Goal: Information Seeking & Learning: Learn about a topic

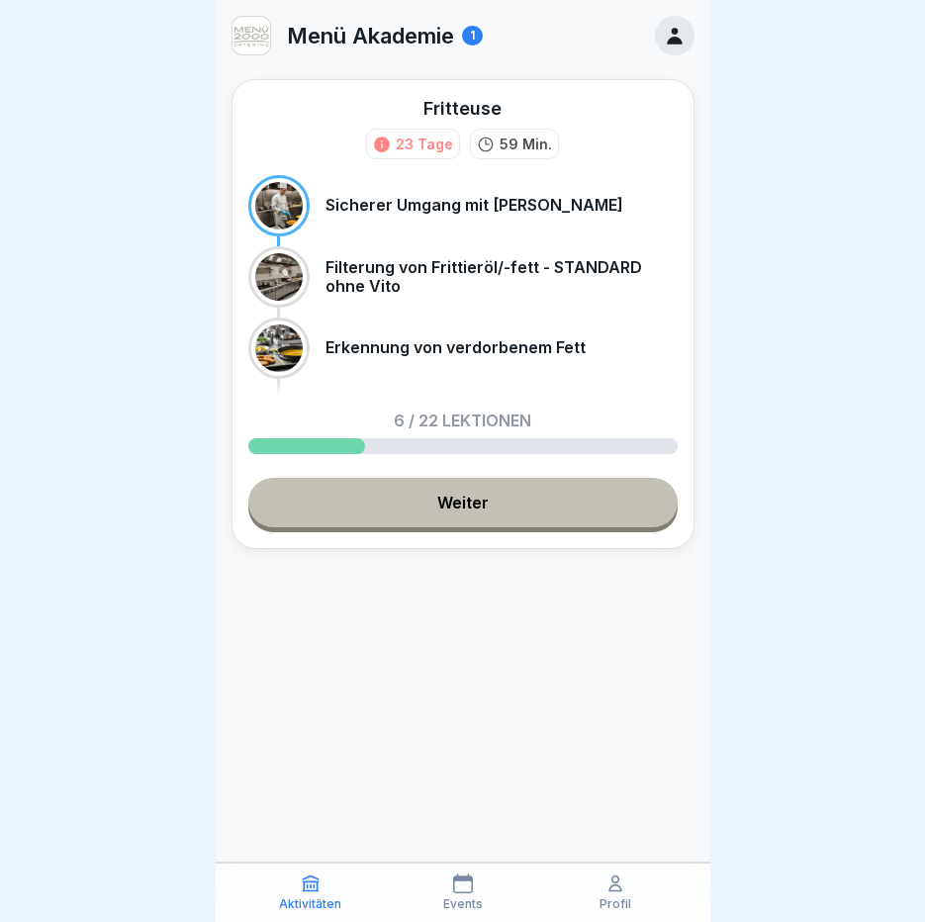
click at [550, 502] on link "Weiter" at bounding box center [462, 502] width 429 height 49
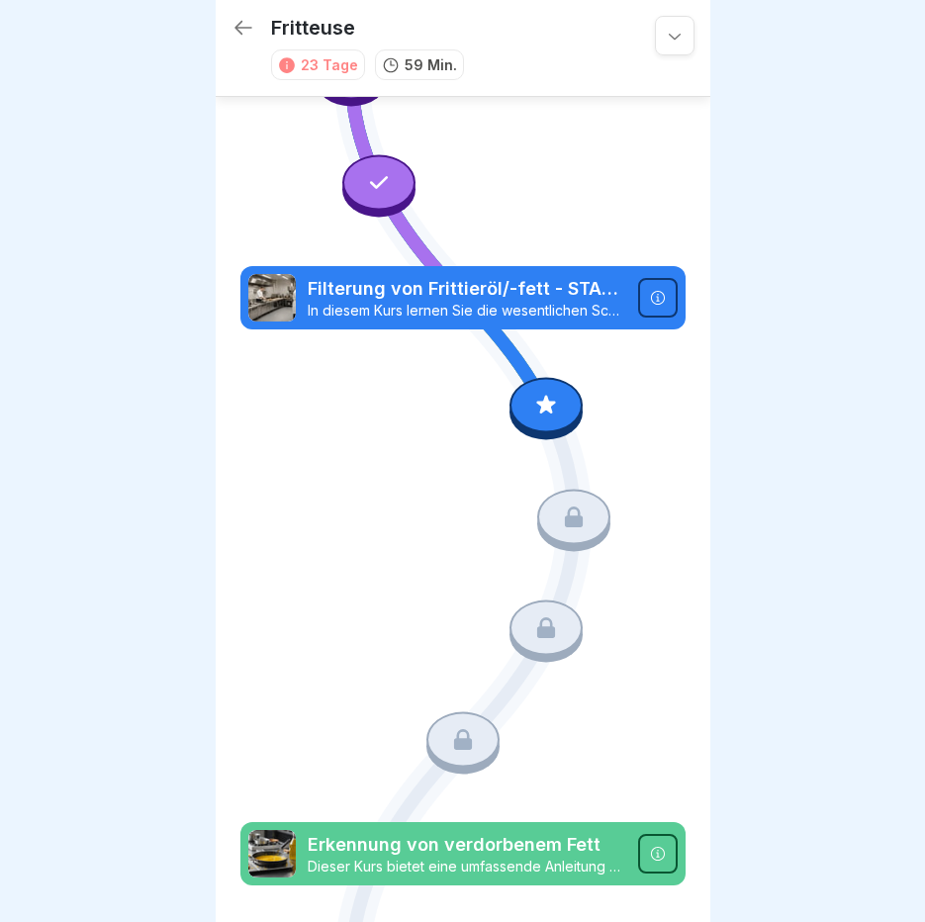
scroll to position [738, 0]
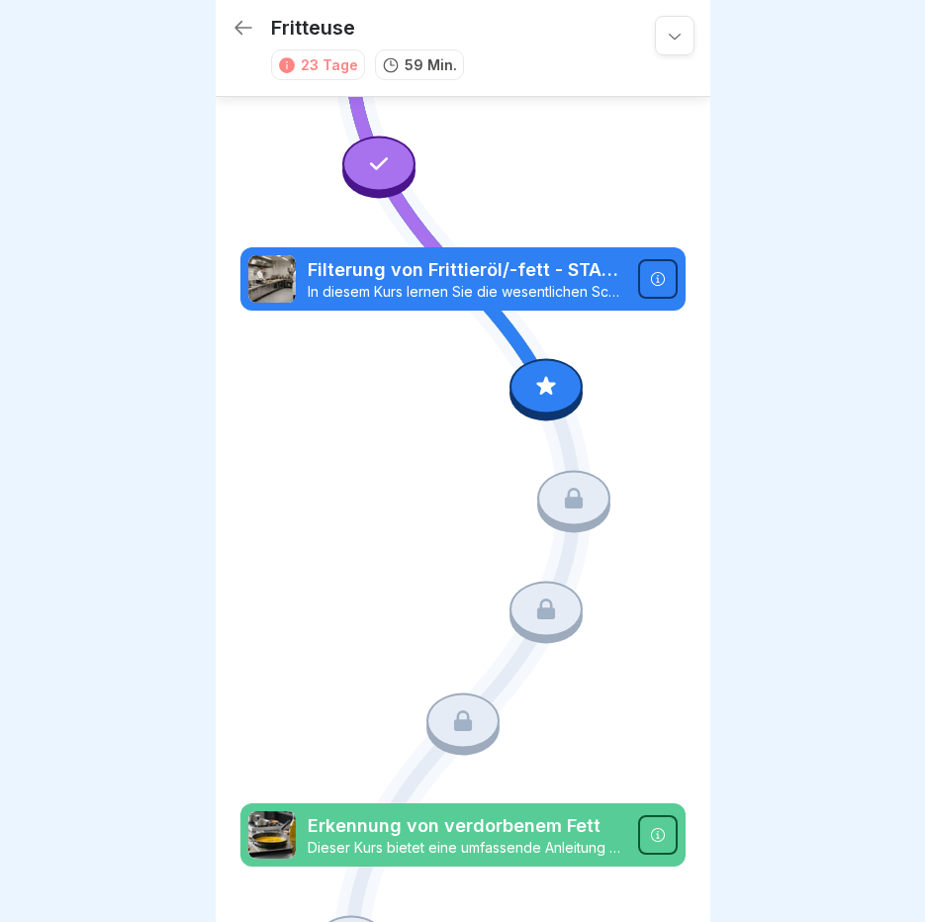
click at [548, 374] on icon at bounding box center [546, 387] width 26 height 26
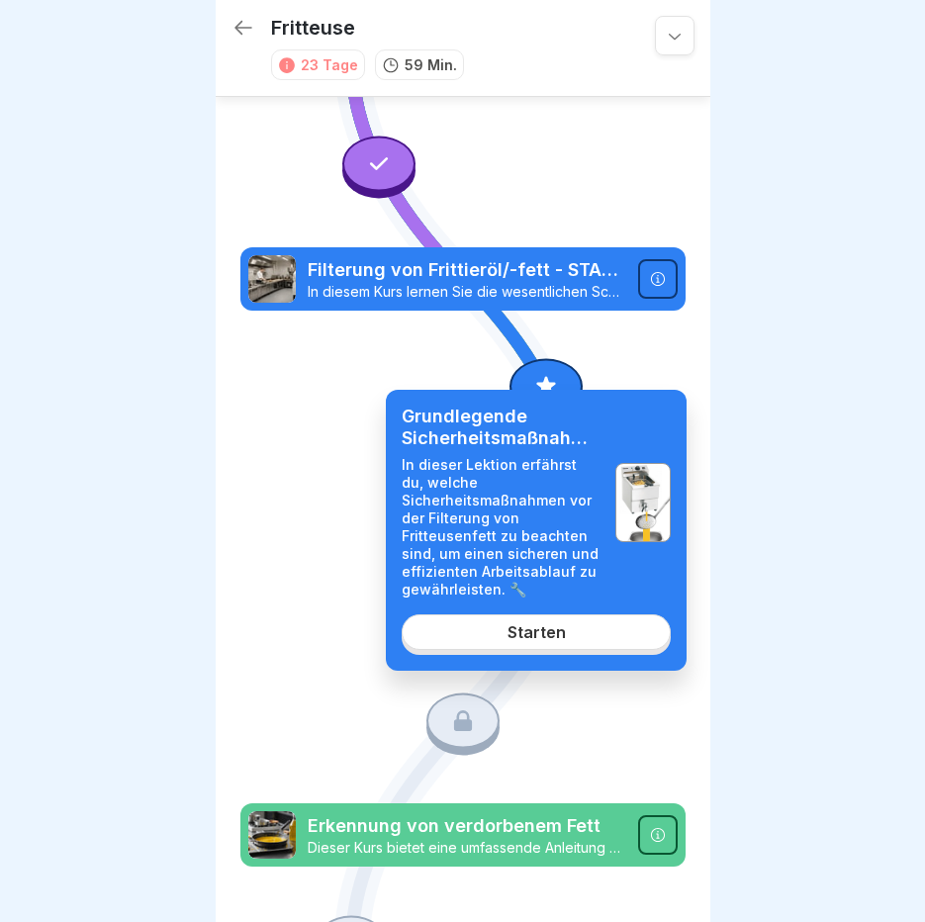
click at [517, 630] on div "Starten" at bounding box center [537, 632] width 58 height 18
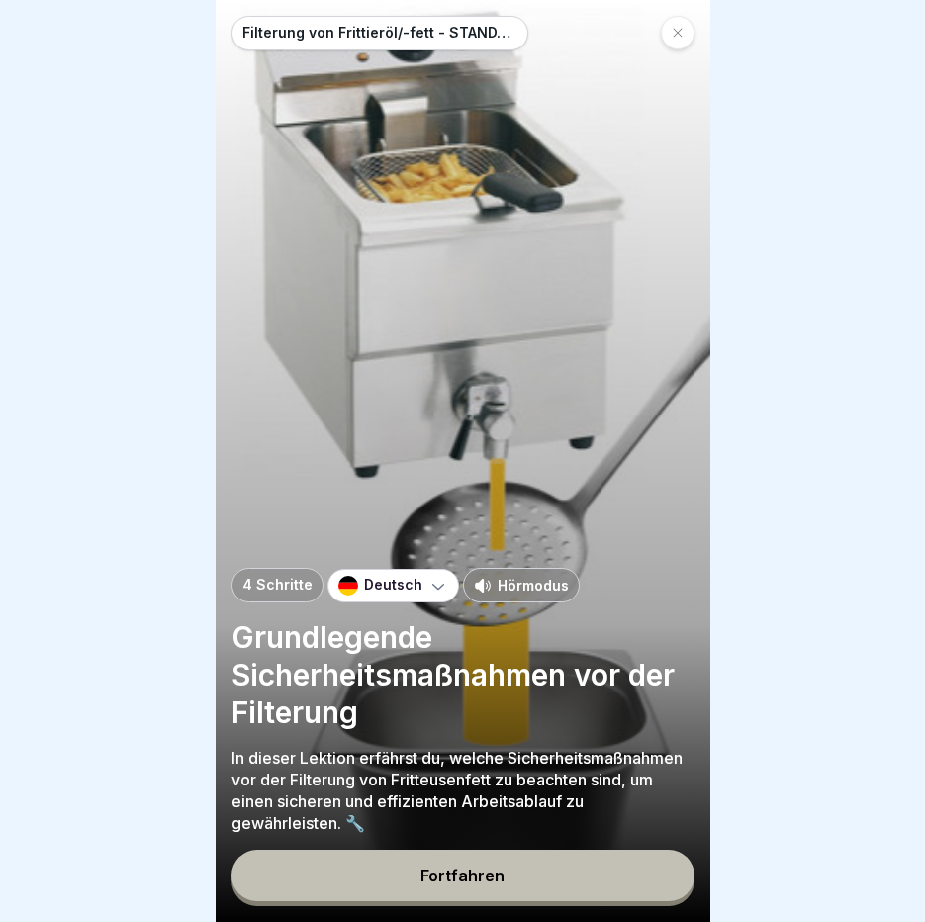
click at [531, 593] on p "Hörmodus" at bounding box center [533, 585] width 71 height 21
click at [501, 885] on div "Fortfahren" at bounding box center [463, 876] width 84 height 18
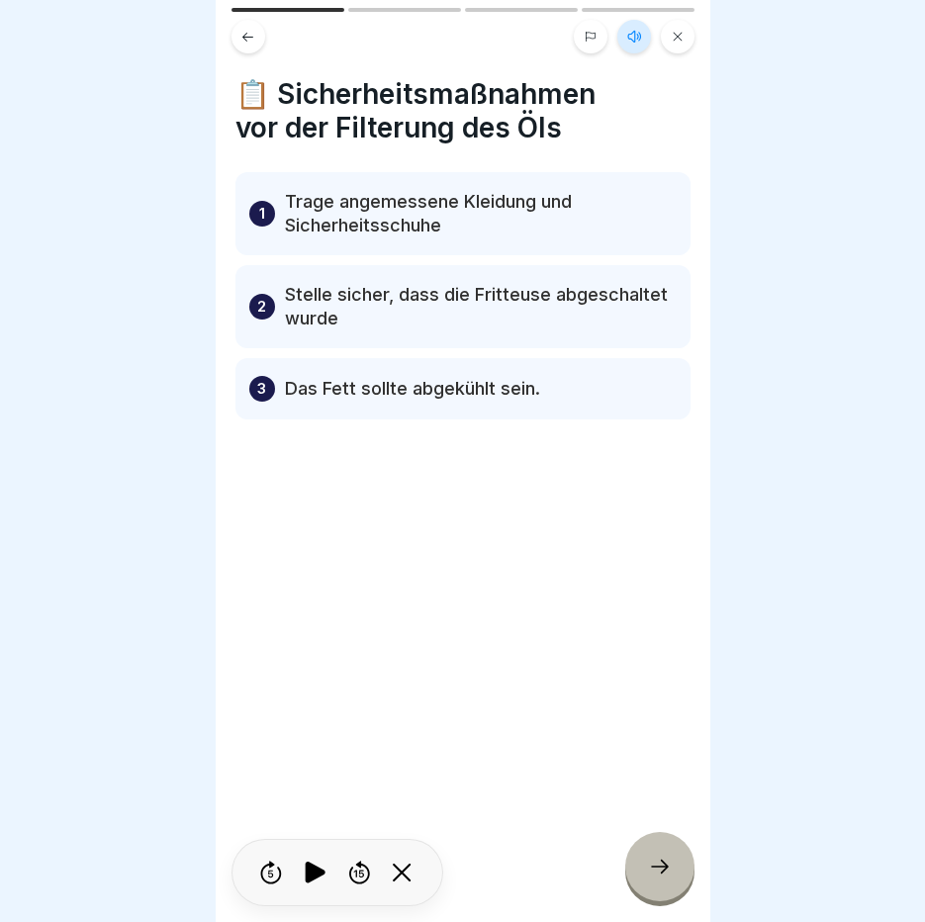
click at [661, 888] on div at bounding box center [659, 866] width 69 height 69
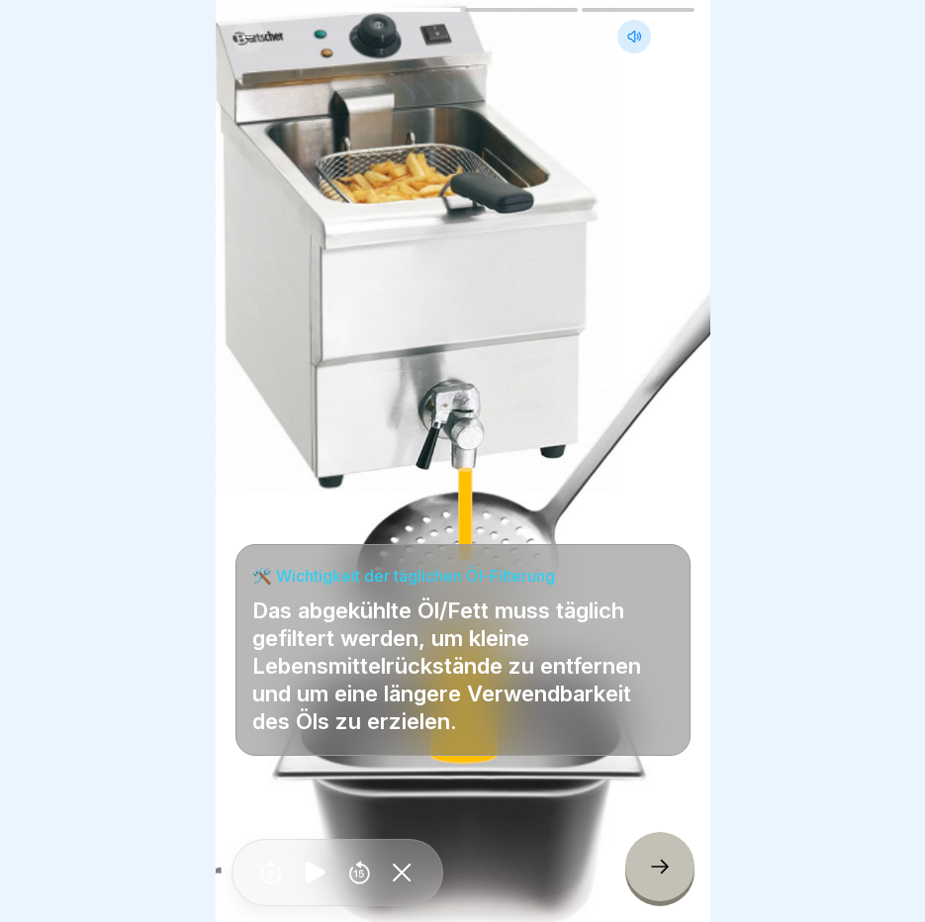
click at [663, 888] on div at bounding box center [659, 866] width 69 height 69
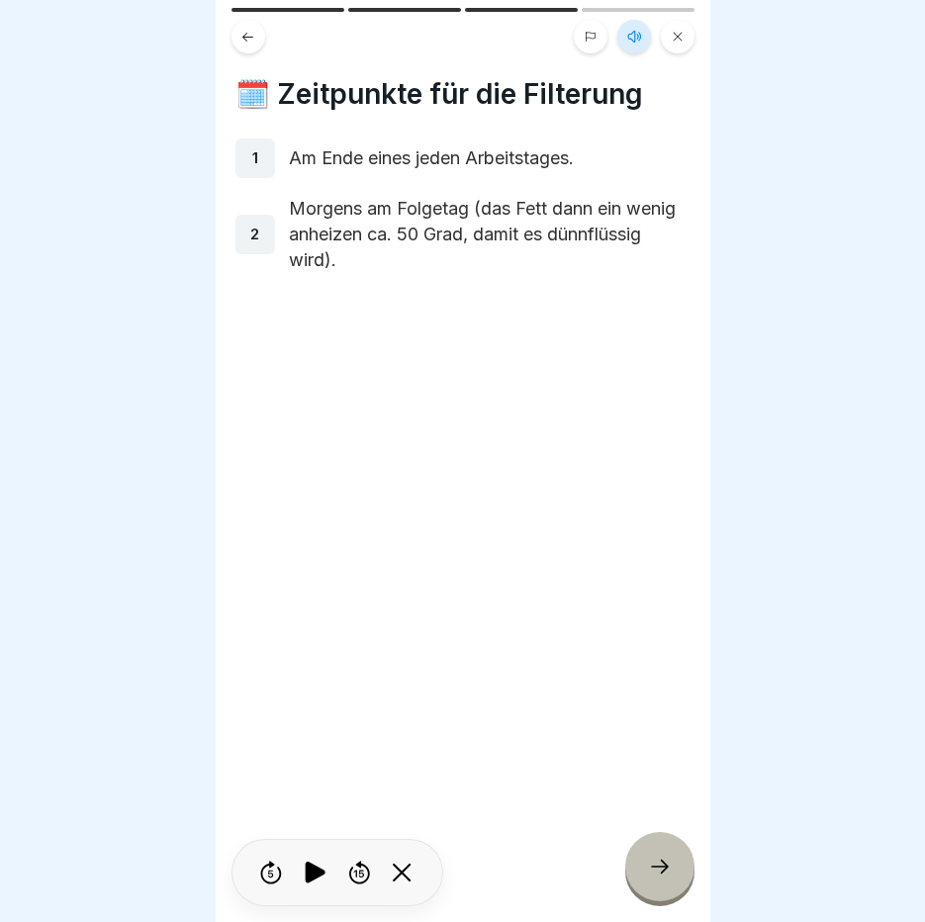
click at [663, 889] on div at bounding box center [659, 866] width 69 height 69
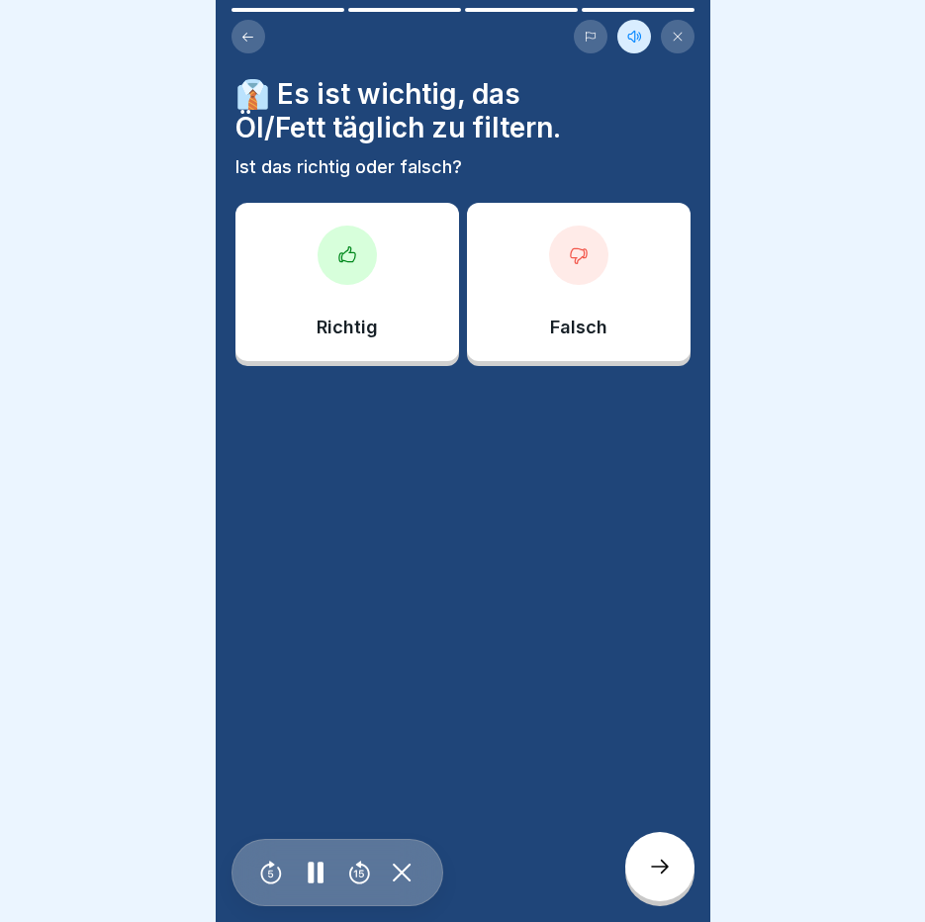
click at [663, 889] on div at bounding box center [659, 866] width 69 height 69
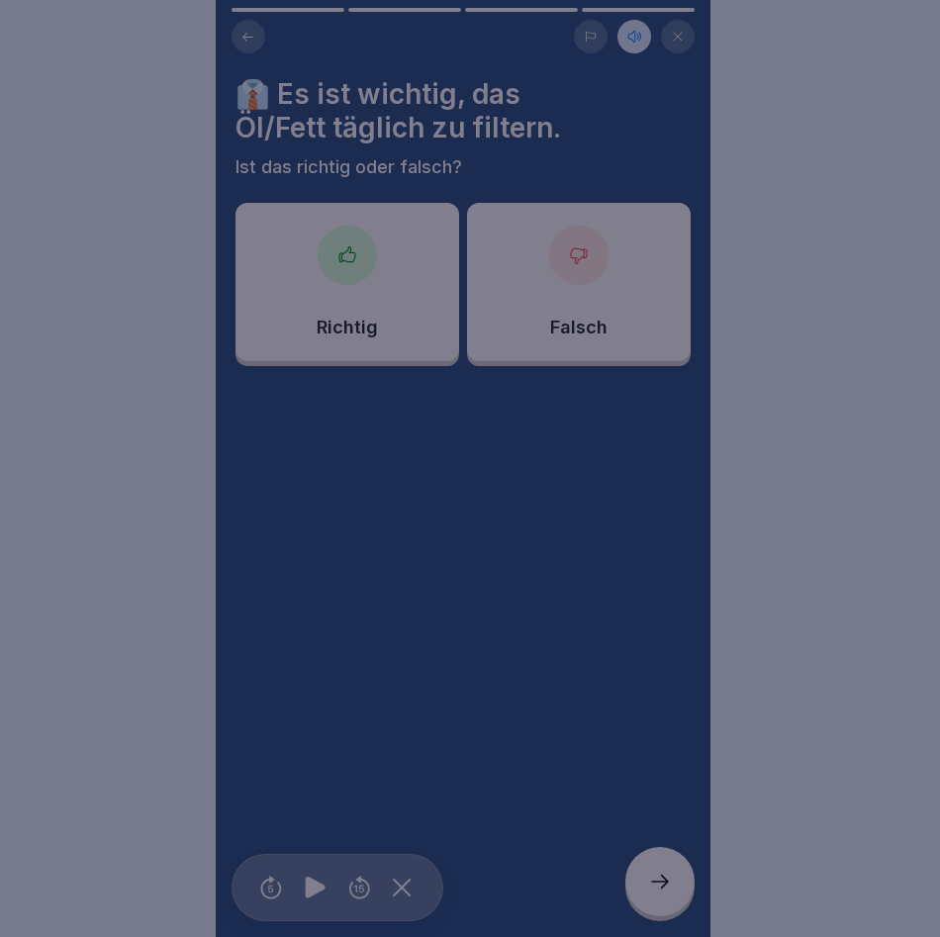
click at [663, 889] on div at bounding box center [470, 468] width 940 height 937
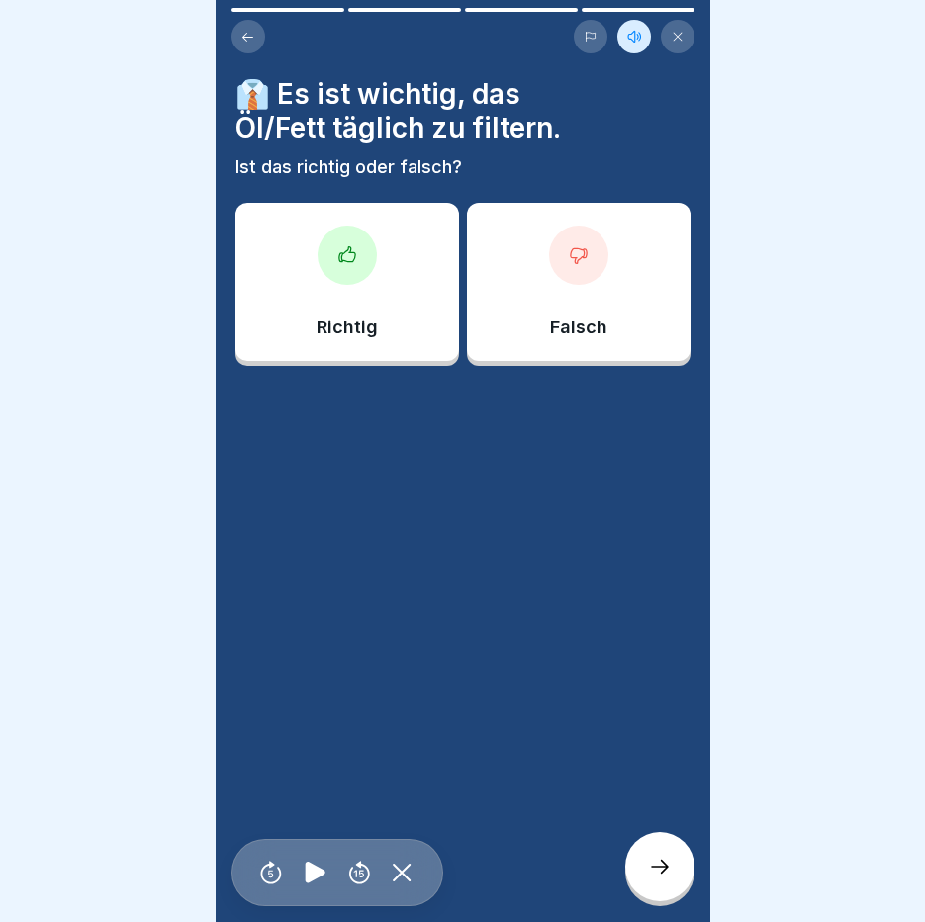
click at [310, 226] on div "Richtig" at bounding box center [347, 282] width 224 height 158
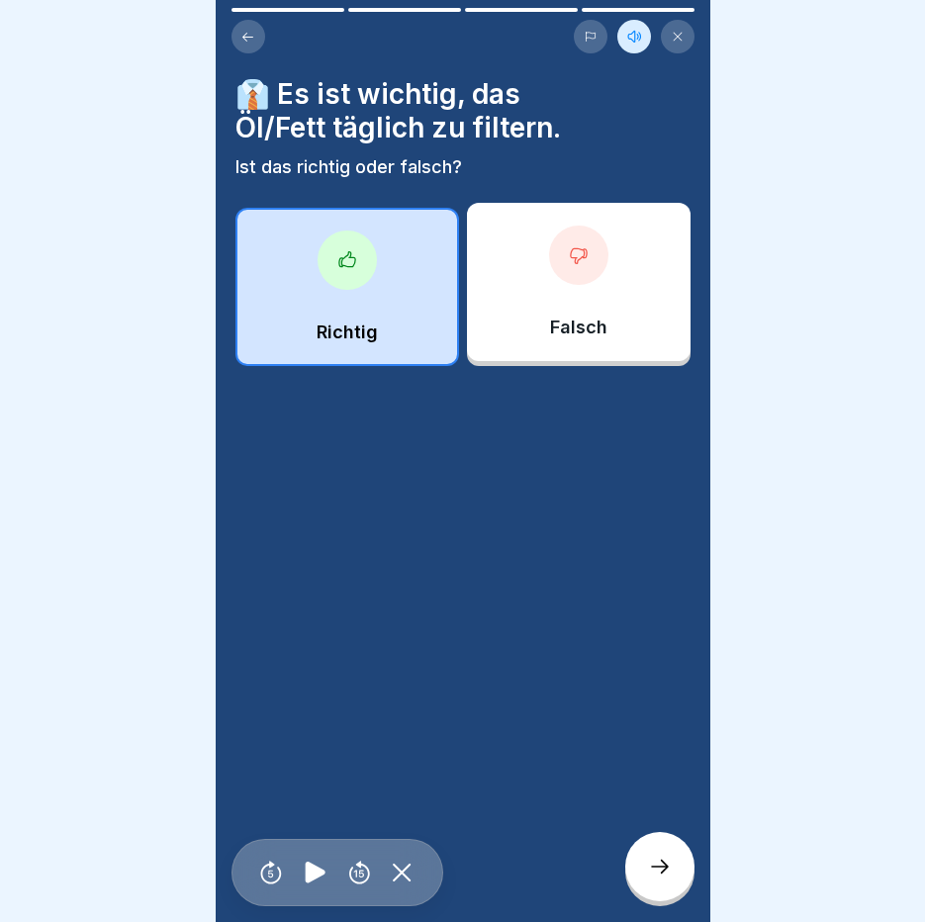
click at [657, 849] on div "Filterung von Frittieröl/-fett - STANDARD ohne Vito 4 Schritte Deutsch Hörmodus…" at bounding box center [463, 461] width 495 height 922
click at [657, 863] on div at bounding box center [659, 866] width 69 height 69
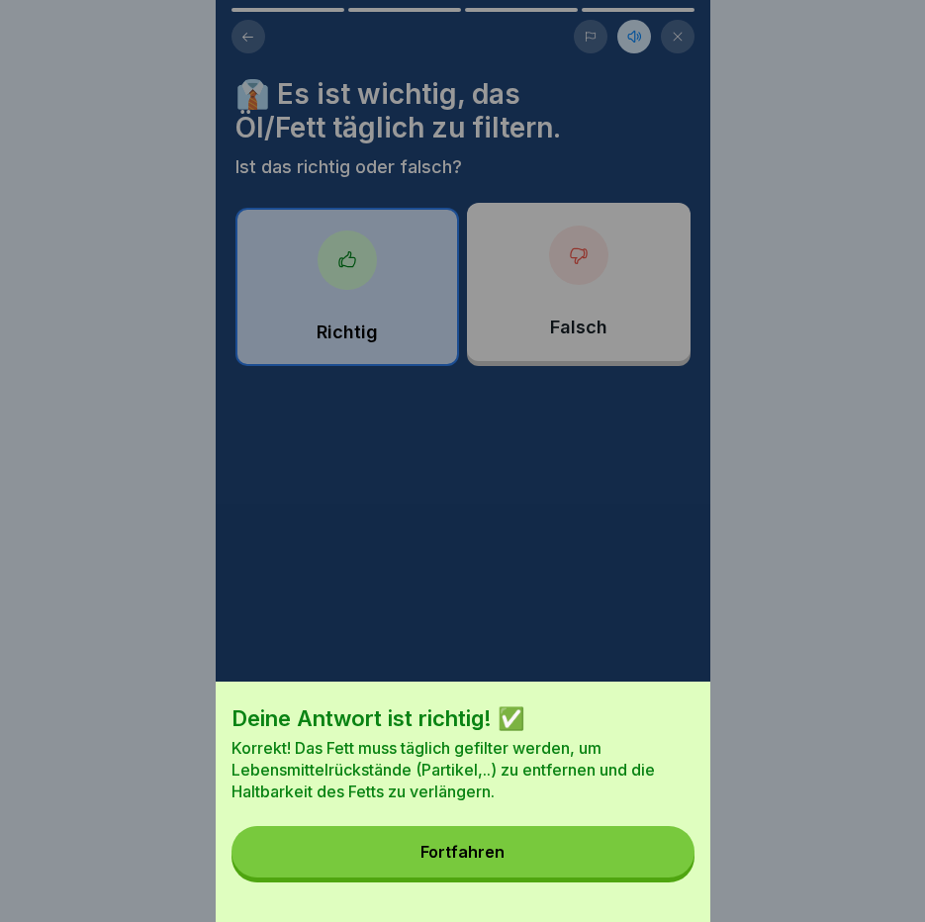
click at [657, 864] on button "Fortfahren" at bounding box center [463, 851] width 463 height 51
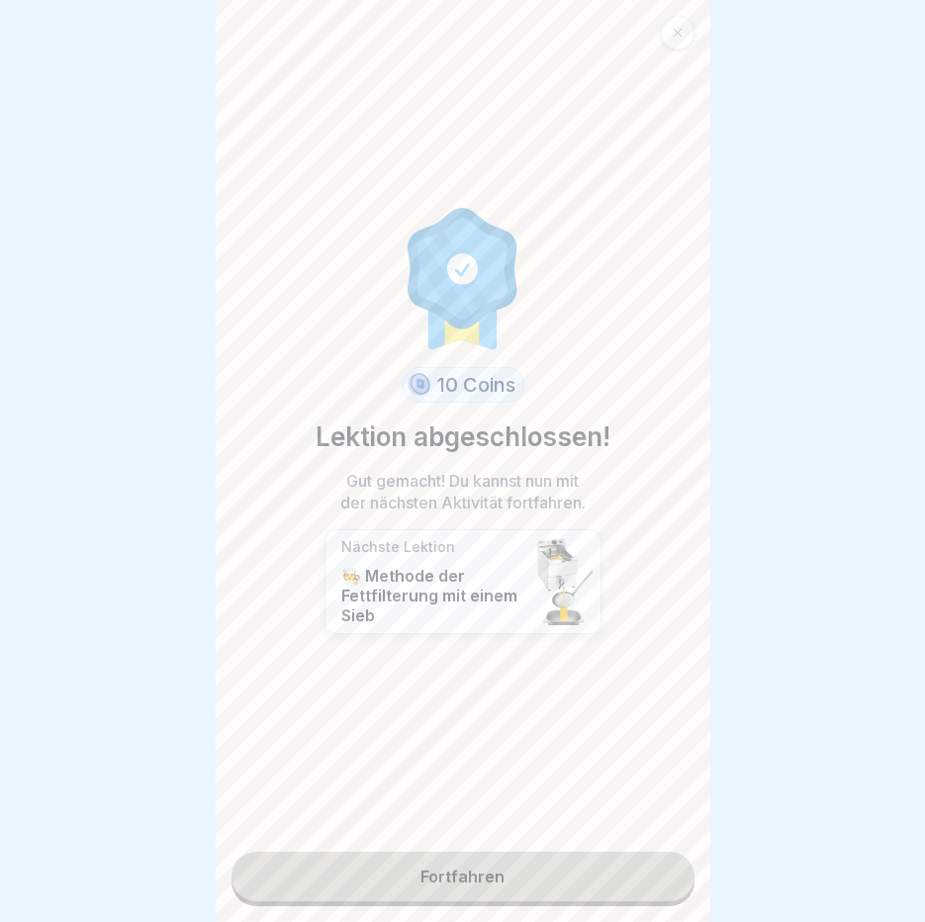
click at [577, 890] on link "Fortfahren" at bounding box center [463, 876] width 463 height 49
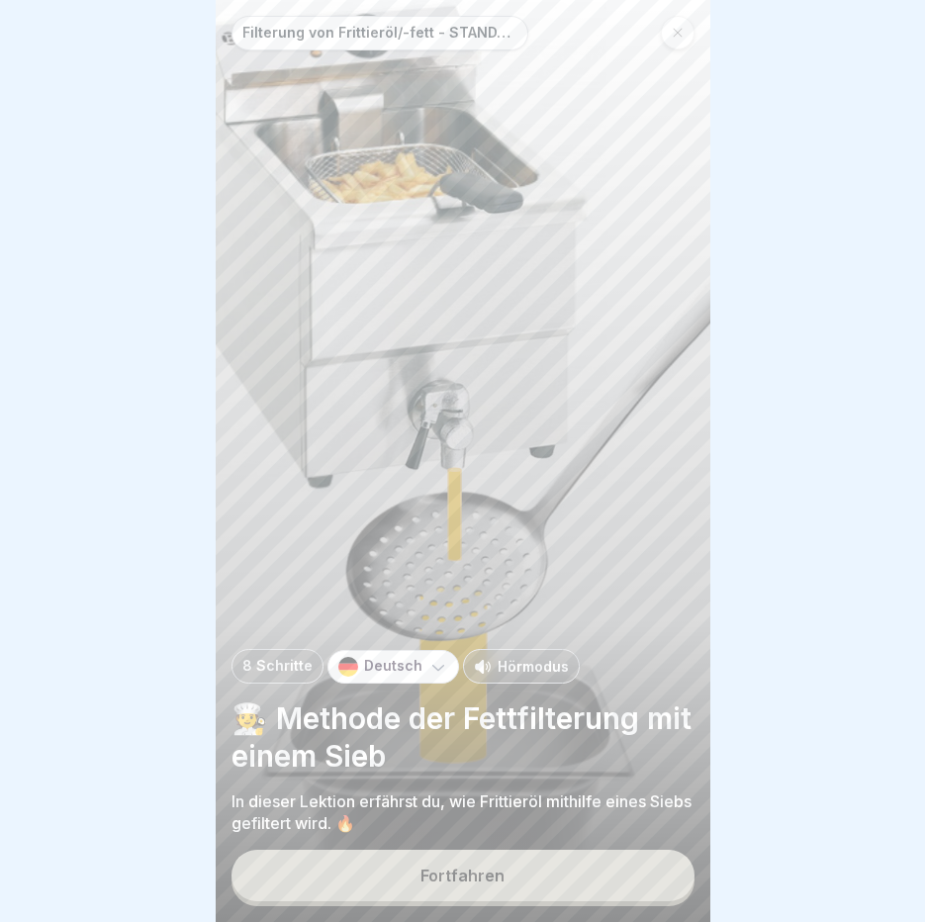
click at [577, 890] on button "Fortfahren" at bounding box center [463, 875] width 463 height 51
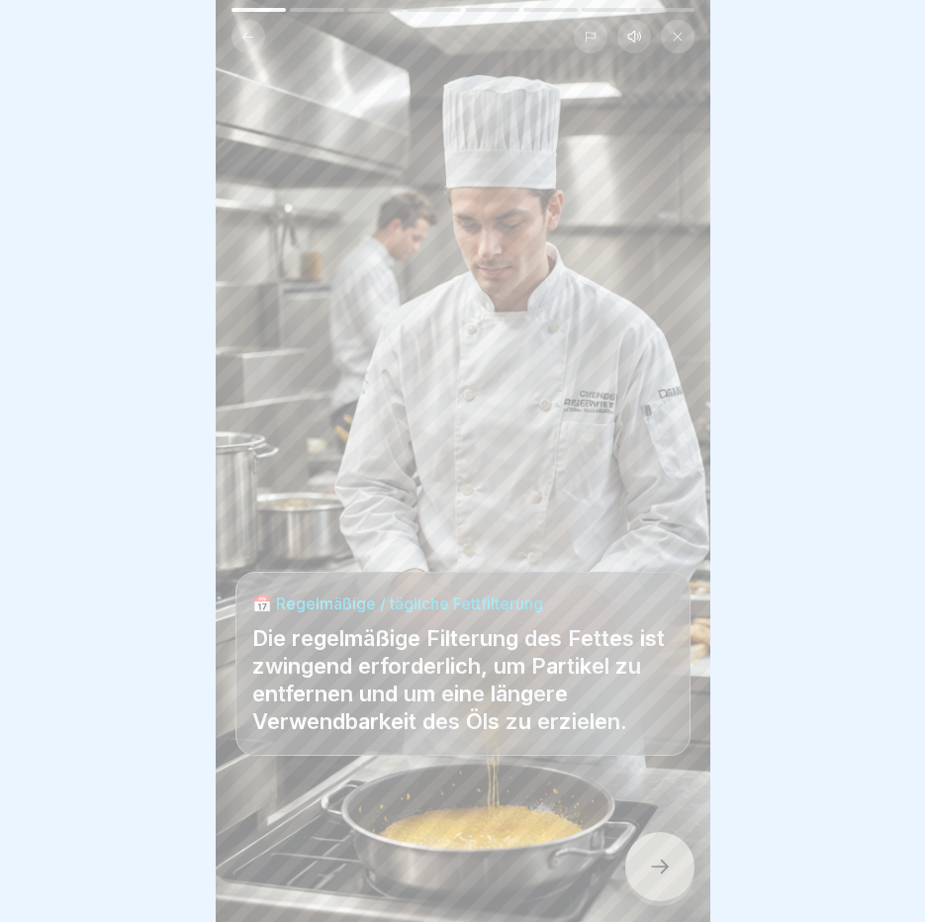
click at [628, 28] on button at bounding box center [634, 37] width 34 height 34
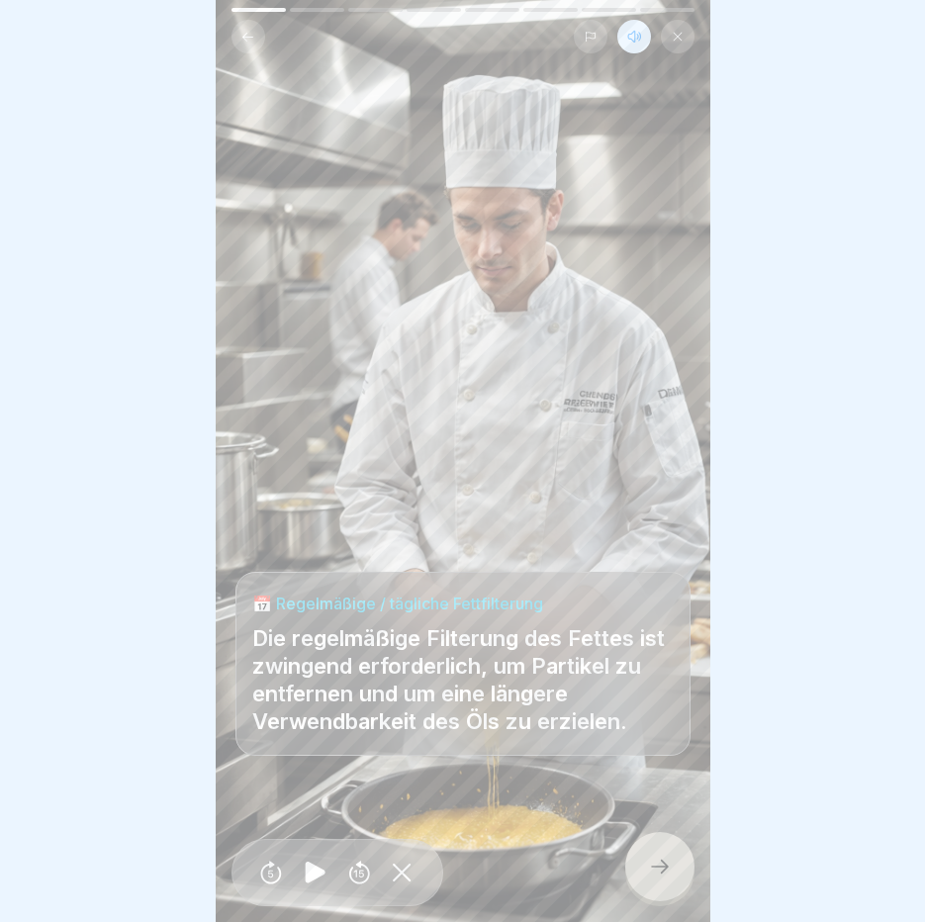
click at [315, 878] on icon at bounding box center [315, 873] width 39 height 32
click at [645, 892] on div at bounding box center [659, 866] width 69 height 69
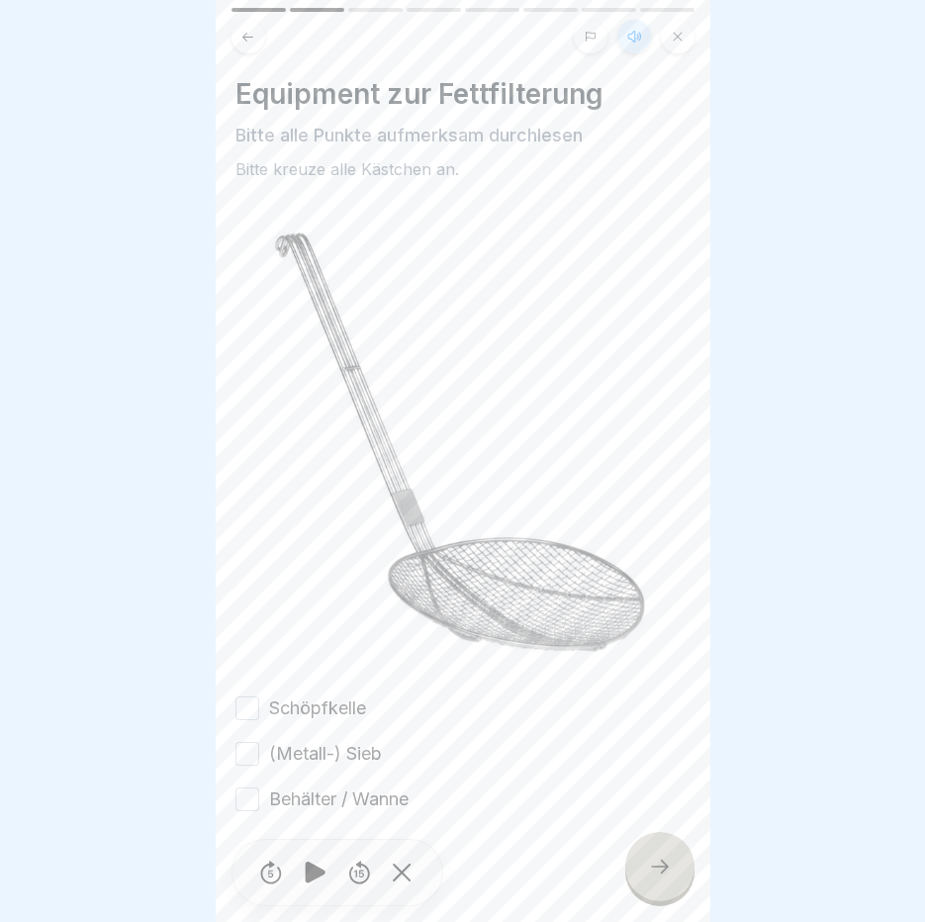
click at [241, 697] on button "Schöpfkelle" at bounding box center [247, 709] width 24 height 24
click at [245, 742] on button "(Metall-) Sieb" at bounding box center [247, 754] width 24 height 24
click at [245, 788] on button "Behälter / Wanne" at bounding box center [247, 800] width 24 height 24
click at [670, 874] on icon at bounding box center [660, 867] width 24 height 24
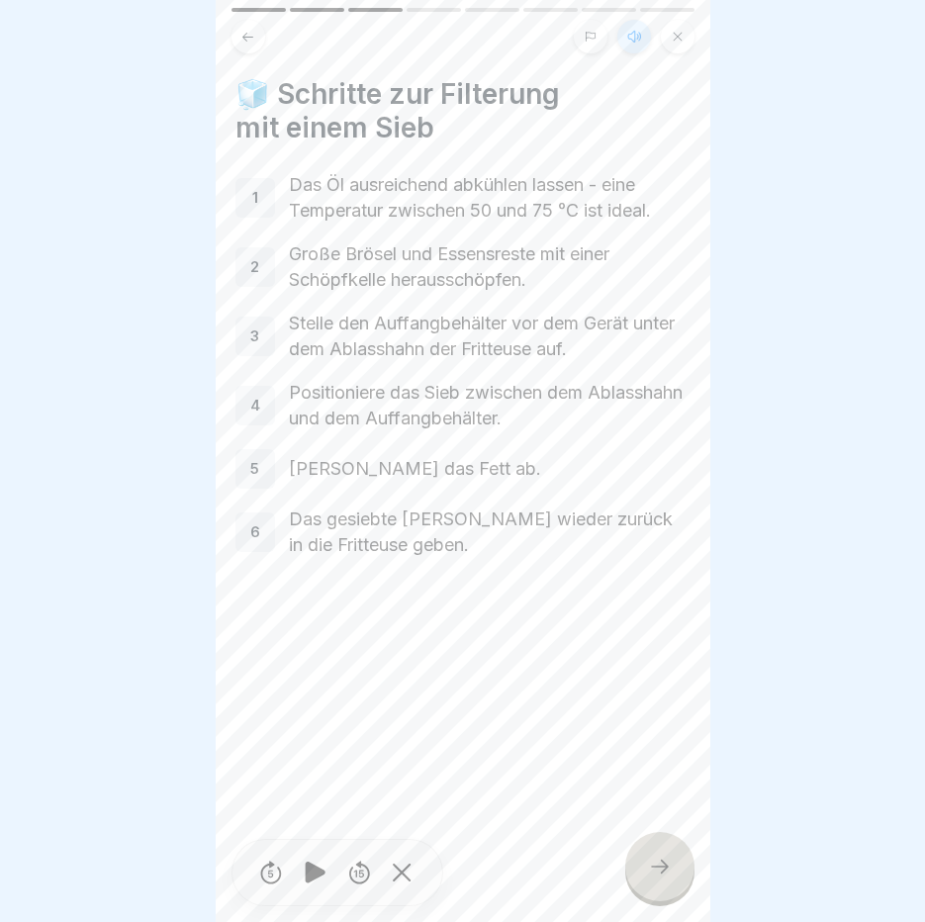
click at [670, 874] on icon at bounding box center [660, 867] width 24 height 24
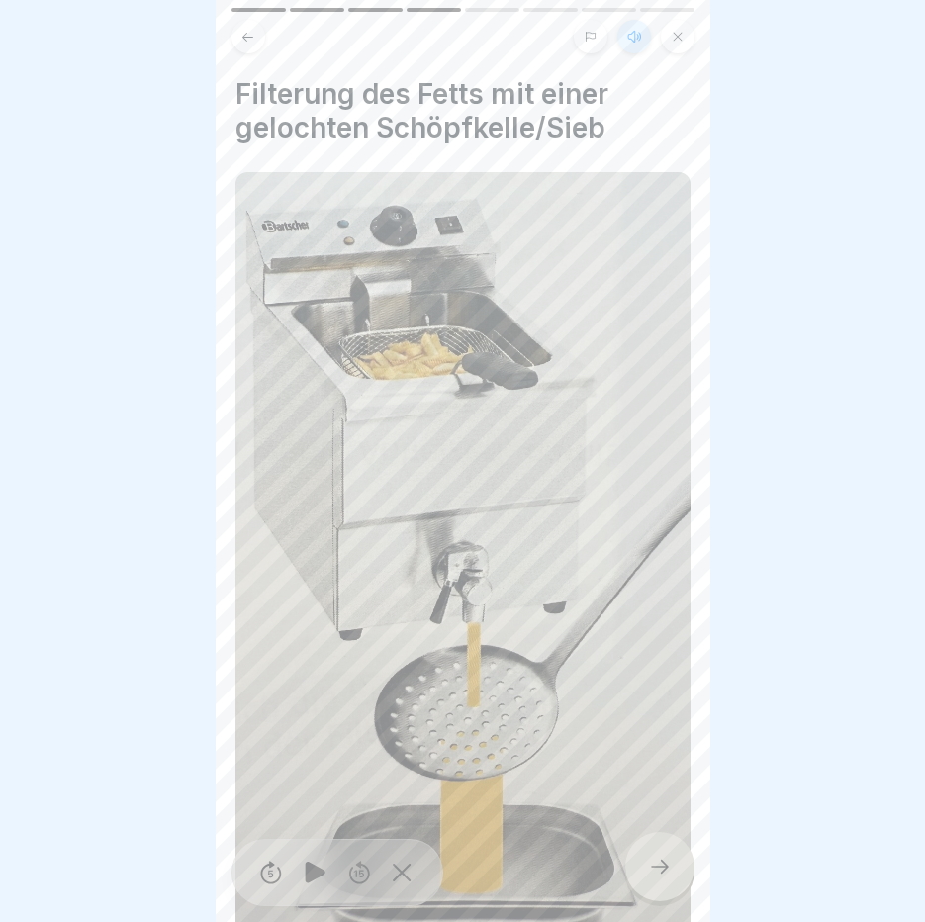
click at [670, 874] on icon at bounding box center [660, 867] width 24 height 24
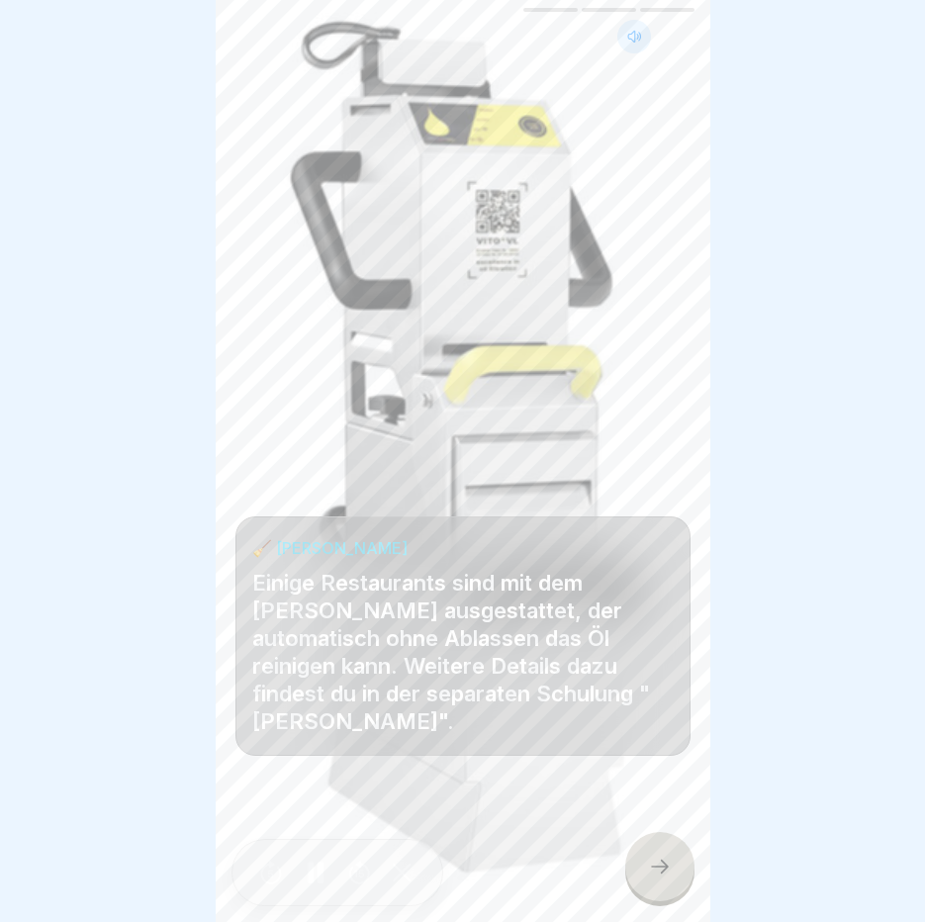
click at [670, 874] on icon at bounding box center [660, 867] width 24 height 24
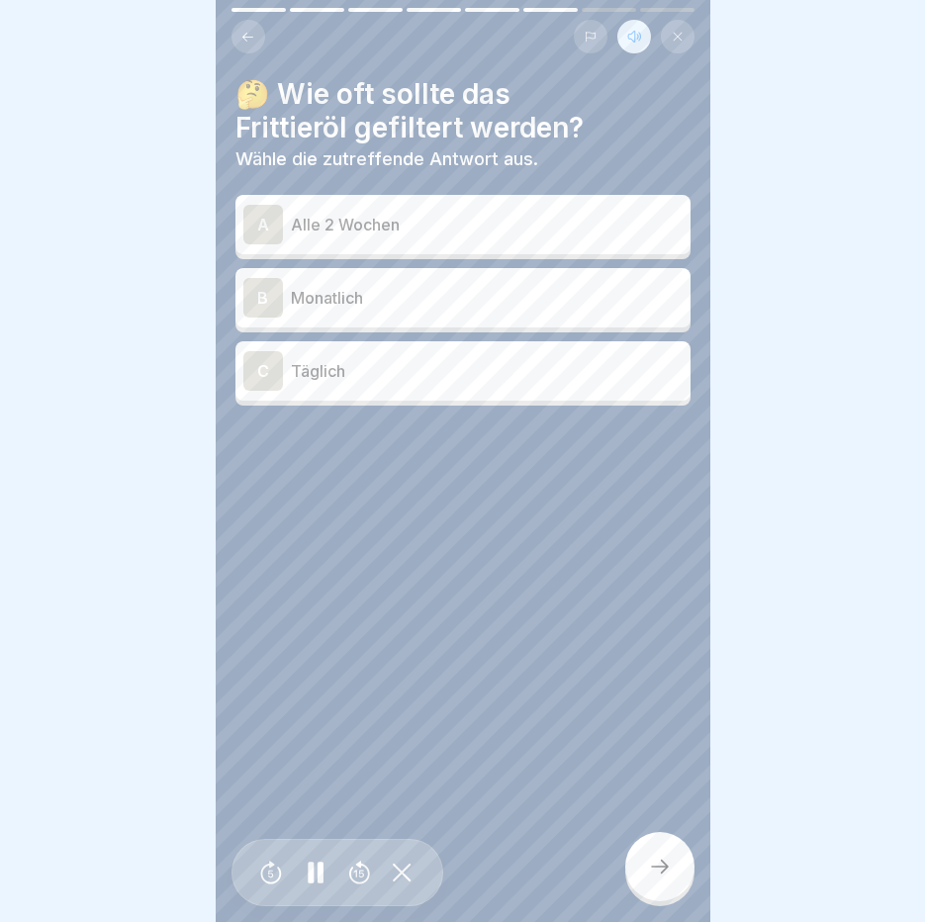
click at [423, 359] on p "Täglich" at bounding box center [487, 371] width 392 height 24
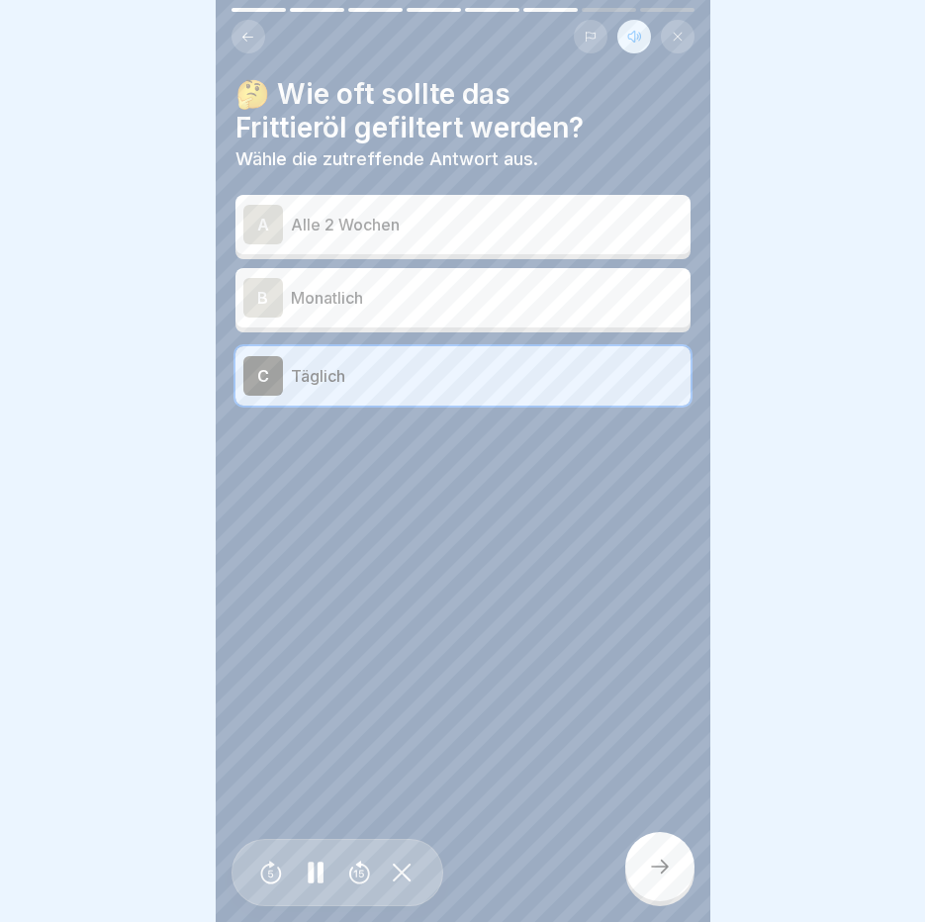
click at [679, 869] on div at bounding box center [659, 866] width 69 height 69
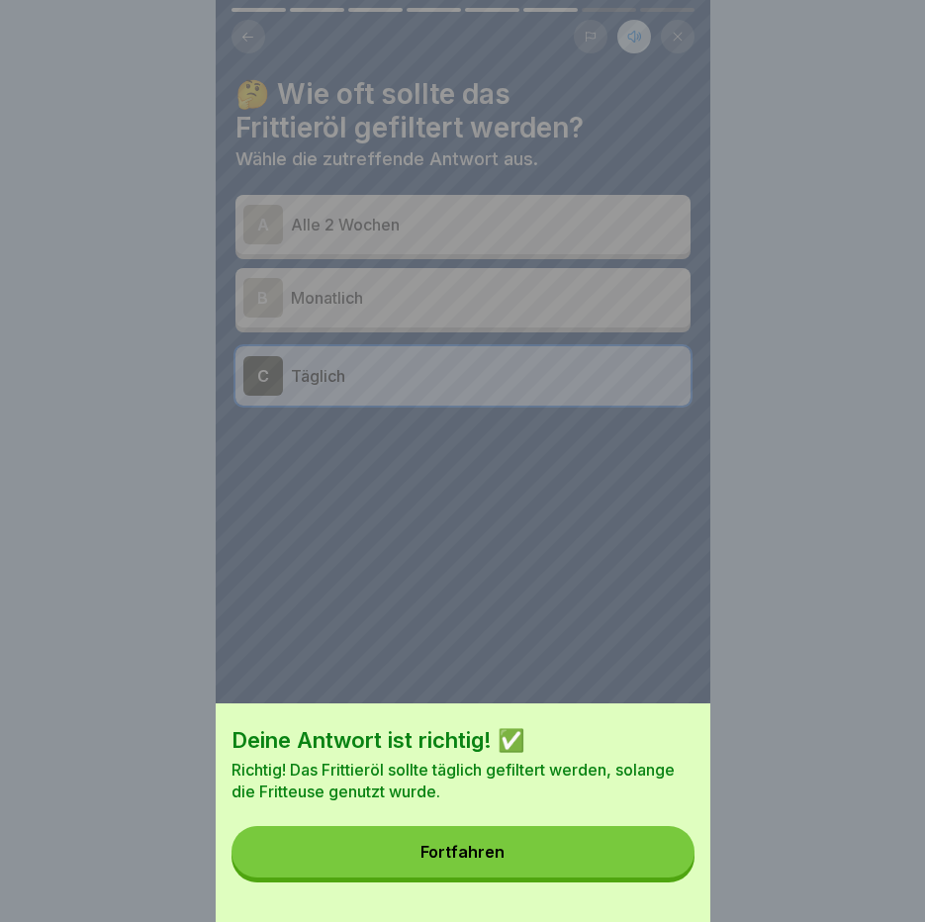
click at [679, 869] on button "Fortfahren" at bounding box center [463, 851] width 463 height 51
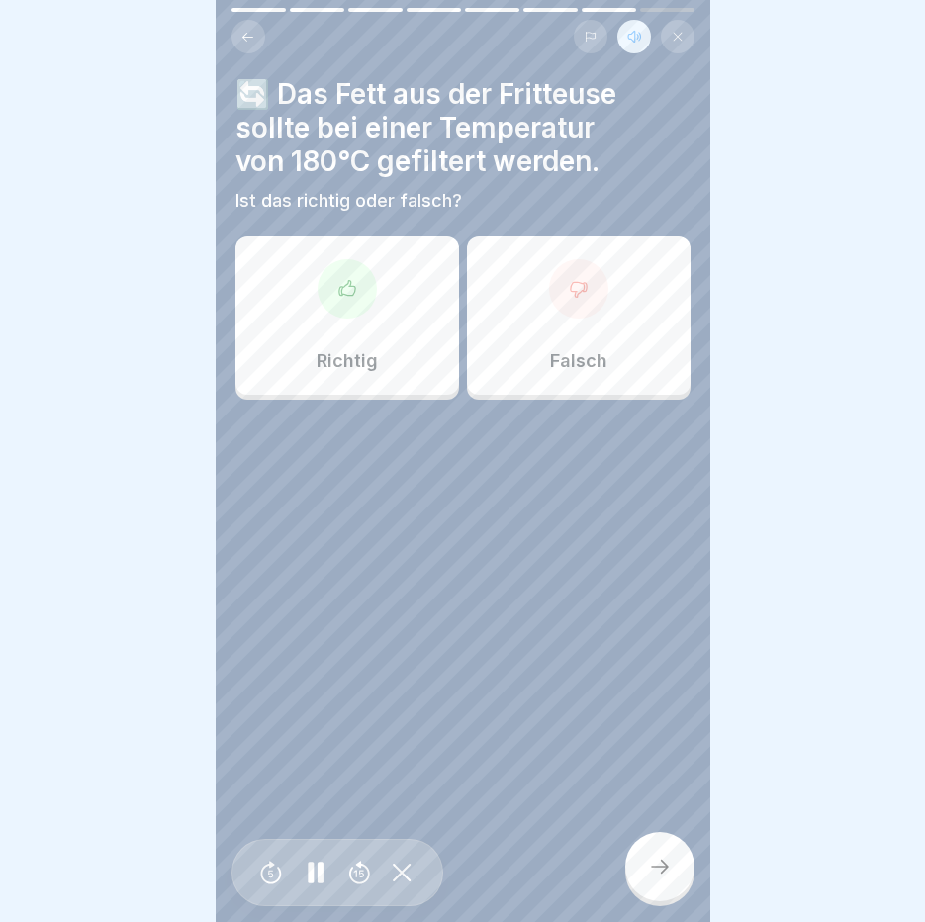
click at [561, 301] on div at bounding box center [578, 288] width 59 height 59
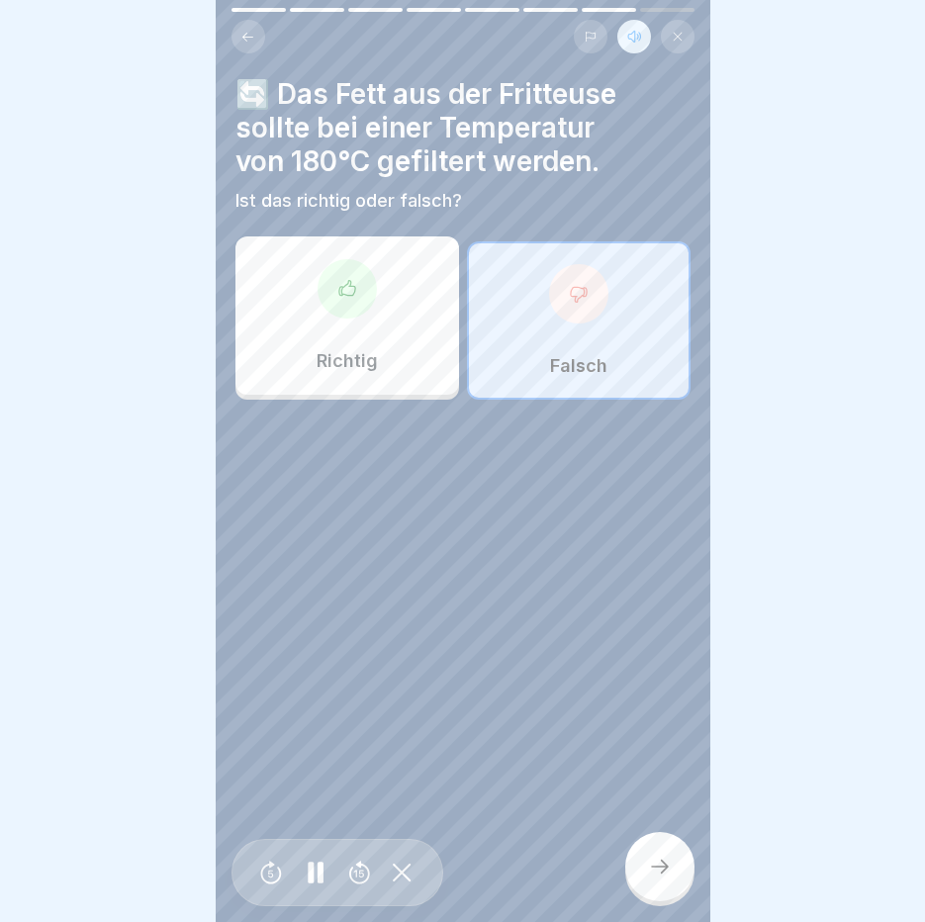
click at [666, 868] on div at bounding box center [659, 866] width 69 height 69
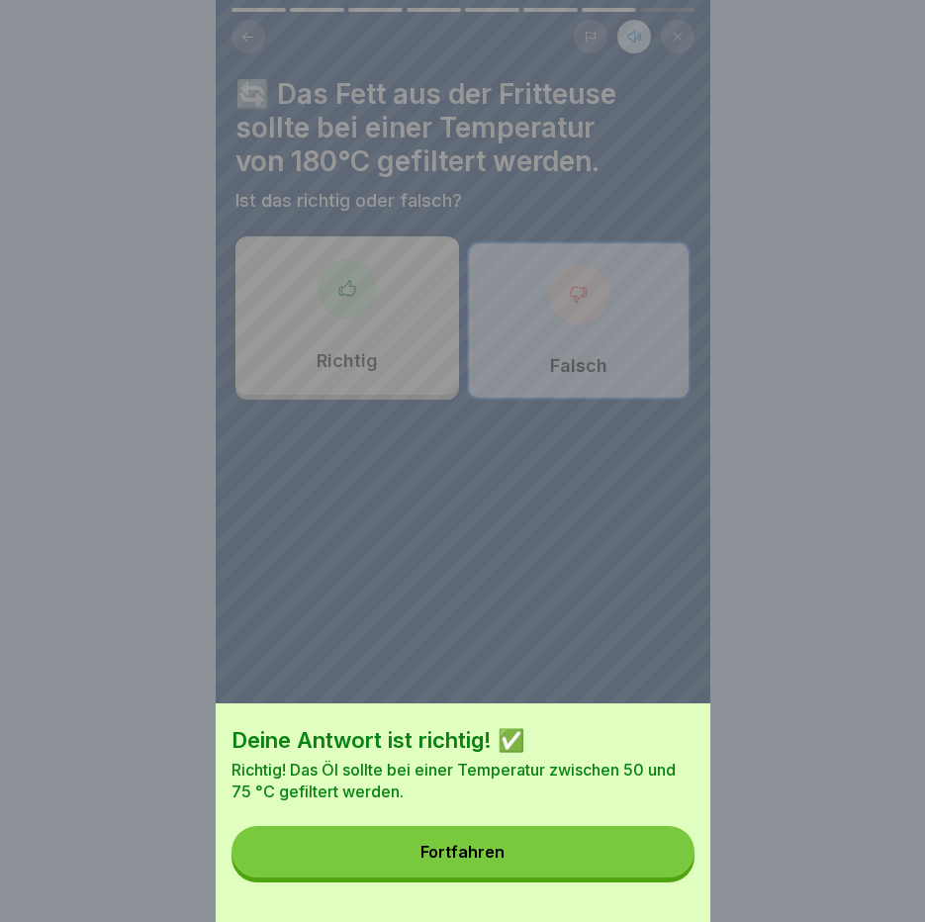
click at [666, 868] on button "Fortfahren" at bounding box center [463, 851] width 463 height 51
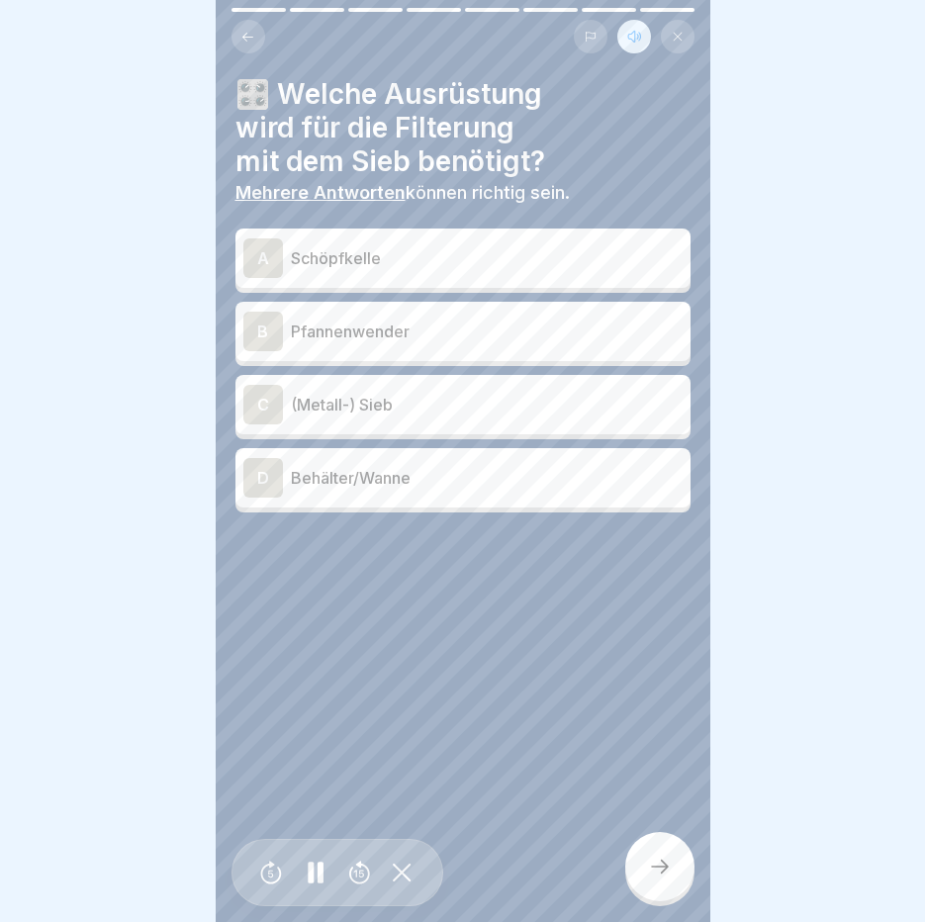
click at [426, 252] on p "Schöpfkelle" at bounding box center [487, 258] width 392 height 24
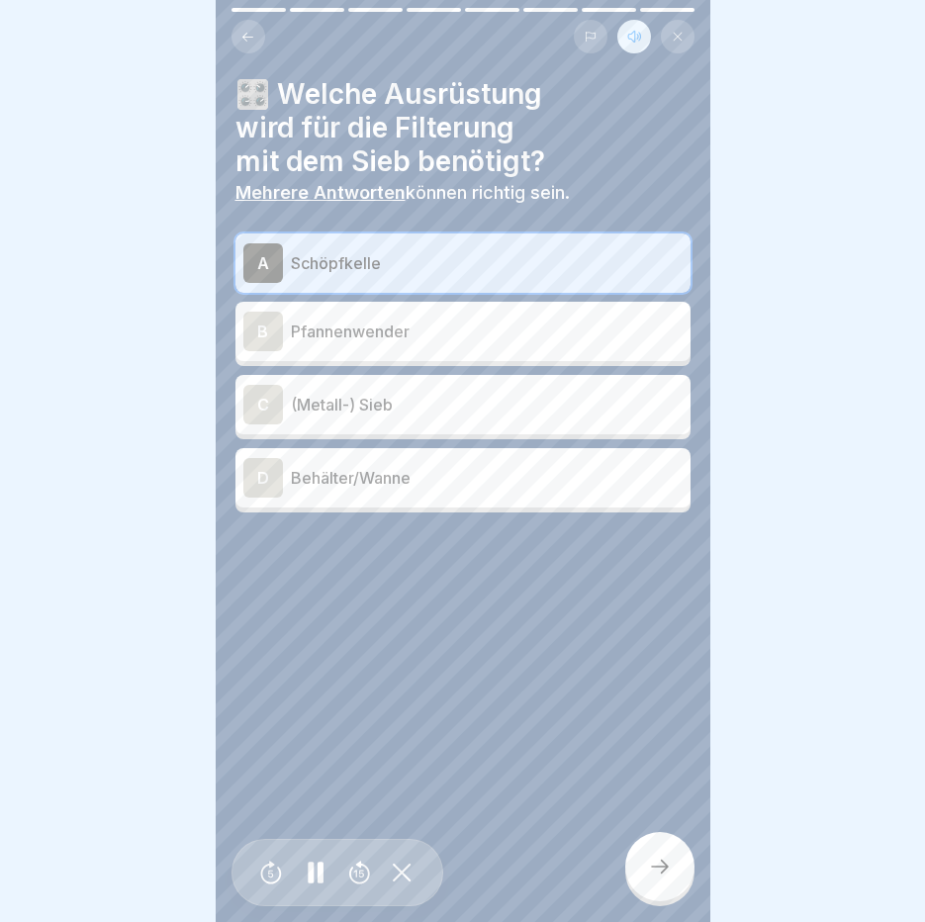
click at [413, 402] on p "(Metall-) Sieb" at bounding box center [487, 405] width 392 height 24
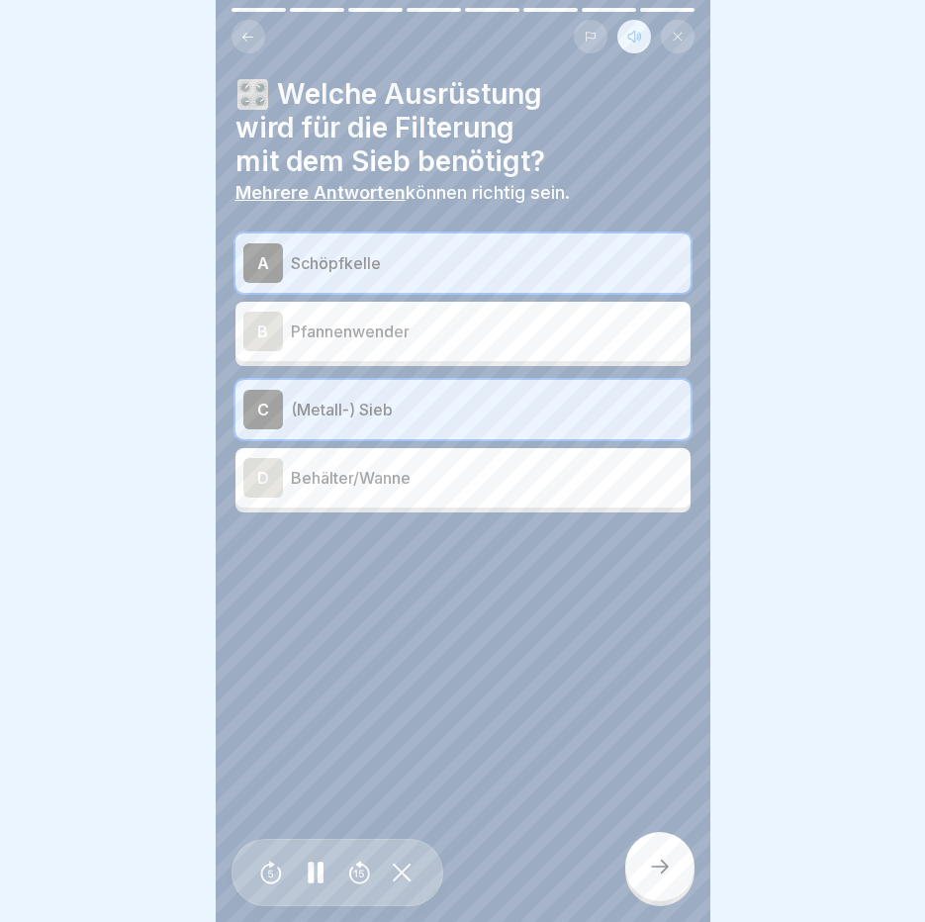
click at [426, 491] on div "D Behälter/Wanne" at bounding box center [462, 478] width 439 height 40
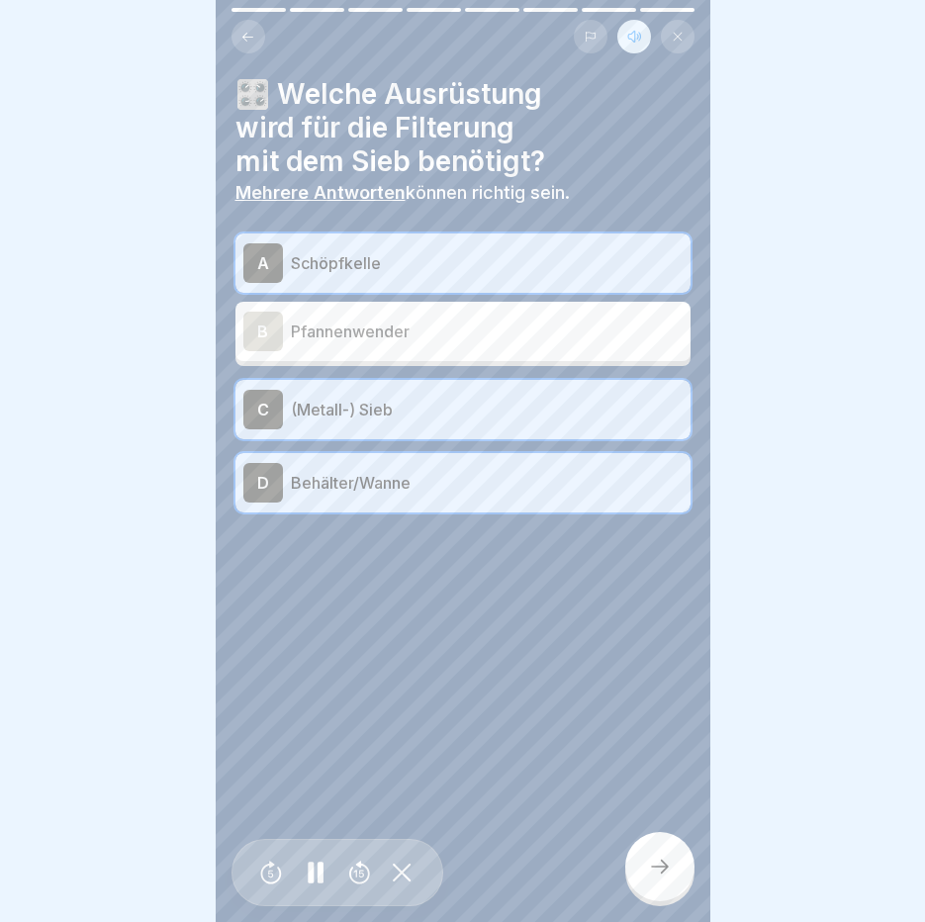
click at [649, 879] on icon at bounding box center [660, 867] width 24 height 24
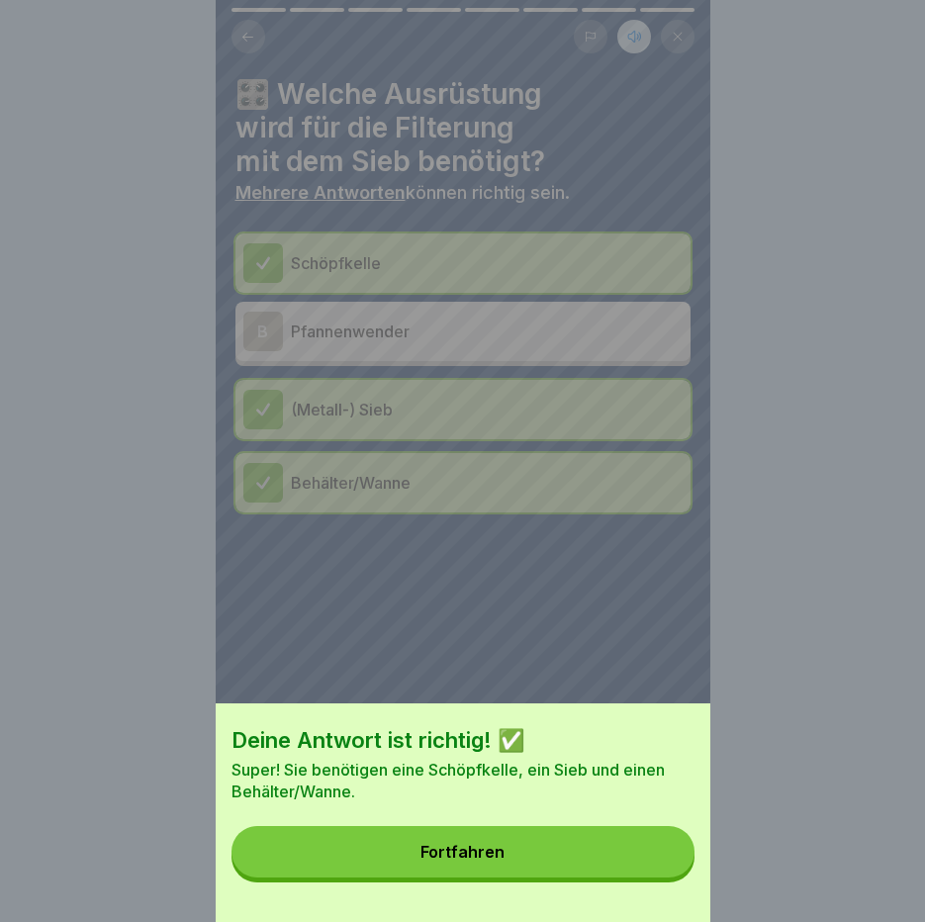
click at [647, 869] on button "Fortfahren" at bounding box center [463, 851] width 463 height 51
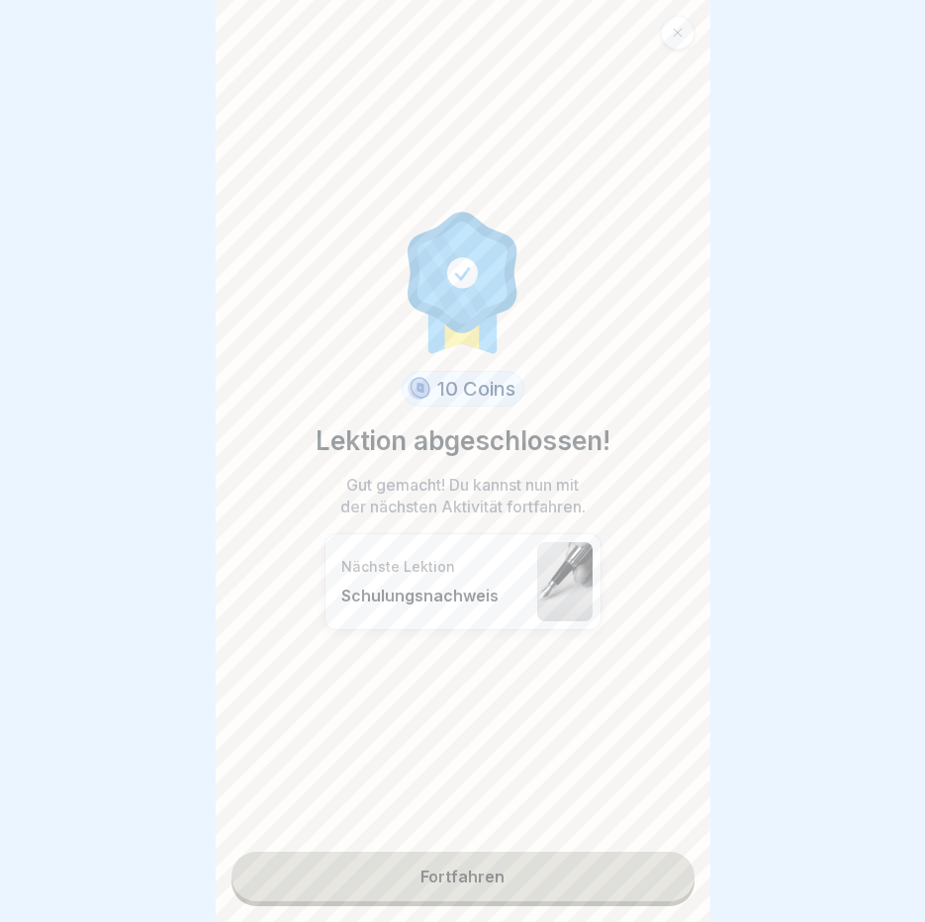
click at [498, 868] on link "Fortfahren" at bounding box center [463, 876] width 463 height 49
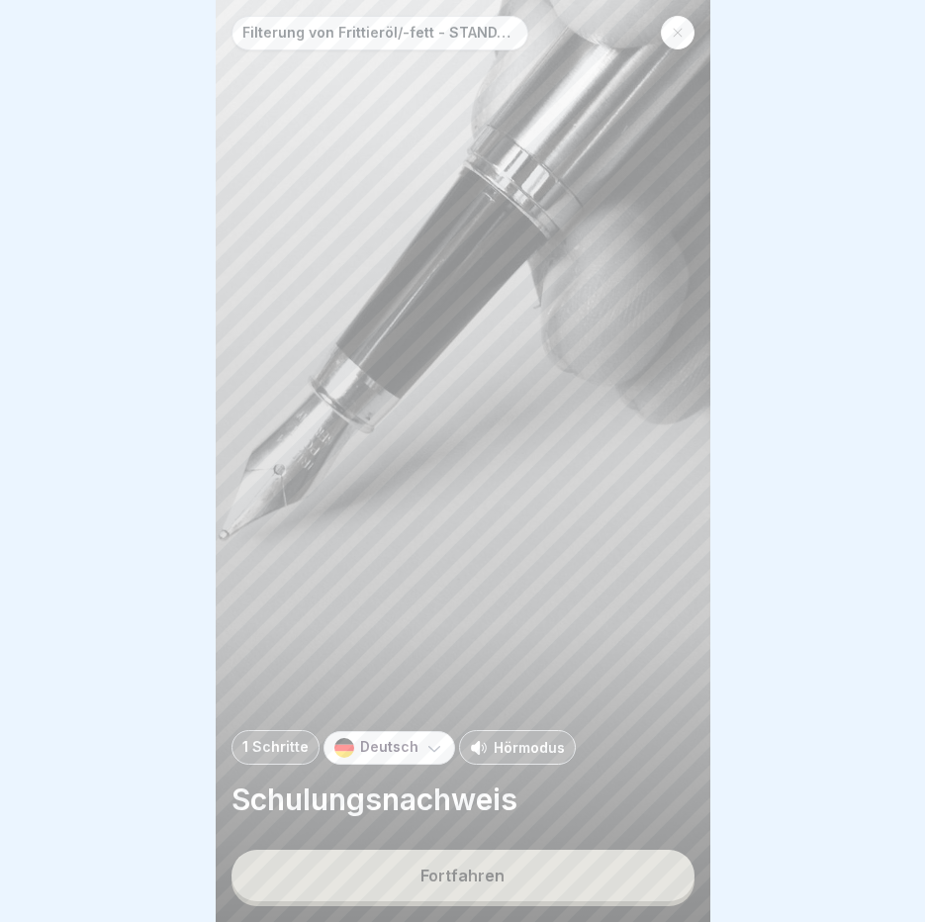
click at [505, 758] on p "Hörmodus" at bounding box center [529, 747] width 71 height 21
click at [514, 882] on button "Fortfahren" at bounding box center [463, 875] width 463 height 51
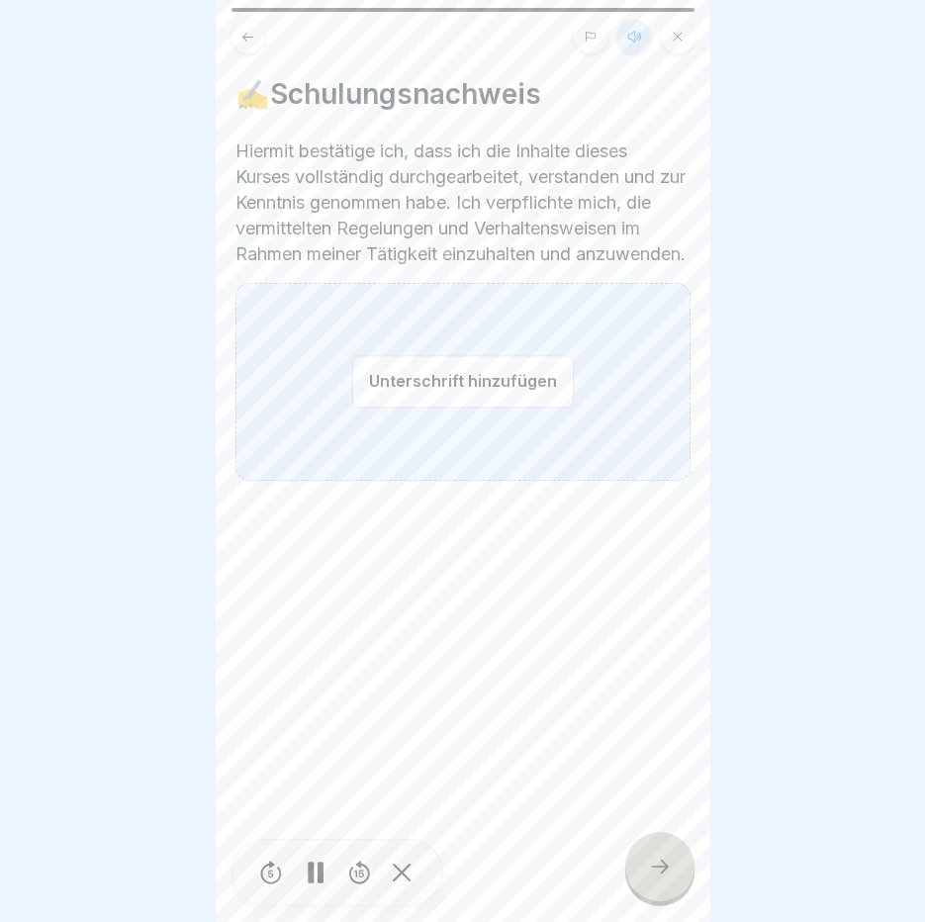
click at [397, 449] on div "Unterschrift hinzufügen" at bounding box center [462, 382] width 455 height 198
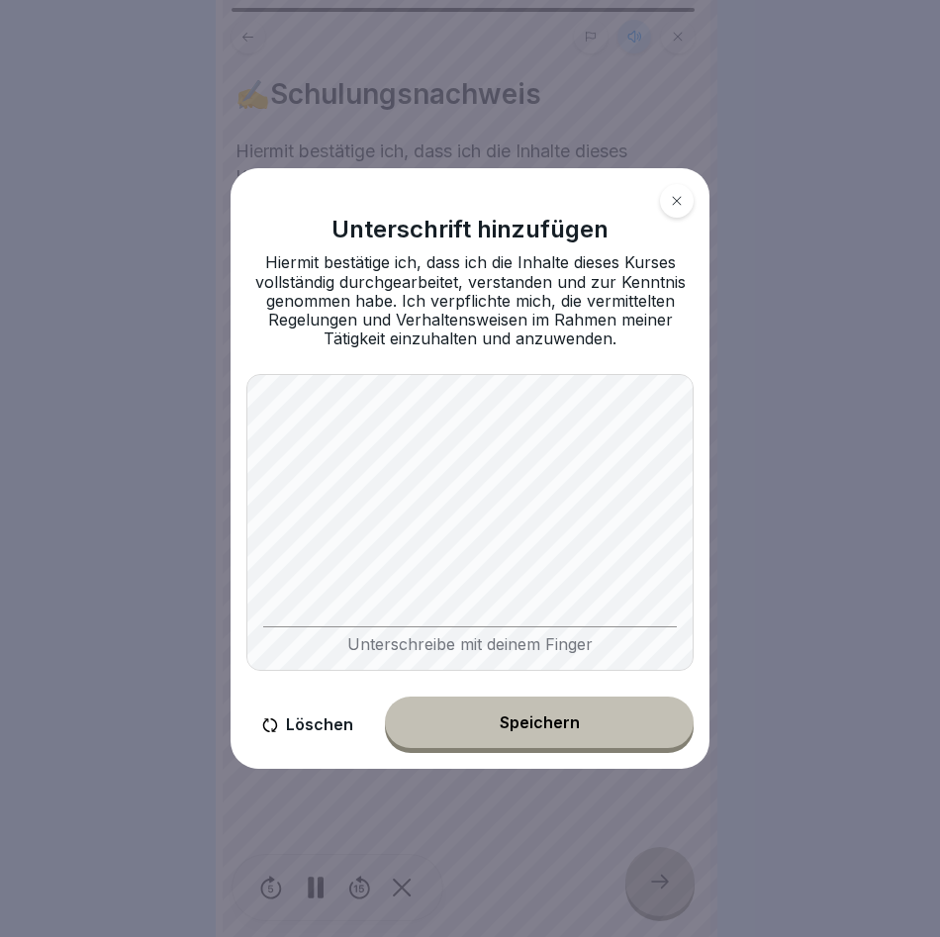
click at [533, 716] on div "Speichern" at bounding box center [540, 722] width 80 height 18
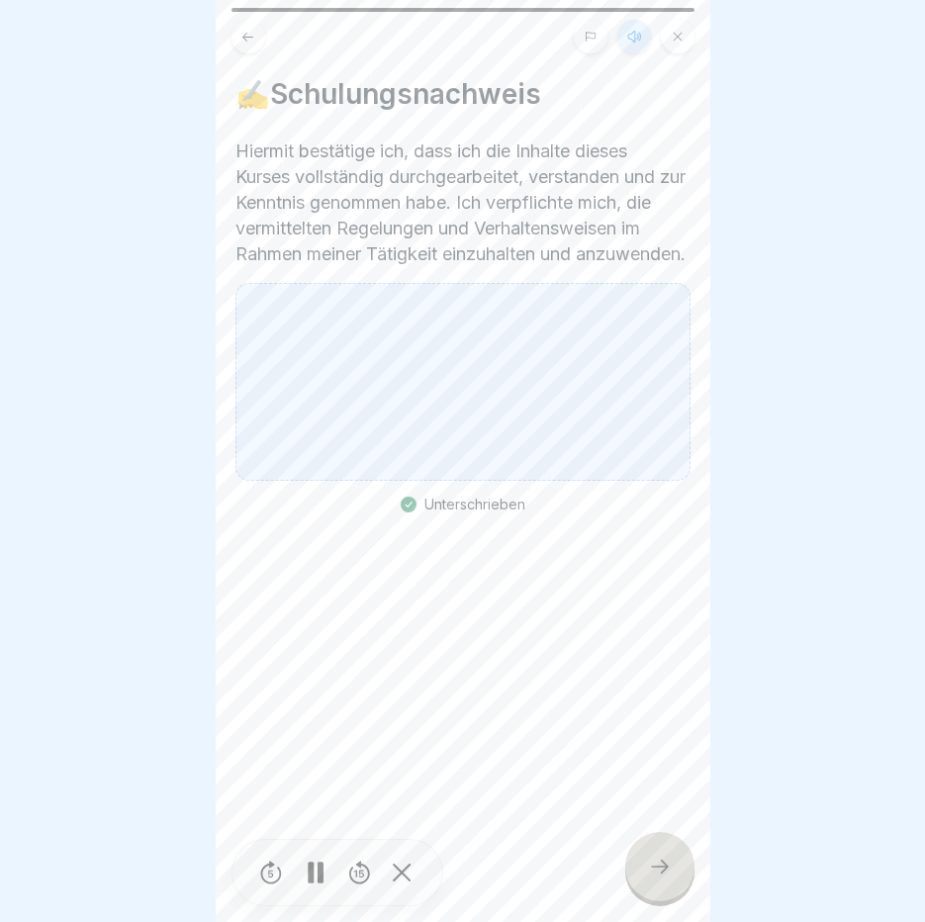
click at [658, 879] on icon at bounding box center [660, 867] width 24 height 24
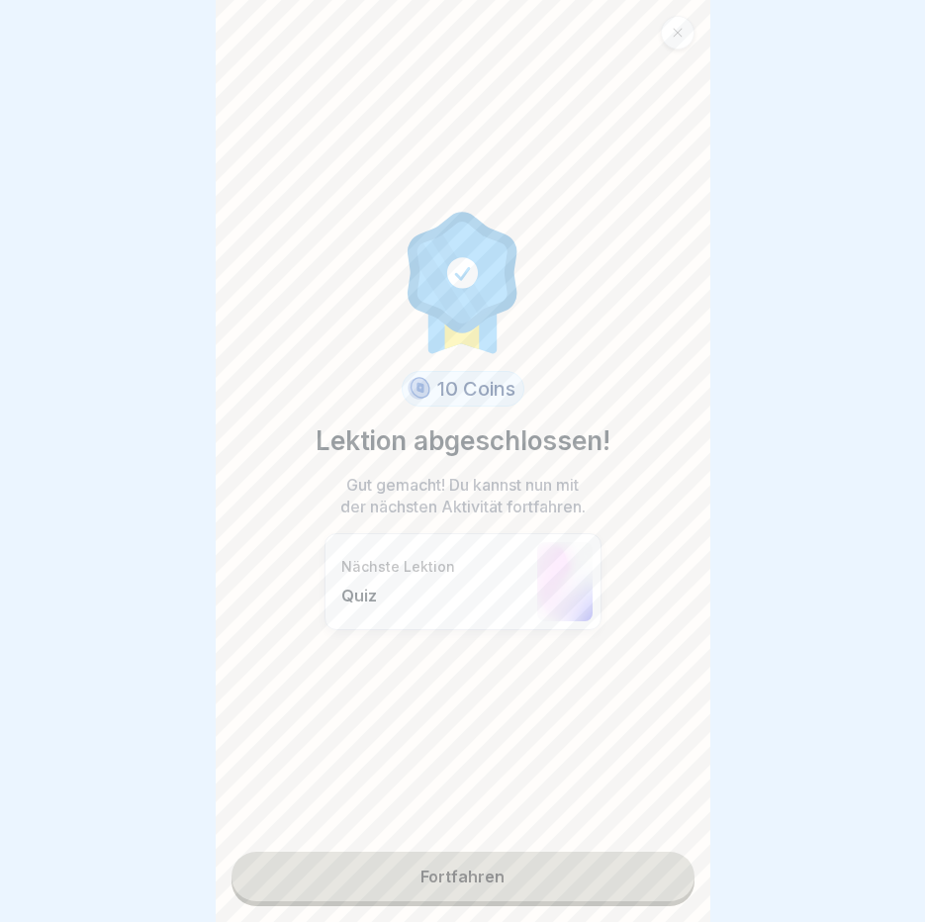
click at [517, 883] on link "Fortfahren" at bounding box center [463, 876] width 463 height 49
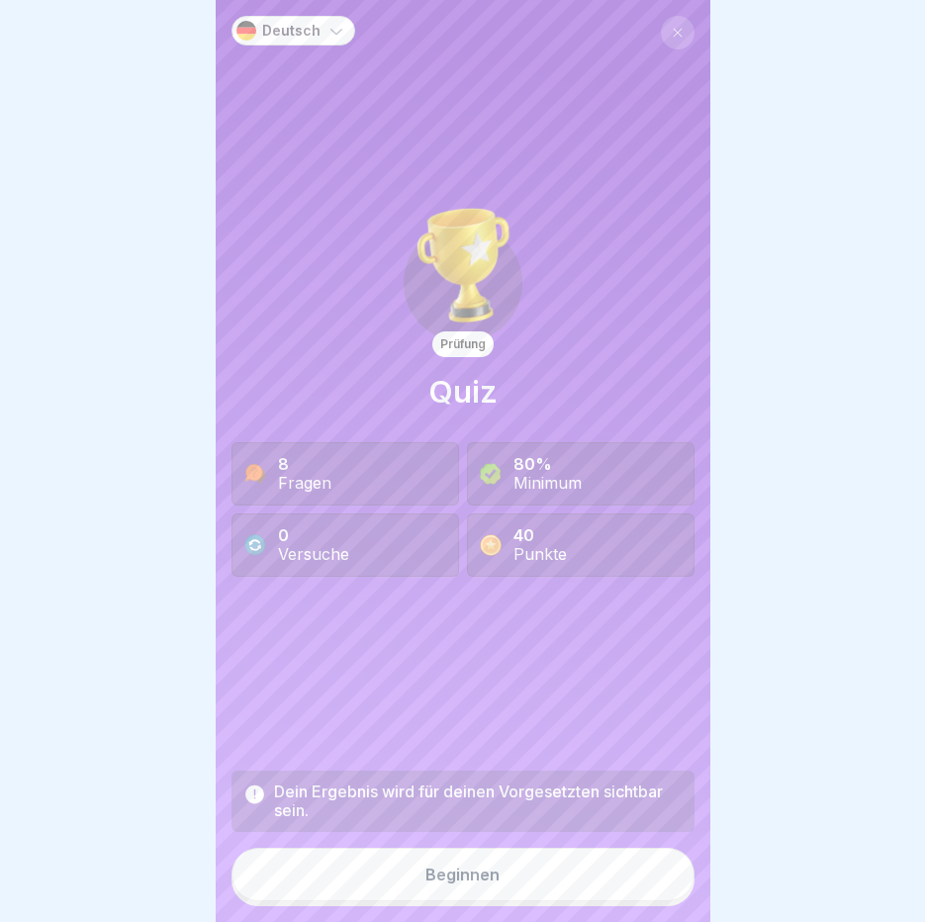
click at [458, 901] on button "Beginnen" at bounding box center [463, 874] width 463 height 53
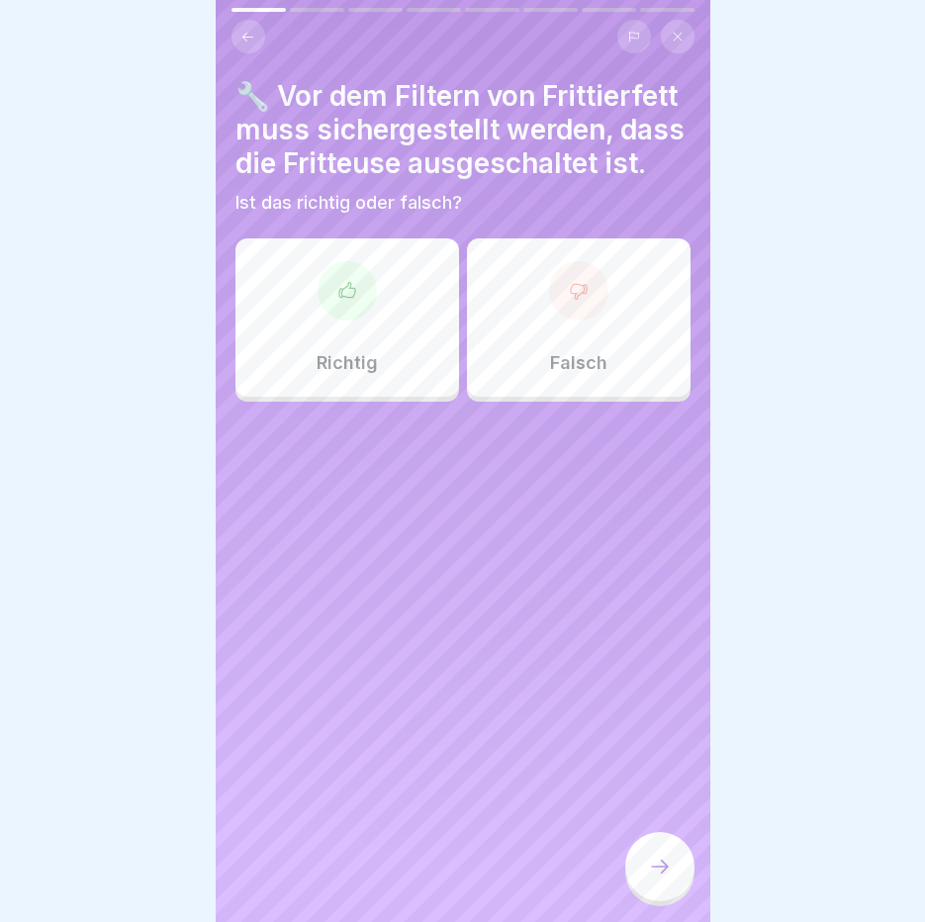
click at [341, 303] on div at bounding box center [347, 290] width 59 height 59
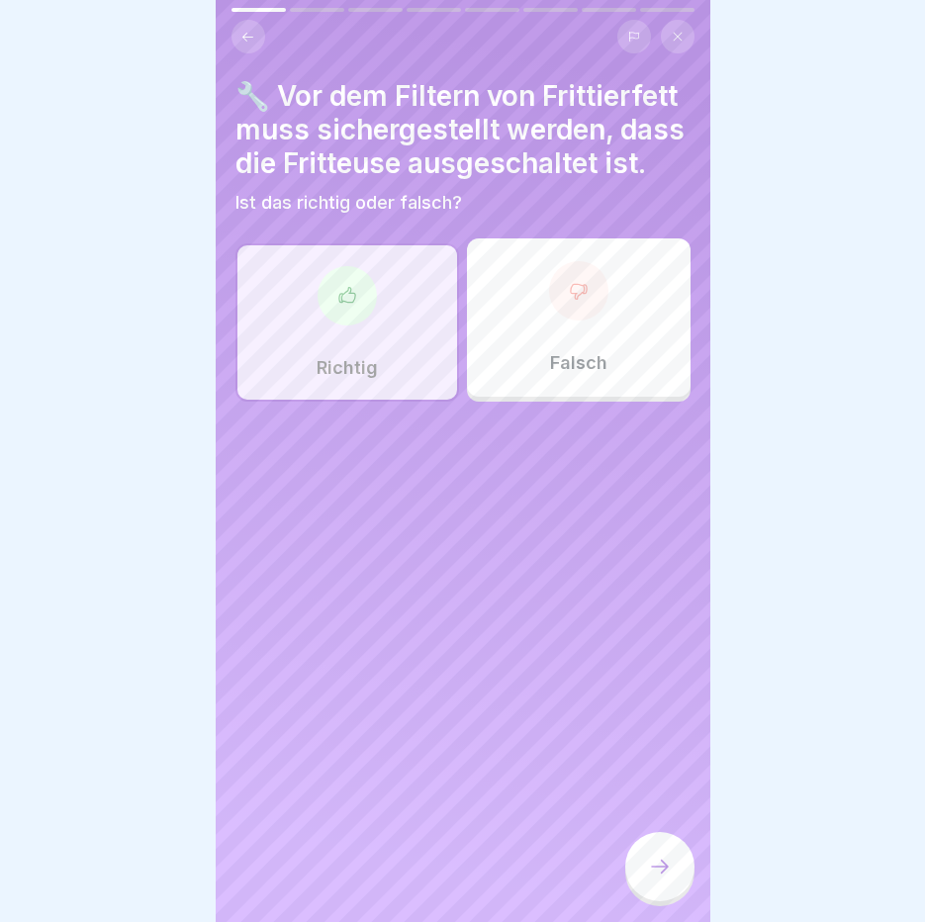
click at [656, 893] on div at bounding box center [659, 866] width 69 height 69
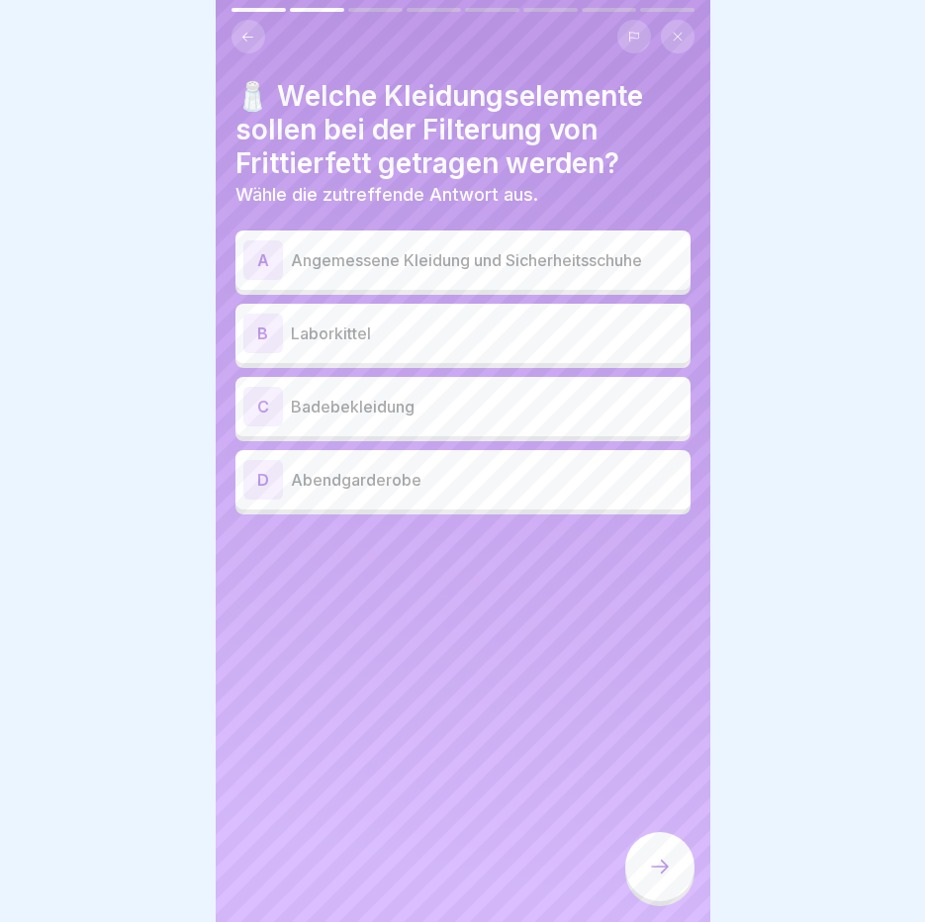
click at [495, 249] on p "Angemessene Kleidung und Sicherheitsschuhe" at bounding box center [487, 260] width 392 height 24
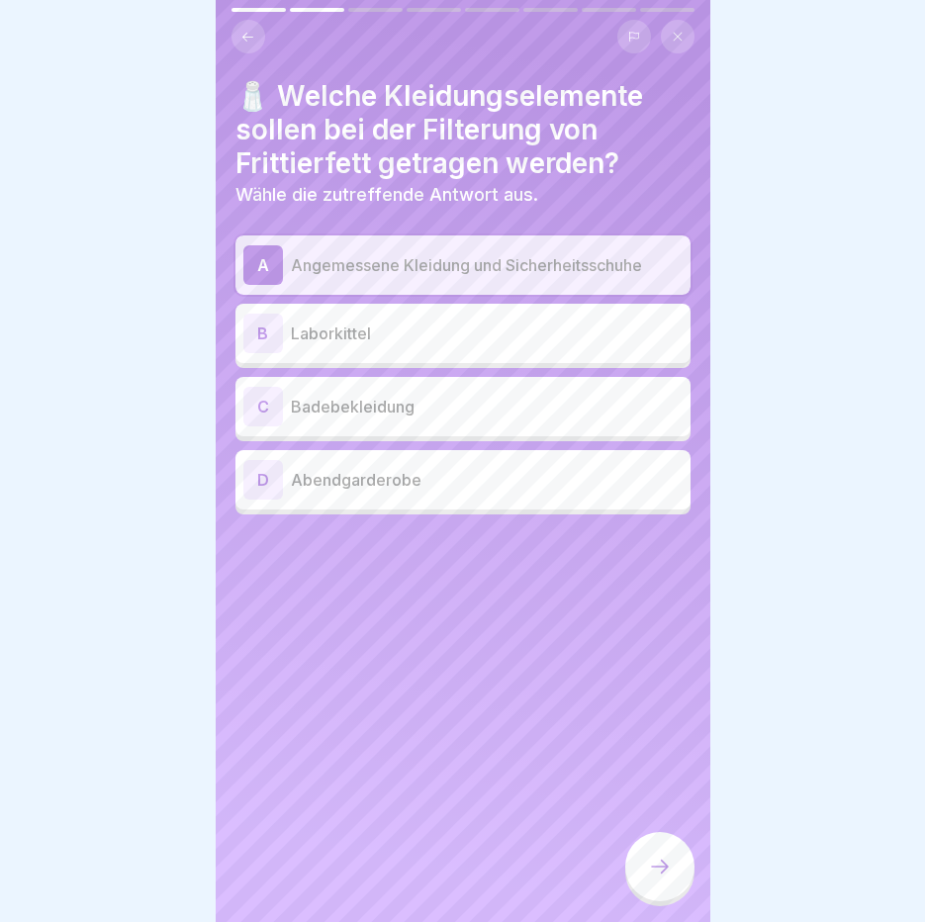
click at [657, 878] on icon at bounding box center [660, 867] width 24 height 24
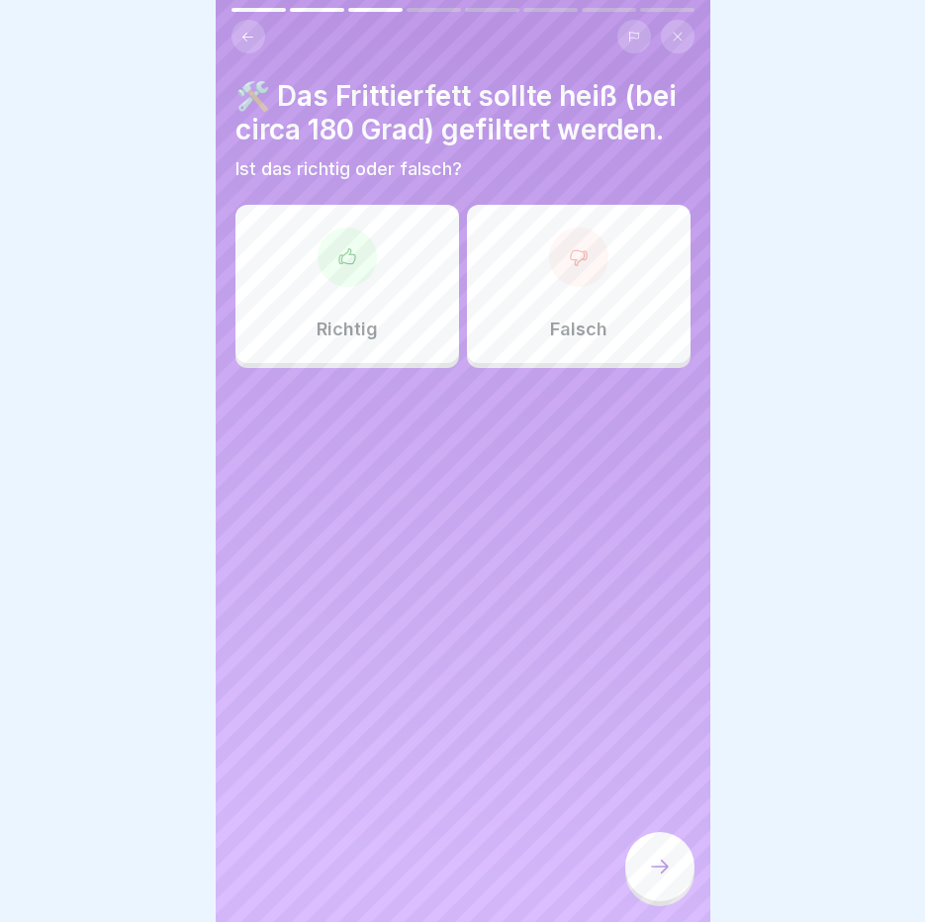
click at [579, 323] on div "Falsch" at bounding box center [579, 284] width 224 height 158
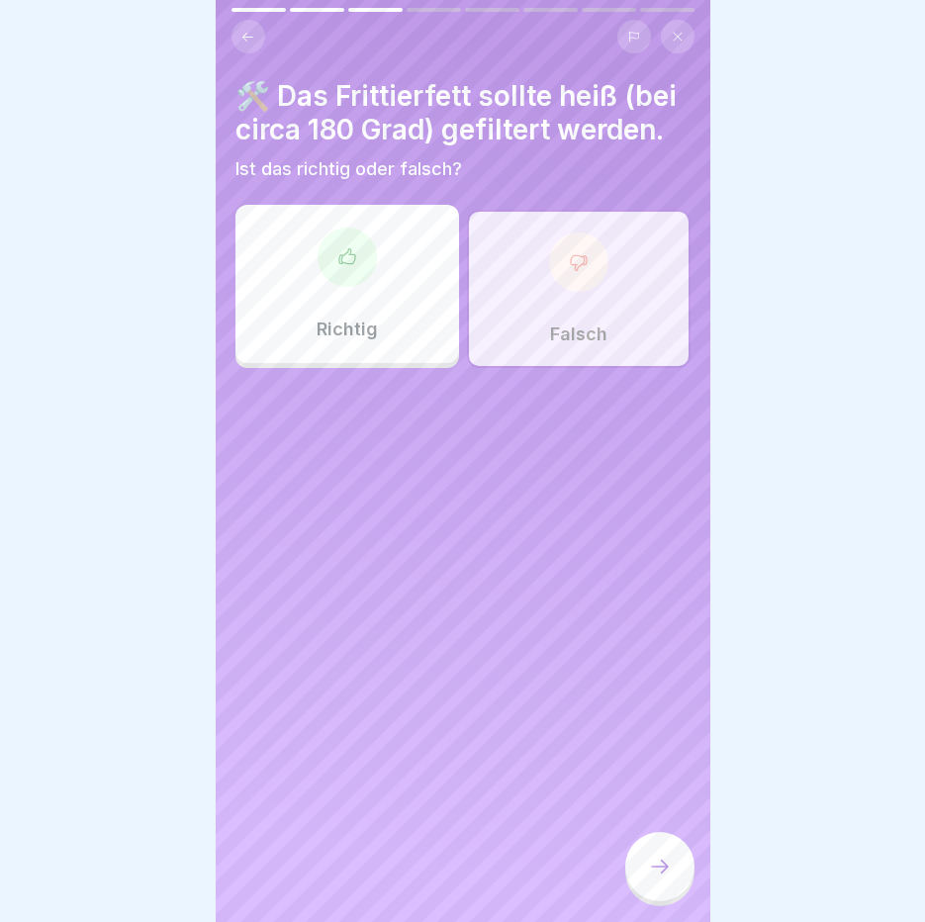
click at [663, 879] on icon at bounding box center [660, 867] width 24 height 24
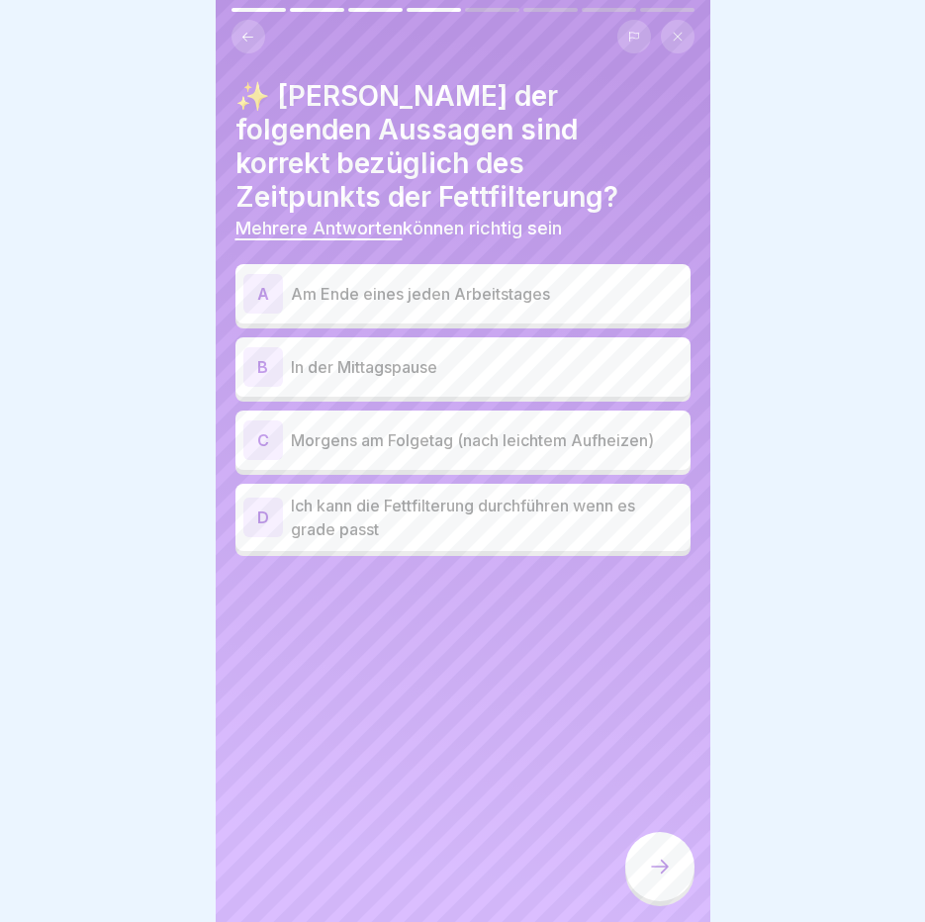
click at [549, 282] on p "Am Ende eines jeden Arbeitstages" at bounding box center [487, 294] width 392 height 24
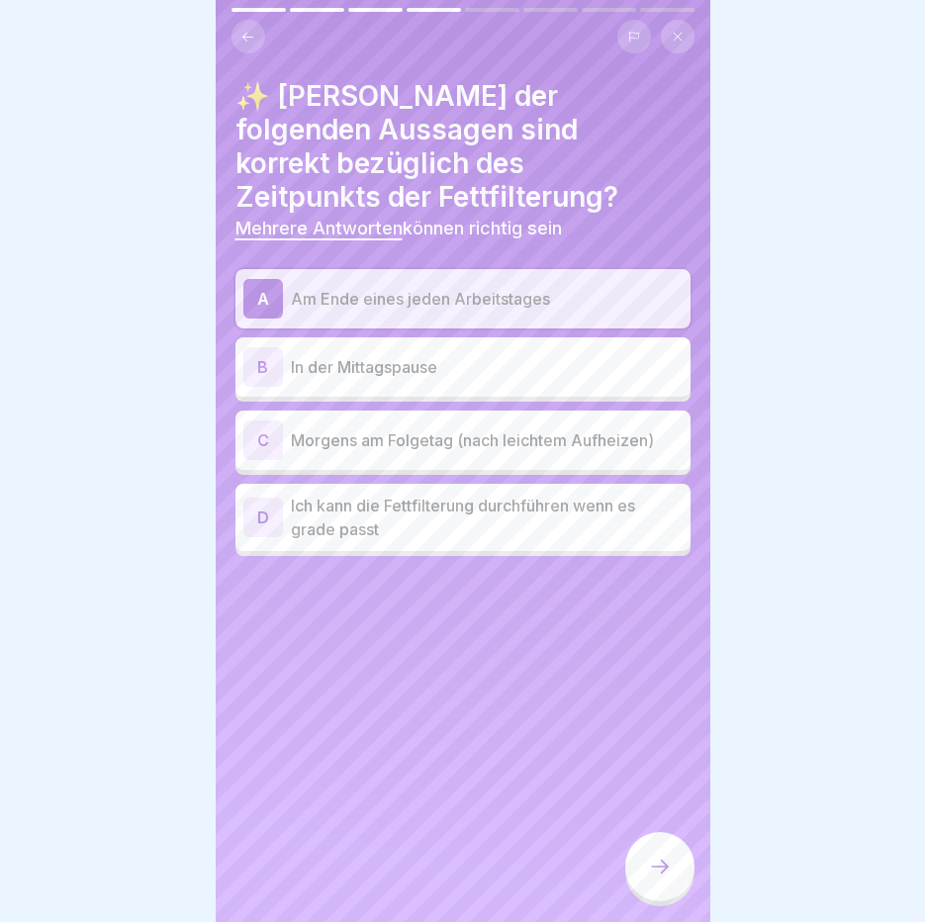
click at [445, 428] on p "Morgens am Folgetag (nach leichtem Aufheizen)" at bounding box center [487, 440] width 392 height 24
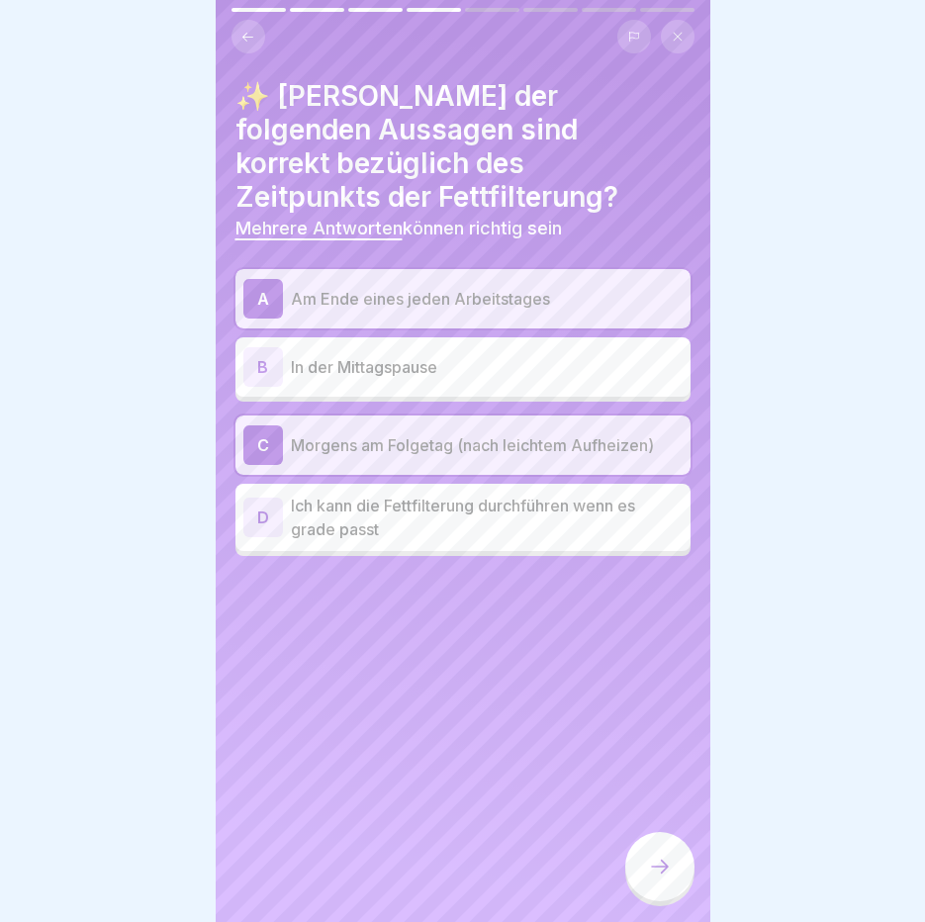
click at [667, 879] on icon at bounding box center [660, 867] width 24 height 24
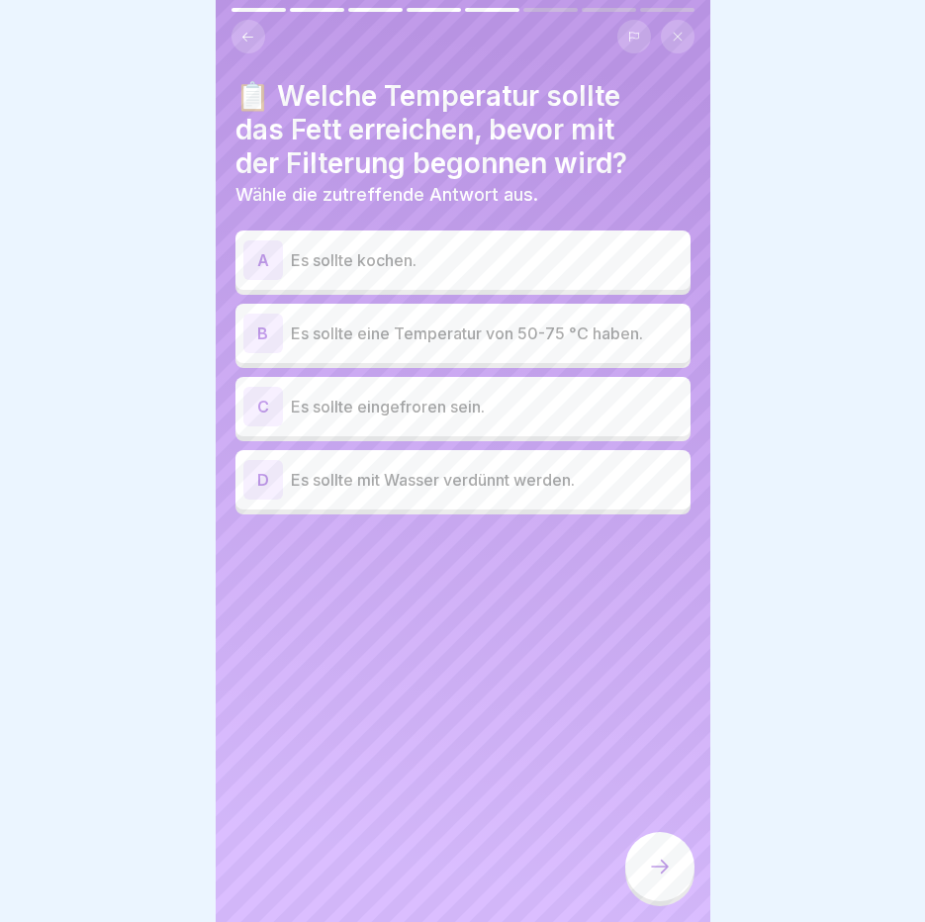
click at [430, 338] on p "Es sollte eine Temperatur von 50-75 °C haben." at bounding box center [487, 334] width 392 height 24
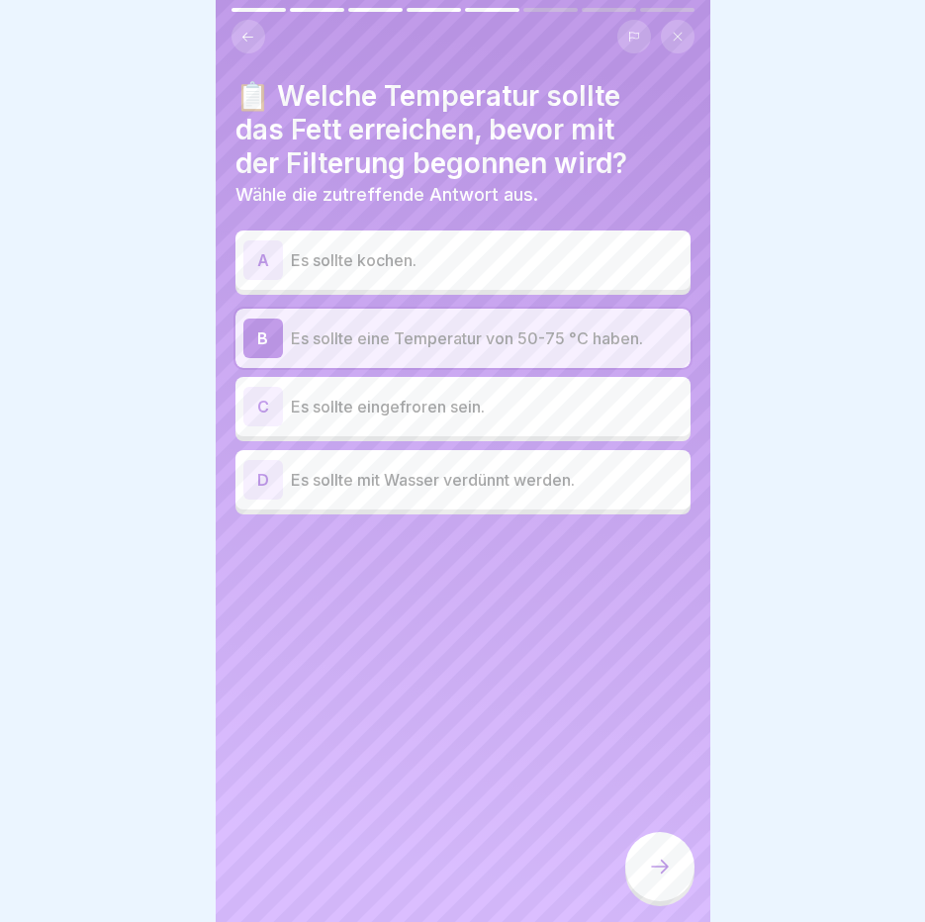
click at [666, 875] on icon at bounding box center [660, 867] width 24 height 24
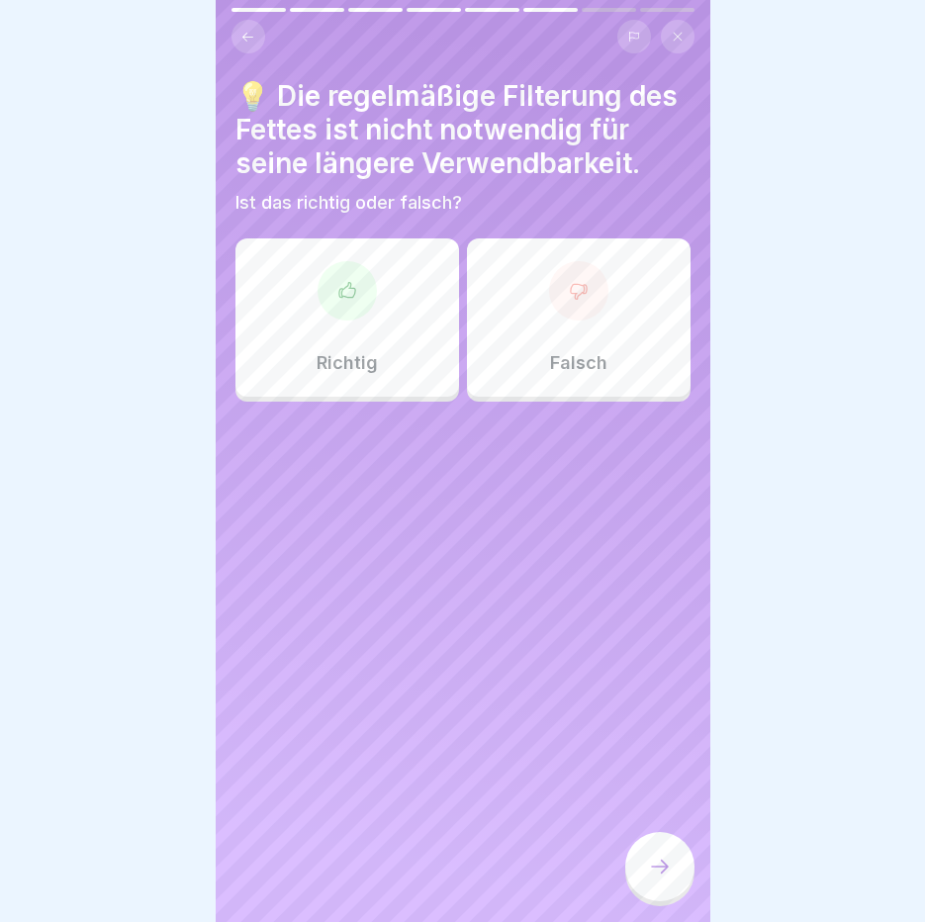
click at [588, 302] on div at bounding box center [578, 290] width 59 height 59
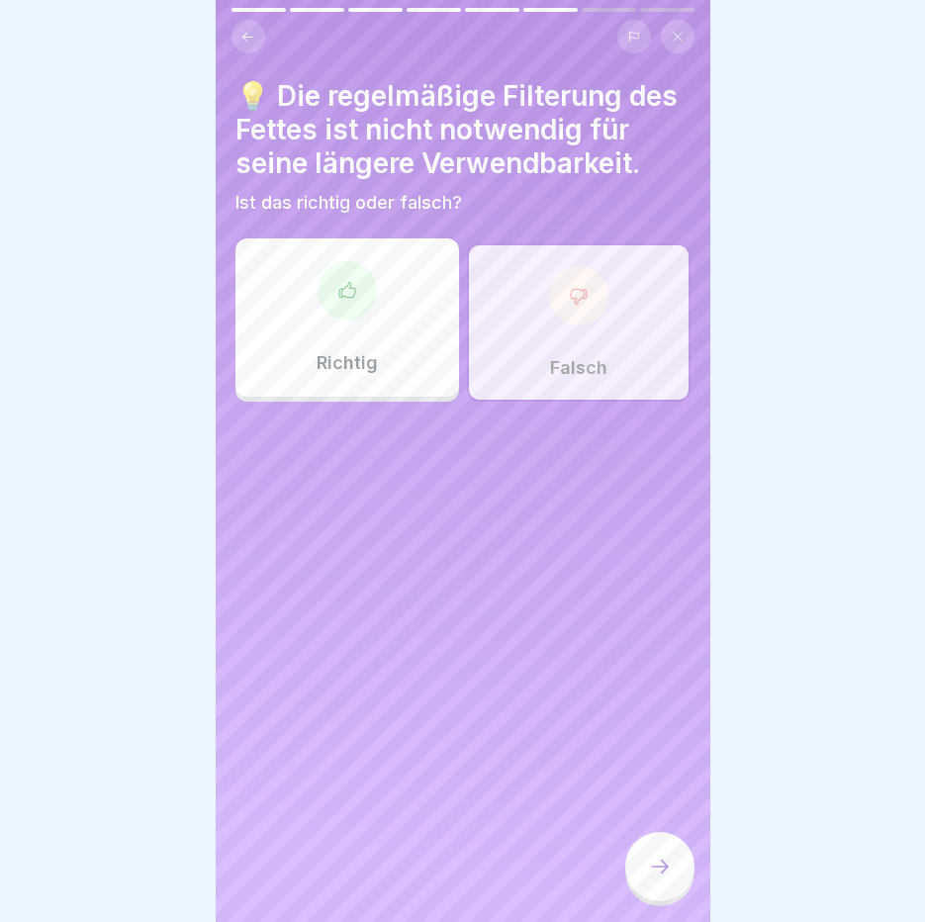
click at [661, 878] on icon at bounding box center [660, 867] width 24 height 24
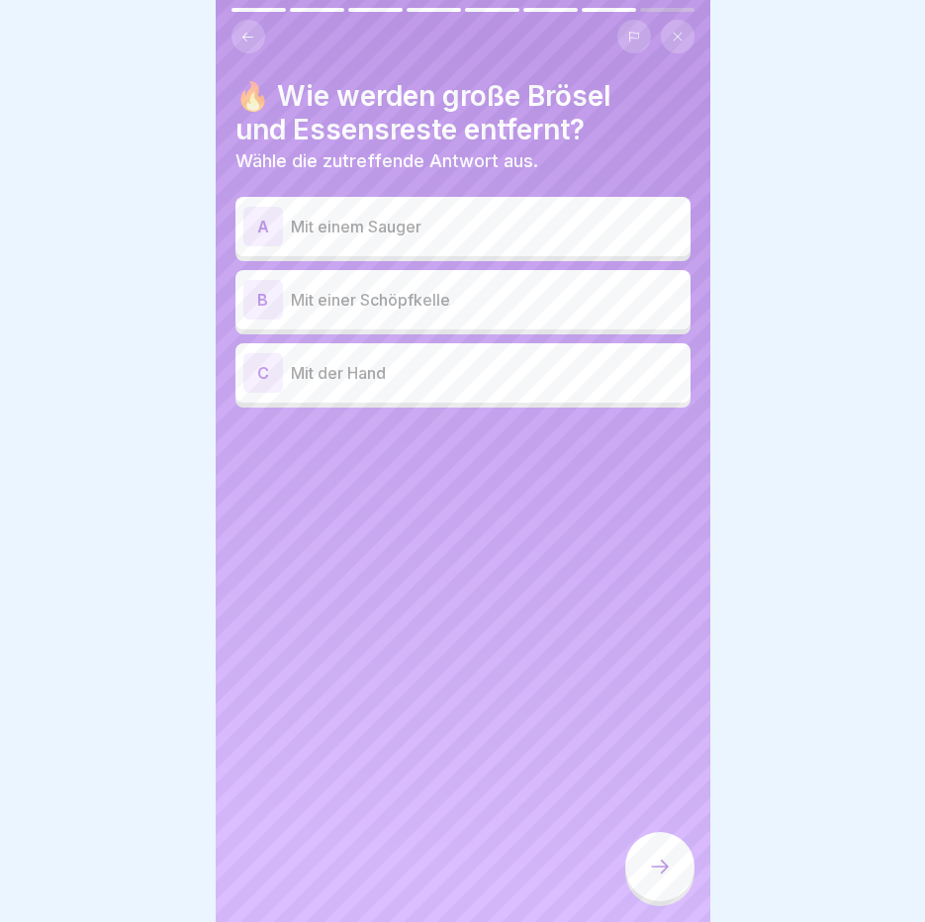
click at [473, 310] on p "Mit einer Schöpfkelle" at bounding box center [487, 300] width 392 height 24
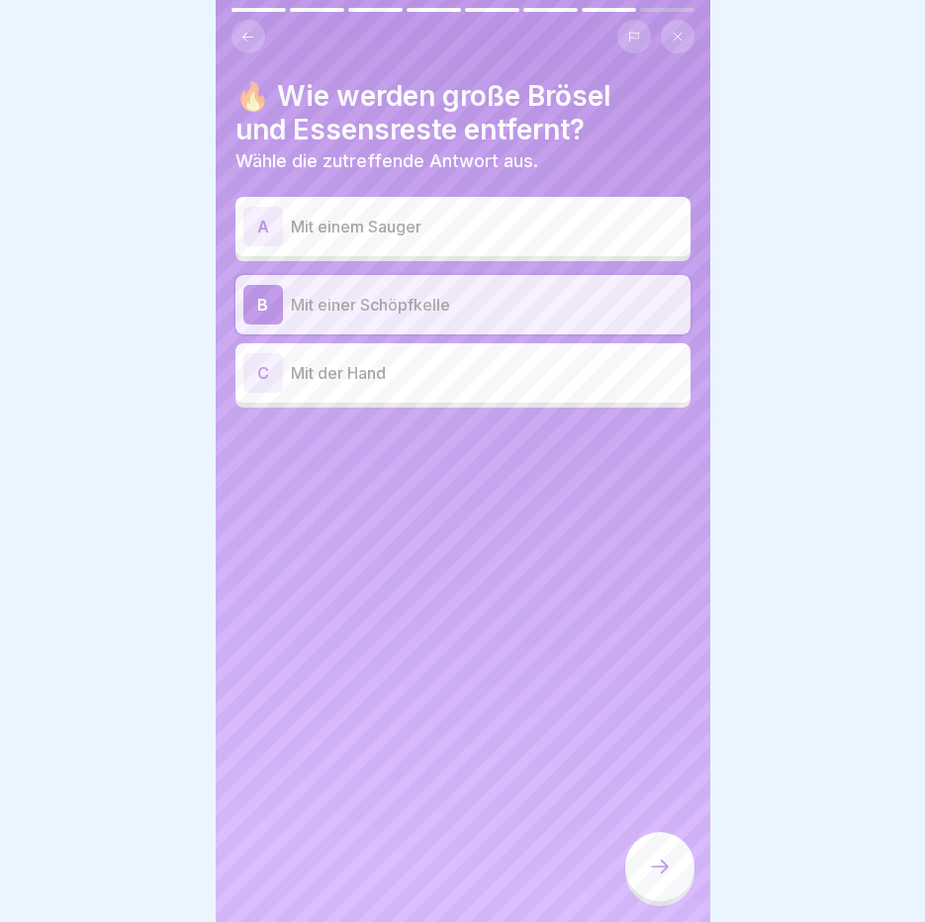
click at [645, 891] on div at bounding box center [659, 866] width 69 height 69
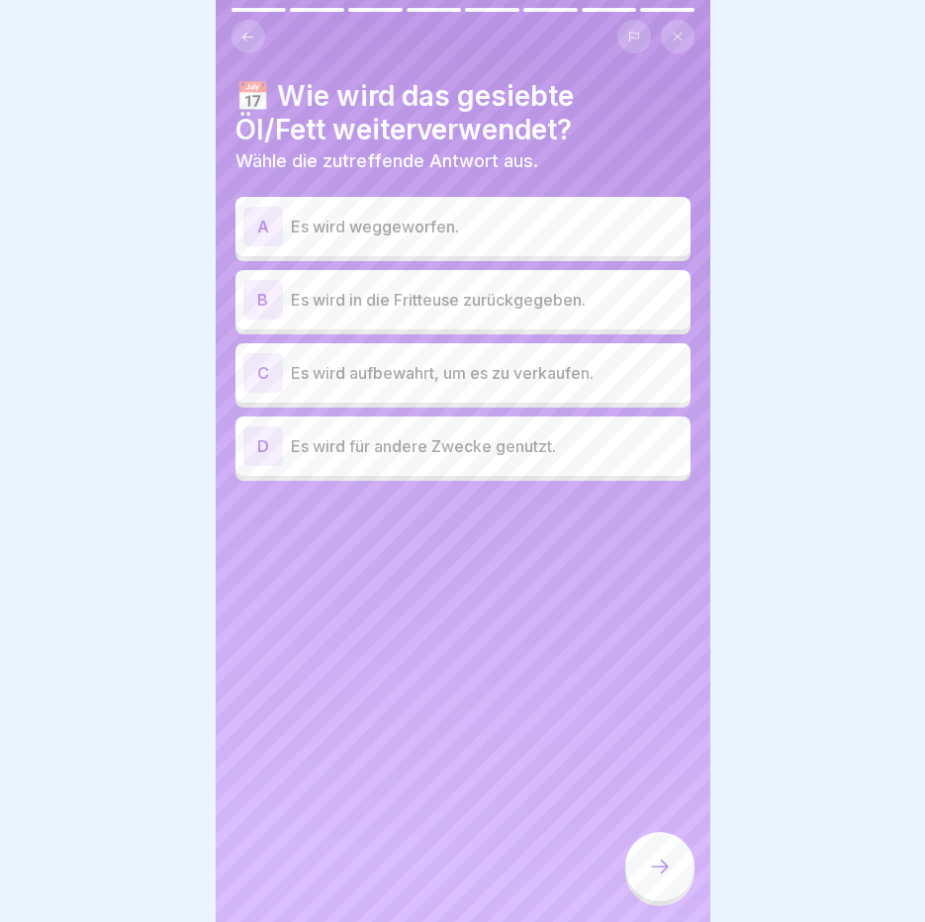
click at [412, 303] on p "Es wird in die Fritteuse zurückgegeben." at bounding box center [487, 300] width 392 height 24
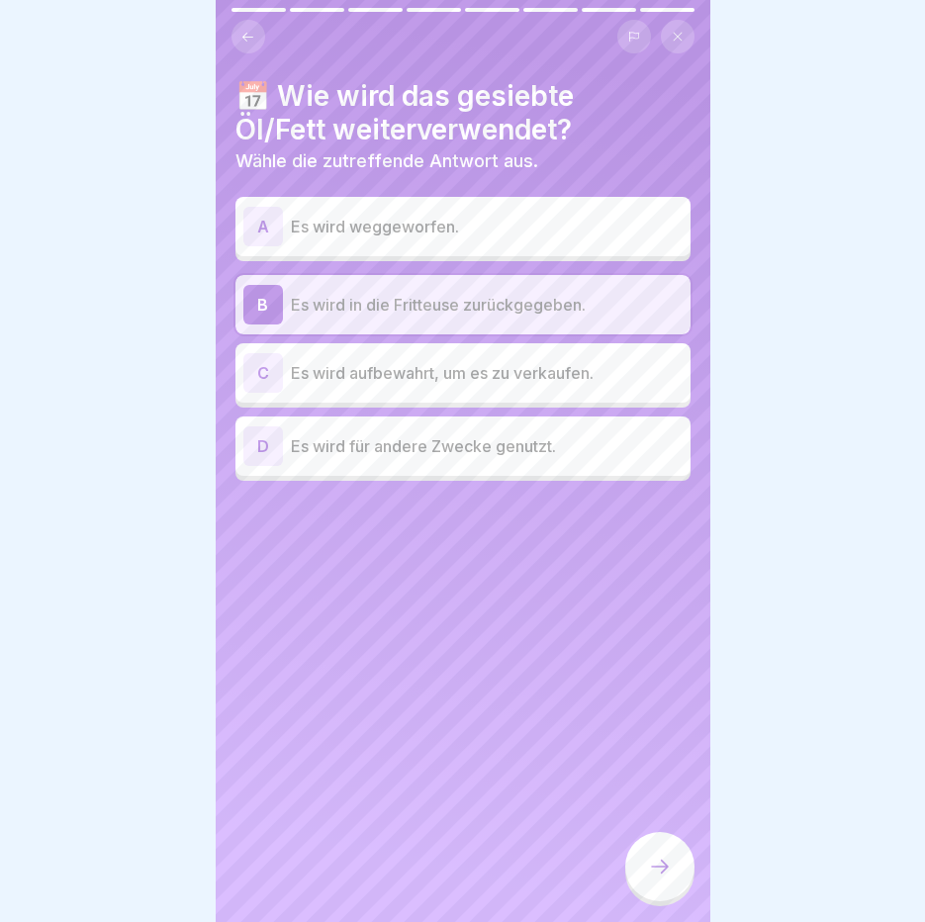
click at [648, 873] on icon at bounding box center [660, 867] width 24 height 24
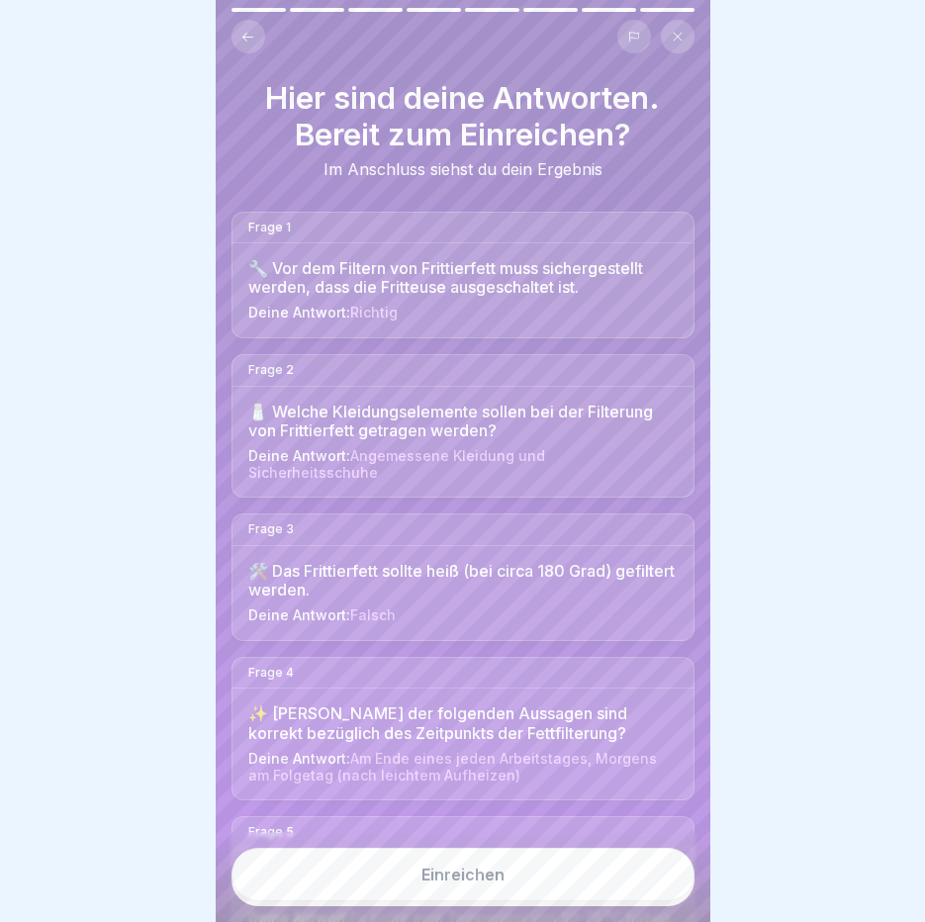
click at [454, 884] on div "Einreichen" at bounding box center [463, 875] width 83 height 18
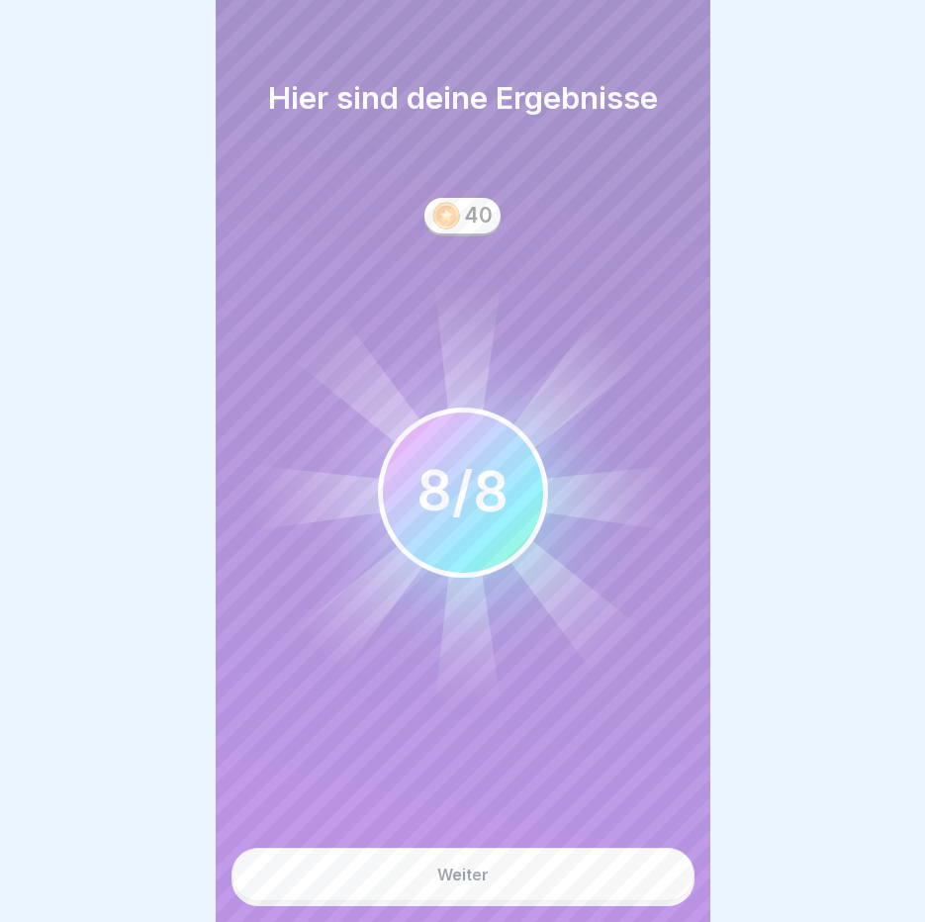
click at [439, 884] on div "Weiter" at bounding box center [462, 875] width 51 height 18
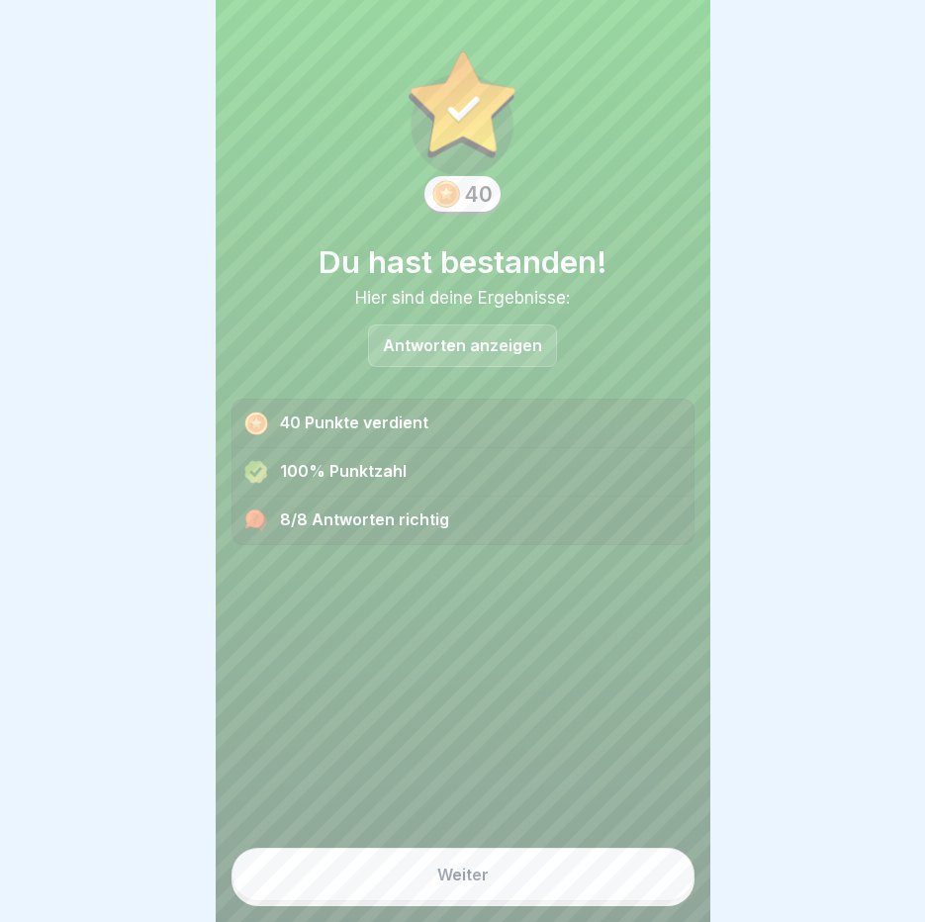
click at [452, 880] on button "Weiter" at bounding box center [463, 874] width 463 height 53
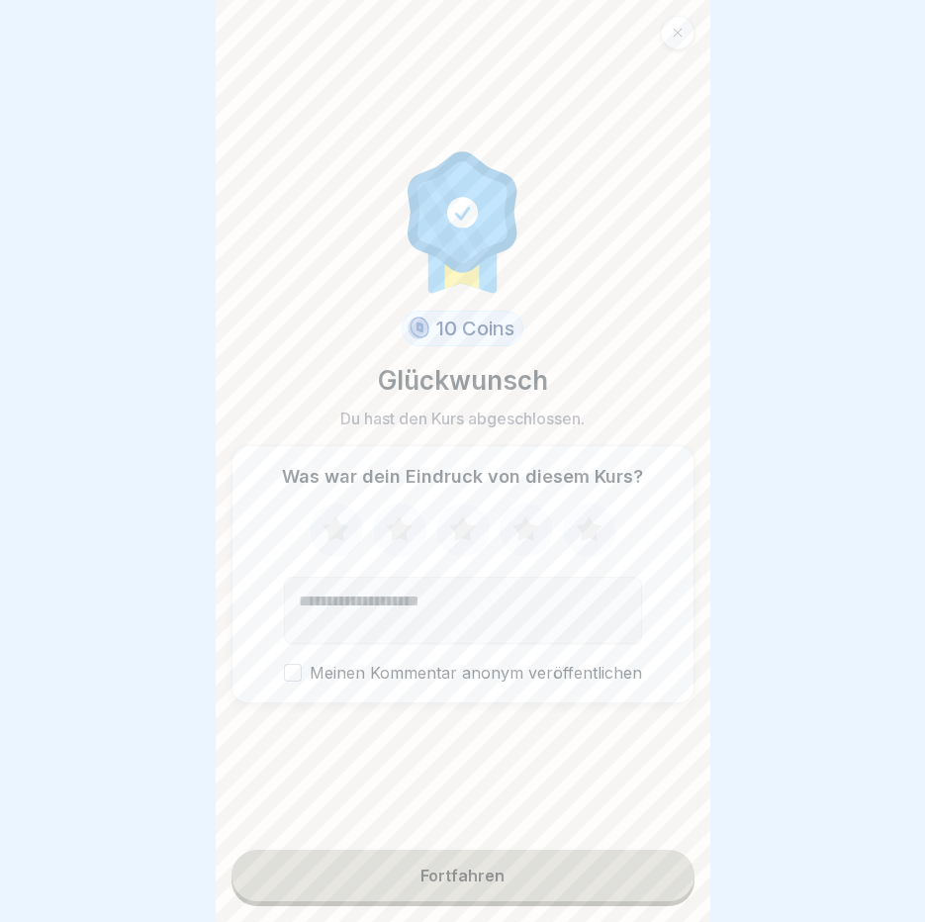
click at [461, 885] on div "Fortfahren" at bounding box center [463, 876] width 84 height 18
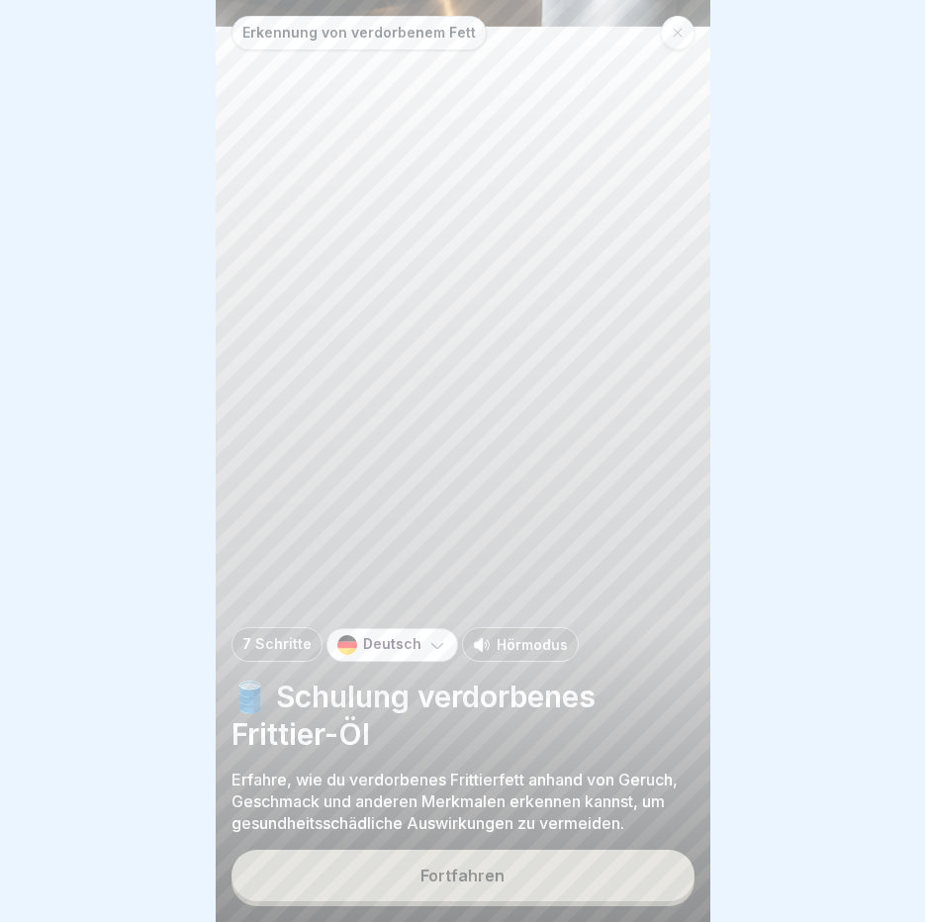
click at [513, 655] on p "Hörmodus" at bounding box center [532, 644] width 71 height 21
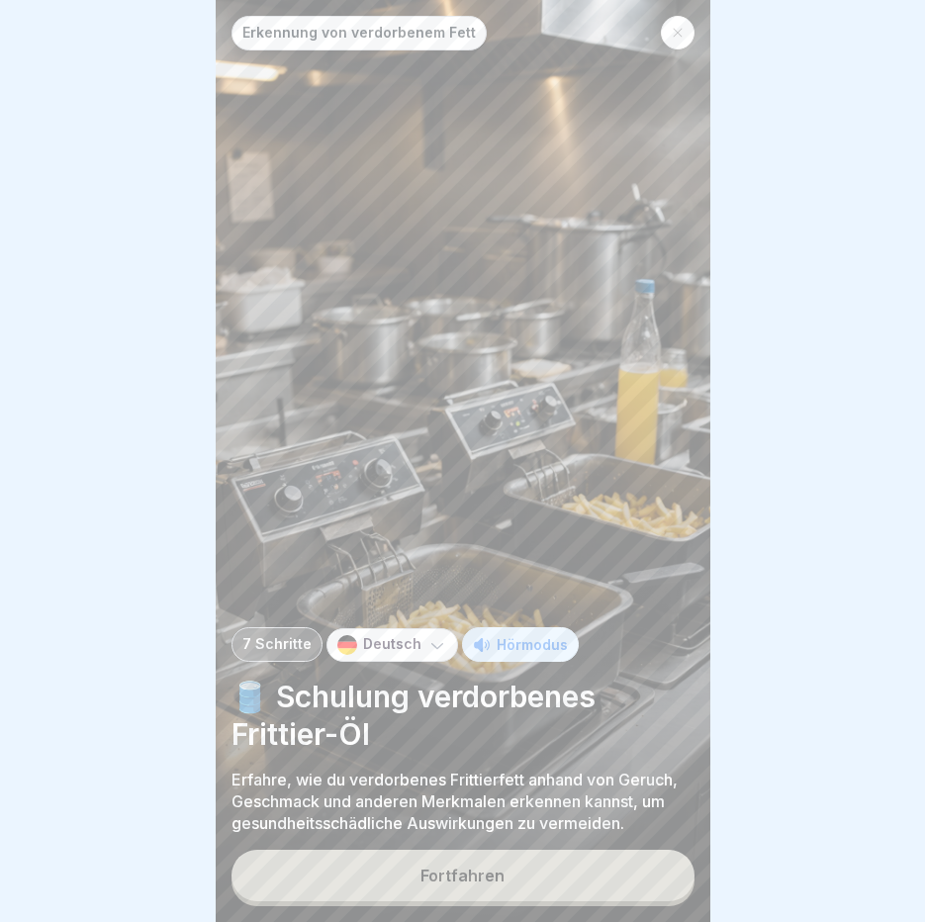
click at [437, 882] on button "Fortfahren" at bounding box center [463, 875] width 463 height 51
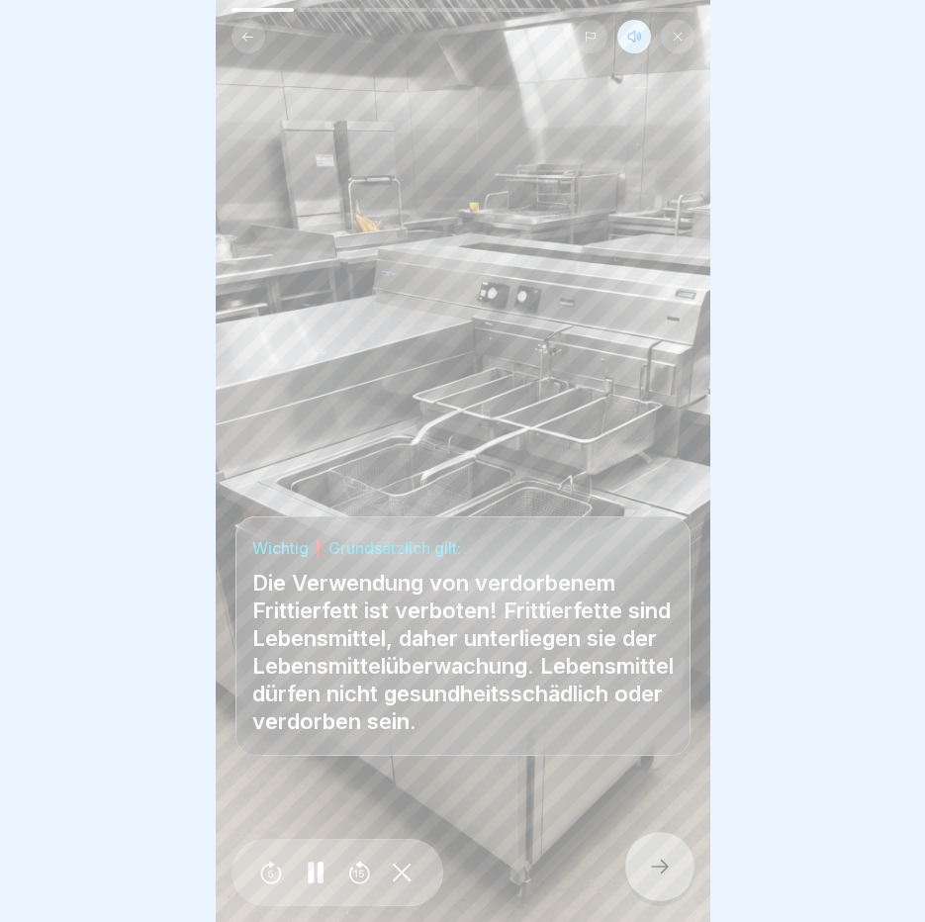
click at [670, 879] on icon at bounding box center [660, 867] width 24 height 24
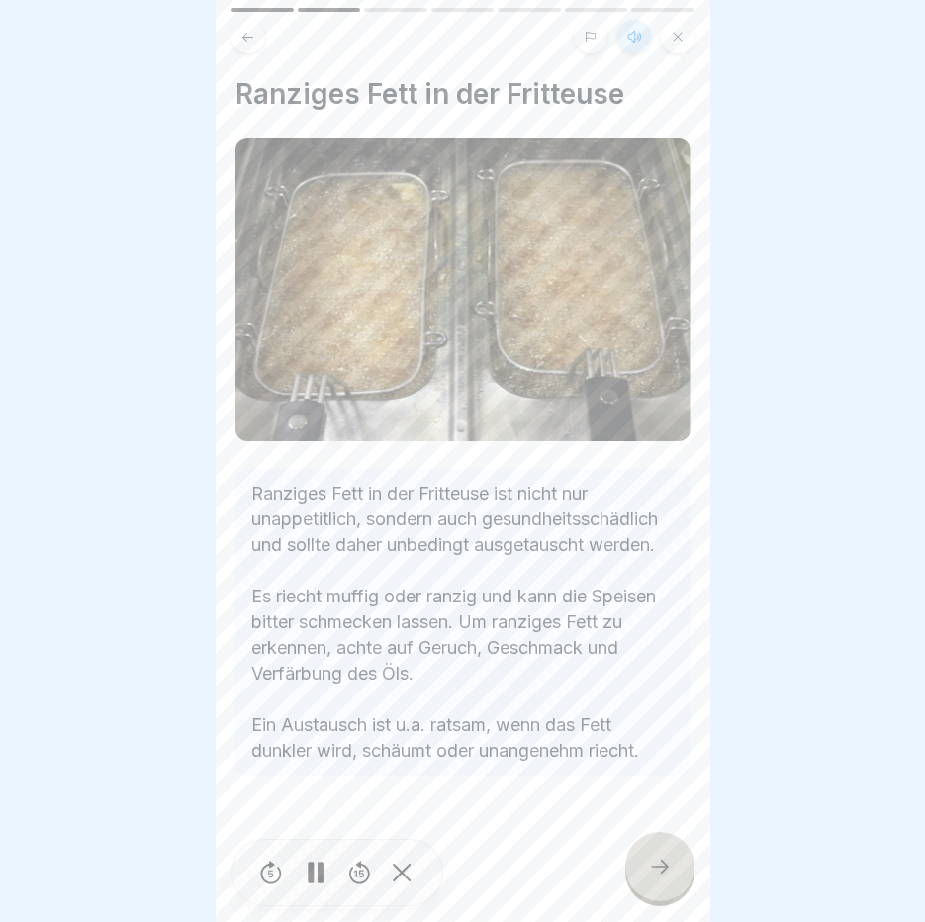
click at [670, 879] on icon at bounding box center [660, 867] width 24 height 24
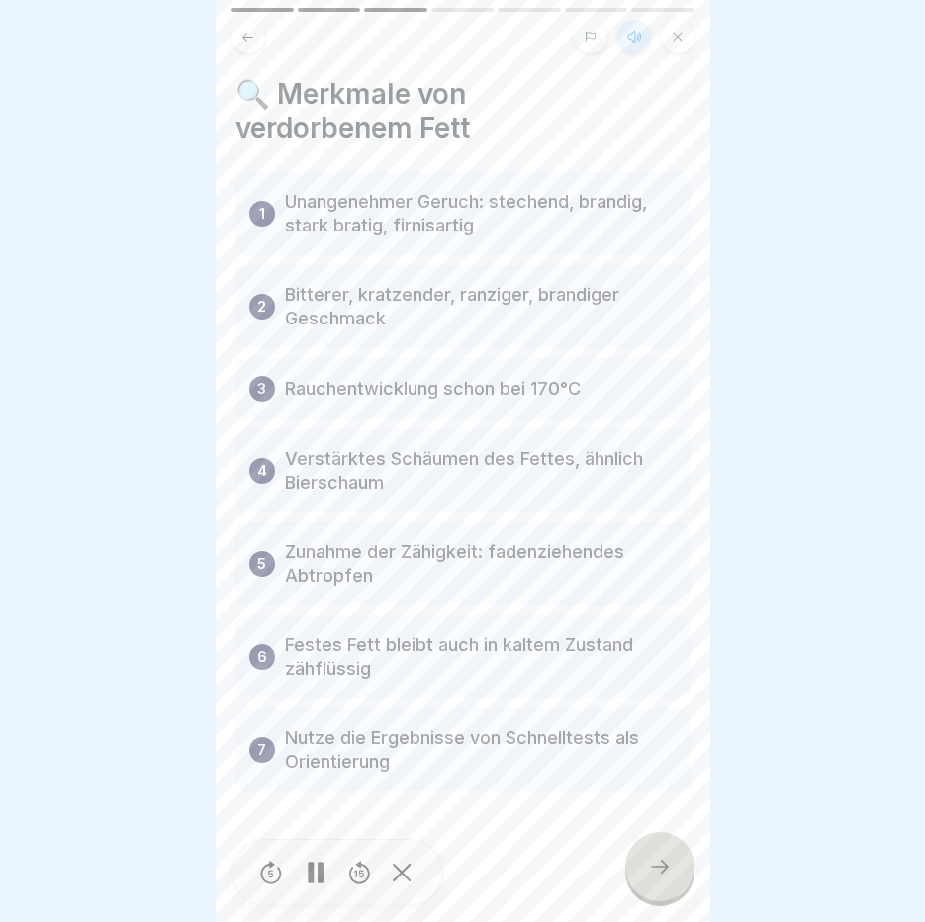
click at [670, 878] on icon at bounding box center [660, 867] width 24 height 24
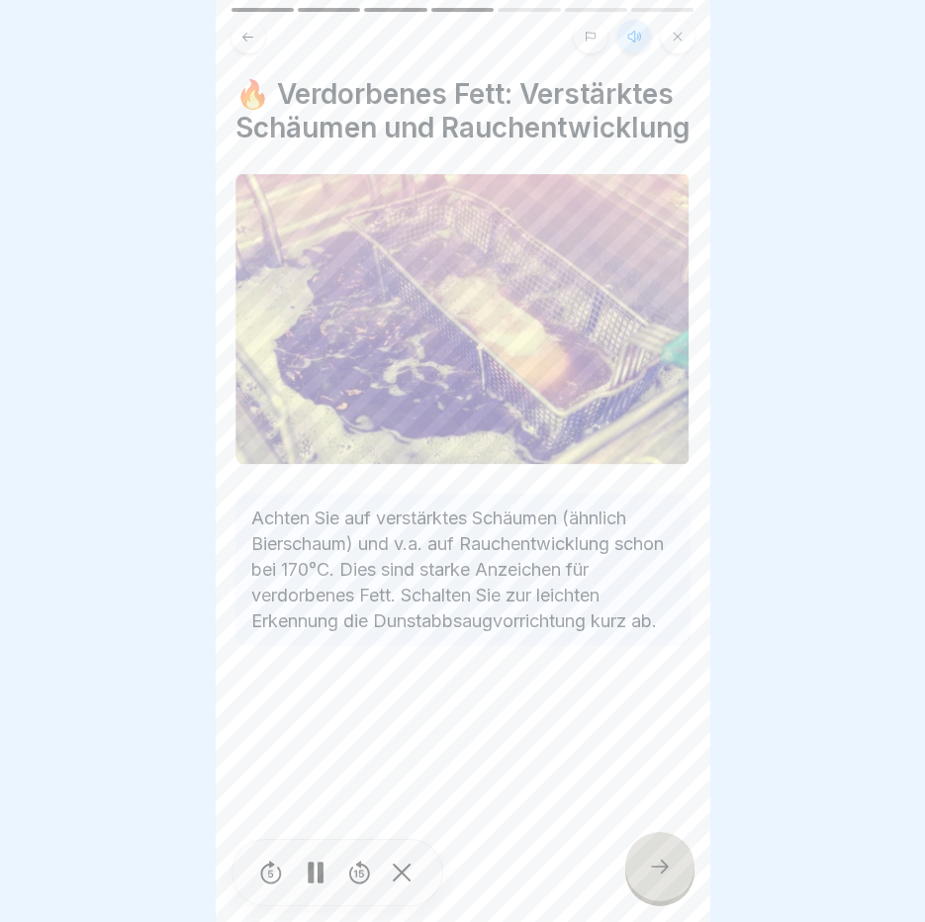
click at [670, 877] on icon at bounding box center [660, 867] width 24 height 24
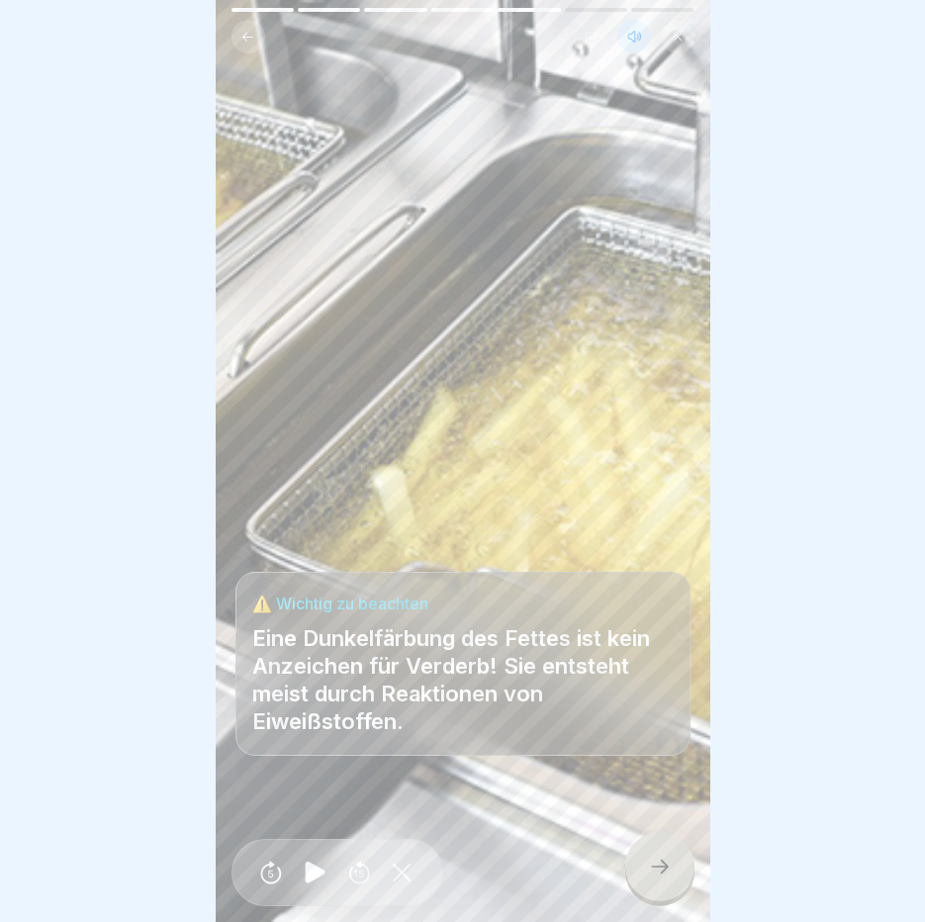
click at [670, 877] on icon at bounding box center [660, 867] width 24 height 24
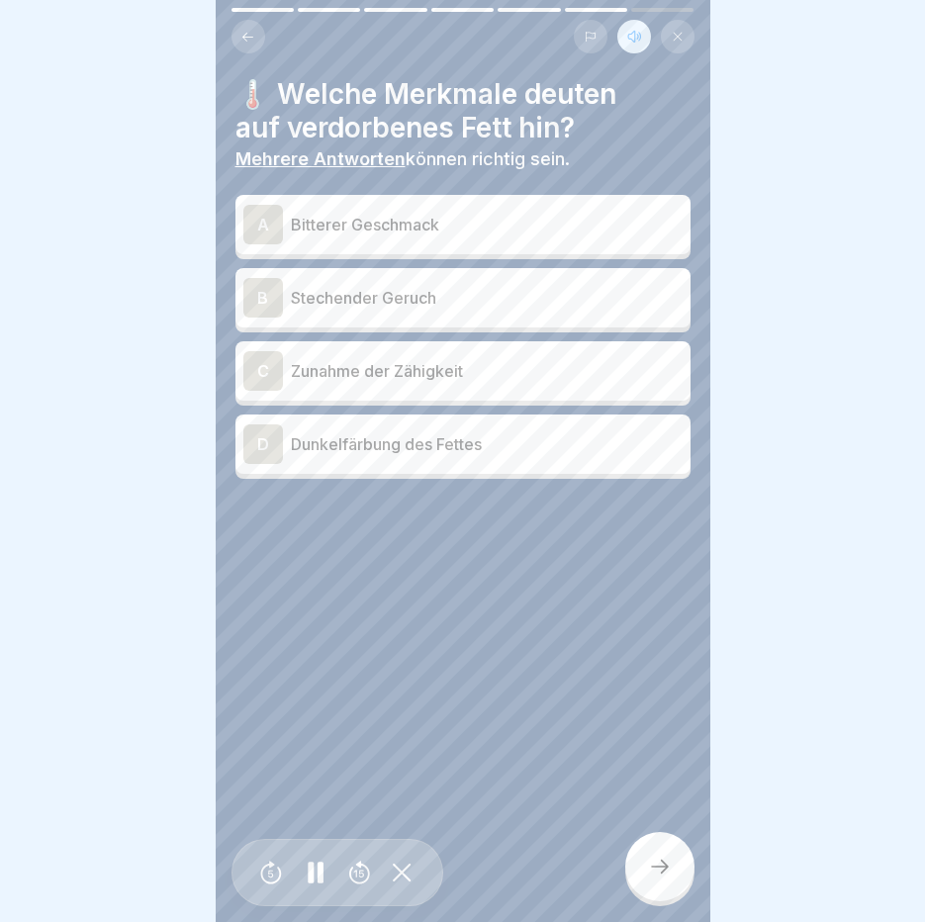
click at [571, 234] on p "Bitterer Geschmack" at bounding box center [487, 225] width 392 height 24
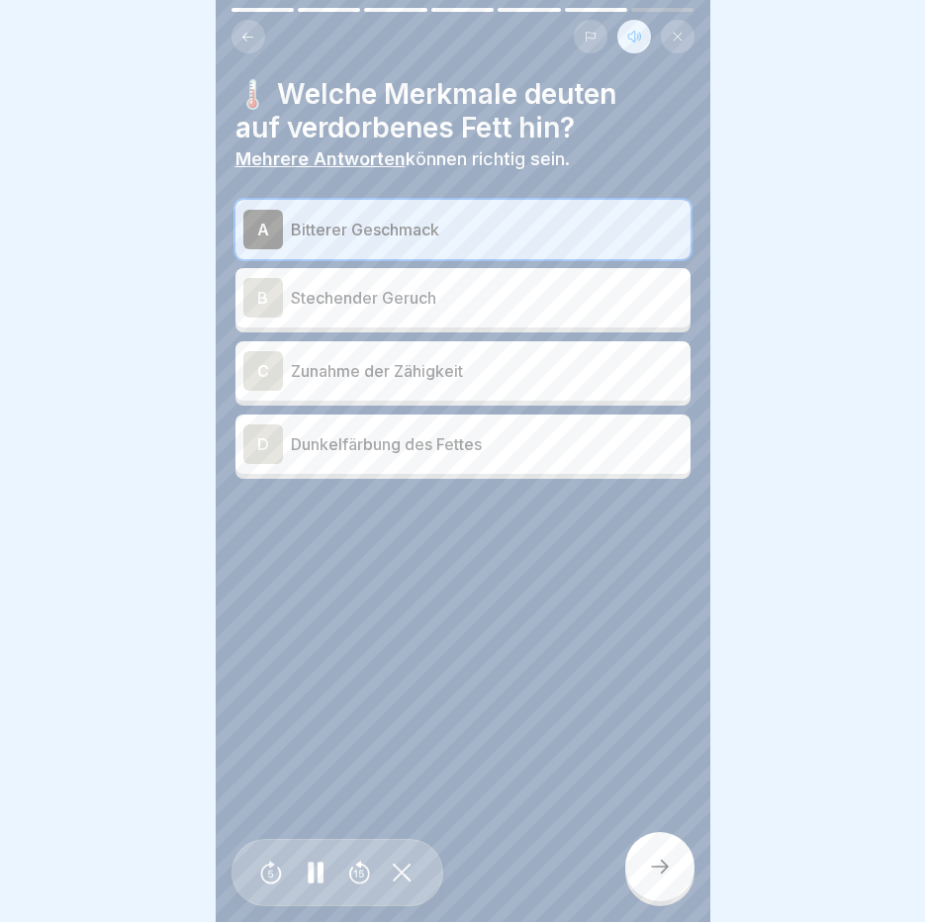
click at [460, 313] on div "B Stechender Geruch" at bounding box center [462, 298] width 439 height 40
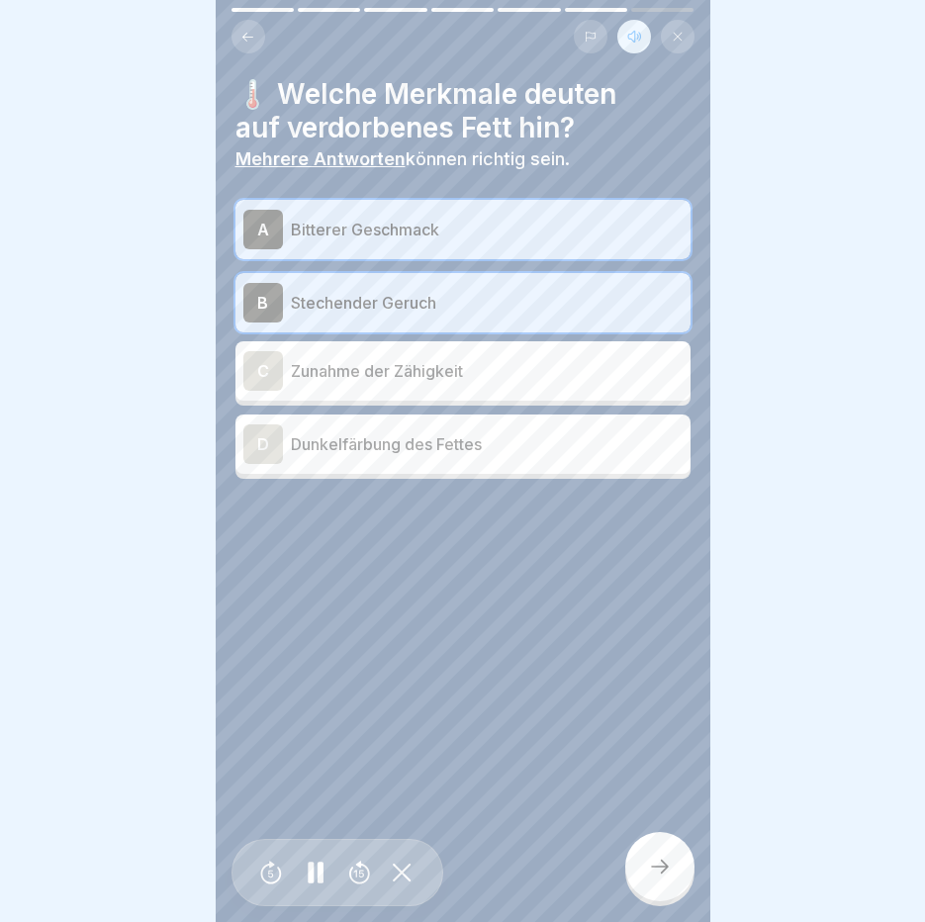
click at [656, 871] on div at bounding box center [659, 866] width 69 height 69
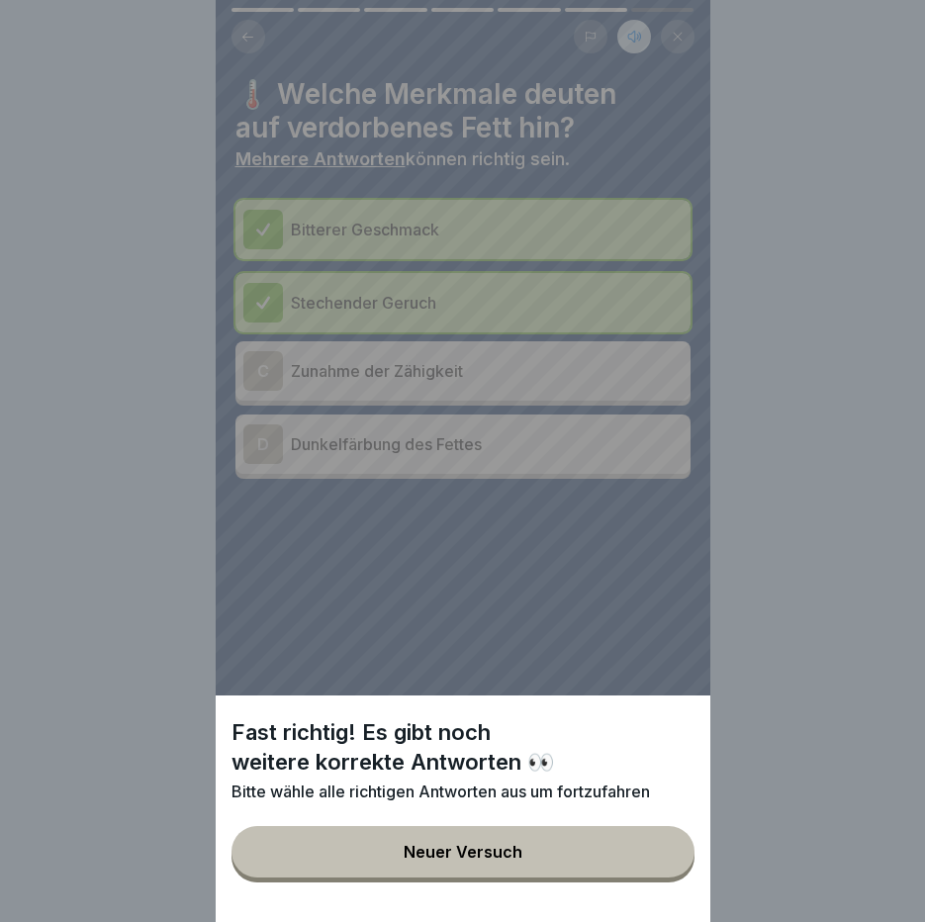
click at [655, 873] on button "Neuer Versuch" at bounding box center [463, 851] width 463 height 51
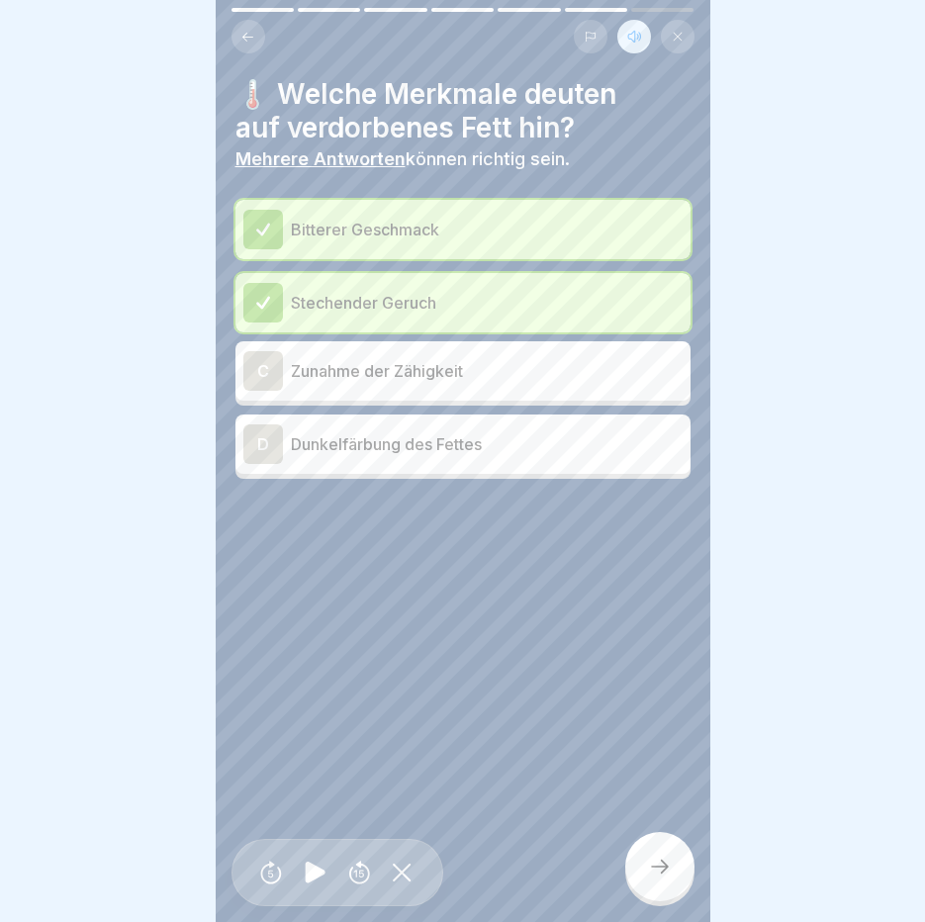
click at [554, 428] on div "D Dunkelfärbung des Fettes" at bounding box center [462, 444] width 439 height 40
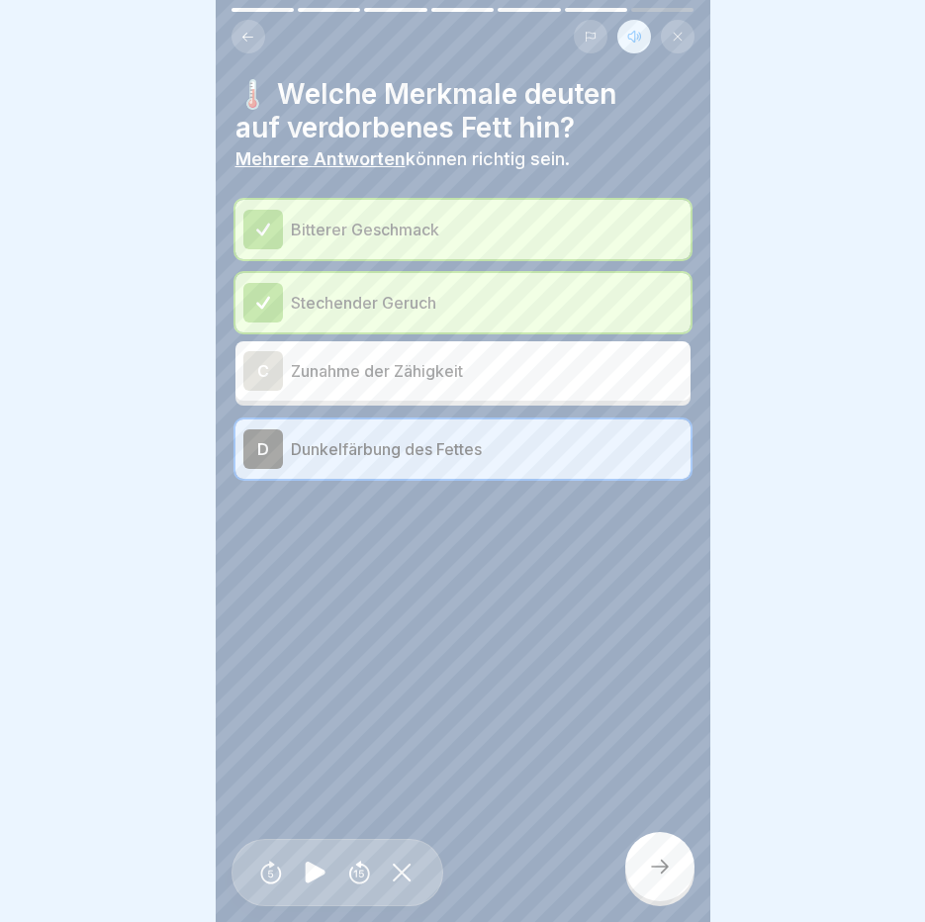
click at [638, 874] on div at bounding box center [659, 866] width 69 height 69
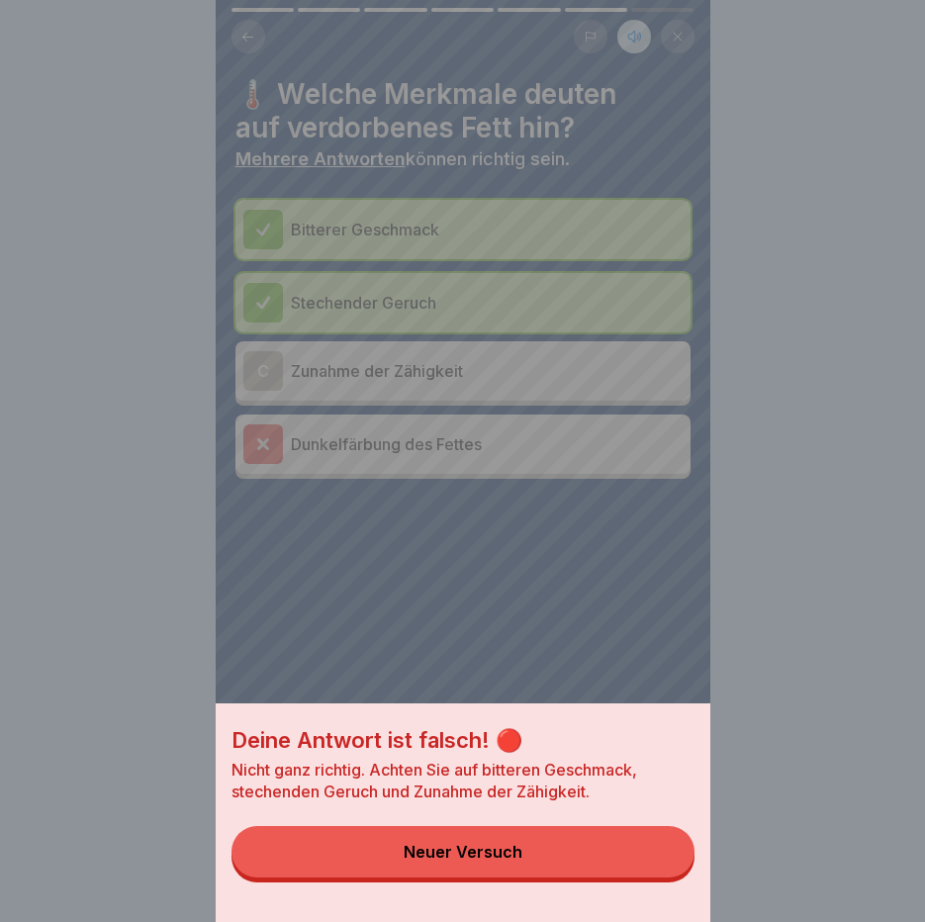
click at [638, 874] on button "Neuer Versuch" at bounding box center [463, 851] width 463 height 51
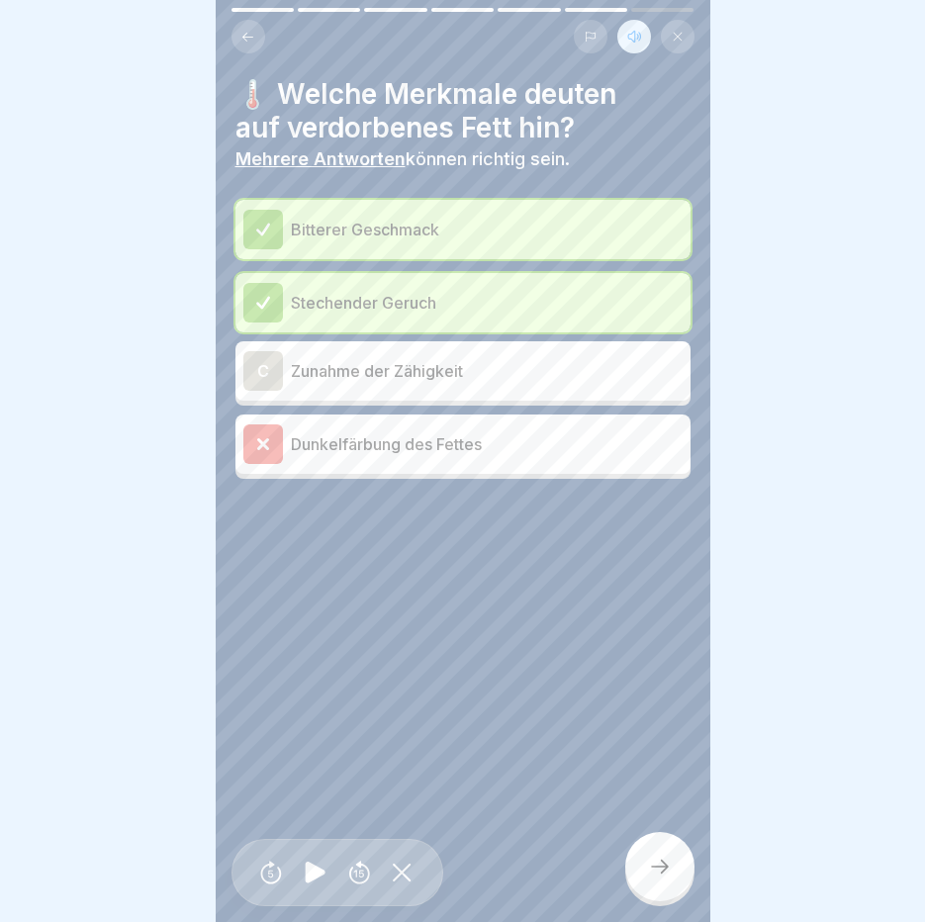
click at [424, 458] on div "Dunkelfärbung des Fettes" at bounding box center [462, 444] width 439 height 40
click at [457, 389] on div "C Zunahme der Zähigkeit" at bounding box center [462, 371] width 439 height 40
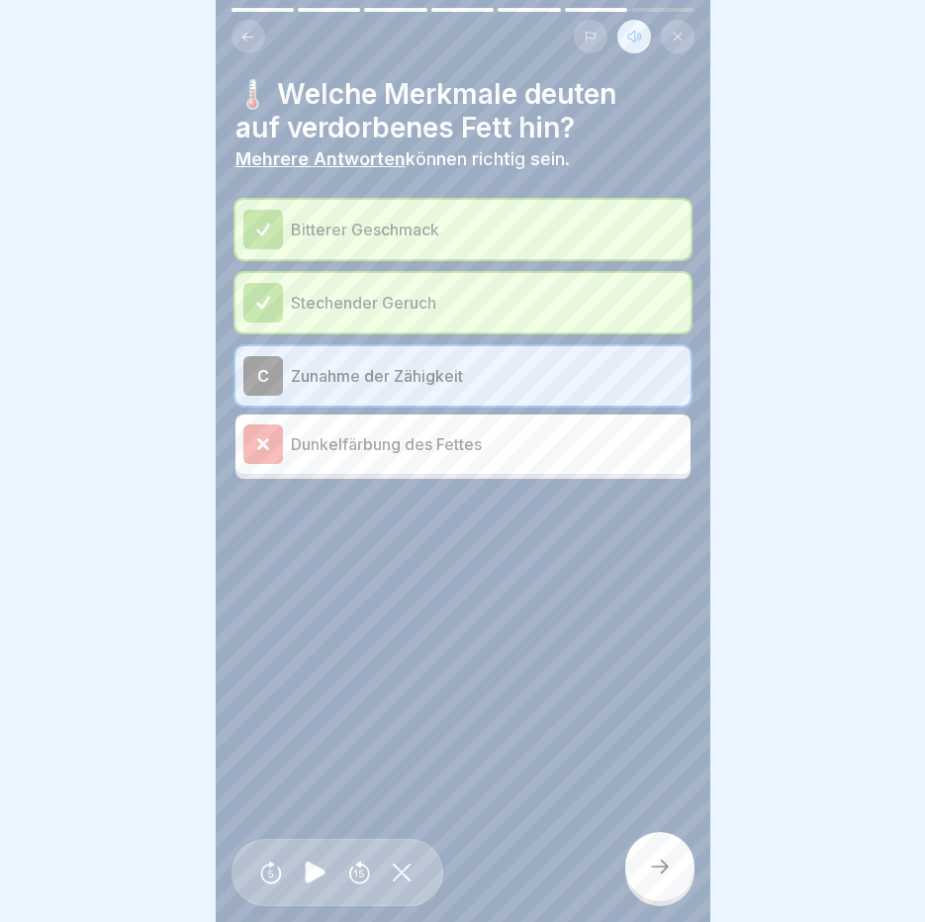
click at [663, 858] on div at bounding box center [659, 866] width 69 height 69
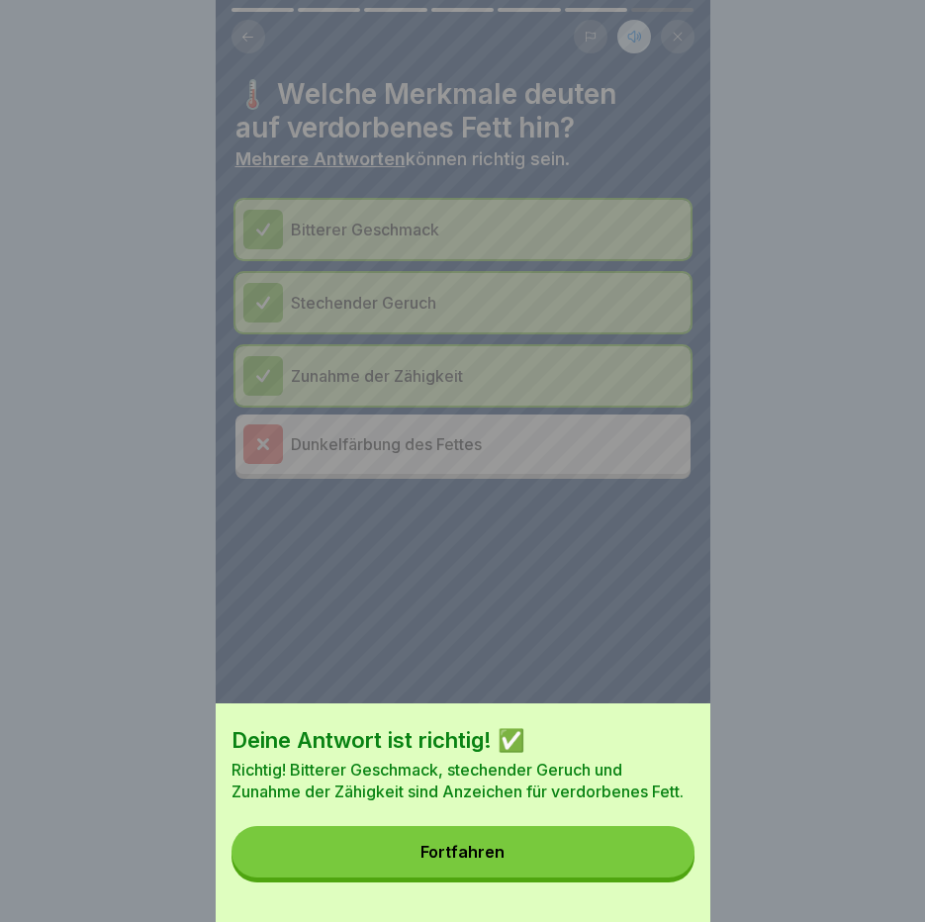
click at [663, 858] on button "Fortfahren" at bounding box center [463, 851] width 463 height 51
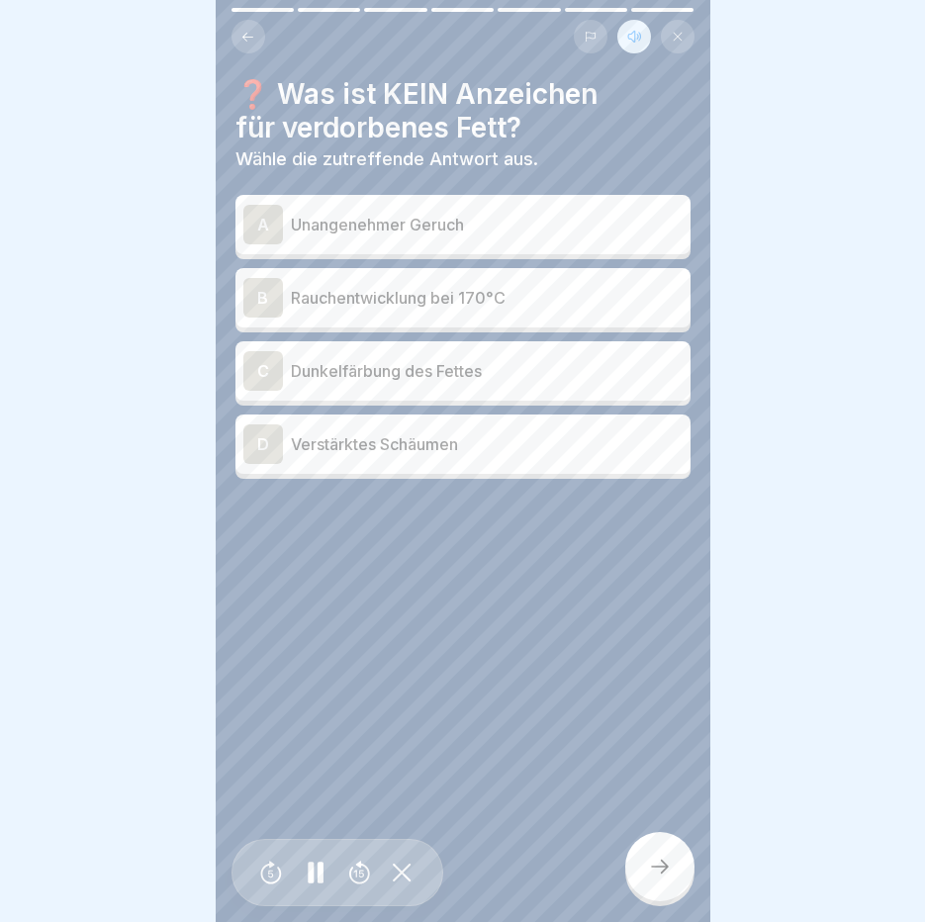
click at [502, 372] on p "Dunkelfärbung des Fettes" at bounding box center [487, 371] width 392 height 24
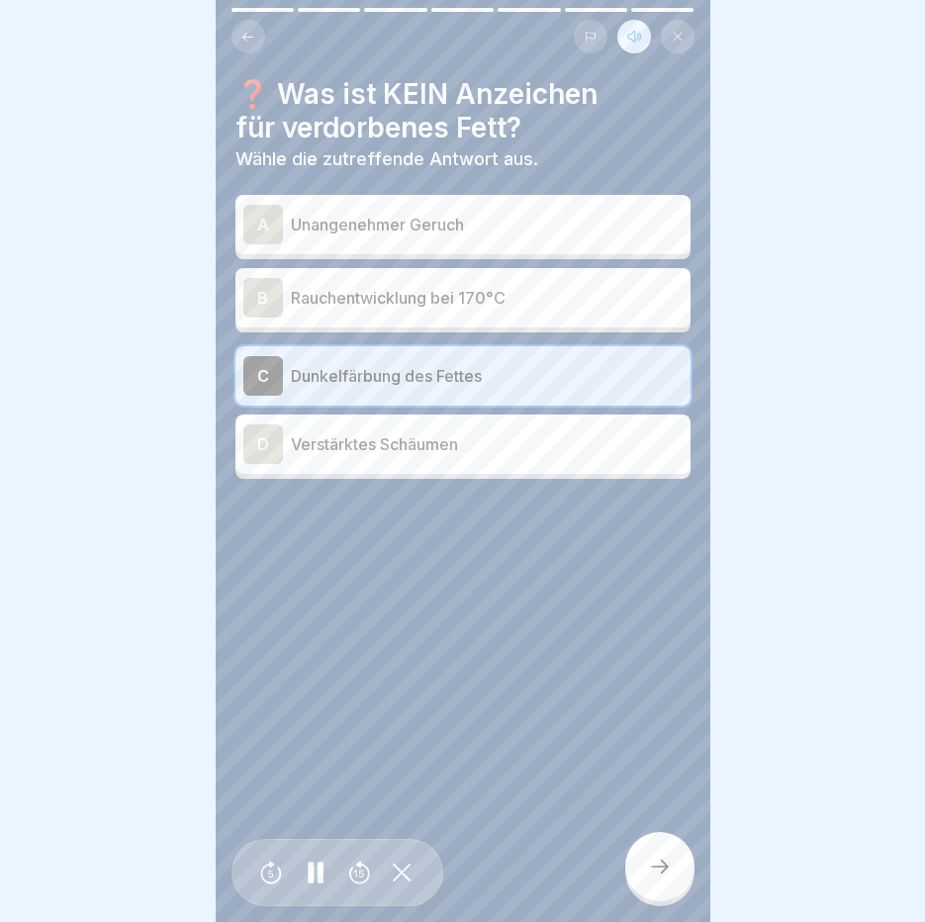
click at [661, 878] on icon at bounding box center [660, 867] width 24 height 24
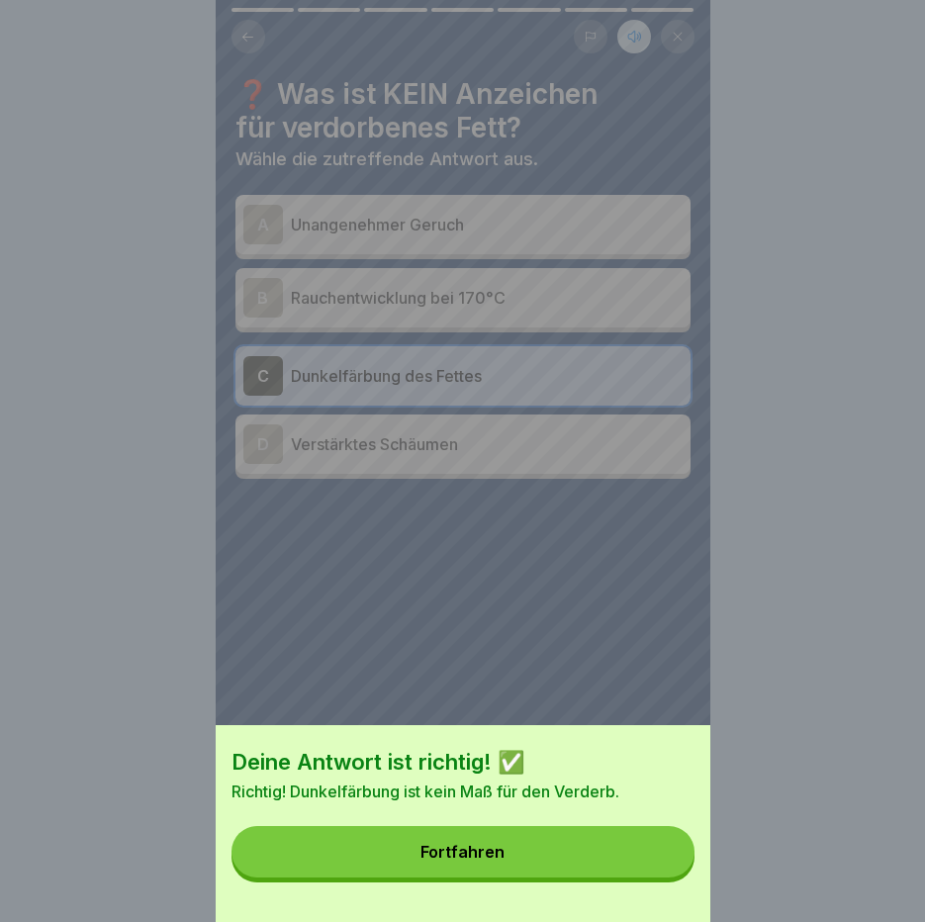
click at [659, 878] on button "Fortfahren" at bounding box center [463, 851] width 463 height 51
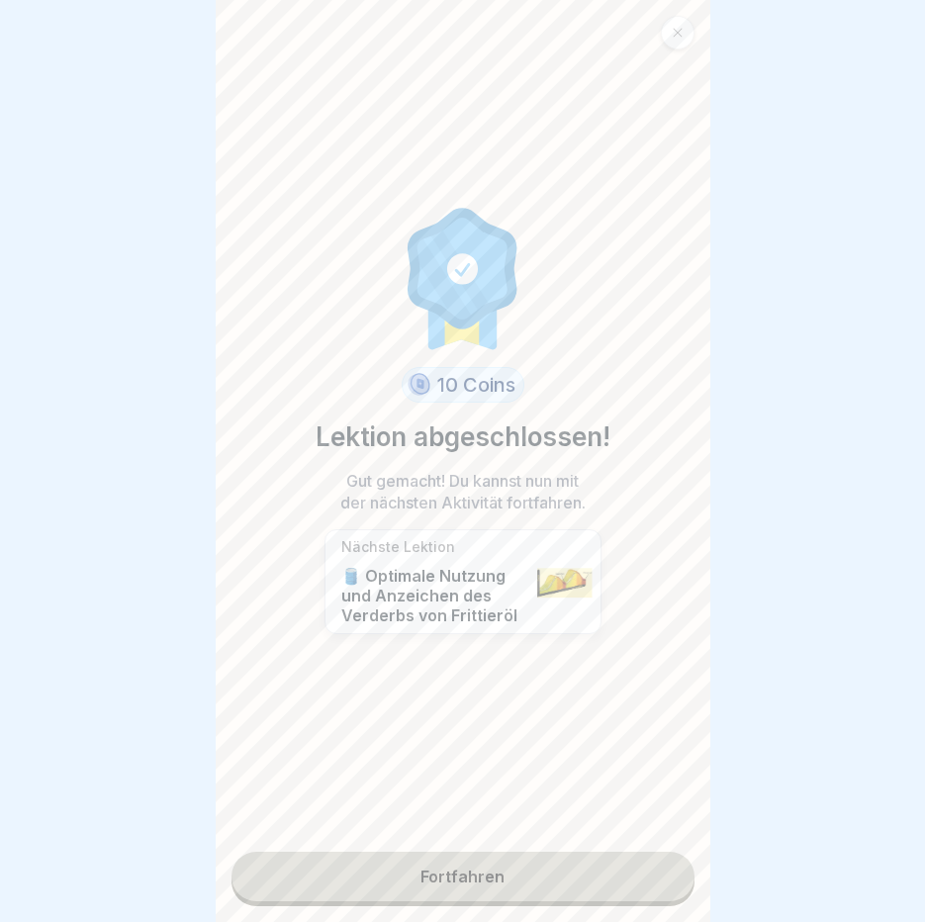
click at [485, 873] on link "Fortfahren" at bounding box center [463, 876] width 463 height 49
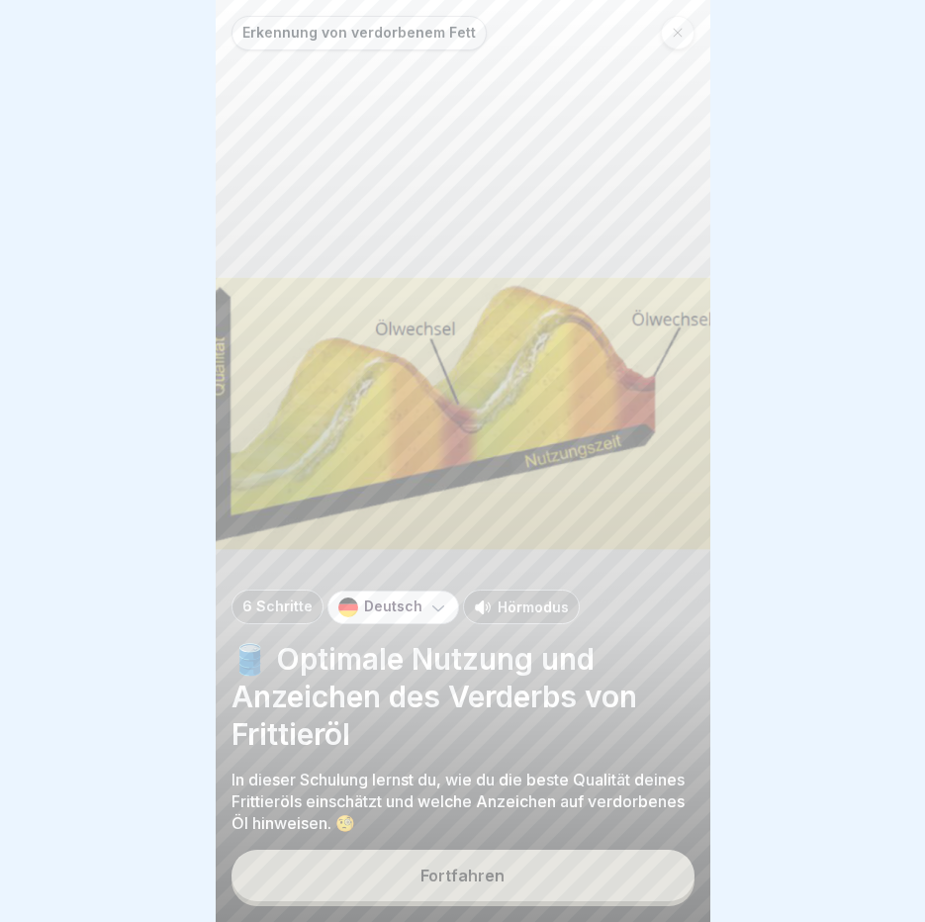
click at [534, 617] on p "Hörmodus" at bounding box center [533, 607] width 71 height 21
click at [484, 883] on button "Fortfahren" at bounding box center [463, 875] width 463 height 51
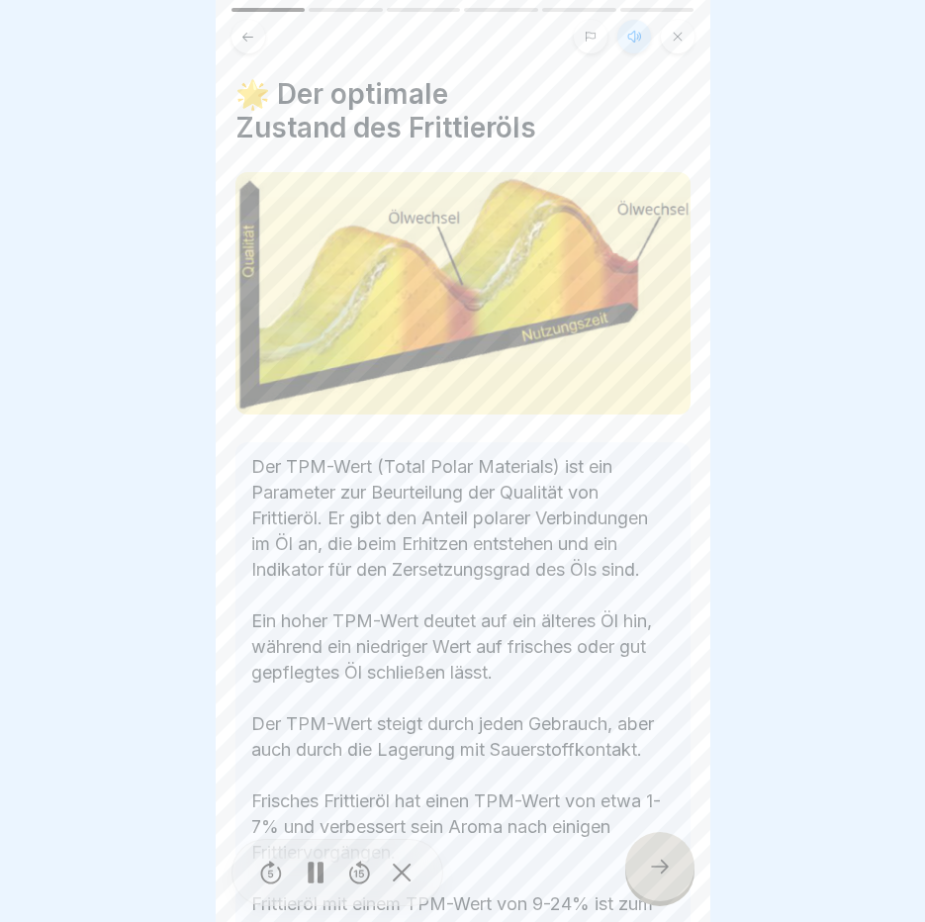
click at [318, 881] on rect at bounding box center [320, 873] width 6 height 22
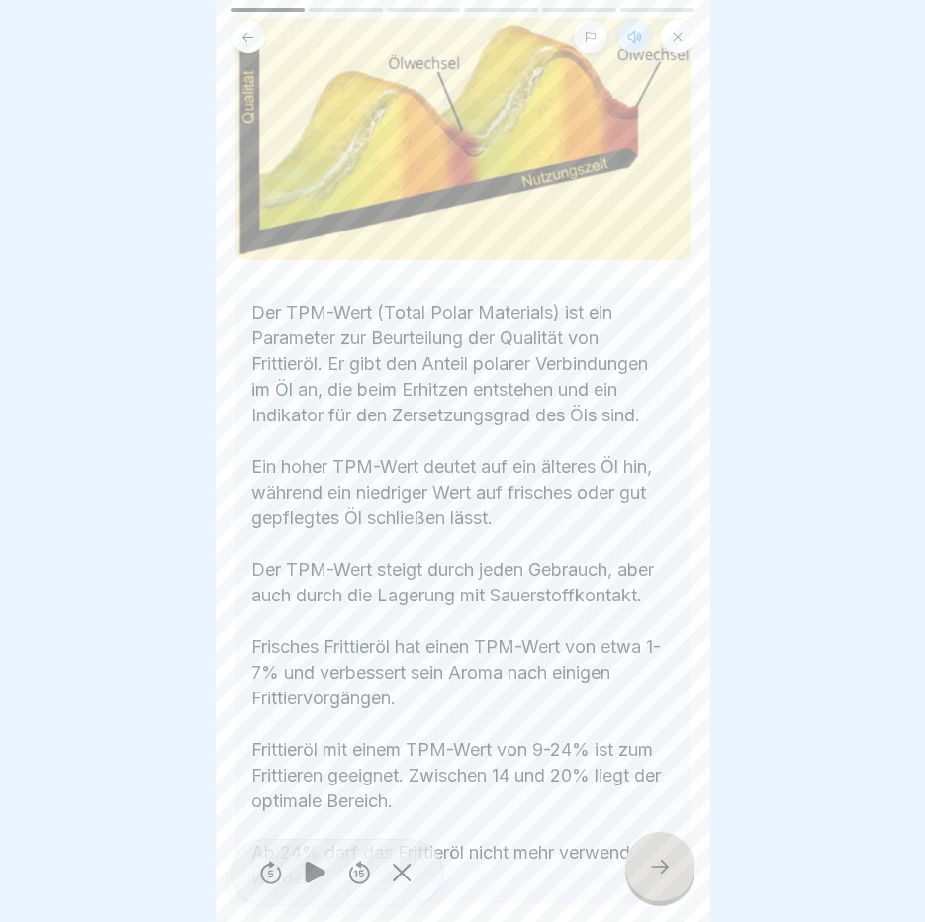
scroll to position [298, 0]
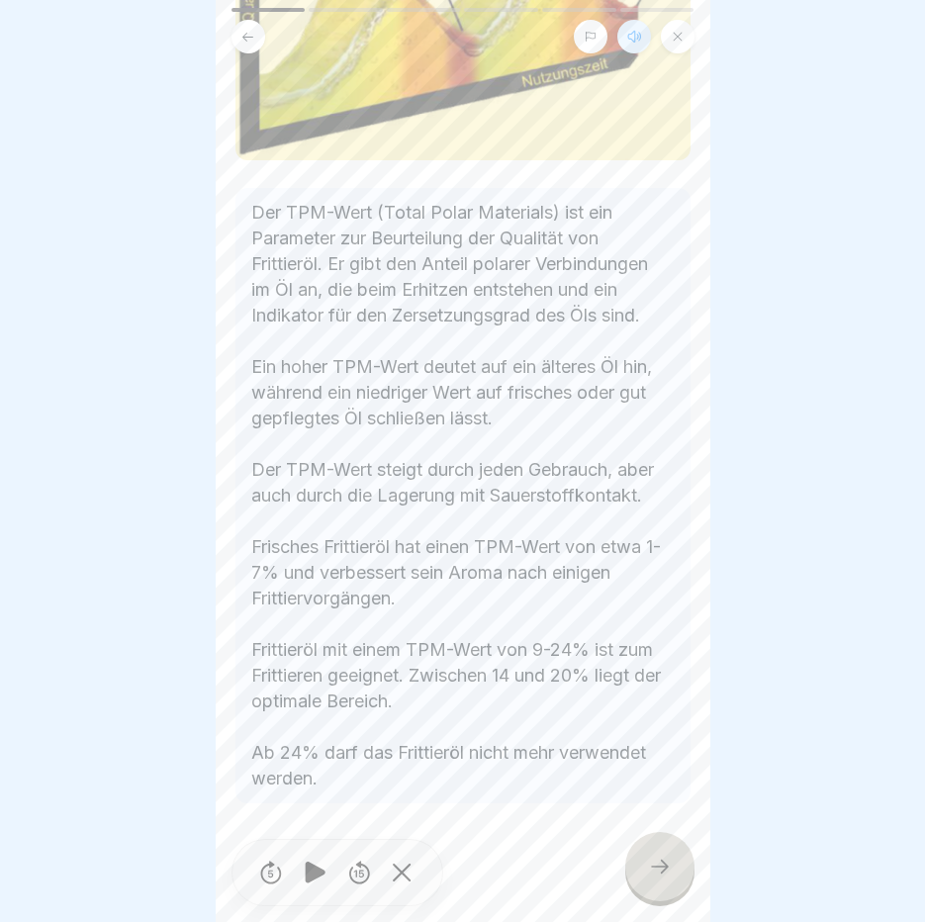
click at [650, 878] on icon at bounding box center [660, 867] width 24 height 24
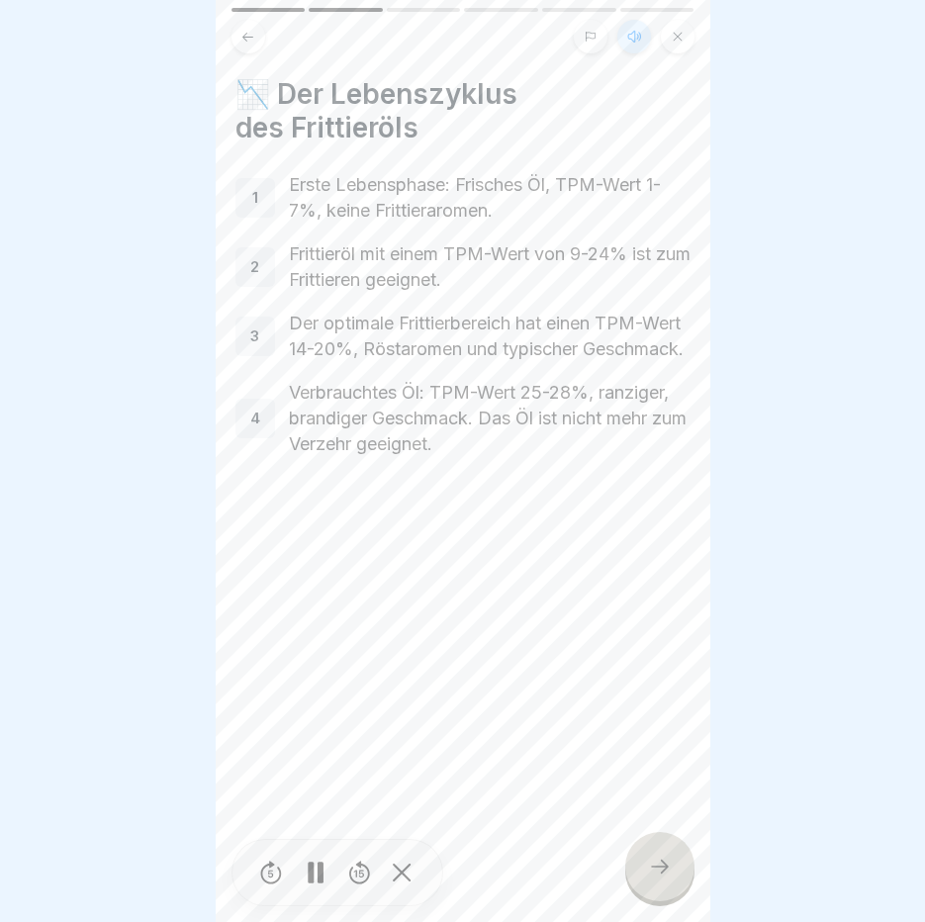
click at [655, 879] on icon at bounding box center [660, 867] width 24 height 24
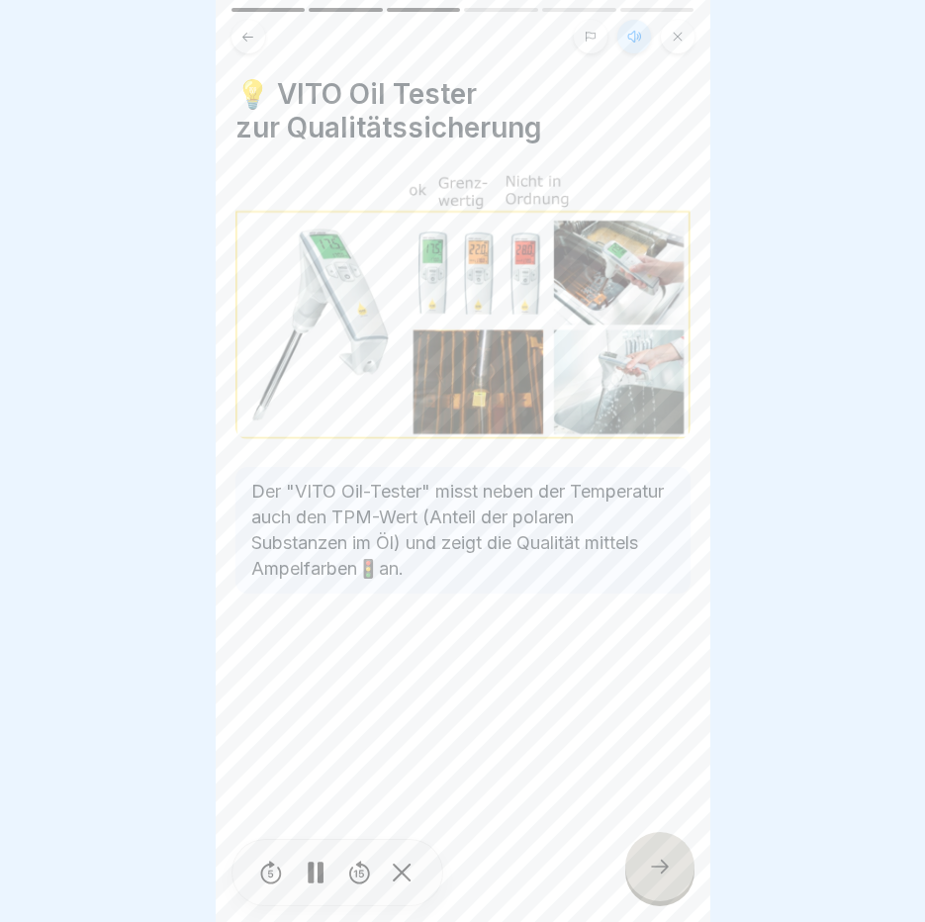
click at [655, 879] on icon at bounding box center [660, 867] width 24 height 24
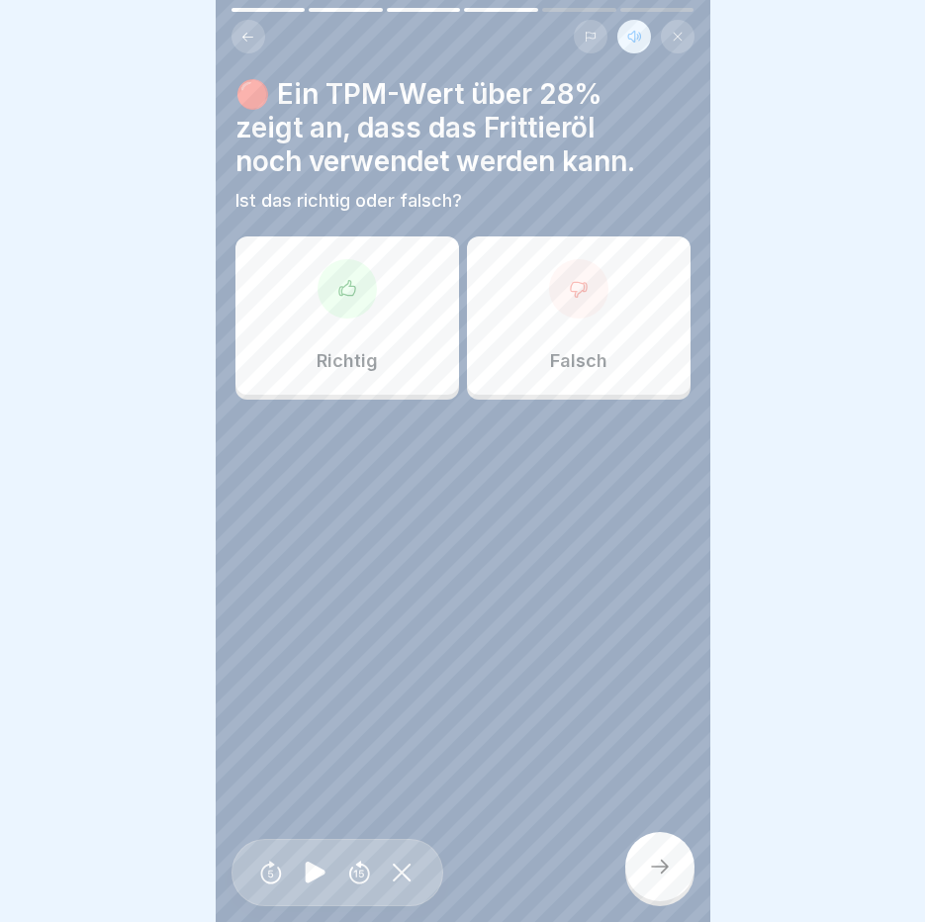
click at [569, 319] on div "Falsch" at bounding box center [579, 315] width 224 height 158
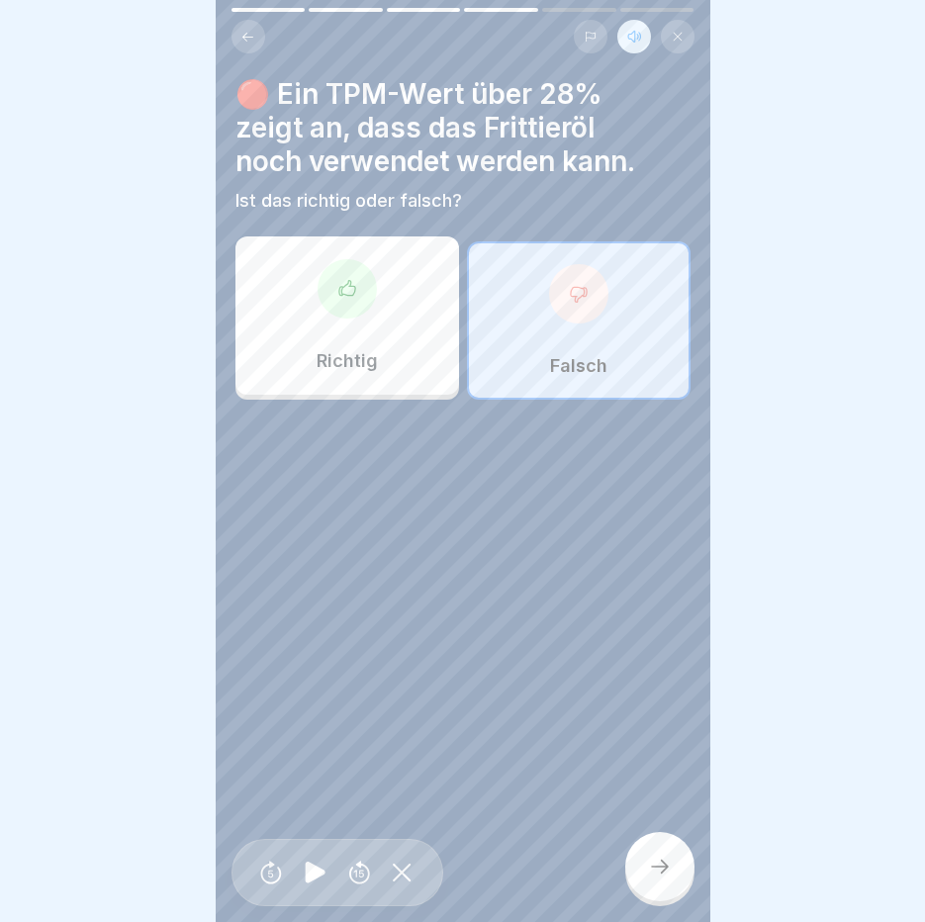
click at [654, 863] on div at bounding box center [659, 866] width 69 height 69
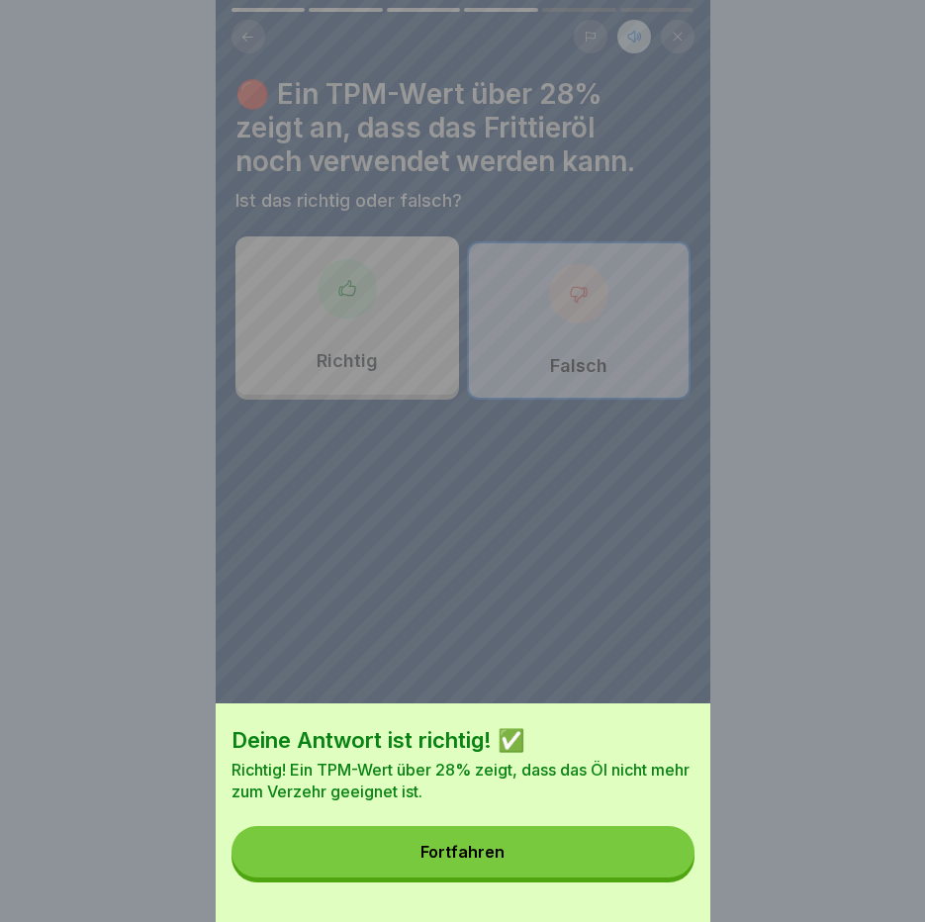
click at [654, 862] on button "Fortfahren" at bounding box center [463, 851] width 463 height 51
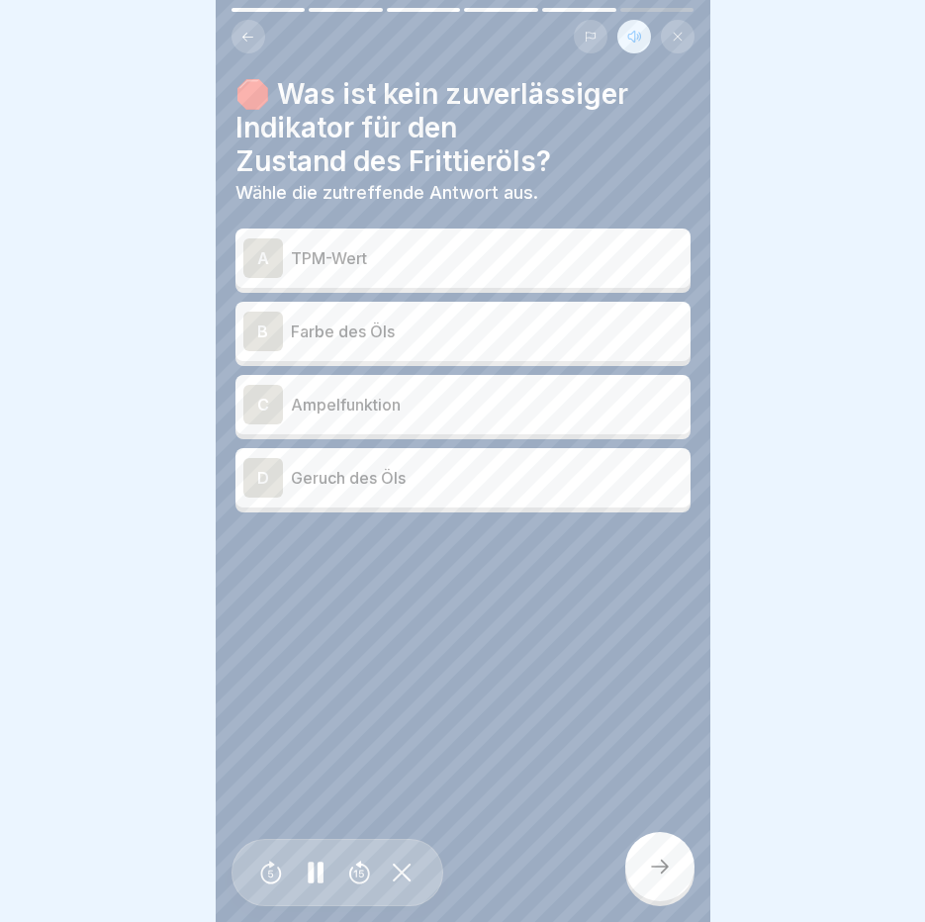
click at [442, 339] on p "Farbe des Öls" at bounding box center [487, 332] width 392 height 24
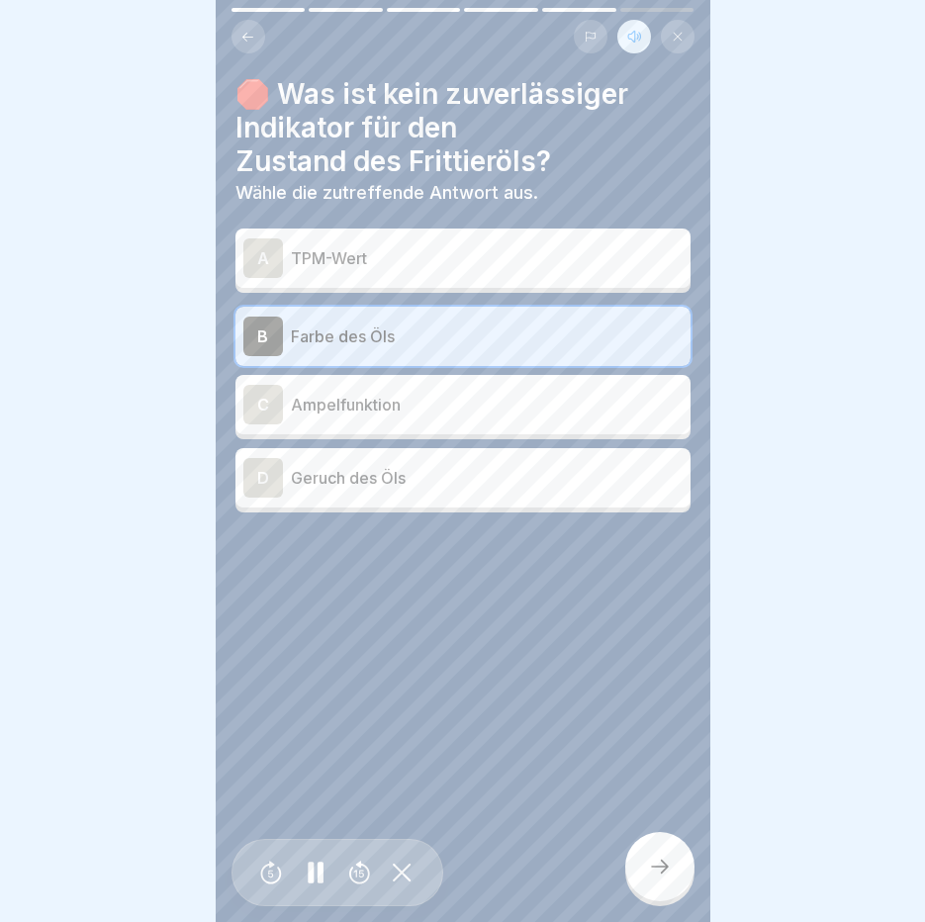
click at [637, 865] on div at bounding box center [659, 866] width 69 height 69
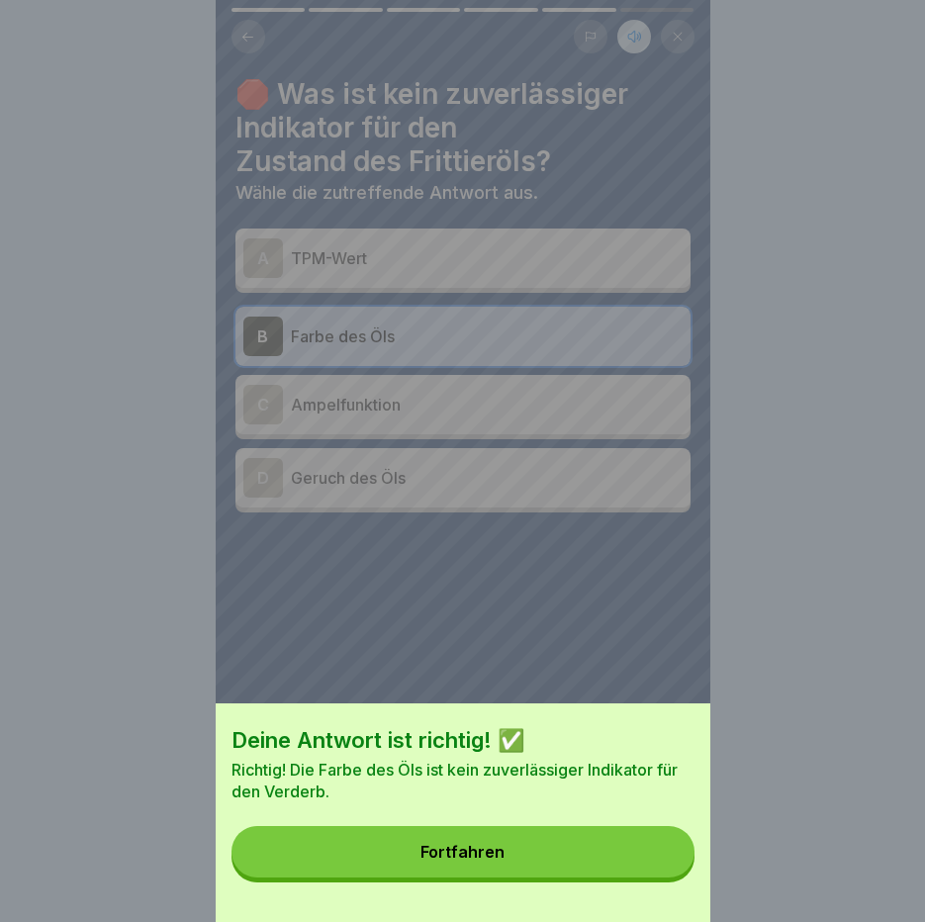
click at [637, 865] on button "Fortfahren" at bounding box center [463, 851] width 463 height 51
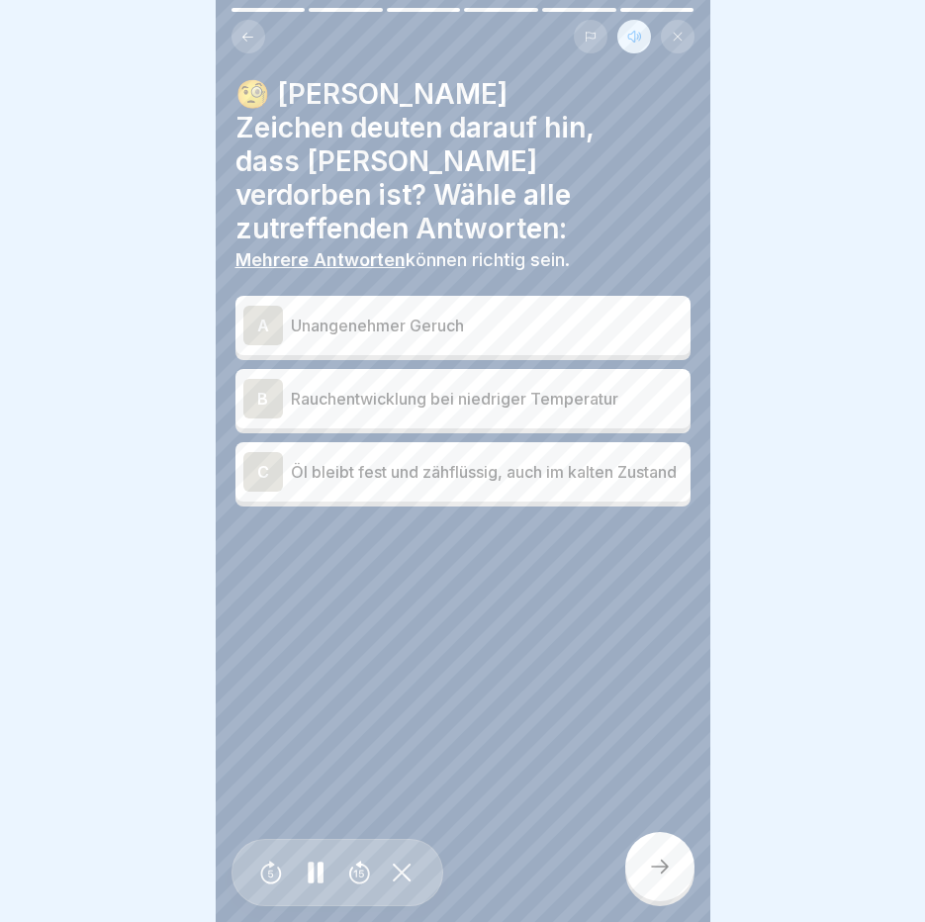
click at [471, 314] on p "Unangenehmer Geruch" at bounding box center [487, 326] width 392 height 24
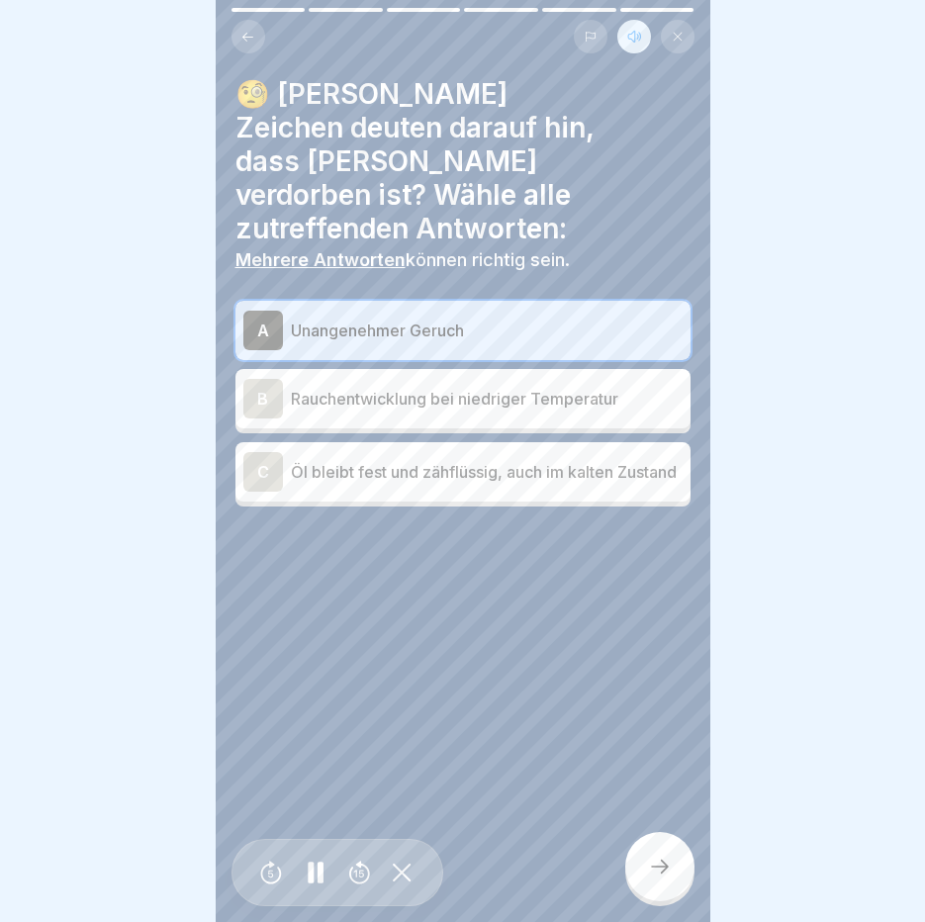
click at [469, 387] on p "Rauchentwicklung bei niedriger Temperatur" at bounding box center [487, 399] width 392 height 24
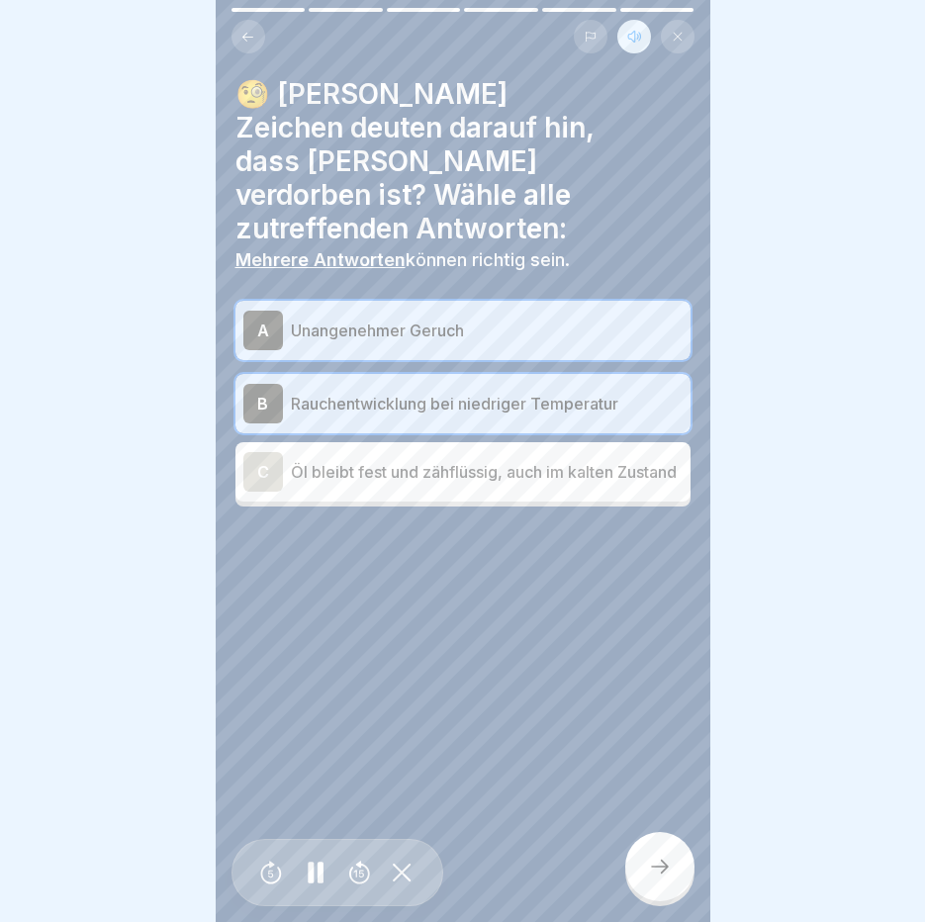
click at [655, 879] on icon at bounding box center [660, 867] width 24 height 24
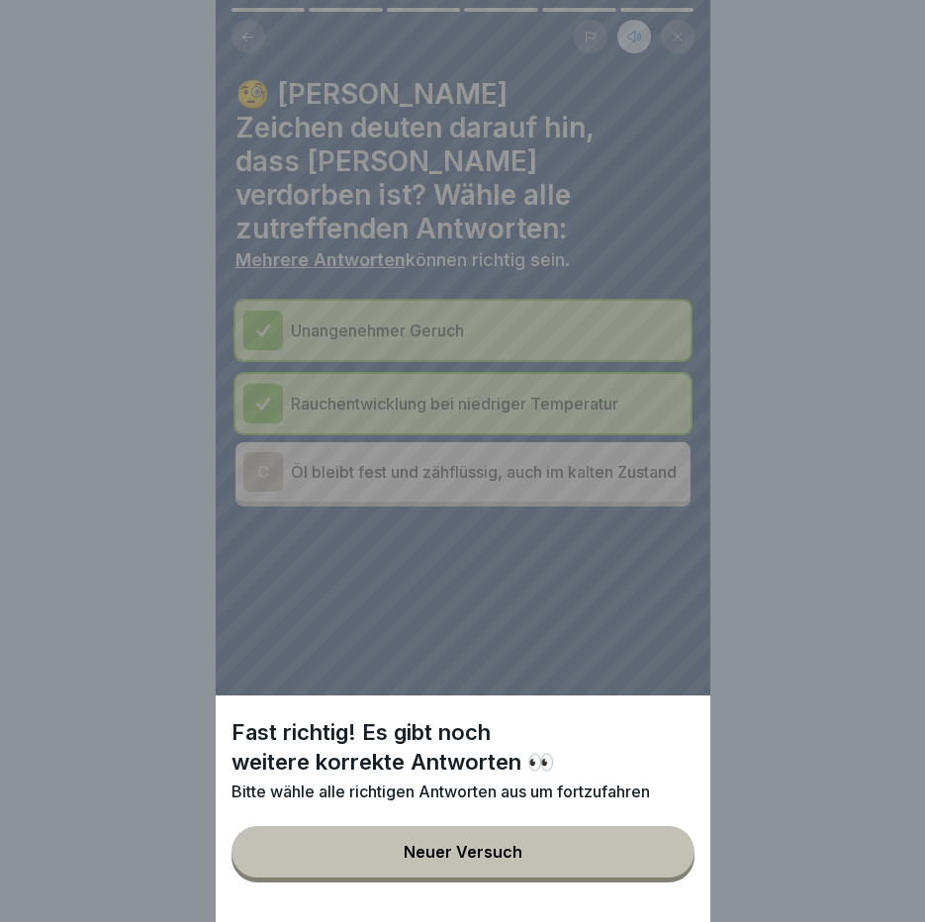
click at [655, 878] on button "Neuer Versuch" at bounding box center [463, 851] width 463 height 51
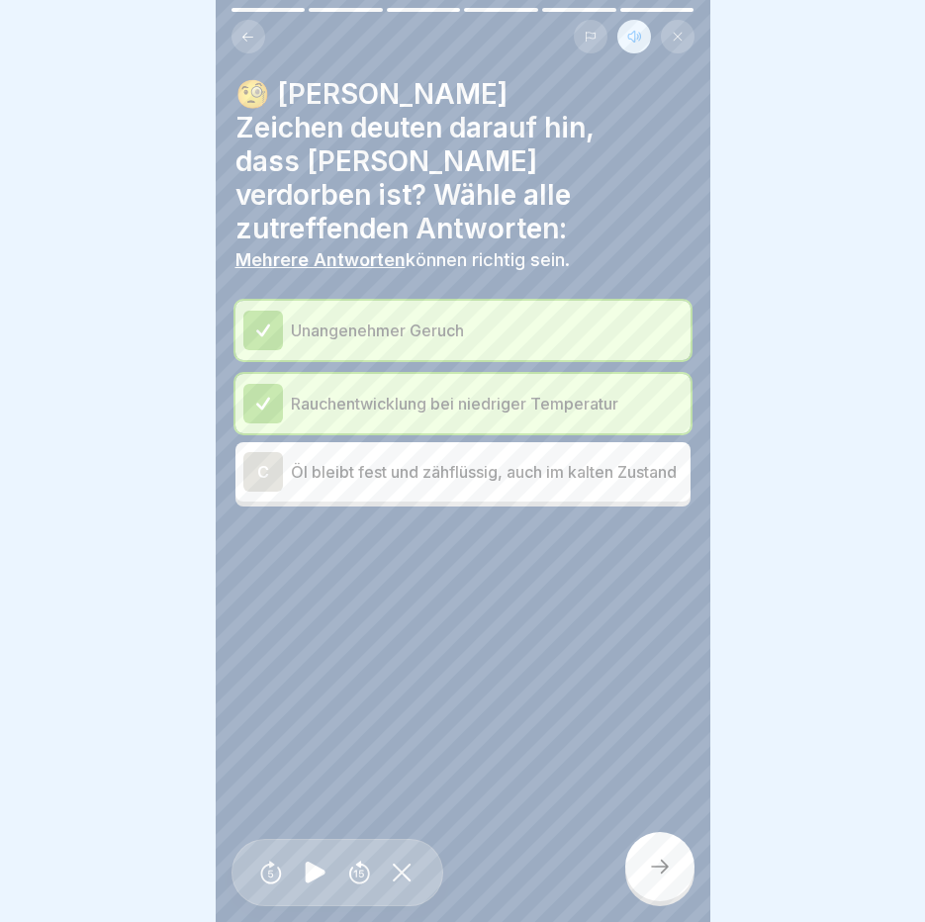
click at [591, 460] on p "Öl bleibt fest und zähflüssig, auch im kalten Zustand" at bounding box center [487, 472] width 392 height 24
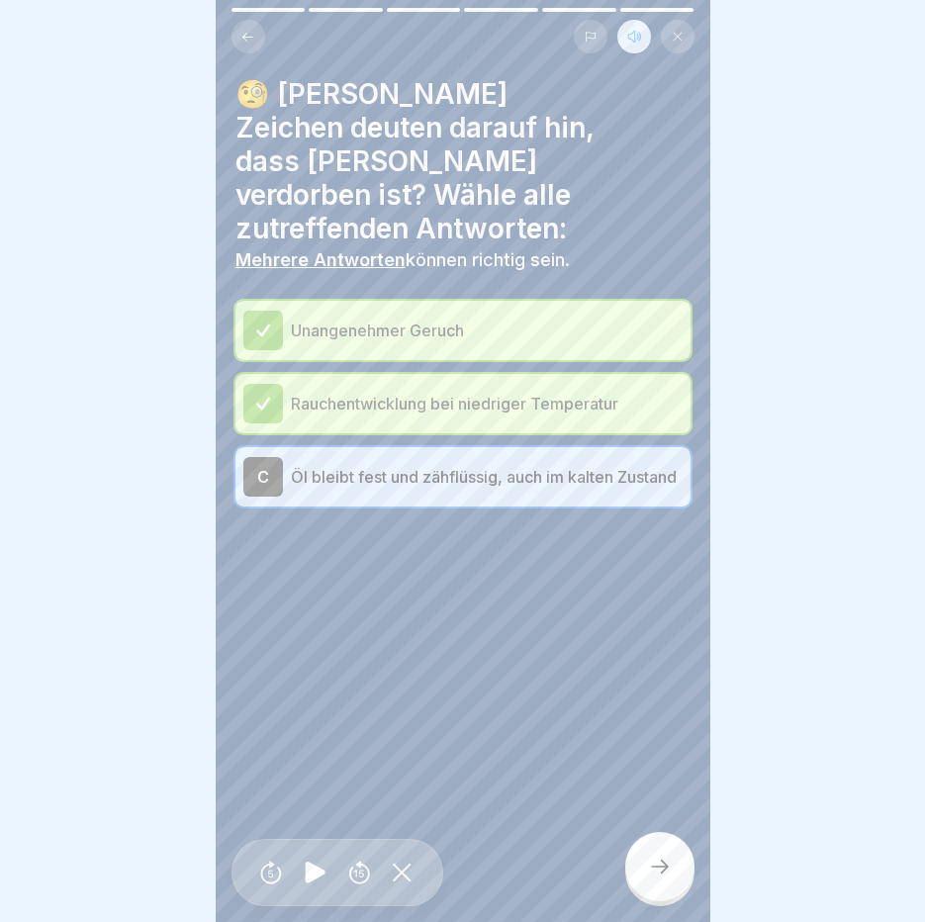
click at [639, 887] on div at bounding box center [659, 866] width 69 height 69
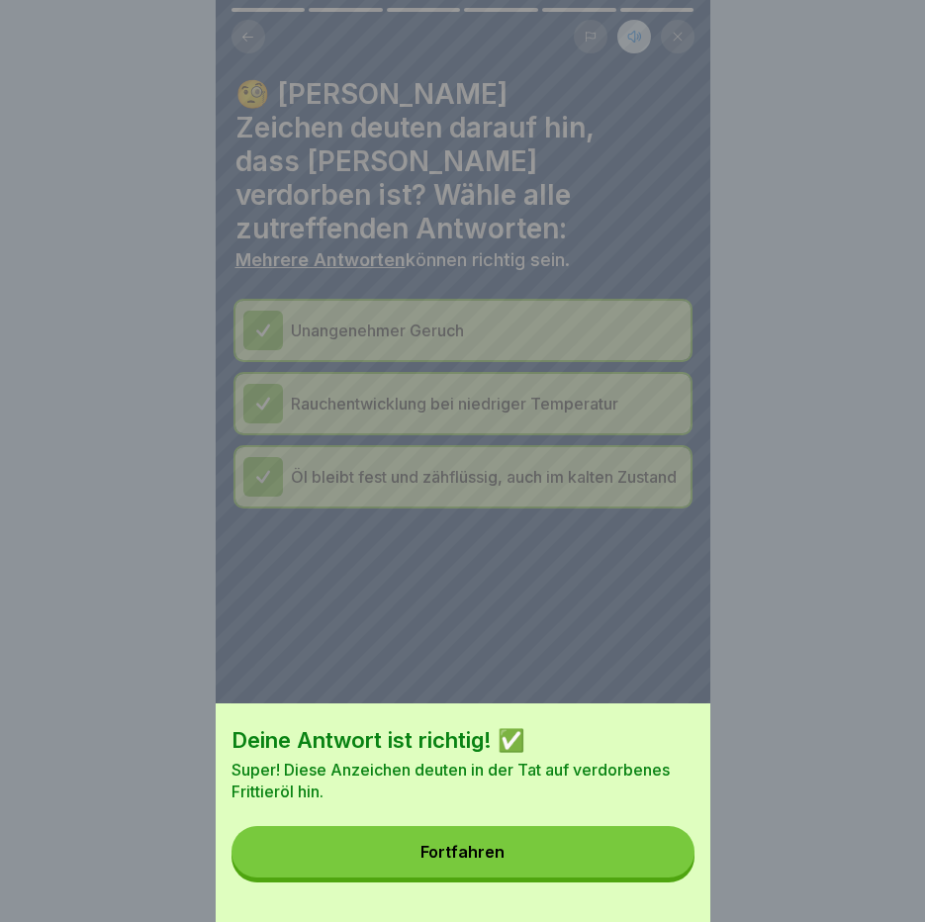
click at [639, 878] on button "Fortfahren" at bounding box center [463, 851] width 463 height 51
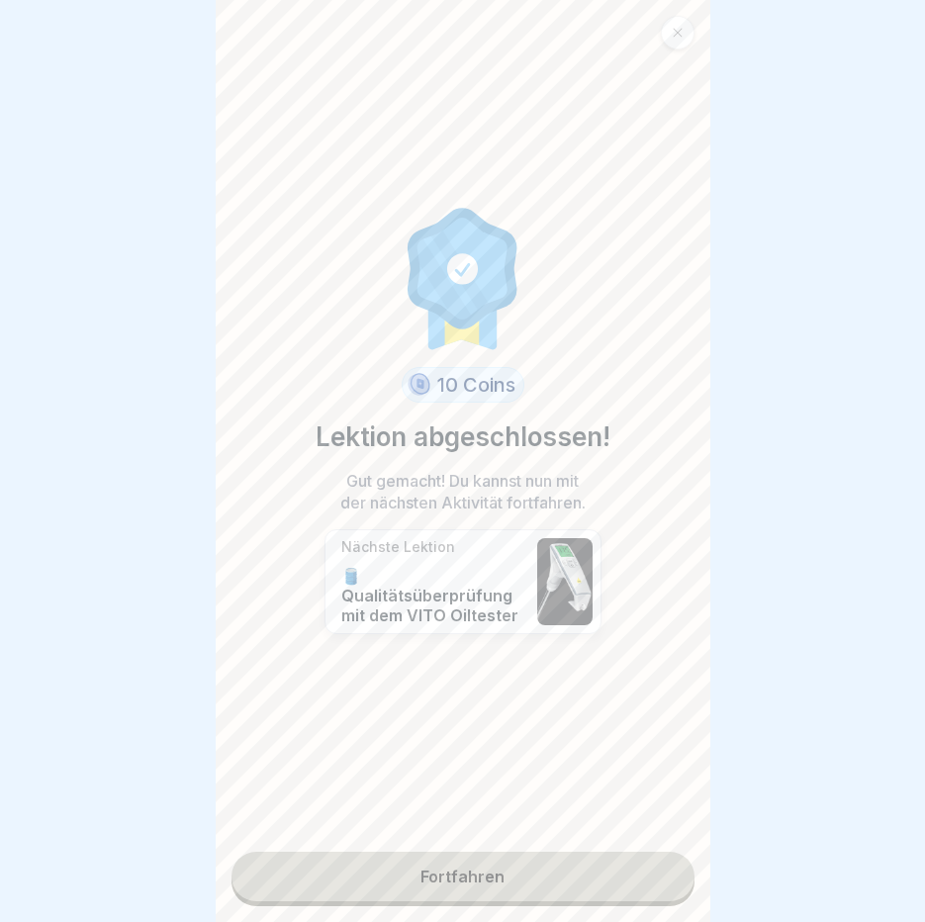
click at [591, 873] on link "Fortfahren" at bounding box center [463, 876] width 463 height 49
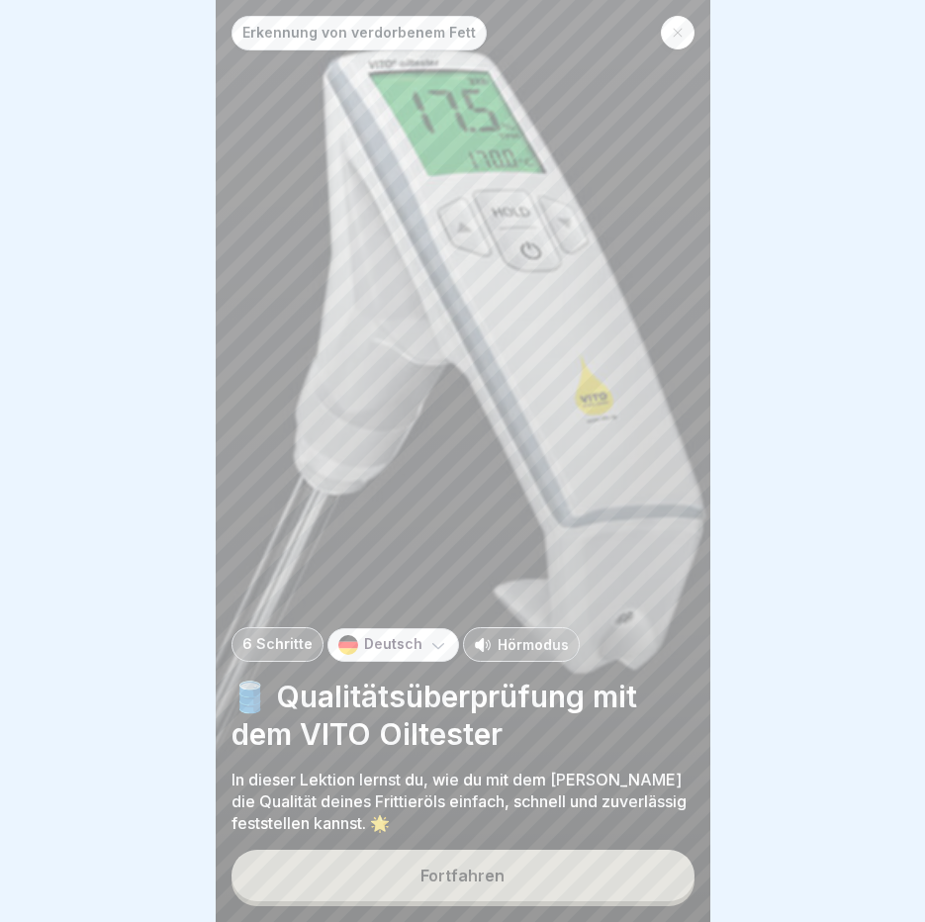
click at [509, 655] on p "Hörmodus" at bounding box center [533, 644] width 71 height 21
click at [397, 901] on button "Fortfahren" at bounding box center [463, 875] width 463 height 51
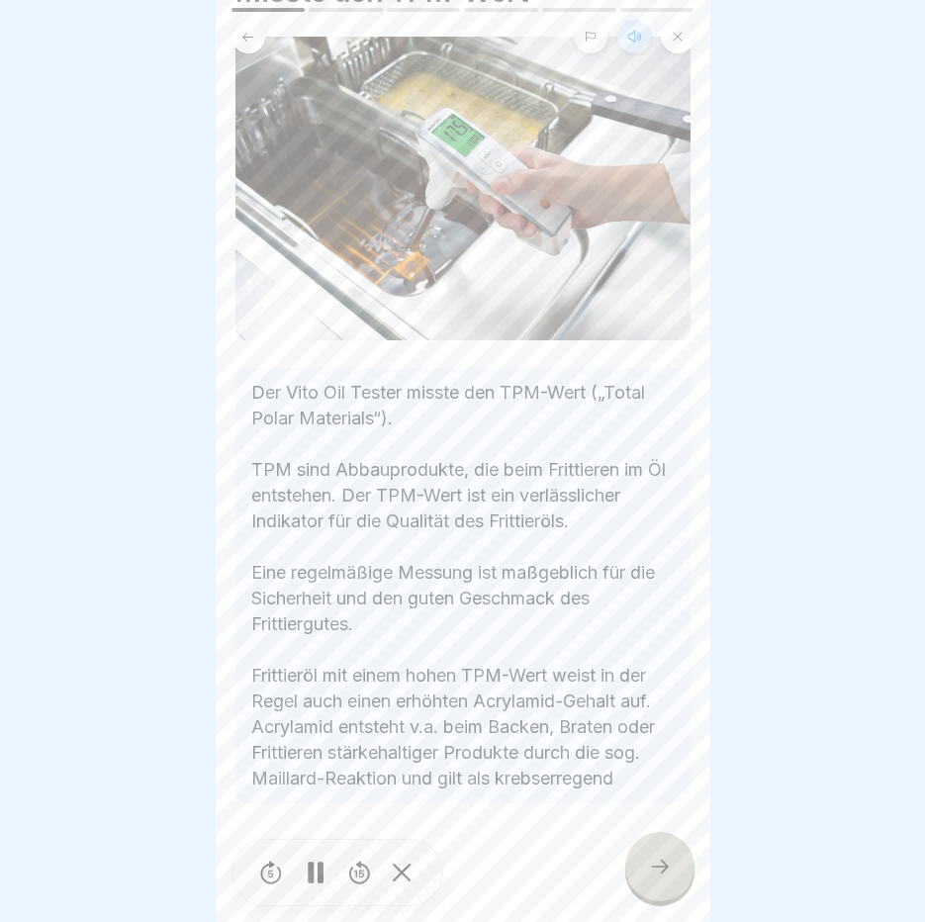
scroll to position [177, 0]
click at [313, 874] on div at bounding box center [316, 873] width 40 height 45
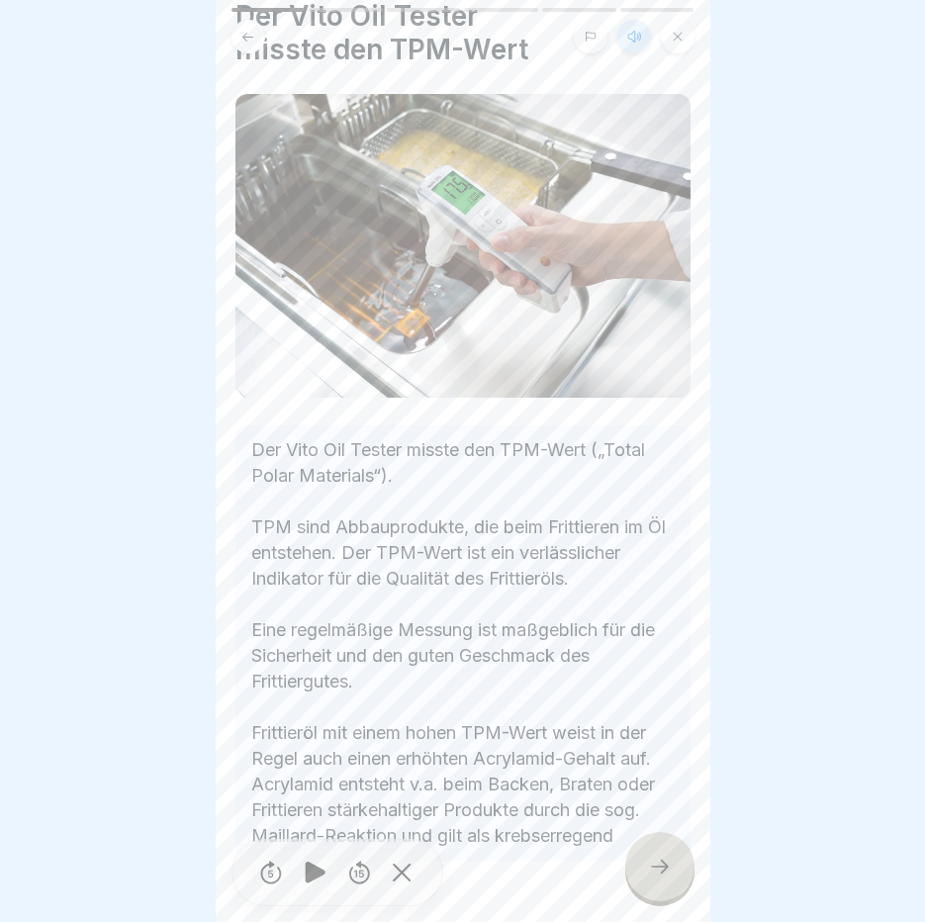
click at [646, 879] on div at bounding box center [659, 866] width 69 height 69
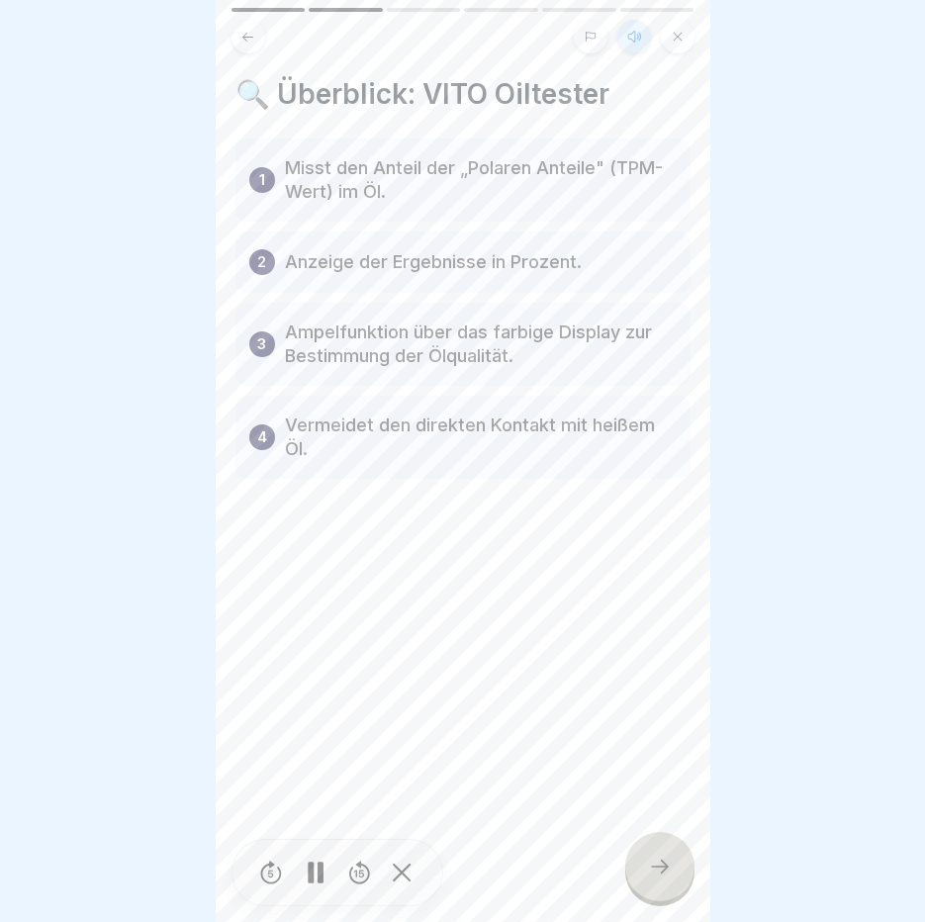
click at [646, 879] on div at bounding box center [659, 866] width 69 height 69
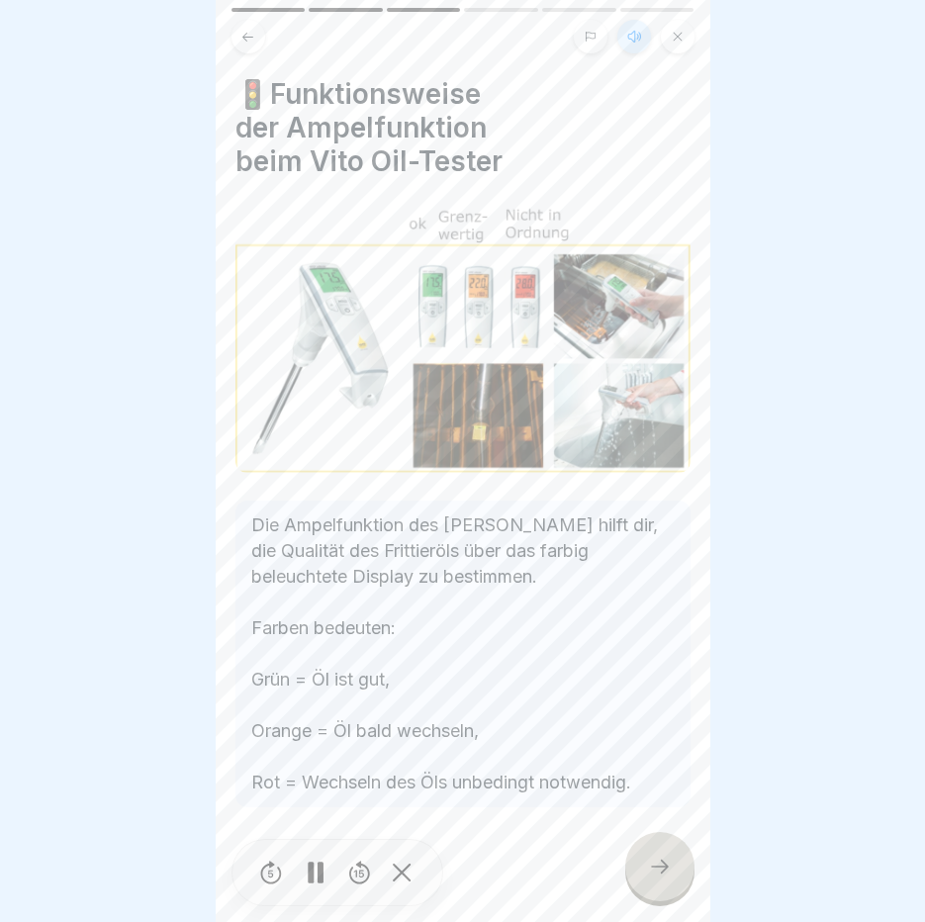
click at [646, 879] on div at bounding box center [659, 866] width 69 height 69
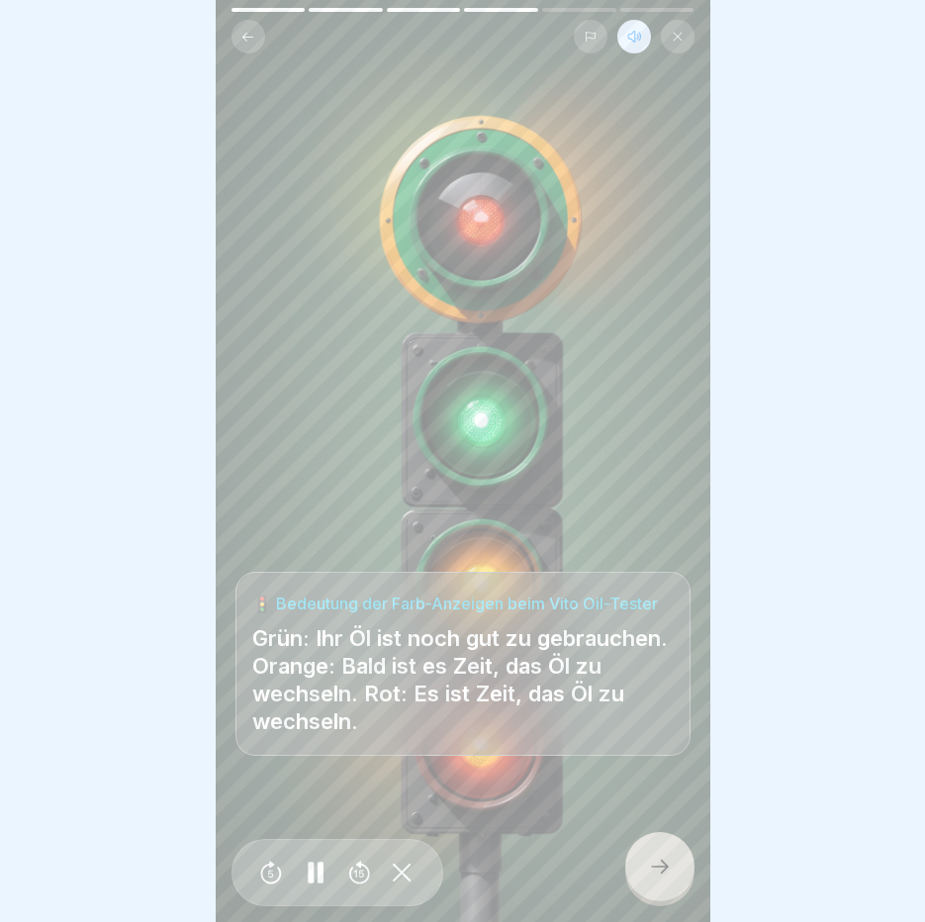
click at [646, 879] on div at bounding box center [659, 866] width 69 height 69
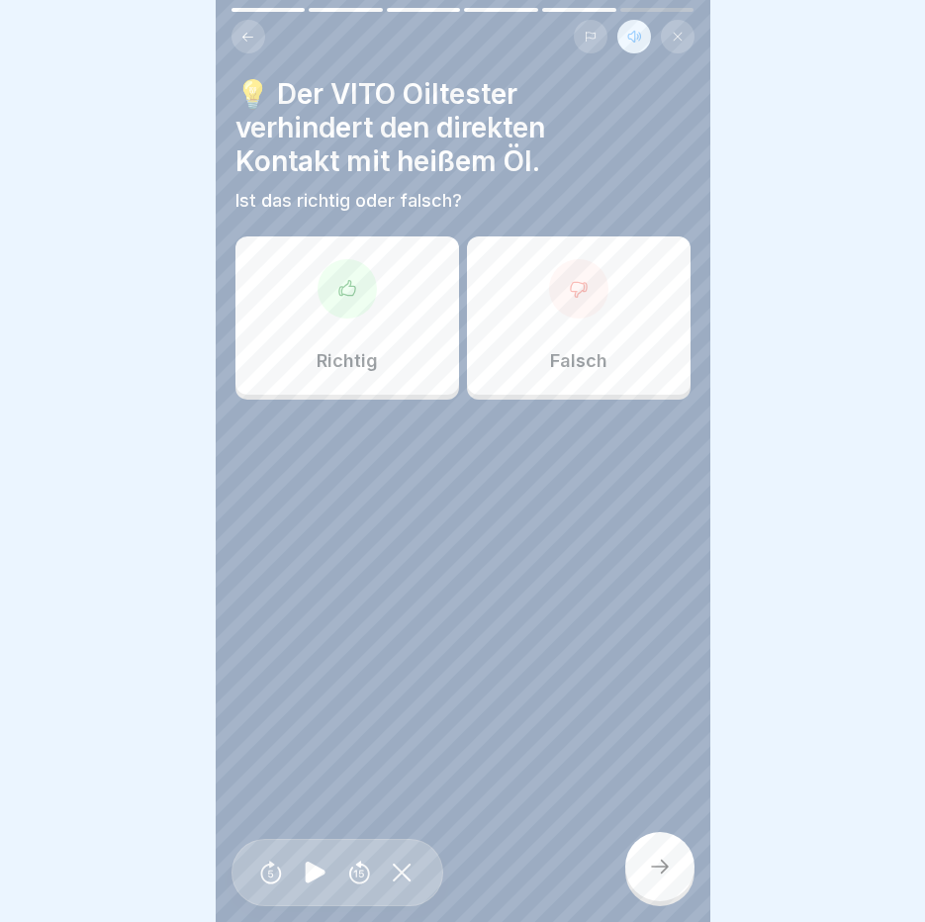
click at [337, 286] on icon at bounding box center [347, 289] width 20 height 20
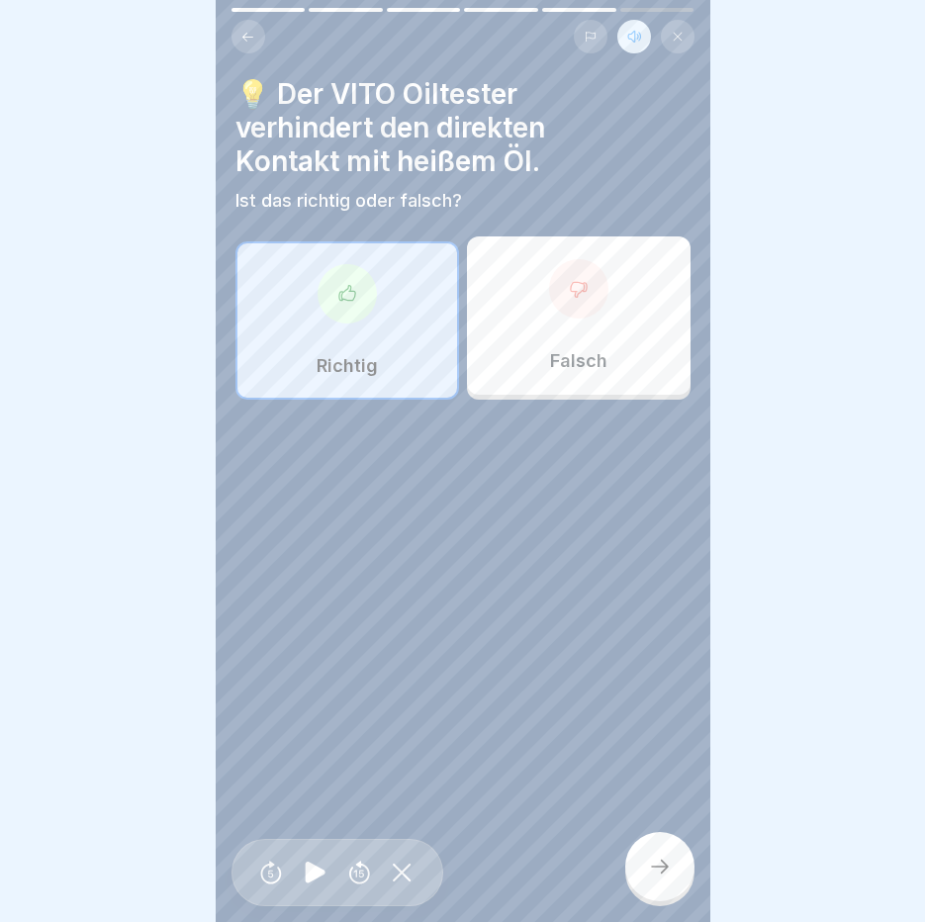
click at [665, 870] on div at bounding box center [659, 866] width 69 height 69
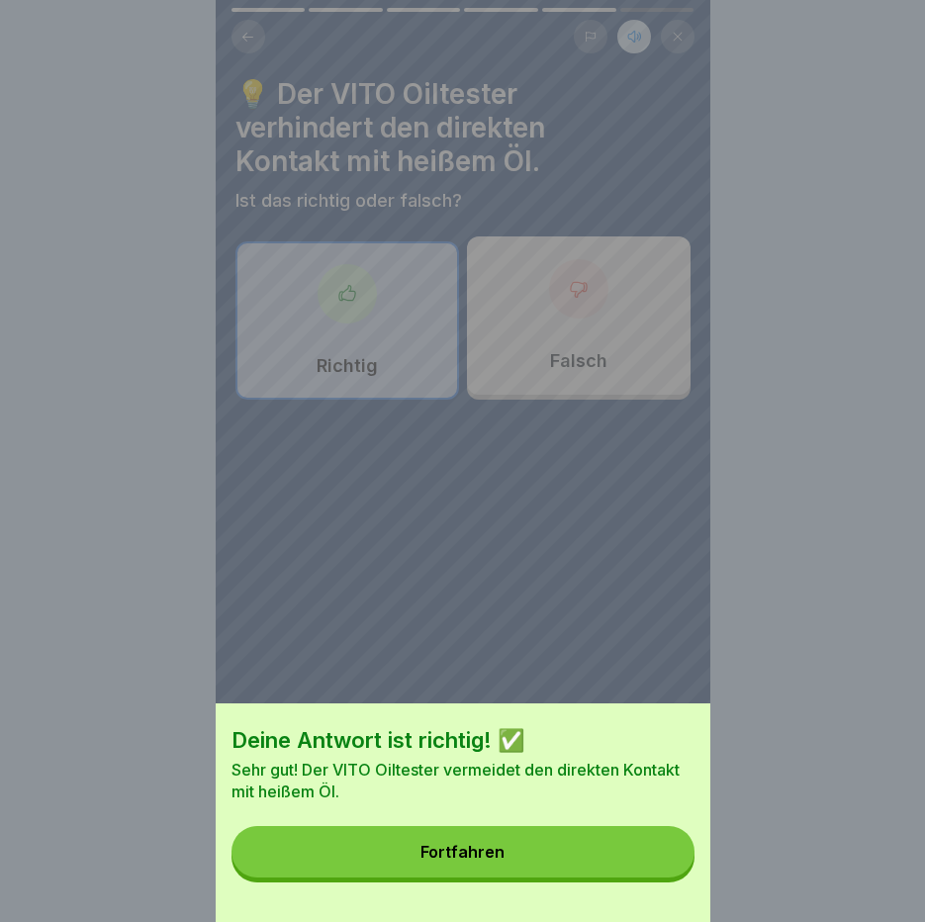
click at [665, 870] on button "Fortfahren" at bounding box center [463, 851] width 463 height 51
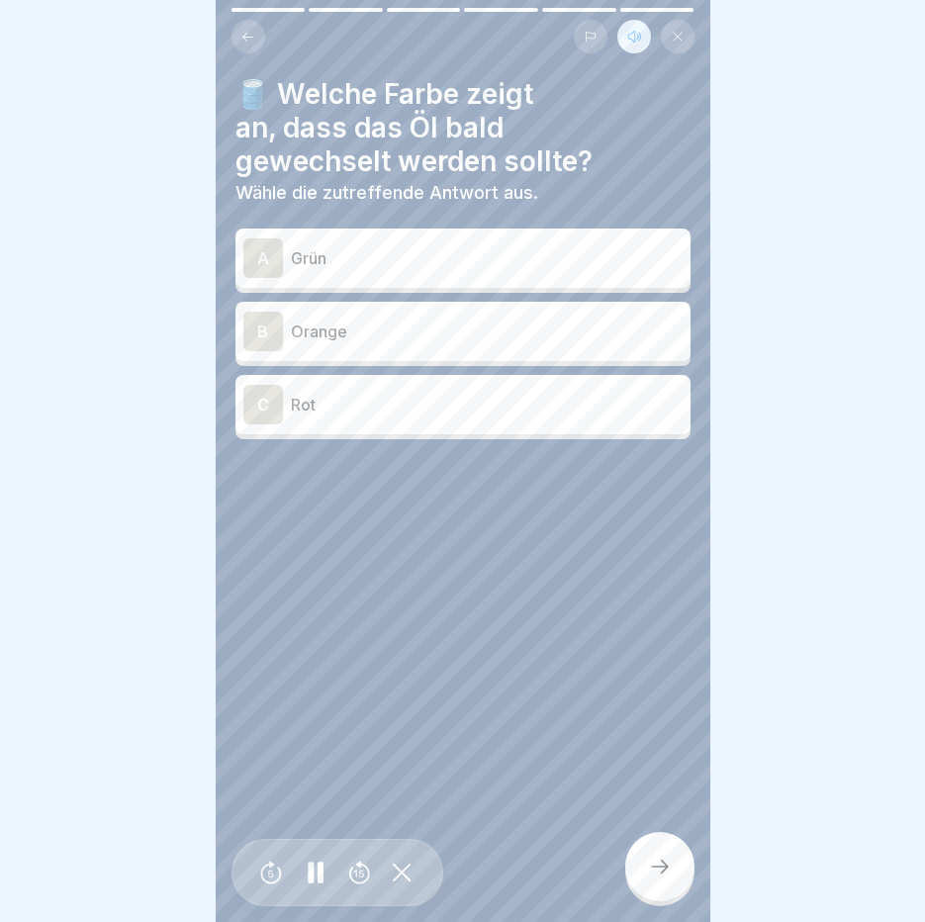
click at [383, 332] on p "Orange" at bounding box center [487, 332] width 392 height 24
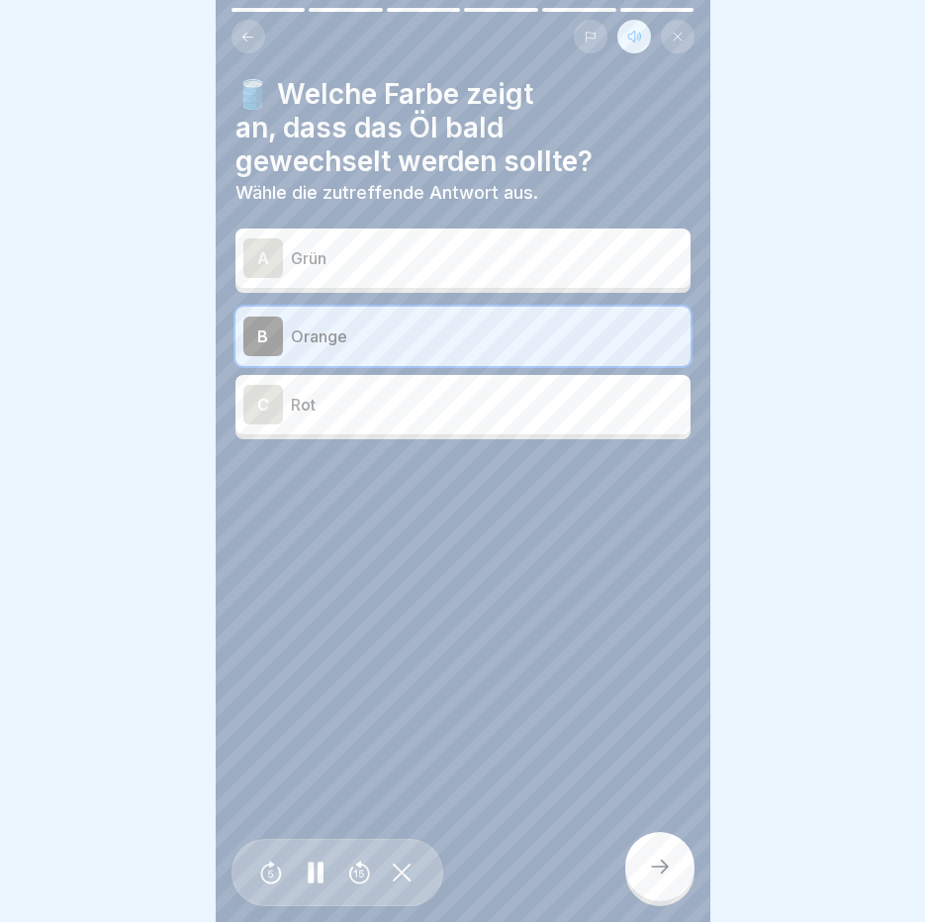
click at [650, 860] on div at bounding box center [659, 866] width 69 height 69
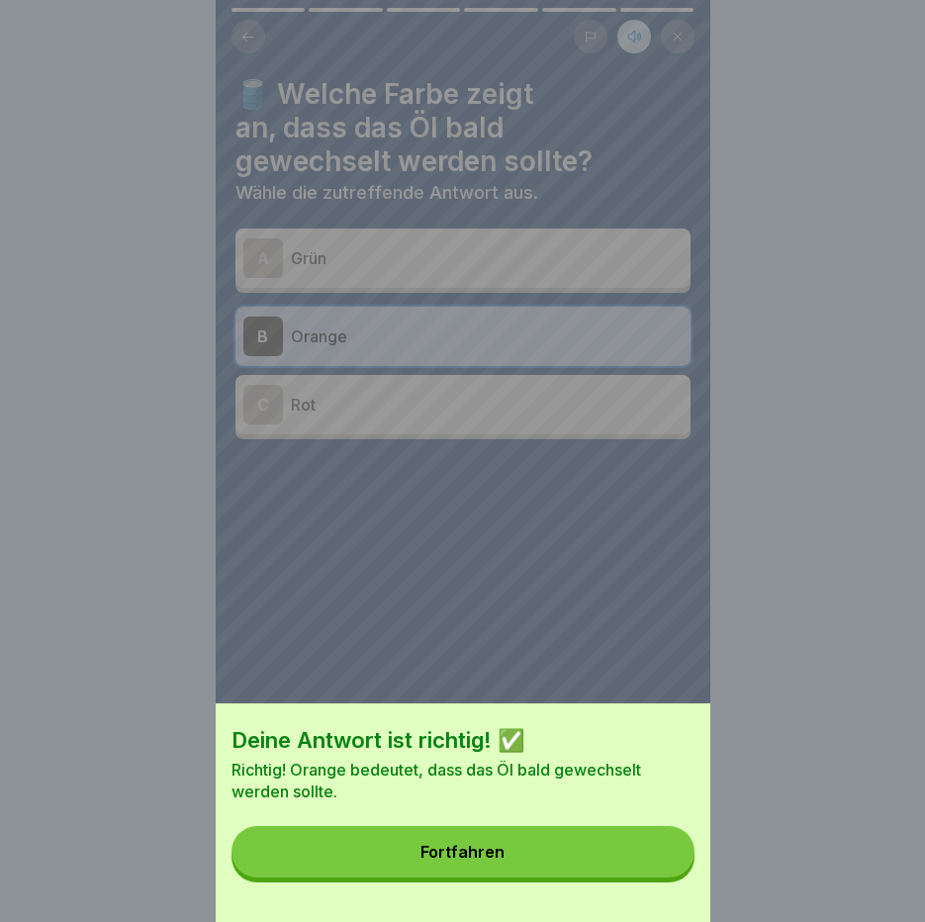
click at [650, 860] on button "Fortfahren" at bounding box center [463, 851] width 463 height 51
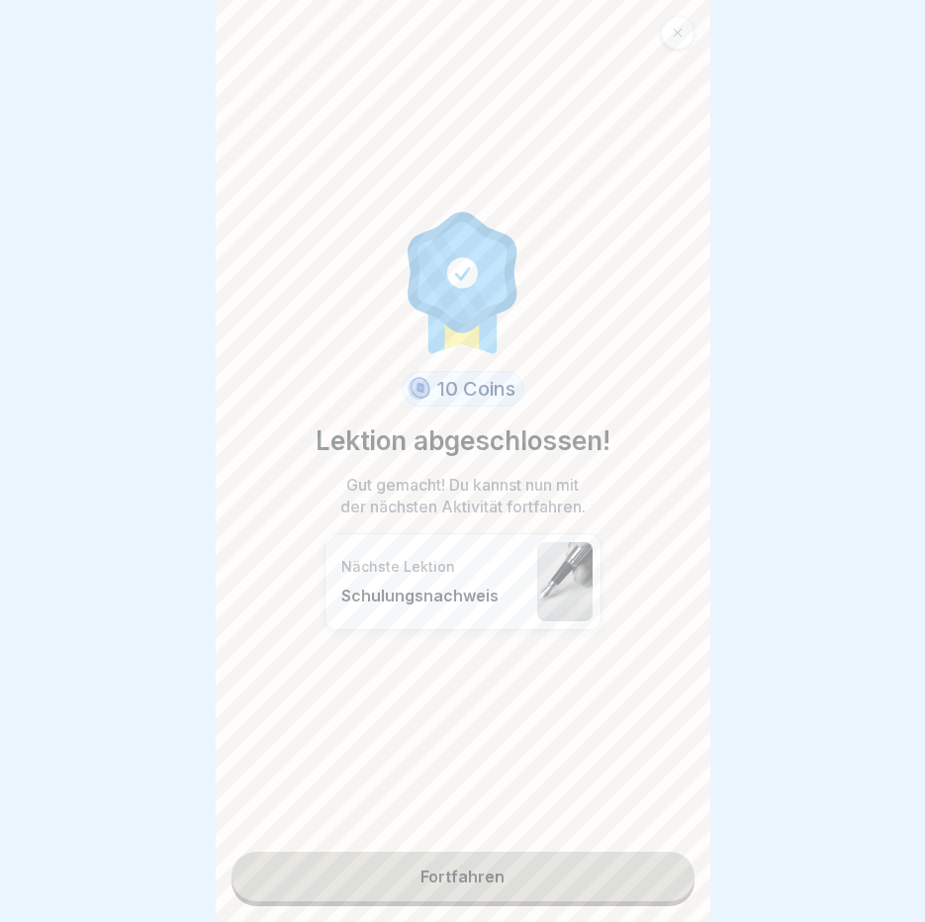
click at [580, 884] on link "Fortfahren" at bounding box center [463, 876] width 463 height 49
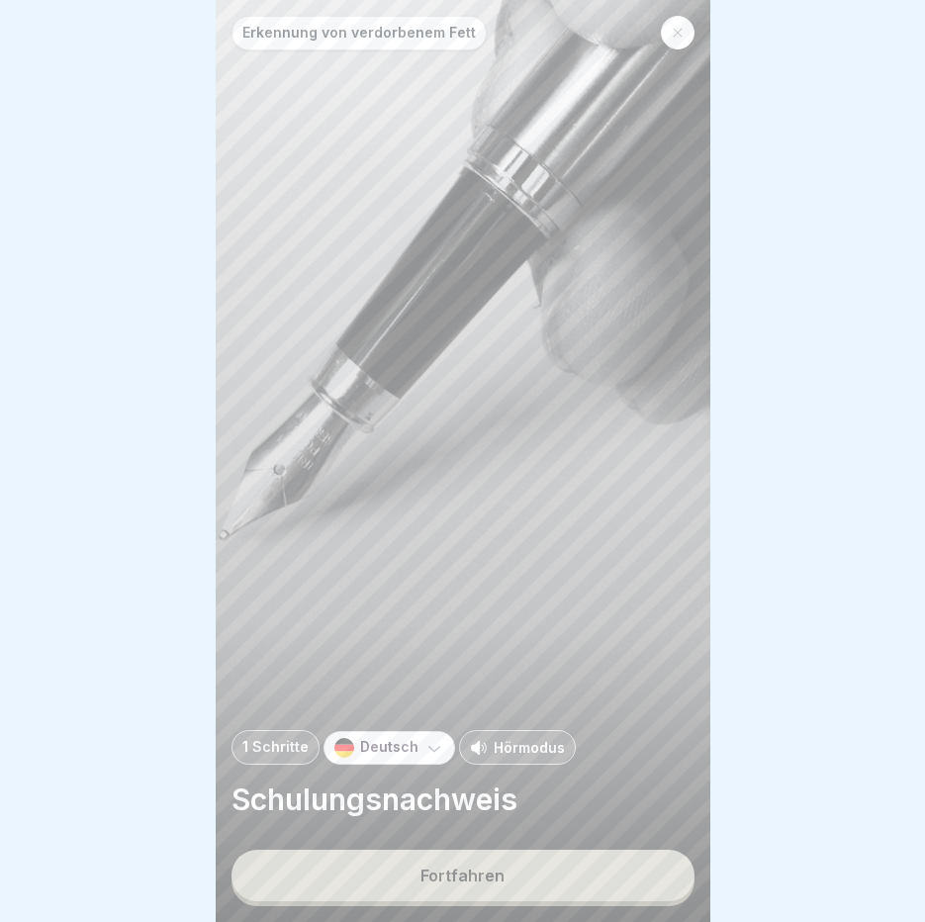
click at [580, 884] on button "Fortfahren" at bounding box center [463, 875] width 463 height 51
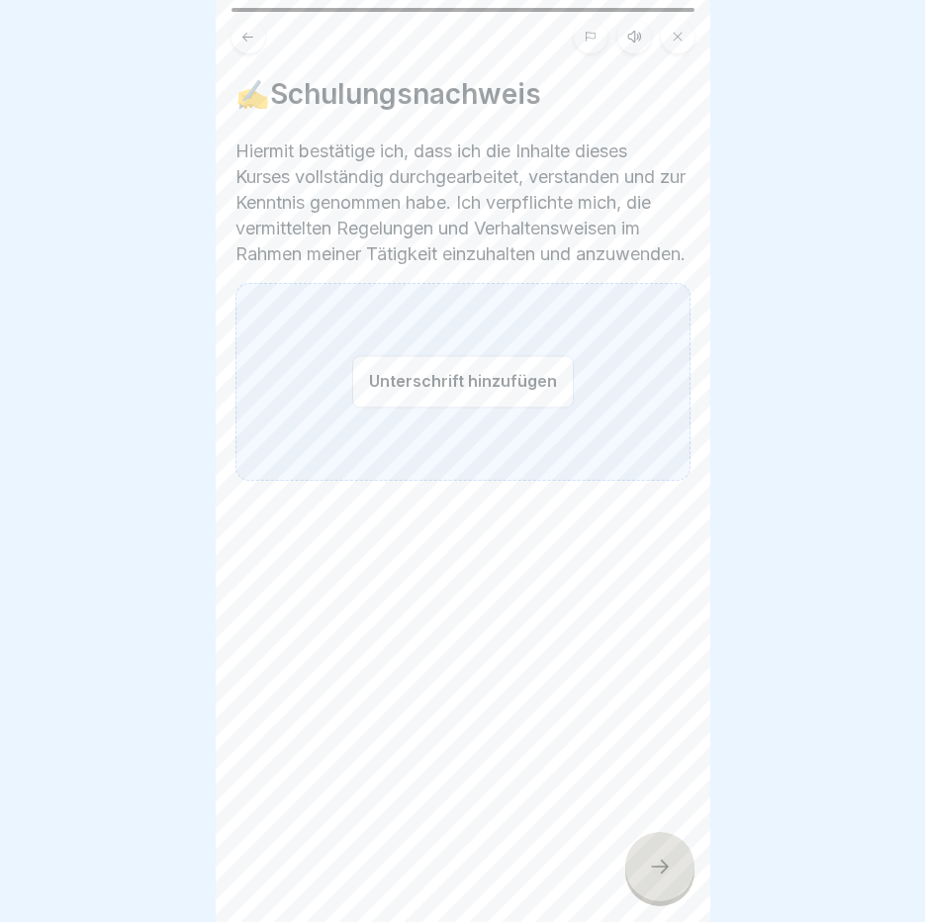
click at [407, 408] on button "Unterschrift hinzufügen" at bounding box center [463, 381] width 222 height 52
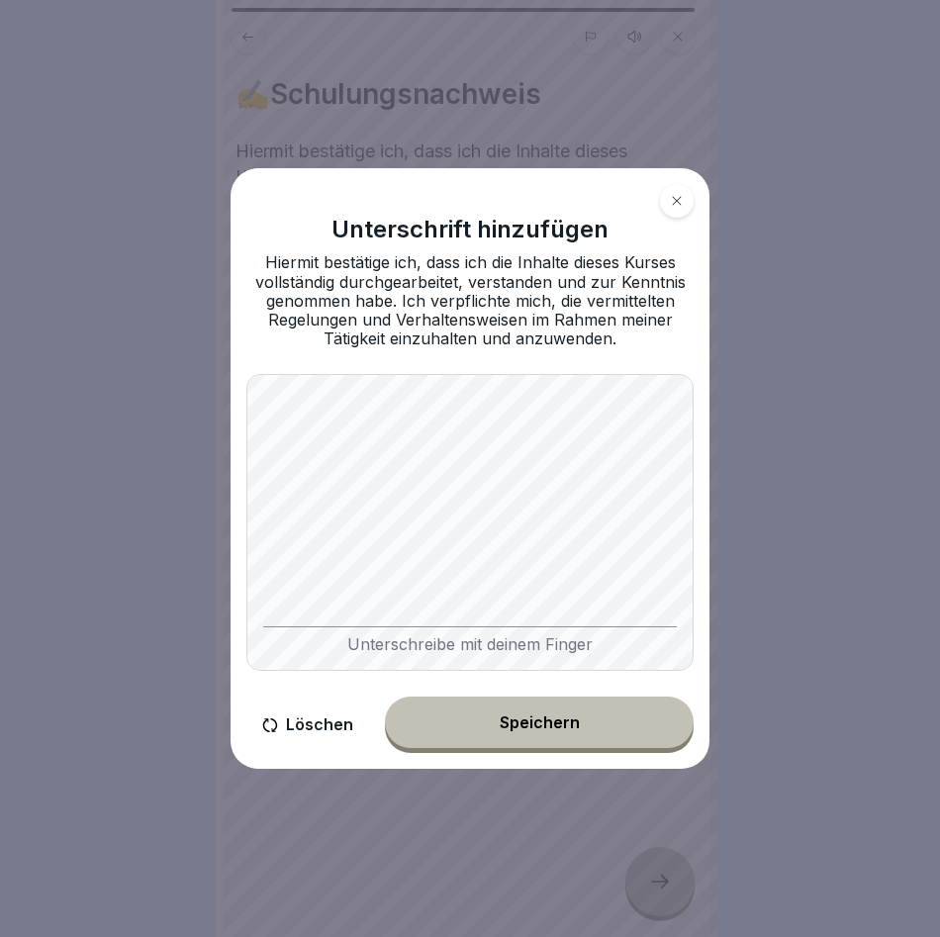
click at [538, 699] on div "Löschen Speichern" at bounding box center [469, 725] width 447 height 56
click at [543, 713] on button "Speichern" at bounding box center [539, 722] width 309 height 51
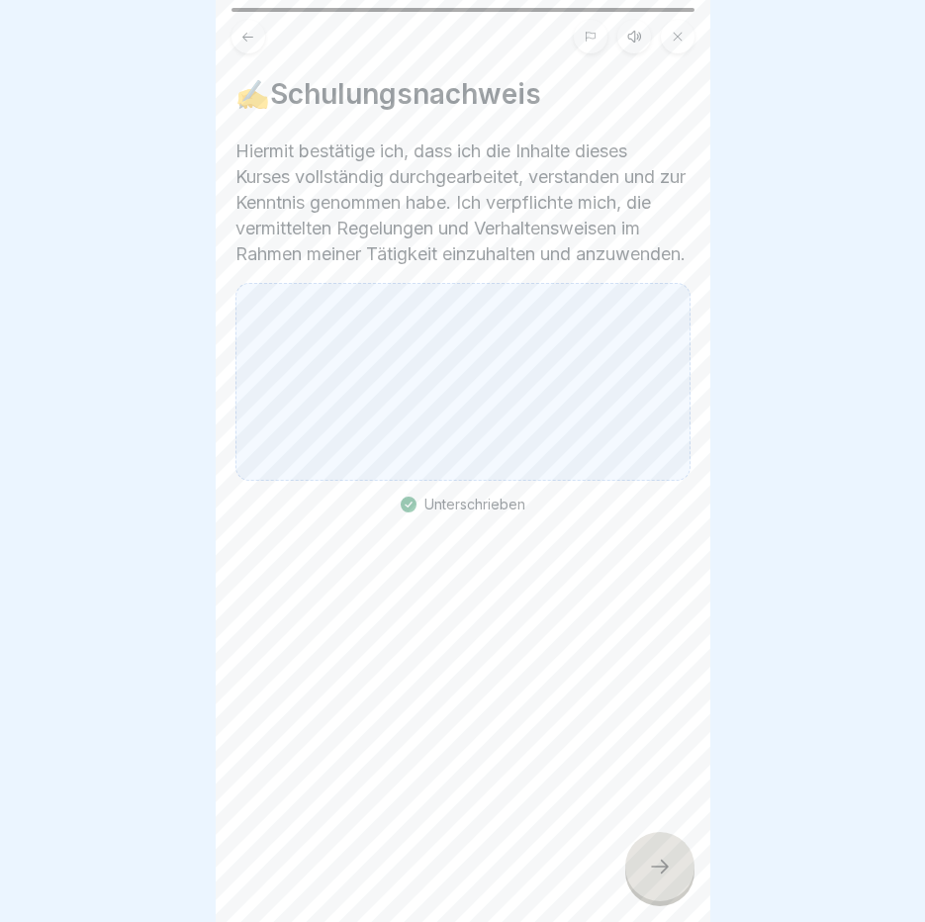
click at [664, 872] on div at bounding box center [659, 866] width 69 height 69
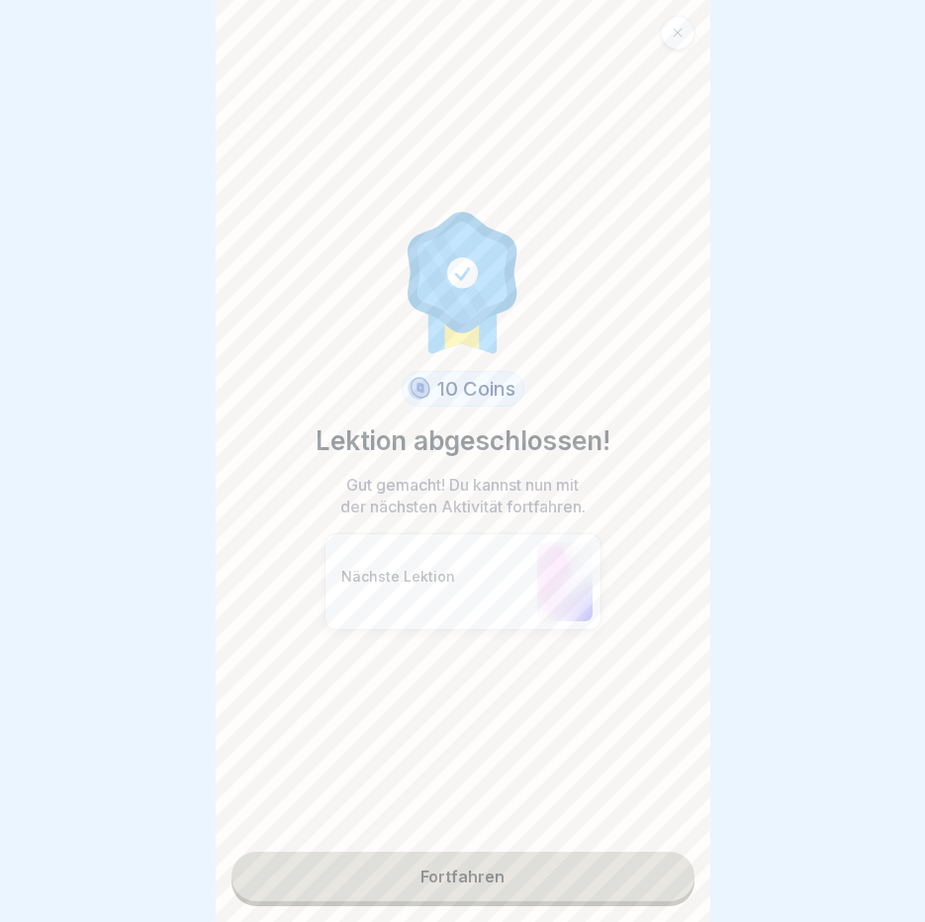
click at [452, 884] on link "Fortfahren" at bounding box center [463, 876] width 463 height 49
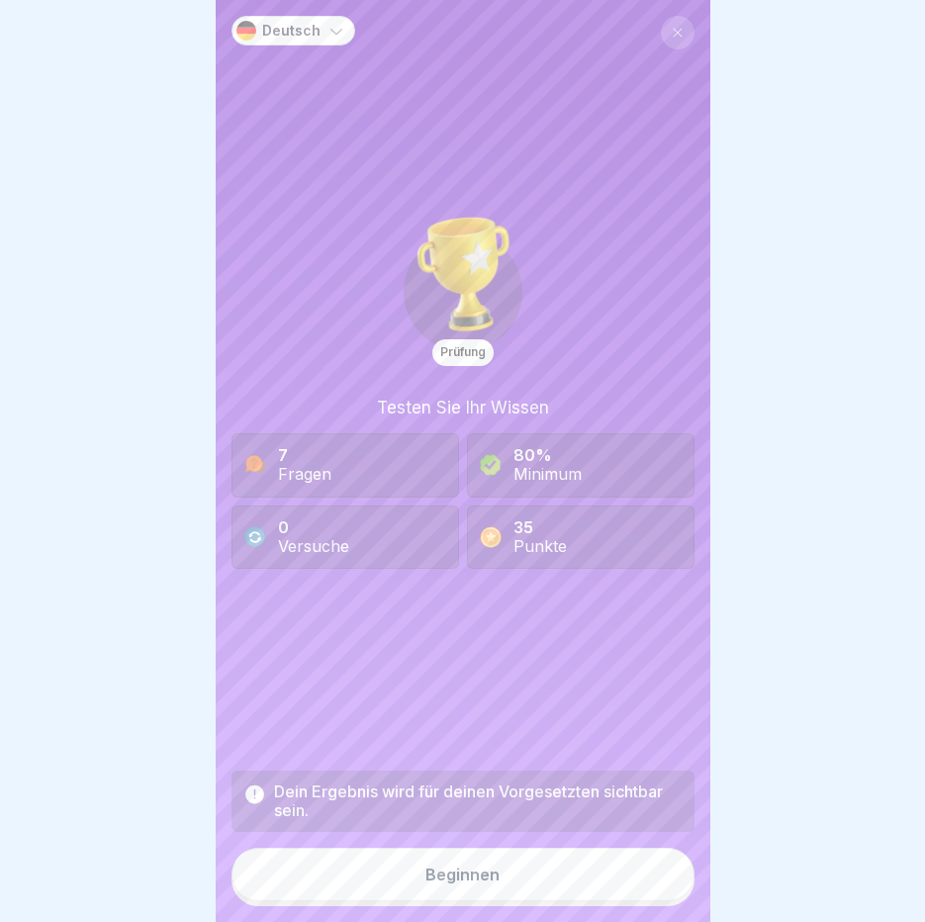
click at [519, 897] on button "Beginnen" at bounding box center [463, 874] width 463 height 53
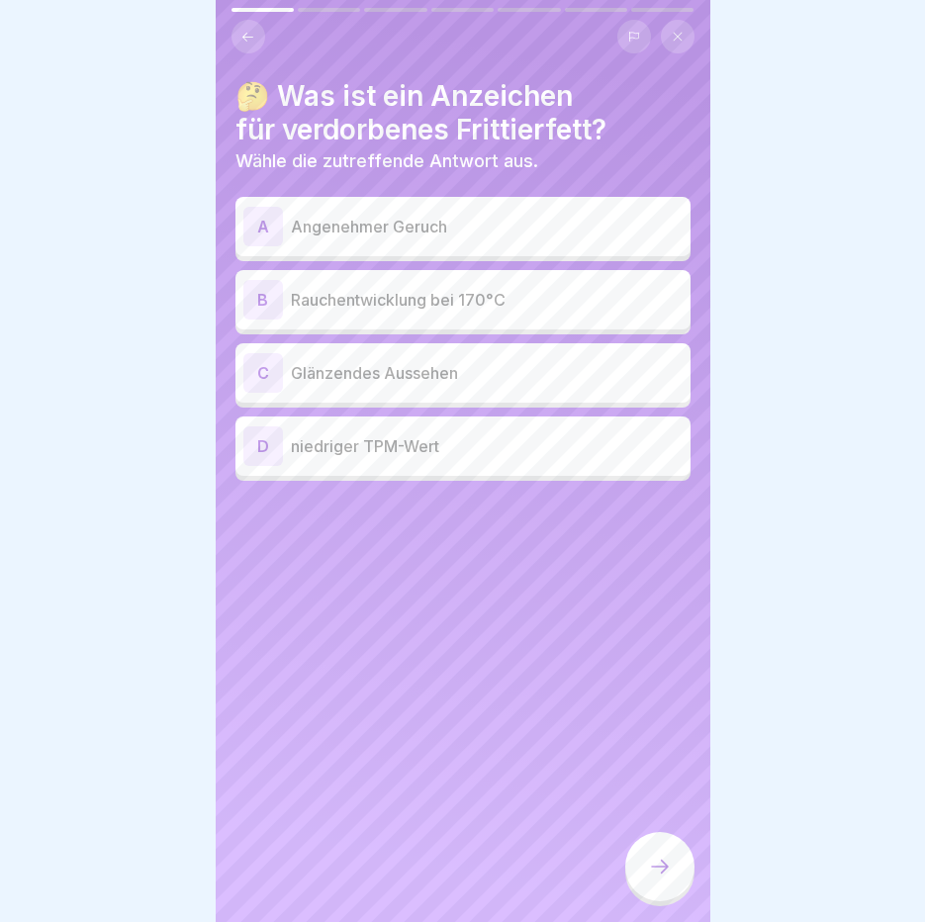
click at [525, 288] on p "Rauchentwicklung bei 170°C" at bounding box center [487, 300] width 392 height 24
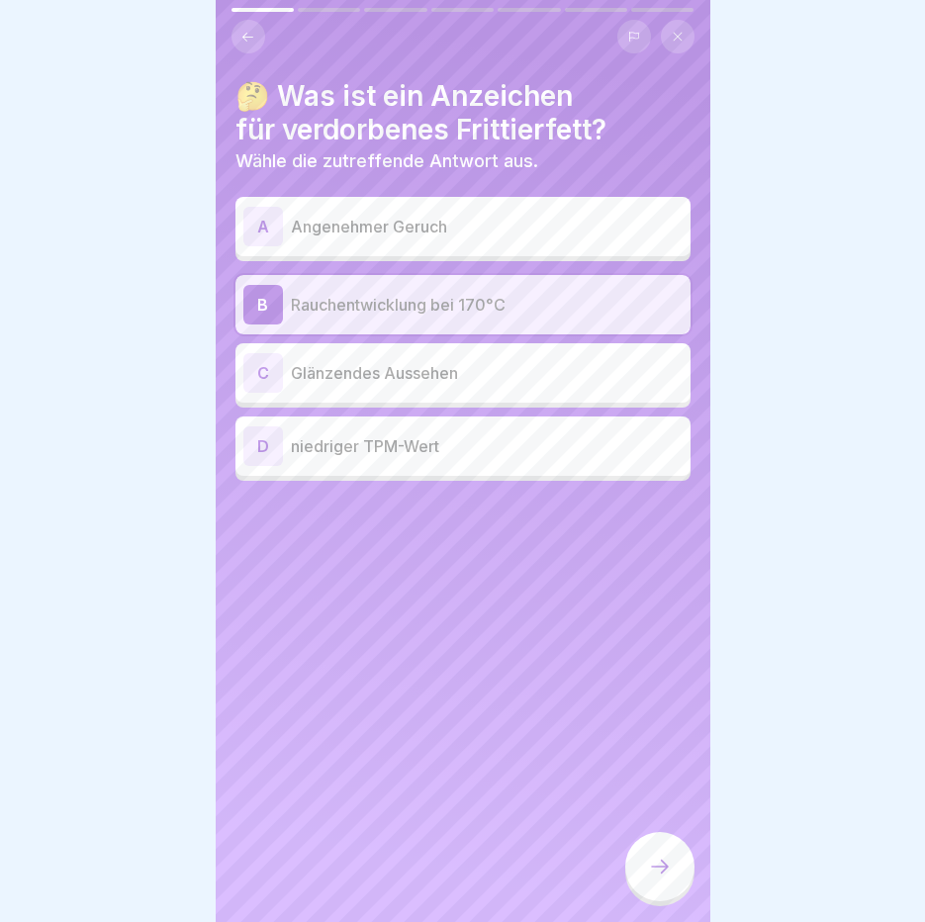
click at [652, 879] on icon at bounding box center [660, 867] width 24 height 24
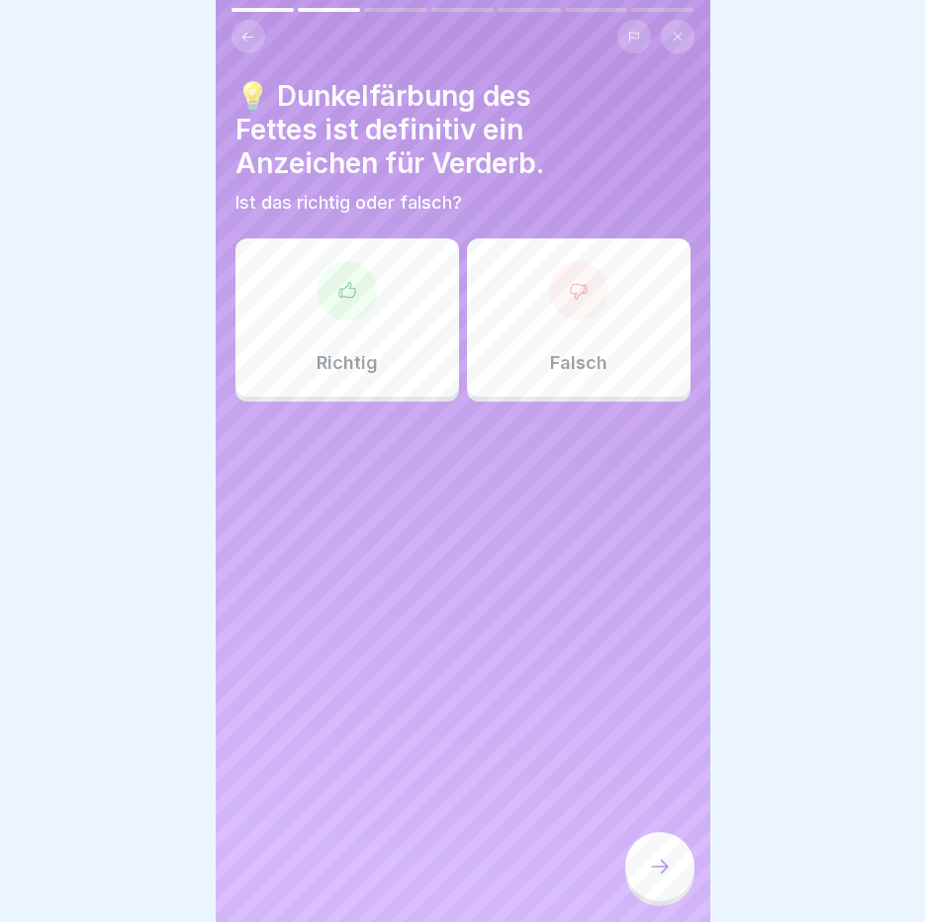
click at [386, 265] on div "Richtig" at bounding box center [347, 317] width 224 height 158
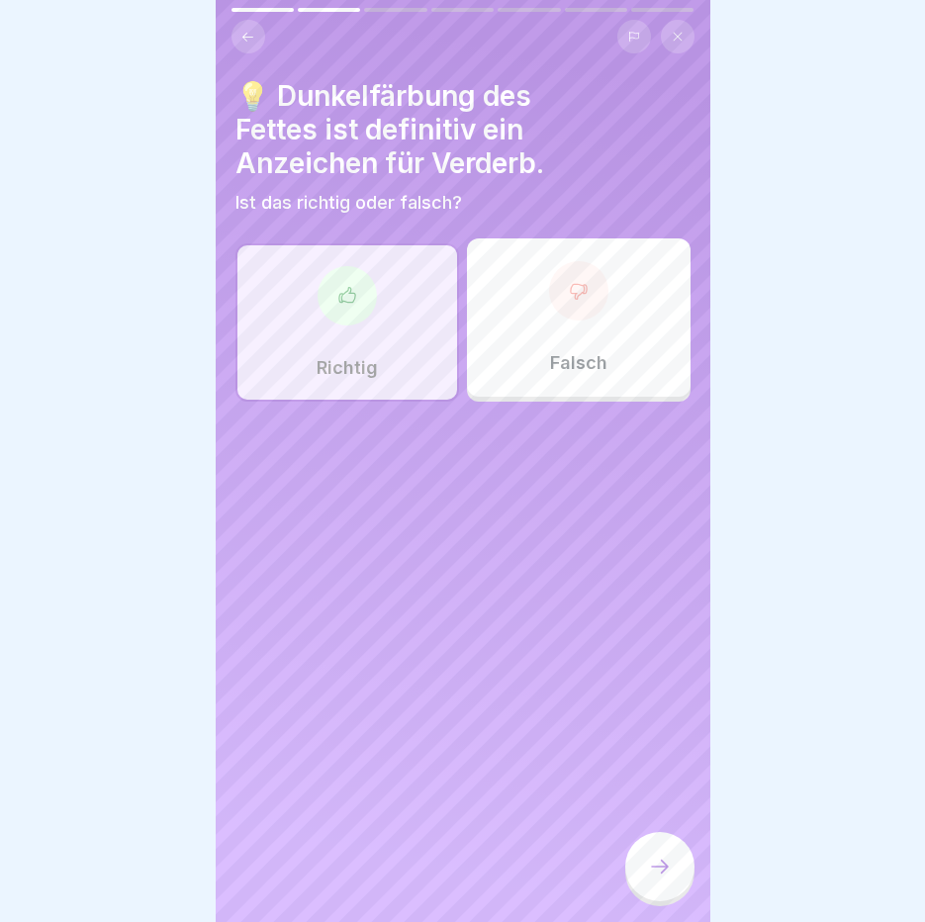
click at [382, 318] on div "Richtig" at bounding box center [347, 322] width 224 height 158
click at [532, 353] on div "Falsch" at bounding box center [579, 317] width 224 height 158
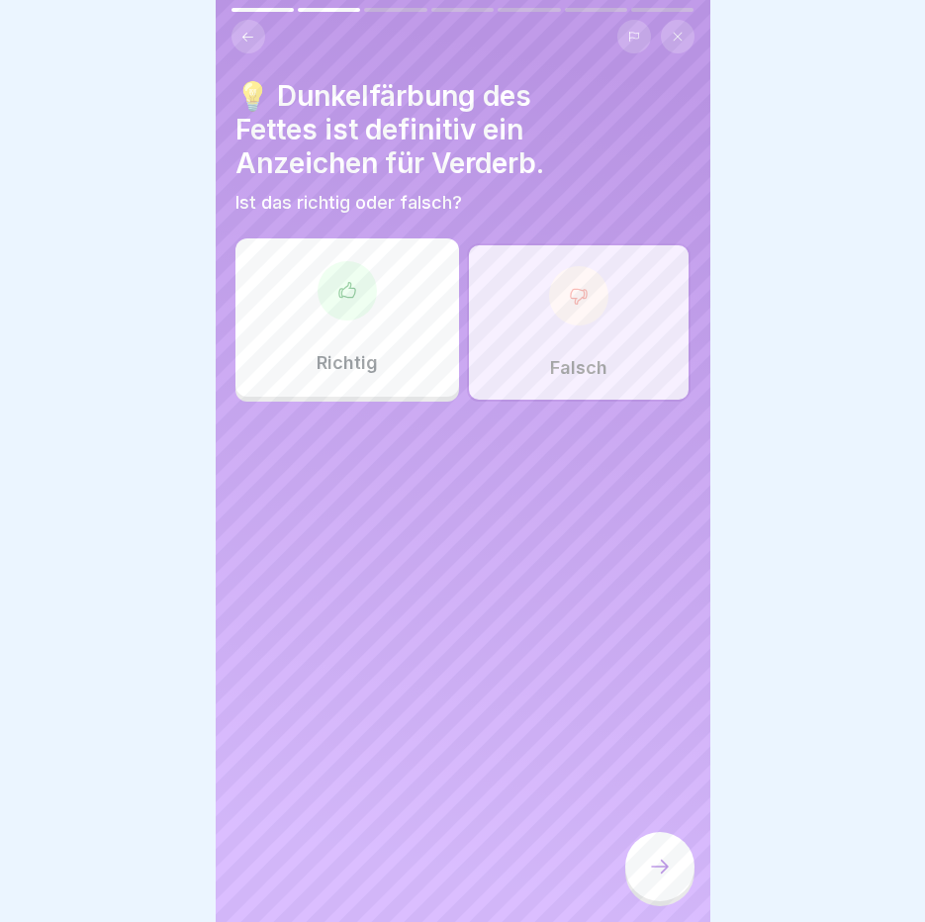
click at [677, 883] on div at bounding box center [659, 866] width 69 height 69
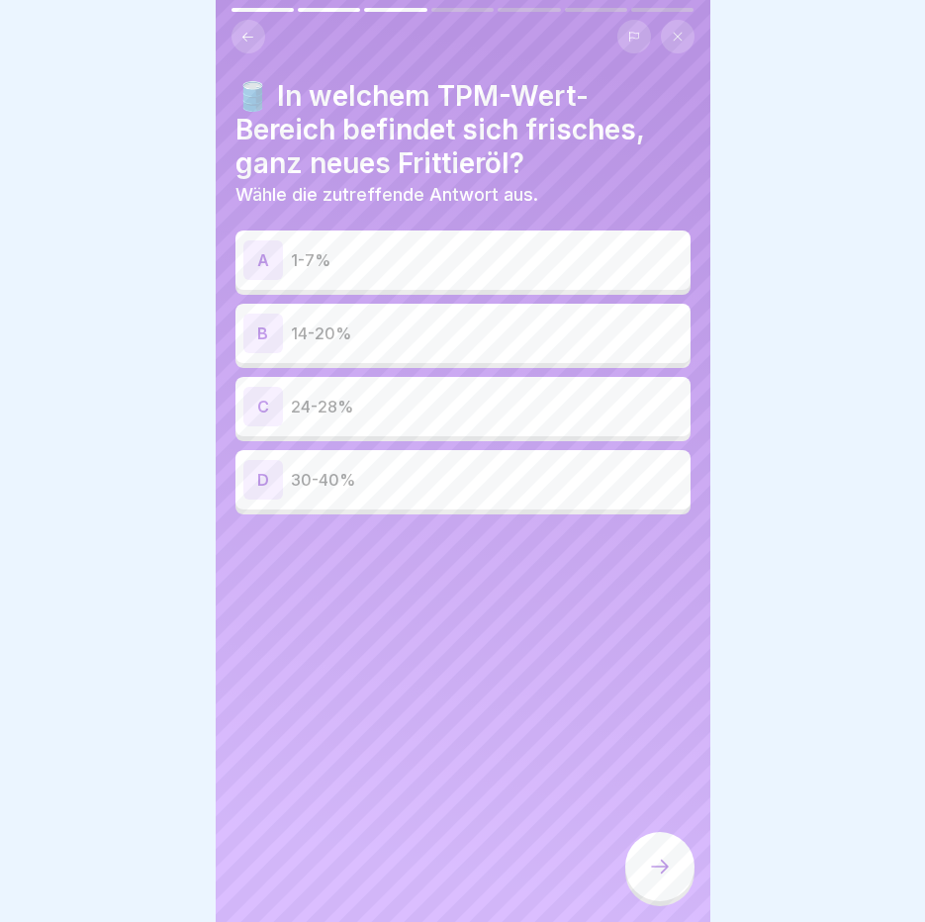
click at [482, 251] on p "1-7%" at bounding box center [487, 260] width 392 height 24
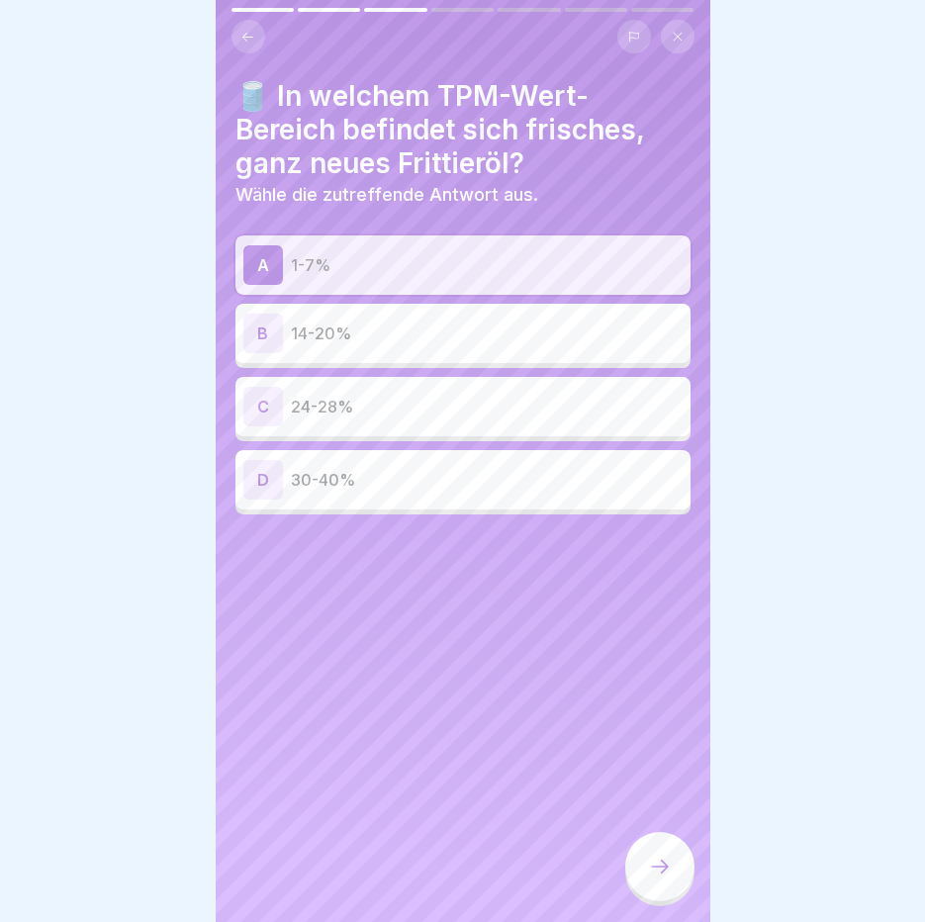
click at [683, 882] on div at bounding box center [659, 866] width 69 height 69
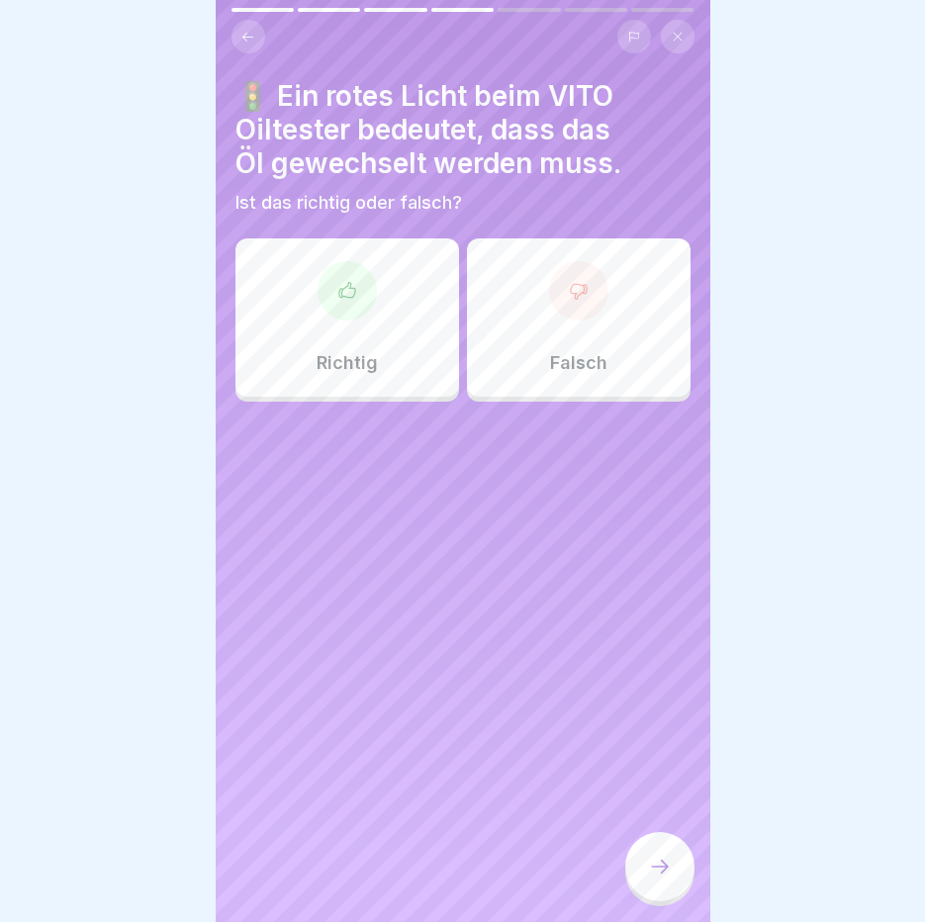
click at [572, 345] on div "Falsch" at bounding box center [579, 317] width 224 height 158
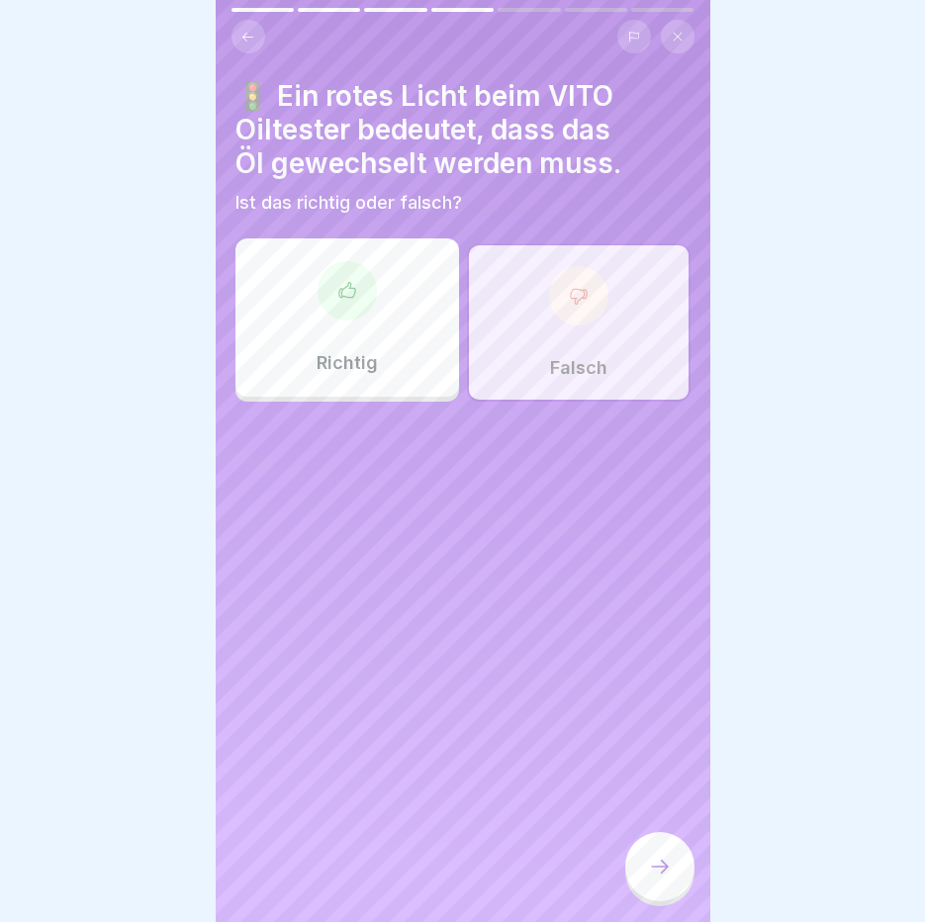
click at [659, 854] on div at bounding box center [659, 866] width 69 height 69
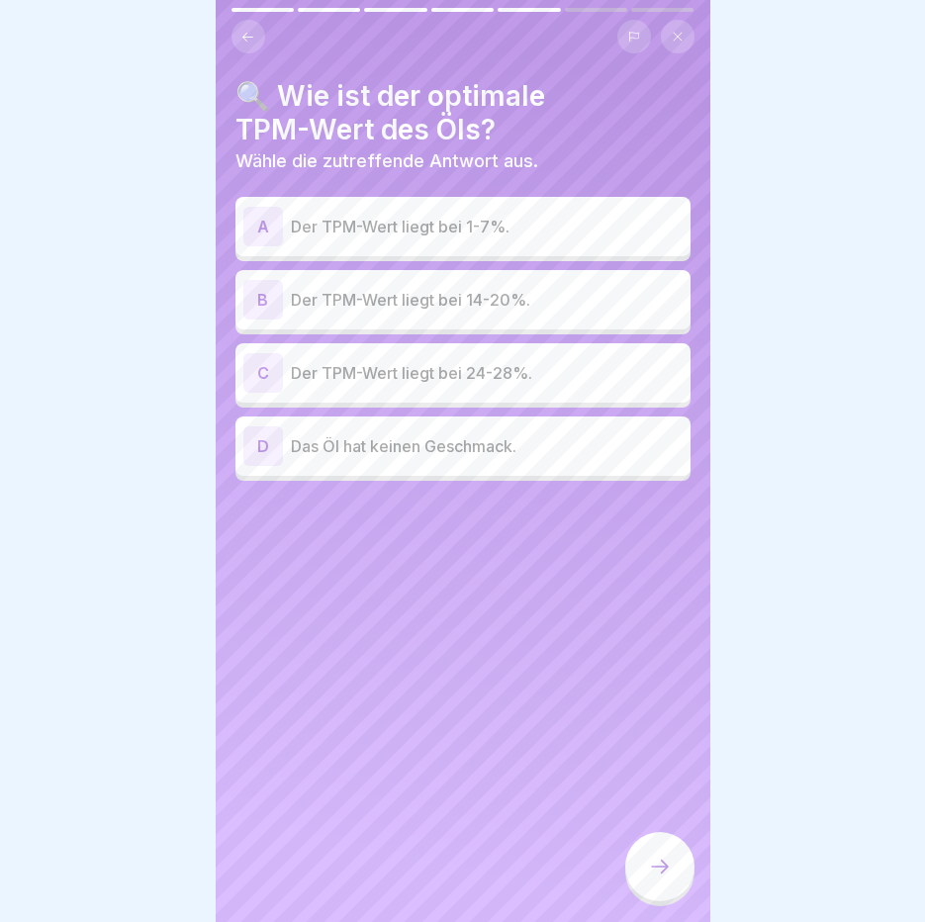
click at [555, 311] on p "Der TPM-Wert liegt bei 14-20%." at bounding box center [487, 300] width 392 height 24
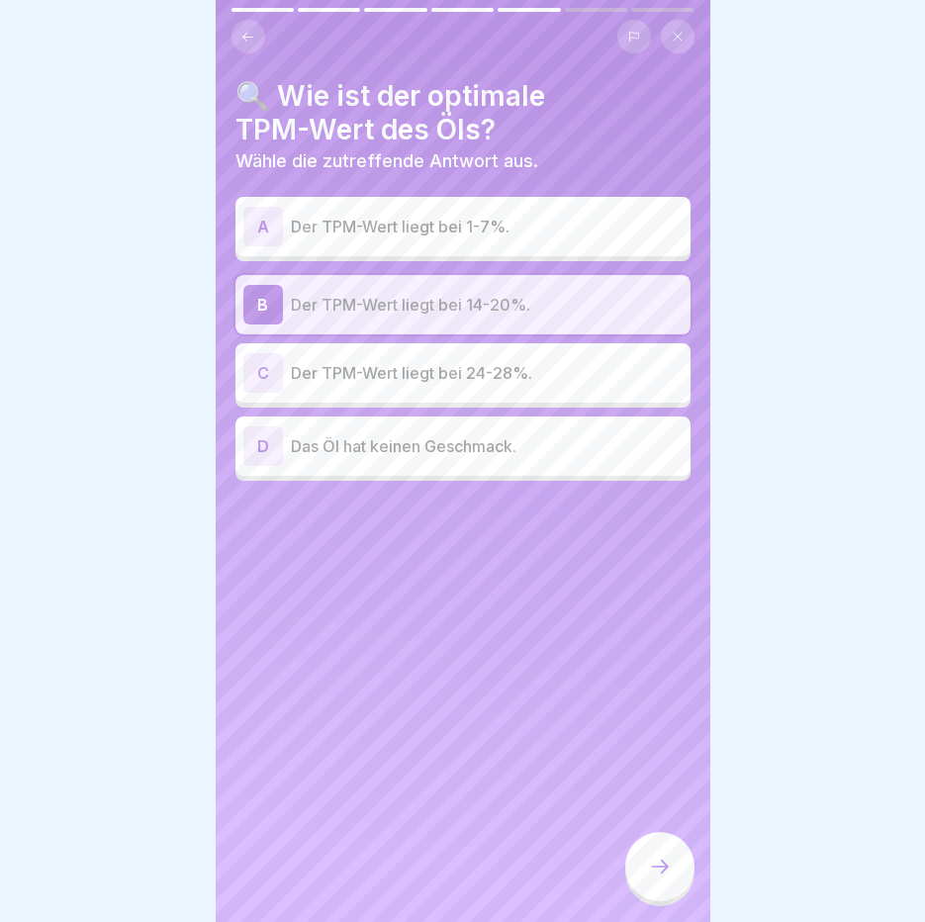
click at [666, 879] on icon at bounding box center [660, 867] width 24 height 24
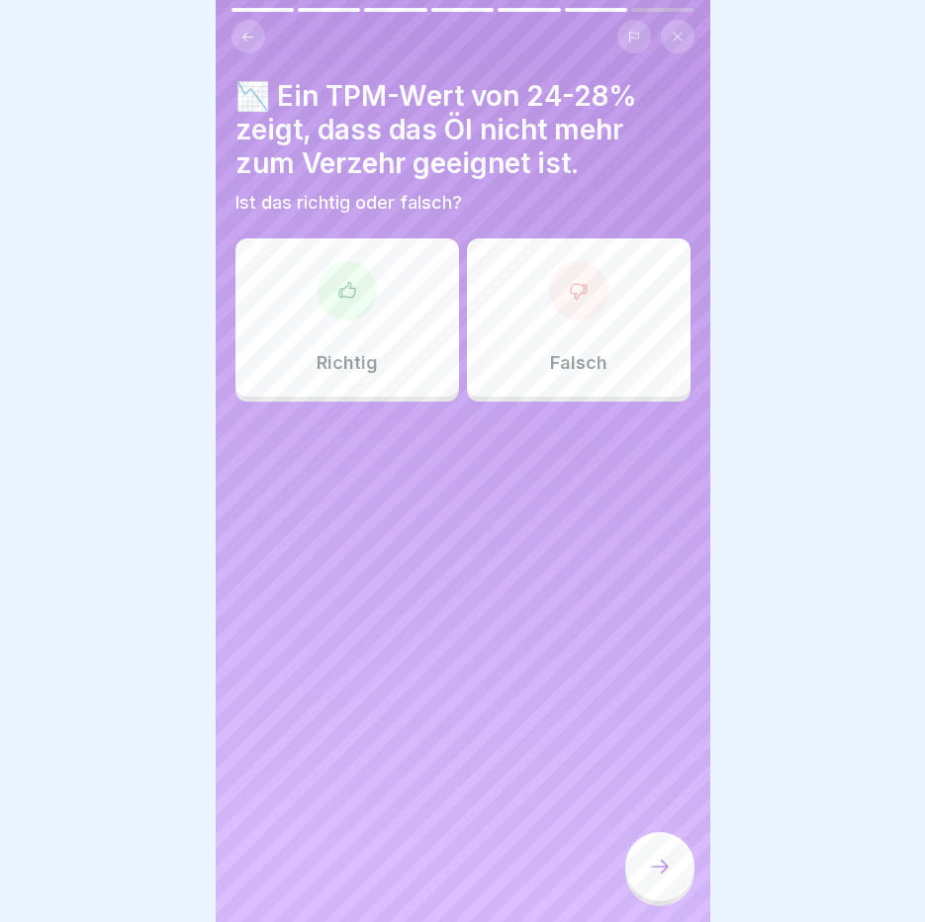
click at [621, 351] on div "Falsch" at bounding box center [579, 317] width 224 height 158
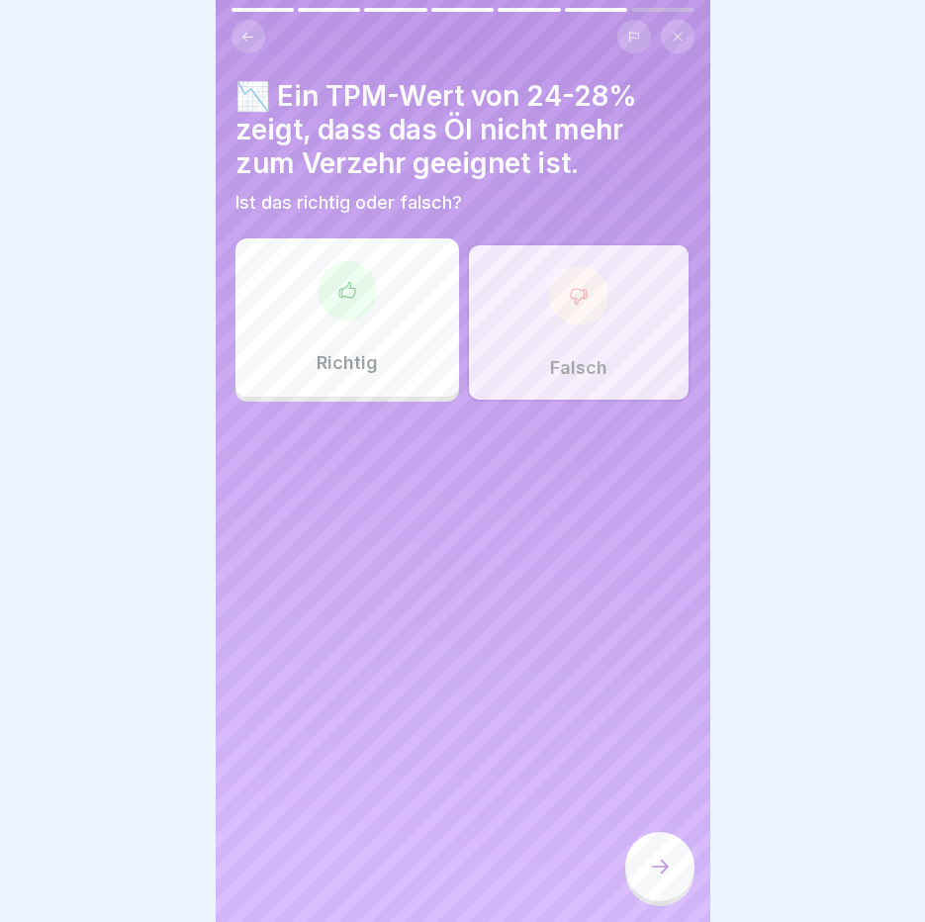
click at [669, 901] on div at bounding box center [659, 866] width 69 height 69
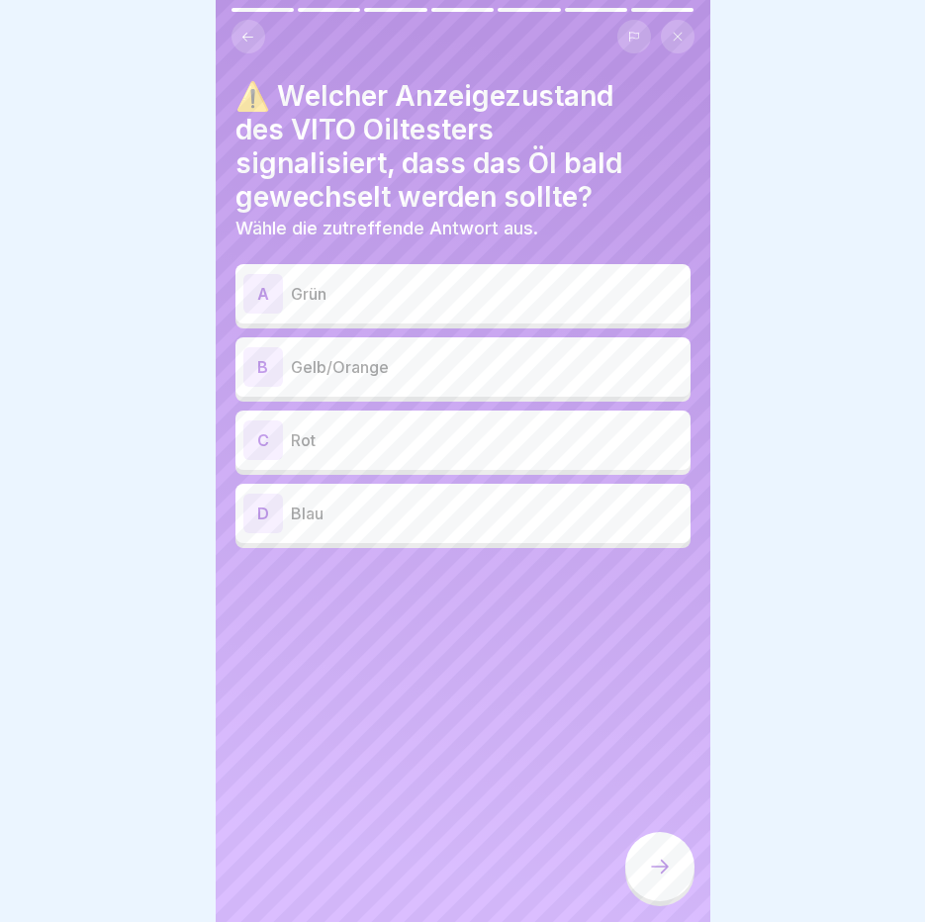
click at [385, 452] on div "C Rot" at bounding box center [462, 441] width 439 height 40
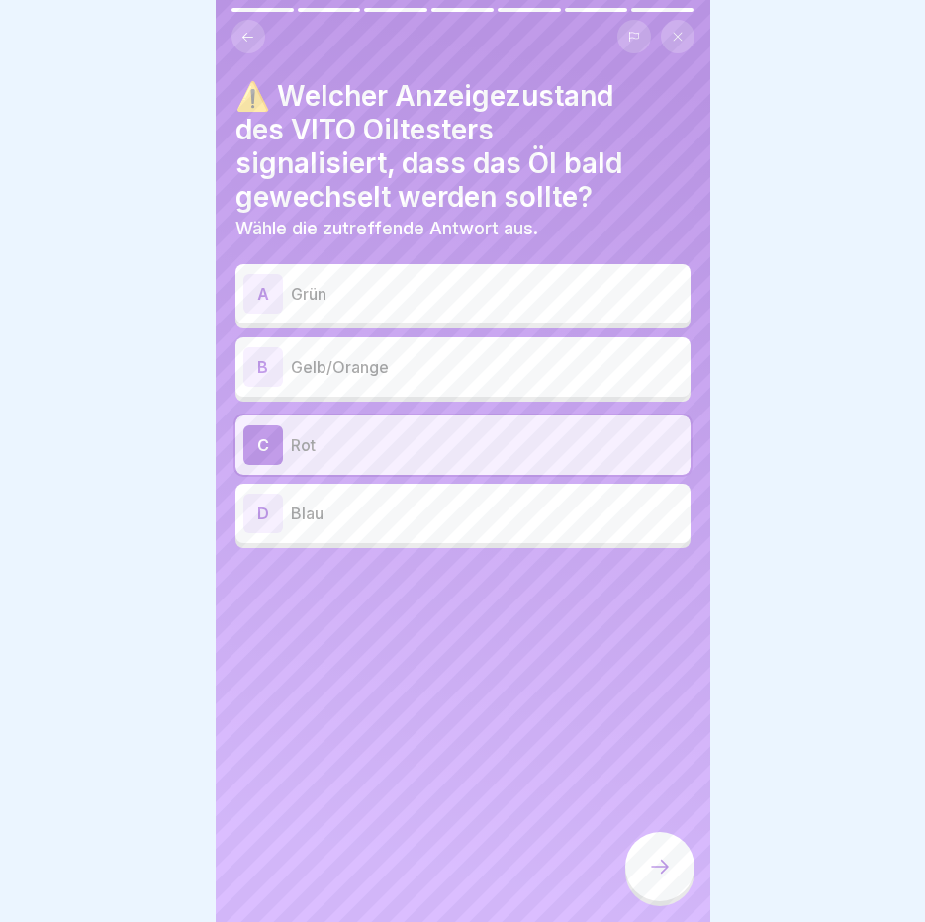
click at [476, 445] on p "Rot" at bounding box center [487, 445] width 392 height 24
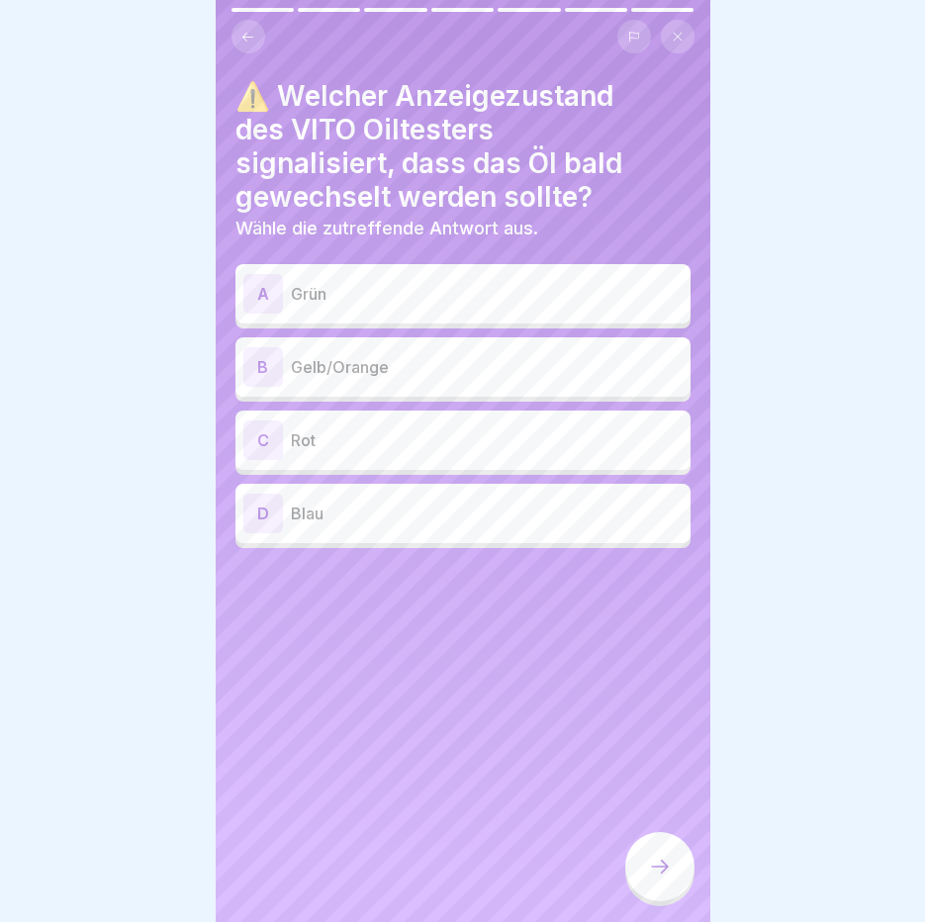
click at [485, 363] on p "Gelb/Orange" at bounding box center [487, 367] width 392 height 24
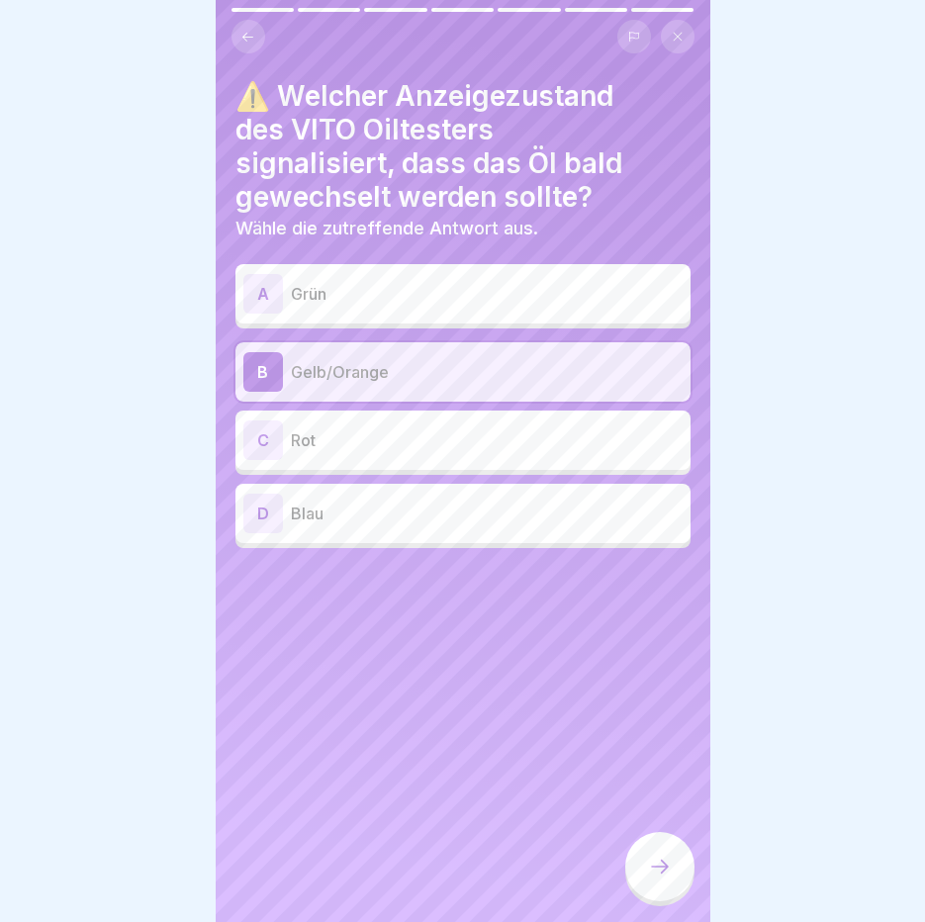
click at [660, 876] on icon at bounding box center [660, 867] width 24 height 24
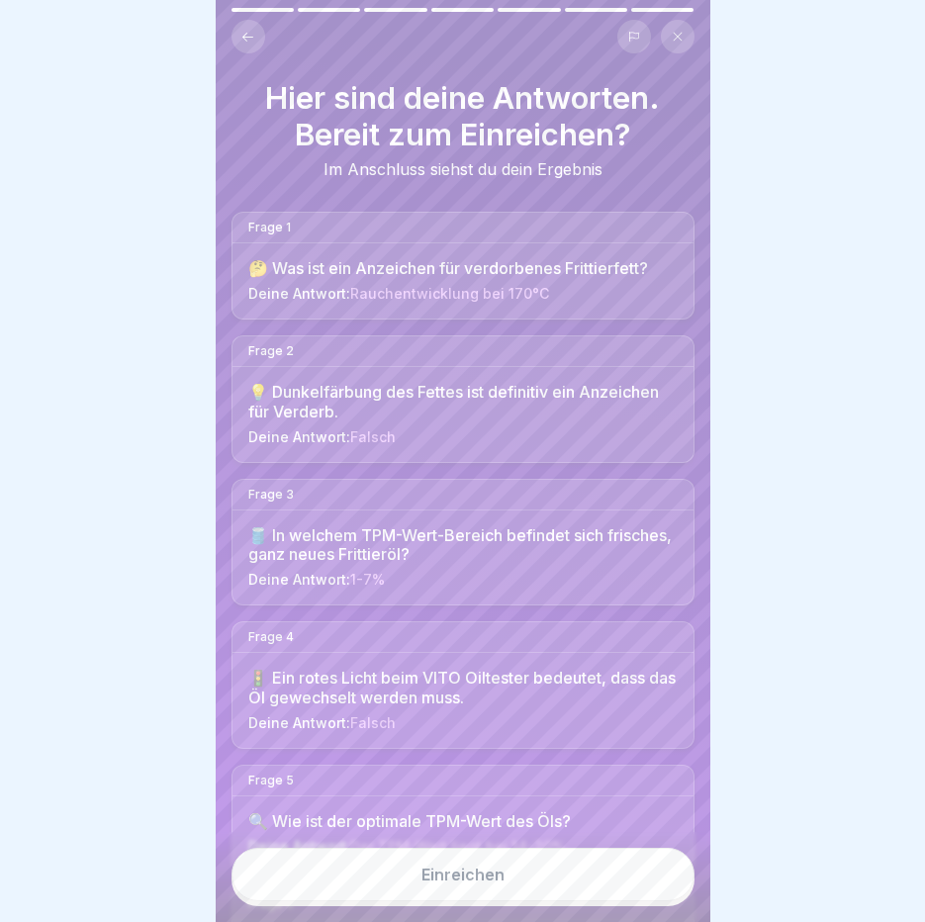
click at [481, 884] on div "Einreichen" at bounding box center [463, 875] width 83 height 18
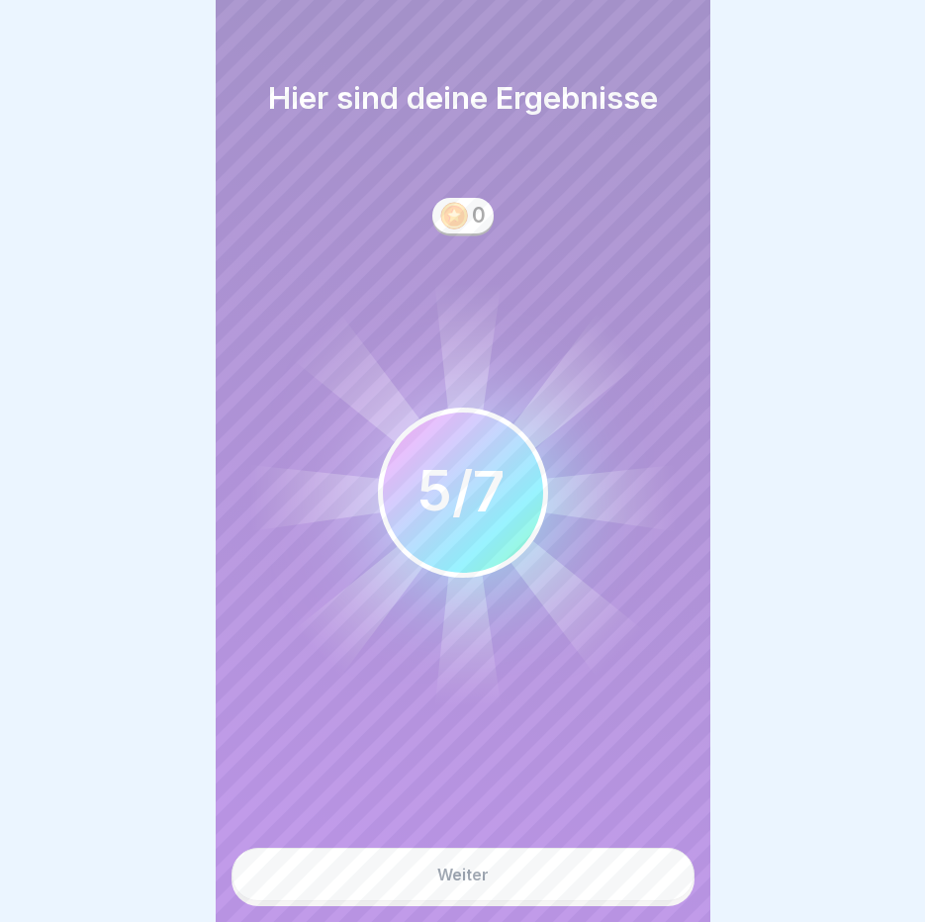
click at [481, 884] on div "Weiter" at bounding box center [462, 875] width 51 height 18
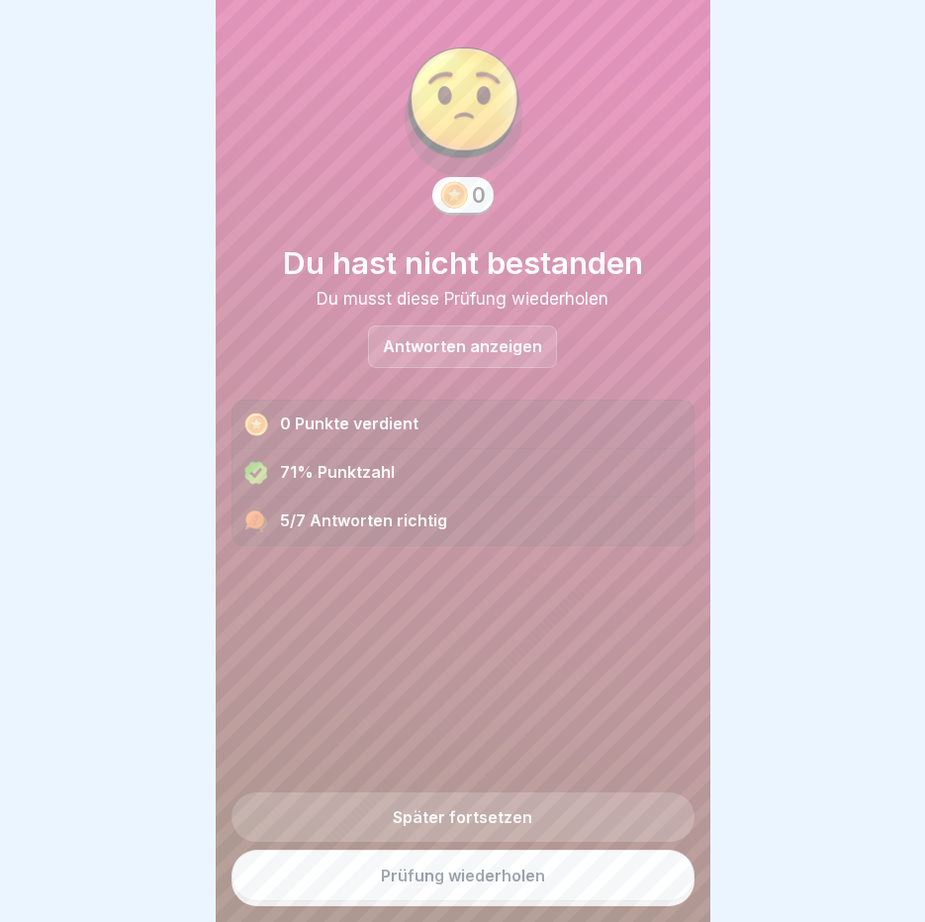
click at [461, 887] on link "Prüfung wiederholen" at bounding box center [463, 875] width 463 height 51
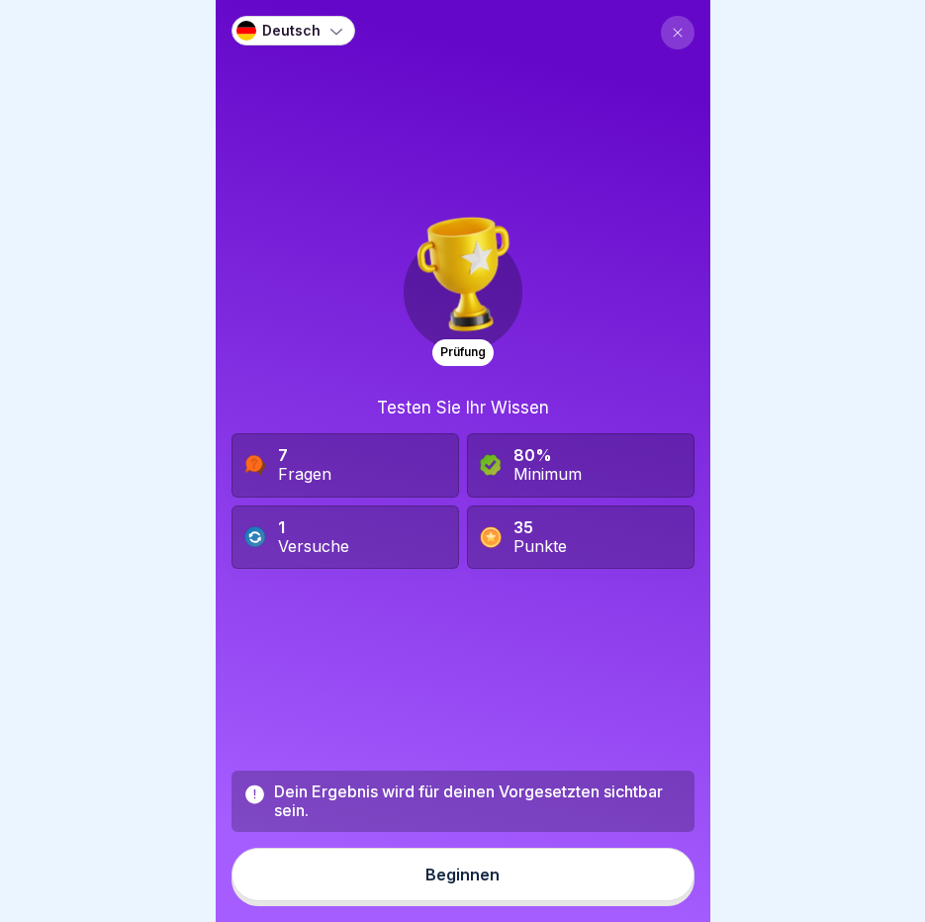
click at [462, 884] on div "Beginnen" at bounding box center [462, 875] width 74 height 18
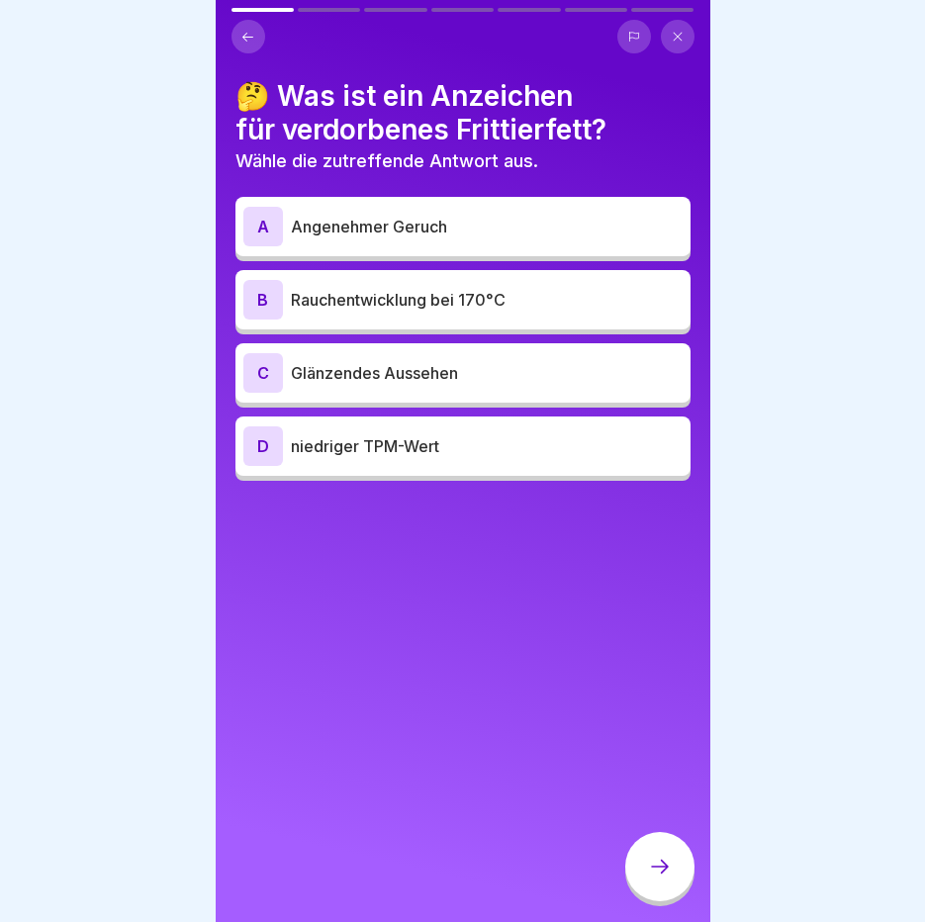
click at [462, 312] on div "B Rauchentwicklung bei 170°C" at bounding box center [462, 300] width 439 height 40
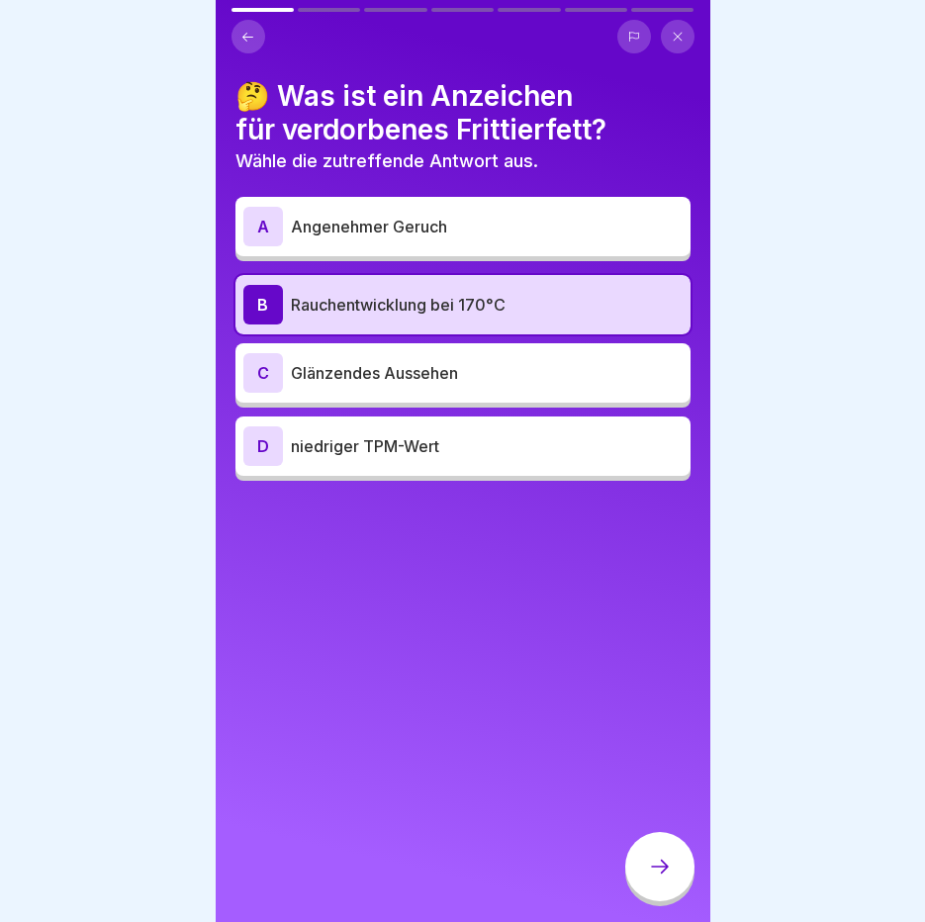
click at [672, 901] on div at bounding box center [659, 866] width 69 height 69
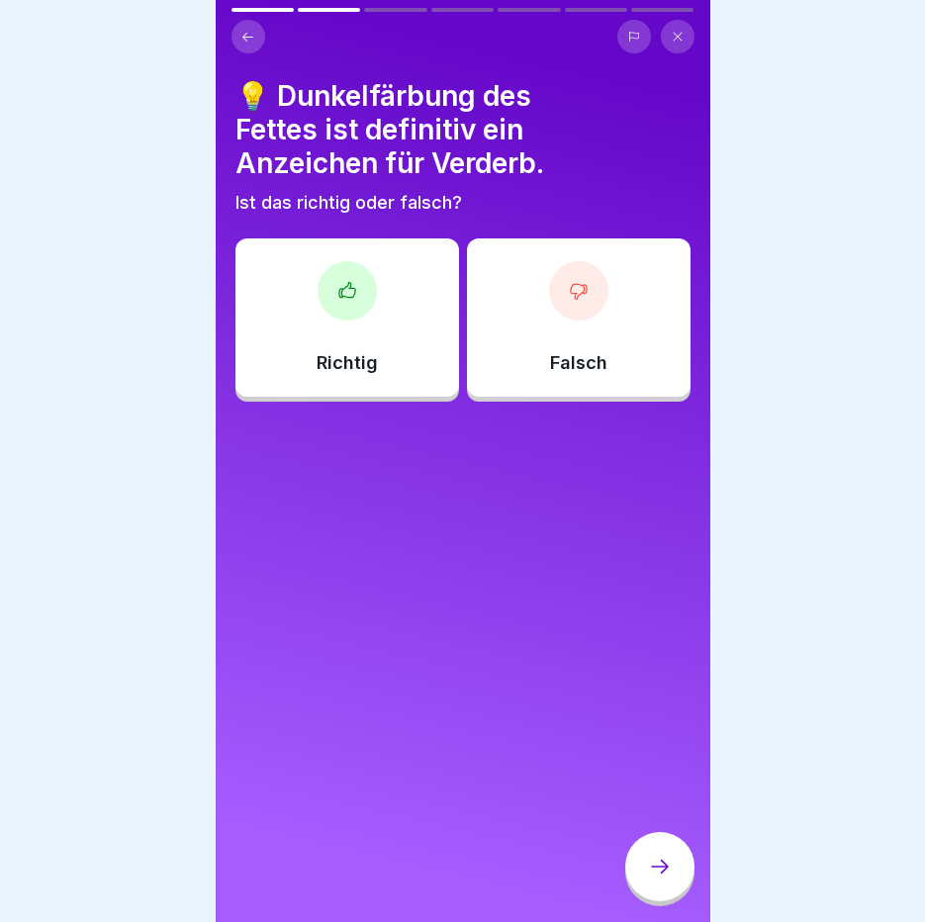
click at [586, 293] on div at bounding box center [578, 290] width 59 height 59
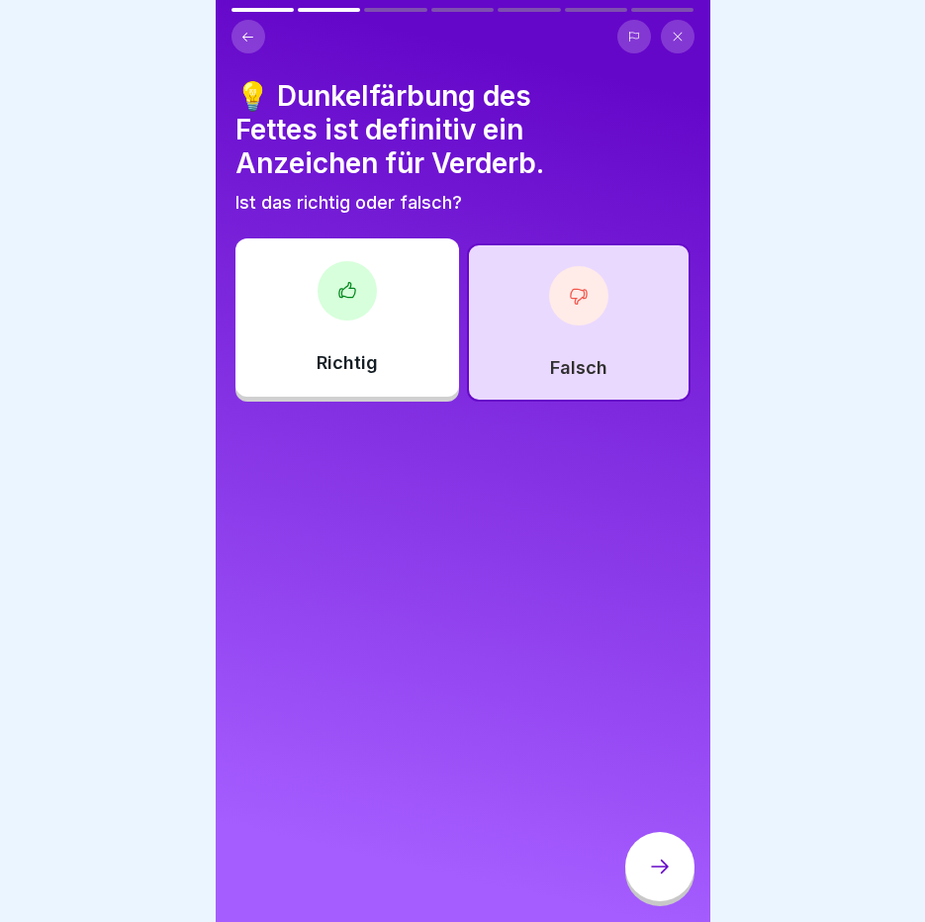
click at [668, 879] on icon at bounding box center [660, 867] width 24 height 24
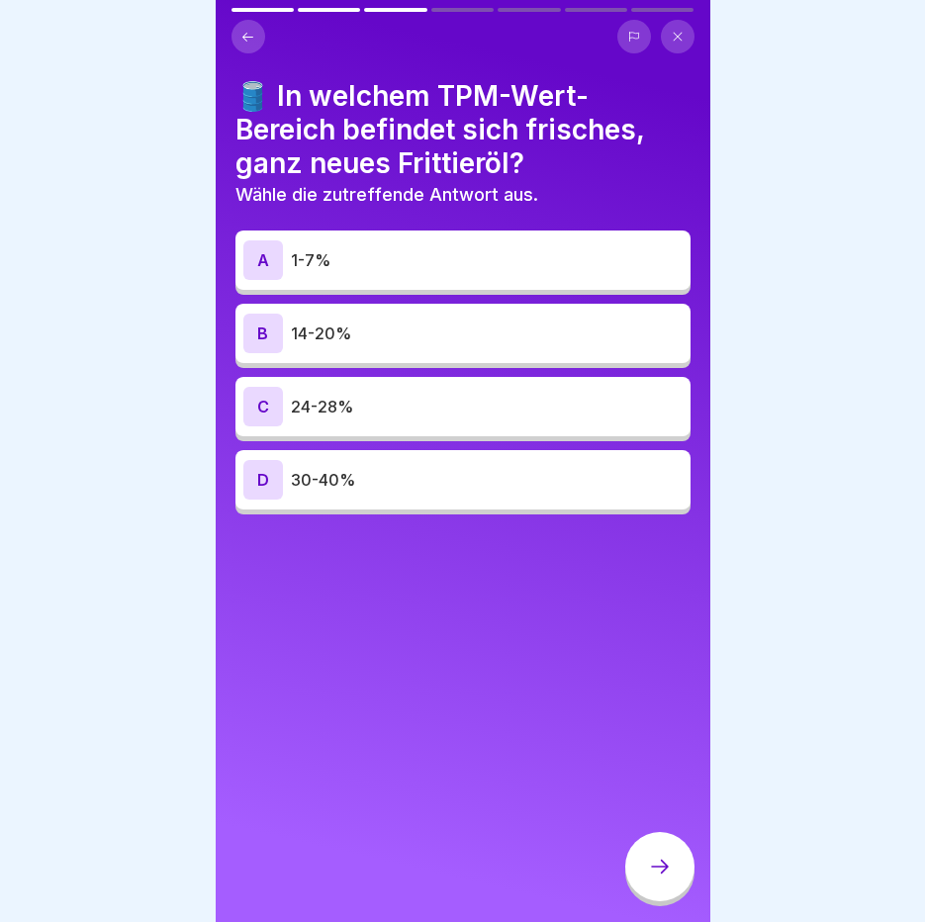
click at [584, 259] on p "1-7%" at bounding box center [487, 260] width 392 height 24
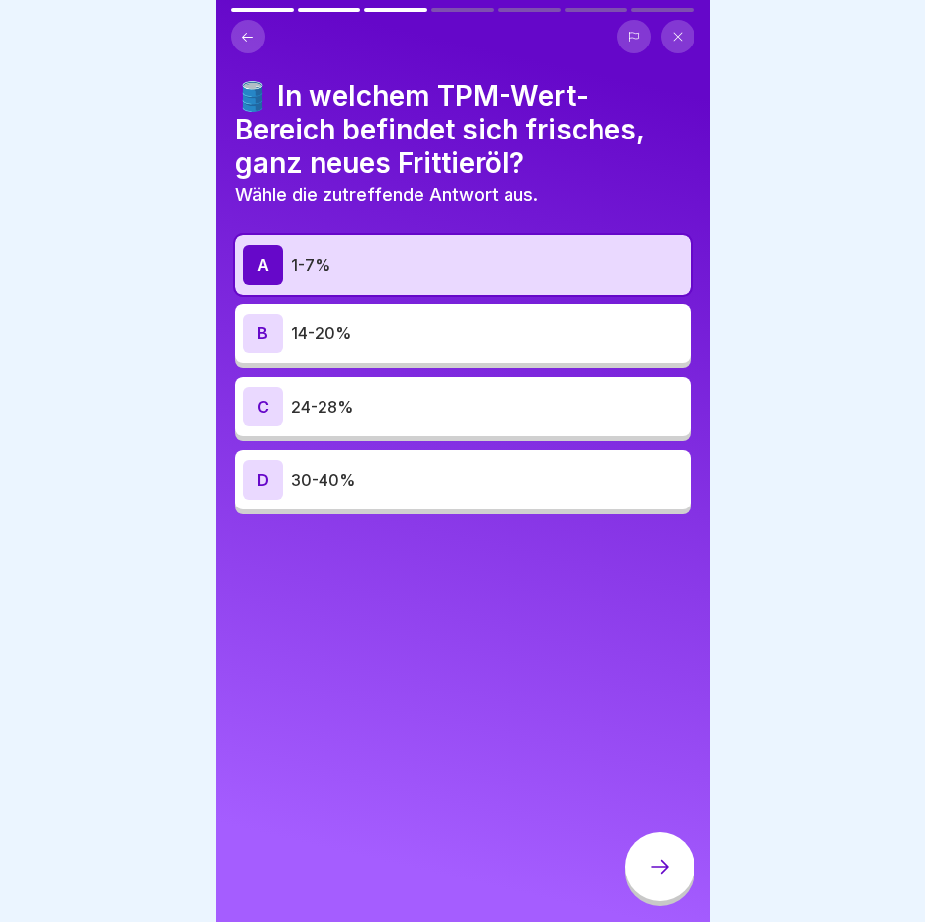
click at [659, 862] on div at bounding box center [659, 866] width 69 height 69
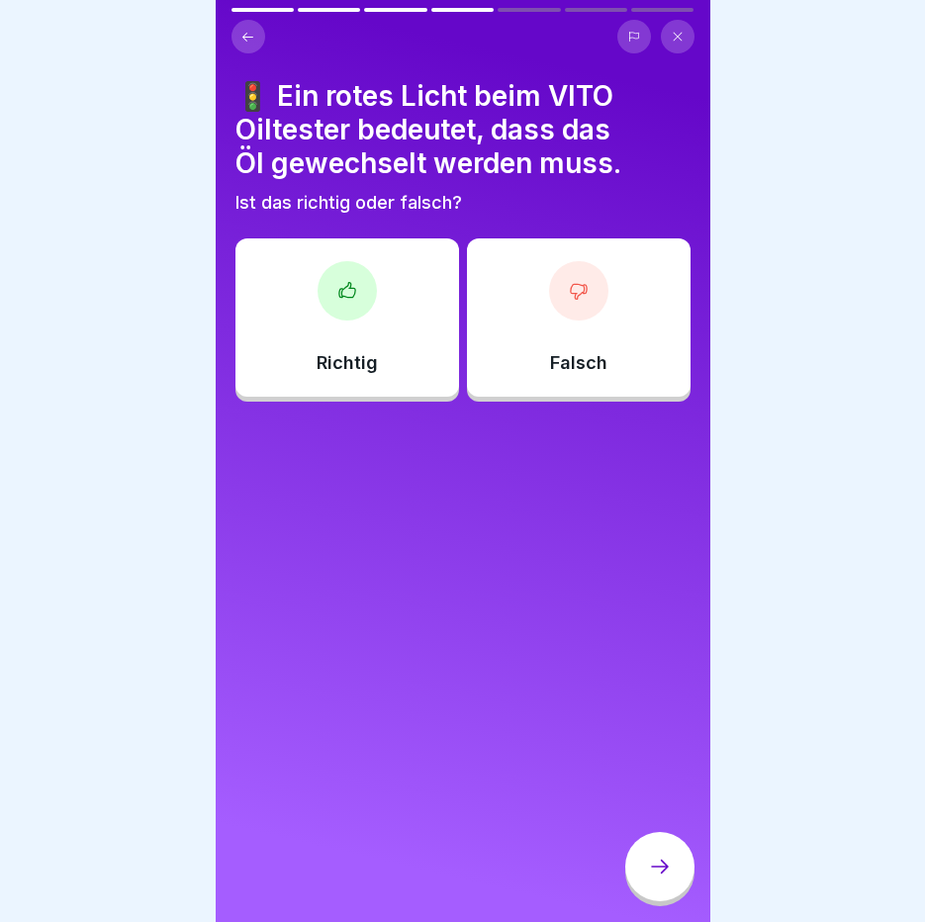
click at [364, 301] on div at bounding box center [347, 290] width 59 height 59
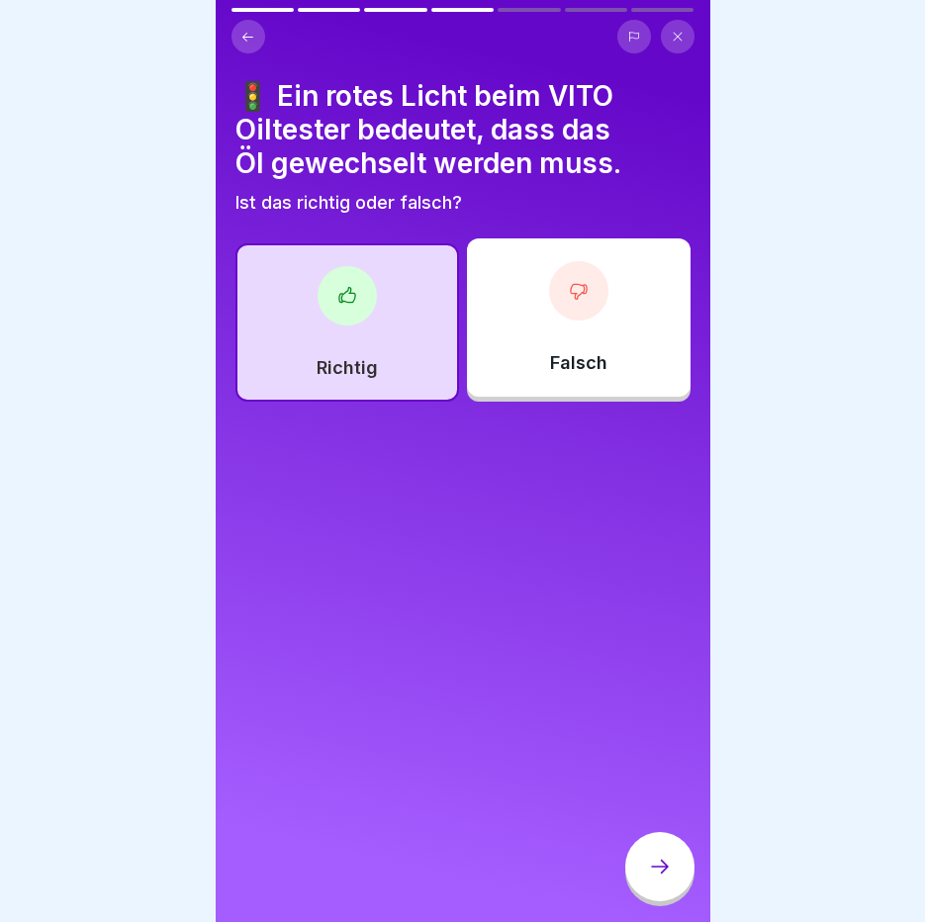
click at [662, 879] on icon at bounding box center [660, 867] width 24 height 24
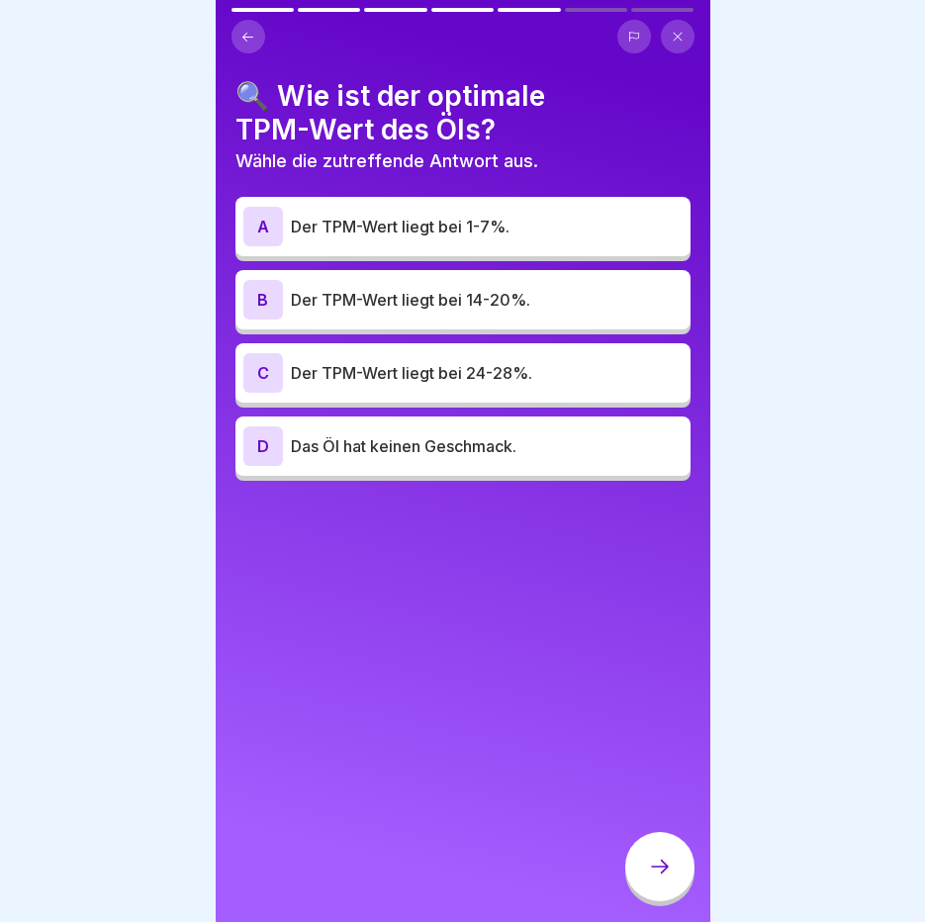
click at [526, 293] on p "Der TPM-Wert liegt bei 14-20%." at bounding box center [487, 300] width 392 height 24
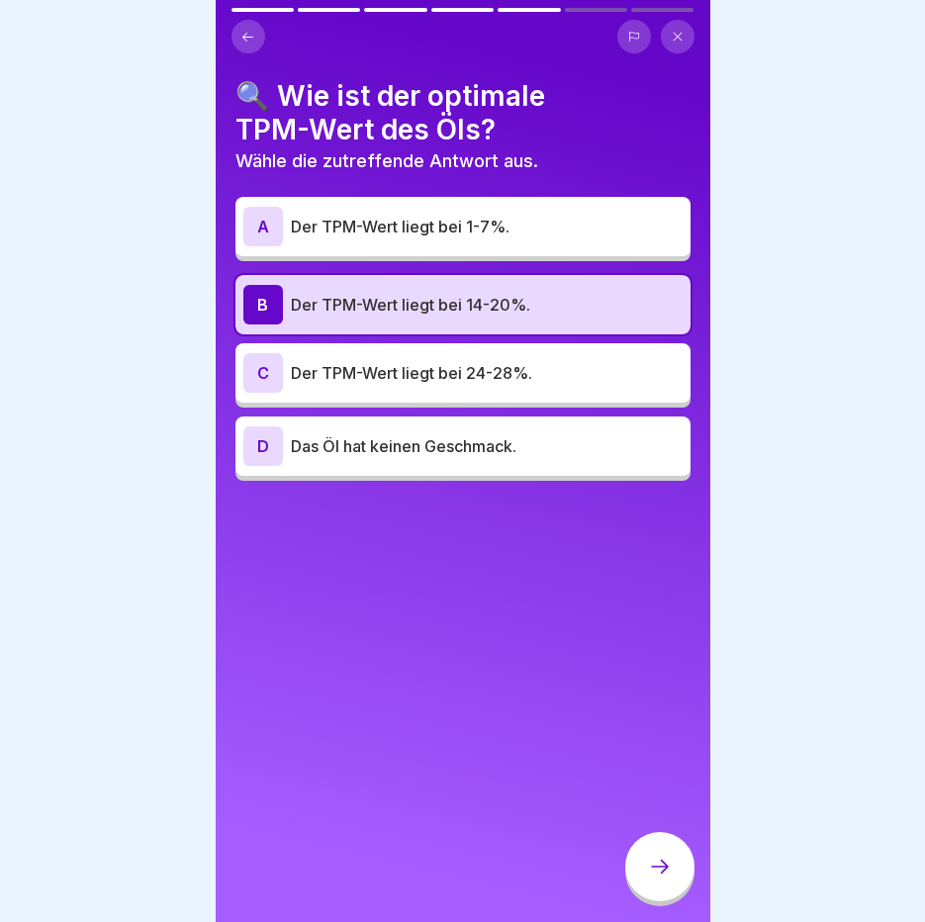
click at [660, 879] on icon at bounding box center [660, 867] width 24 height 24
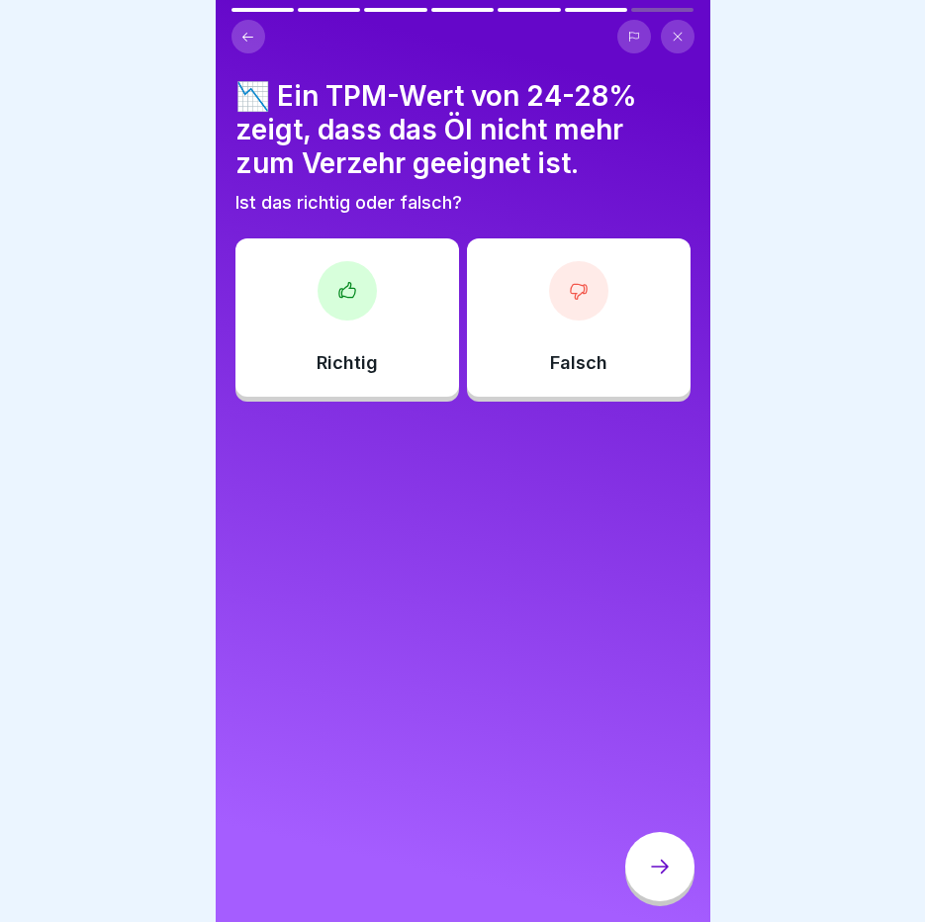
click at [322, 350] on div "Richtig" at bounding box center [347, 317] width 224 height 158
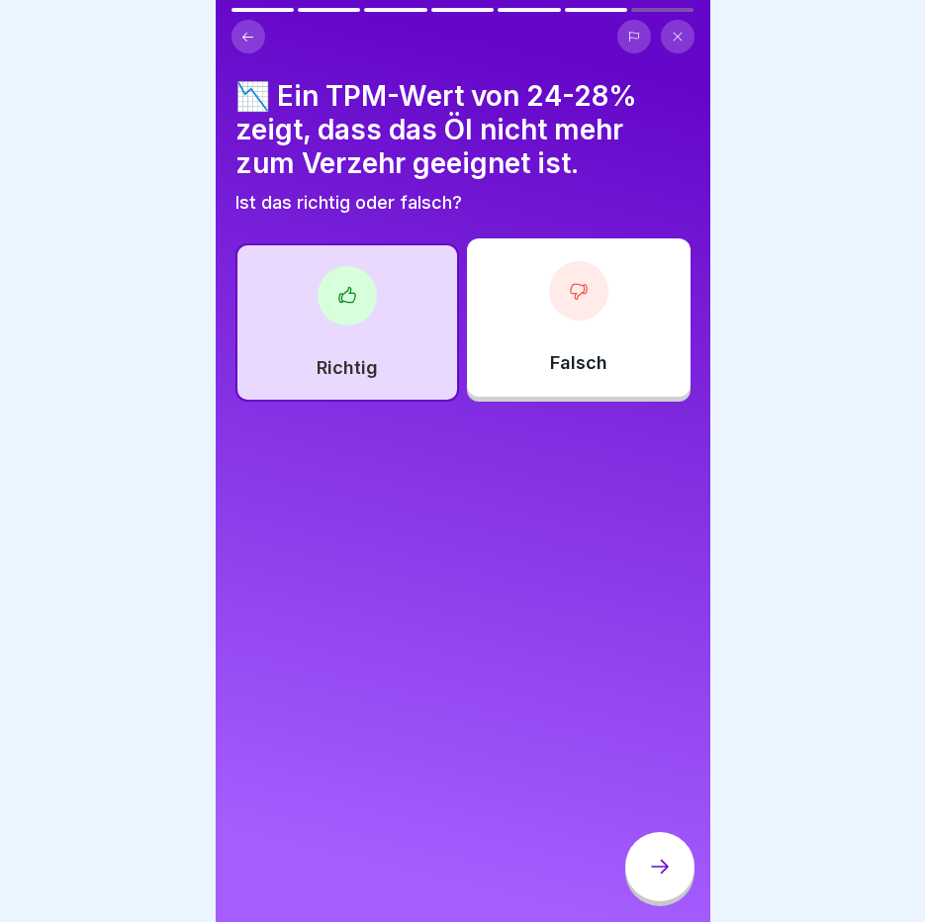
click at [685, 882] on div at bounding box center [659, 866] width 69 height 69
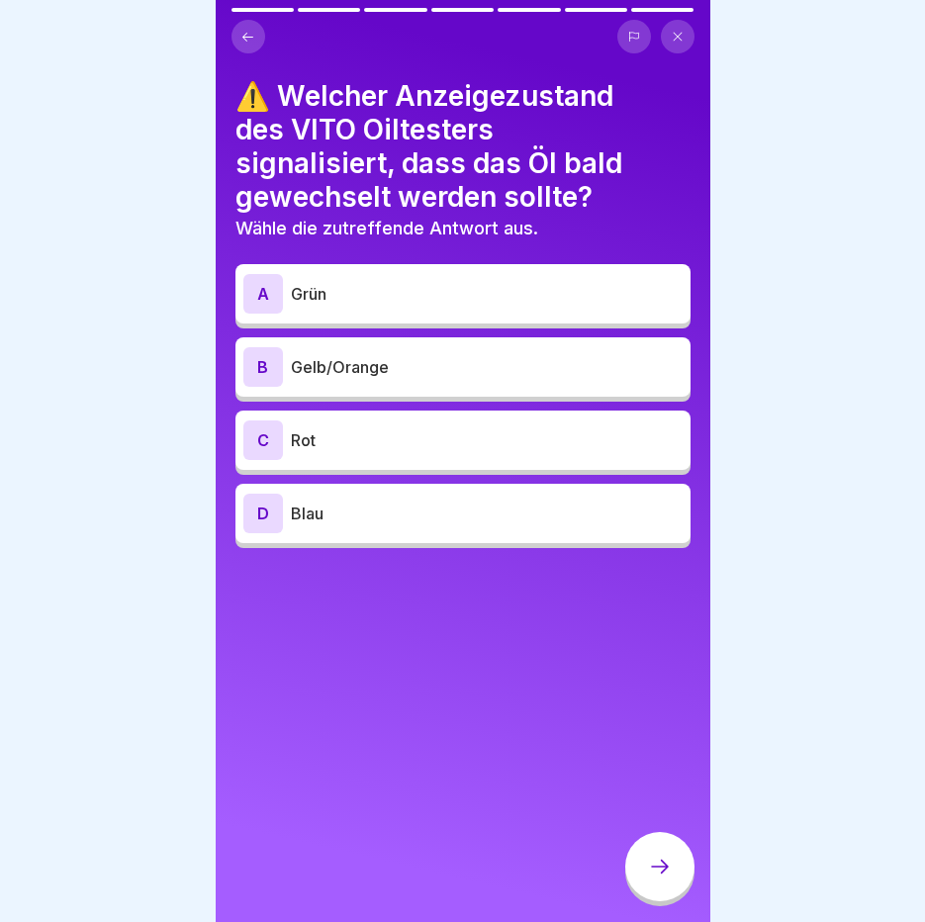
click at [516, 381] on div "B Gelb/Orange" at bounding box center [462, 367] width 439 height 40
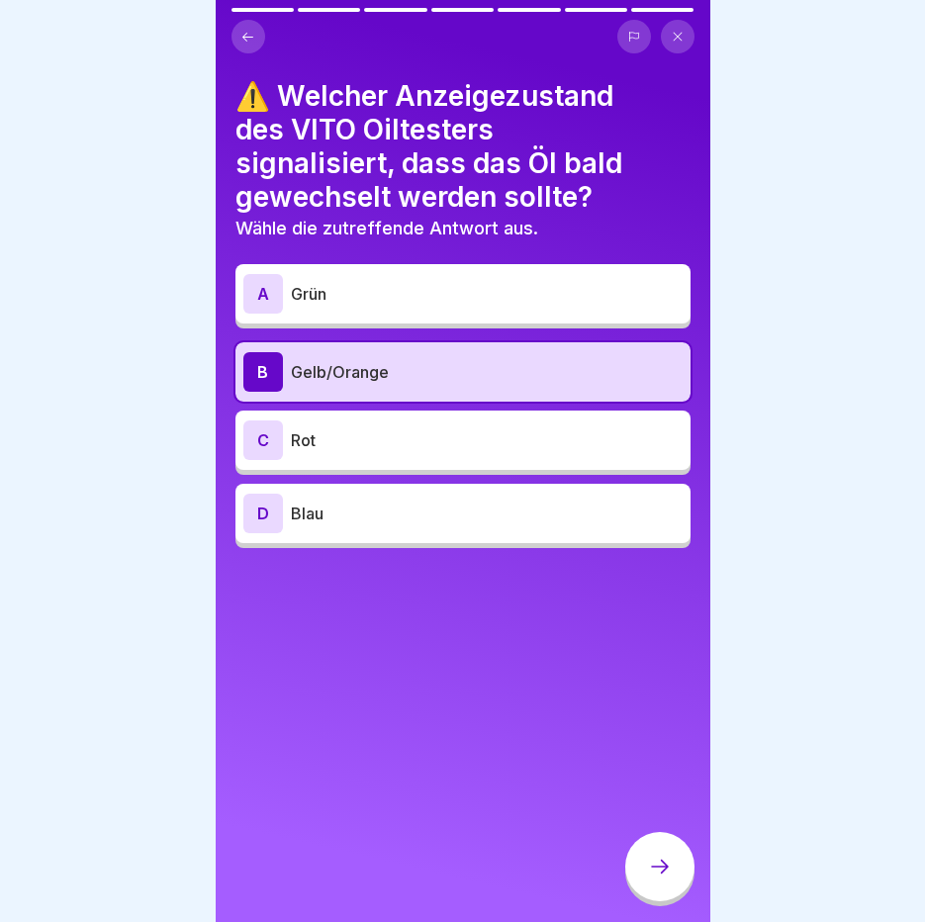
click at [684, 881] on div at bounding box center [659, 866] width 69 height 69
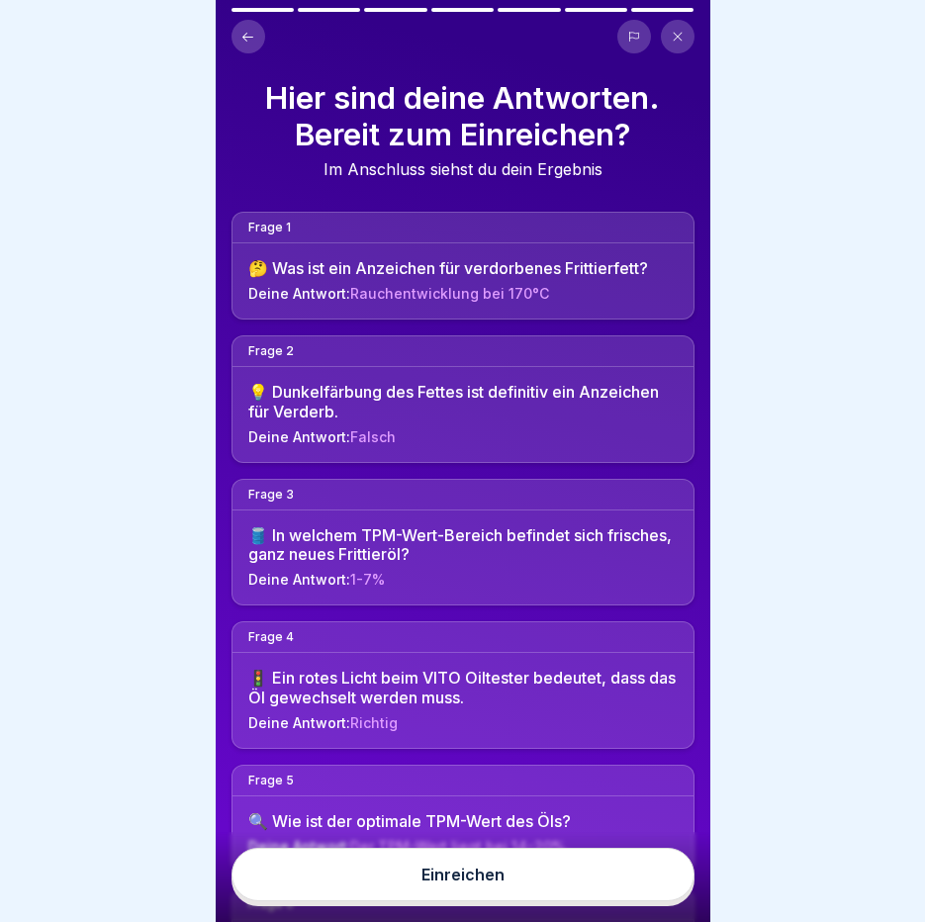
click at [623, 892] on button "Einreichen" at bounding box center [463, 874] width 463 height 53
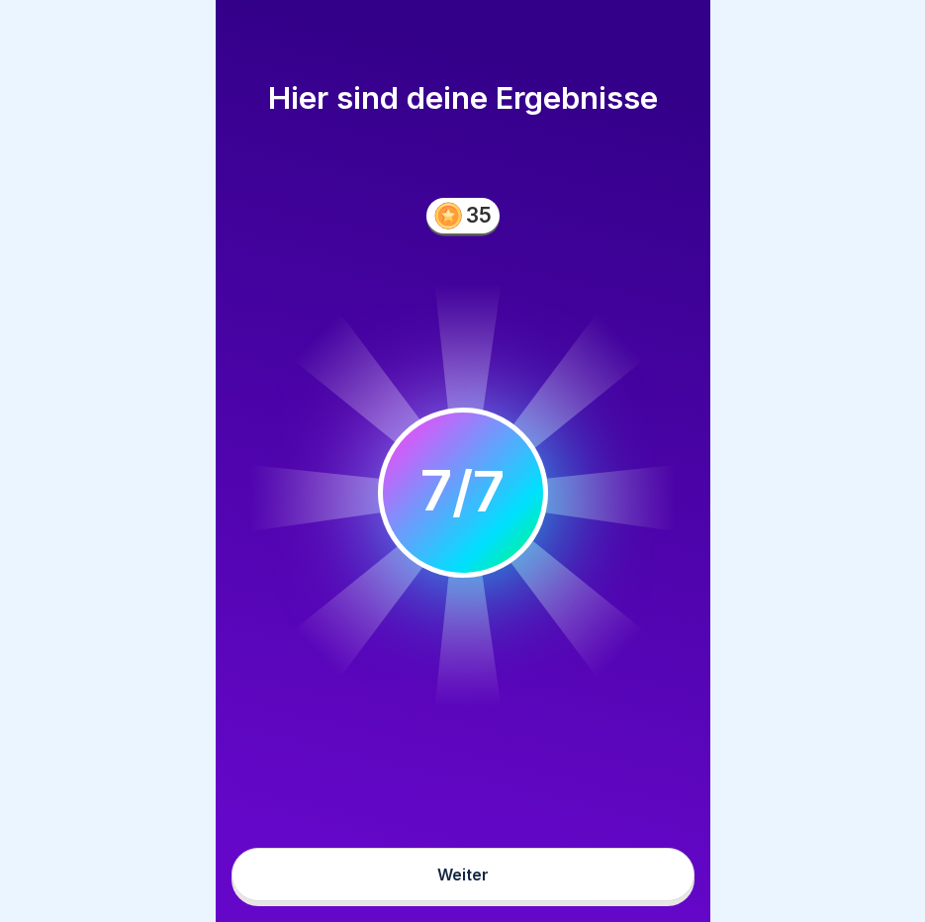
click at [623, 892] on button "Weiter" at bounding box center [463, 874] width 463 height 53
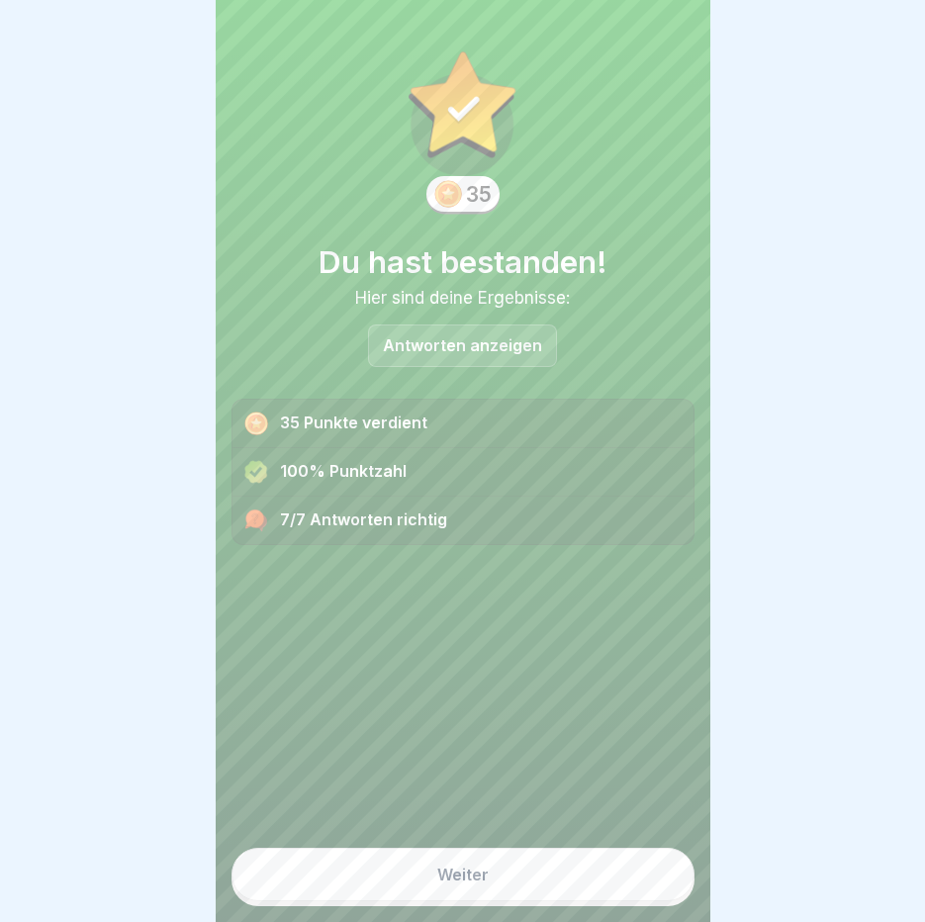
click at [597, 870] on button "Weiter" at bounding box center [463, 874] width 463 height 53
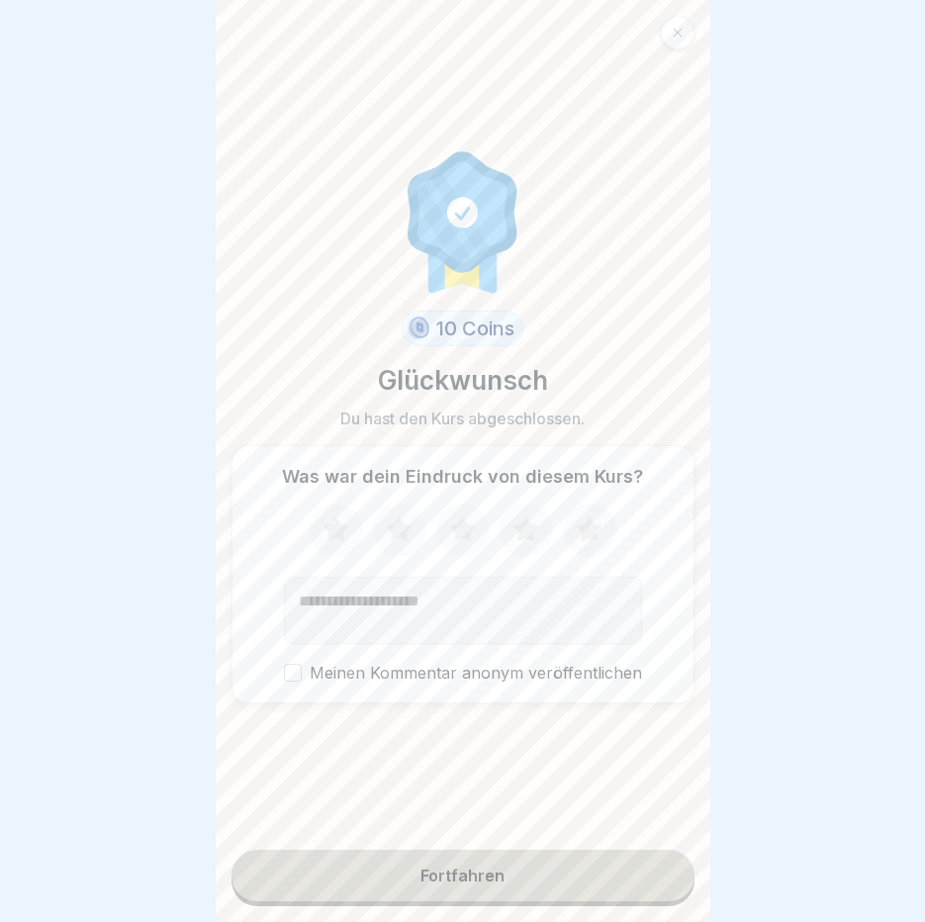
click at [402, 894] on button "Fortfahren" at bounding box center [463, 875] width 463 height 51
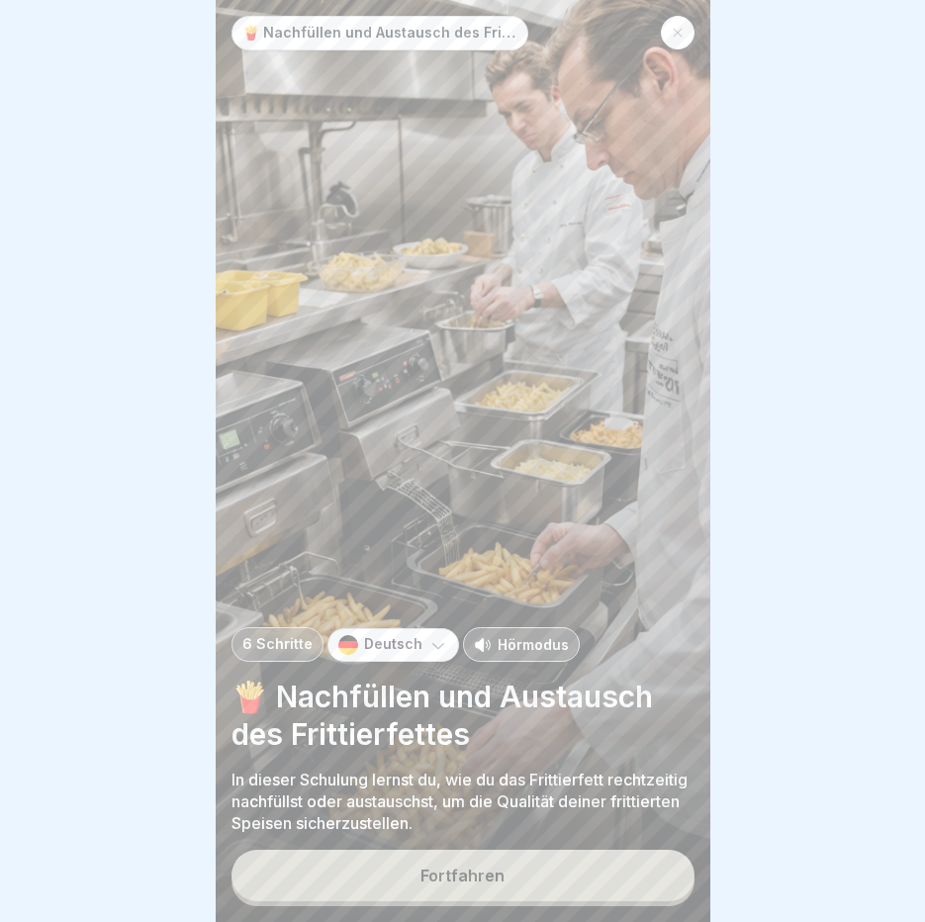
click at [523, 655] on p "Hörmodus" at bounding box center [533, 644] width 71 height 21
click at [455, 885] on div "Fortfahren" at bounding box center [463, 876] width 84 height 18
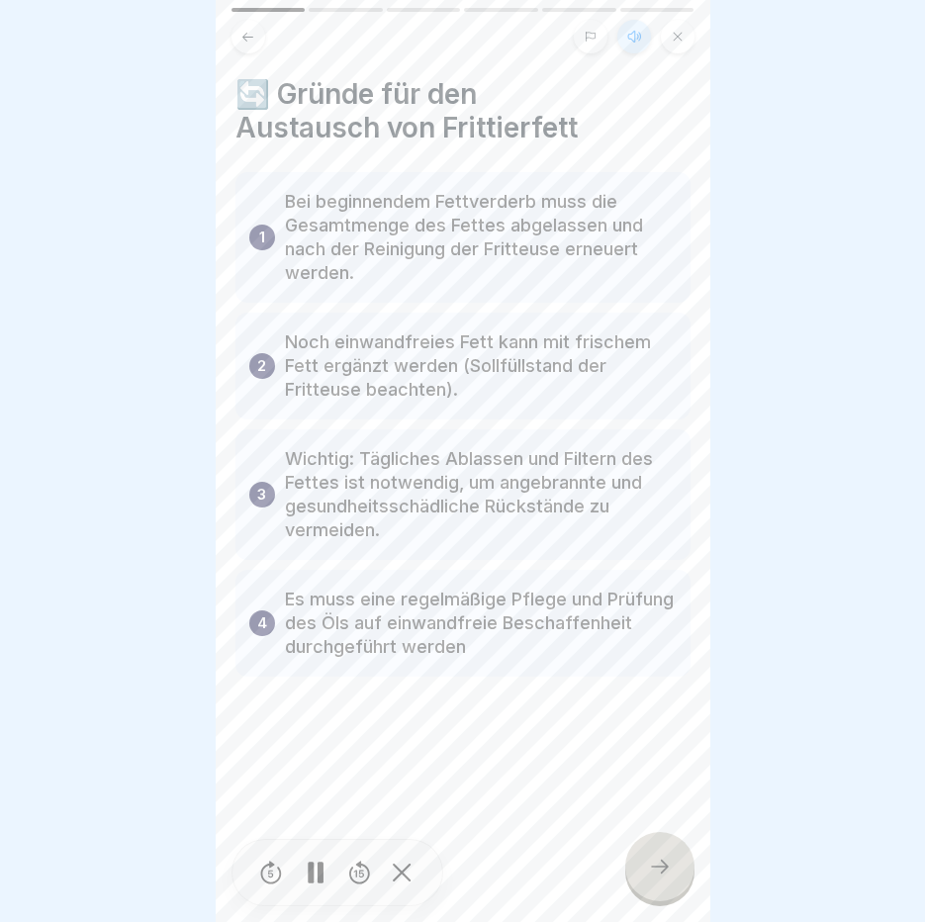
click at [314, 877] on icon at bounding box center [316, 873] width 16 height 22
click at [664, 899] on div at bounding box center [659, 866] width 69 height 69
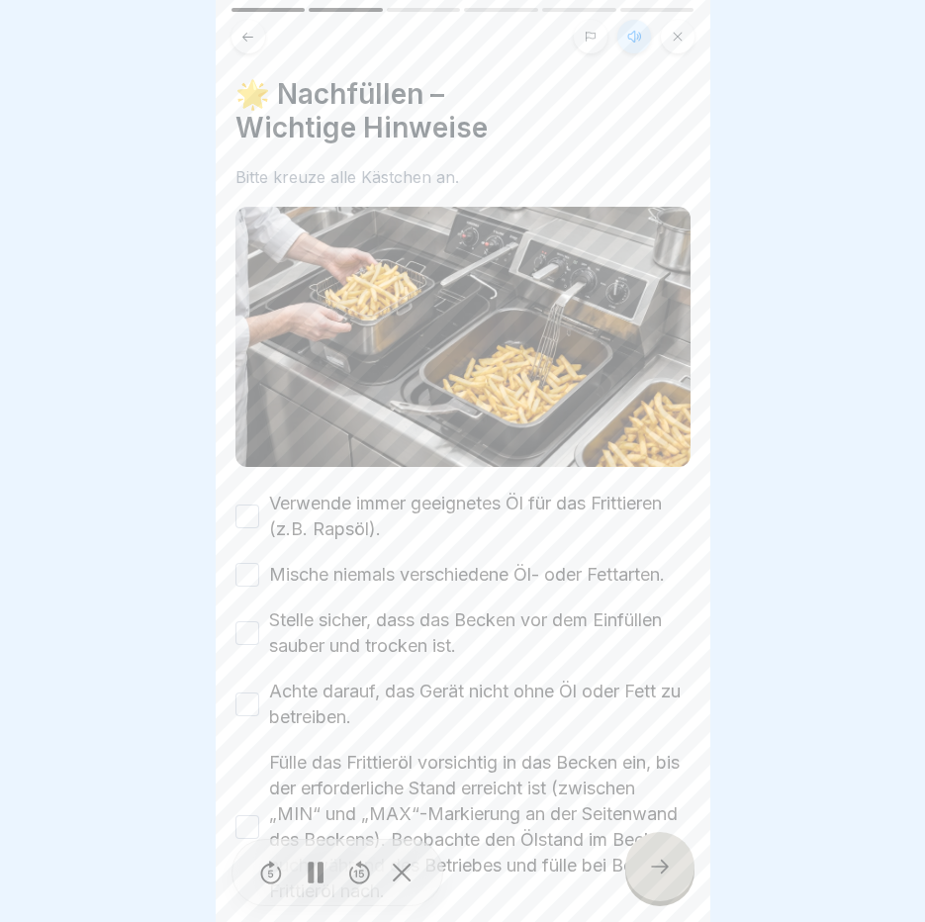
click at [244, 495] on div "Verwende immer geeignetes Öl für das Frittieren (z.B. Rapsöl)." at bounding box center [462, 516] width 455 height 51
click at [249, 509] on button "Verwende immer geeignetes Öl für das Frittieren (z.B. Rapsöl)." at bounding box center [247, 517] width 24 height 24
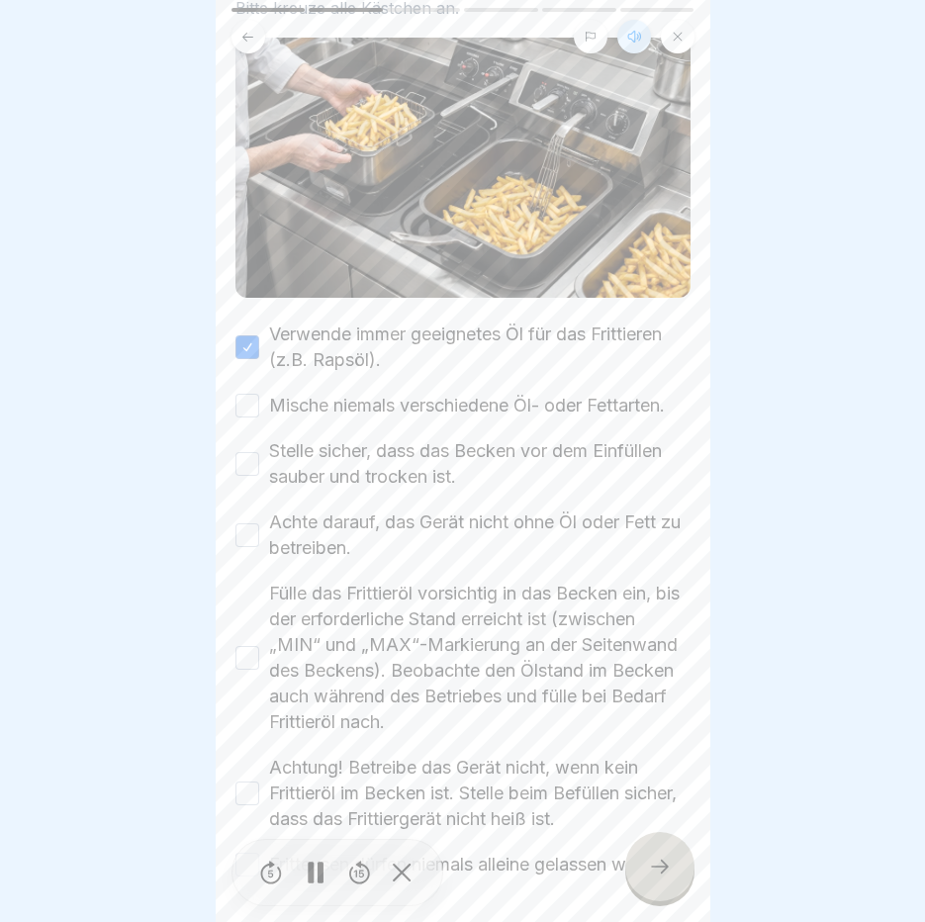
scroll to position [286, 0]
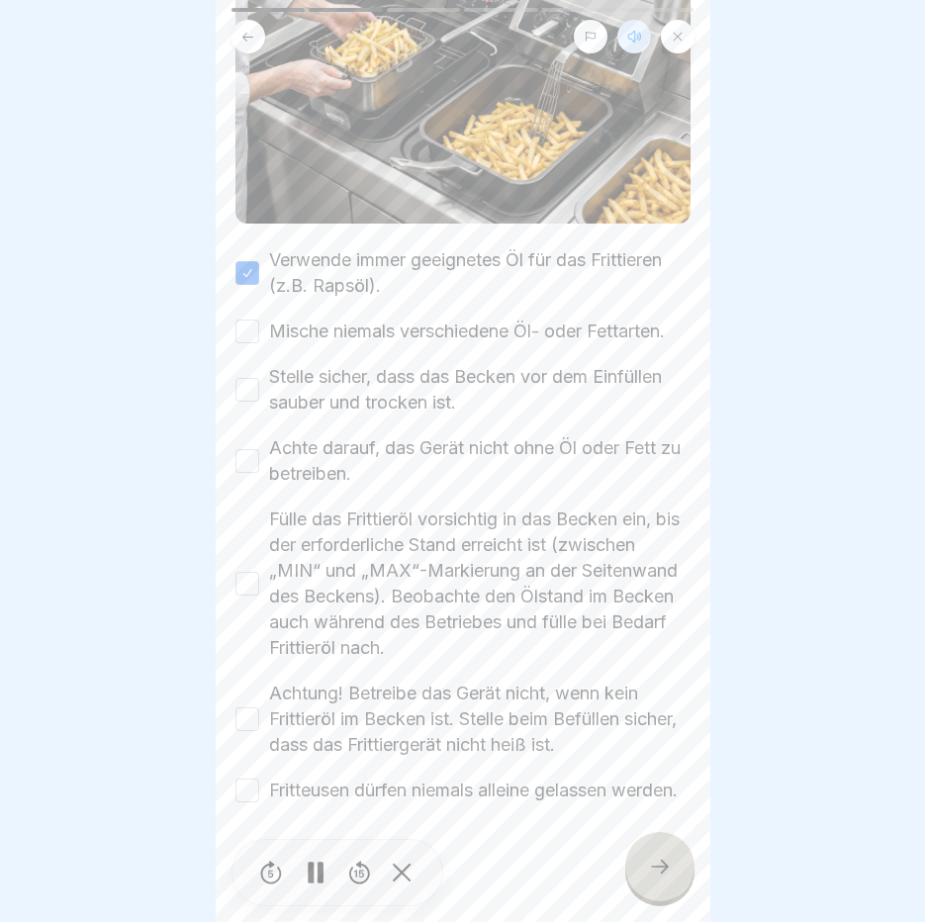
click at [251, 320] on button "Mische niemals verschiedene Öl- oder Fettarten." at bounding box center [247, 332] width 24 height 24
click at [241, 378] on button "Stelle sicher, dass das Becken vor dem Einfüllen sauber und trocken ist." at bounding box center [247, 390] width 24 height 24
click at [244, 449] on button "Achte darauf, das Gerät nicht ohne Öl oder Fett zu betreiben." at bounding box center [247, 461] width 24 height 24
click at [252, 572] on button "Fülle das Frittieröl vorsichtig in das Becken ein, bis der erforderliche Stand …" at bounding box center [247, 584] width 24 height 24
click at [243, 707] on button "Achtung! Betreibe das Gerät nicht, wenn kein Frittieröl im Becken ist. Stelle b…" at bounding box center [247, 719] width 24 height 24
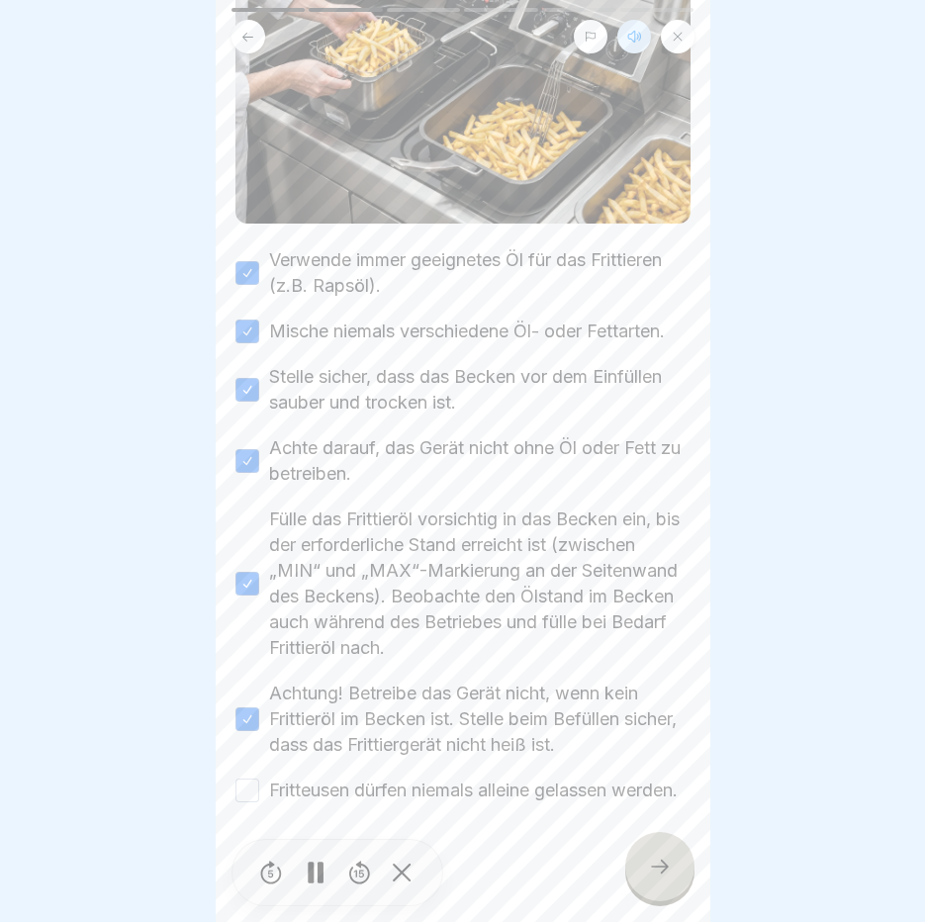
click at [240, 779] on button "Fritteusen dürfen niemals alleine gelassen werden." at bounding box center [247, 791] width 24 height 24
click at [657, 879] on icon at bounding box center [660, 867] width 24 height 24
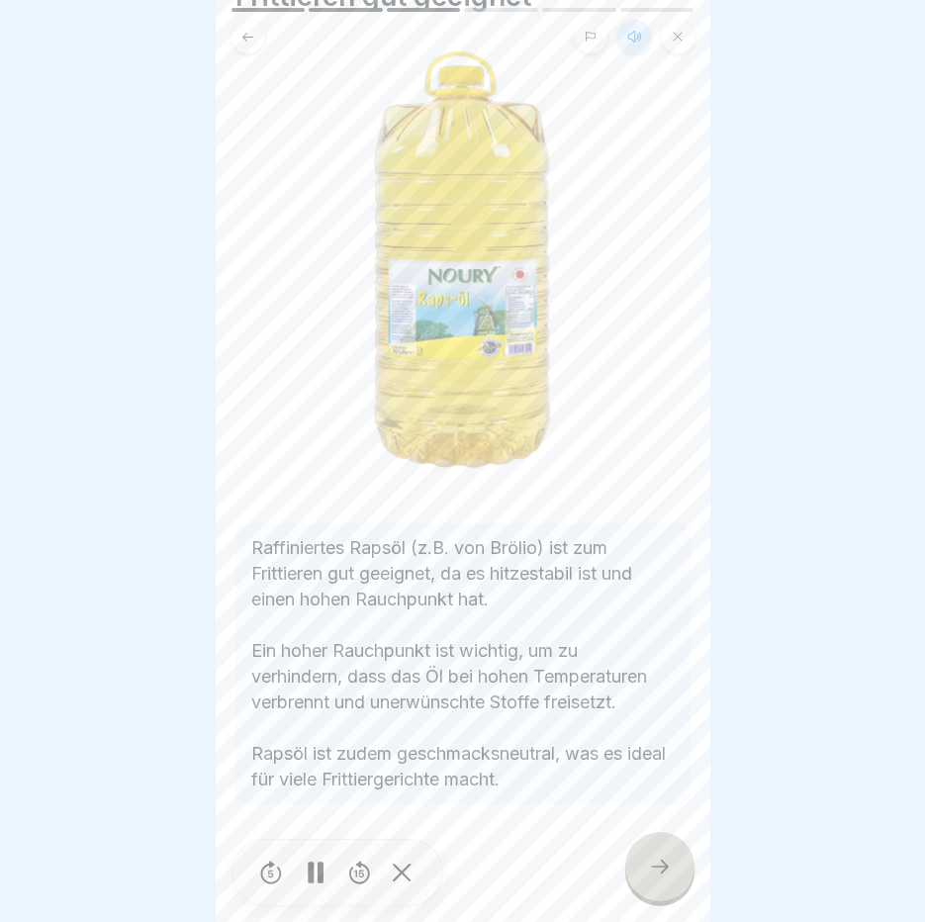
scroll to position [143, 0]
click at [668, 879] on icon at bounding box center [660, 867] width 24 height 24
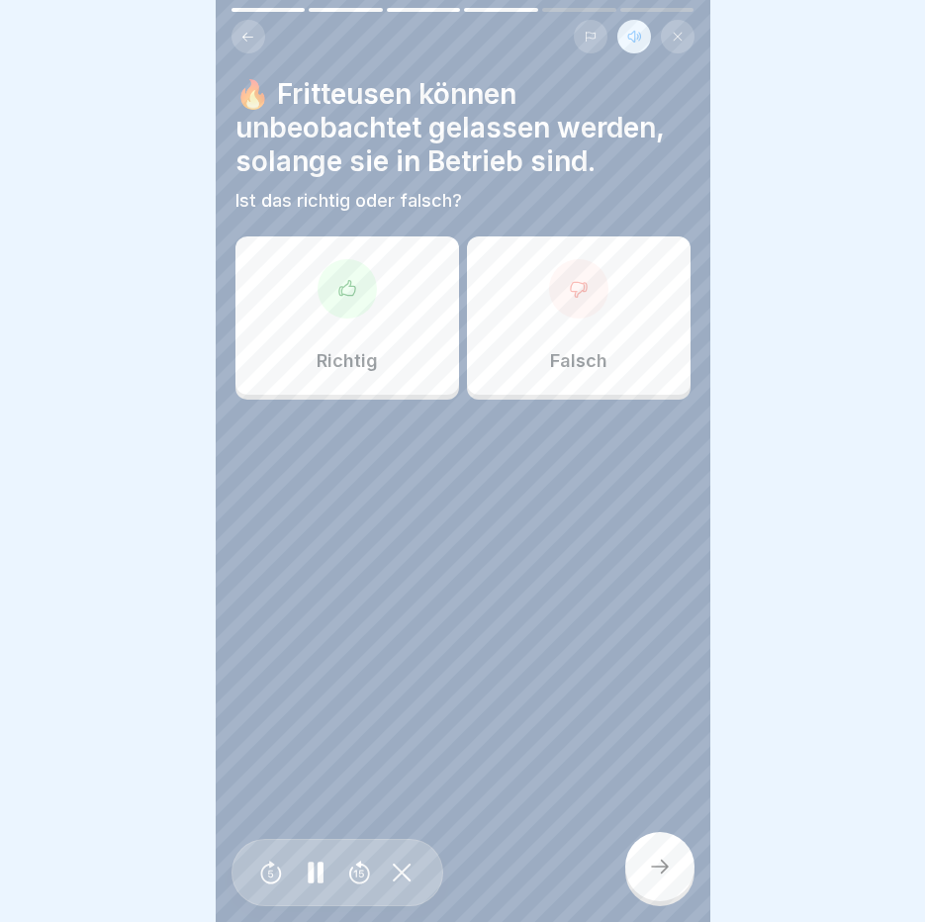
click at [552, 311] on div at bounding box center [578, 288] width 59 height 59
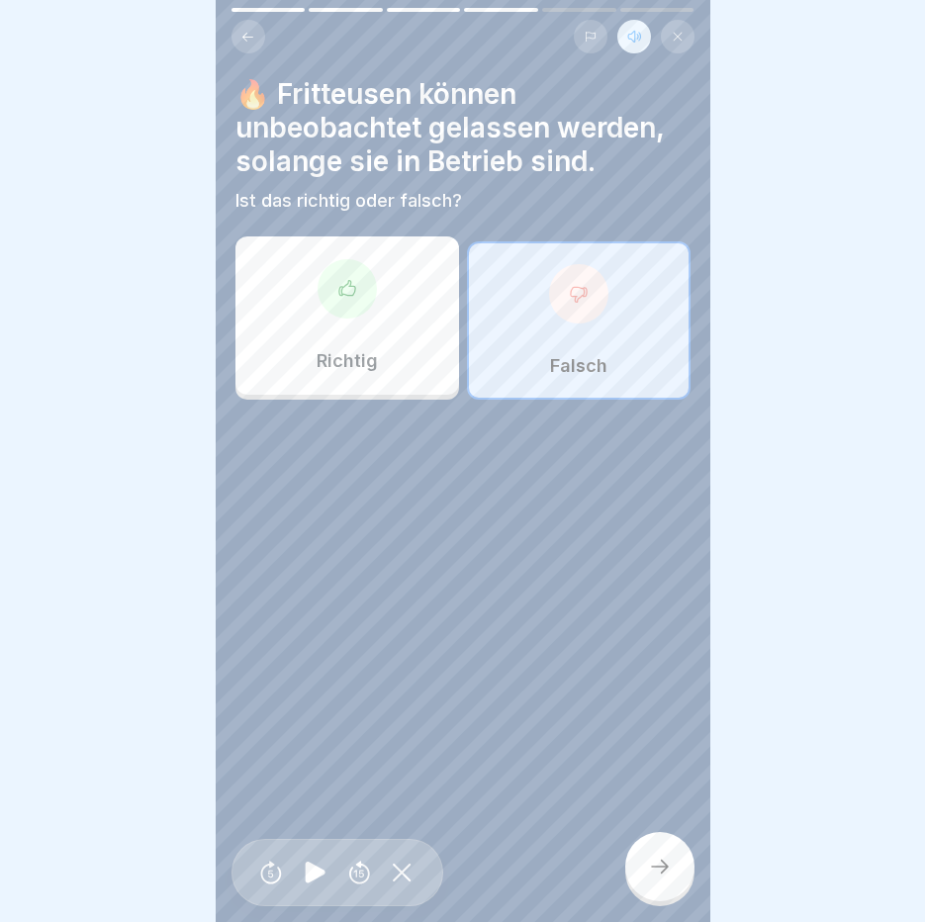
click at [658, 876] on icon at bounding box center [660, 867] width 24 height 24
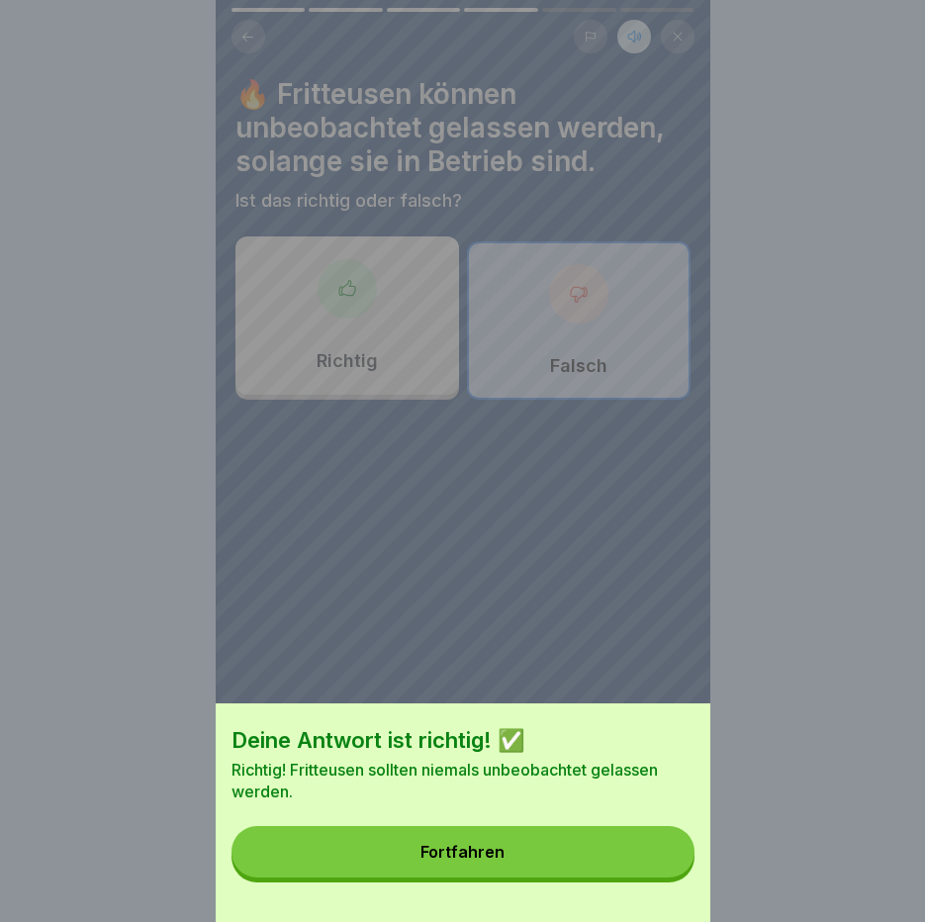
click at [658, 876] on button "Fortfahren" at bounding box center [463, 851] width 463 height 51
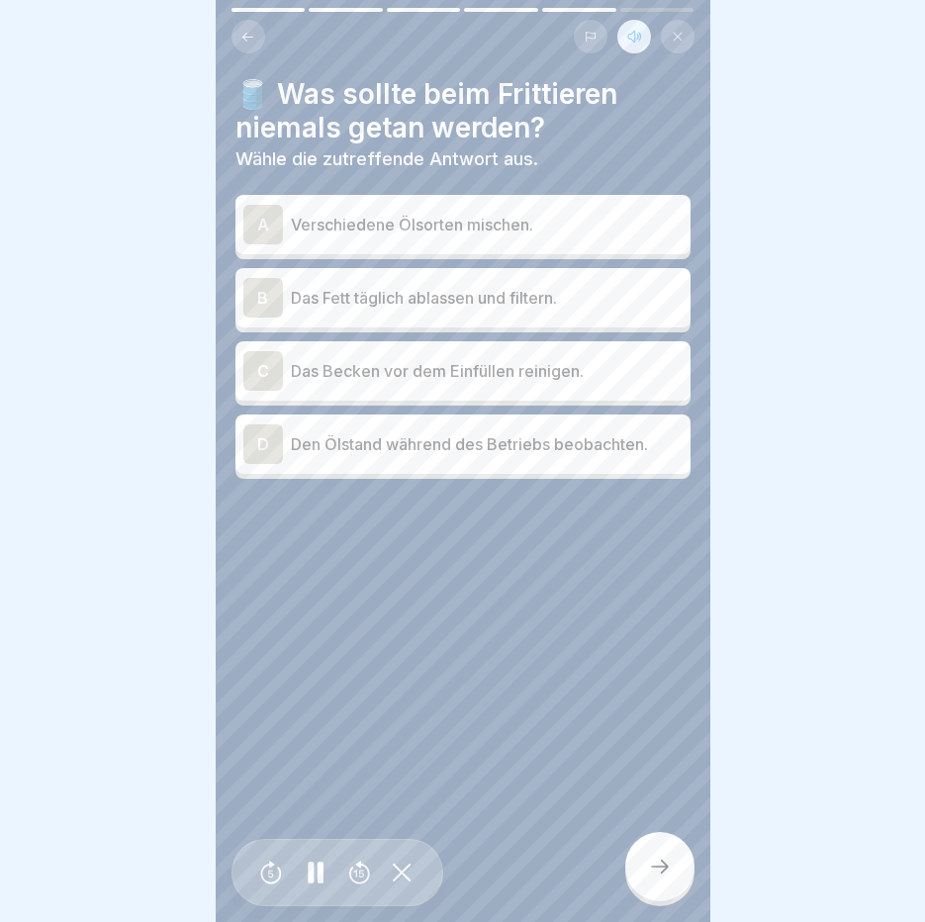
click at [495, 202] on div "A Verschiedene Ölsorten mischen." at bounding box center [462, 224] width 455 height 59
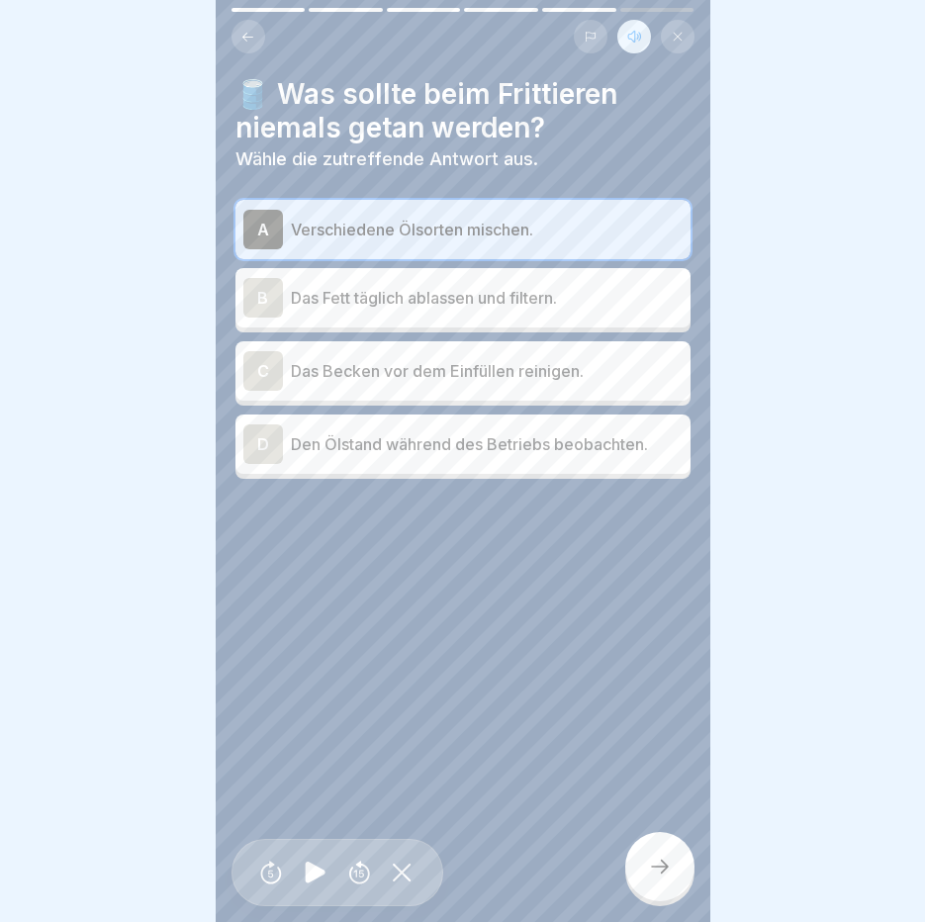
click at [648, 879] on icon at bounding box center [660, 867] width 24 height 24
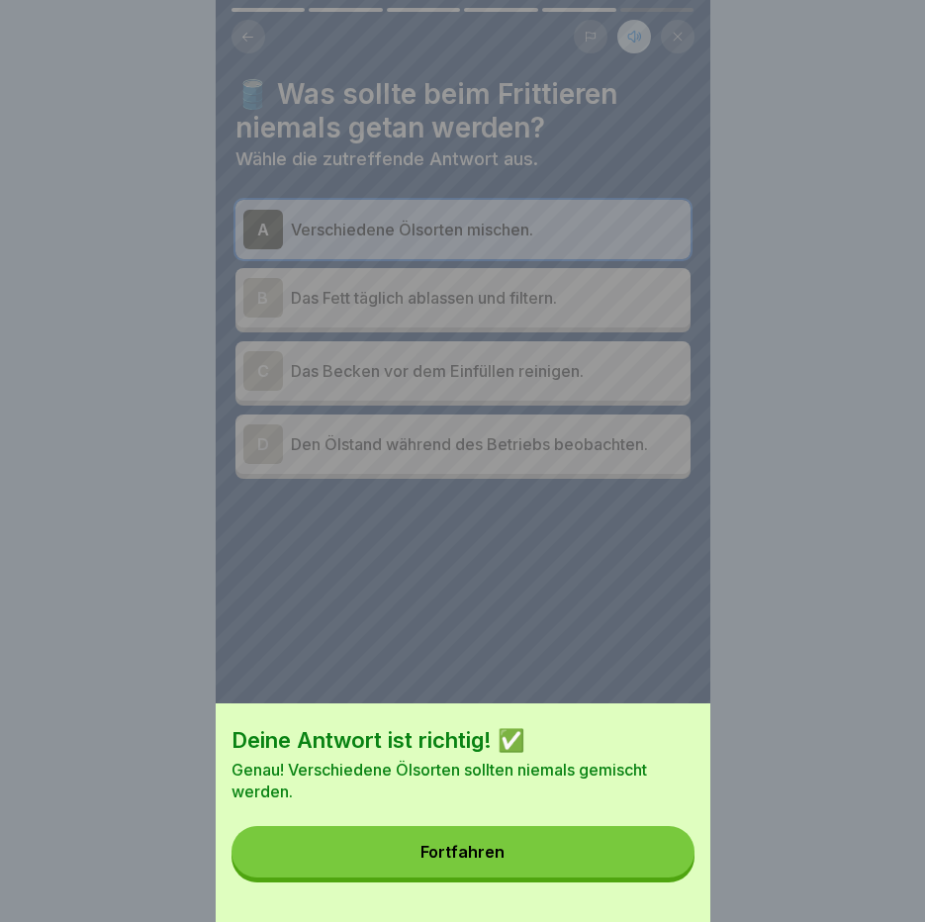
click at [646, 864] on button "Fortfahren" at bounding box center [463, 851] width 463 height 51
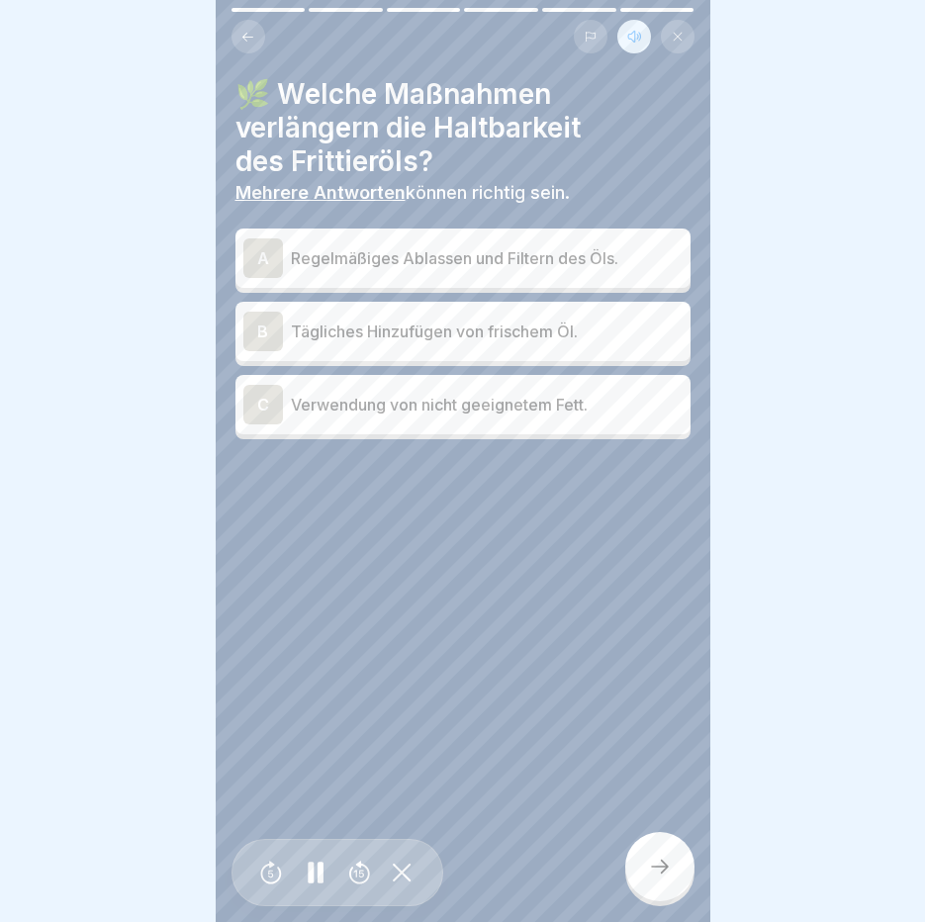
click at [519, 267] on p "Regelmäßiges Ablassen und Filtern des Öls." at bounding box center [487, 258] width 392 height 24
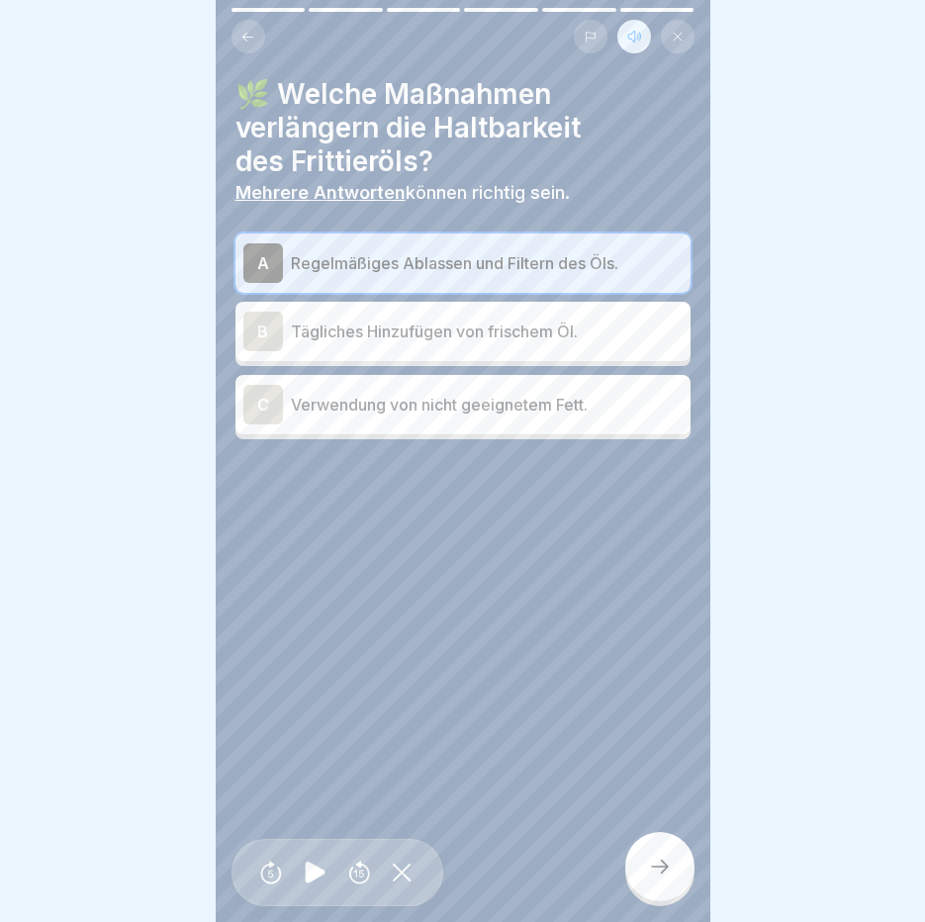
click at [676, 872] on div at bounding box center [659, 866] width 69 height 69
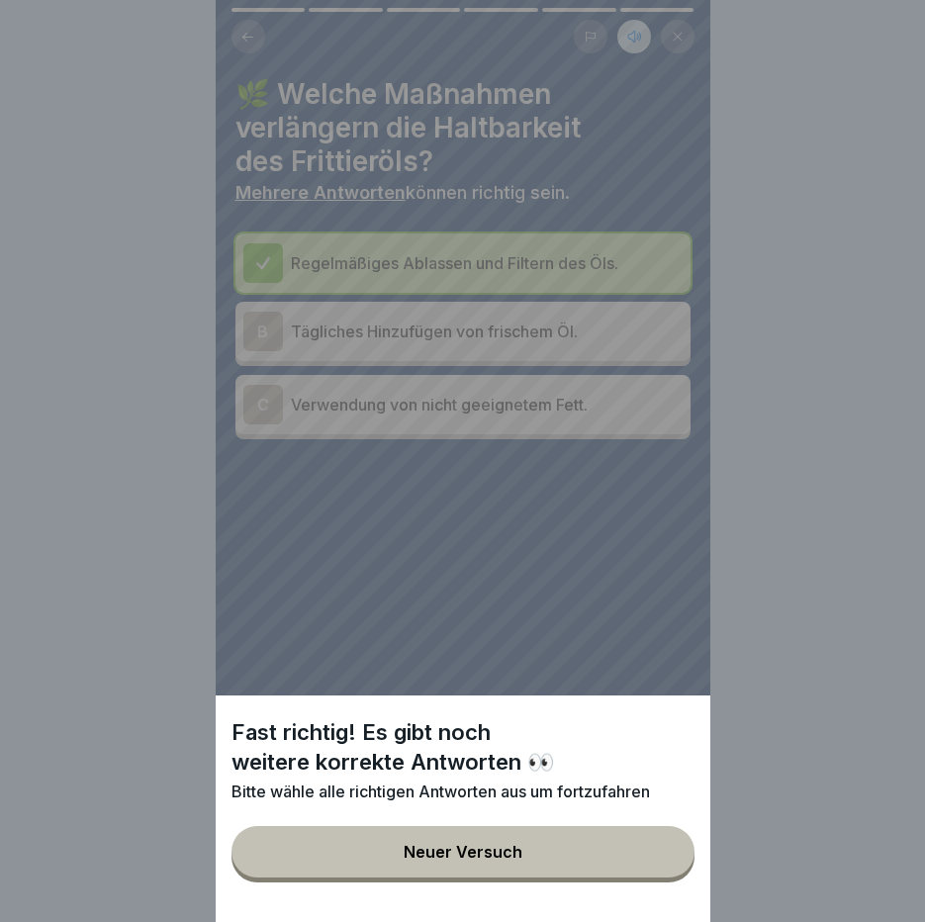
click at [676, 872] on button "Neuer Versuch" at bounding box center [463, 851] width 463 height 51
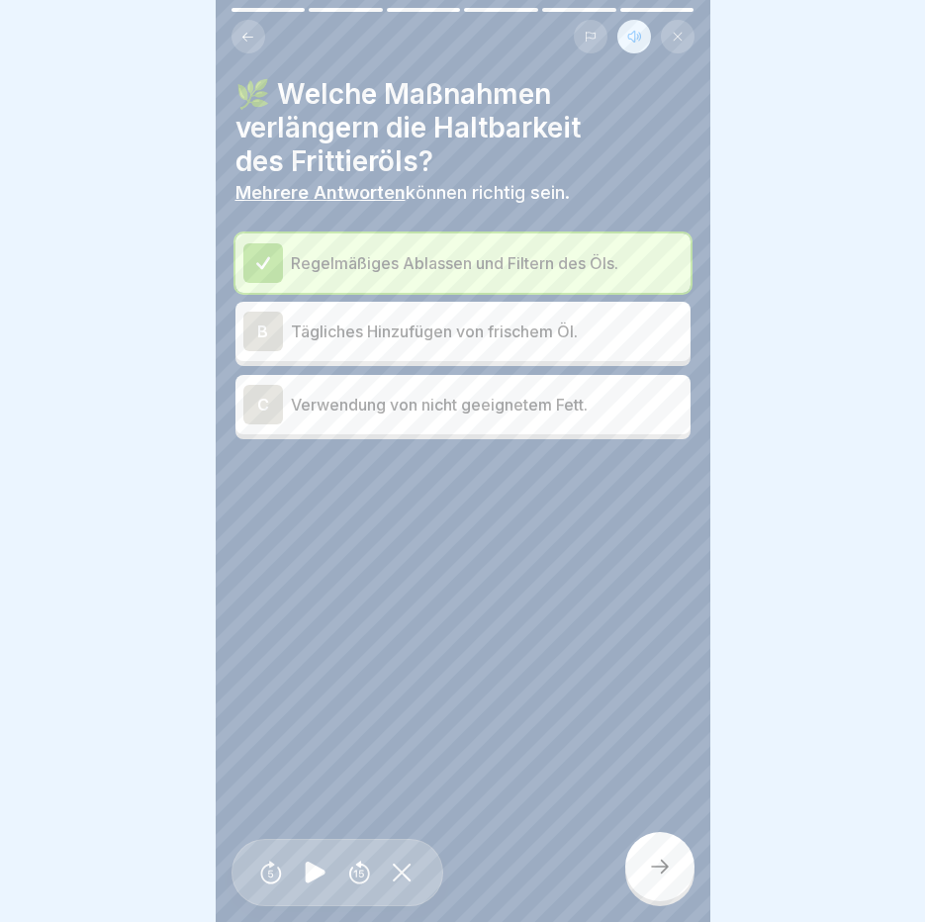
click at [390, 349] on div "B Tägliches Hinzufügen von frischem Öl." at bounding box center [462, 332] width 439 height 40
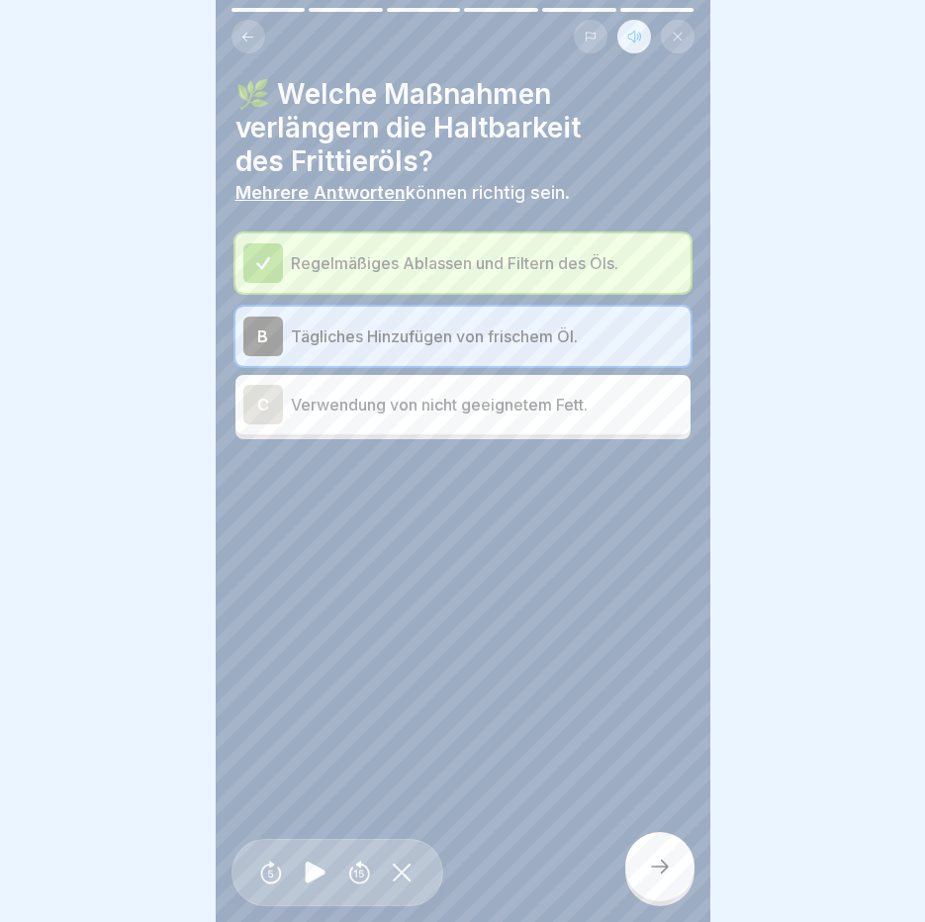
click at [653, 879] on icon at bounding box center [660, 867] width 24 height 24
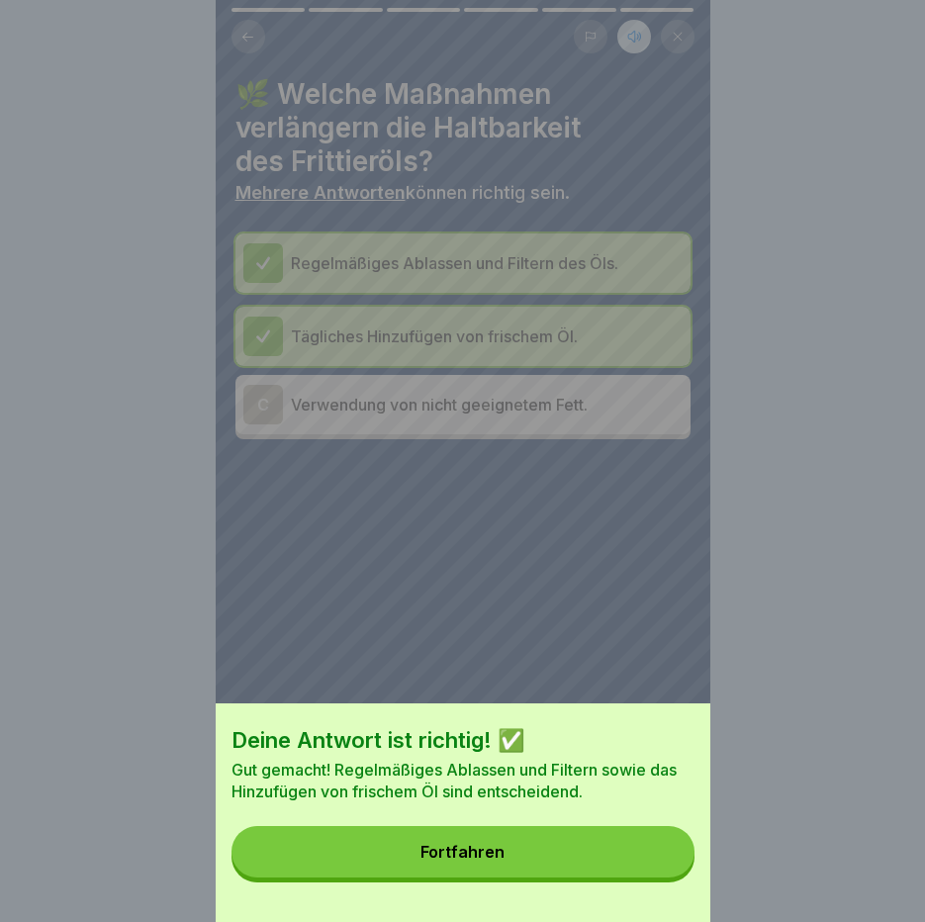
click at [650, 865] on button "Fortfahren" at bounding box center [463, 851] width 463 height 51
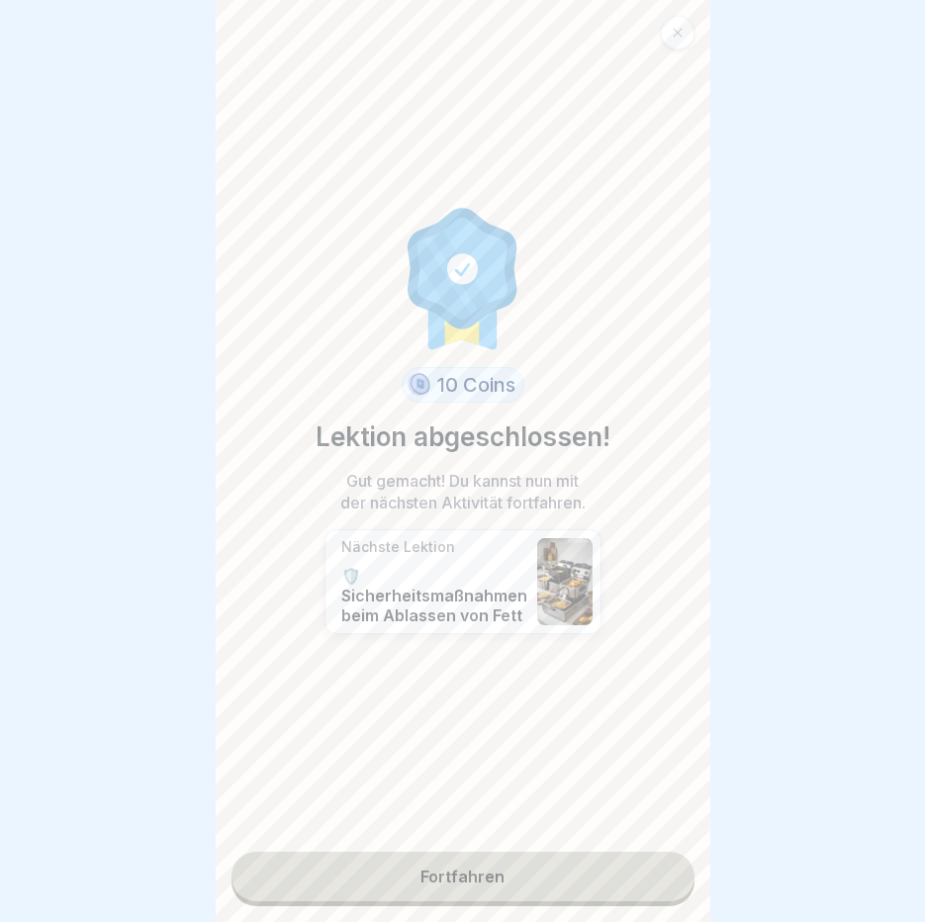
click at [627, 881] on link "Fortfahren" at bounding box center [463, 876] width 463 height 49
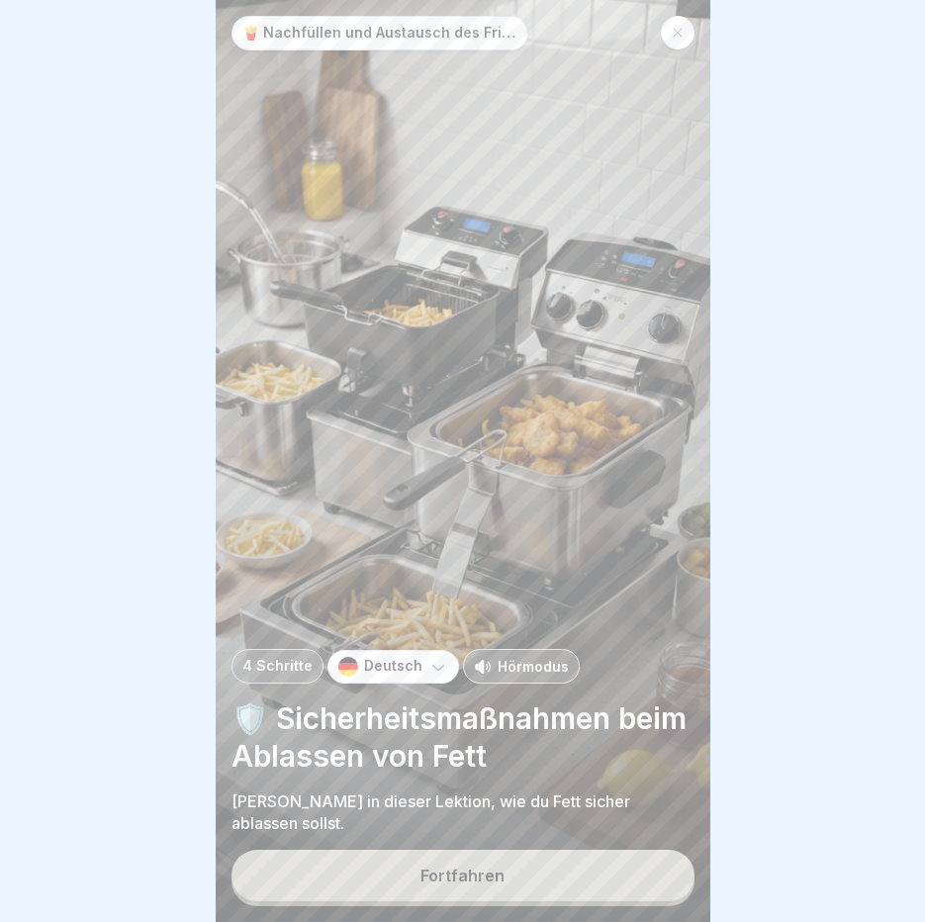
click at [530, 737] on p "🛡️ Sicherheitsmaßnahmen beim Ablassen von Fett" at bounding box center [463, 737] width 463 height 75
click at [521, 677] on p "Hörmodus" at bounding box center [533, 666] width 71 height 21
click at [451, 885] on div "Fortfahren" at bounding box center [463, 876] width 84 height 18
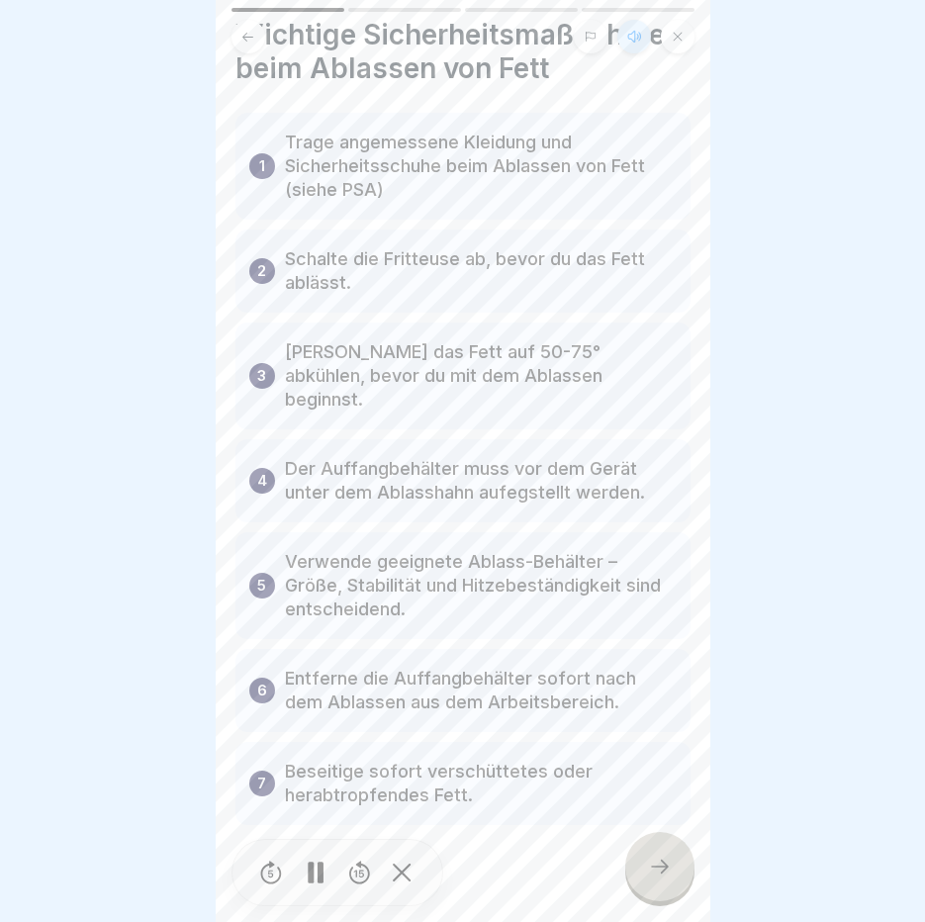
scroll to position [91, 0]
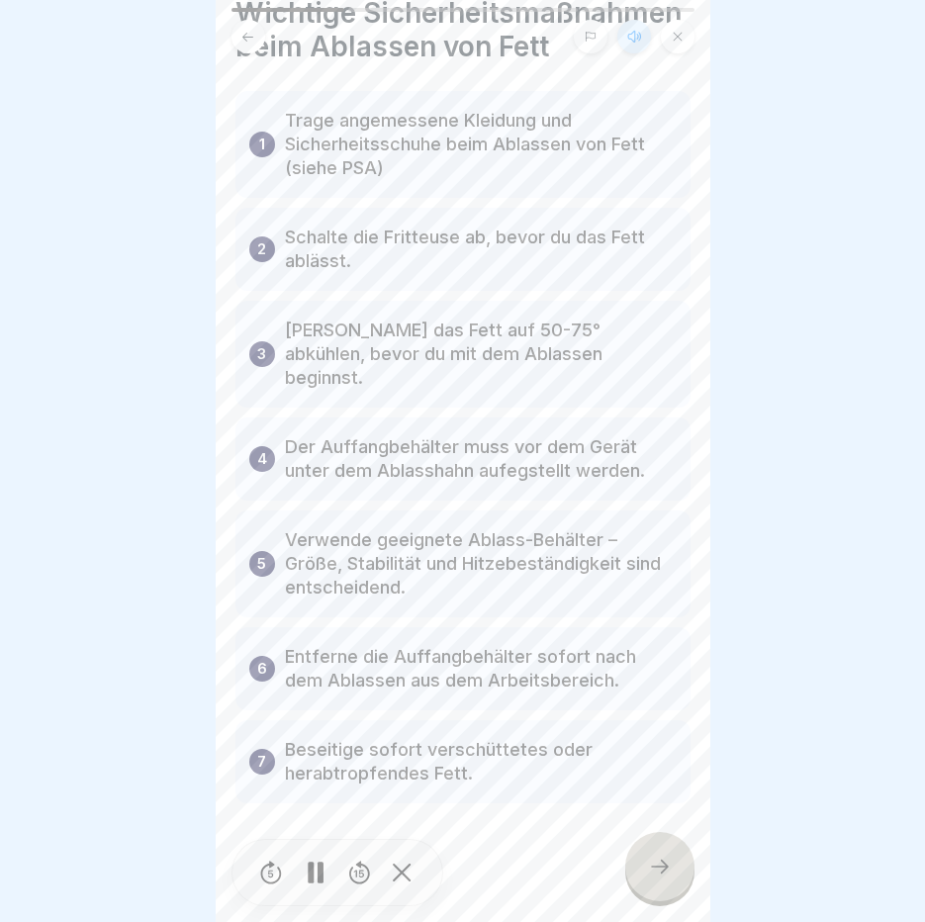
click at [302, 885] on div at bounding box center [316, 873] width 40 height 45
click at [635, 860] on div at bounding box center [659, 866] width 69 height 69
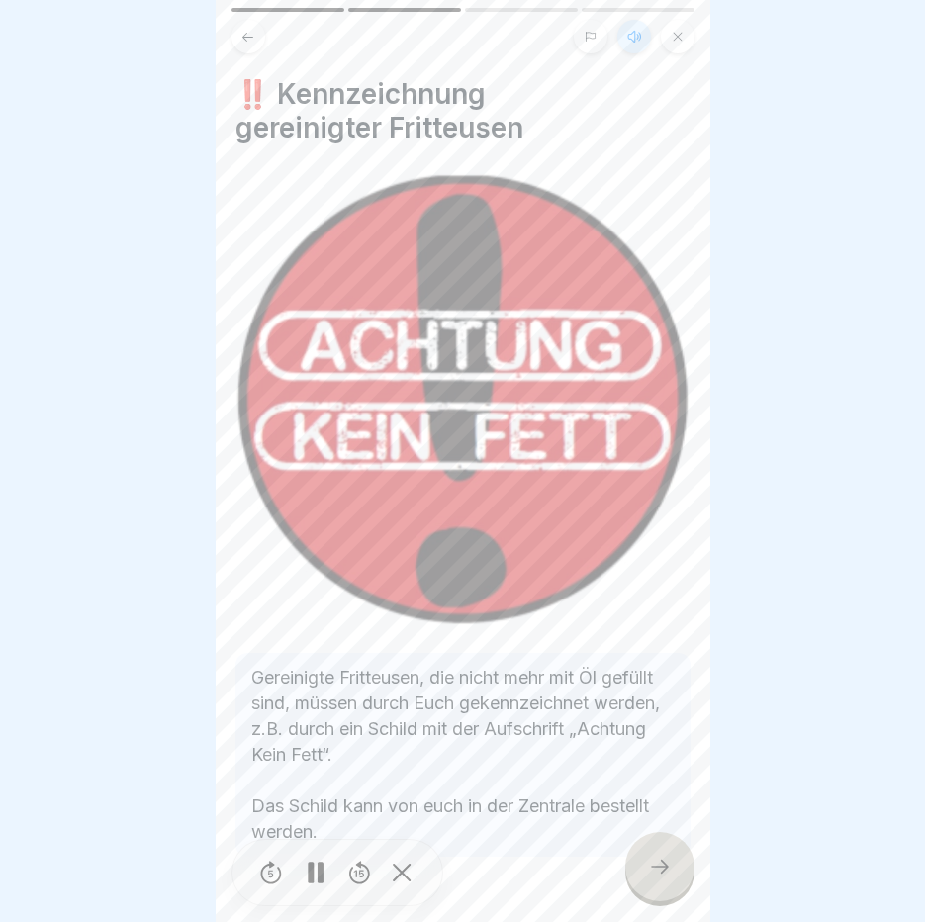
scroll to position [15, 0]
click at [635, 860] on div at bounding box center [659, 866] width 69 height 69
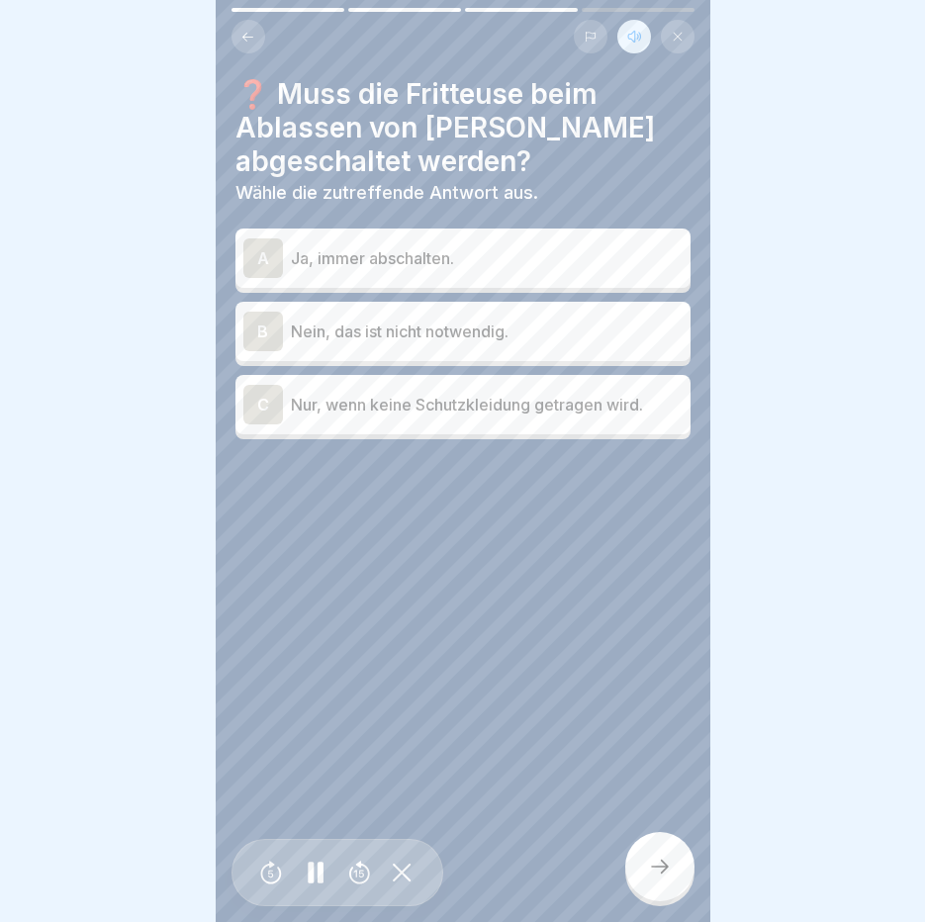
click at [582, 229] on div "A Ja, immer abschalten." at bounding box center [462, 258] width 455 height 59
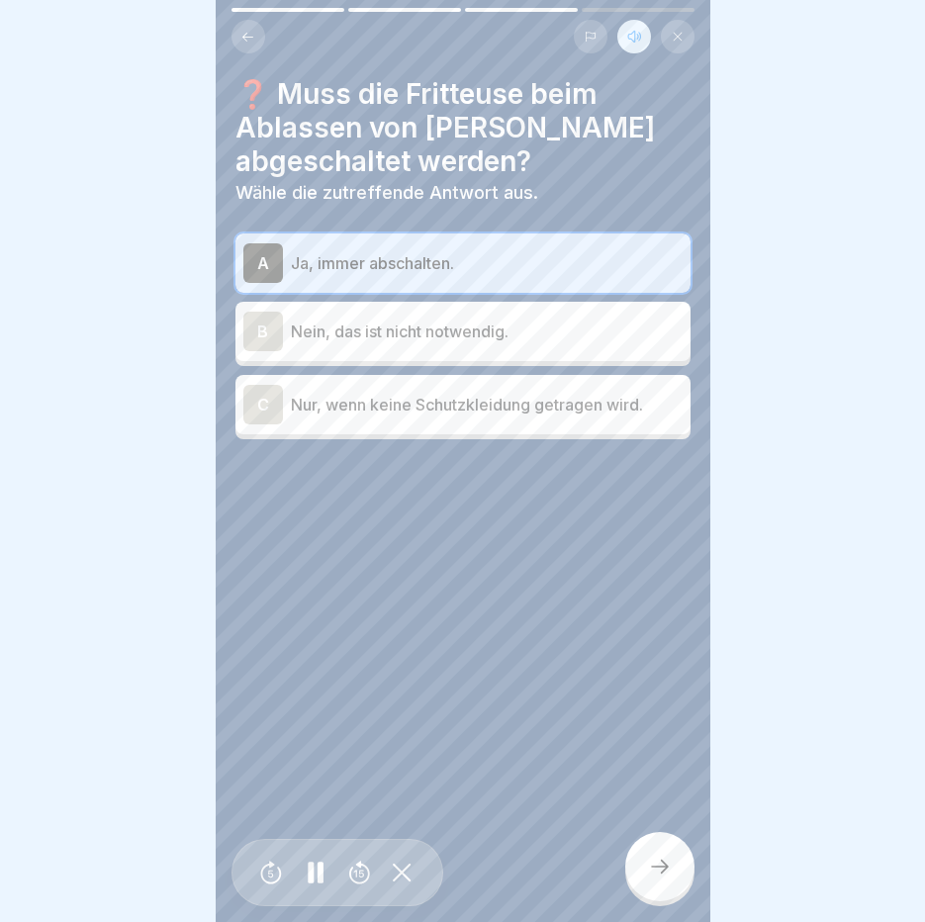
click at [675, 861] on div at bounding box center [659, 866] width 69 height 69
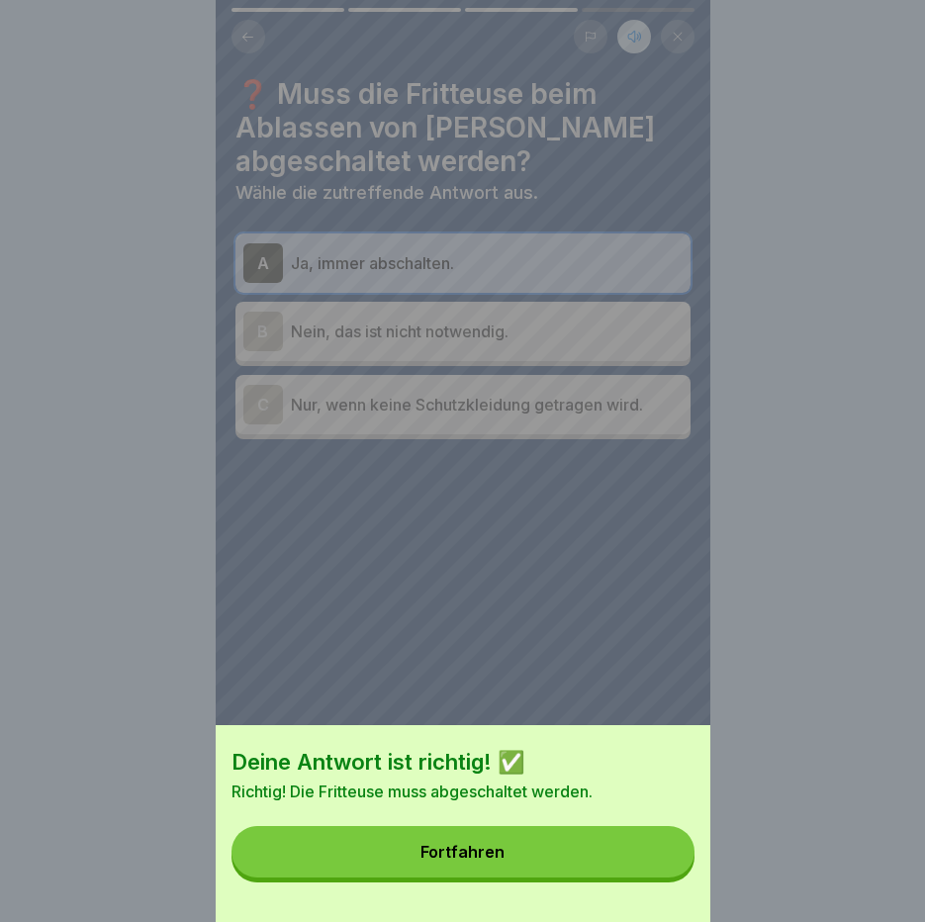
click at [675, 861] on button "Fortfahren" at bounding box center [463, 851] width 463 height 51
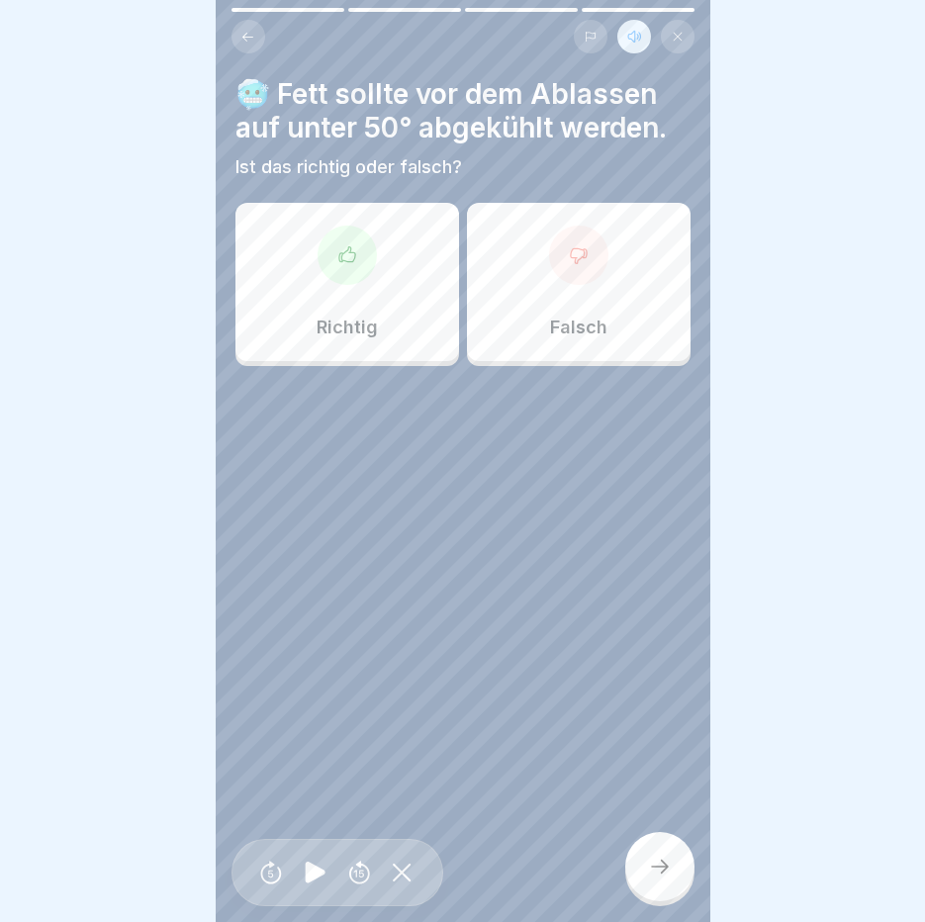
click at [363, 259] on div at bounding box center [347, 255] width 59 height 59
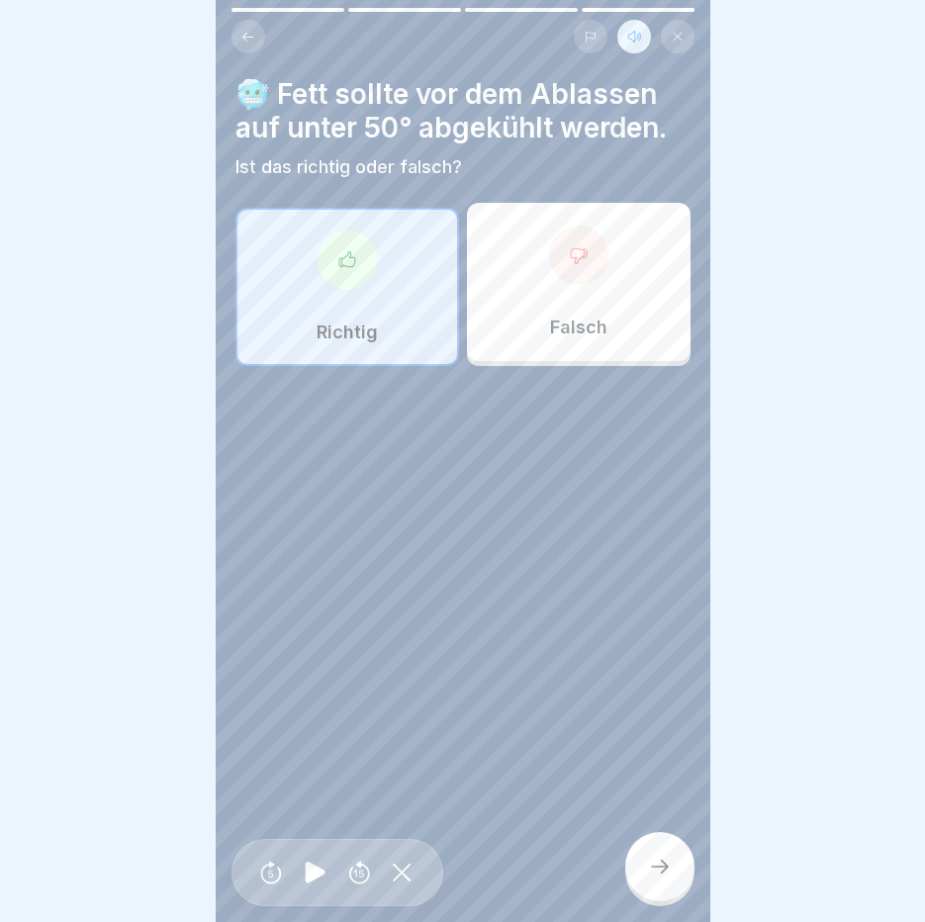
click at [676, 859] on div at bounding box center [659, 866] width 69 height 69
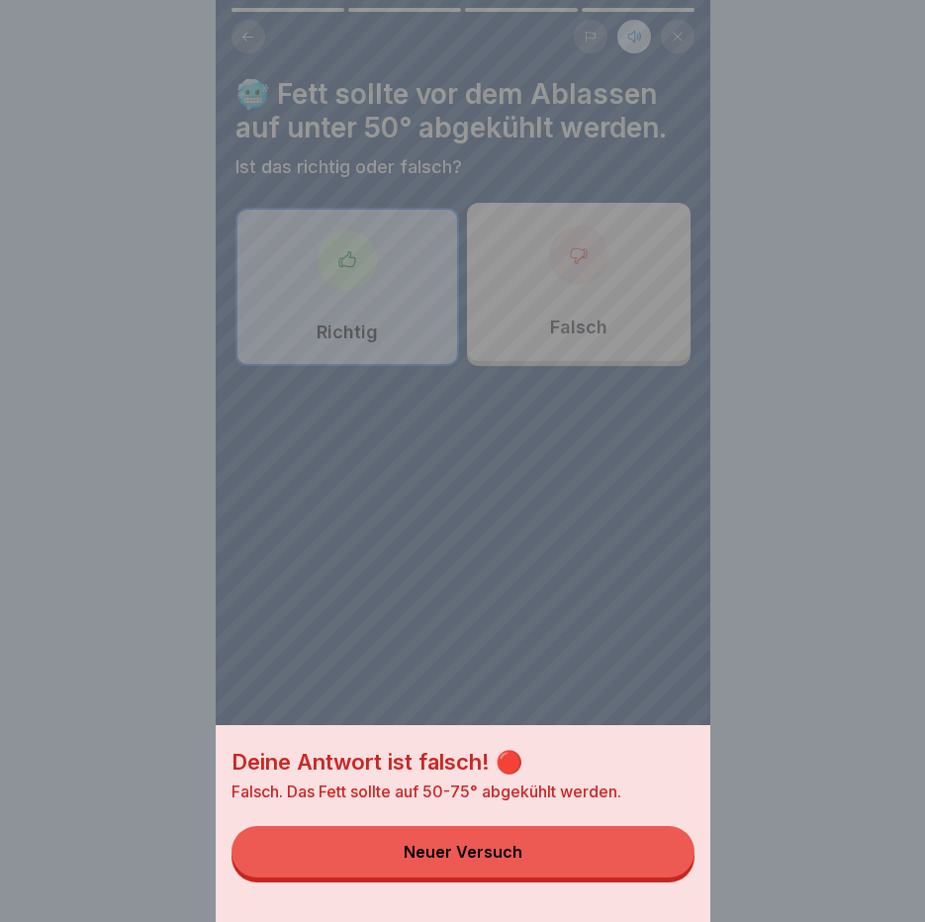
click at [676, 859] on button "Neuer Versuch" at bounding box center [463, 851] width 463 height 51
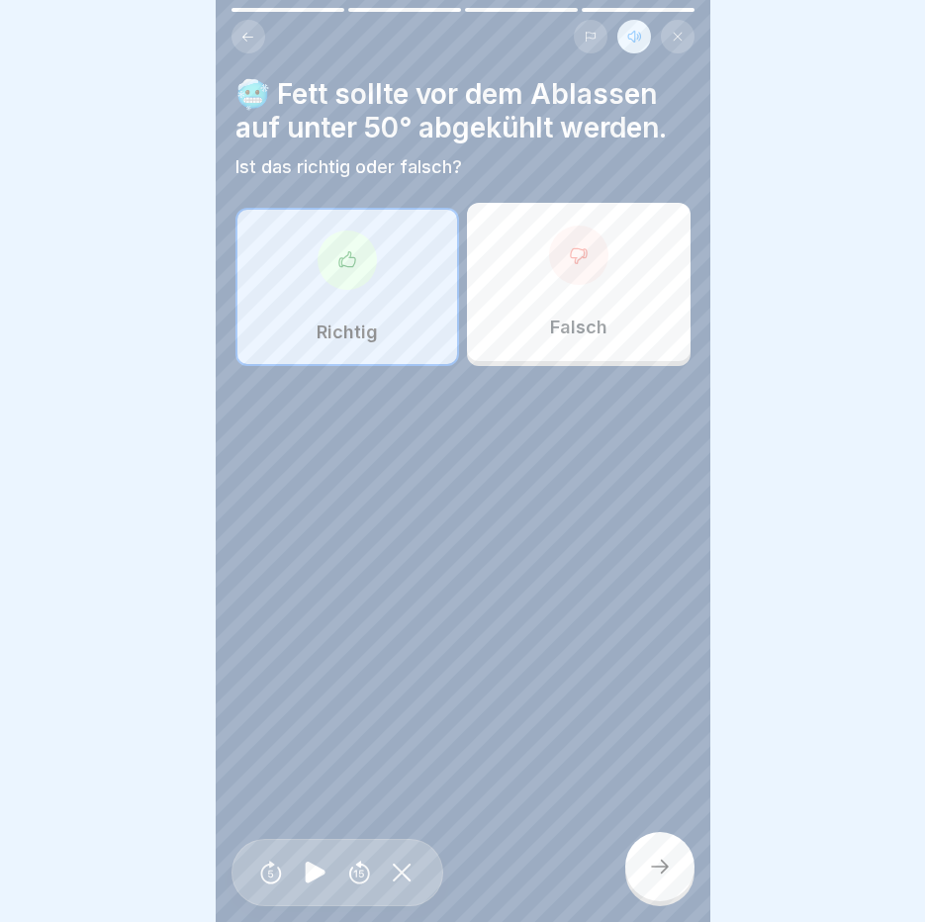
click at [587, 274] on div "Falsch" at bounding box center [579, 282] width 224 height 158
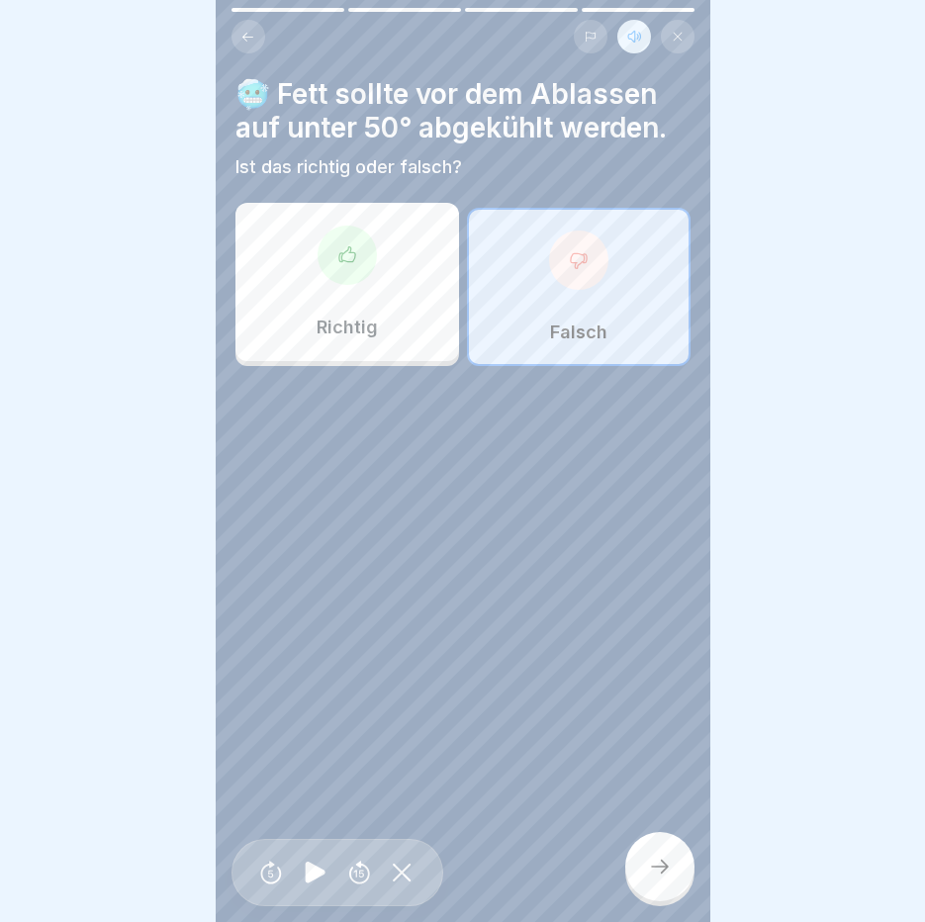
click at [673, 845] on div at bounding box center [659, 866] width 69 height 69
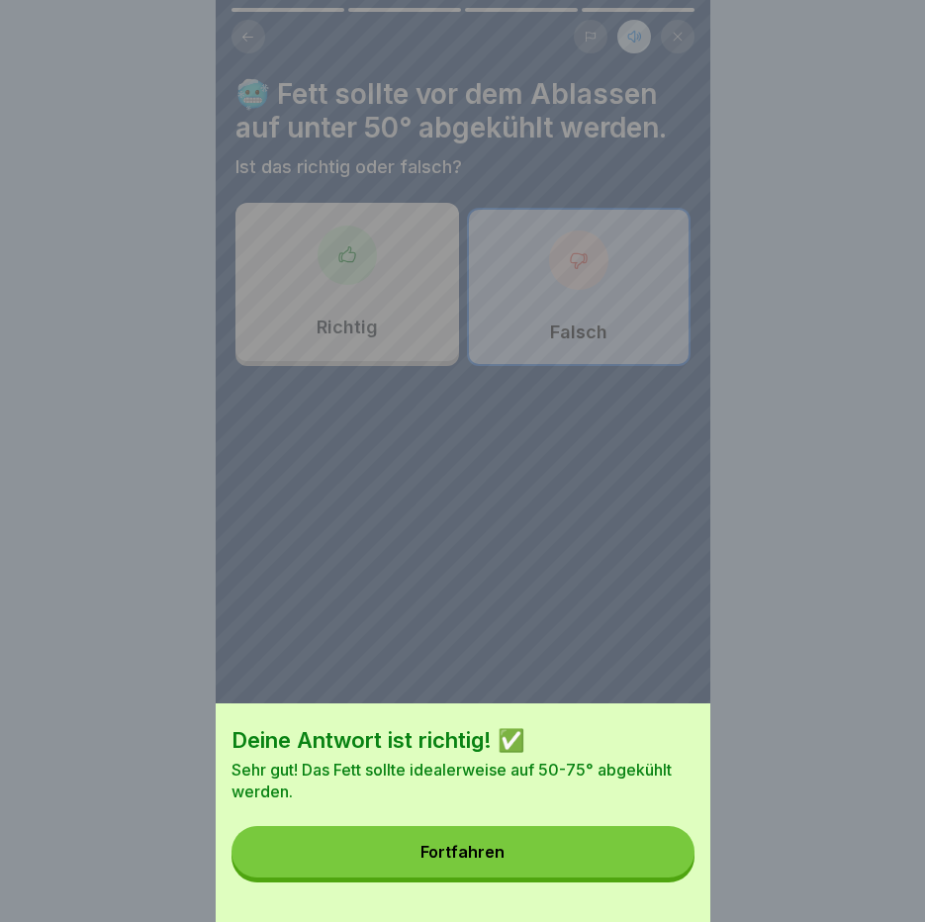
click at [666, 849] on button "Fortfahren" at bounding box center [463, 851] width 463 height 51
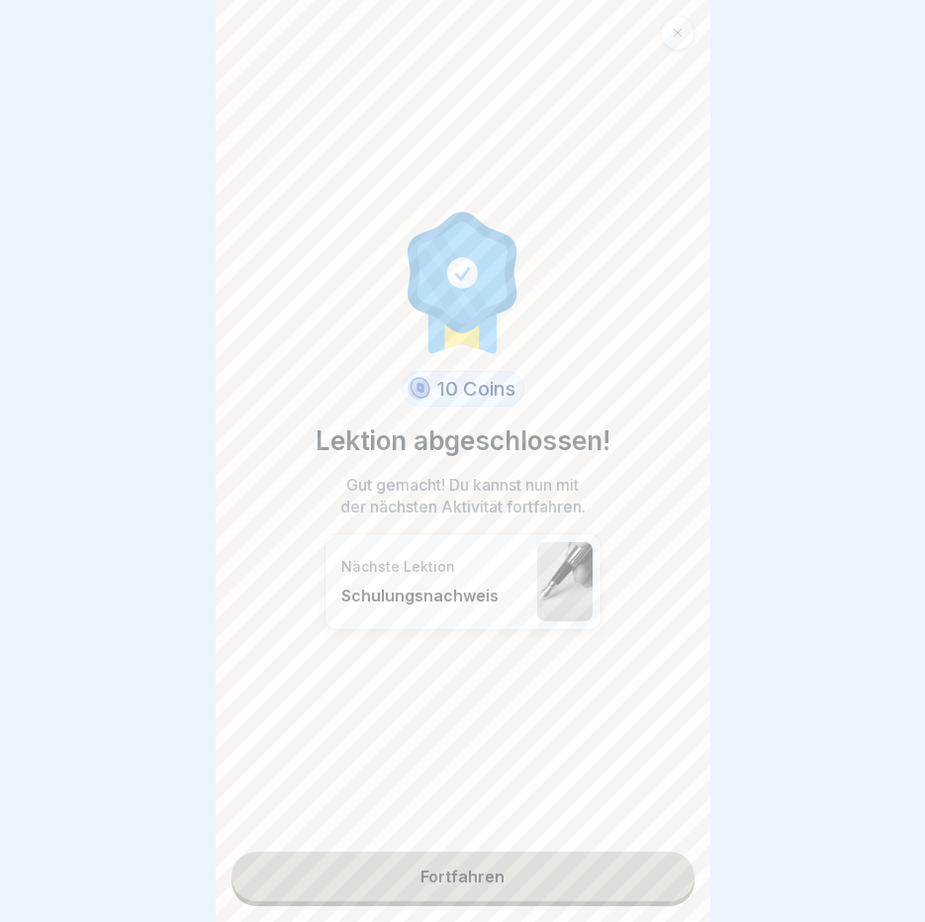
click at [599, 853] on link "Fortfahren" at bounding box center [463, 876] width 463 height 49
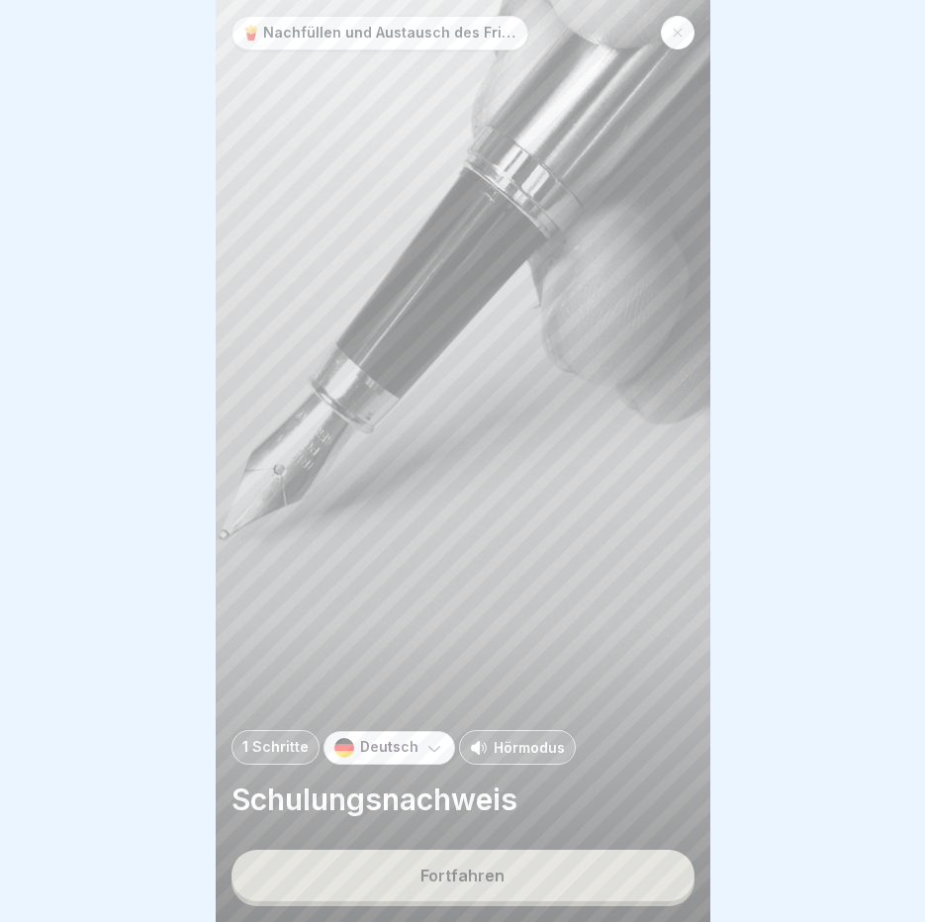
click at [524, 750] on p "Hörmodus" at bounding box center [529, 747] width 71 height 21
click at [483, 890] on button "Fortfahren" at bounding box center [463, 875] width 463 height 51
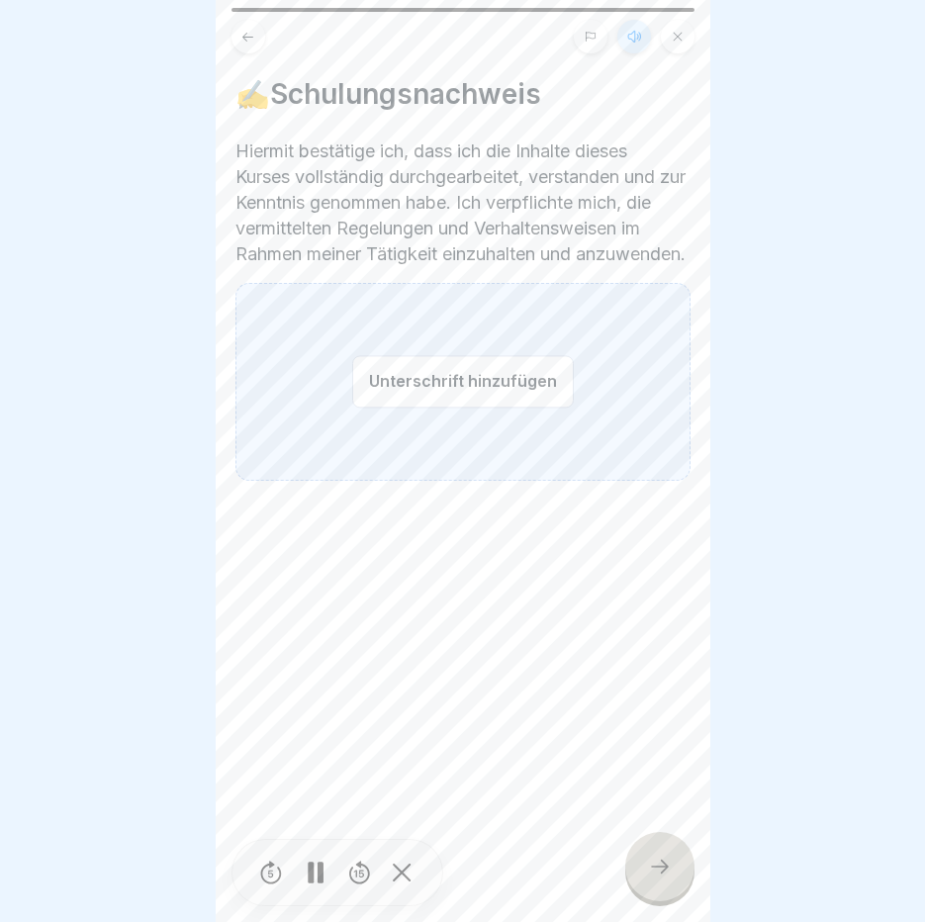
click at [431, 406] on button "Unterschrift hinzufügen" at bounding box center [463, 381] width 222 height 52
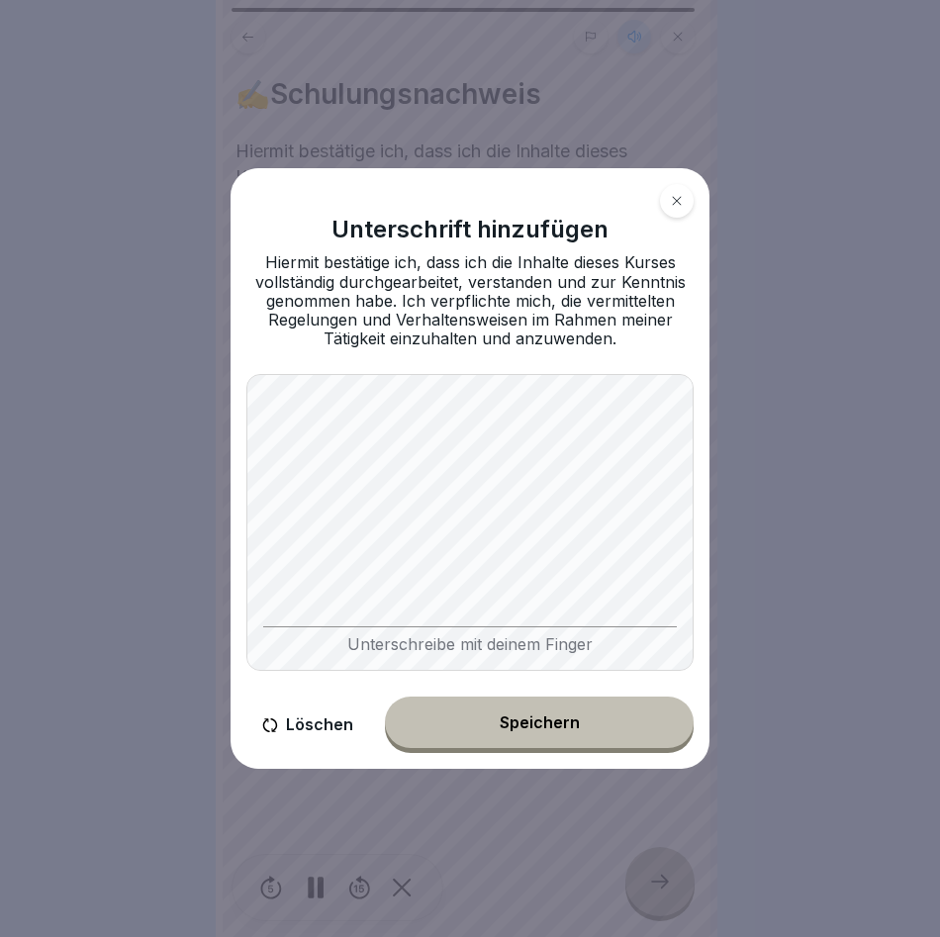
click at [500, 724] on div "Speichern" at bounding box center [540, 722] width 80 height 18
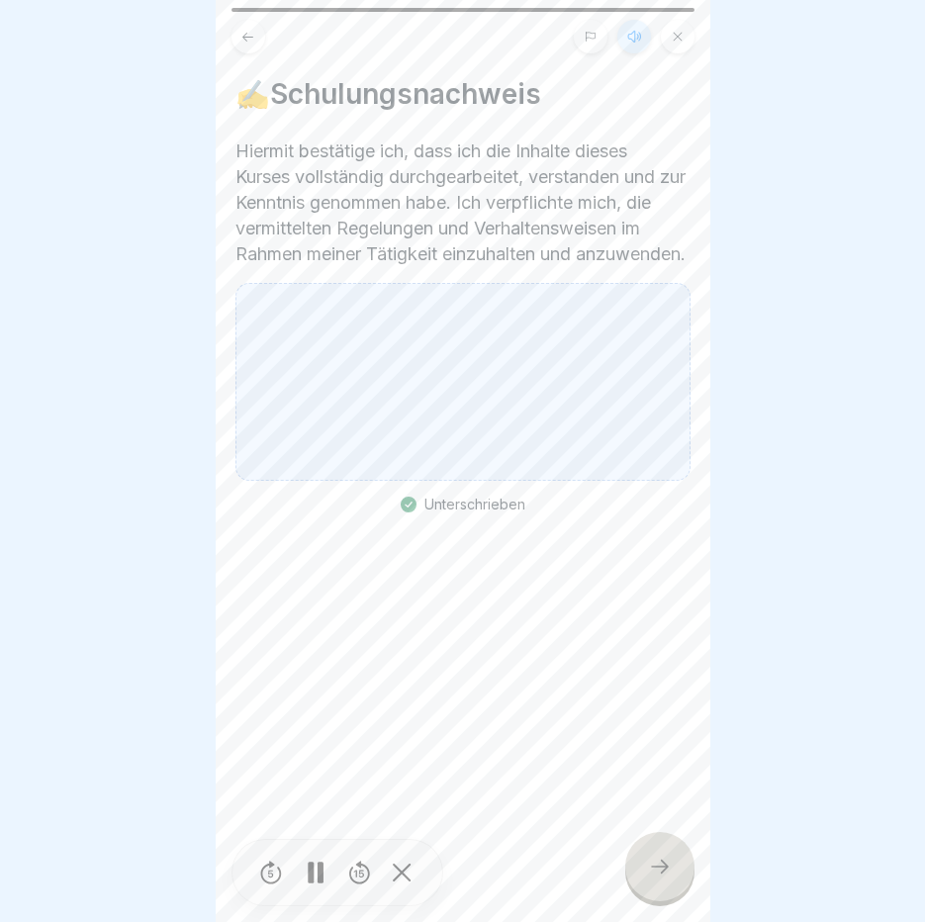
click at [679, 871] on div at bounding box center [659, 866] width 69 height 69
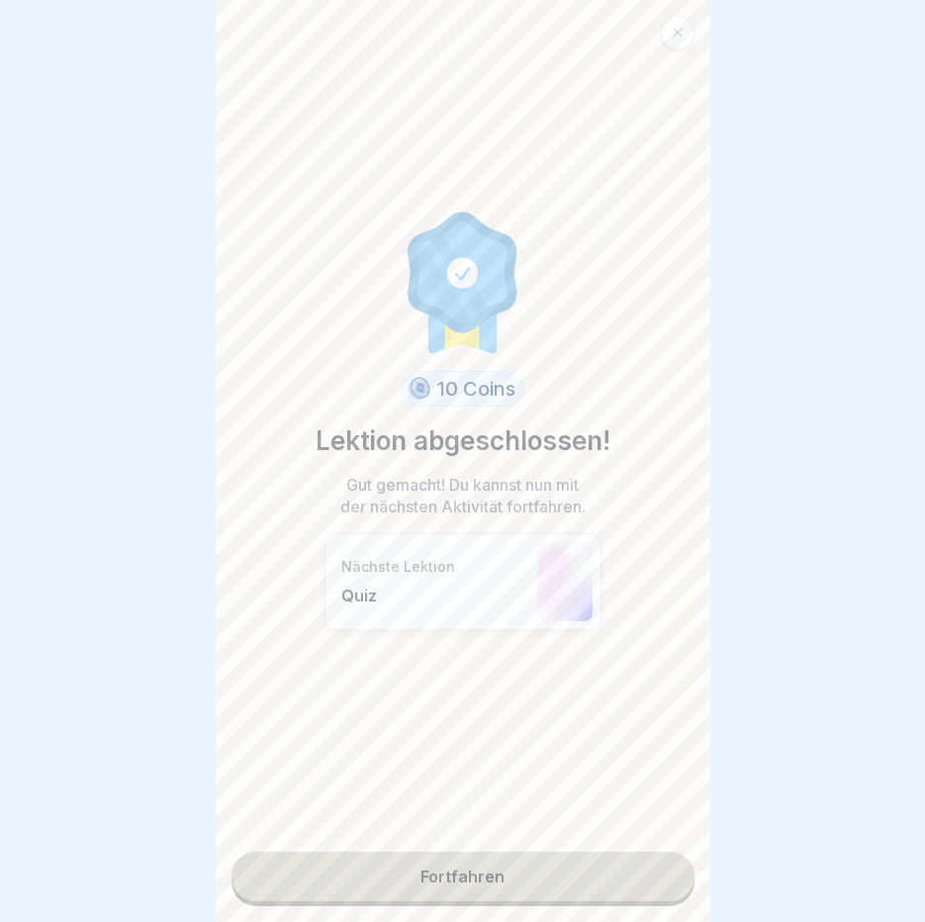
click at [518, 869] on link "Fortfahren" at bounding box center [463, 876] width 463 height 49
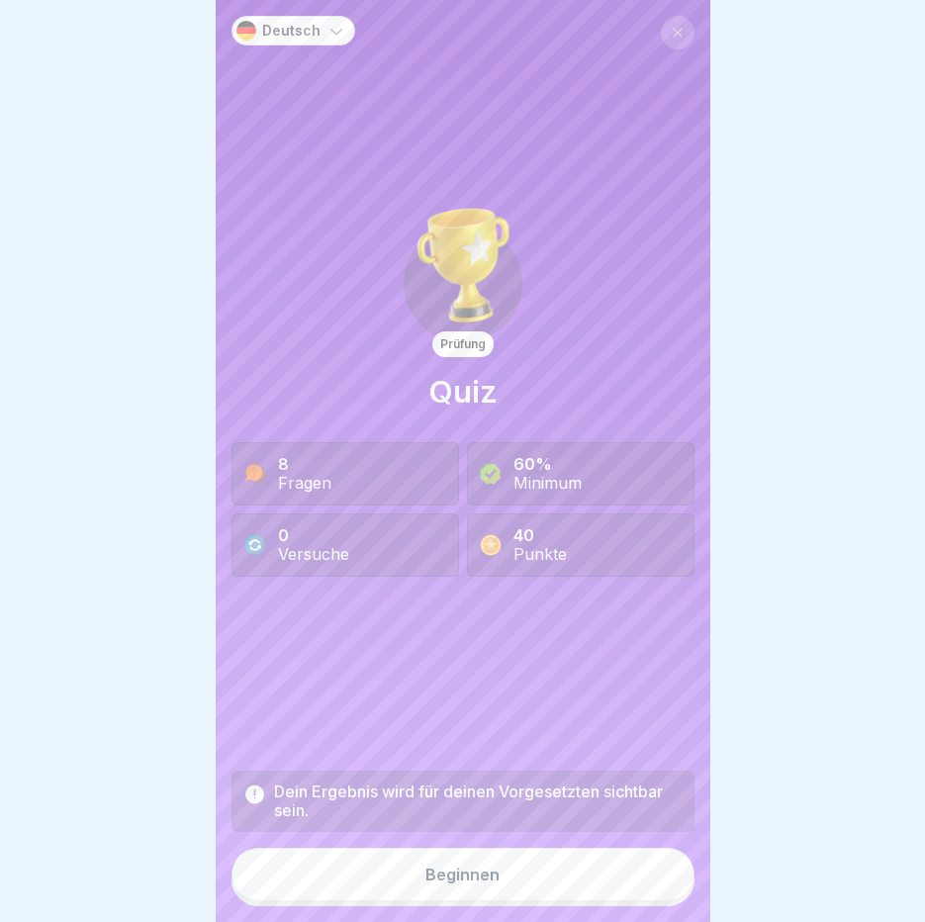
click at [465, 901] on button "Beginnen" at bounding box center [463, 874] width 463 height 53
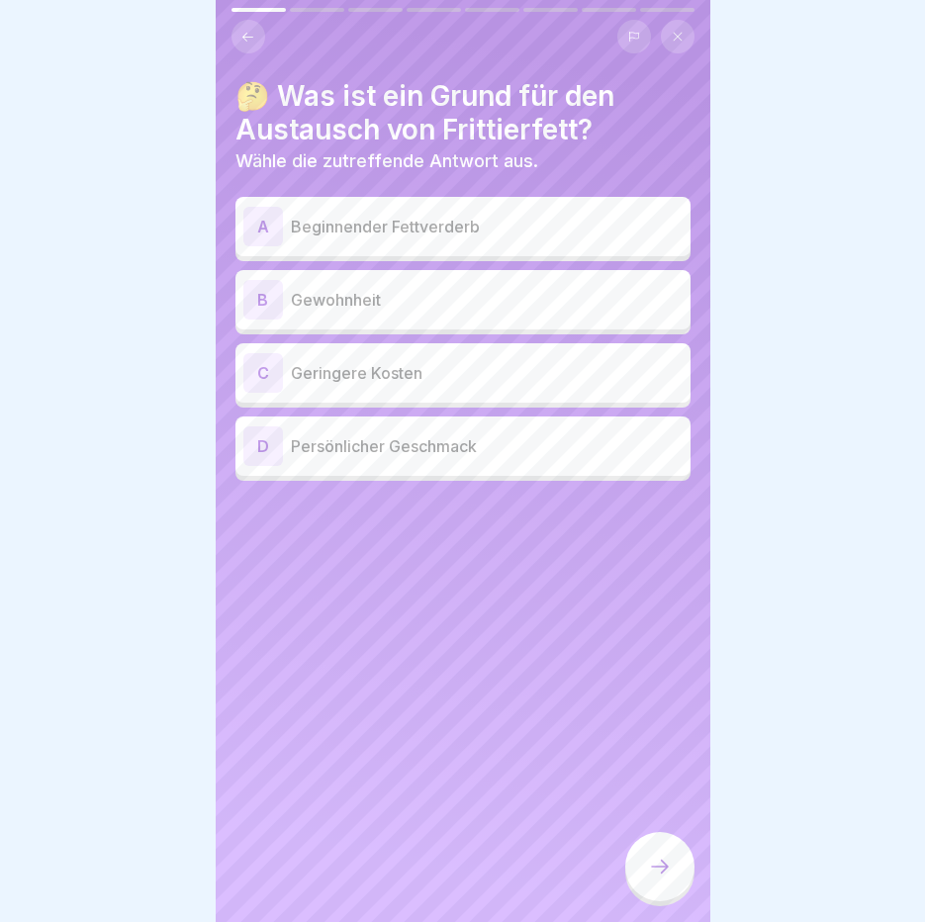
click at [462, 236] on p "Beginnender Fettverderb" at bounding box center [487, 227] width 392 height 24
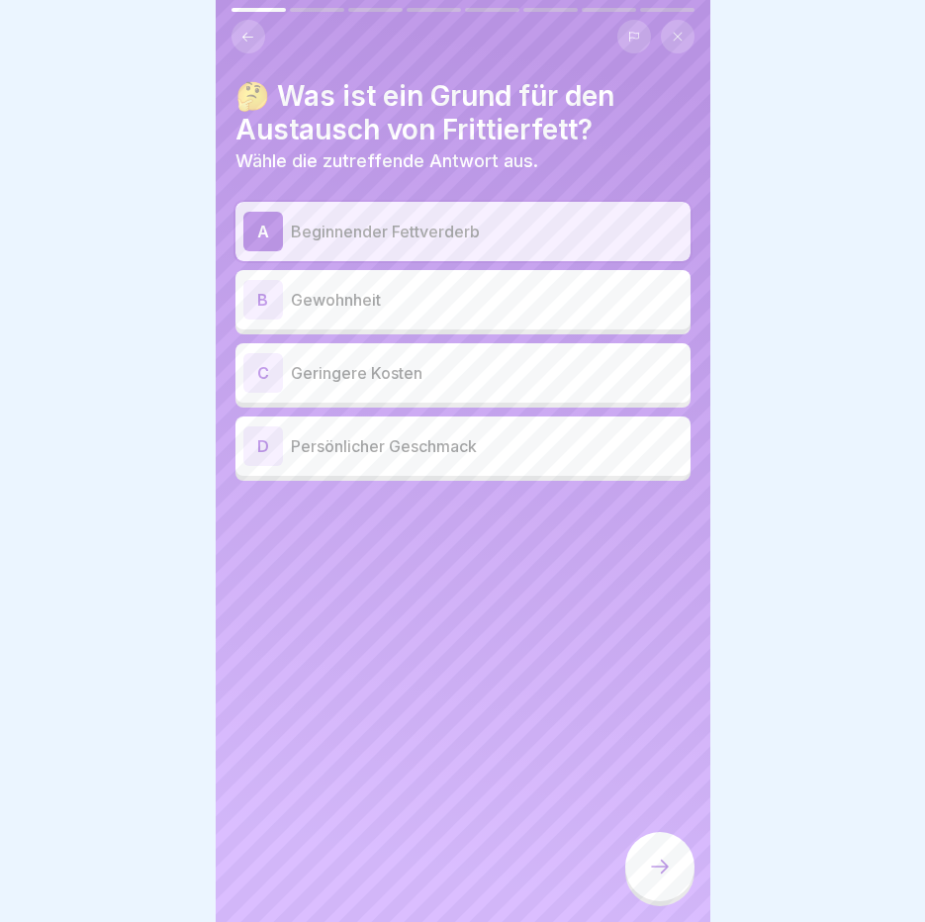
click at [691, 861] on div at bounding box center [659, 869] width 69 height 74
click at [679, 867] on div at bounding box center [659, 866] width 69 height 69
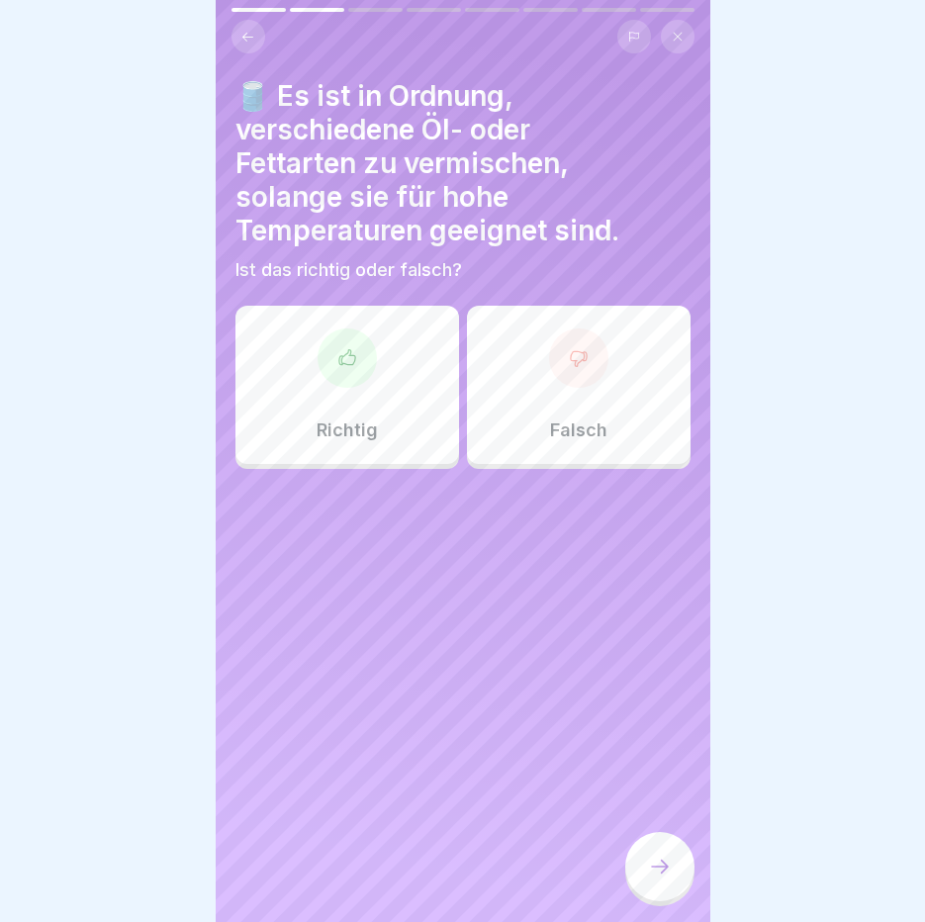
click at [628, 406] on div "Falsch" at bounding box center [579, 385] width 224 height 158
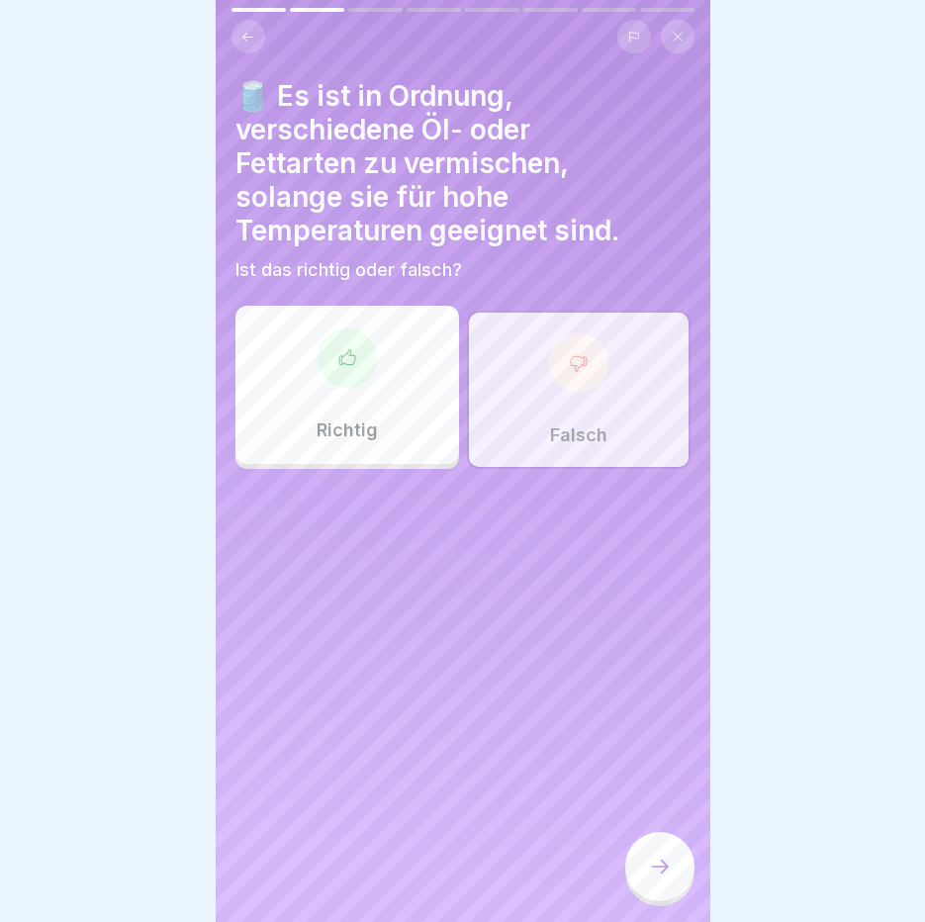
click at [665, 864] on div at bounding box center [659, 866] width 69 height 69
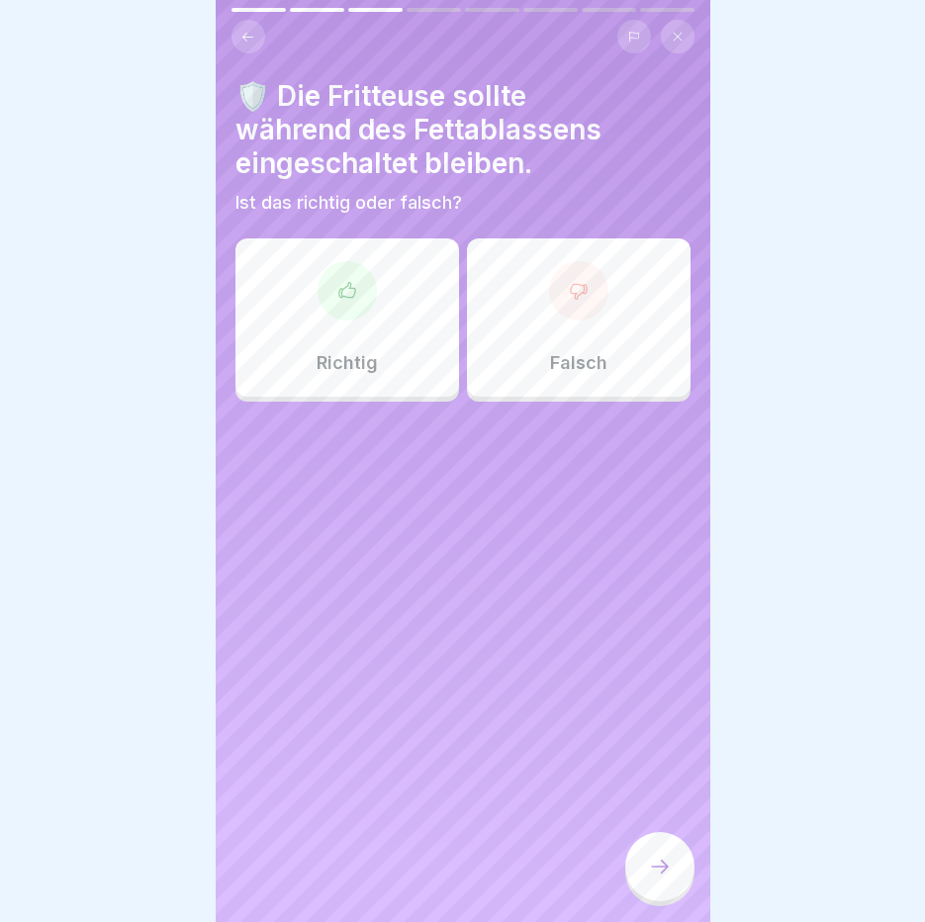
click at [564, 343] on div "Falsch" at bounding box center [579, 317] width 224 height 158
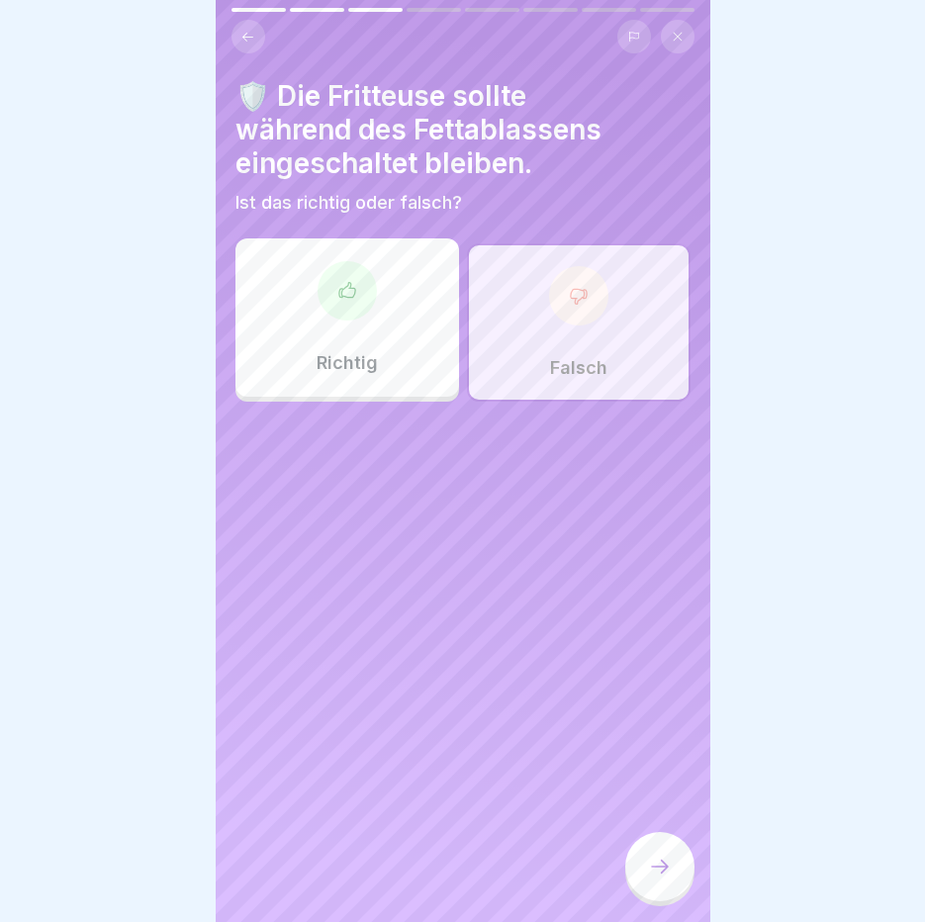
click at [650, 879] on icon at bounding box center [660, 867] width 24 height 24
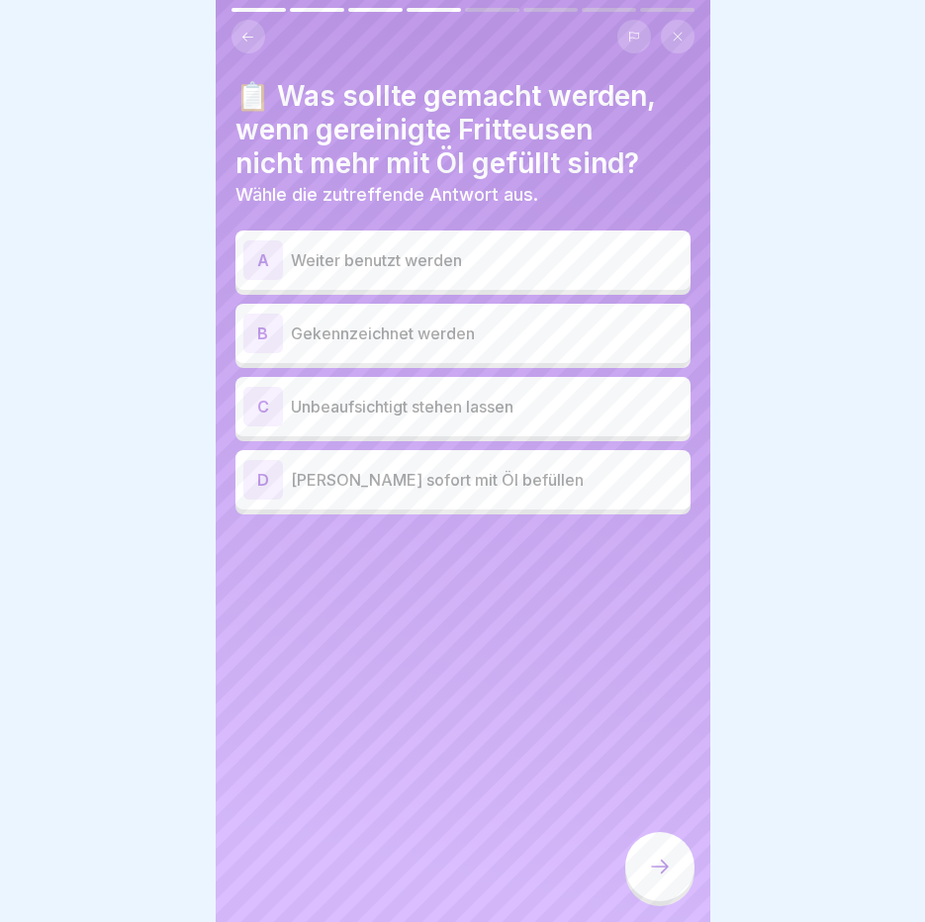
click at [413, 318] on div "B Gekennzeichnet werden" at bounding box center [462, 334] width 439 height 40
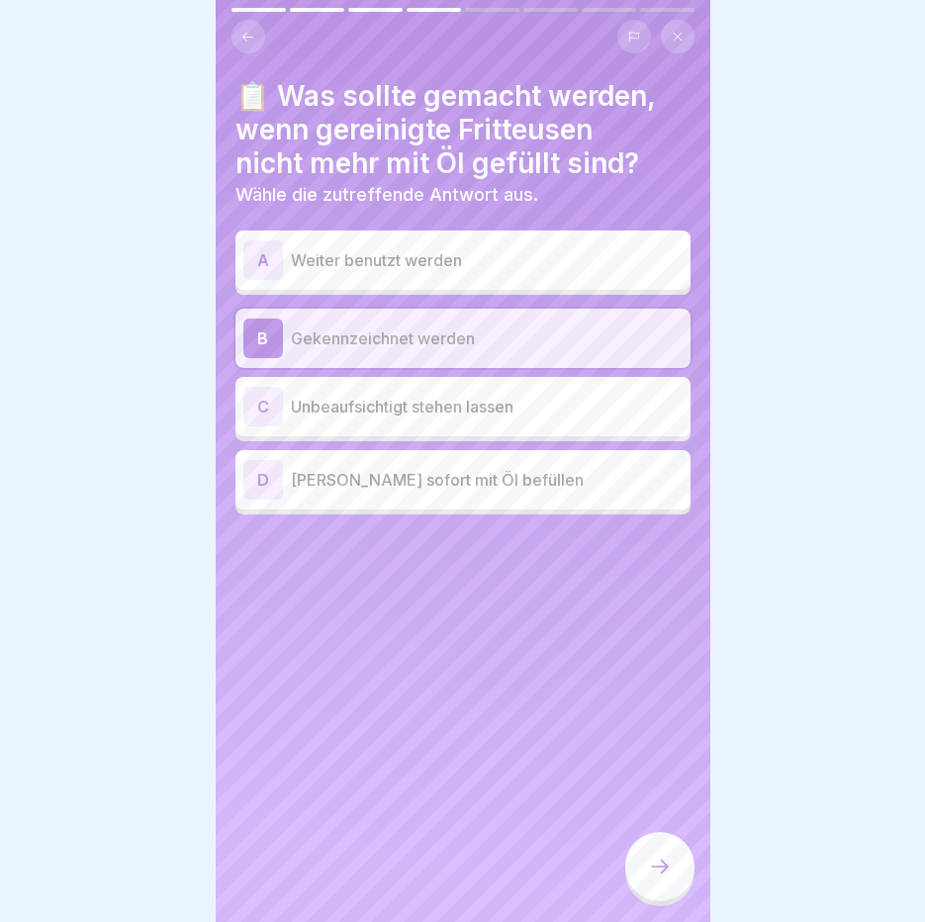
click at [581, 498] on div "D Wieder sofort mit Öl befüllen" at bounding box center [462, 480] width 439 height 40
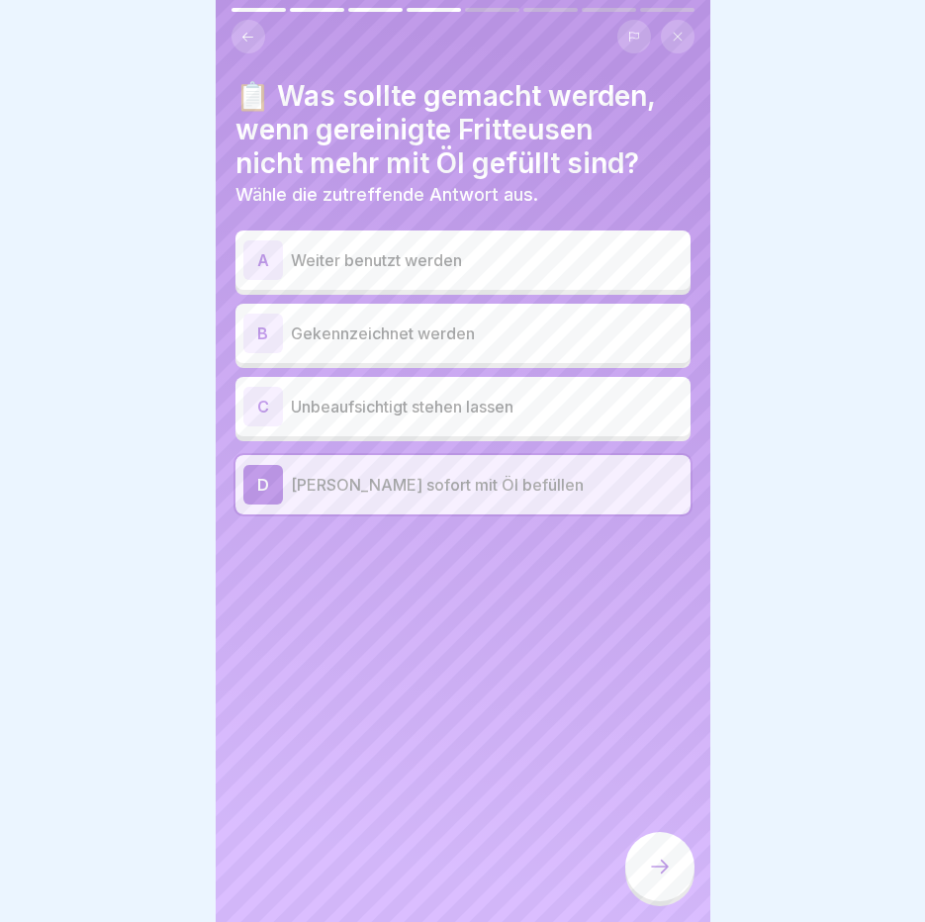
click at [579, 312] on div "B Gekennzeichnet werden" at bounding box center [462, 333] width 455 height 59
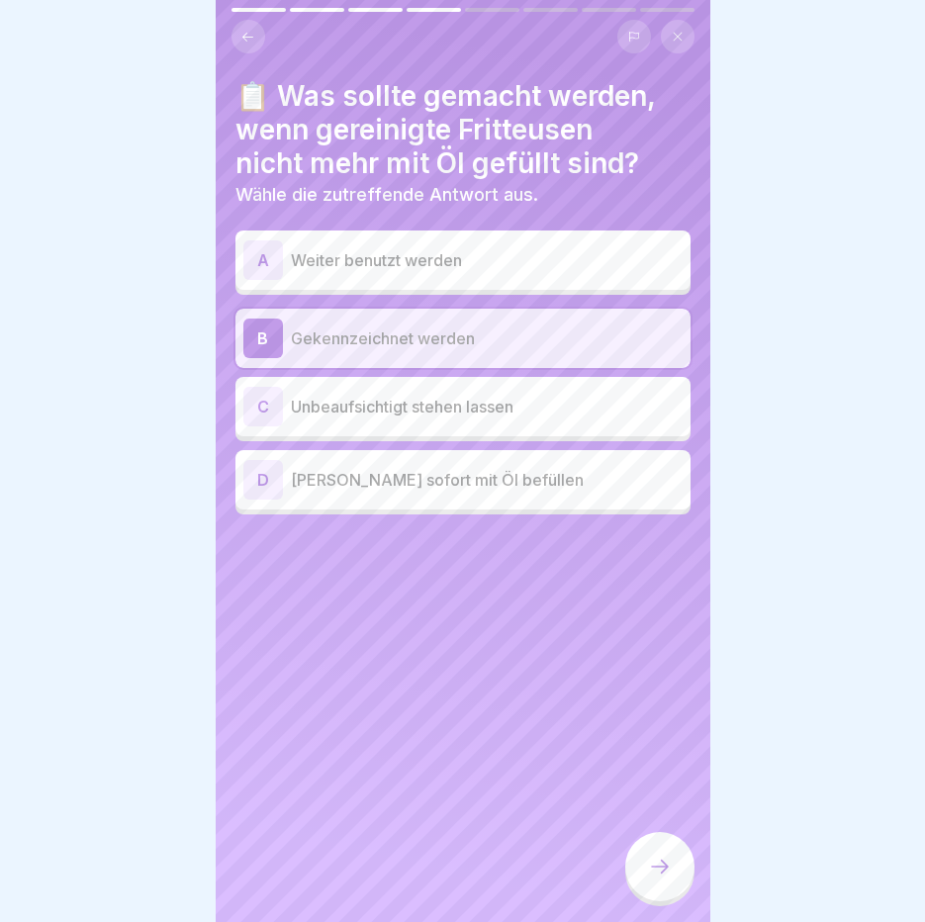
click at [670, 879] on icon at bounding box center [660, 867] width 24 height 24
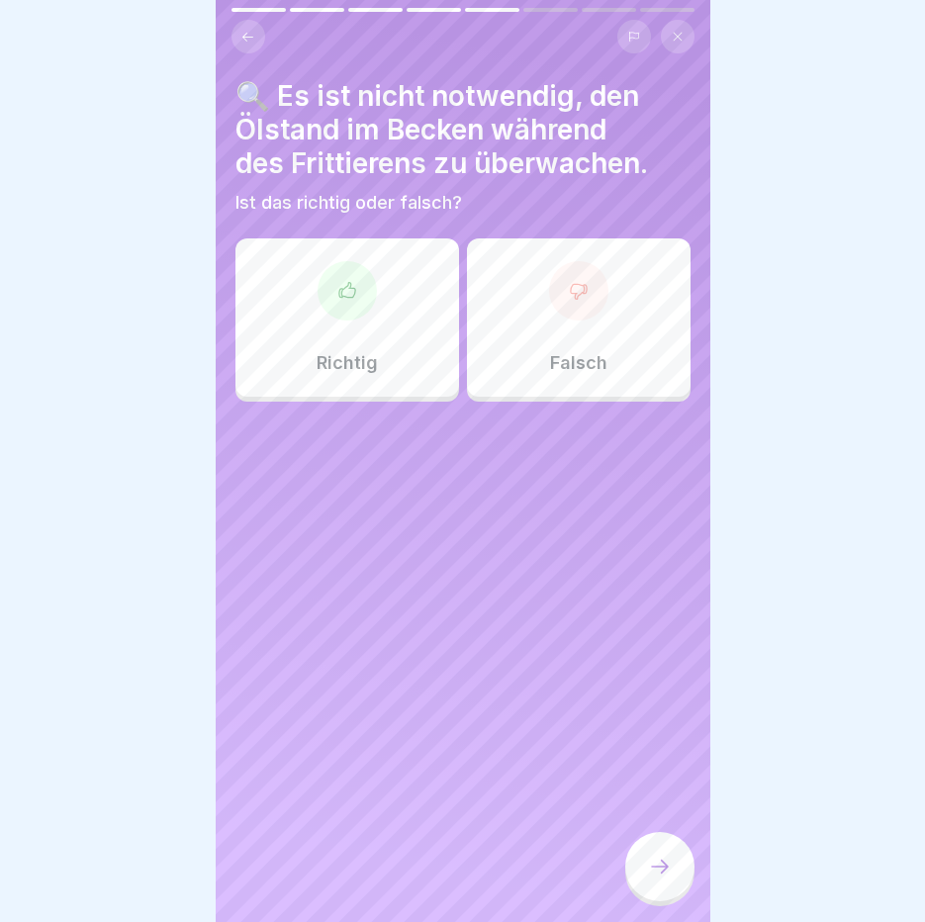
click at [494, 315] on div "Falsch" at bounding box center [579, 317] width 224 height 158
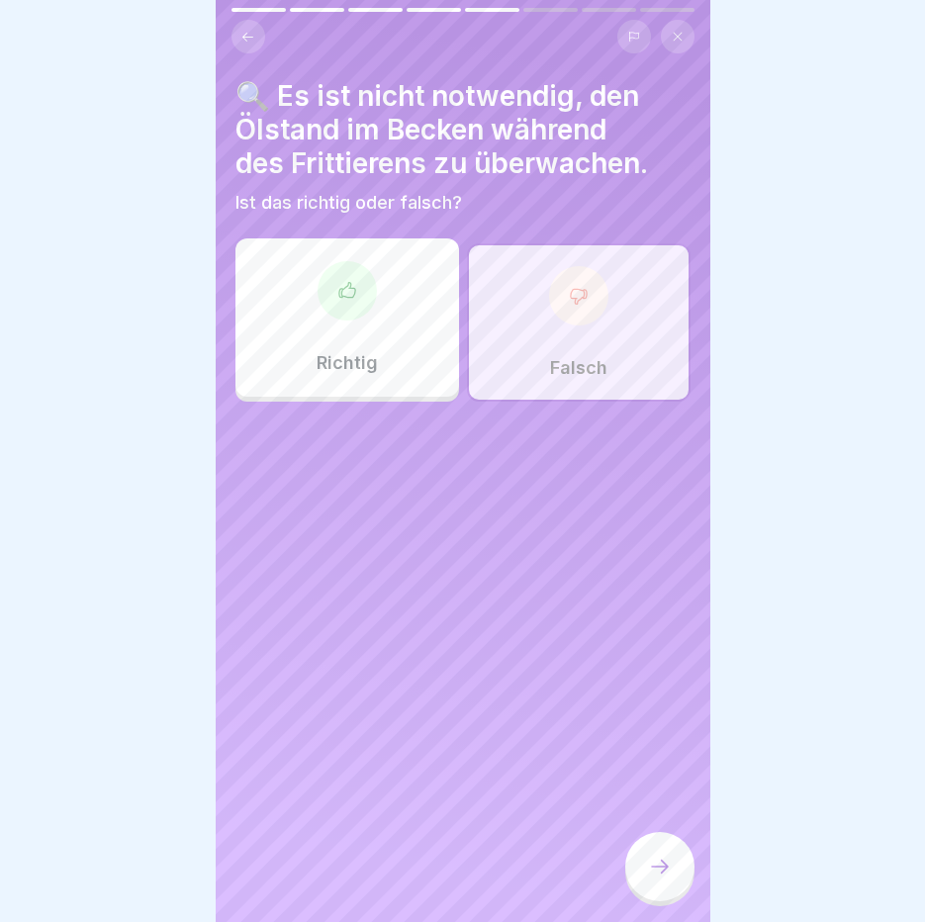
click at [634, 872] on div at bounding box center [659, 866] width 69 height 69
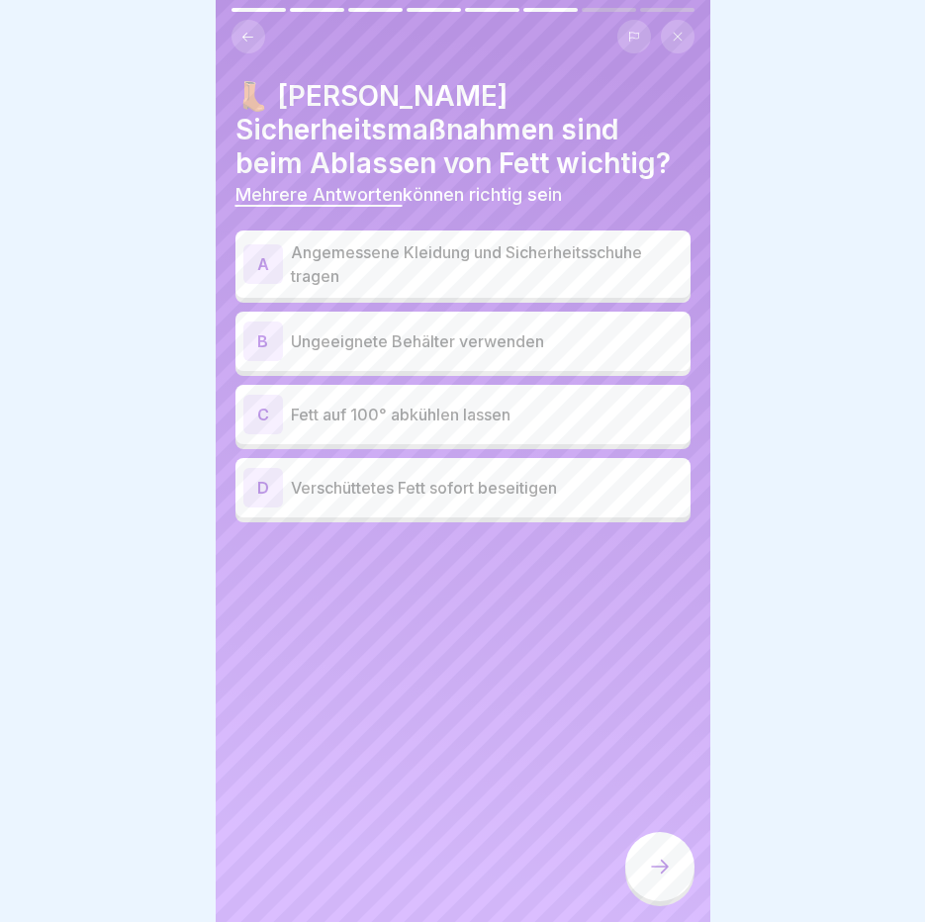
click at [478, 267] on p "Angemessene Kleidung und Sicherheitsschuhe tragen" at bounding box center [487, 263] width 392 height 47
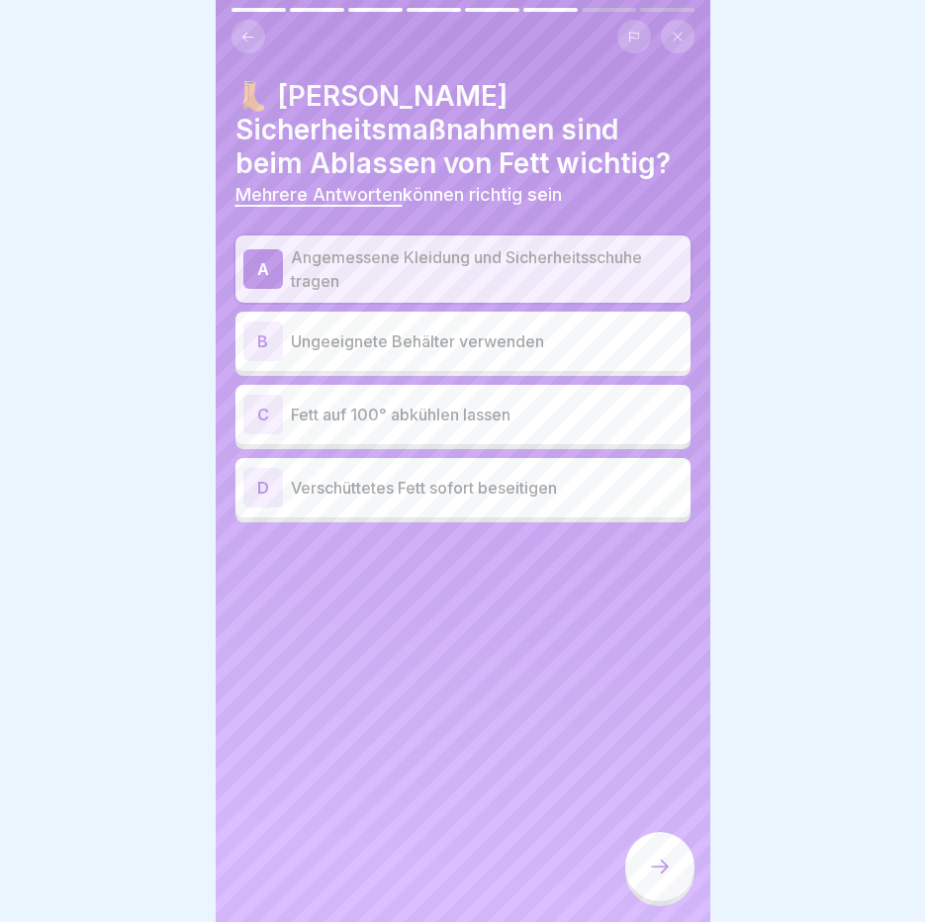
click at [678, 874] on div at bounding box center [659, 866] width 69 height 69
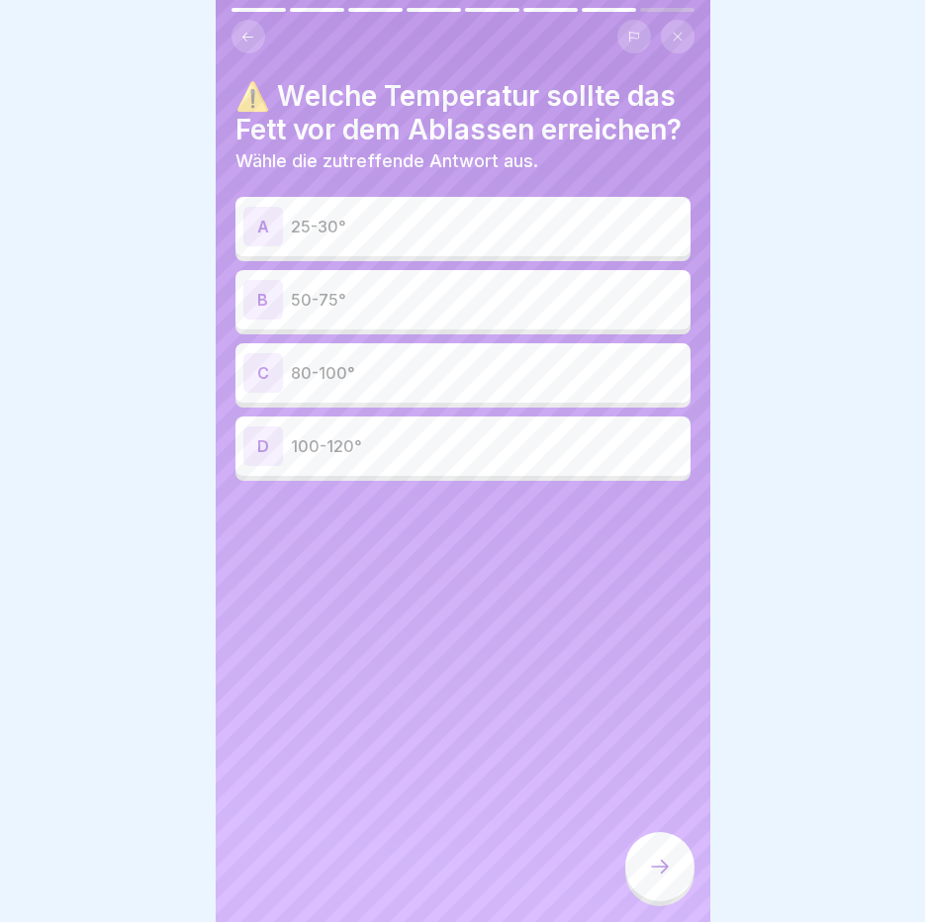
click at [460, 320] on div "B 50-75°" at bounding box center [462, 300] width 439 height 40
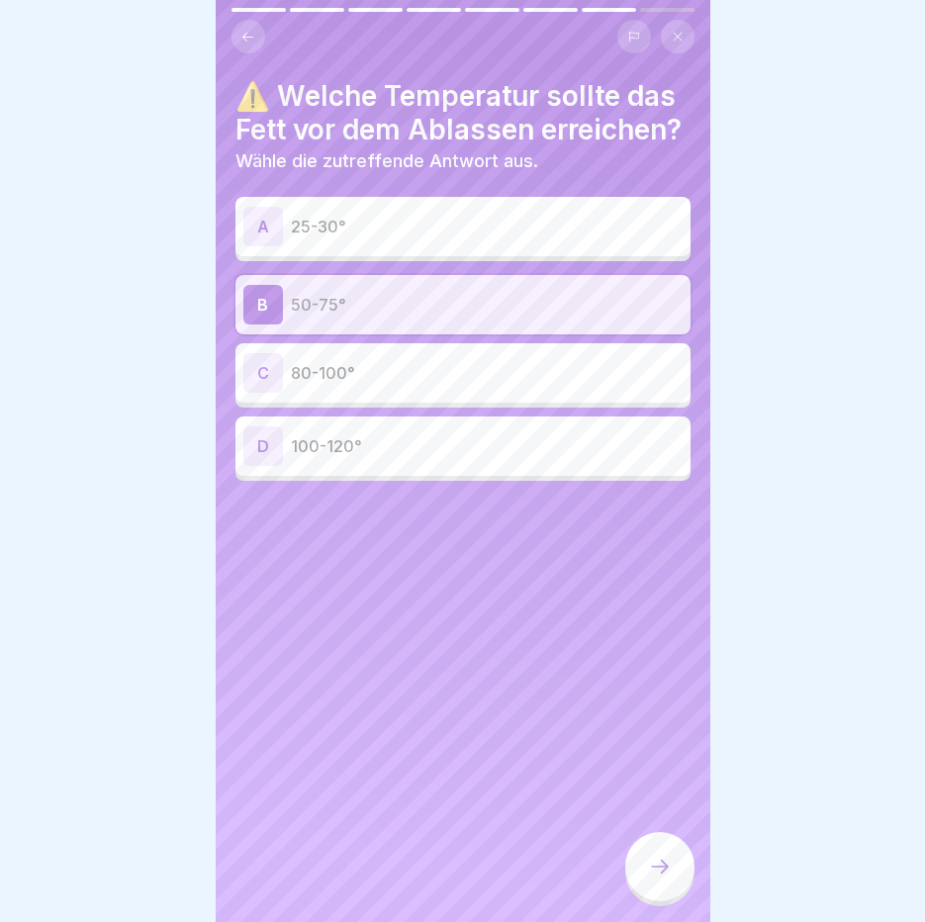
click at [640, 875] on div at bounding box center [659, 866] width 69 height 69
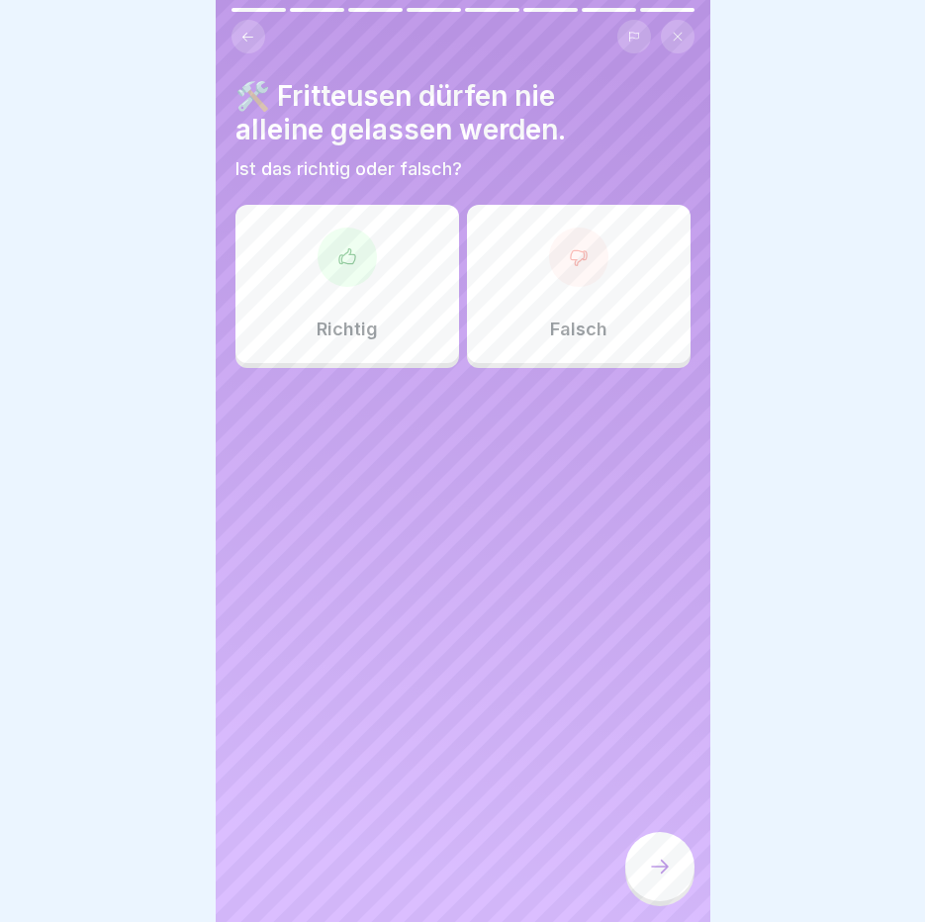
click at [564, 285] on div at bounding box center [578, 257] width 59 height 59
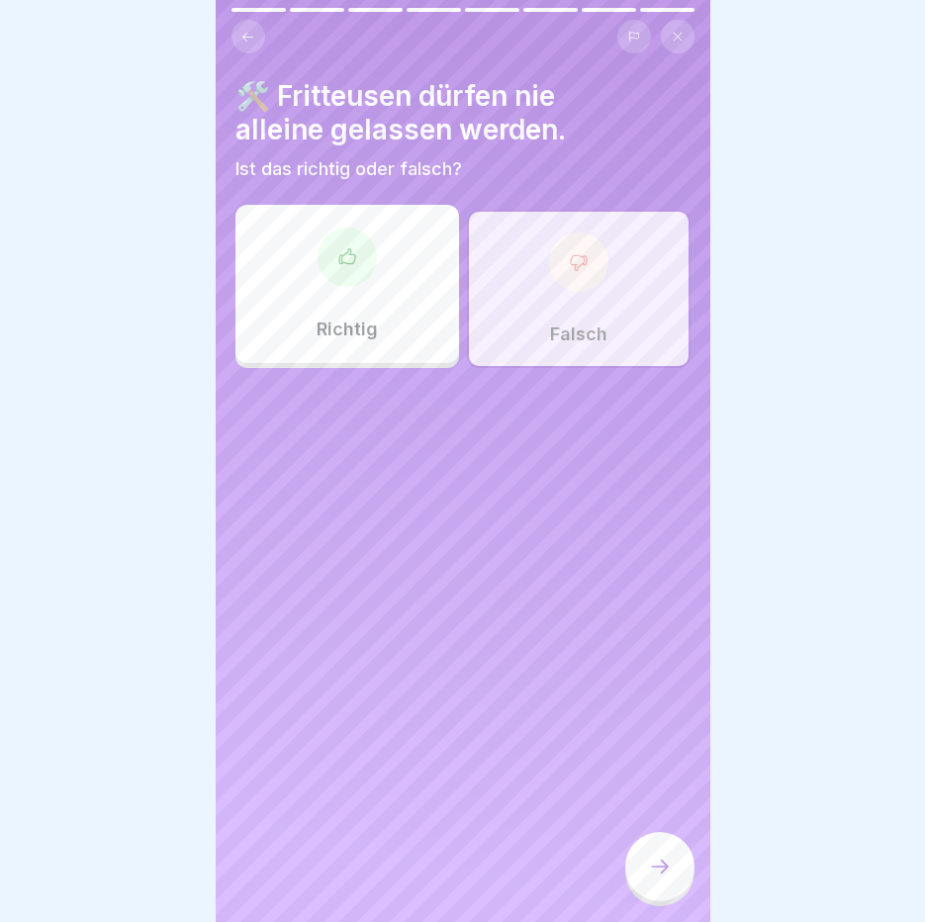
click at [648, 877] on icon at bounding box center [660, 867] width 24 height 24
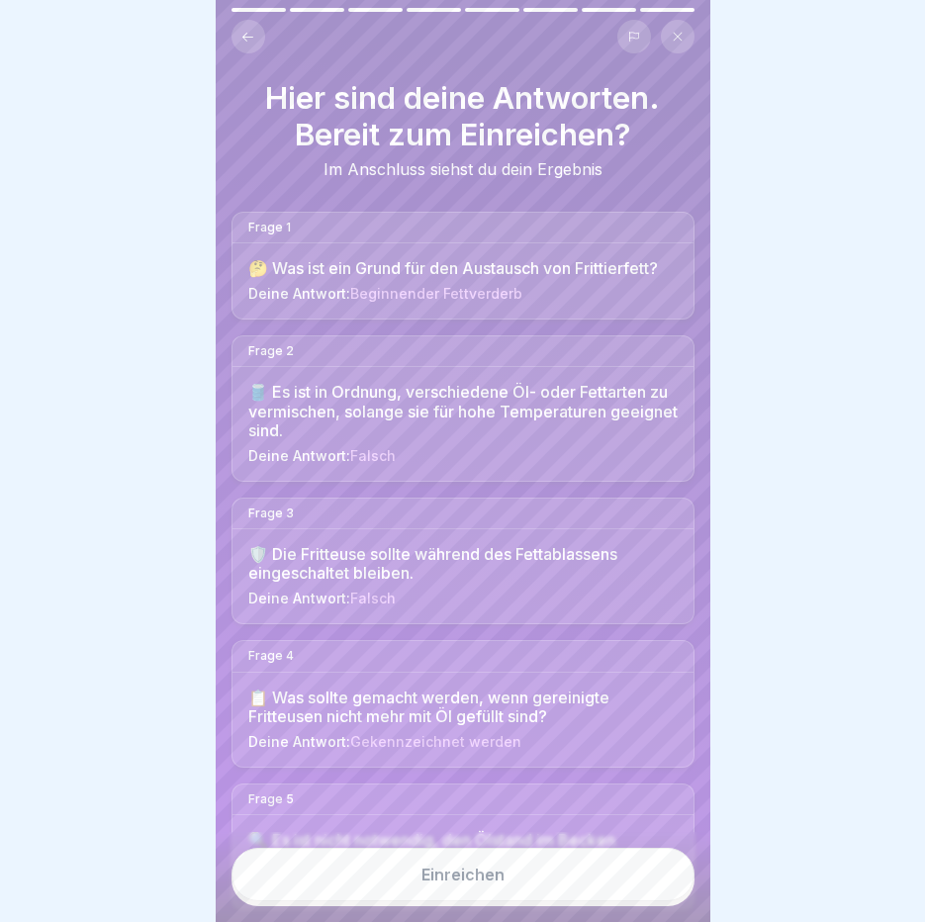
click at [513, 873] on button "Einreichen" at bounding box center [463, 874] width 463 height 53
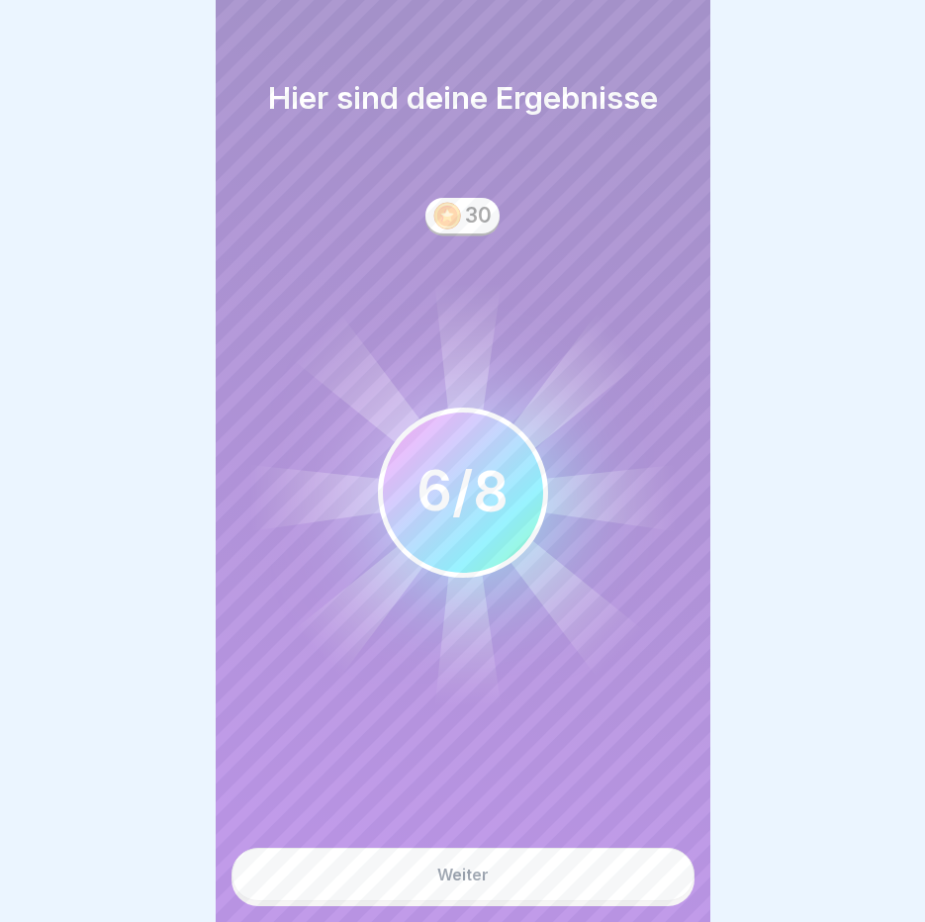
click at [513, 873] on button "Weiter" at bounding box center [463, 874] width 463 height 53
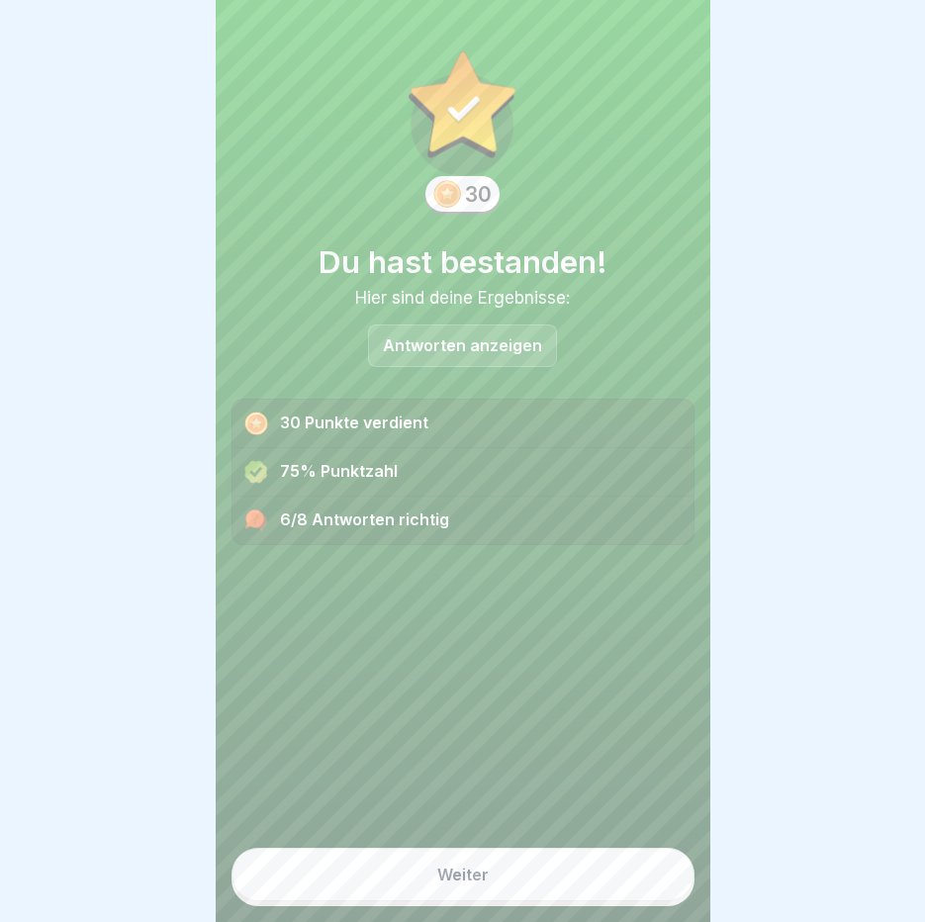
click at [513, 873] on button "Weiter" at bounding box center [463, 874] width 463 height 53
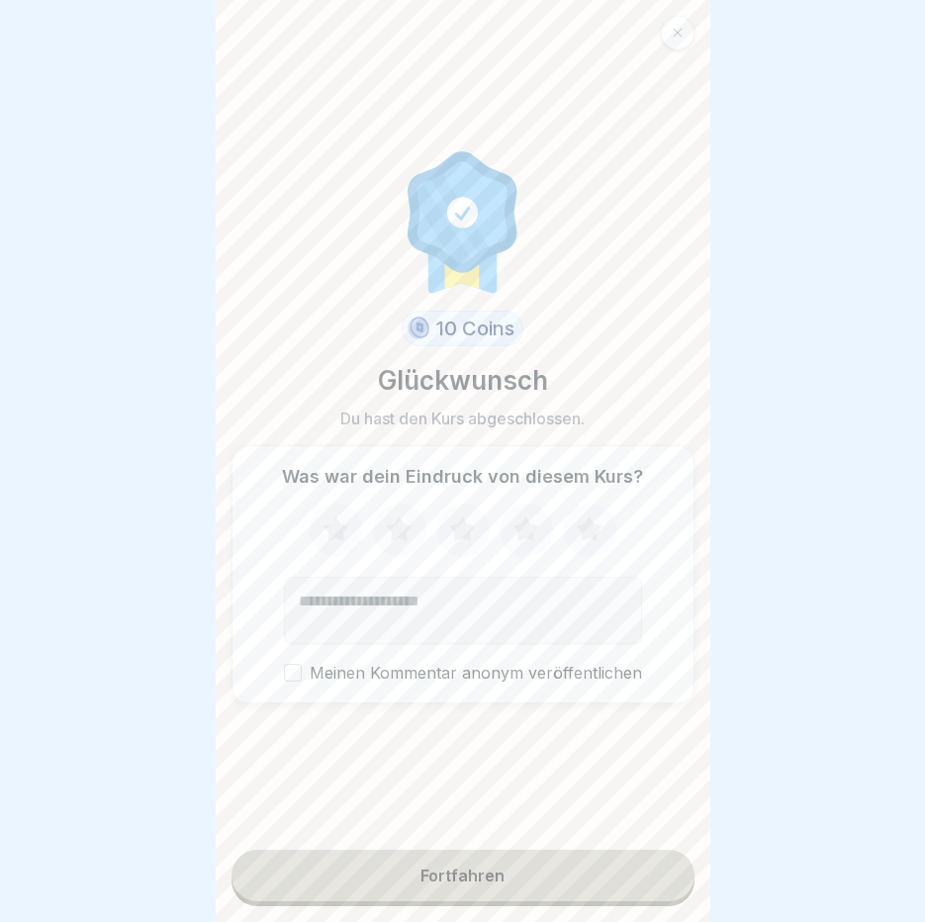
click at [484, 880] on button "Fortfahren" at bounding box center [463, 875] width 463 height 51
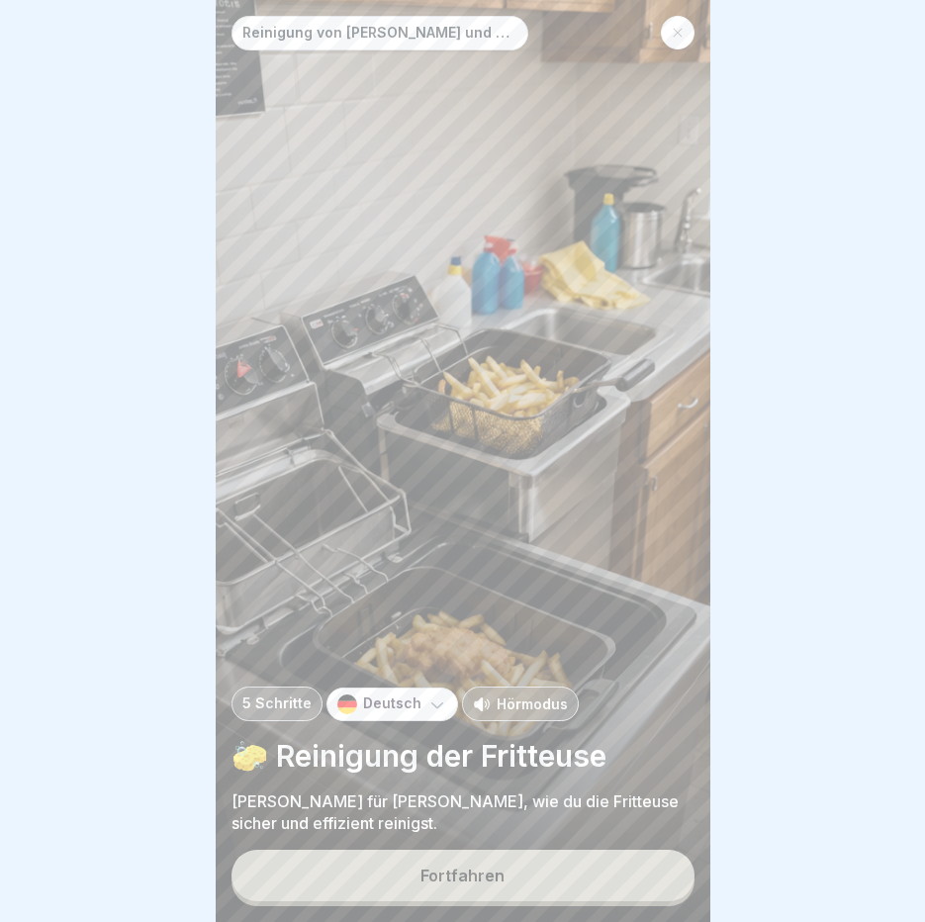
click at [538, 714] on p "Hörmodus" at bounding box center [532, 704] width 71 height 21
click at [488, 901] on button "Fortfahren" at bounding box center [463, 875] width 463 height 51
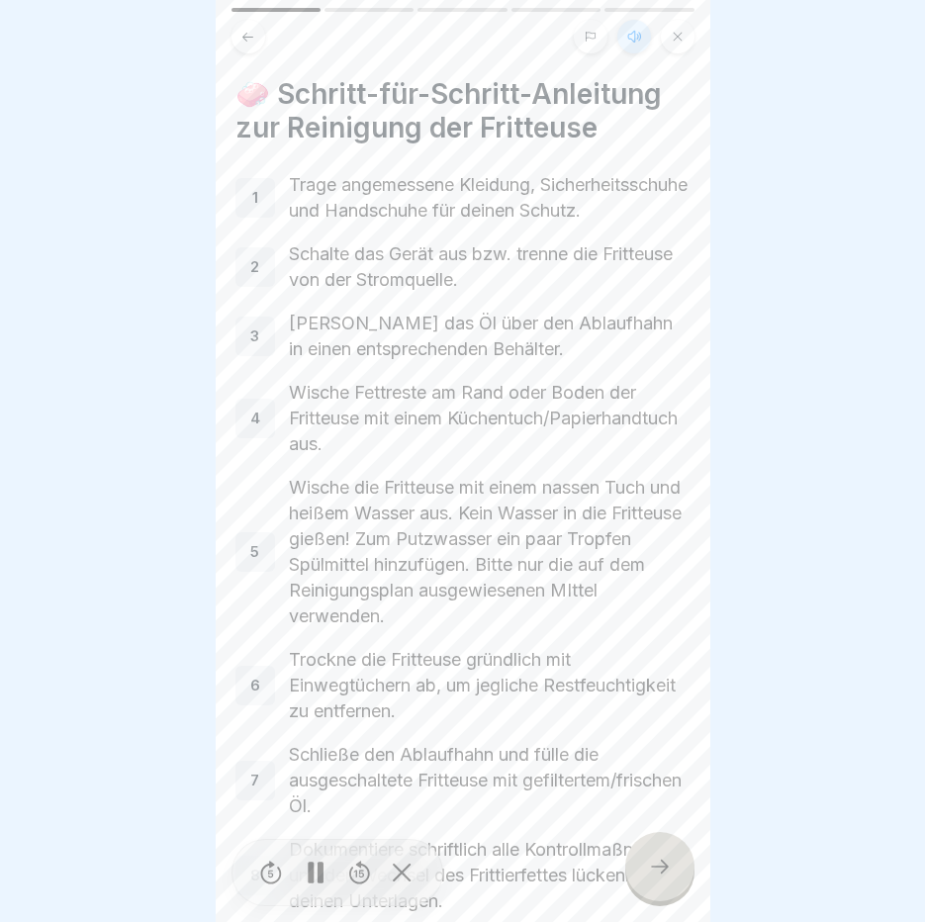
click at [316, 884] on icon at bounding box center [316, 873] width 16 height 22
click at [300, 889] on icon at bounding box center [315, 873] width 39 height 32
click at [645, 881] on div at bounding box center [659, 866] width 69 height 69
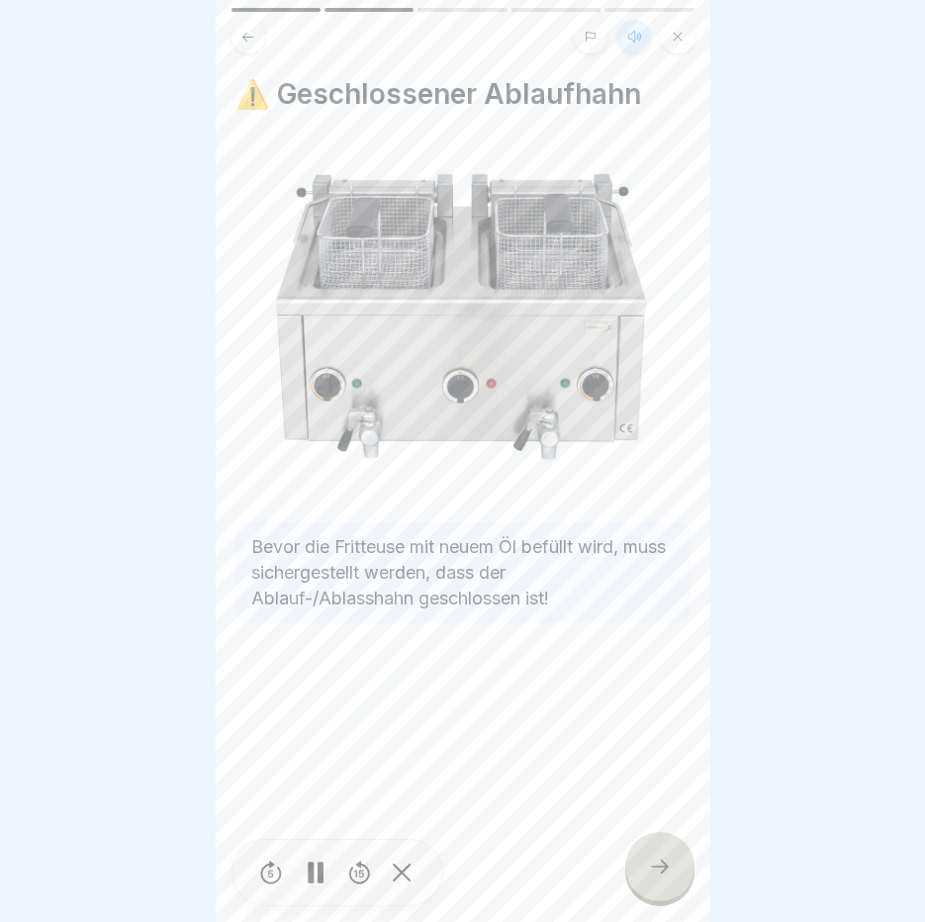
click at [303, 881] on div at bounding box center [316, 873] width 40 height 45
click at [234, 37] on button at bounding box center [249, 37] width 34 height 34
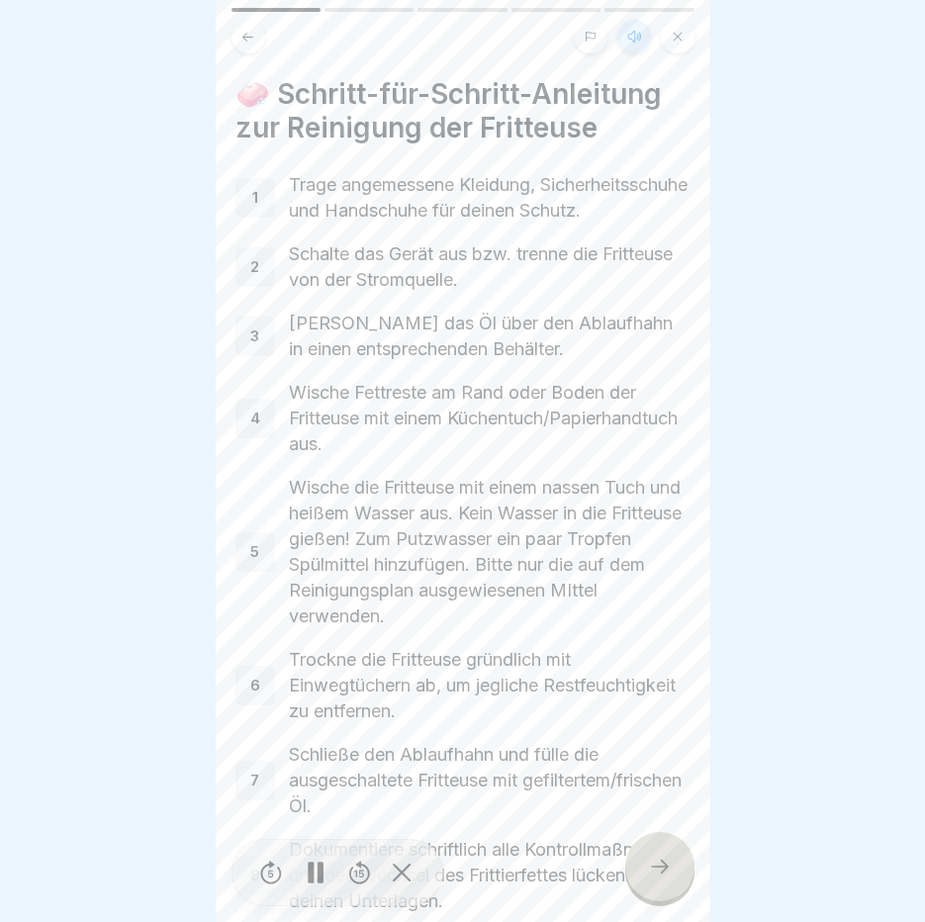
click at [308, 884] on icon at bounding box center [316, 873] width 16 height 22
click at [307, 884] on icon at bounding box center [316, 873] width 20 height 22
click at [308, 884] on icon at bounding box center [316, 873] width 16 height 22
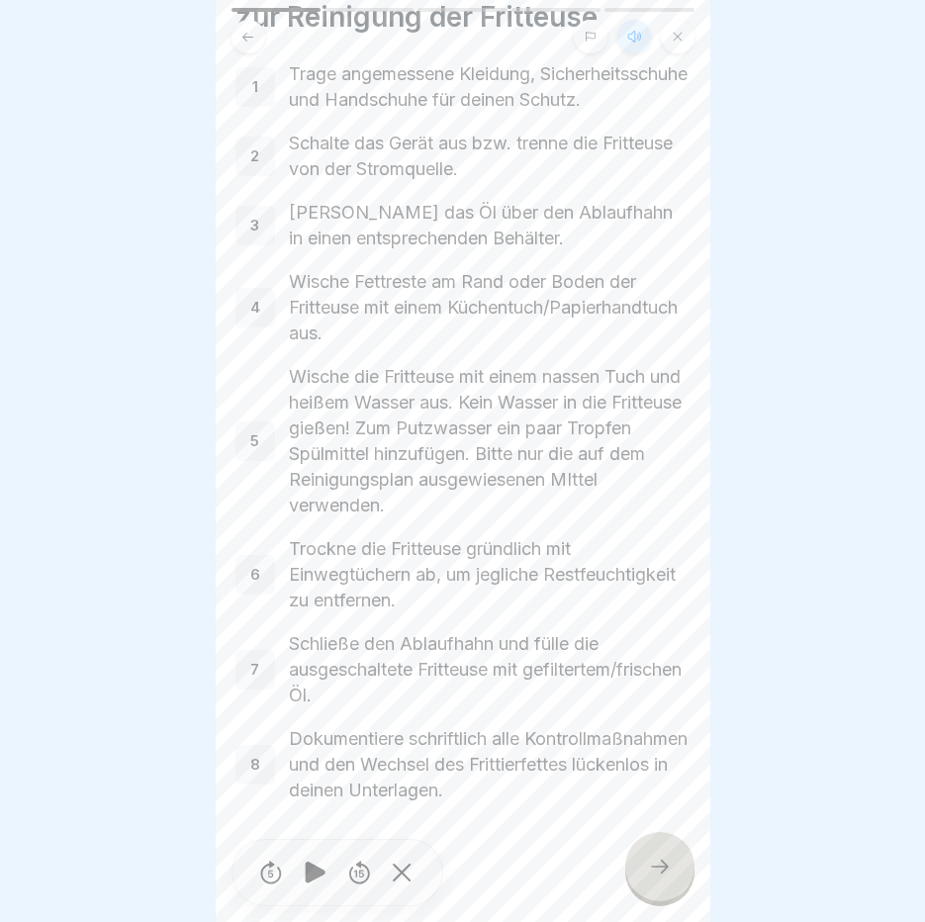
scroll to position [137, 0]
click at [666, 901] on div at bounding box center [659, 866] width 69 height 69
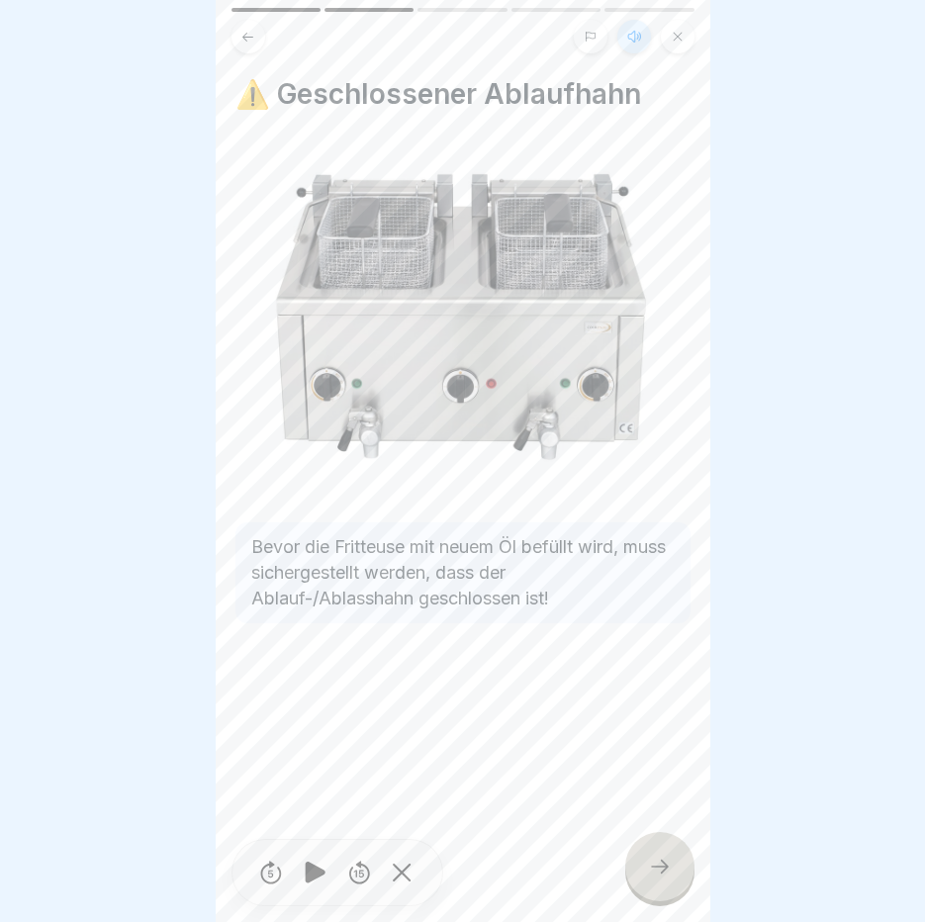
click at [649, 872] on div at bounding box center [659, 866] width 69 height 69
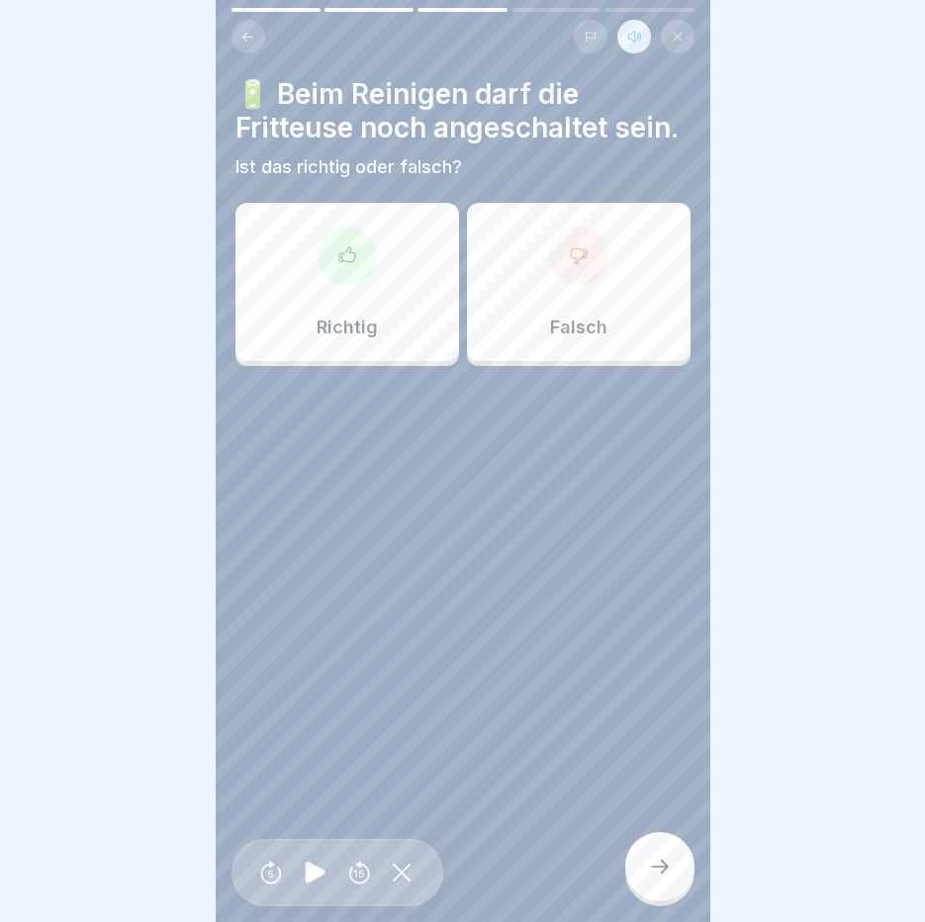
click at [524, 348] on div "Falsch" at bounding box center [579, 282] width 224 height 158
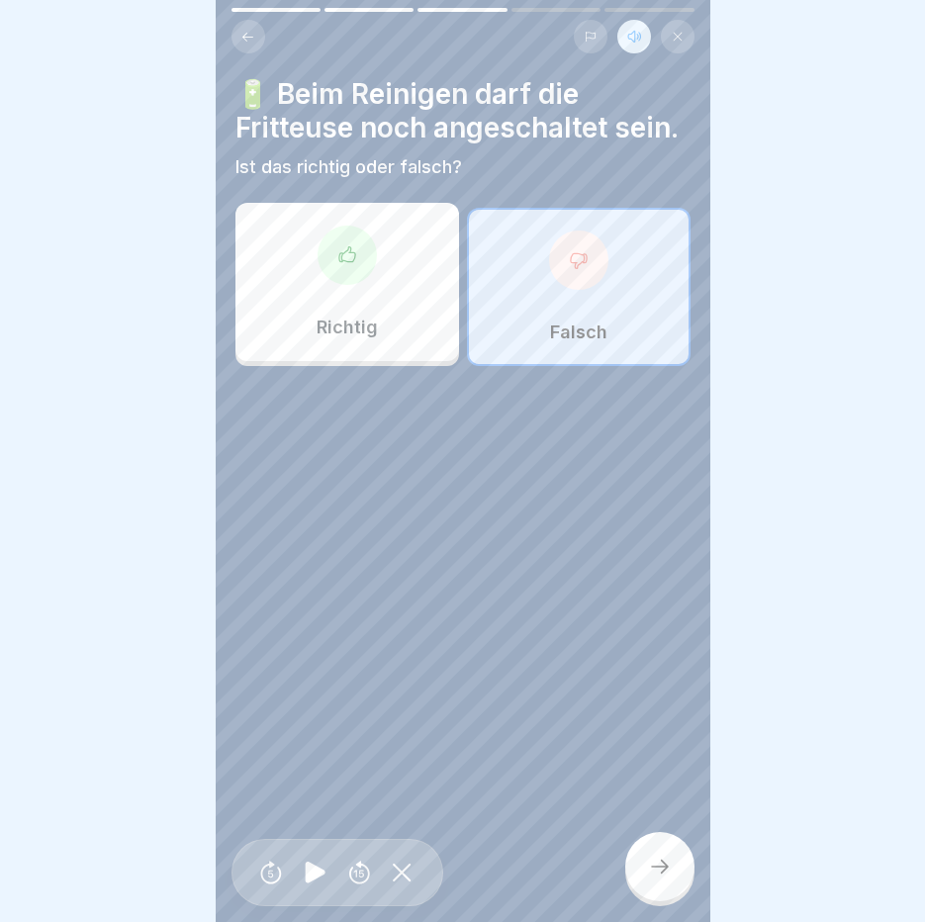
click at [645, 897] on div at bounding box center [659, 866] width 69 height 69
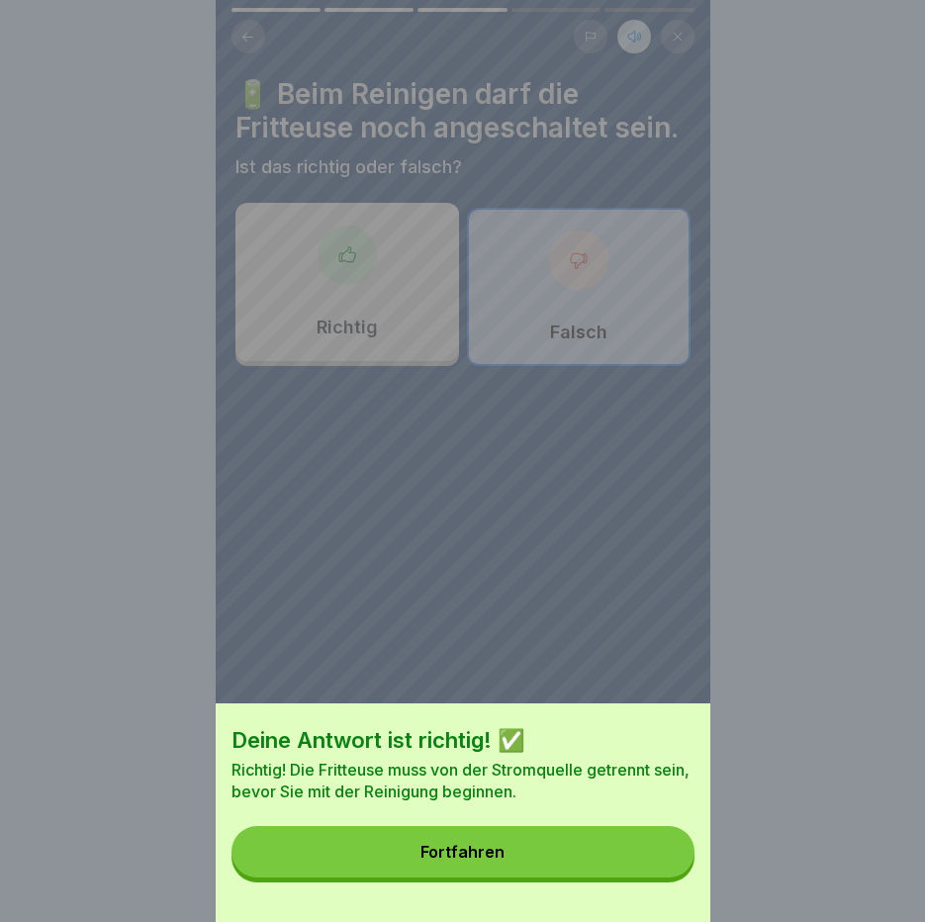
click at [652, 863] on button "Fortfahren" at bounding box center [463, 851] width 463 height 51
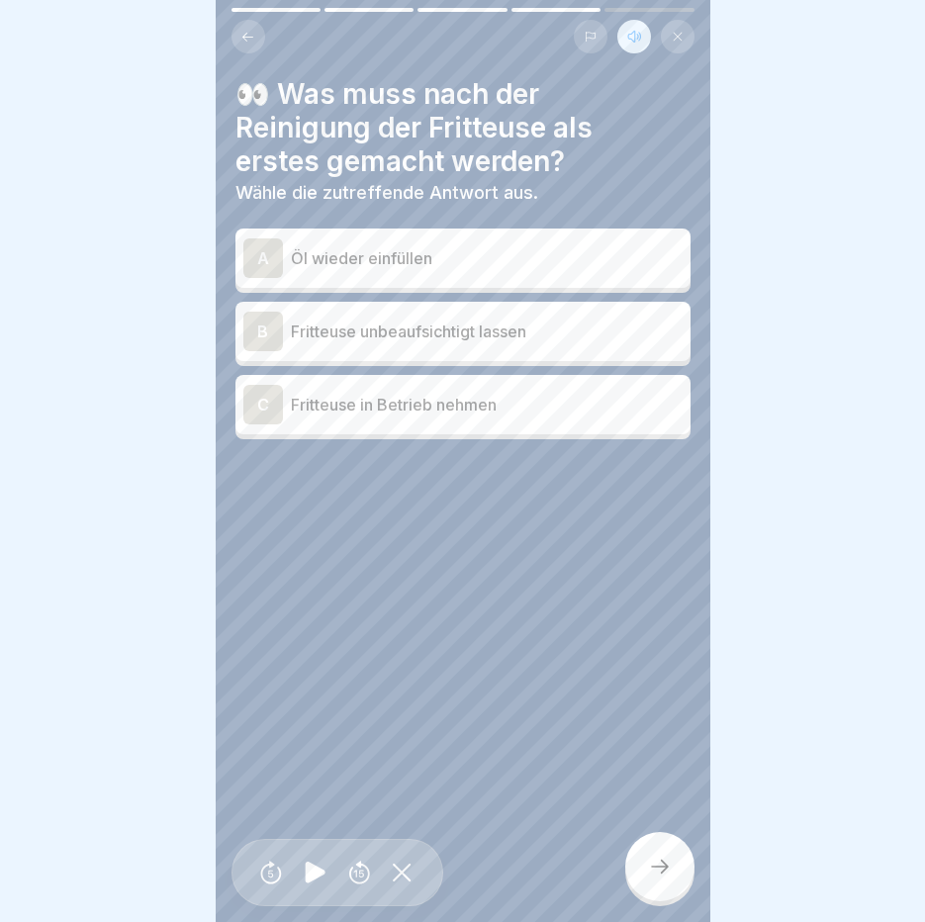
click at [466, 259] on p "Öl wieder einfüllen" at bounding box center [487, 258] width 392 height 24
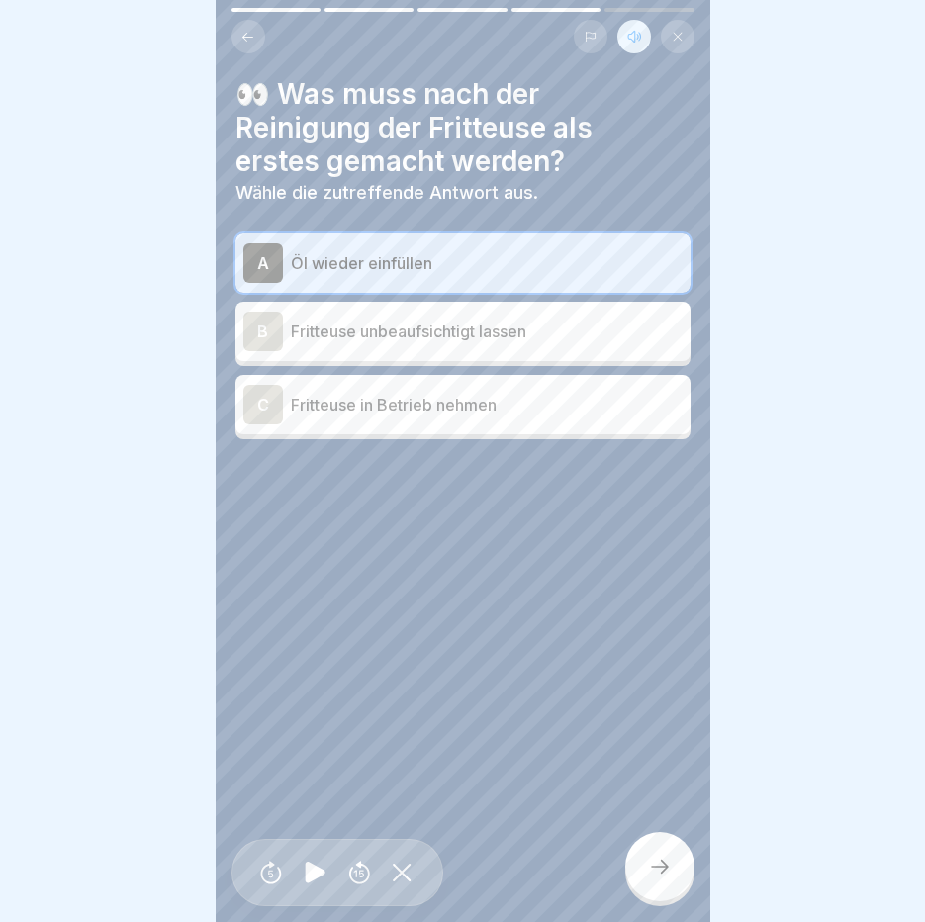
click at [667, 901] on div at bounding box center [659, 866] width 69 height 69
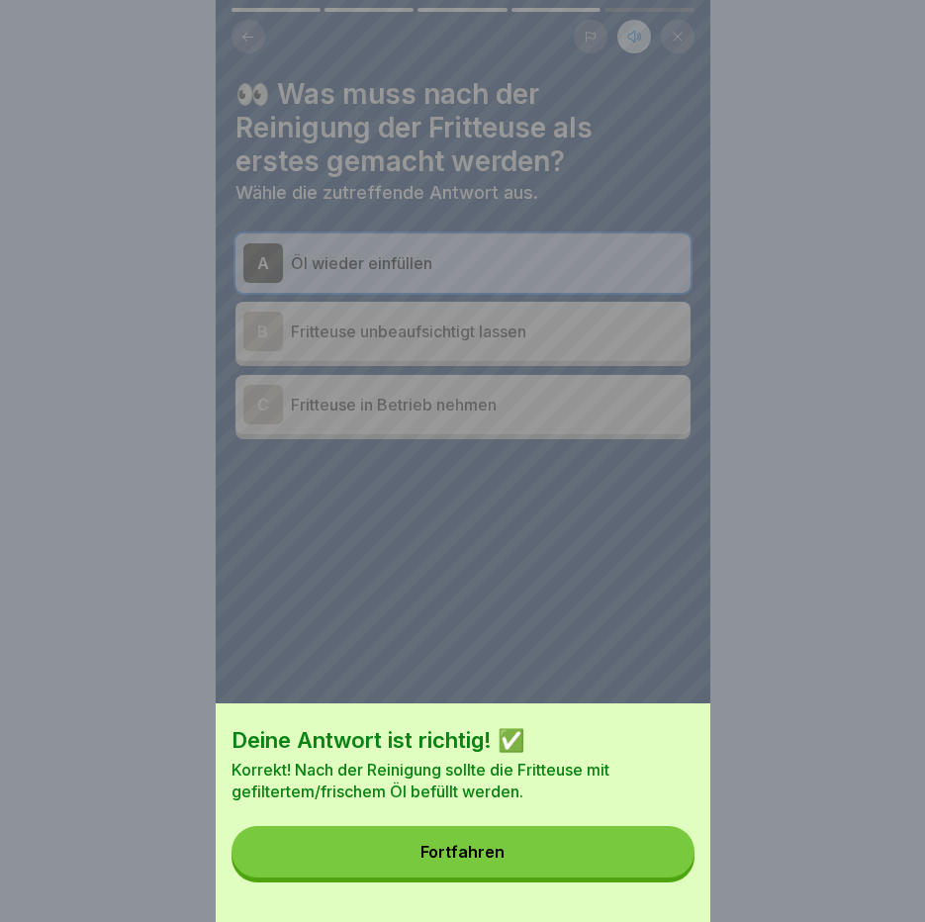
click at [658, 829] on div "Deine Antwort ist richtig! ✅ Korrekt! Nach der Reinigung sollte die Fritteuse m…" at bounding box center [463, 812] width 495 height 219
click at [653, 854] on button "Fortfahren" at bounding box center [463, 851] width 463 height 51
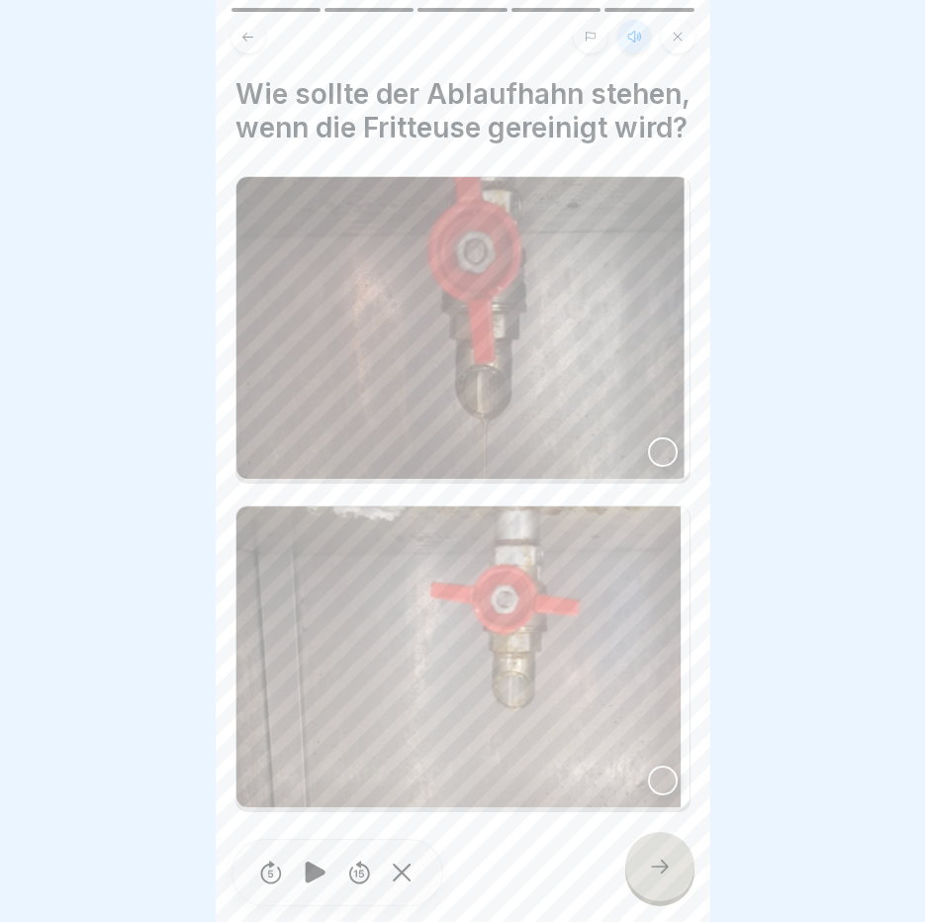
click at [658, 467] on div at bounding box center [663, 452] width 30 height 30
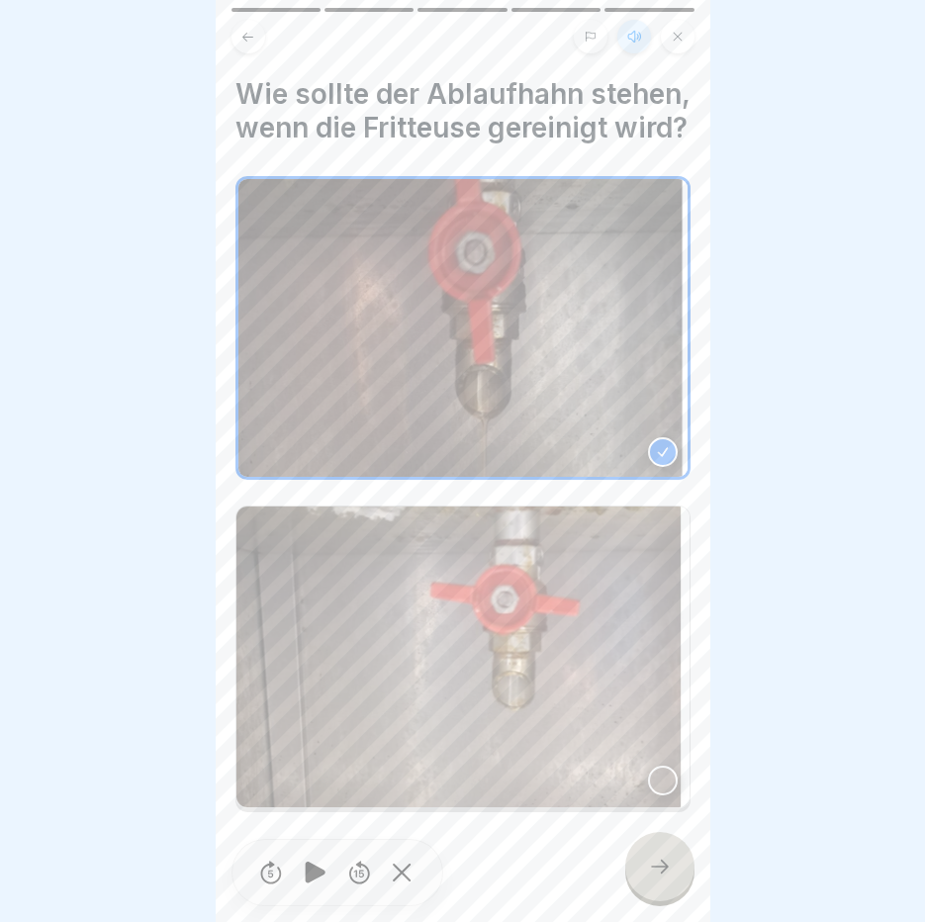
click at [659, 869] on div at bounding box center [659, 866] width 69 height 69
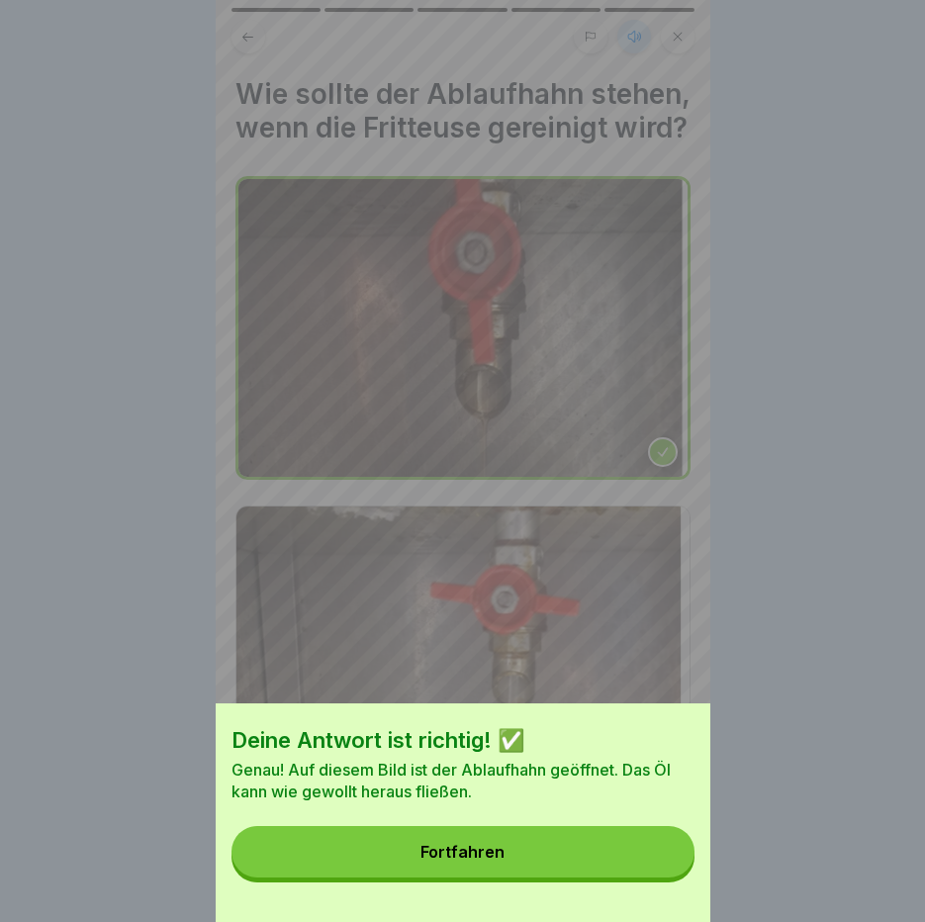
click at [659, 869] on button "Fortfahren" at bounding box center [463, 851] width 463 height 51
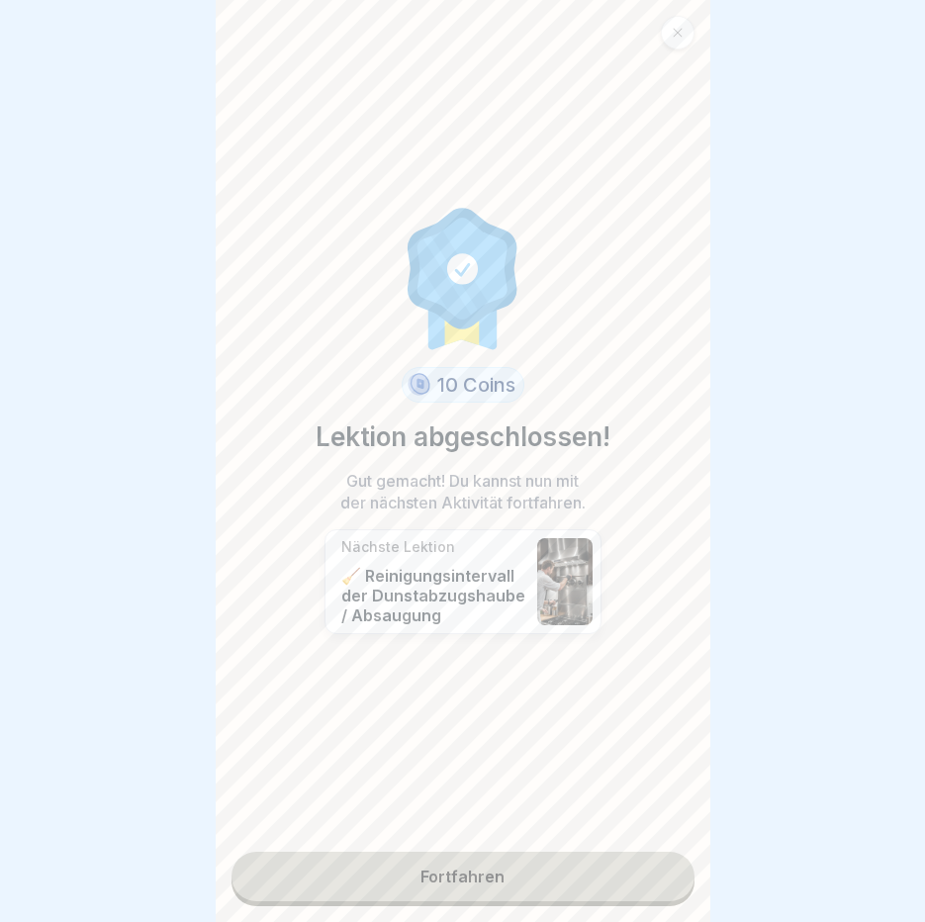
click at [539, 871] on link "Fortfahren" at bounding box center [463, 876] width 463 height 49
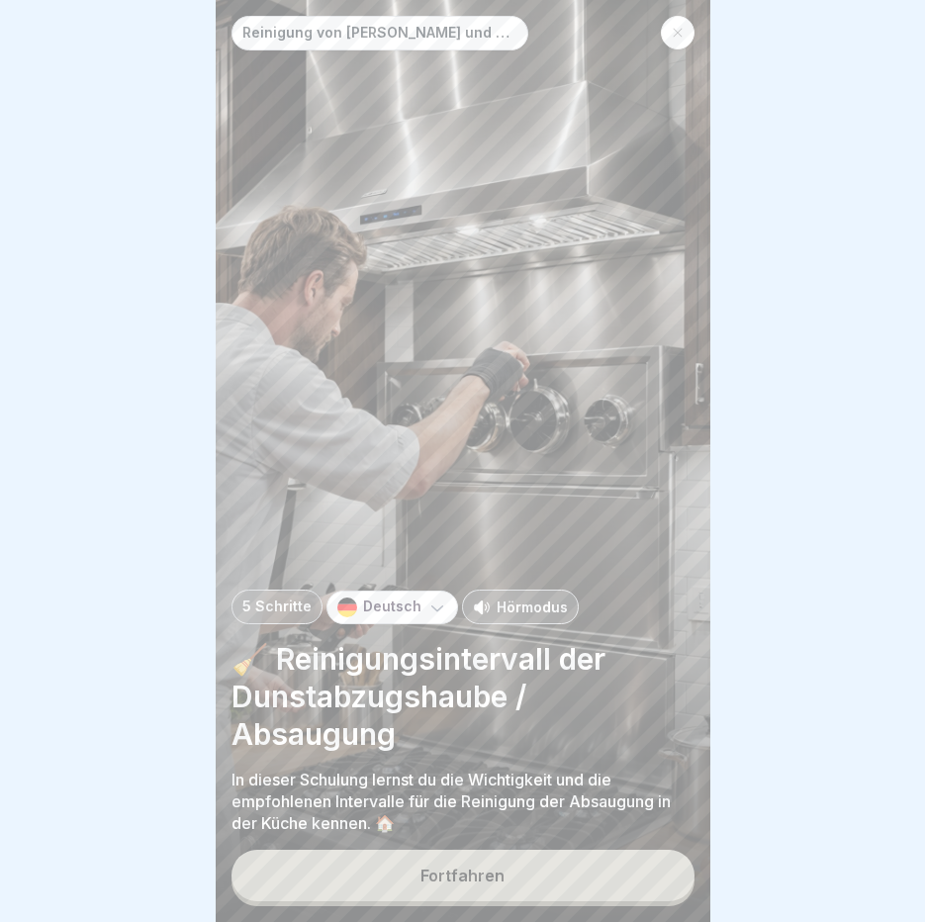
click at [523, 617] on p "Hörmodus" at bounding box center [532, 607] width 71 height 21
click at [447, 881] on button "Fortfahren" at bounding box center [463, 875] width 463 height 51
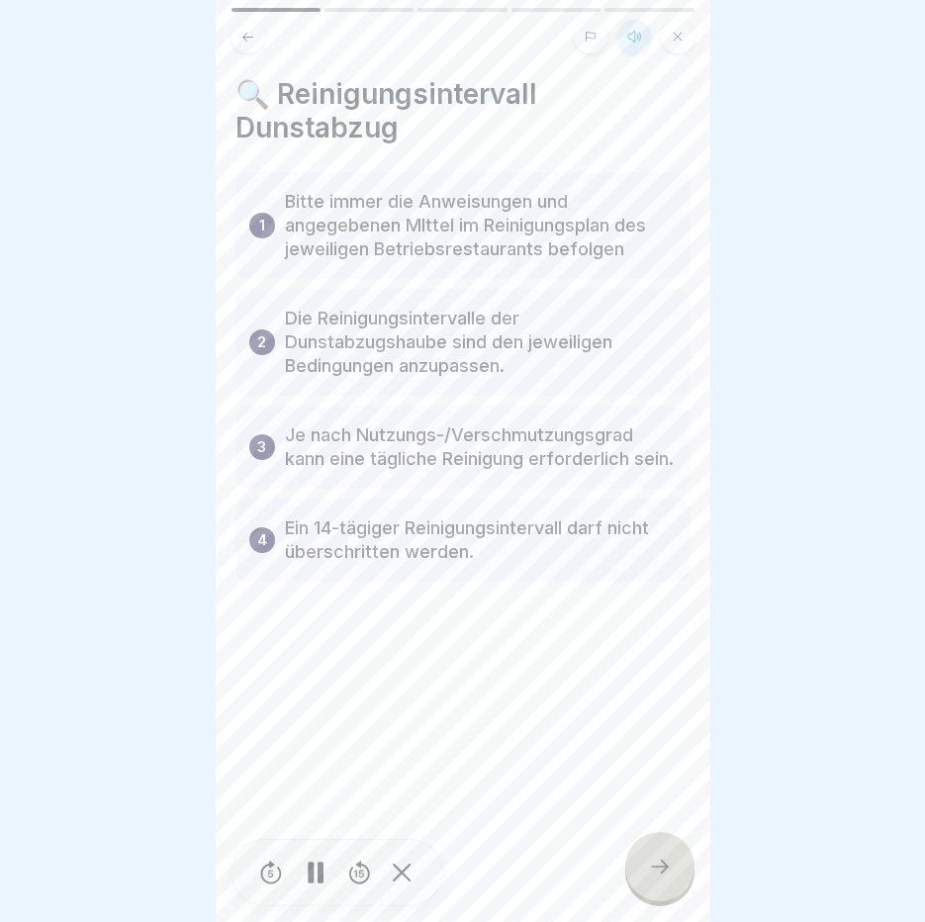
click at [328, 875] on div at bounding box center [316, 873] width 40 height 45
click at [683, 879] on div at bounding box center [659, 866] width 69 height 69
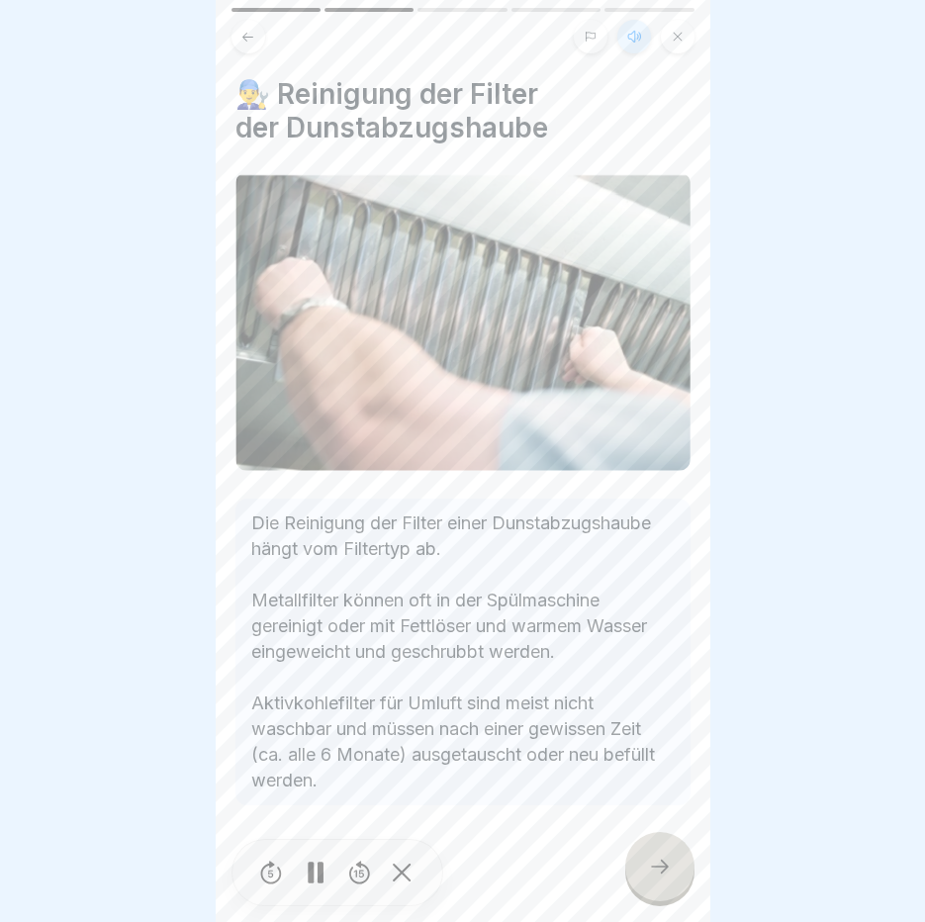
click at [683, 879] on div at bounding box center [659, 866] width 69 height 69
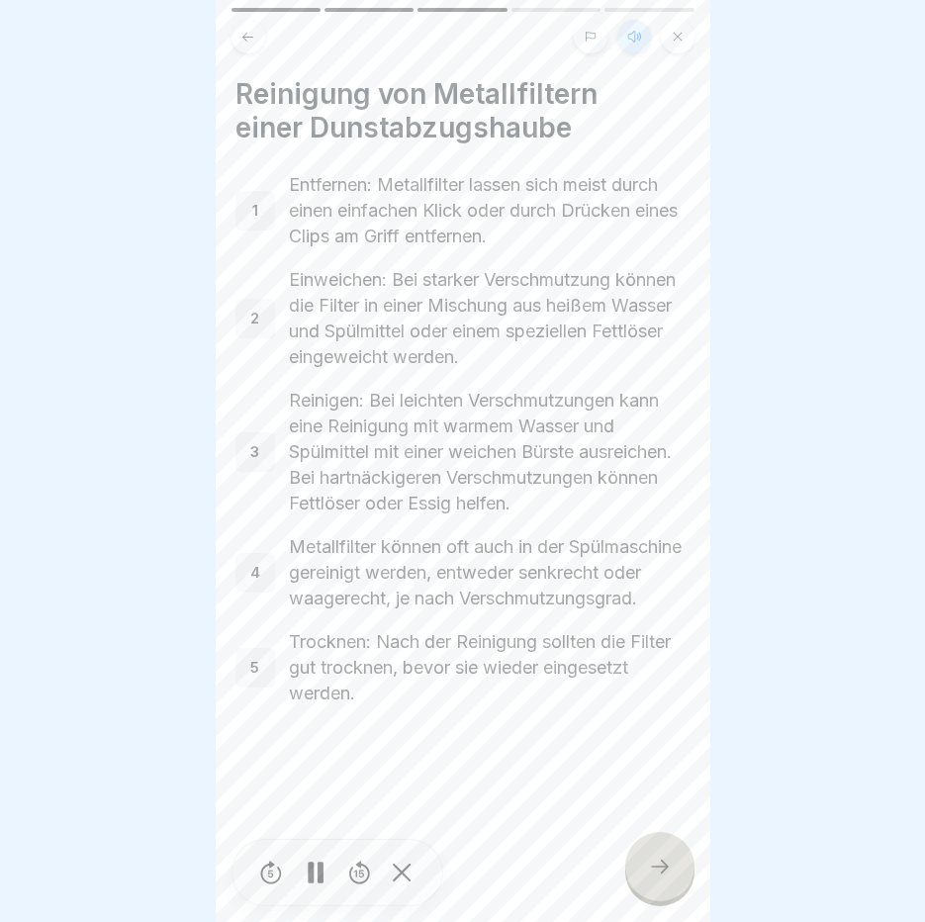
click at [683, 879] on div at bounding box center [659, 866] width 69 height 69
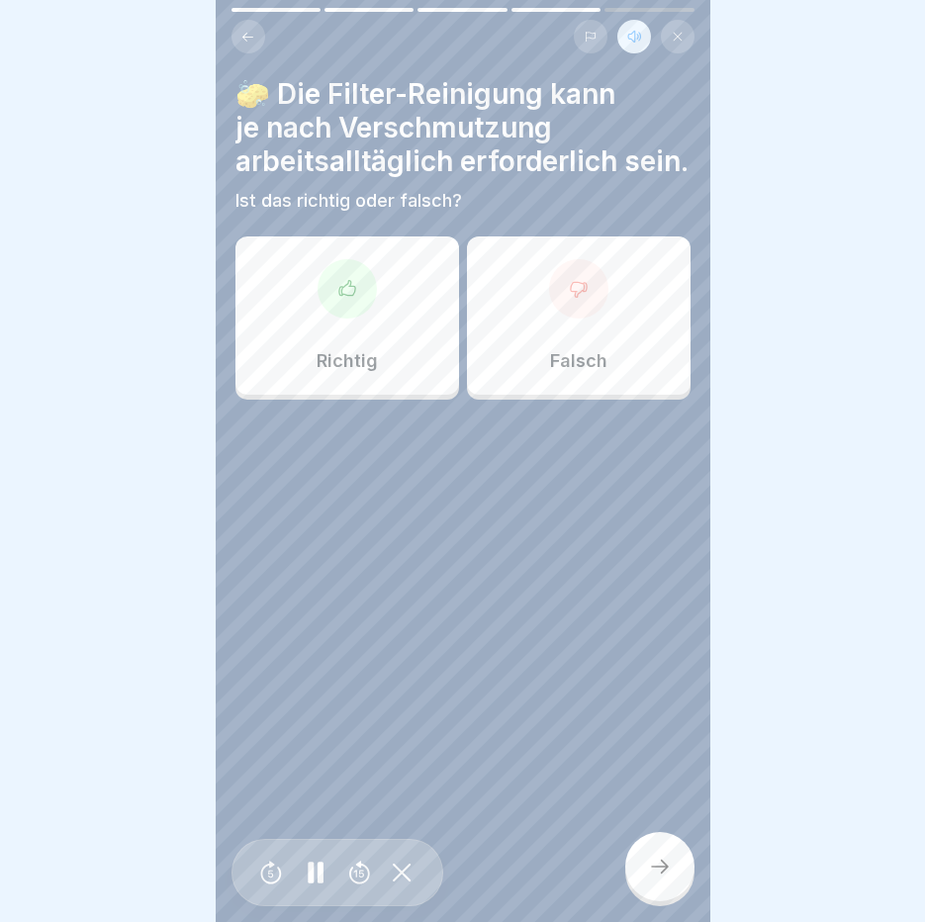
click at [620, 337] on div "Falsch" at bounding box center [579, 315] width 224 height 158
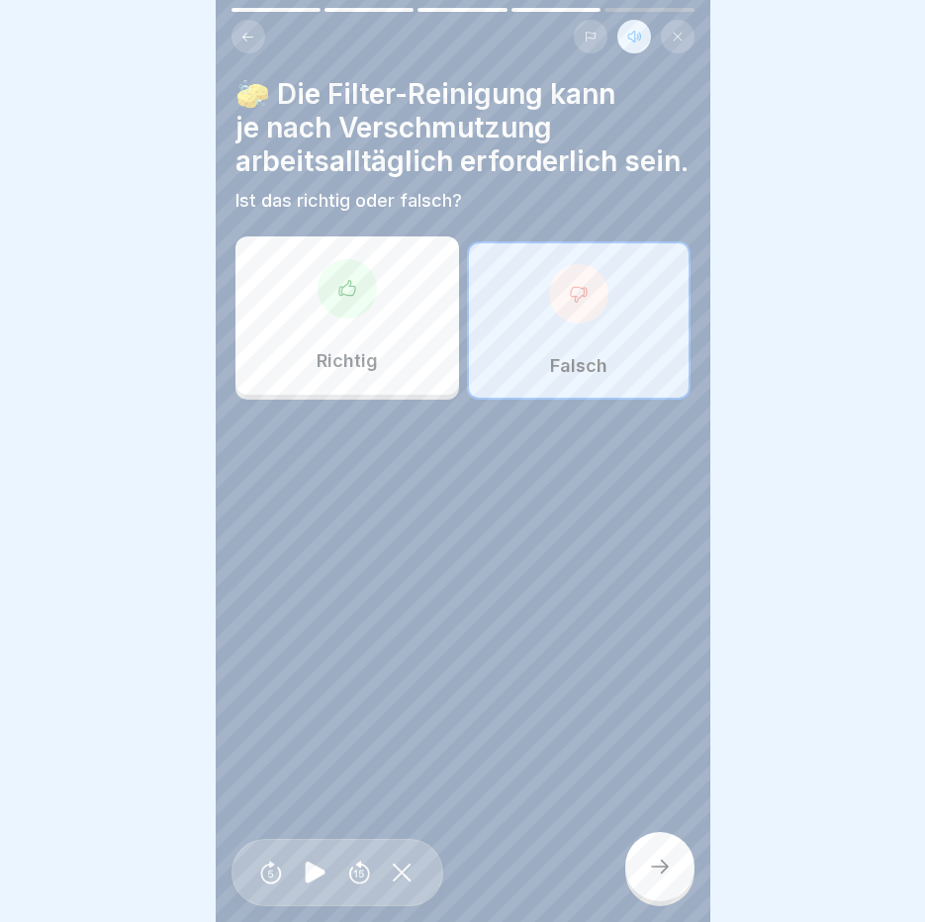
click at [650, 865] on div at bounding box center [659, 866] width 69 height 69
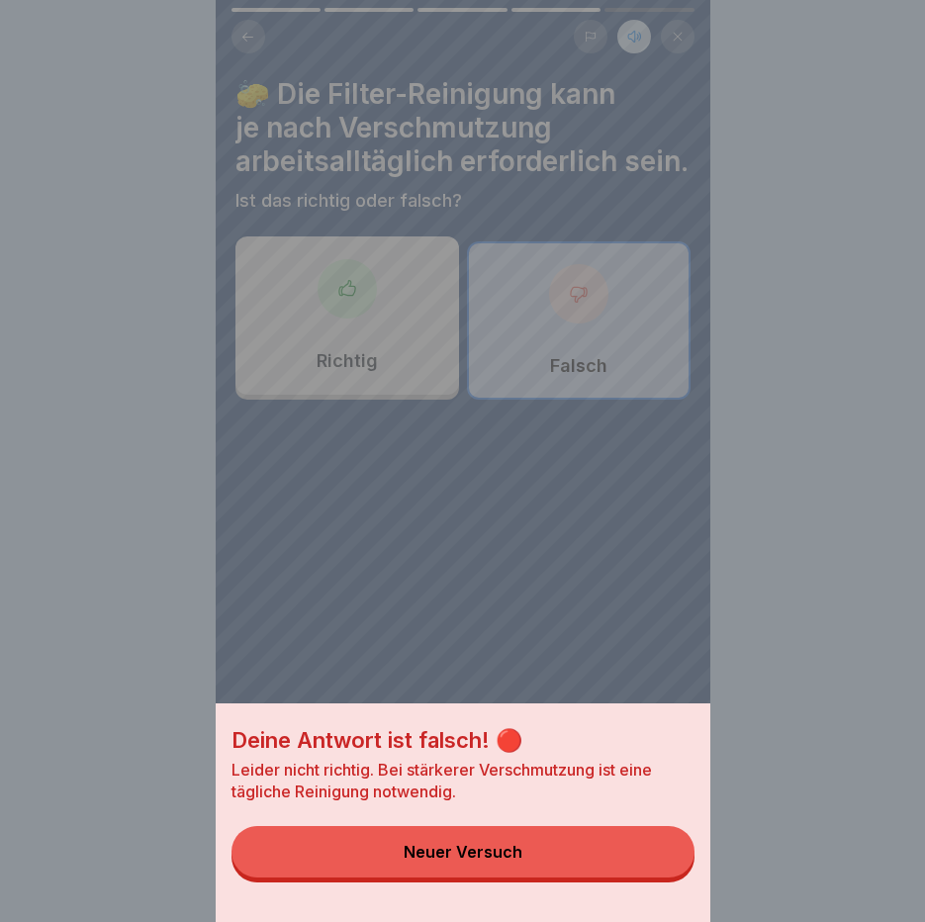
click at [650, 866] on button "Neuer Versuch" at bounding box center [463, 851] width 463 height 51
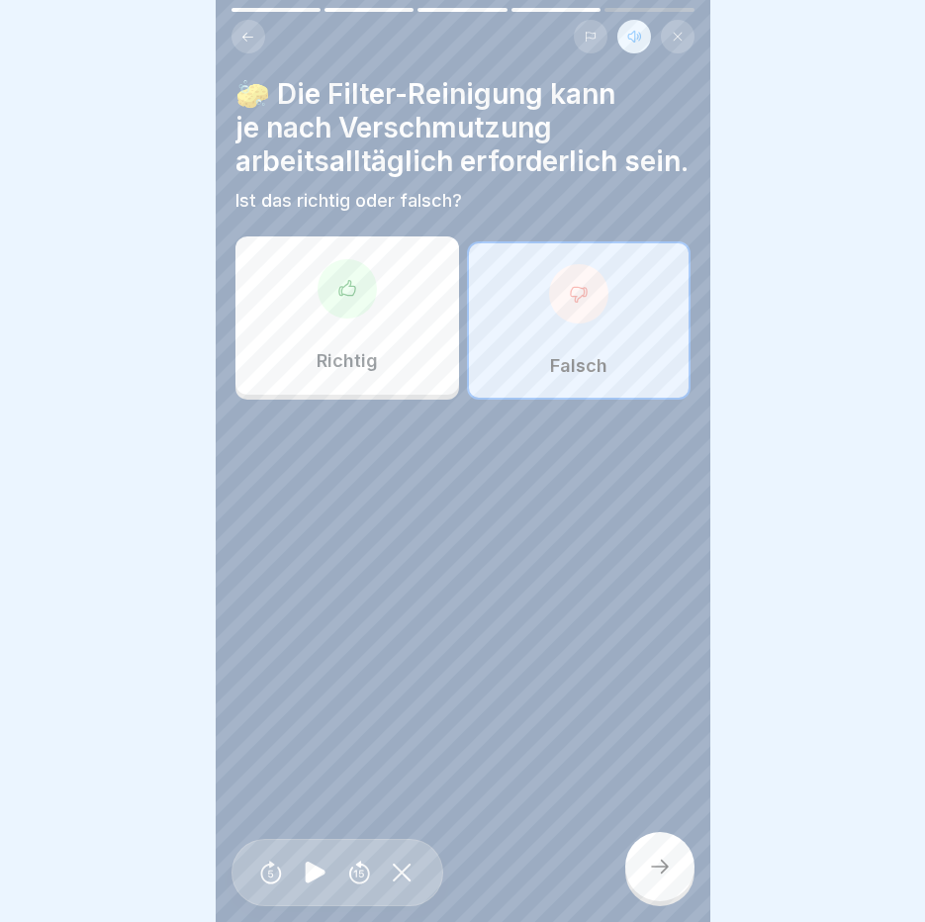
click at [581, 400] on div "Falsch" at bounding box center [579, 320] width 224 height 158
click at [335, 382] on div "Richtig" at bounding box center [347, 315] width 224 height 158
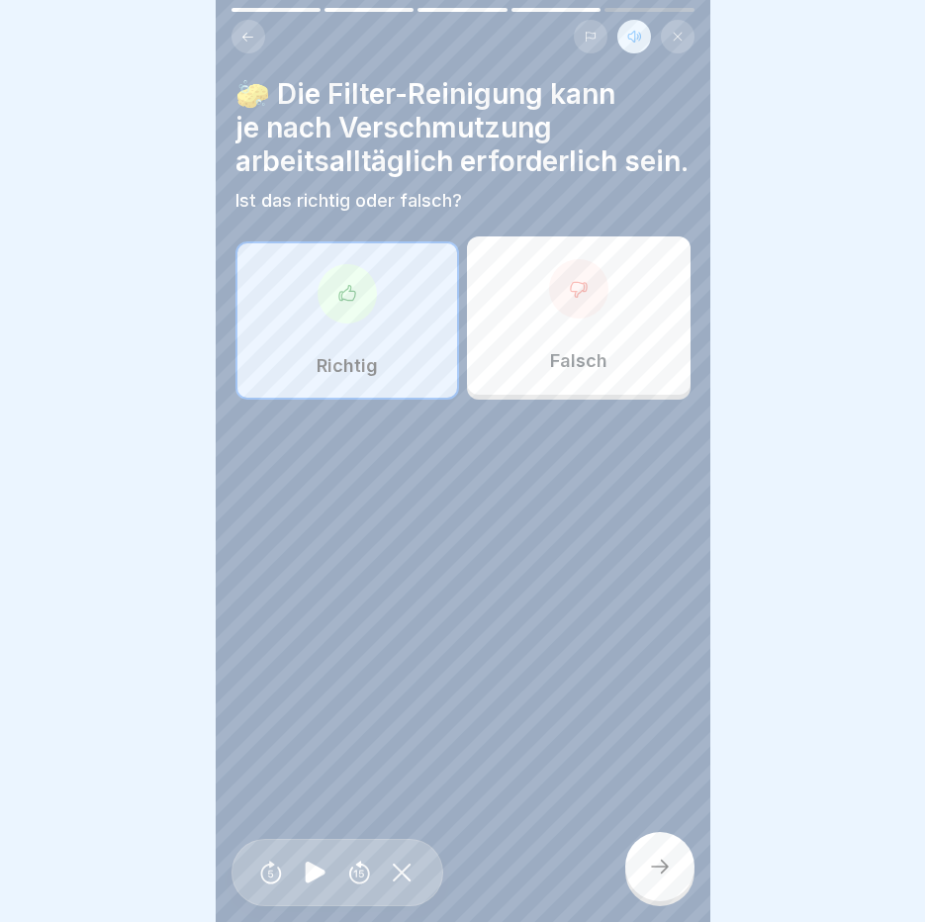
click at [661, 864] on div at bounding box center [659, 866] width 69 height 69
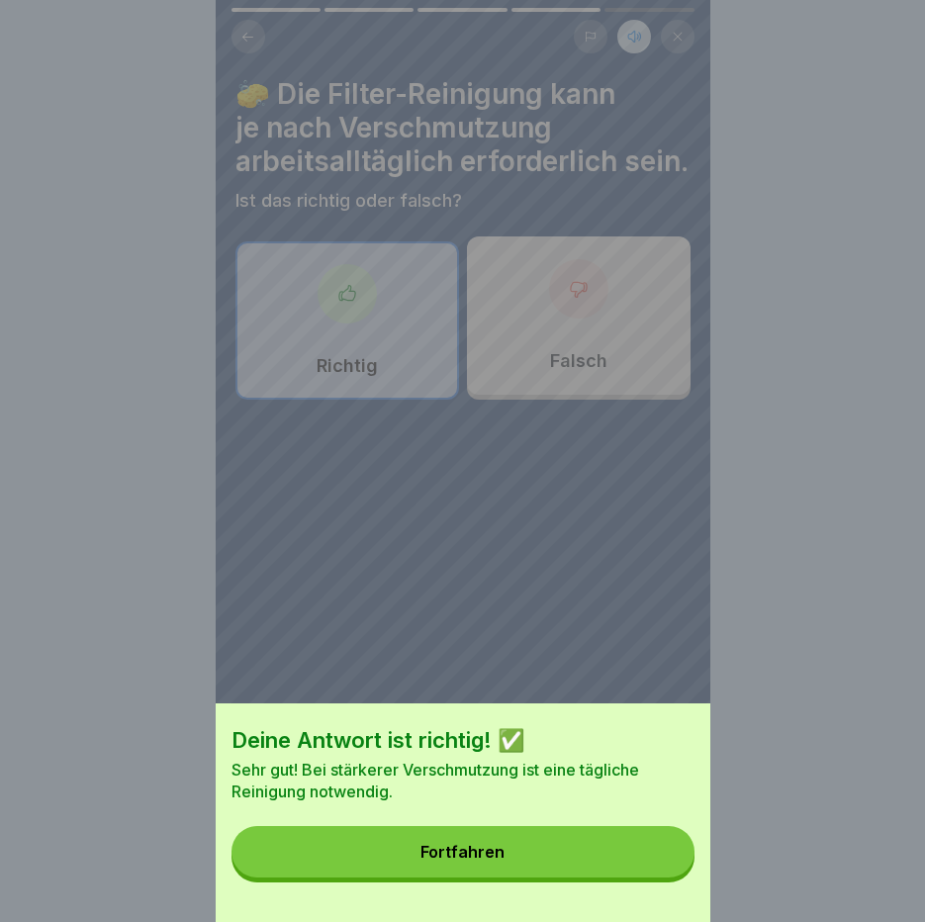
click at [661, 864] on button "Fortfahren" at bounding box center [463, 851] width 463 height 51
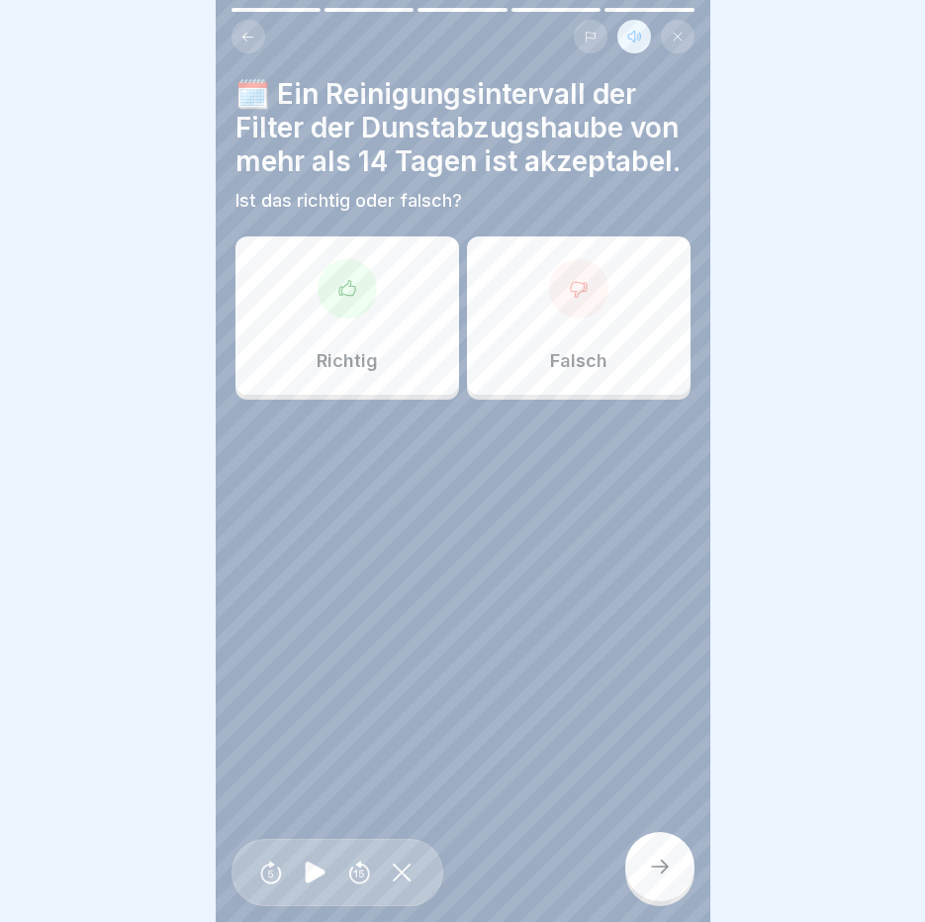
click at [535, 383] on div "Falsch" at bounding box center [579, 315] width 224 height 158
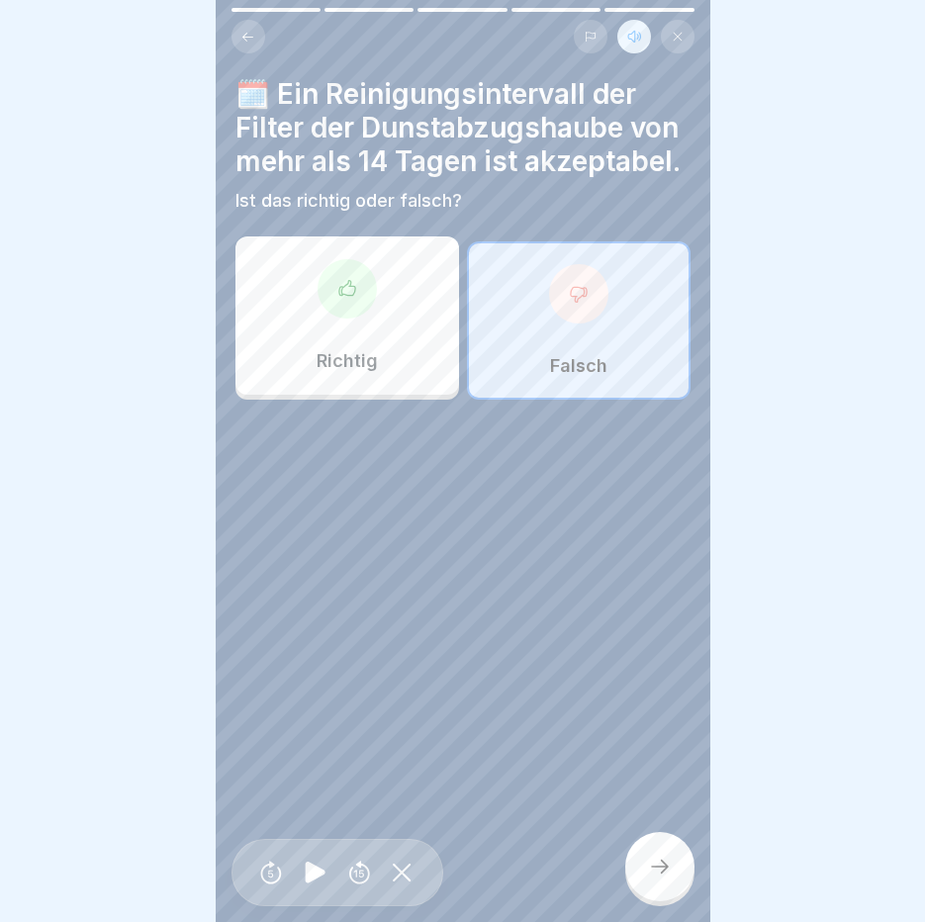
click at [674, 879] on div at bounding box center [659, 866] width 69 height 69
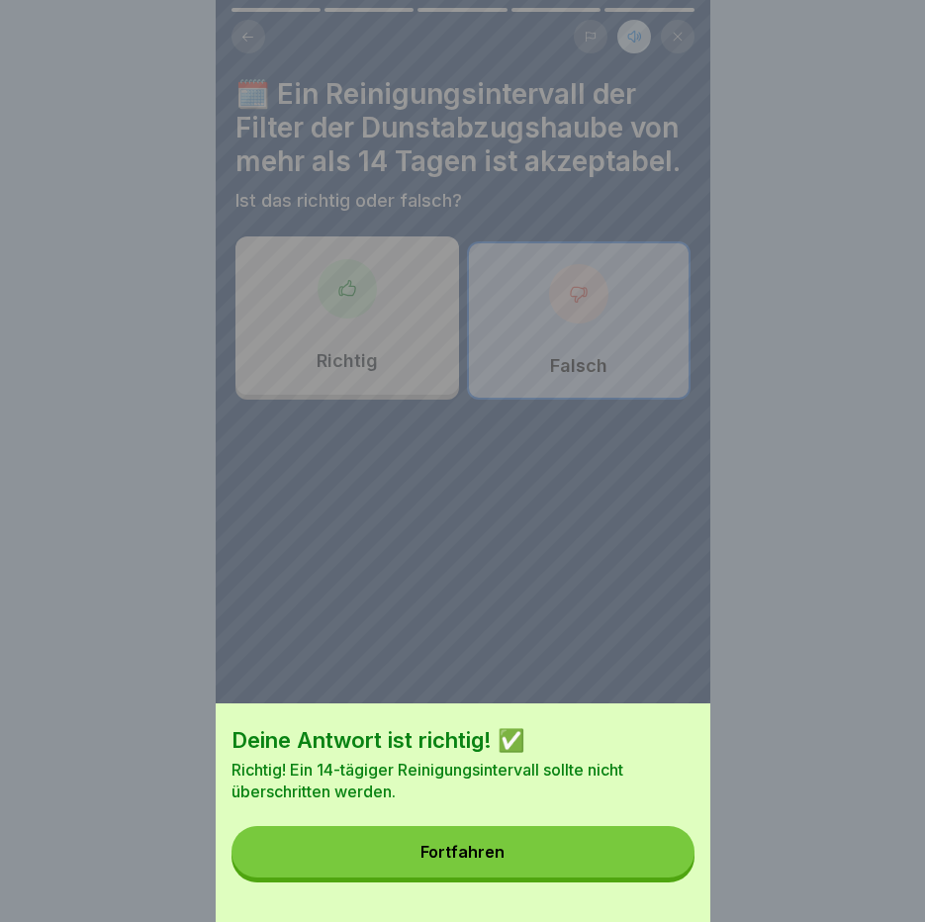
click at [674, 878] on button "Fortfahren" at bounding box center [463, 851] width 463 height 51
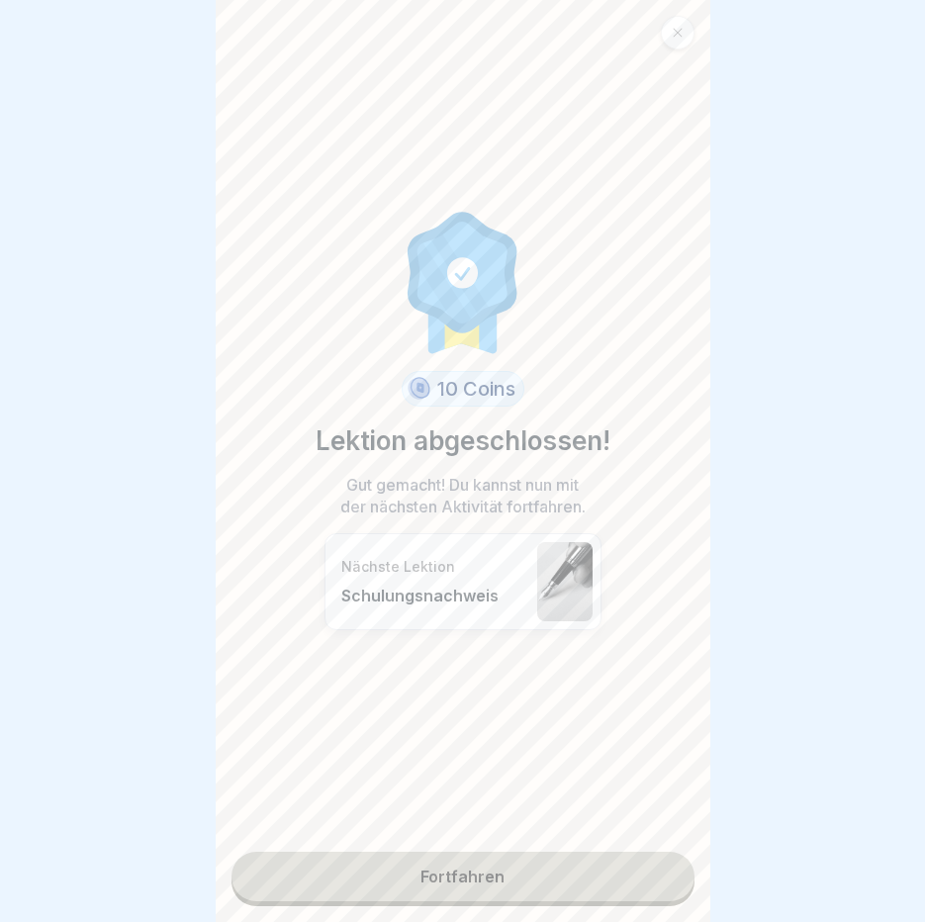
click at [674, 879] on link "Fortfahren" at bounding box center [463, 876] width 463 height 49
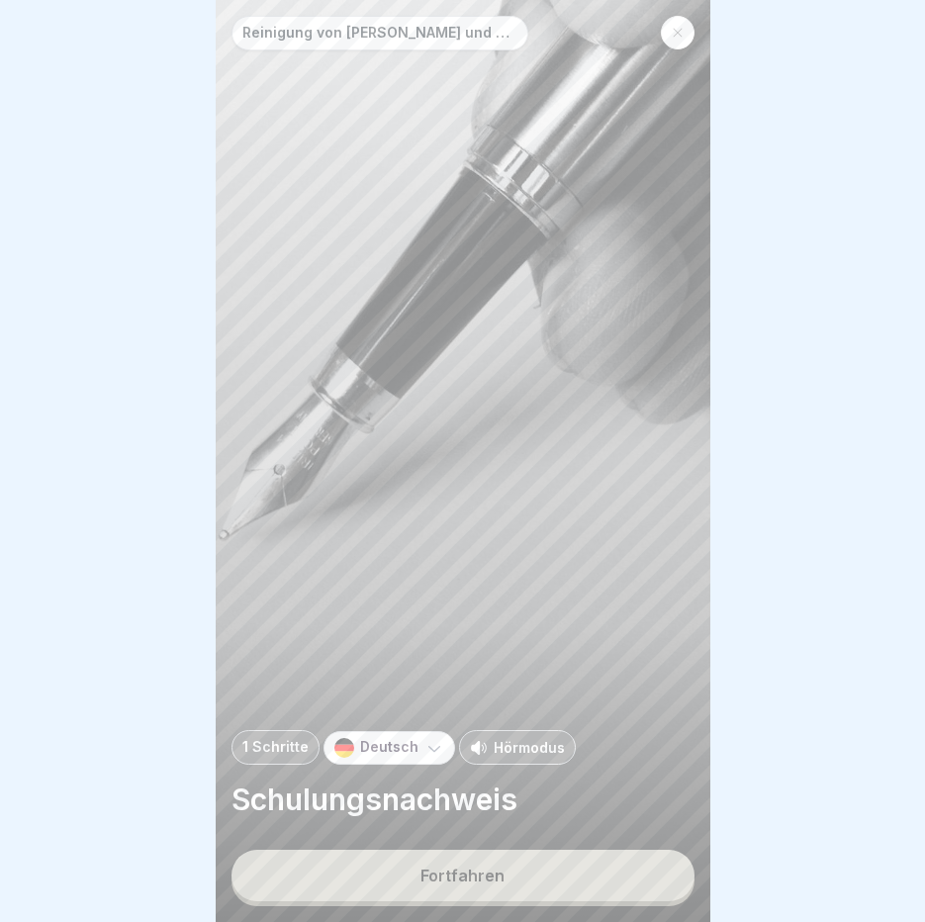
click at [501, 757] on p "Hörmodus" at bounding box center [529, 747] width 71 height 21
click at [486, 876] on button "Fortfahren" at bounding box center [463, 875] width 463 height 51
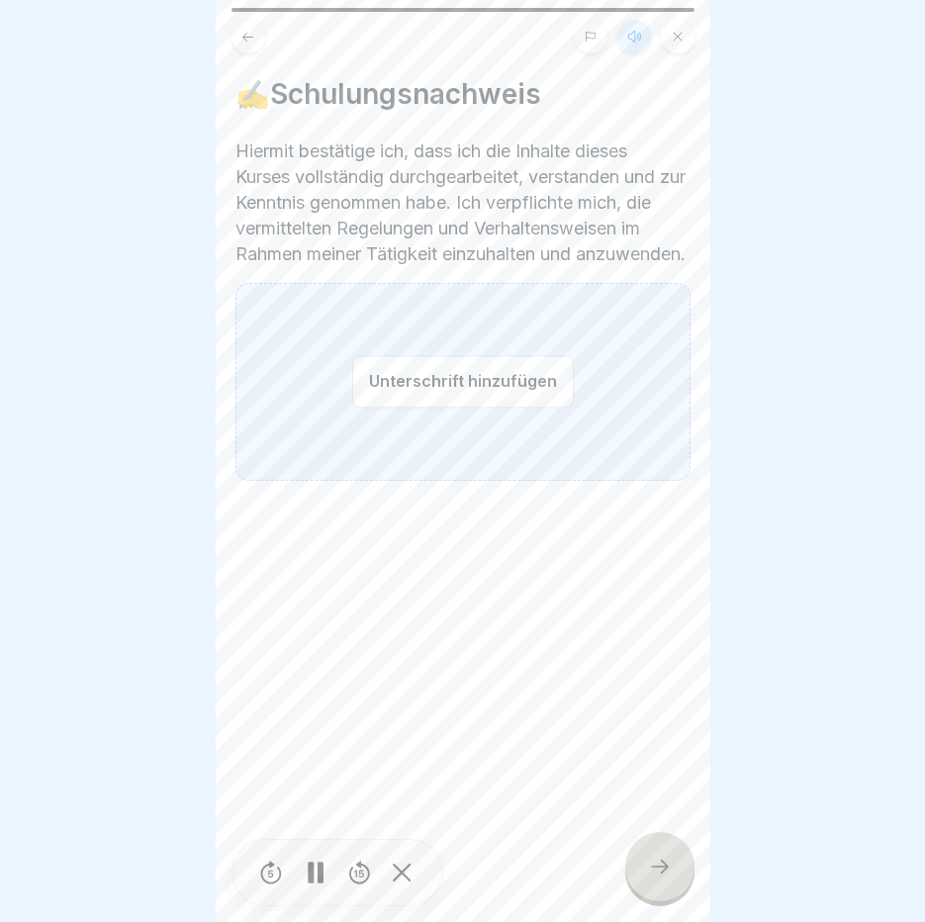
click at [482, 388] on button "Unterschrift hinzufügen" at bounding box center [463, 381] width 222 height 52
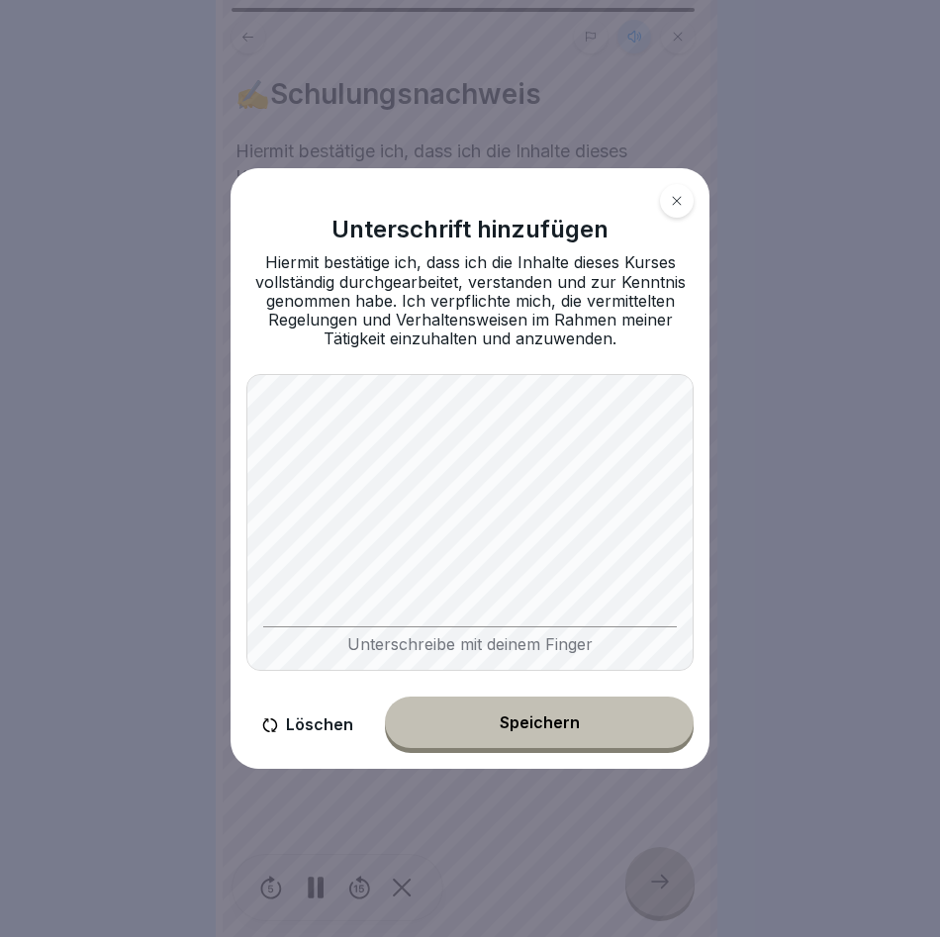
click at [530, 707] on button "Speichern" at bounding box center [539, 722] width 309 height 51
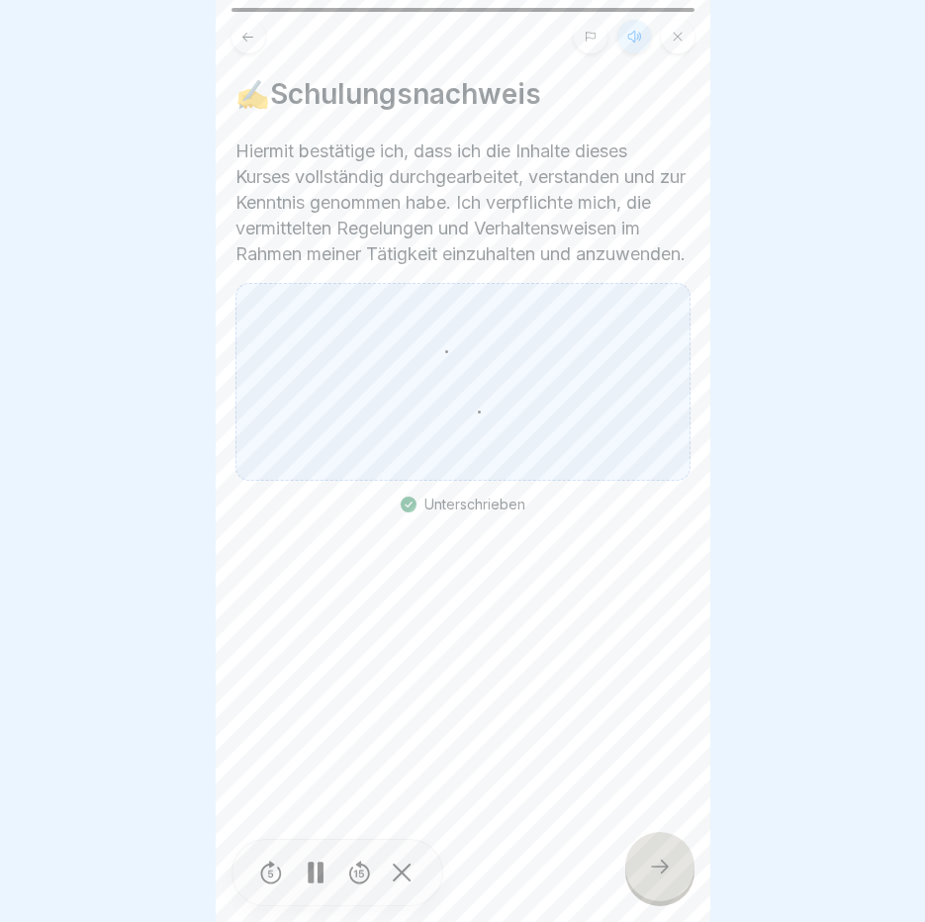
click at [662, 876] on icon at bounding box center [660, 867] width 24 height 24
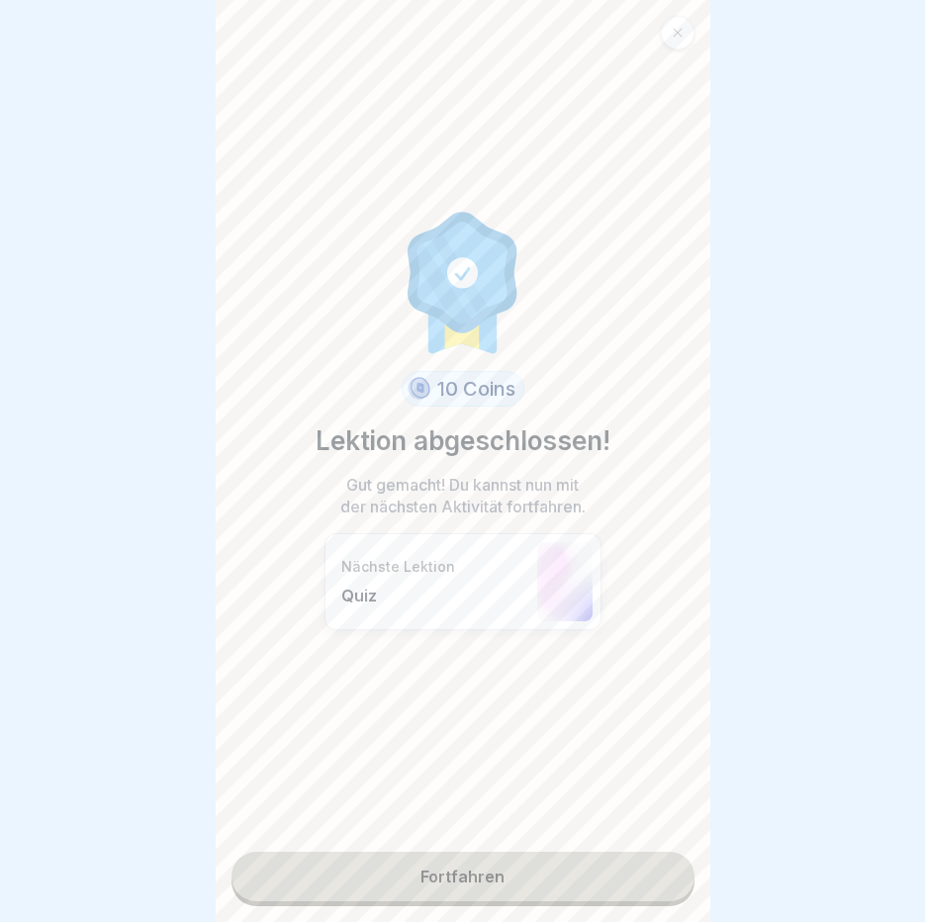
click at [432, 887] on link "Fortfahren" at bounding box center [463, 876] width 463 height 49
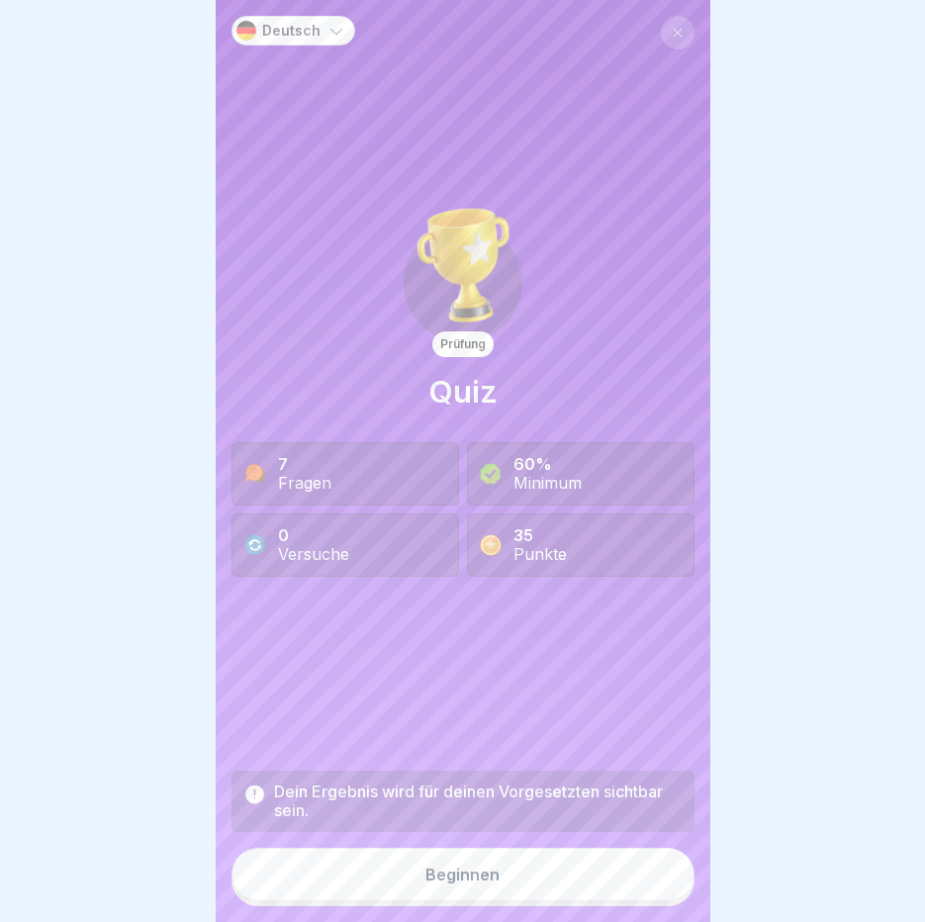
click at [415, 891] on button "Beginnen" at bounding box center [463, 874] width 463 height 53
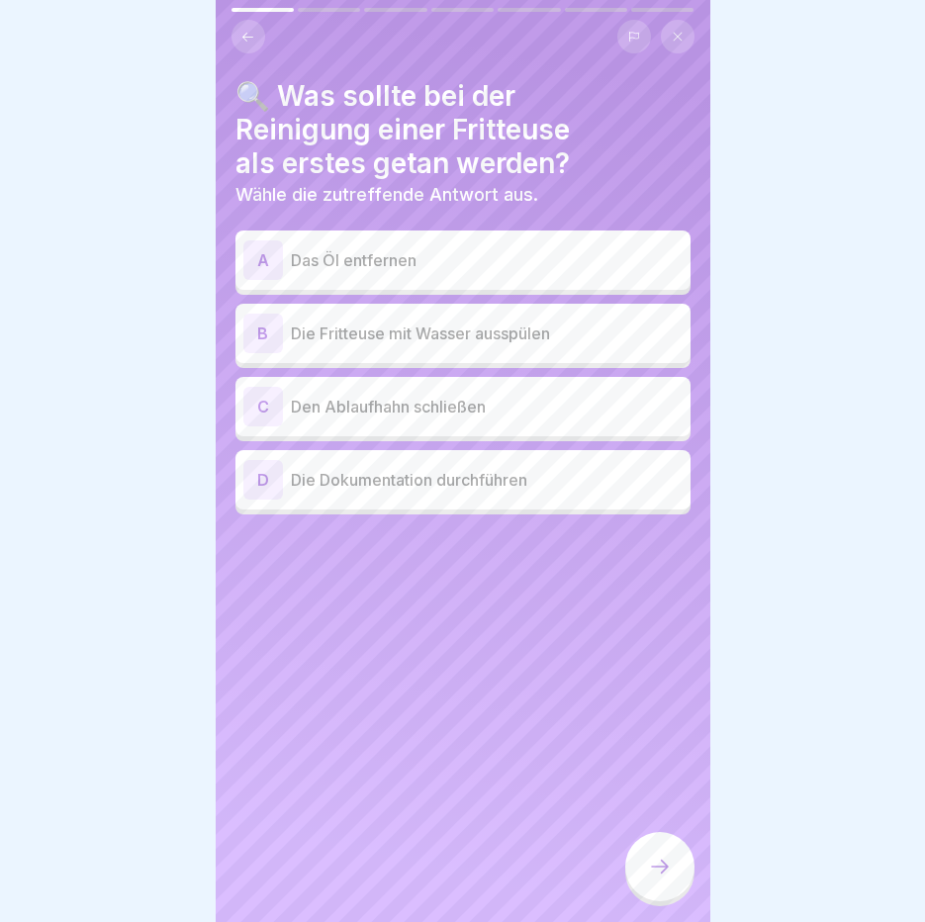
click at [465, 249] on p "Das Öl entfernen" at bounding box center [487, 260] width 392 height 24
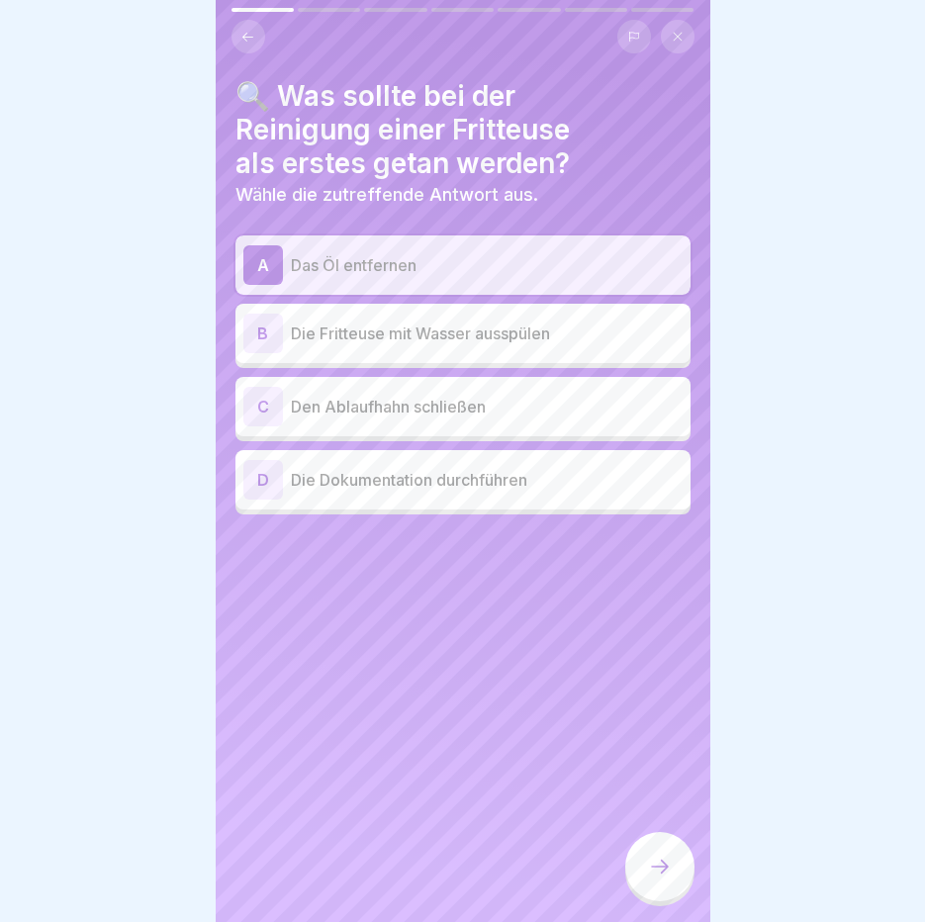
click at [561, 423] on div "C Den Ablaufhahn schließen" at bounding box center [462, 407] width 439 height 40
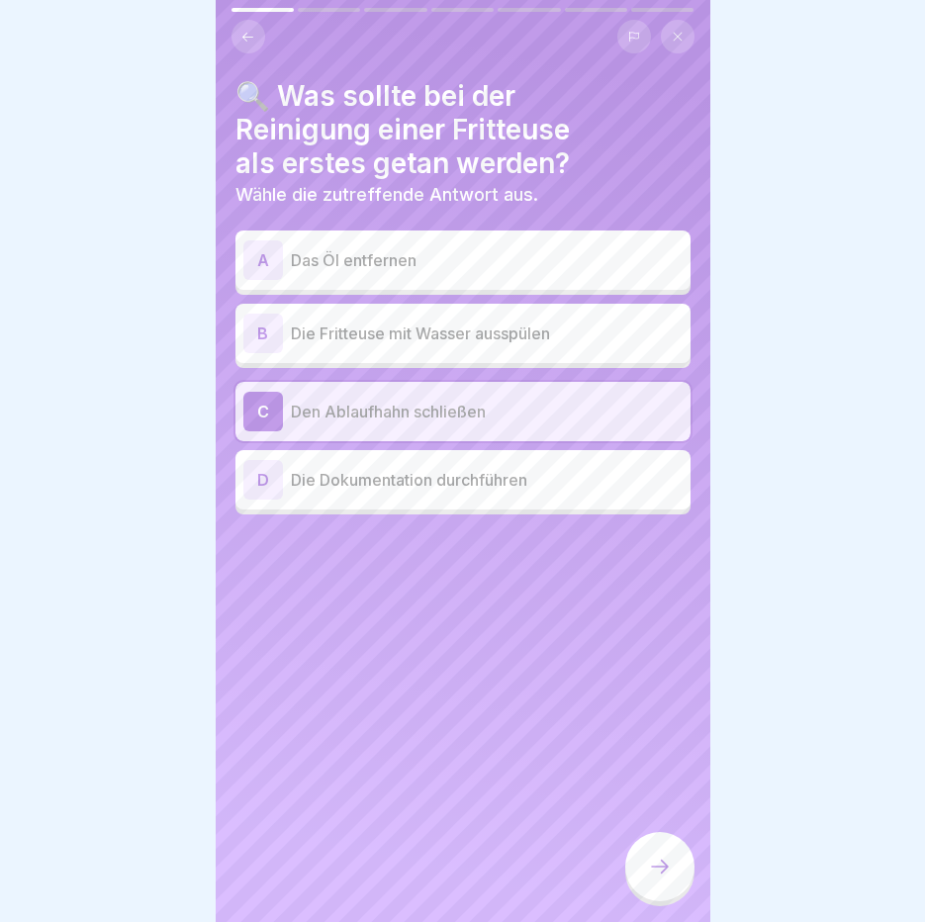
click at [667, 874] on icon at bounding box center [660, 867] width 24 height 24
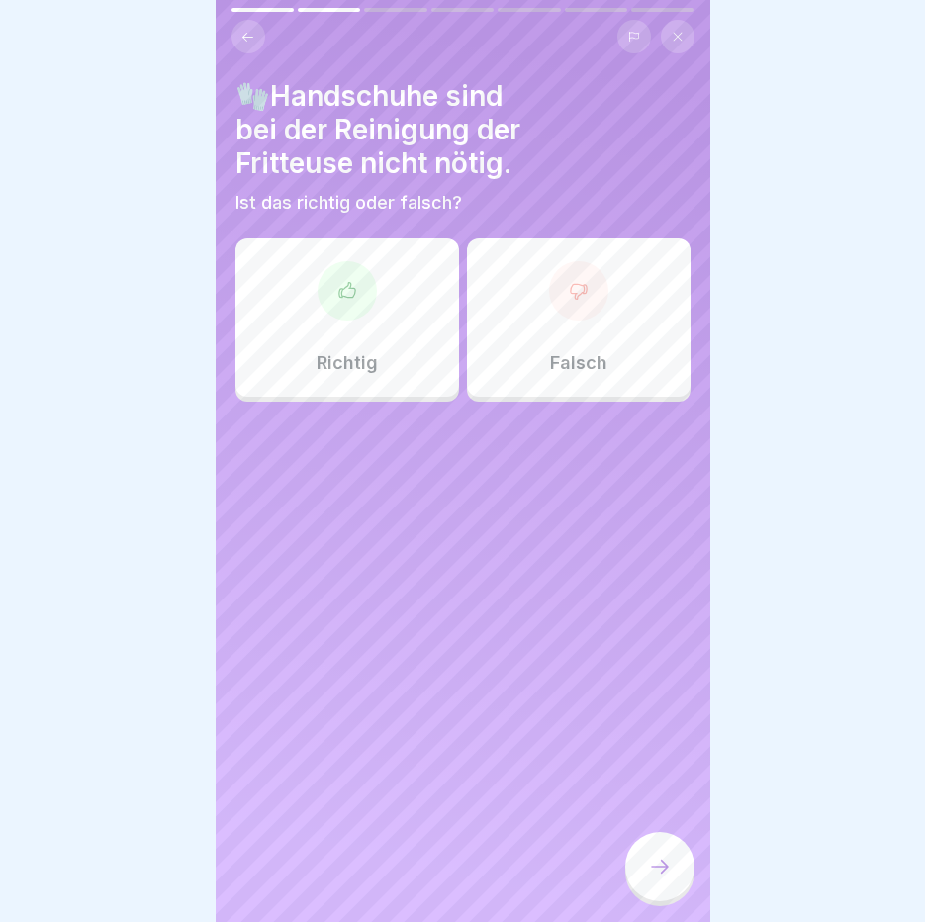
click at [588, 337] on div "Falsch" at bounding box center [579, 317] width 224 height 158
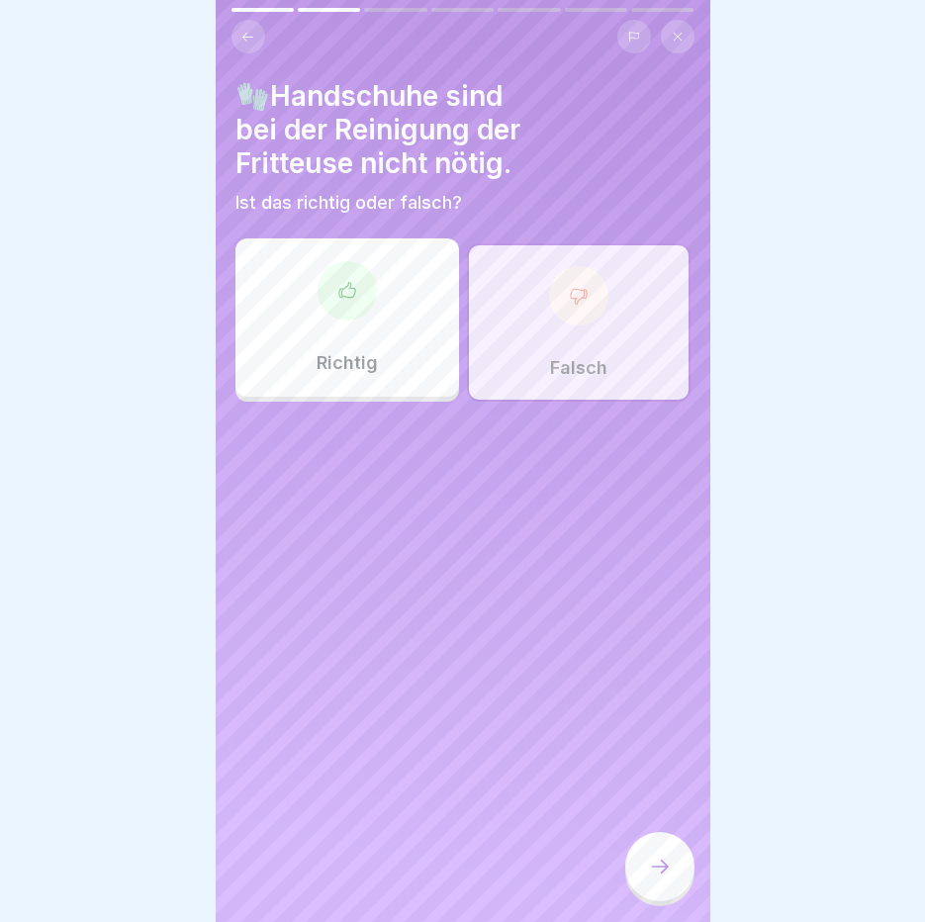
click at [668, 847] on div at bounding box center [659, 869] width 69 height 74
click at [669, 849] on div at bounding box center [659, 869] width 69 height 74
click at [665, 871] on div at bounding box center [659, 866] width 69 height 69
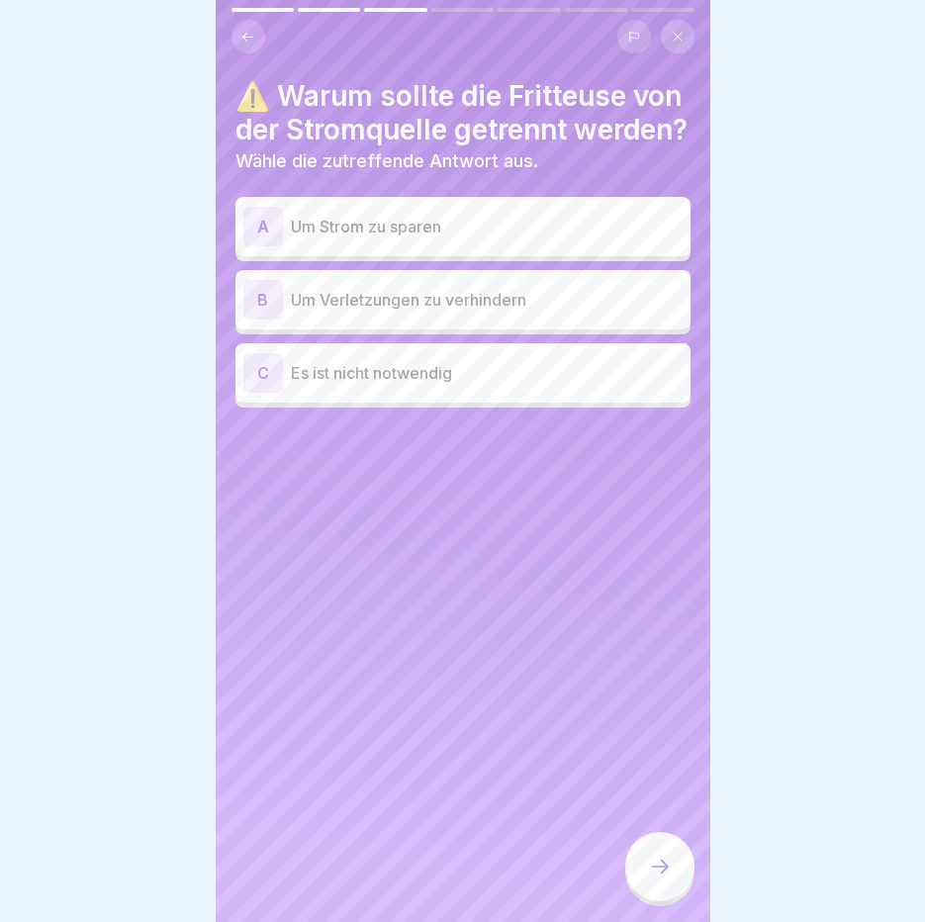
click at [477, 312] on p "Um Verletzungen zu verhindern" at bounding box center [487, 300] width 392 height 24
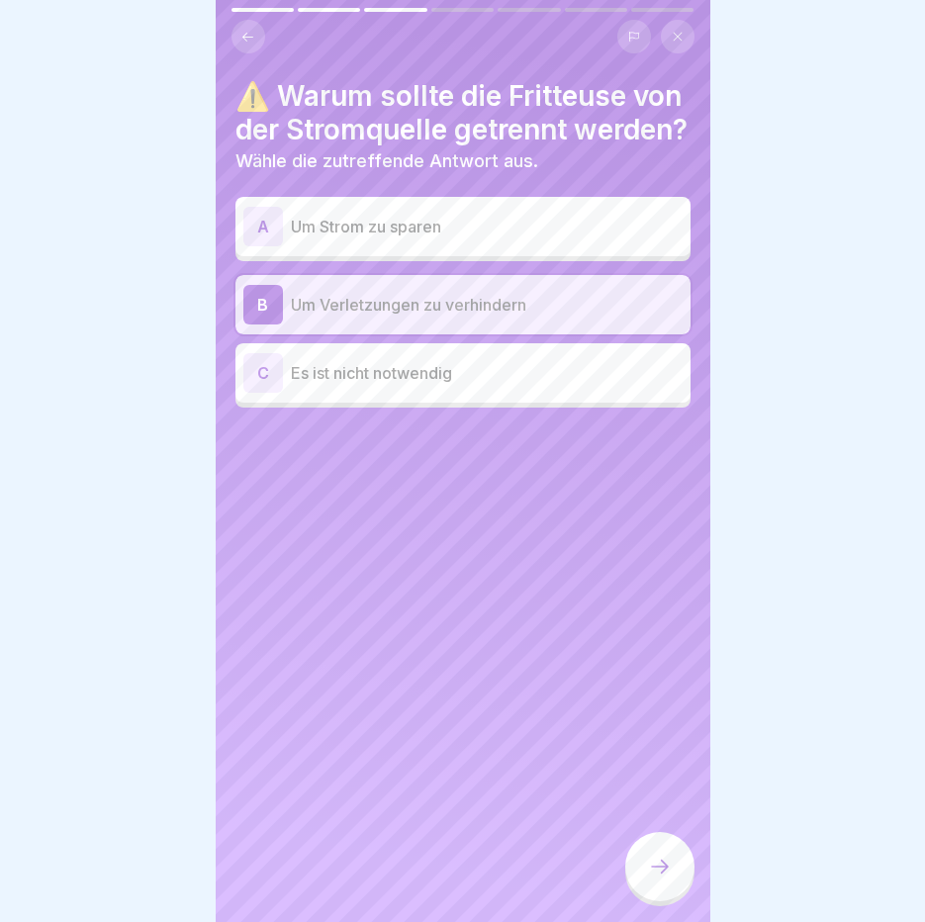
click at [685, 901] on div at bounding box center [659, 866] width 69 height 69
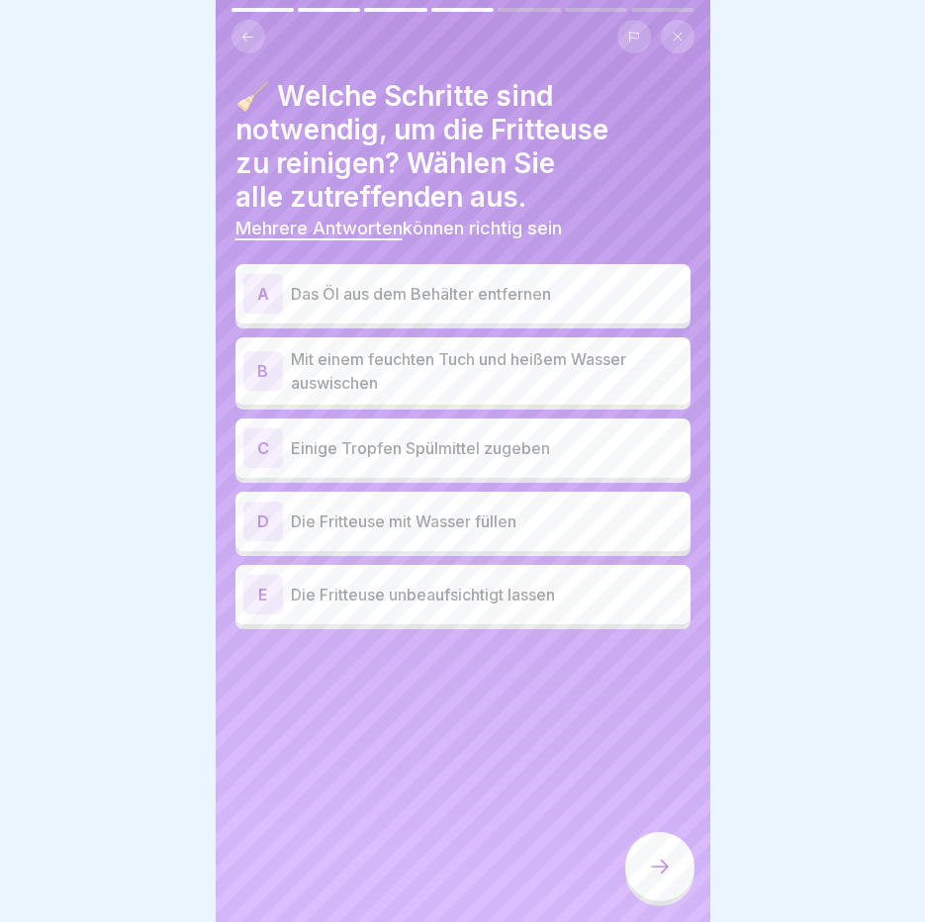
click at [436, 299] on p "Das Öl aus dem Behälter entfernen" at bounding box center [487, 294] width 392 height 24
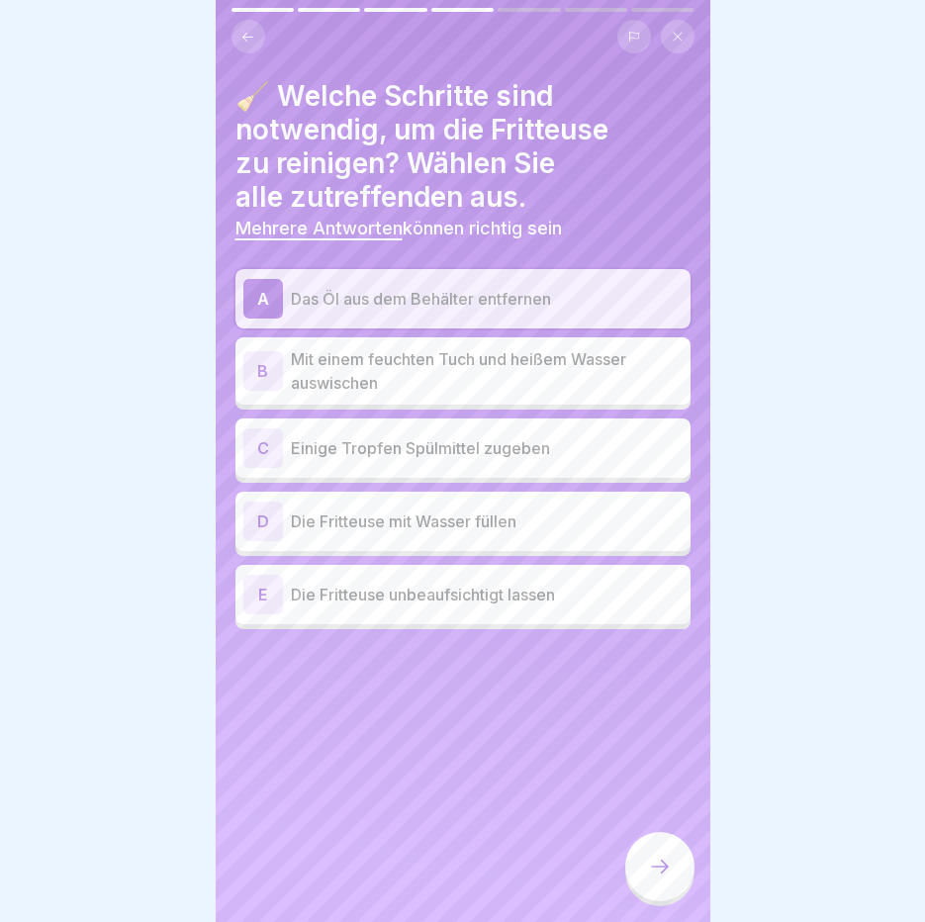
click at [482, 376] on p "Mit einem feuchten Tuch und heißem Wasser auswischen" at bounding box center [487, 370] width 392 height 47
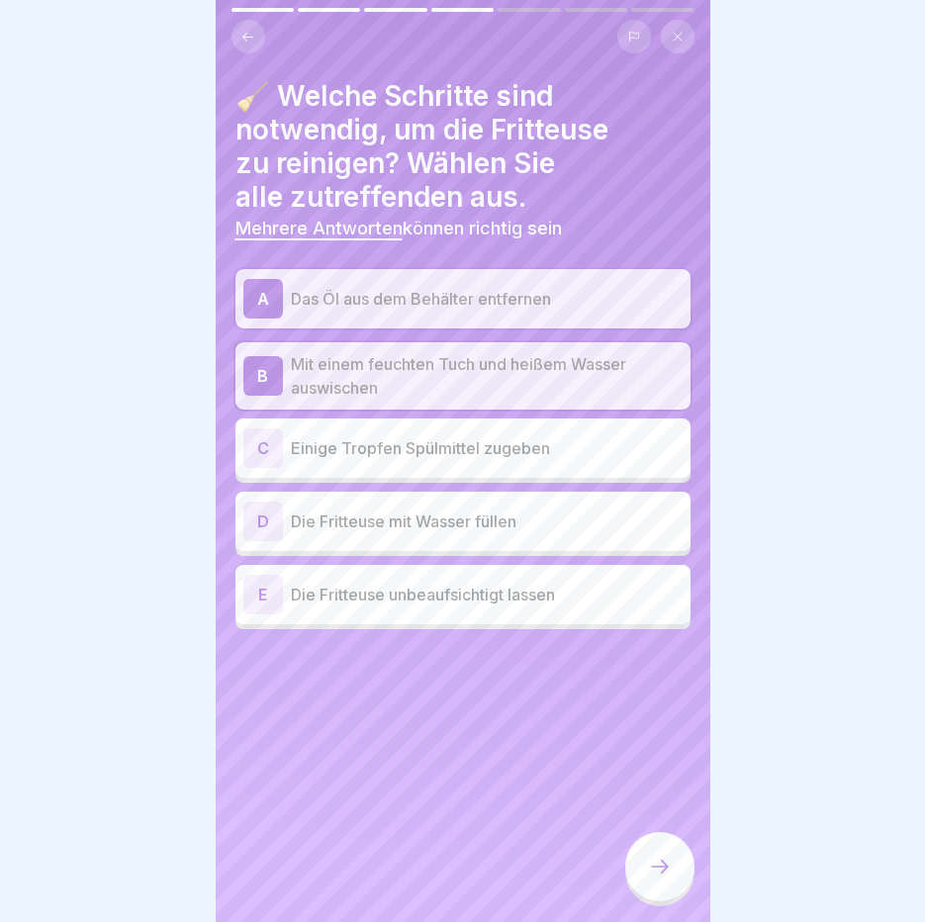
click at [669, 879] on icon at bounding box center [660, 867] width 24 height 24
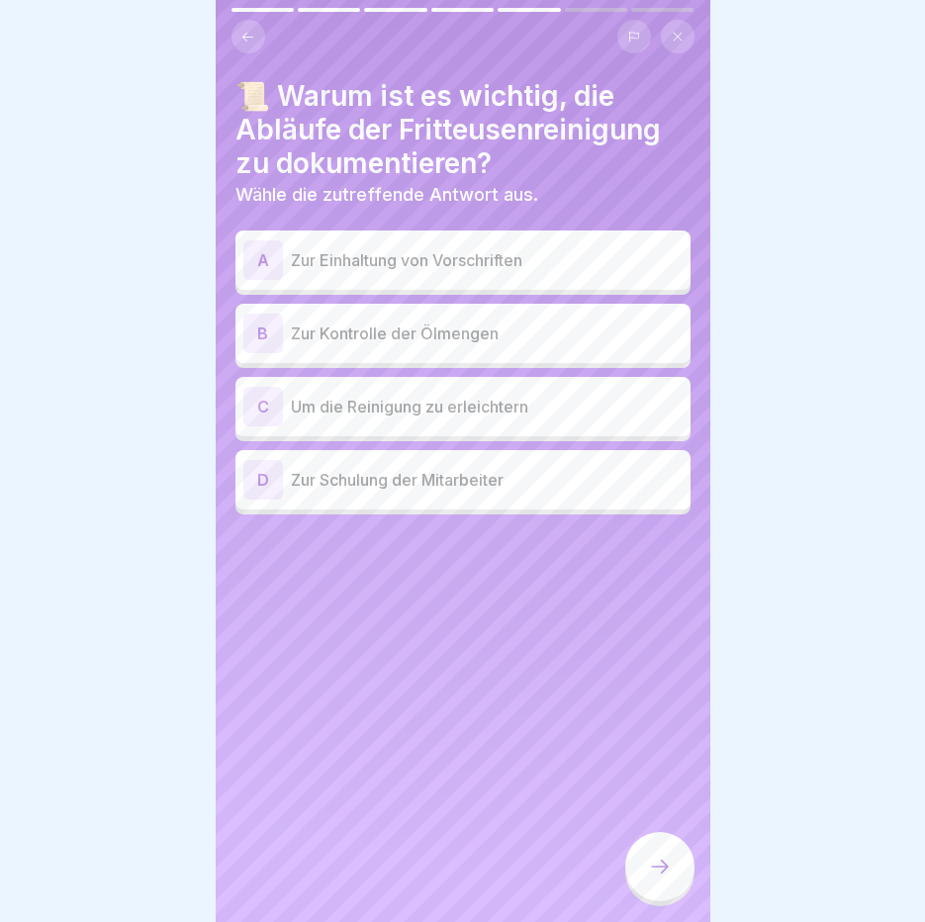
click at [510, 266] on p "Zur Einhaltung von Vorschriften" at bounding box center [487, 260] width 392 height 24
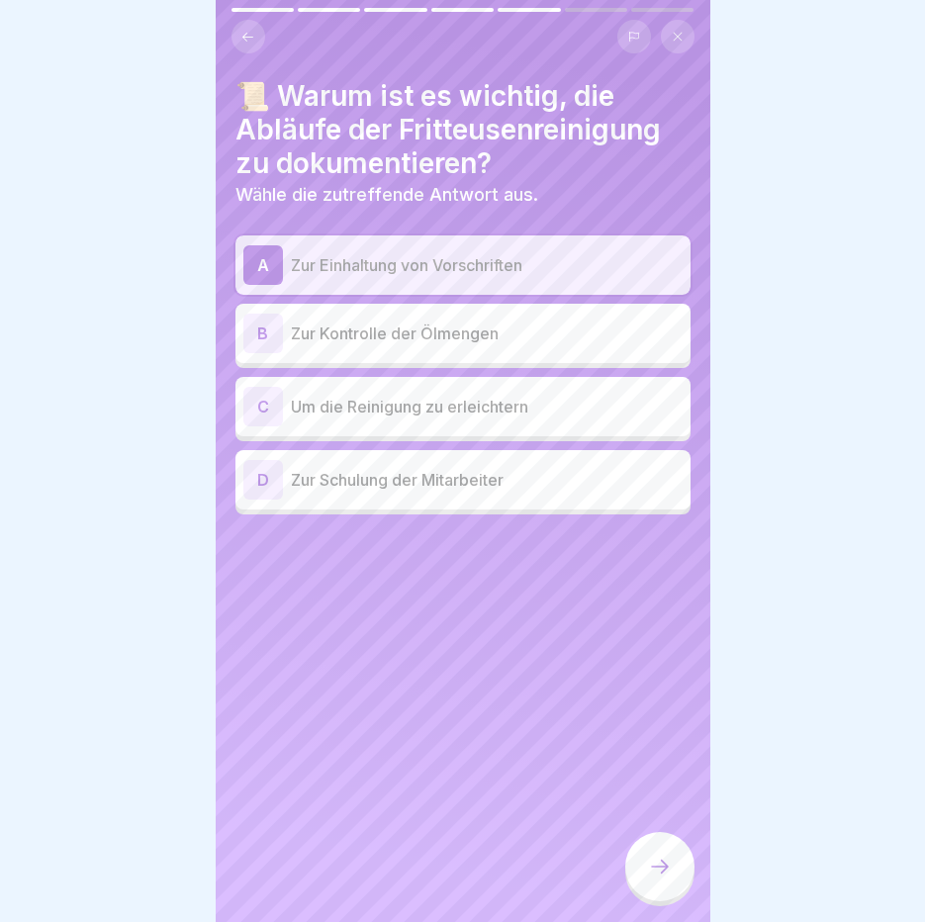
click at [502, 333] on p "Zur Kontrolle der Ölmengen" at bounding box center [487, 334] width 392 height 24
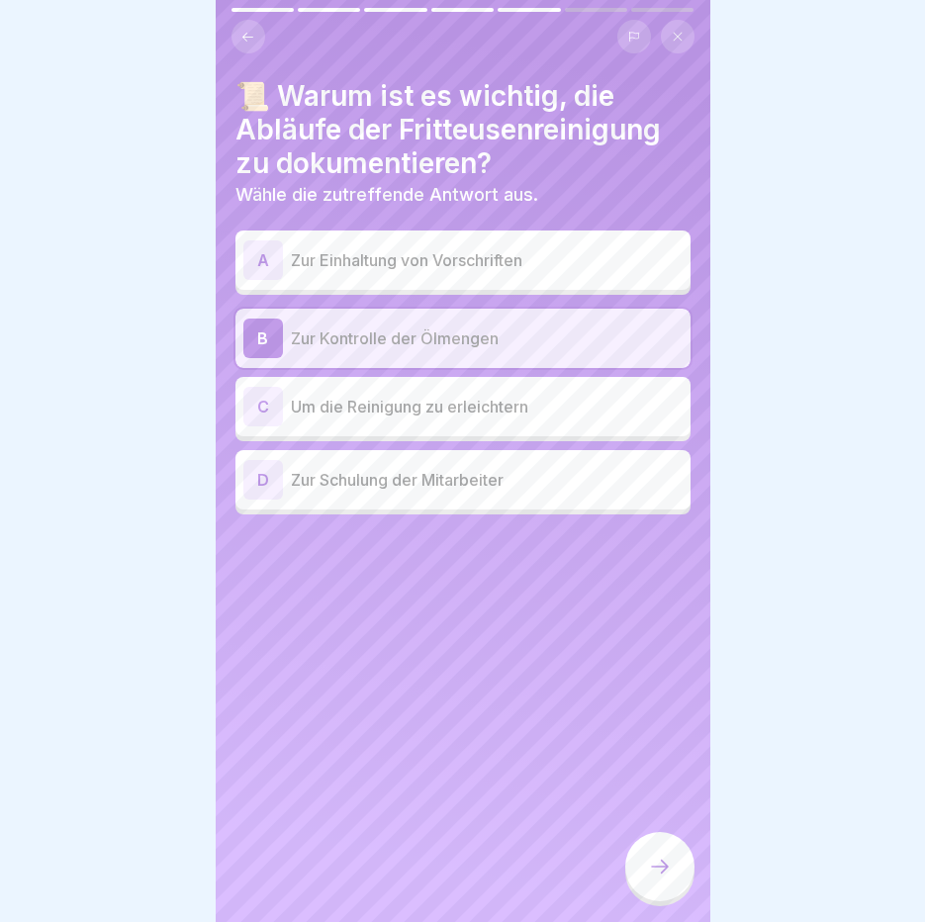
click at [499, 475] on p "Zur Schulung der Mitarbeiter" at bounding box center [487, 480] width 392 height 24
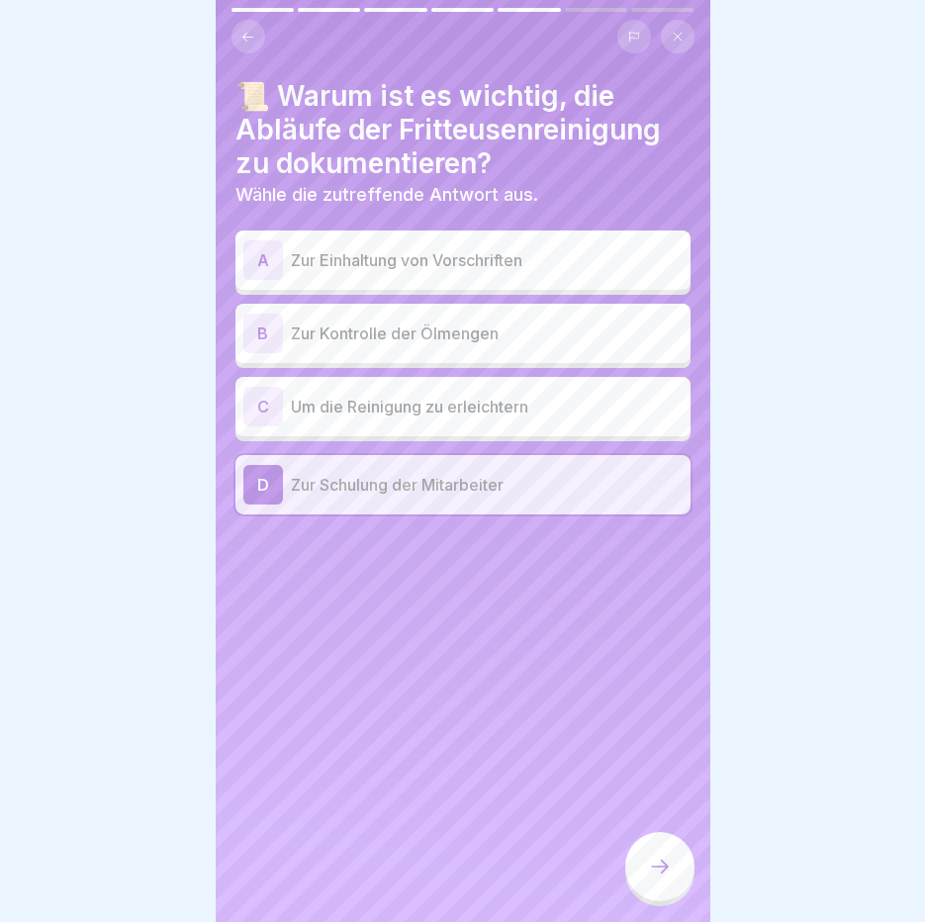
click at [505, 250] on p "Zur Einhaltung von Vorschriften" at bounding box center [487, 260] width 392 height 24
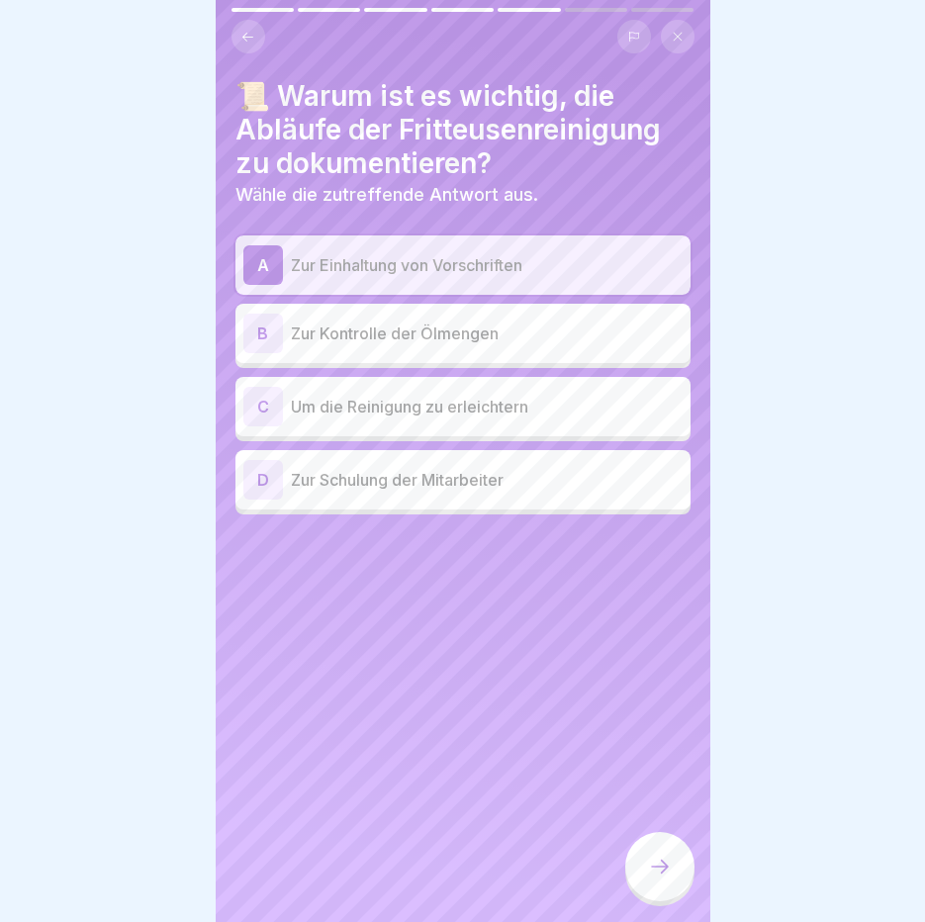
click at [670, 870] on div at bounding box center [659, 866] width 69 height 69
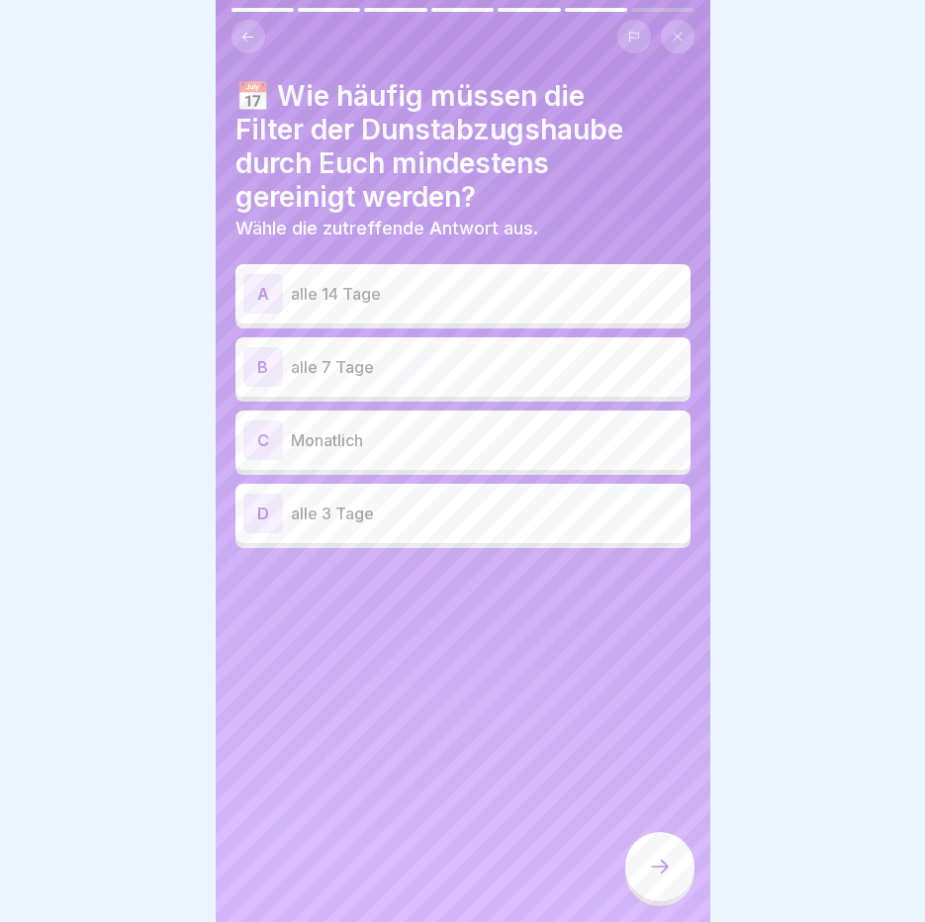
click at [441, 296] on p "alle 14 Tage" at bounding box center [487, 294] width 392 height 24
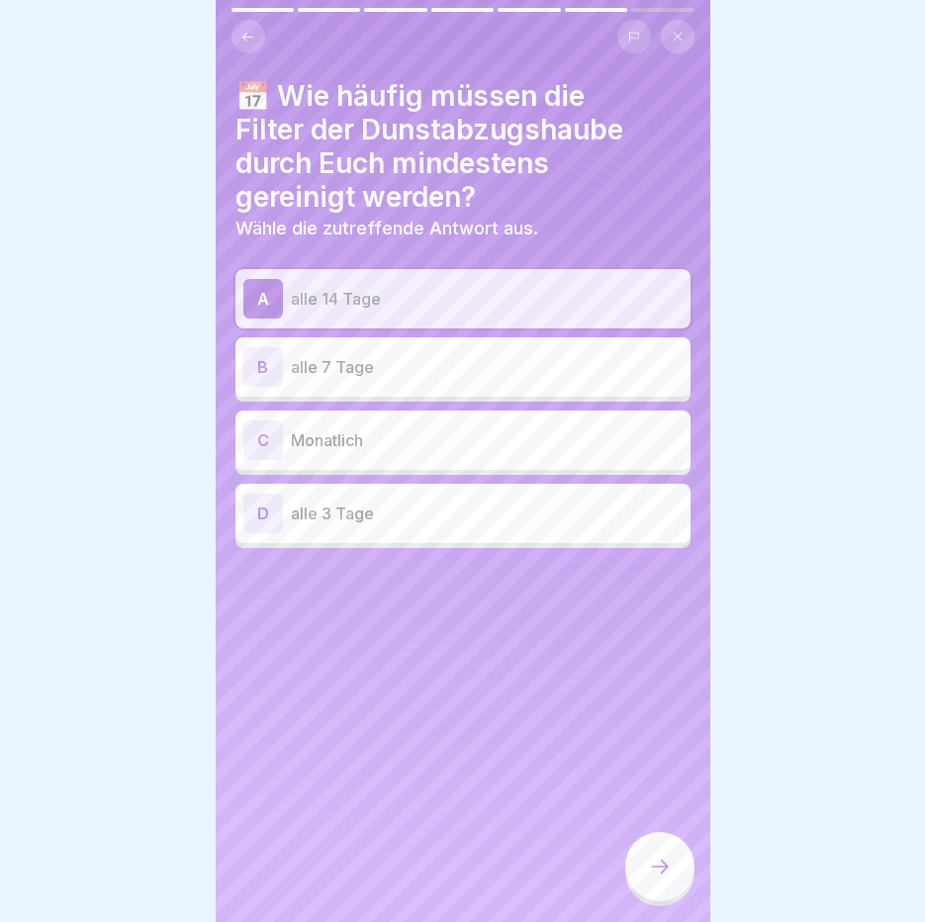
click at [643, 874] on div at bounding box center [659, 866] width 69 height 69
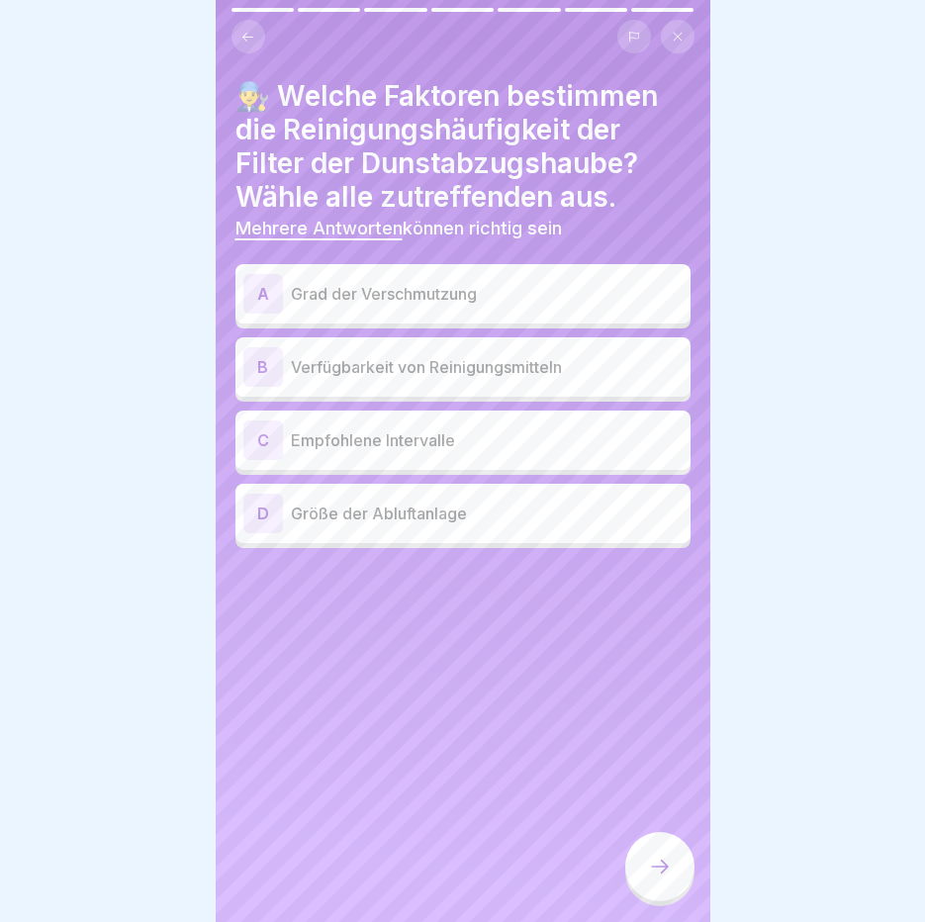
click at [376, 462] on div "C Empfohlene Intervalle" at bounding box center [462, 440] width 455 height 59
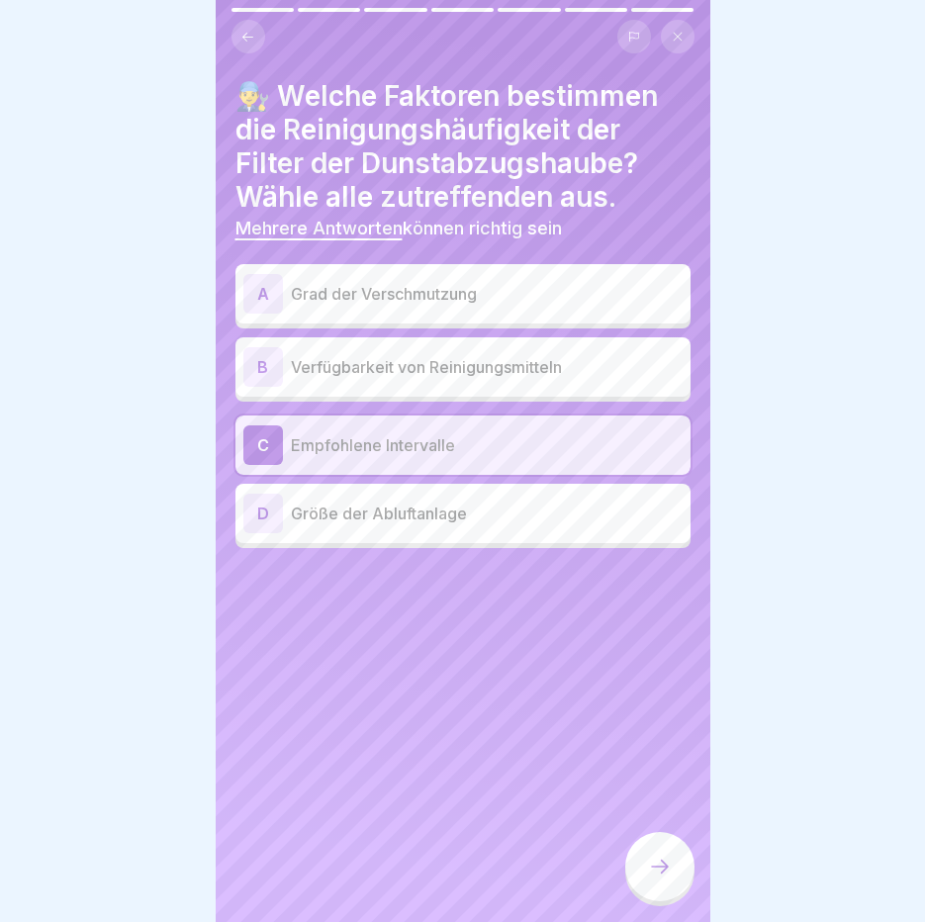
click at [659, 879] on icon at bounding box center [660, 867] width 24 height 24
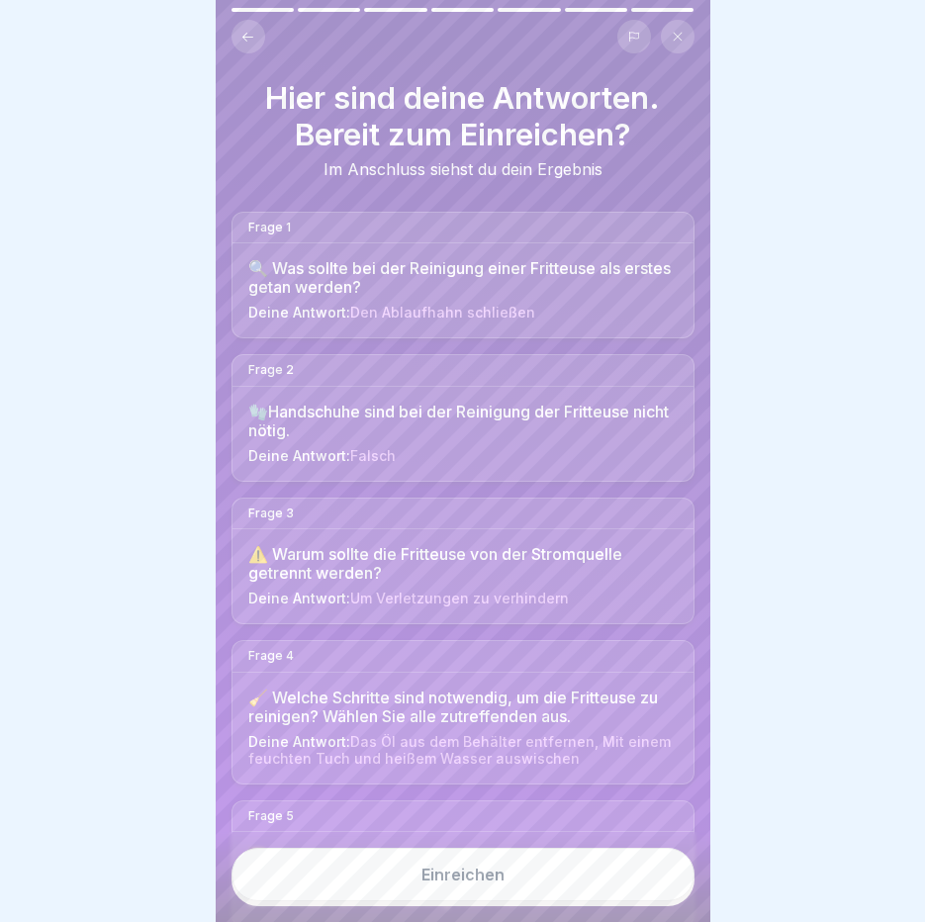
click at [574, 892] on button "Einreichen" at bounding box center [463, 874] width 463 height 53
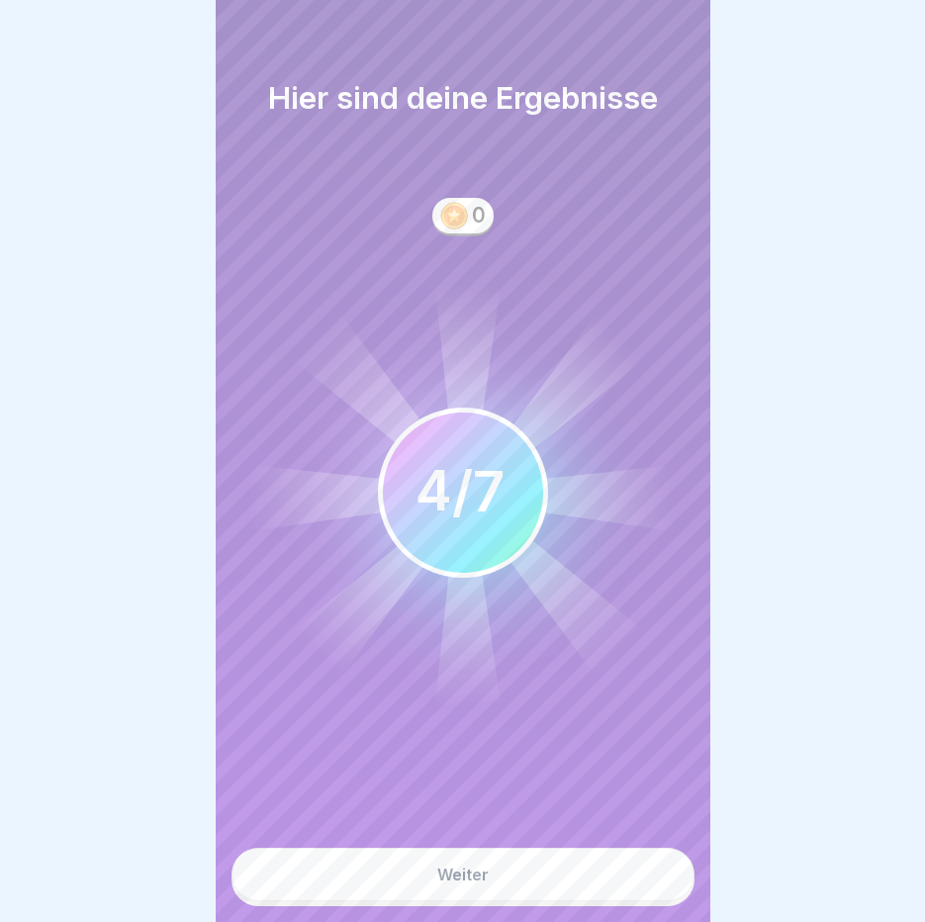
click at [574, 892] on button "Weiter" at bounding box center [463, 874] width 463 height 53
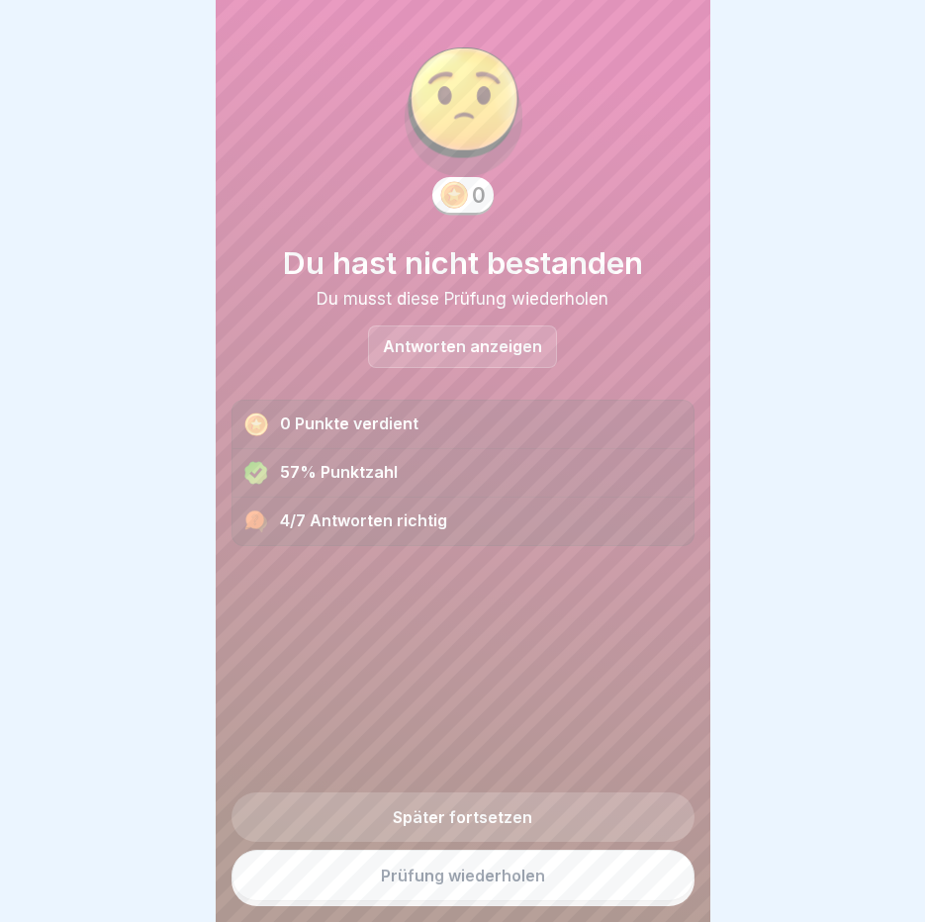
click at [457, 886] on link "Prüfung wiederholen" at bounding box center [463, 875] width 463 height 51
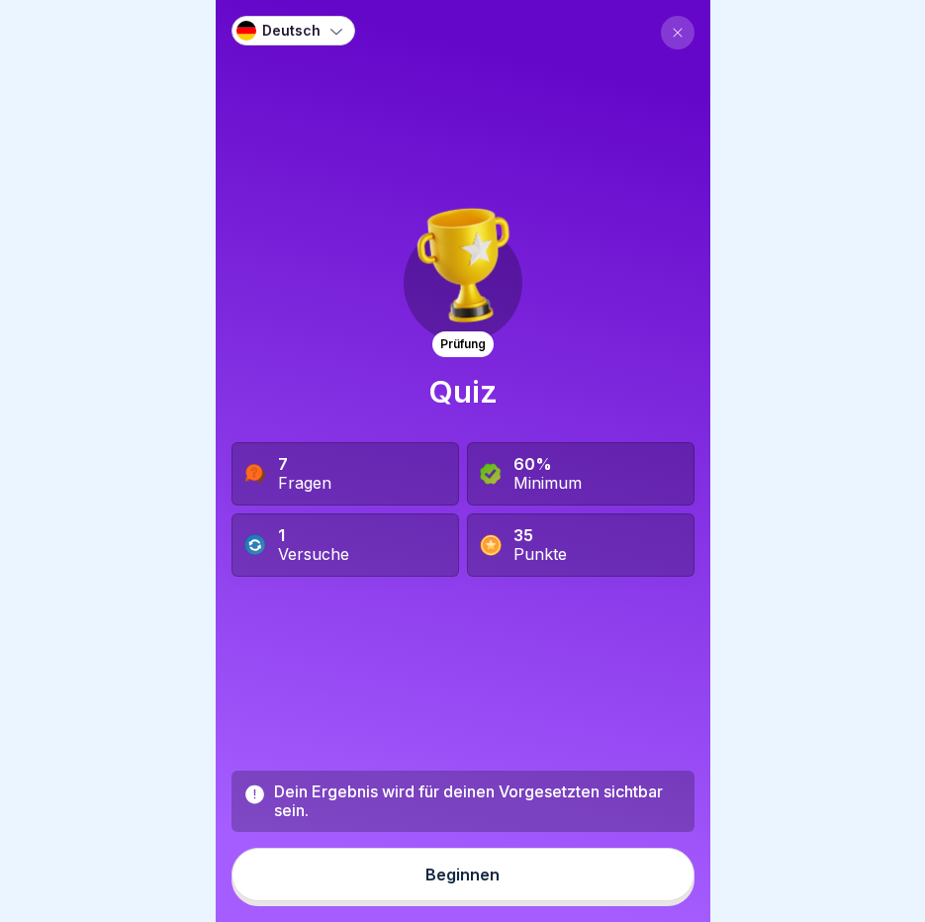
click at [444, 900] on button "Beginnen" at bounding box center [463, 874] width 463 height 53
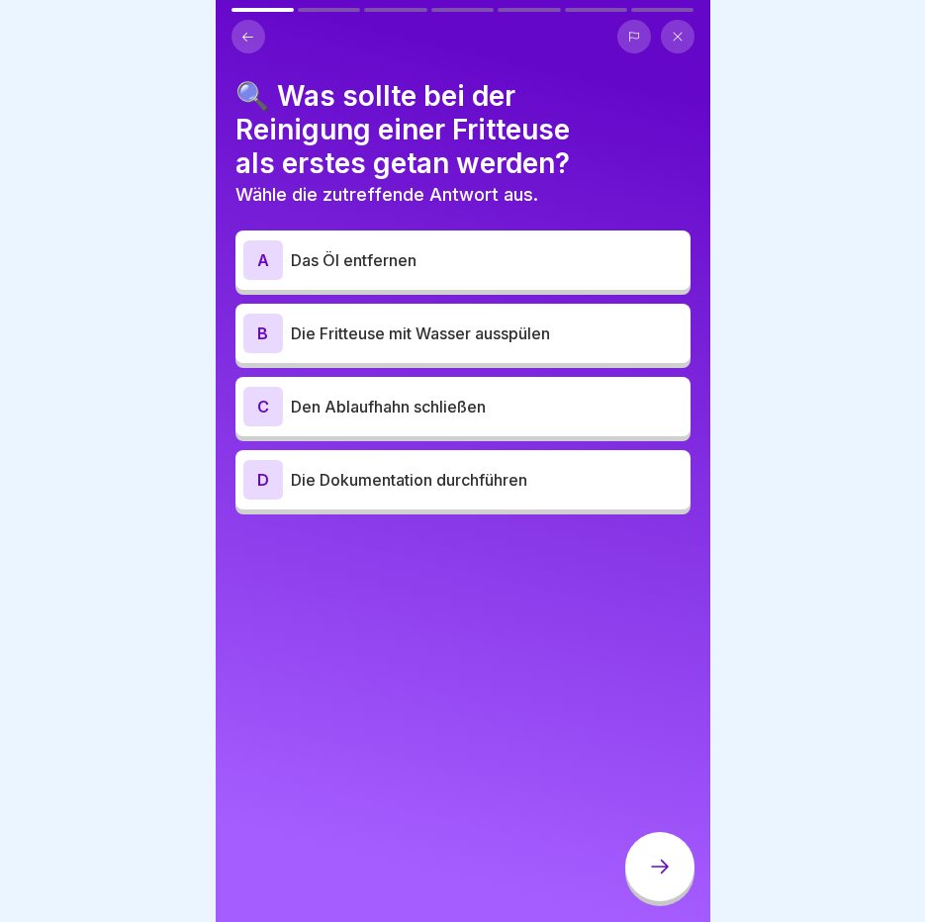
click at [452, 255] on p "Das Öl entfernen" at bounding box center [487, 260] width 392 height 24
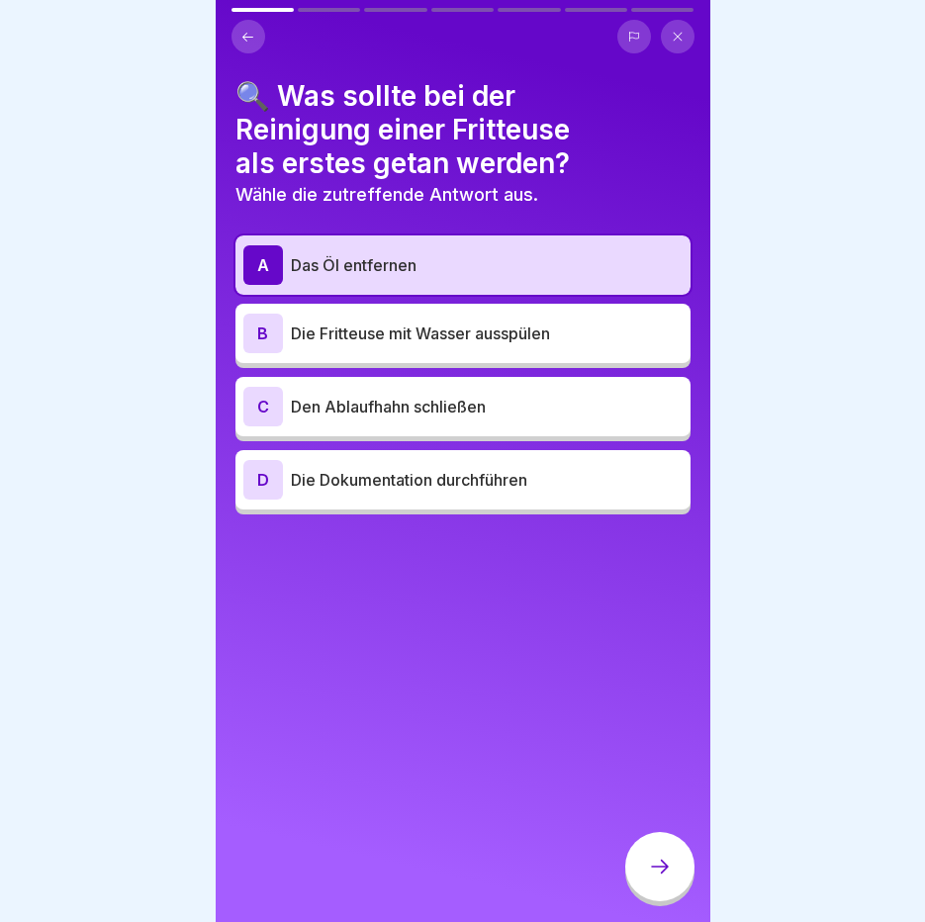
click at [668, 901] on div at bounding box center [659, 866] width 69 height 69
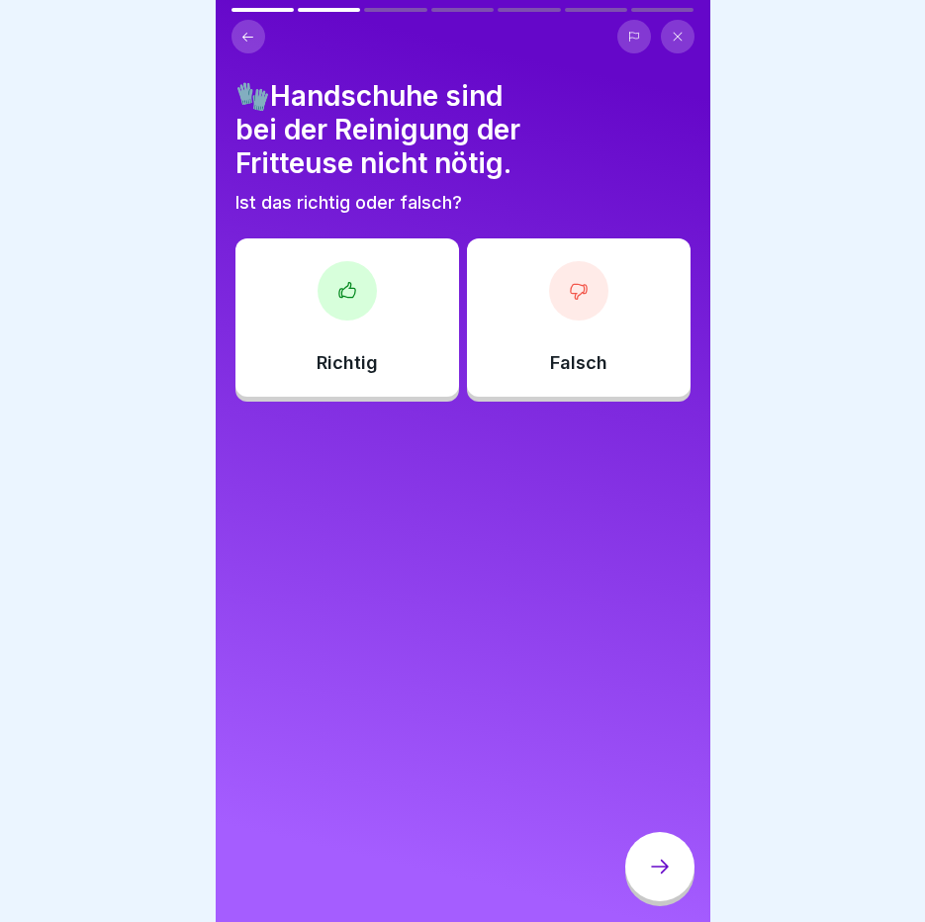
click at [549, 304] on div at bounding box center [578, 290] width 59 height 59
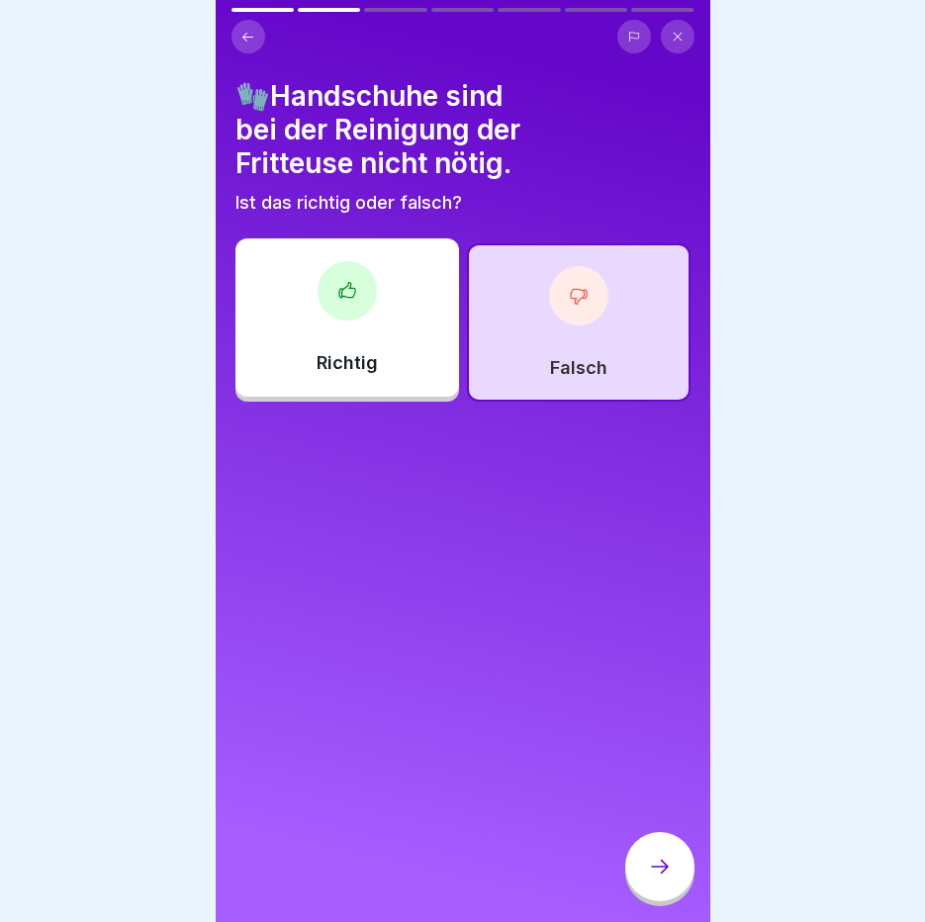
click at [661, 898] on div at bounding box center [659, 866] width 69 height 69
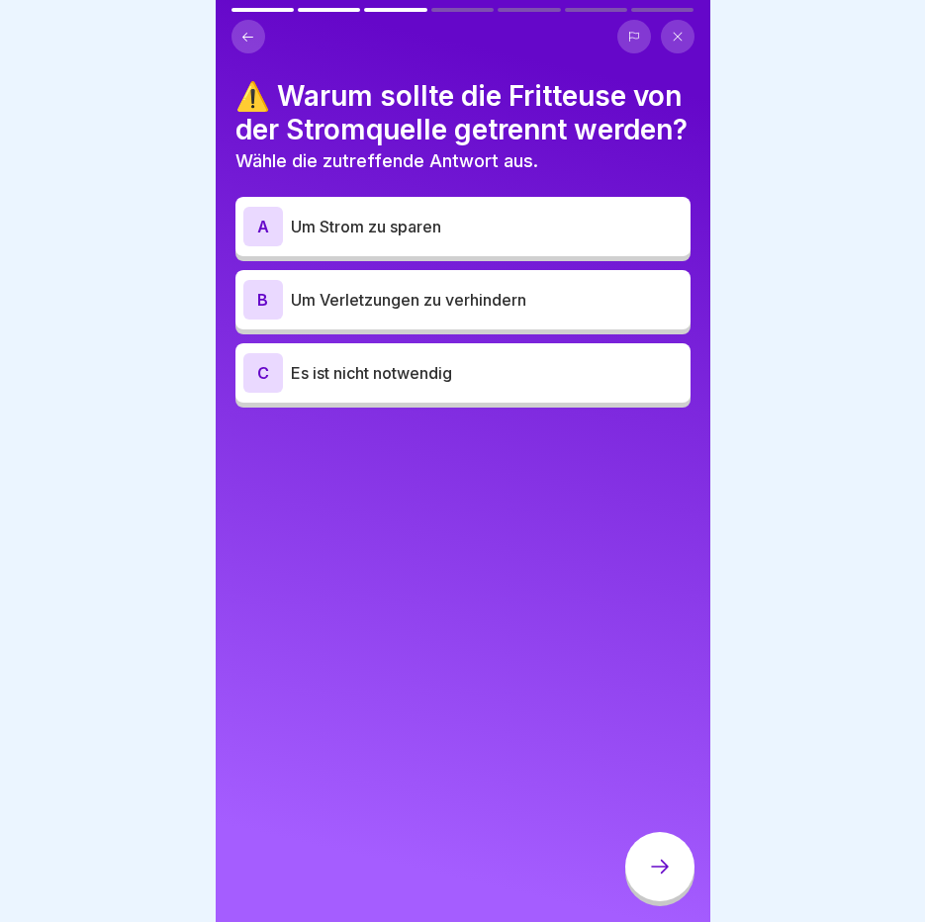
click at [424, 312] on p "Um Verletzungen zu verhindern" at bounding box center [487, 300] width 392 height 24
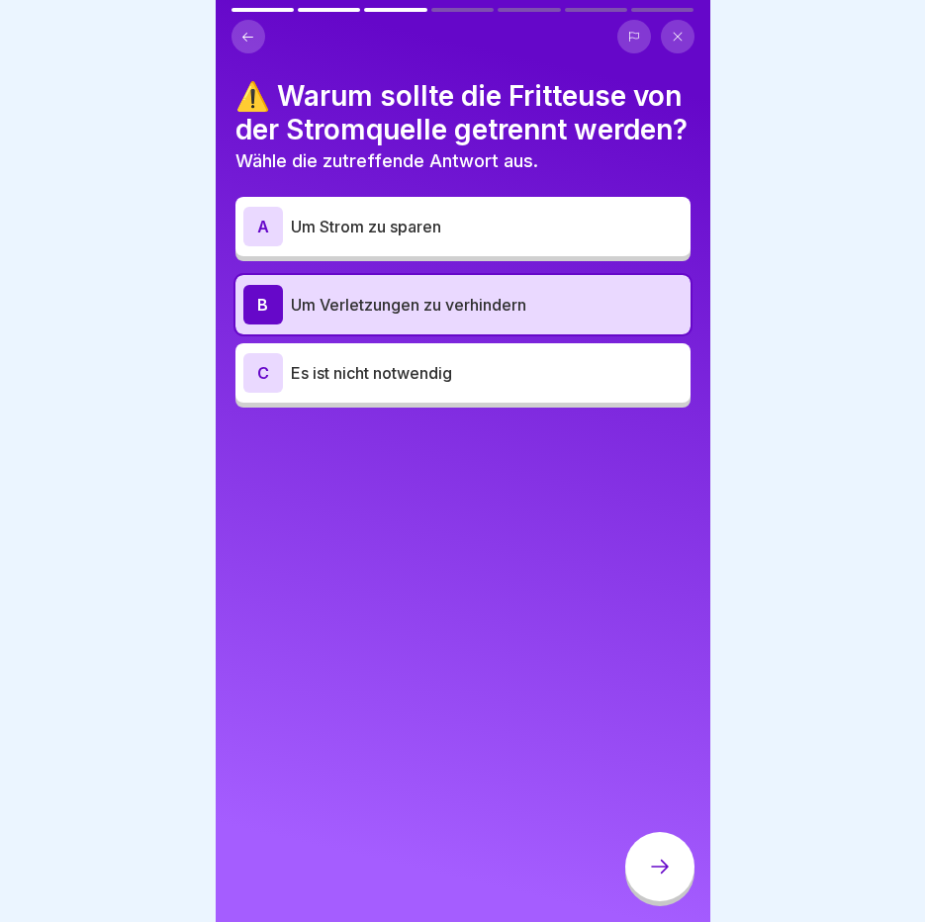
click at [676, 895] on div at bounding box center [659, 866] width 69 height 69
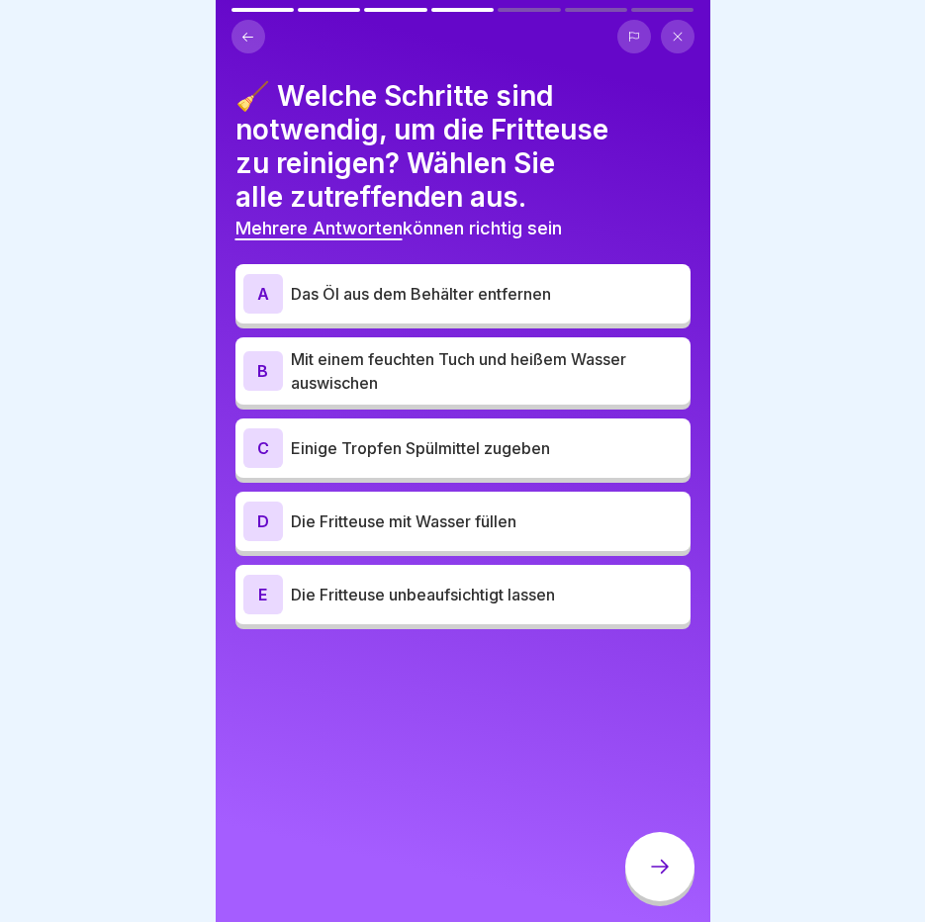
click at [500, 295] on p "Das Öl aus dem Behälter entfernen" at bounding box center [487, 294] width 392 height 24
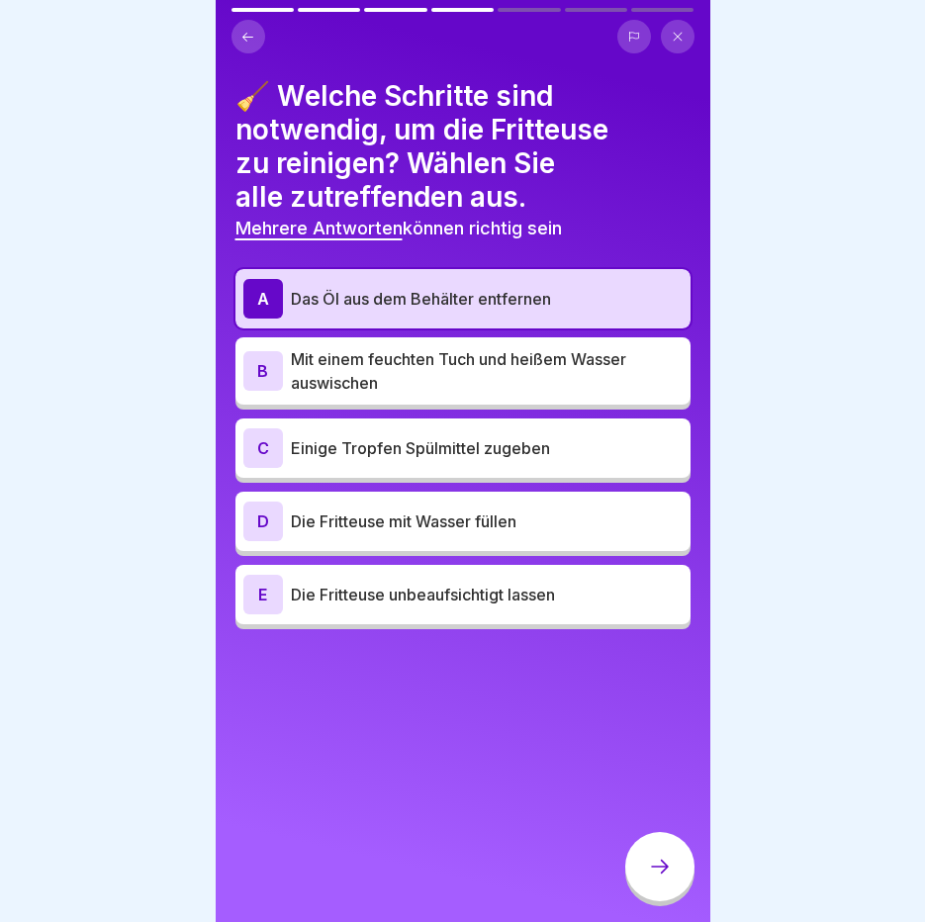
click at [465, 367] on p "Mit einem feuchten Tuch und heißem Wasser auswischen" at bounding box center [487, 370] width 392 height 47
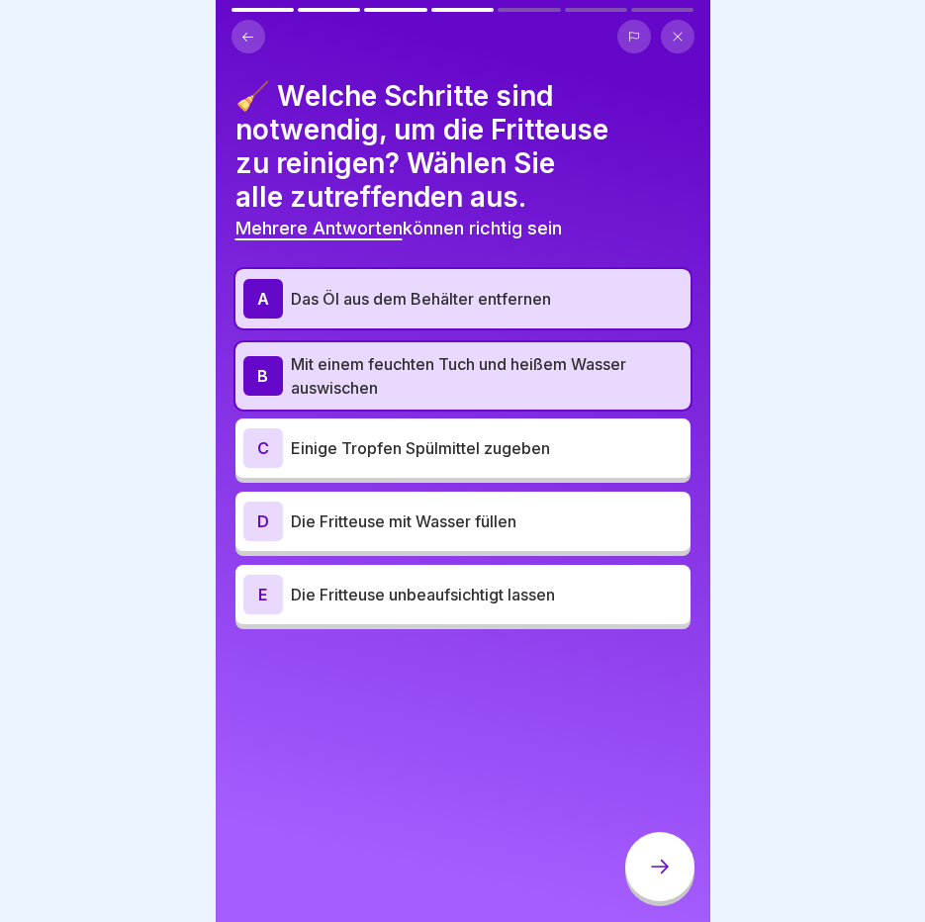
click at [673, 875] on div at bounding box center [659, 866] width 69 height 69
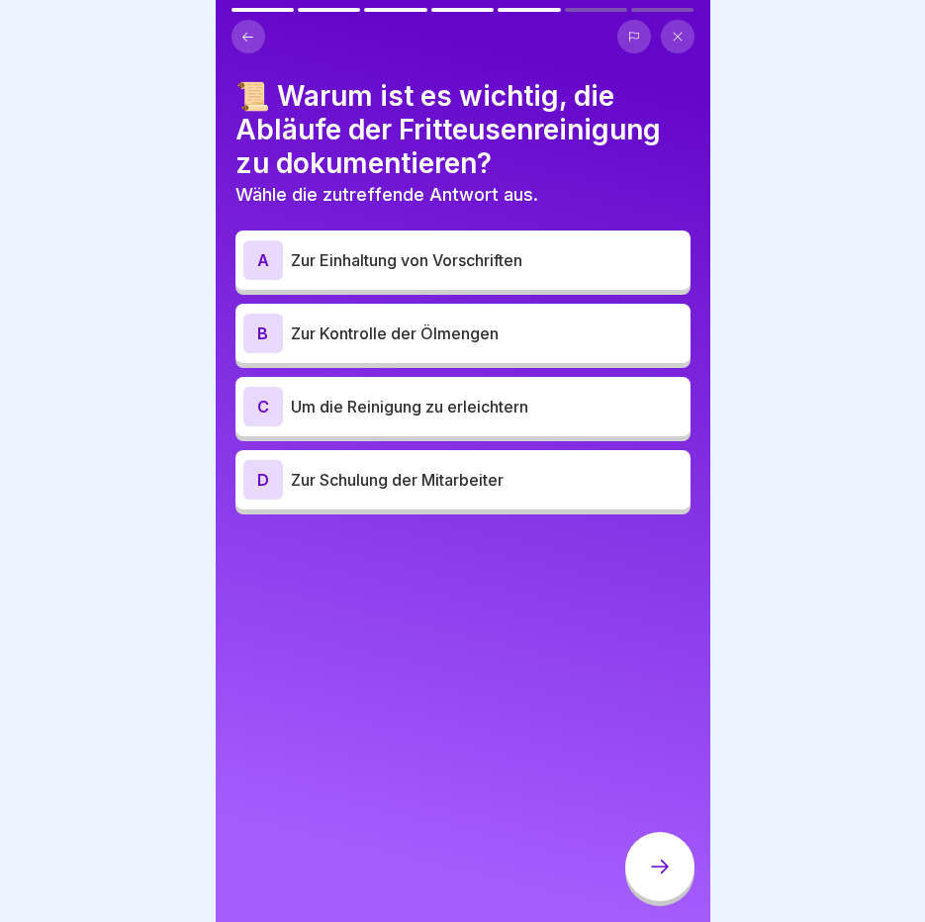
click at [529, 266] on p "Zur Einhaltung von Vorschriften" at bounding box center [487, 260] width 392 height 24
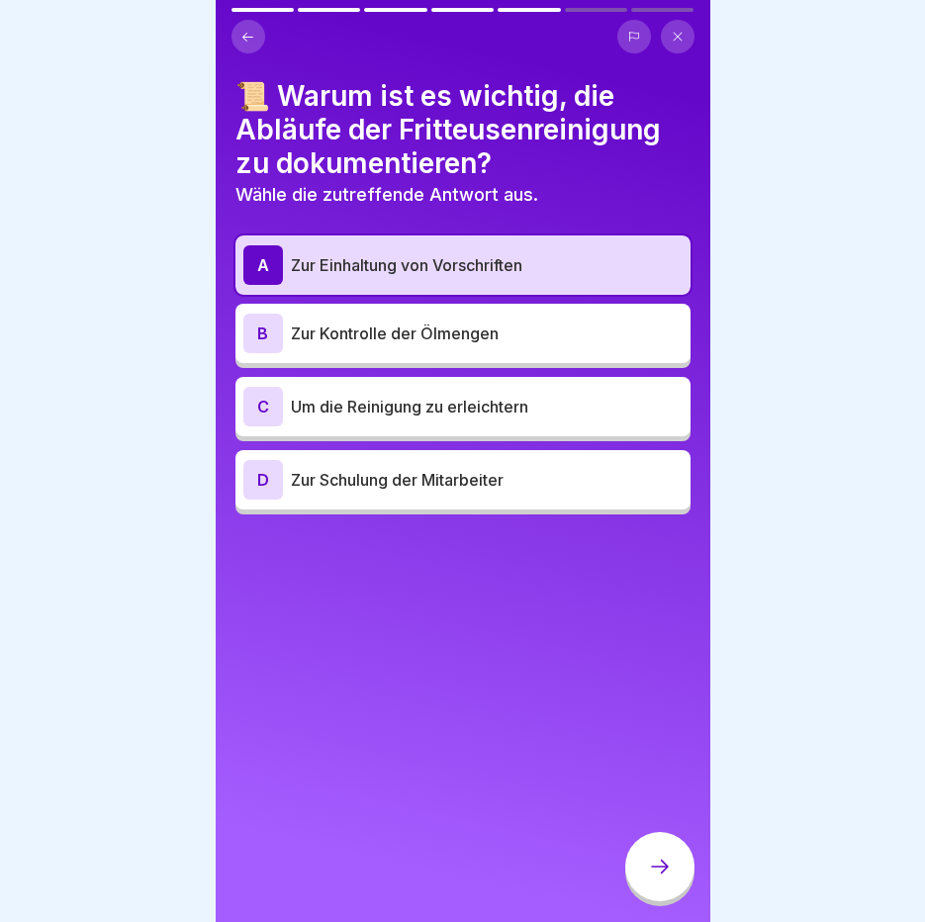
click at [656, 879] on icon at bounding box center [660, 867] width 24 height 24
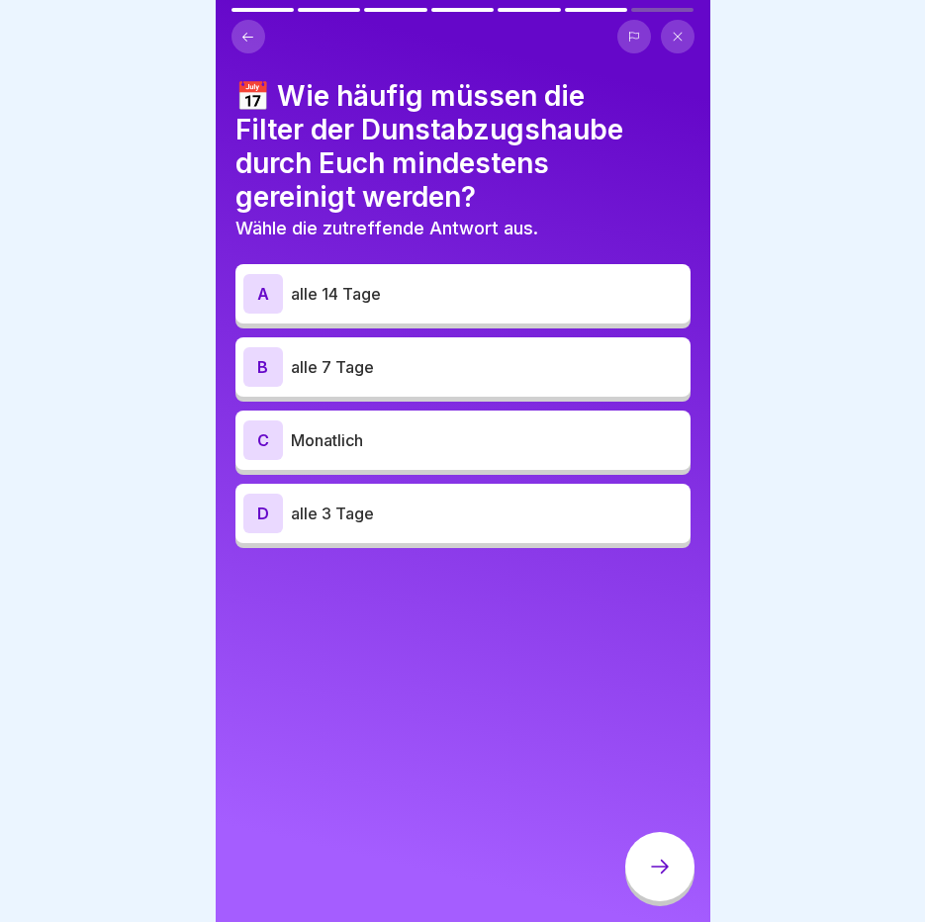
click at [387, 389] on div "B alle 7 Tage" at bounding box center [462, 366] width 455 height 59
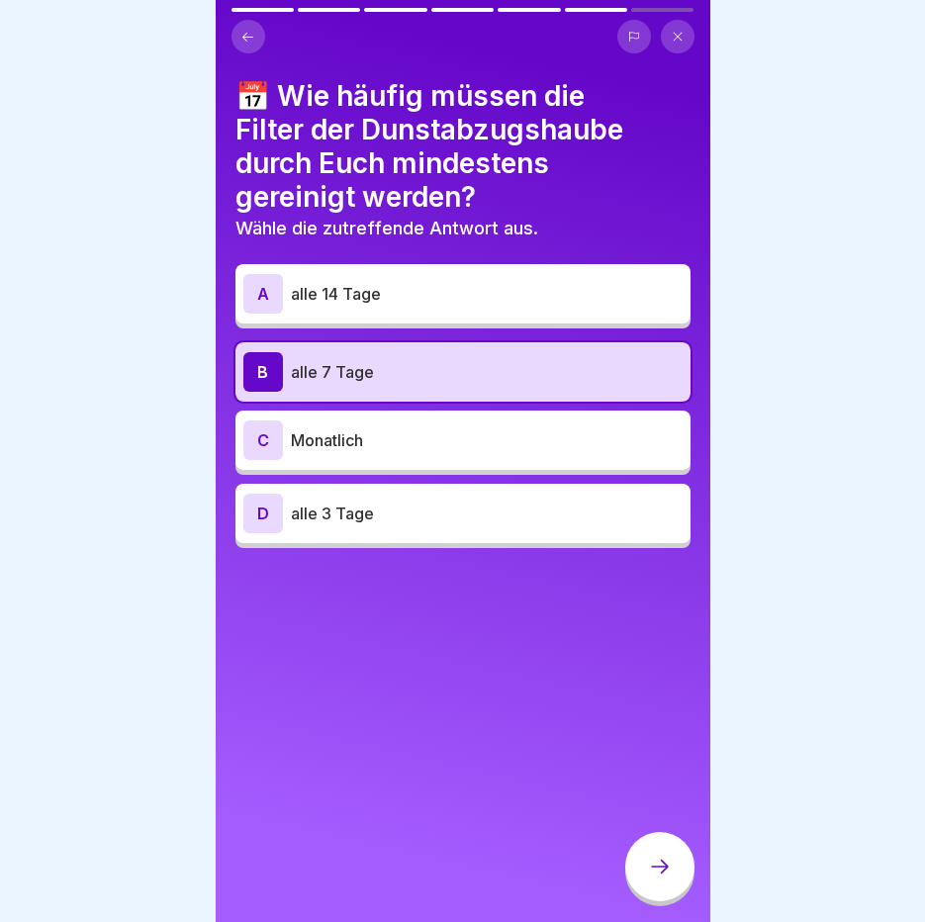
click at [646, 883] on div at bounding box center [659, 866] width 69 height 69
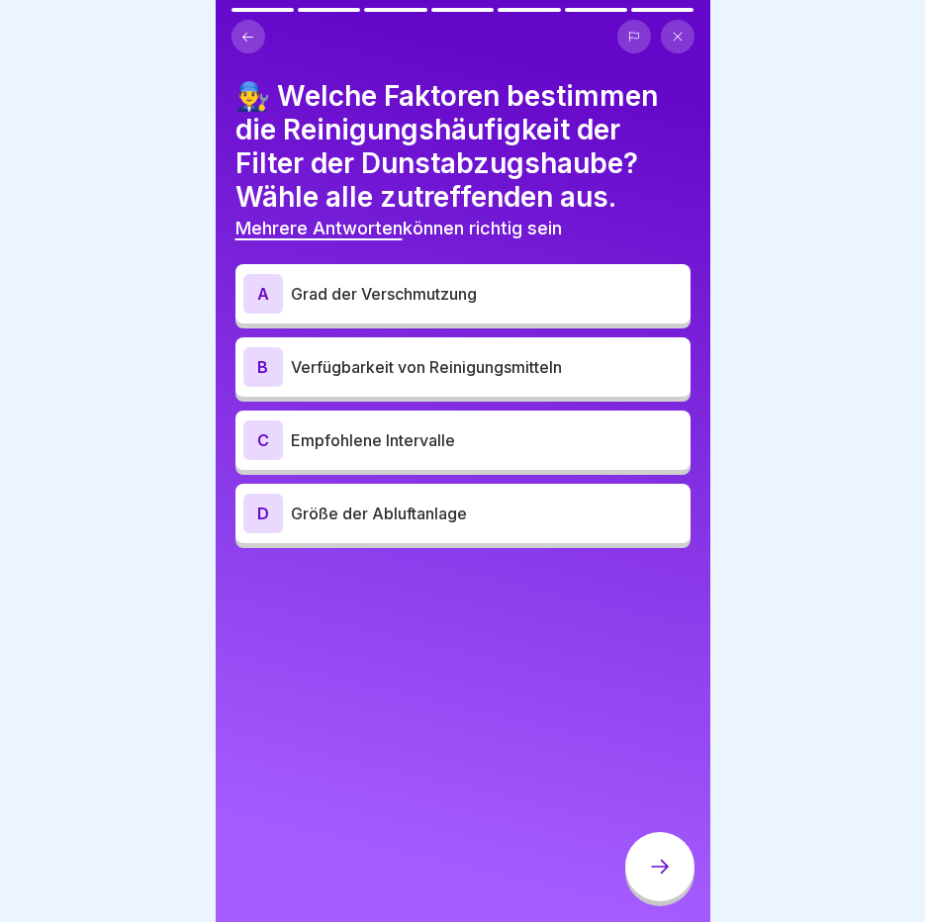
click at [416, 446] on p "Empfohlene Intervalle" at bounding box center [487, 440] width 392 height 24
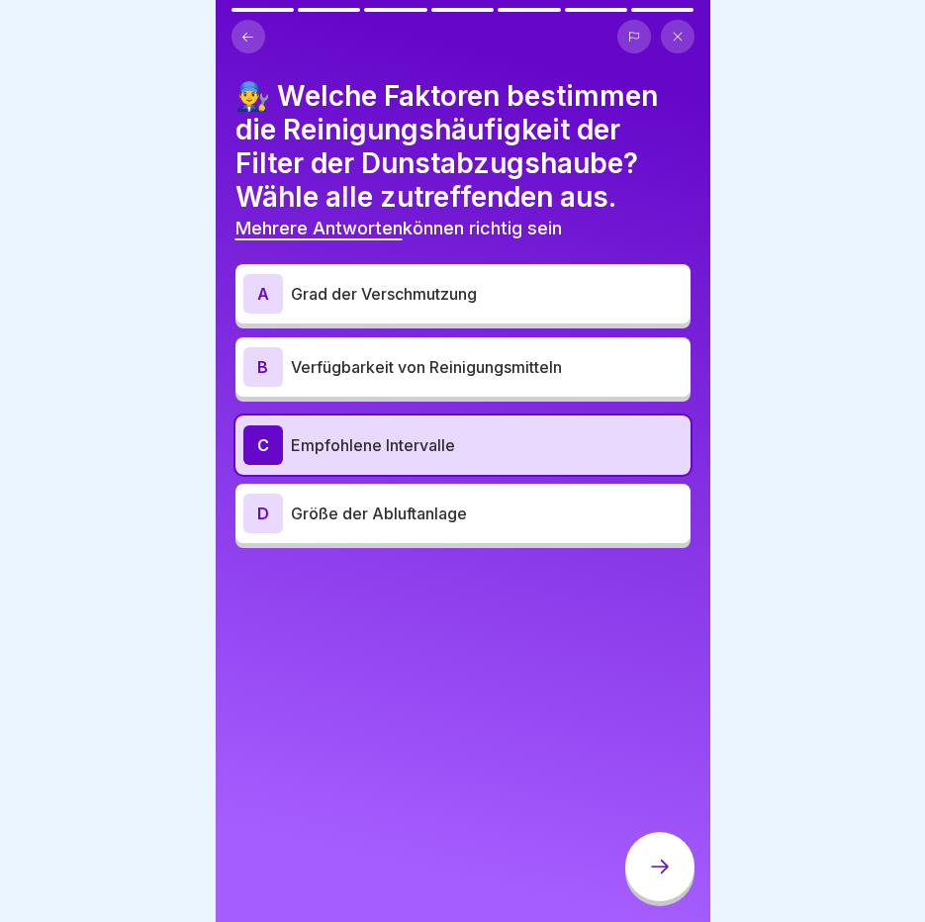
click at [674, 886] on div at bounding box center [659, 866] width 69 height 69
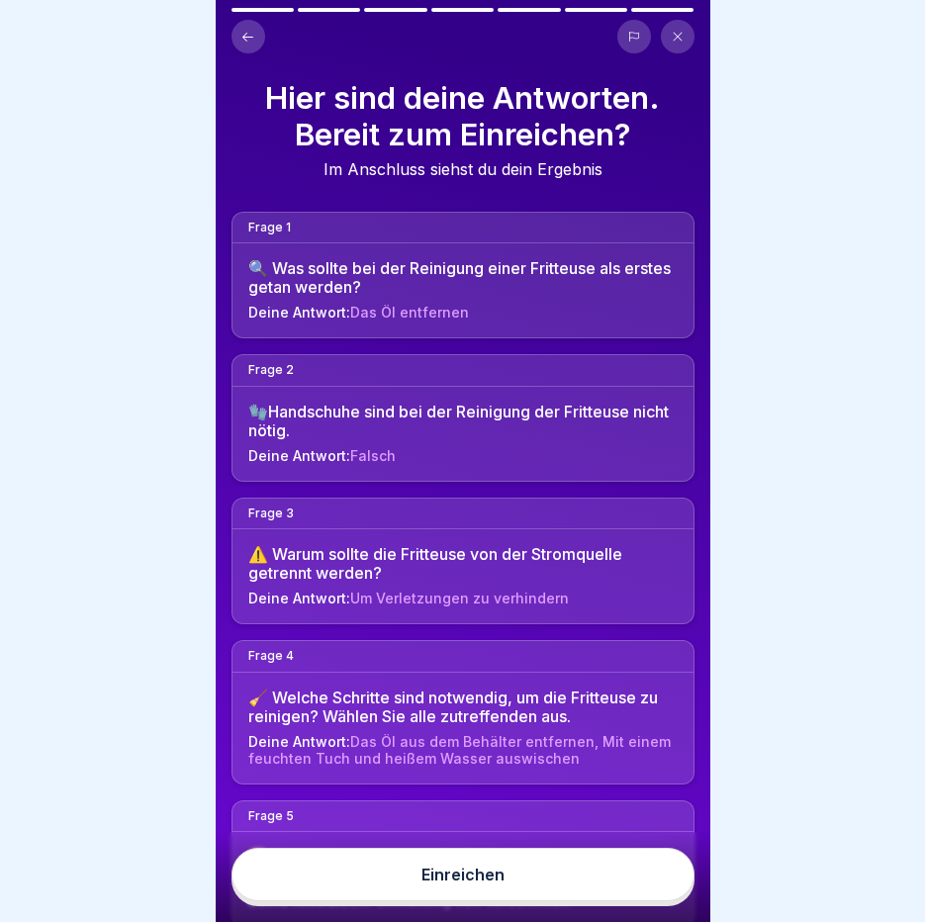
click at [647, 895] on button "Einreichen" at bounding box center [463, 874] width 463 height 53
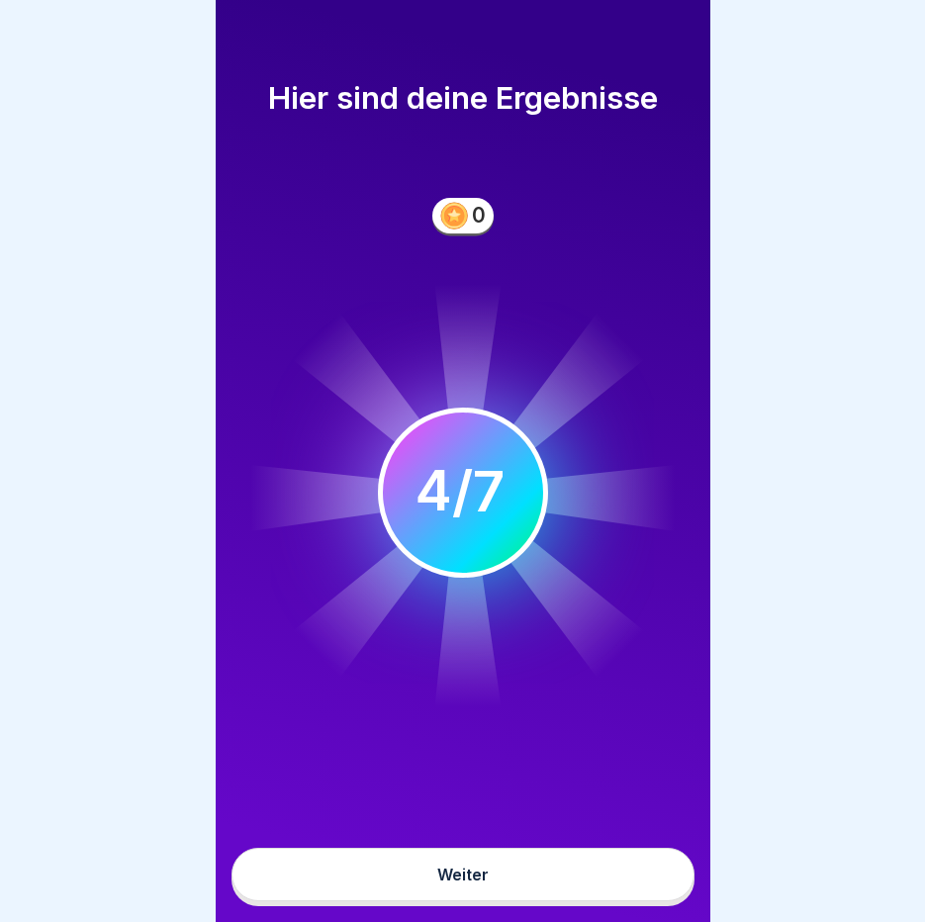
click at [647, 895] on button "Weiter" at bounding box center [463, 874] width 463 height 53
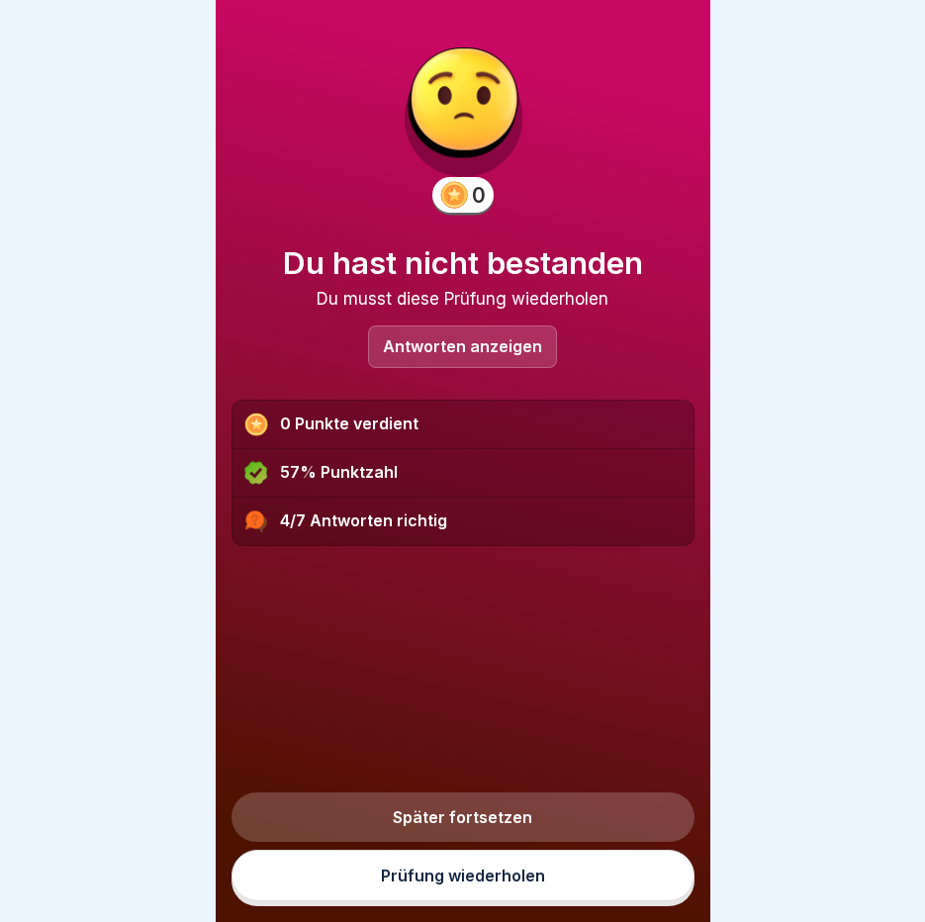
click at [508, 880] on link "Prüfung wiederholen" at bounding box center [463, 875] width 463 height 51
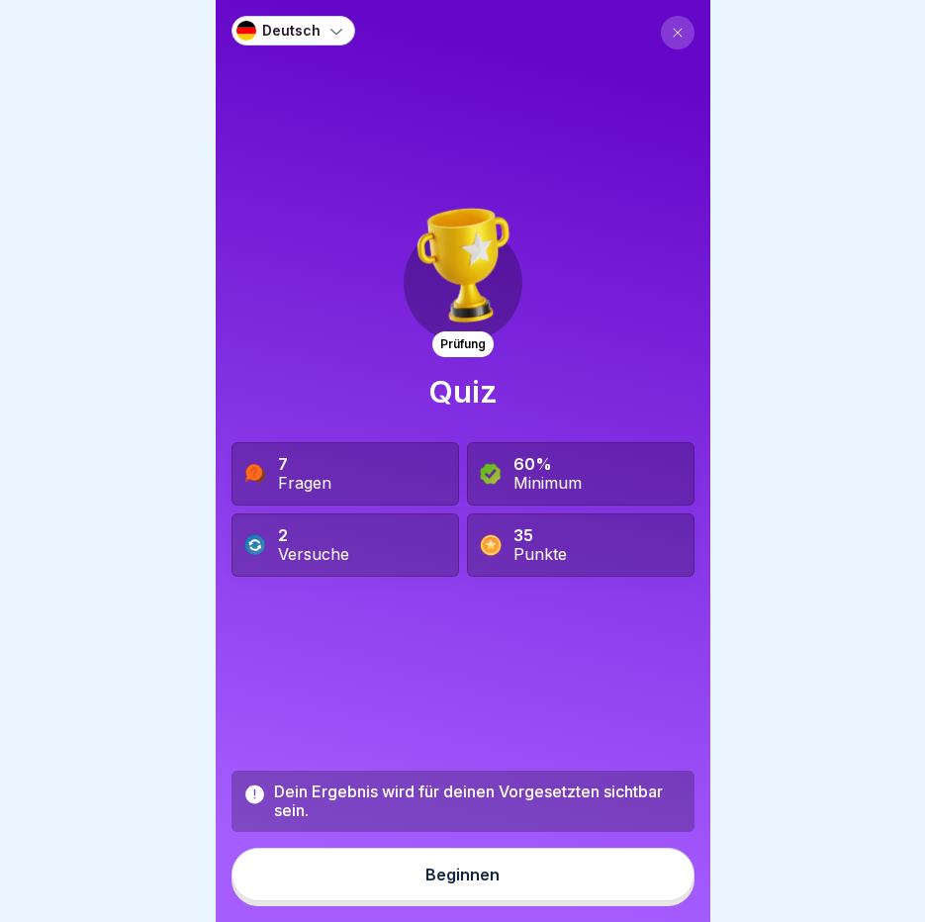
click at [633, 901] on button "Beginnen" at bounding box center [463, 874] width 463 height 53
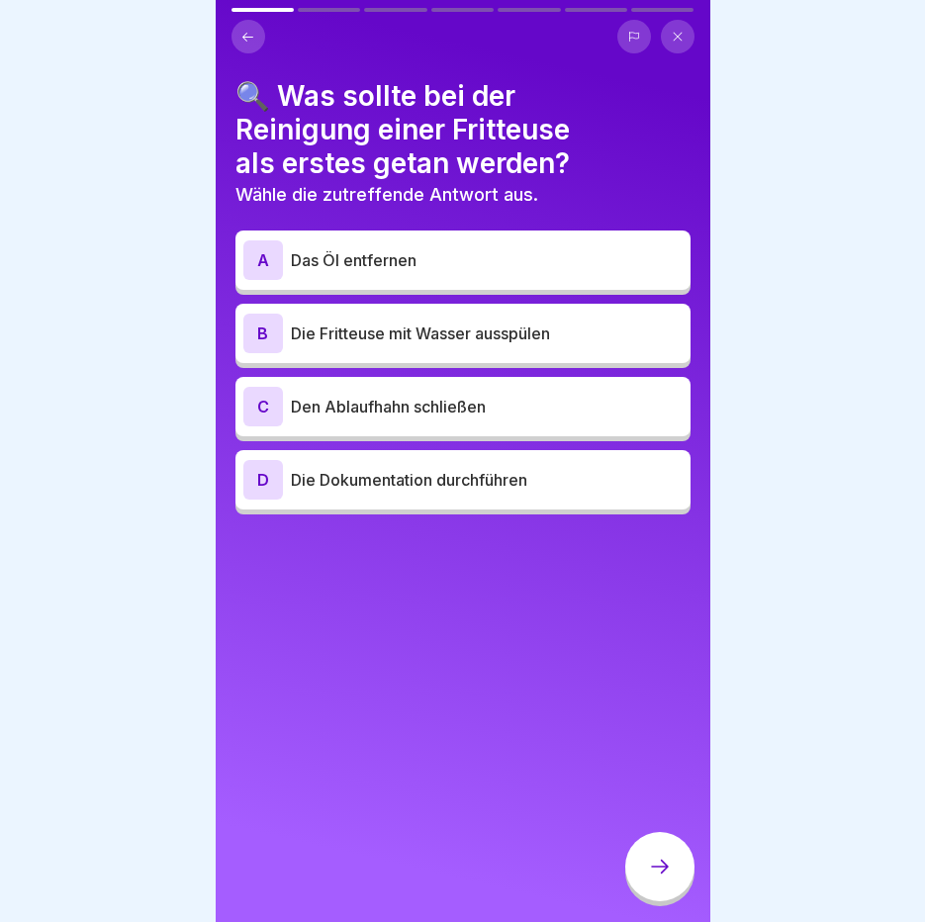
click at [568, 401] on p "Den Ablaufhahn schließen" at bounding box center [487, 407] width 392 height 24
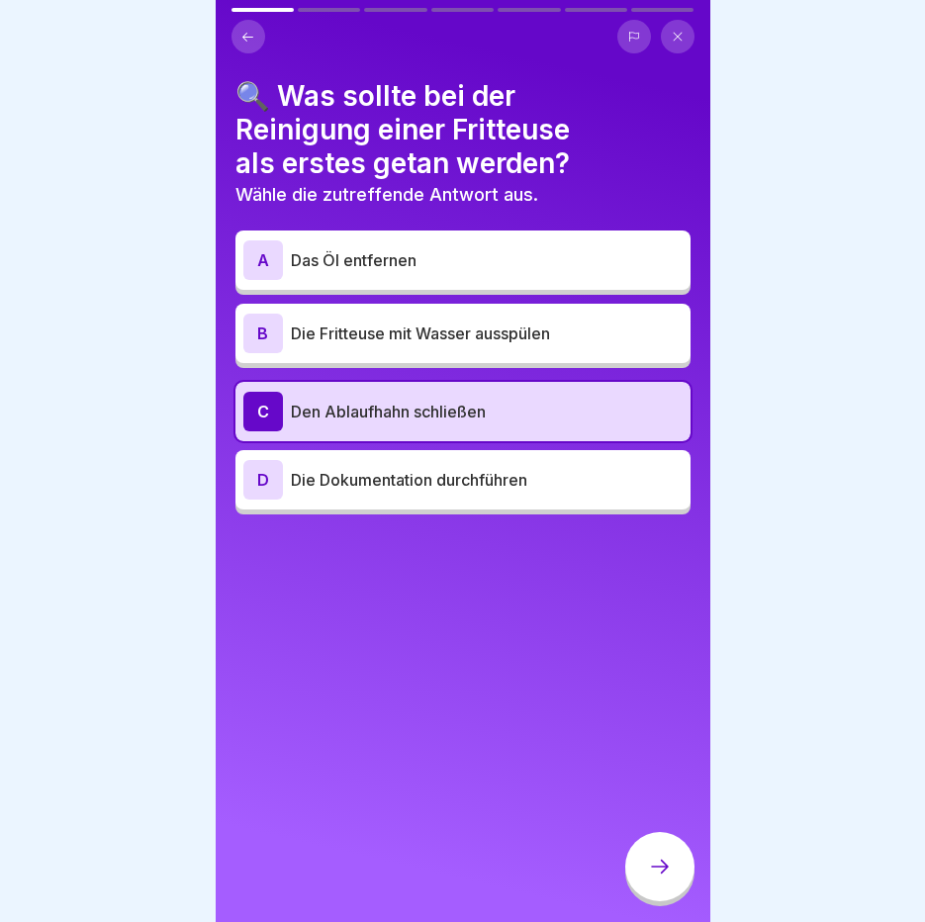
click at [653, 879] on icon at bounding box center [660, 867] width 24 height 24
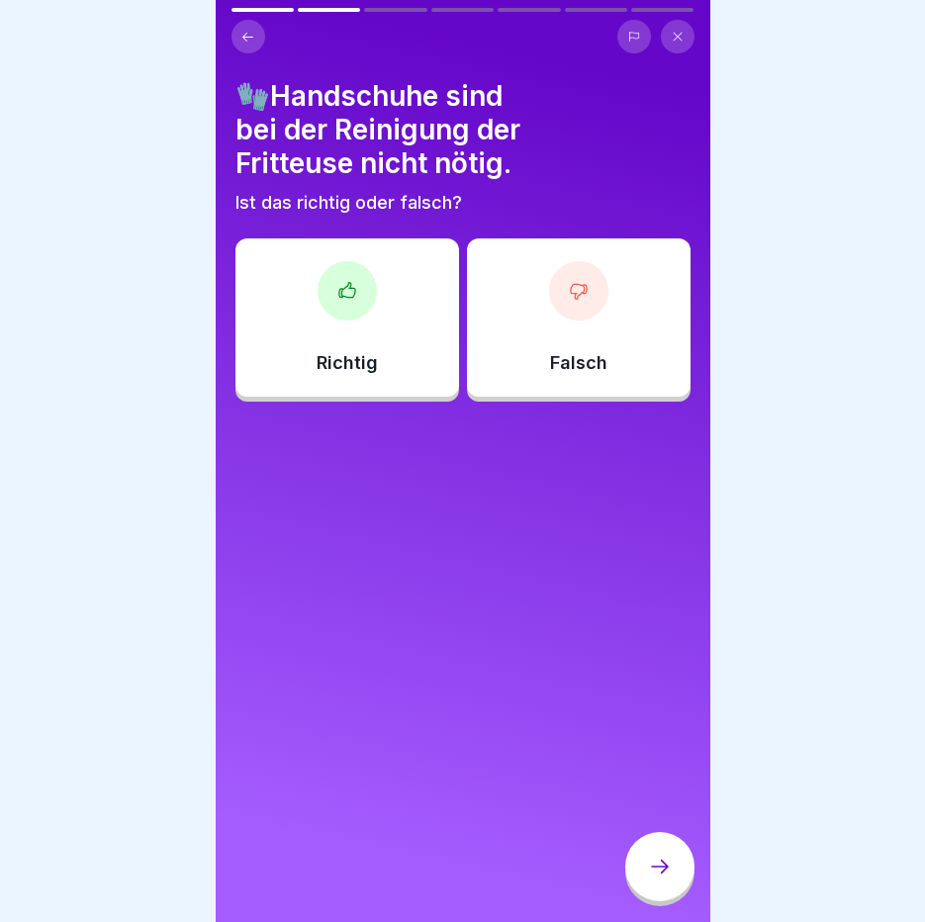
click at [607, 350] on div "Falsch" at bounding box center [579, 317] width 224 height 158
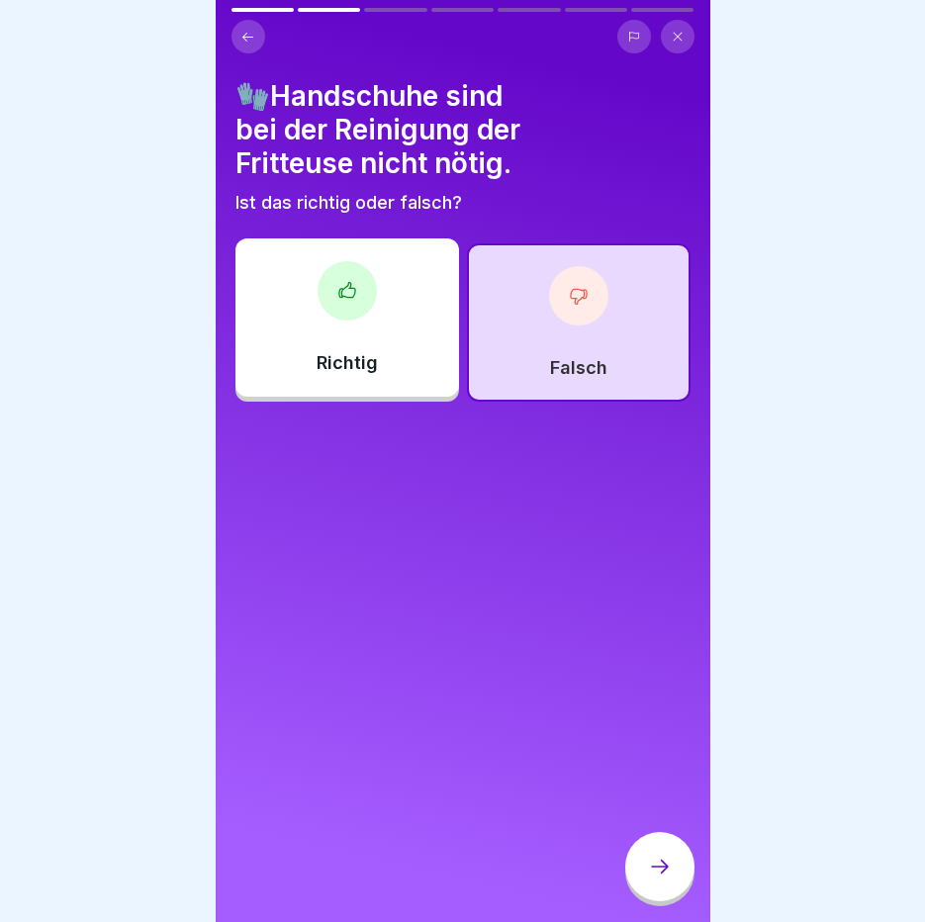
click at [660, 869] on div at bounding box center [659, 866] width 69 height 69
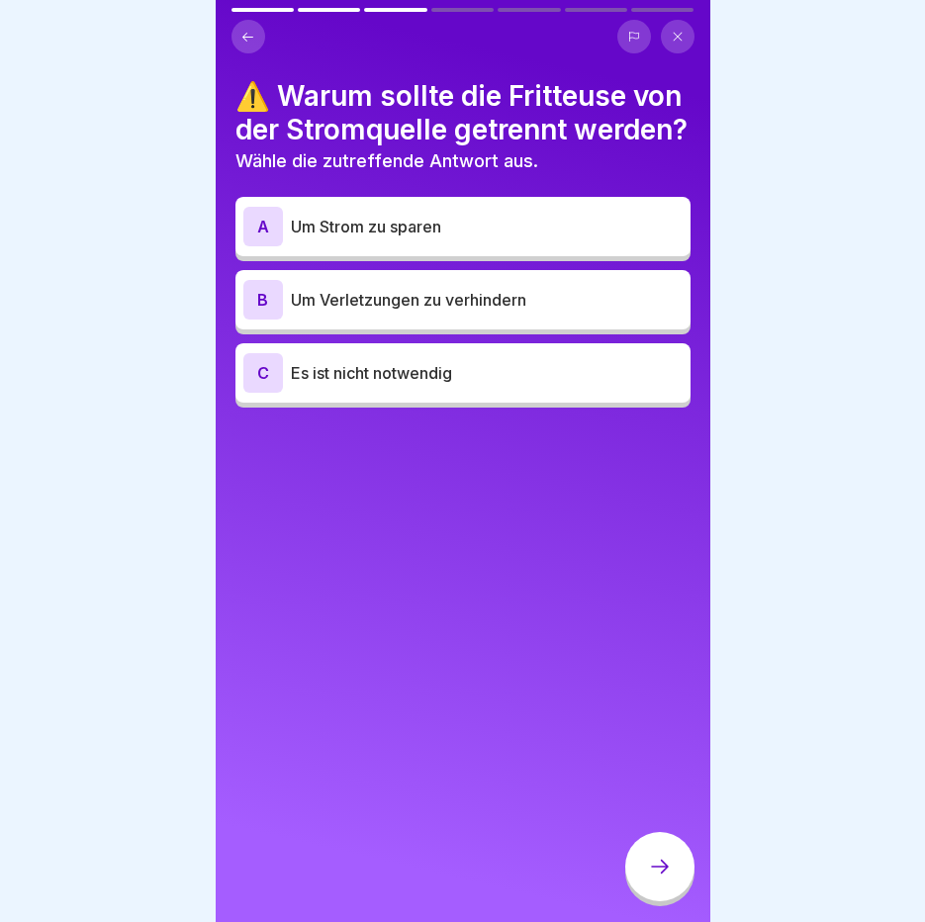
click at [529, 312] on p "Um Verletzungen zu verhindern" at bounding box center [487, 300] width 392 height 24
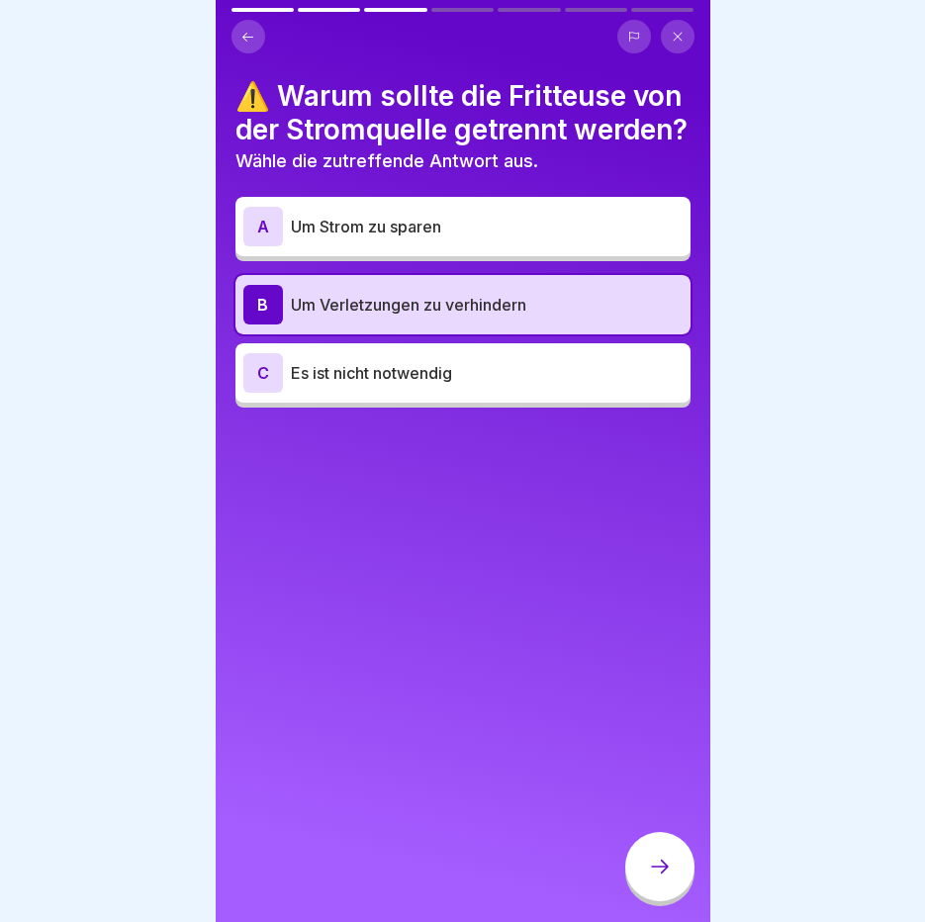
click at [645, 874] on div at bounding box center [659, 866] width 69 height 69
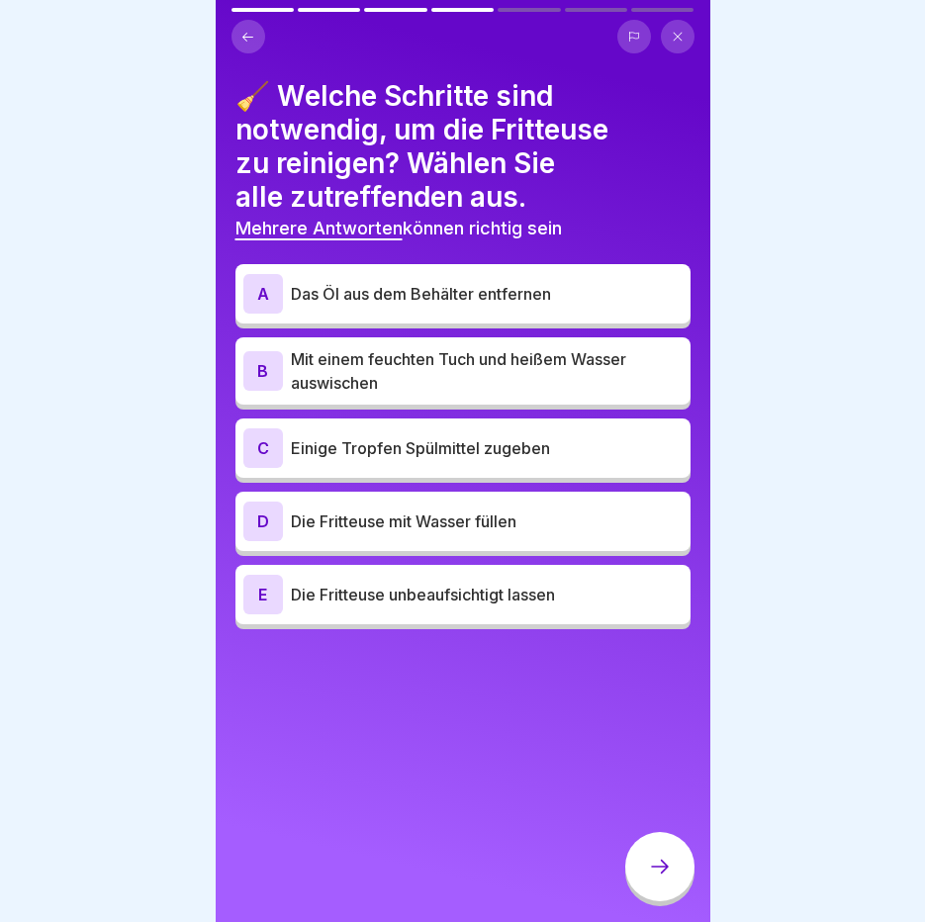
click at [442, 298] on p "Das Öl aus dem Behälter entfernen" at bounding box center [487, 294] width 392 height 24
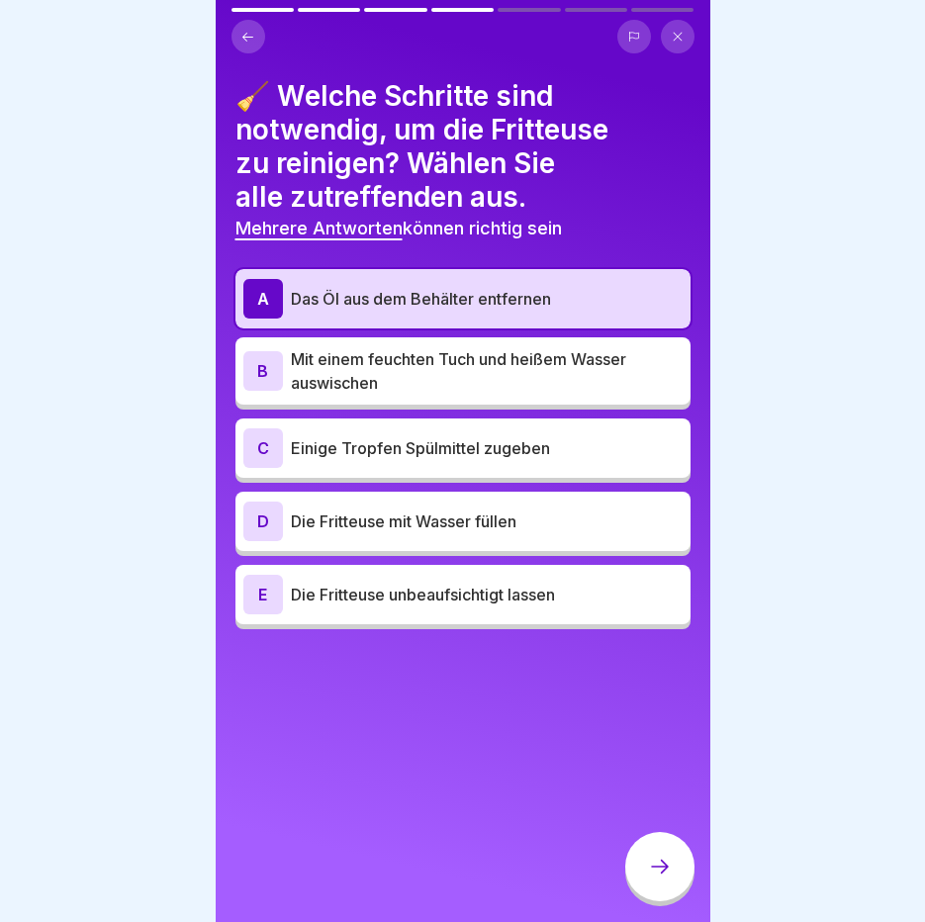
click at [450, 353] on p "Mit einem feuchten Tuch und heißem Wasser auswischen" at bounding box center [487, 370] width 392 height 47
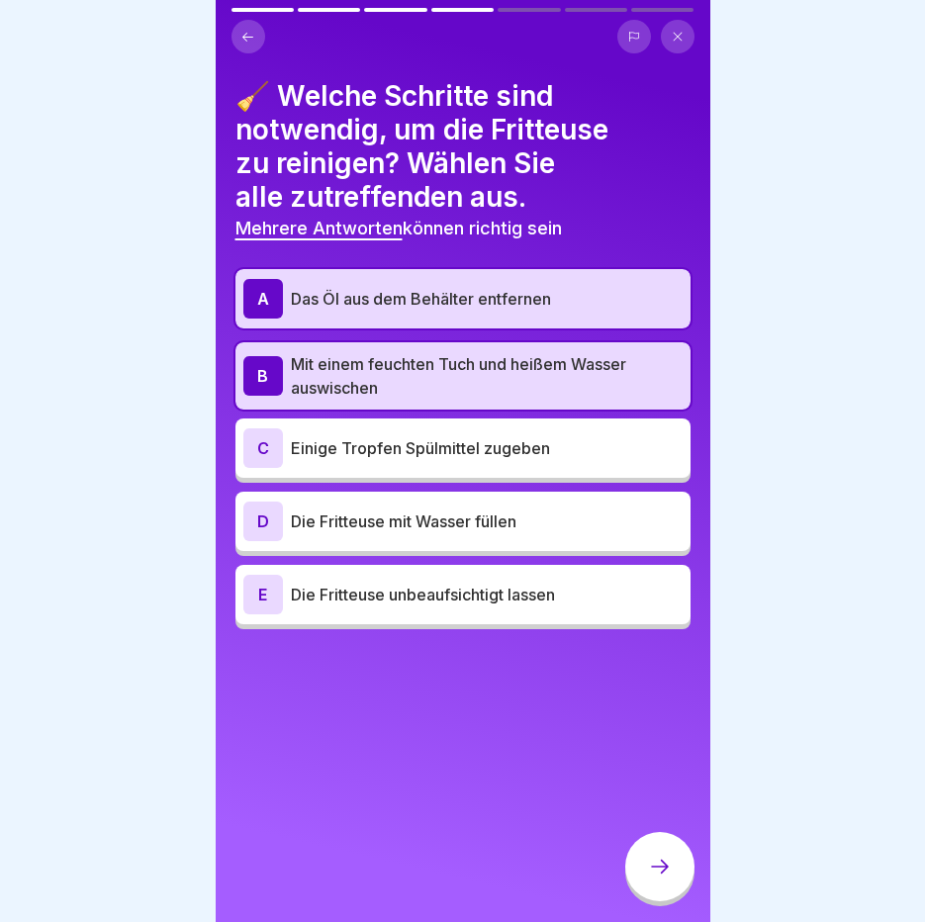
click at [648, 879] on icon at bounding box center [660, 867] width 24 height 24
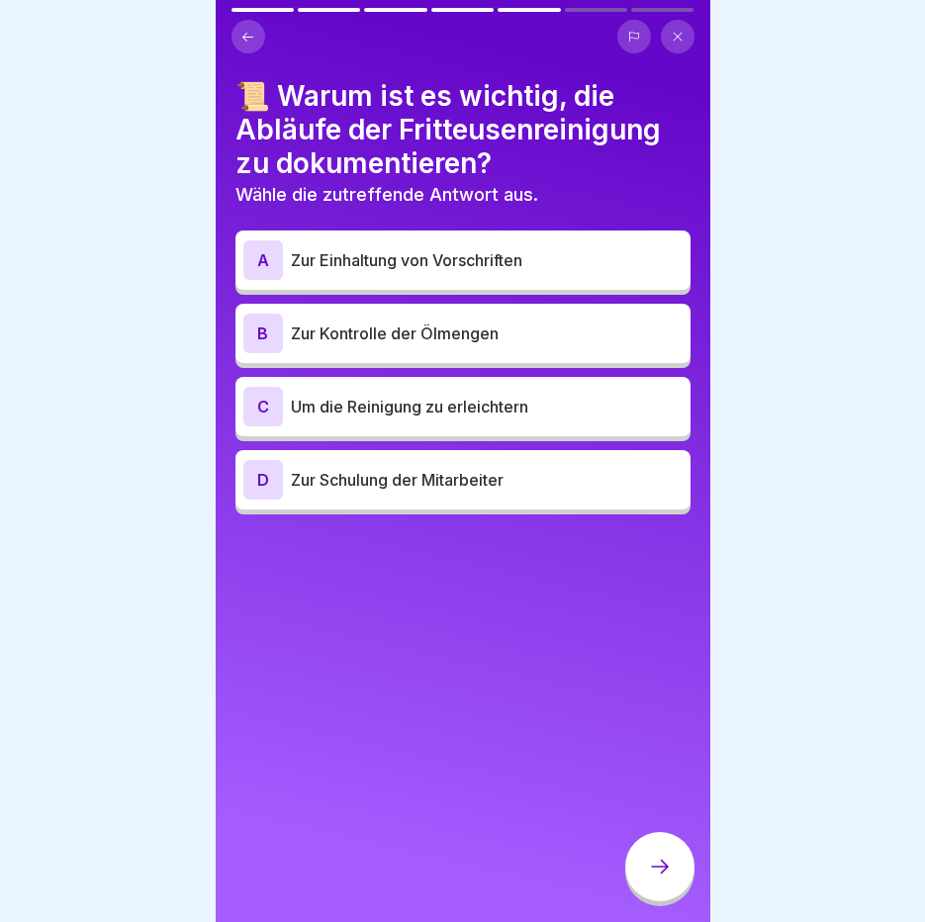
click at [544, 243] on div "A Zur Einhaltung von Vorschriften" at bounding box center [462, 260] width 439 height 40
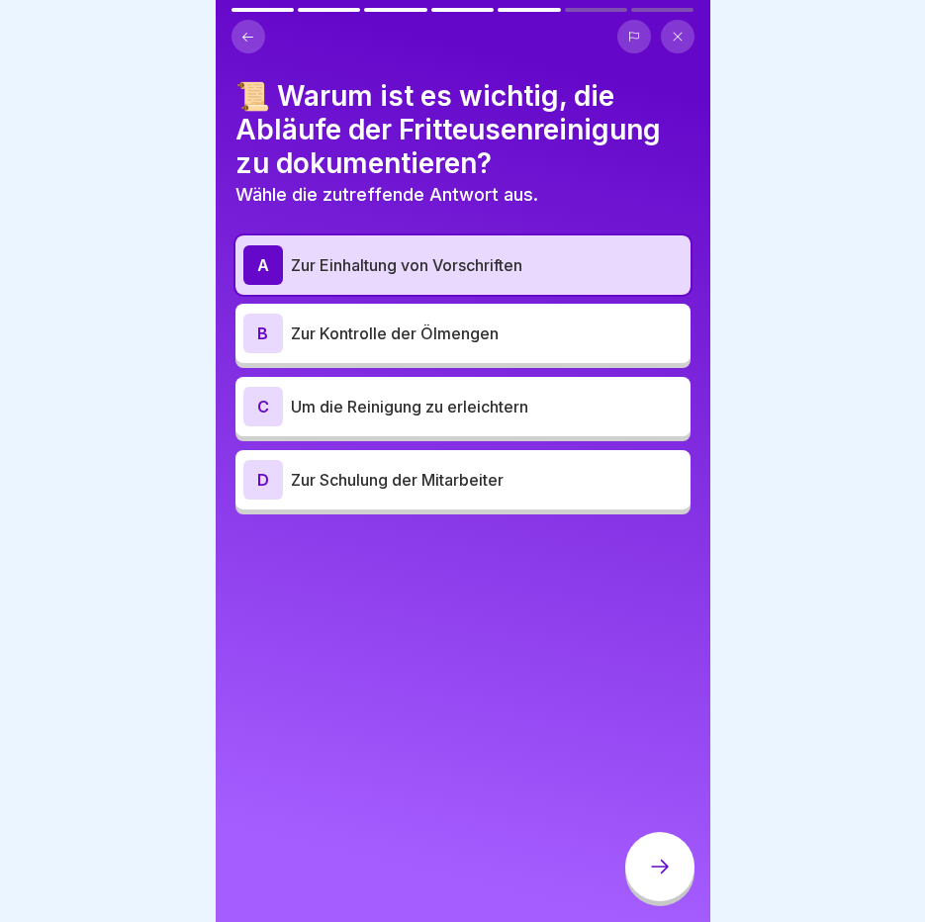
click at [682, 889] on div at bounding box center [659, 866] width 69 height 69
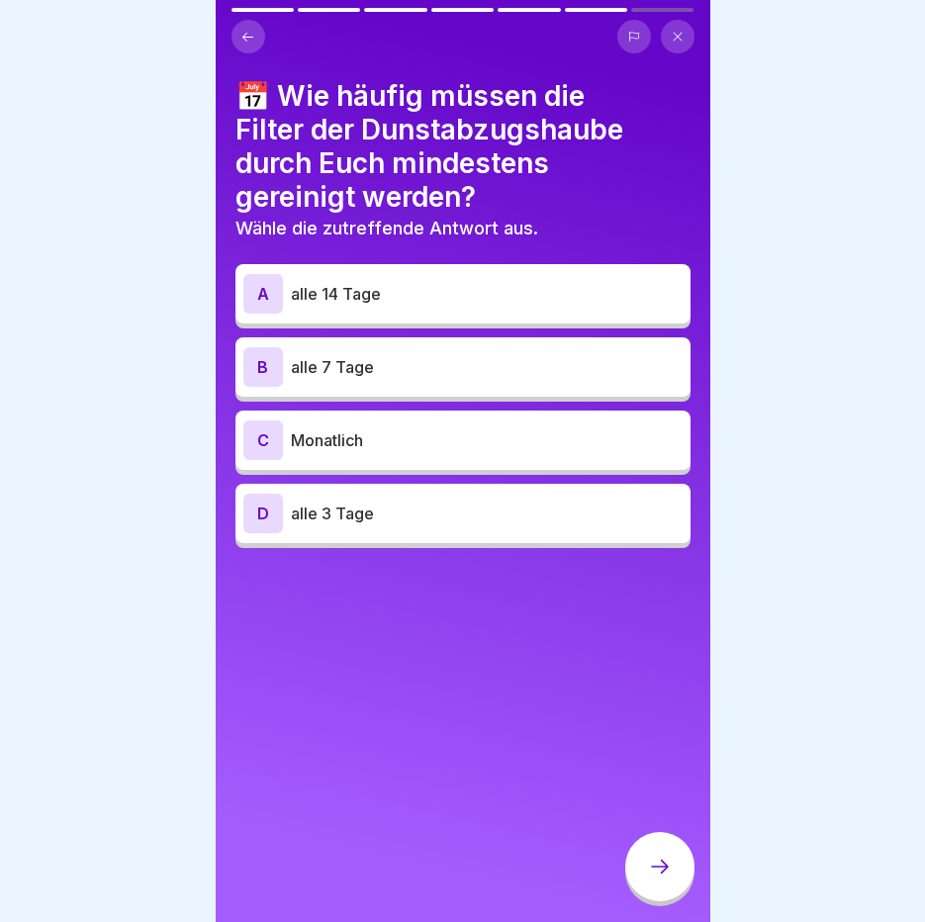
click at [555, 310] on div "A alle 14 Tage" at bounding box center [462, 294] width 439 height 40
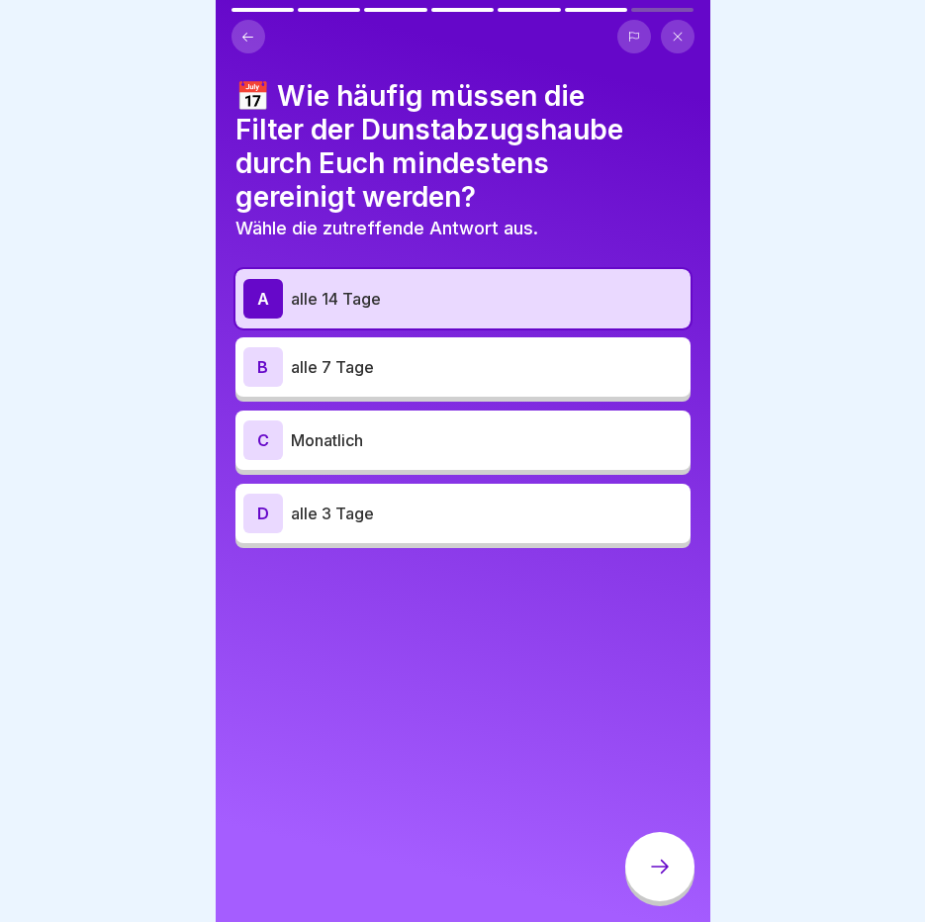
click at [661, 879] on icon at bounding box center [660, 867] width 24 height 24
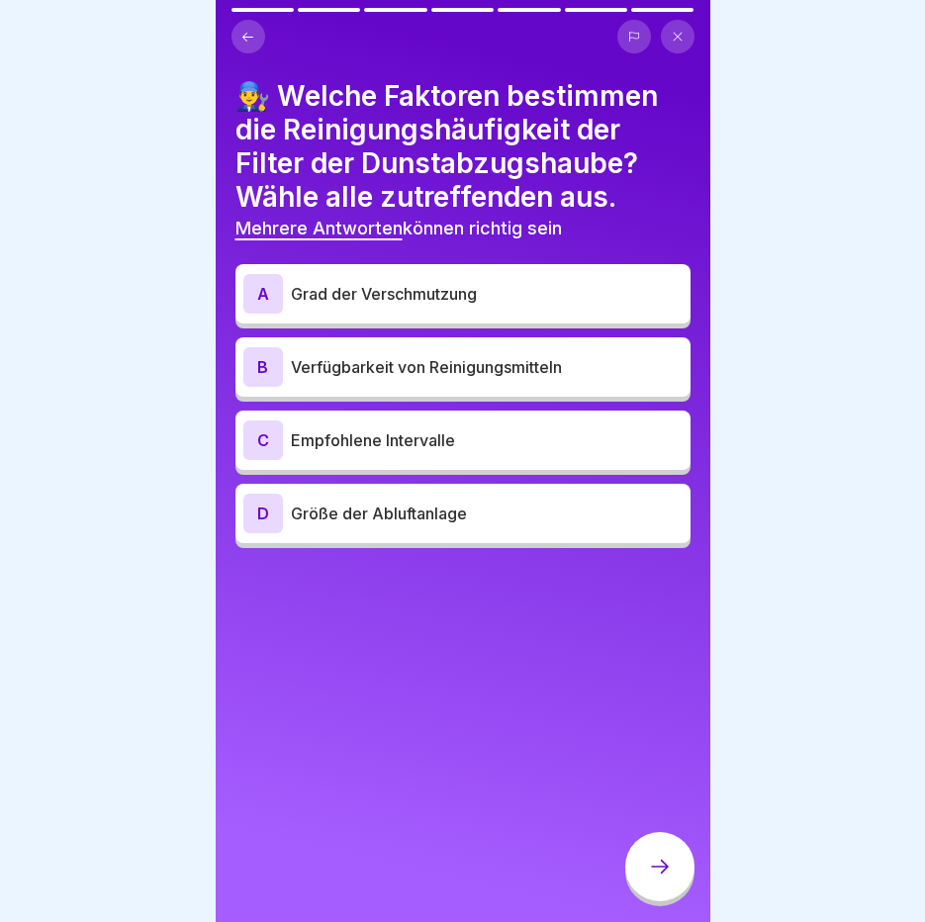
click at [493, 446] on p "Empfohlene Intervalle" at bounding box center [487, 440] width 392 height 24
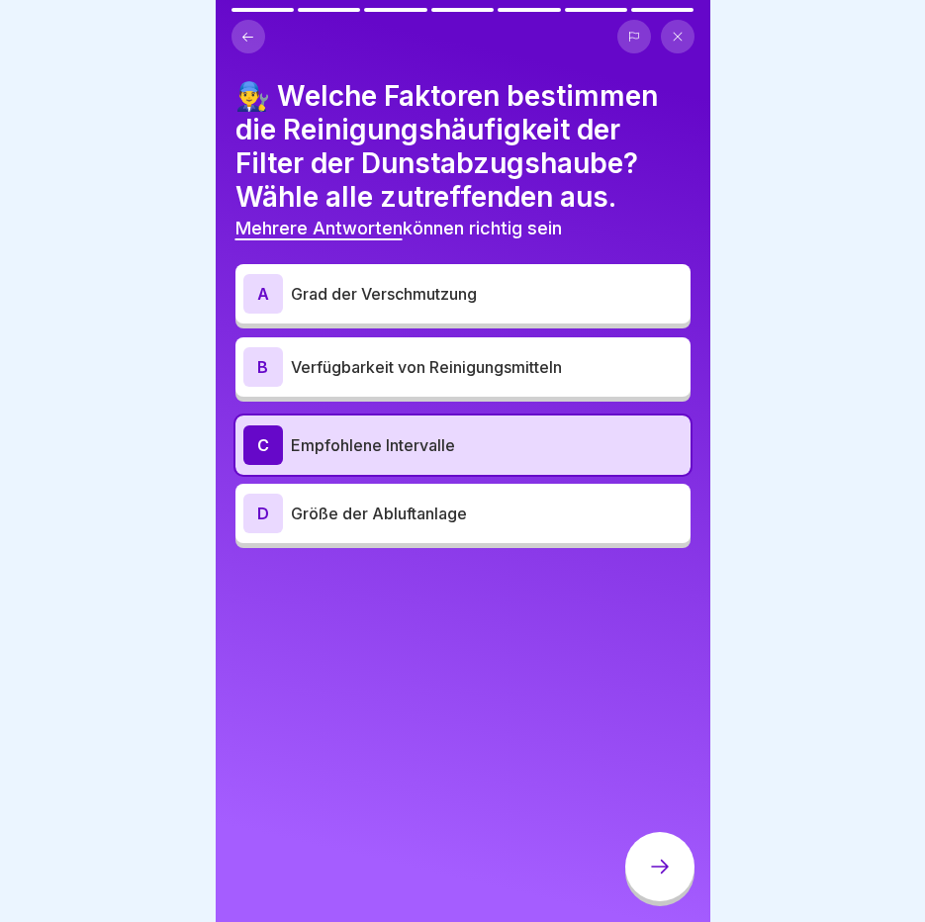
click at [658, 870] on div at bounding box center [659, 866] width 69 height 69
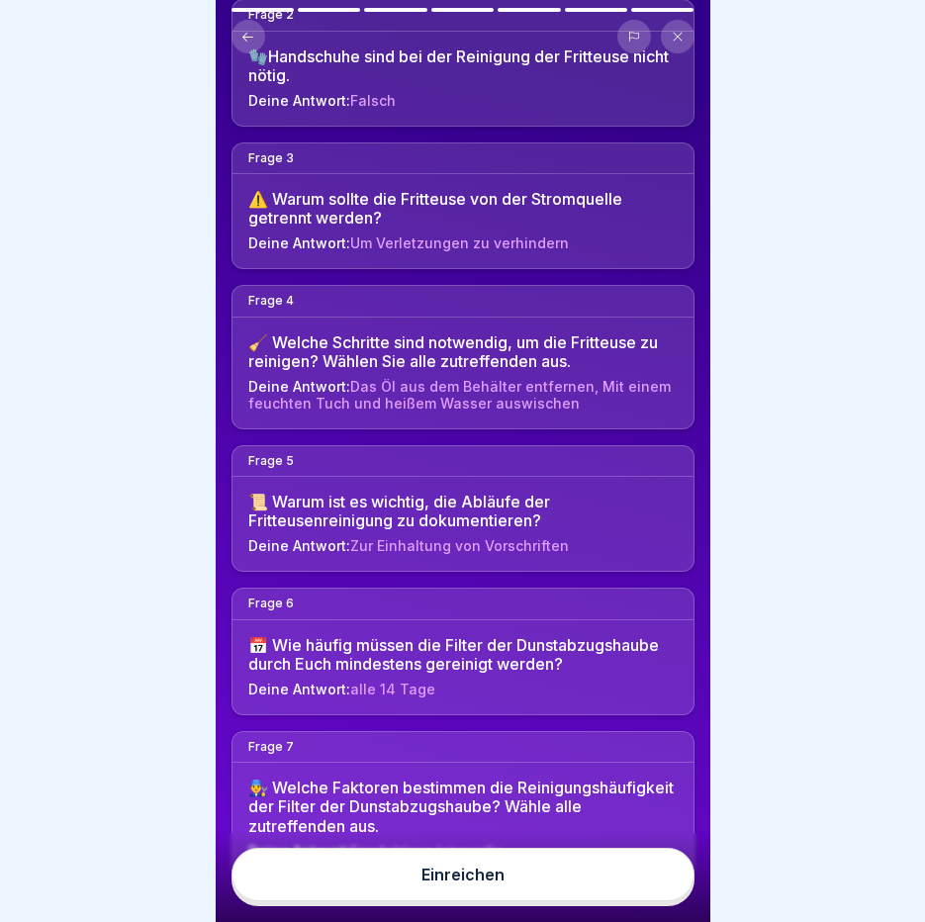
scroll to position [410, 0]
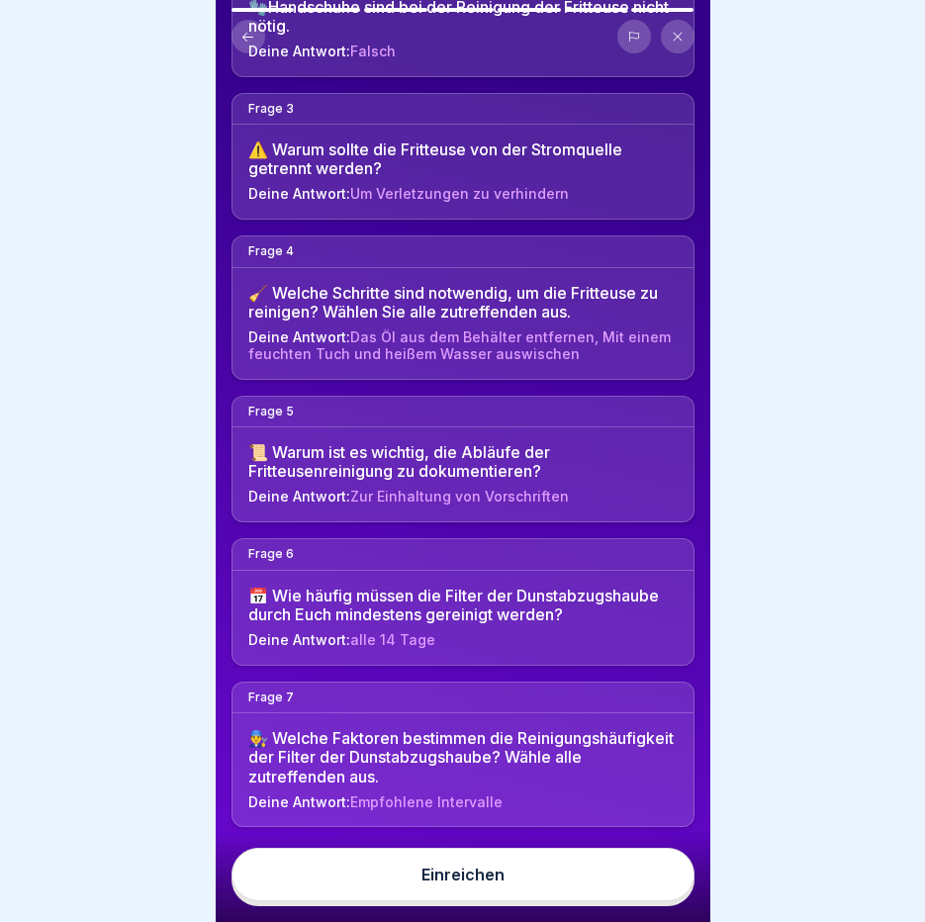
click at [487, 884] on div "Einreichen" at bounding box center [463, 875] width 83 height 18
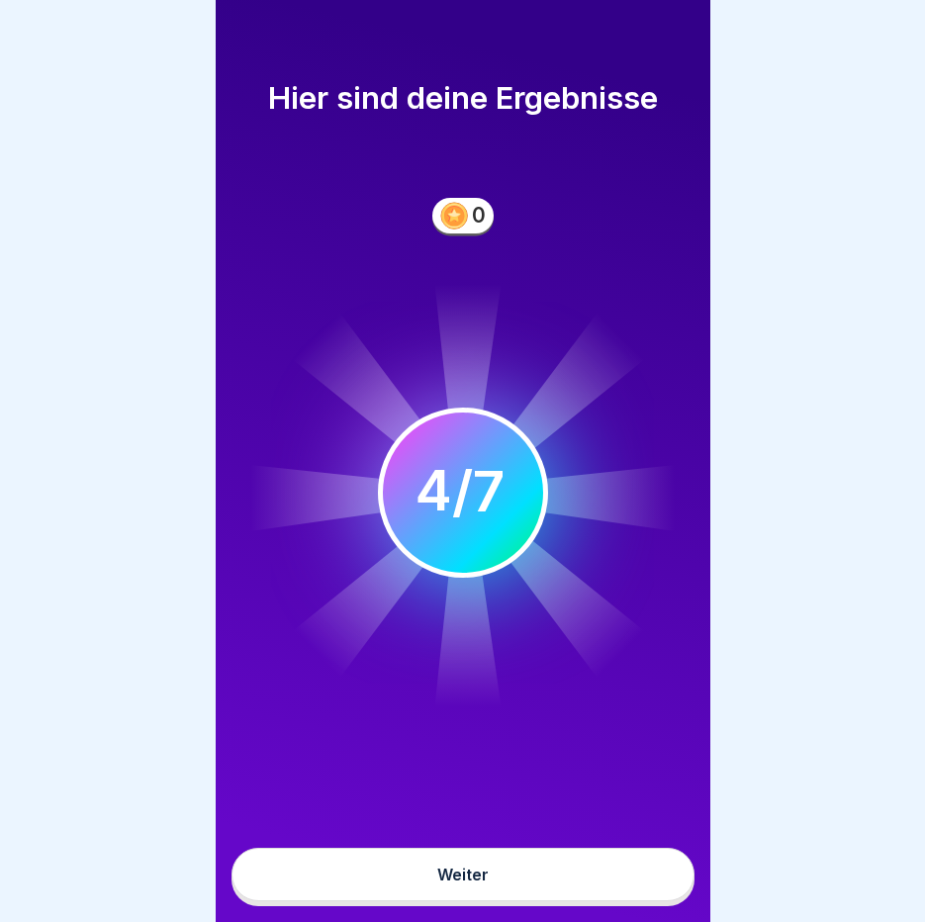
click at [501, 875] on button "Weiter" at bounding box center [463, 874] width 463 height 53
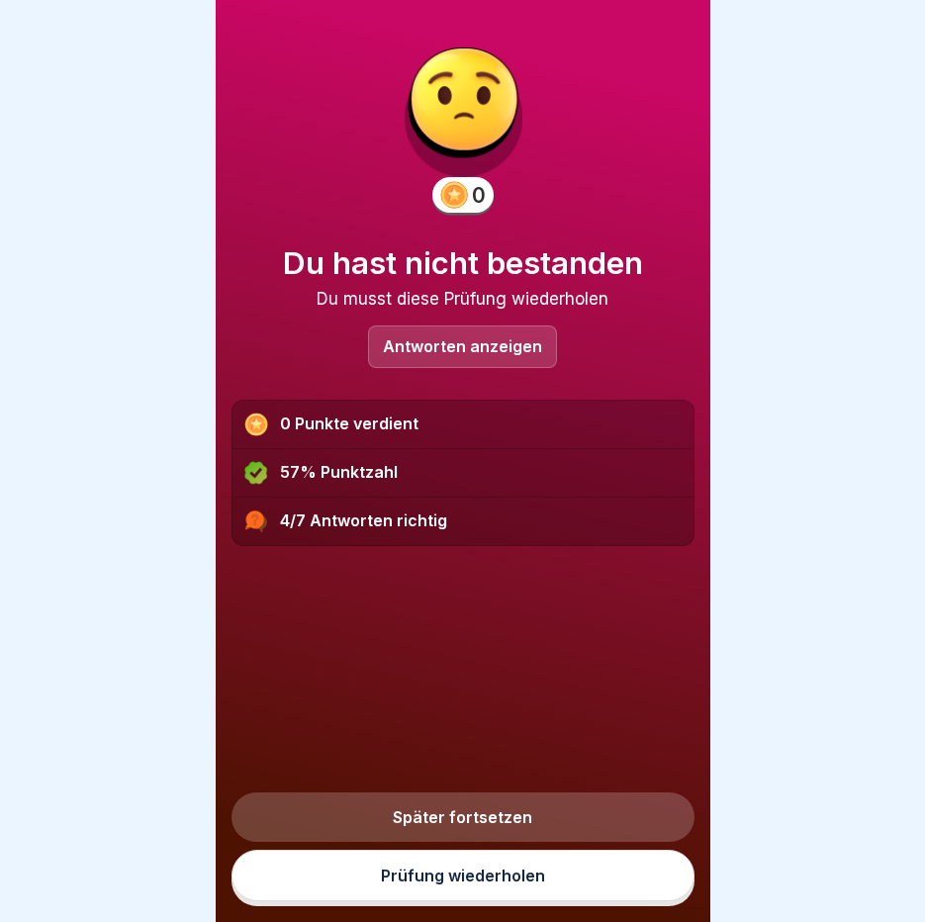
click at [480, 901] on link "Prüfung wiederholen" at bounding box center [463, 875] width 463 height 51
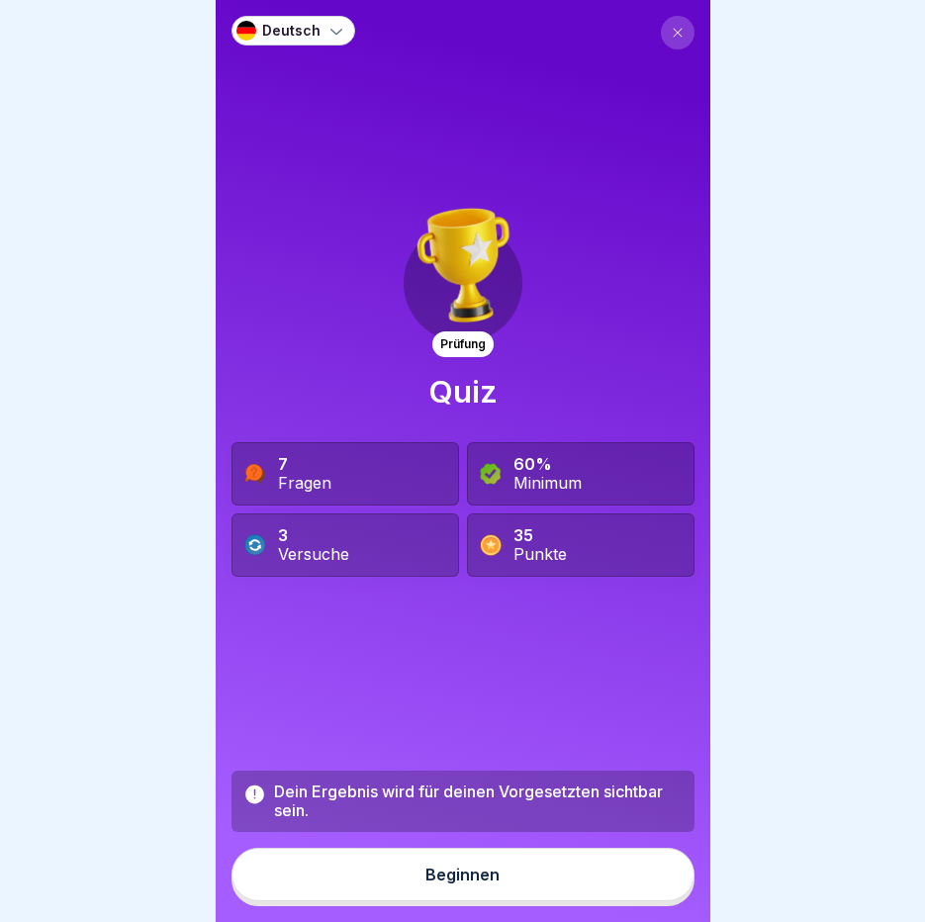
click at [476, 901] on button "Beginnen" at bounding box center [463, 874] width 463 height 53
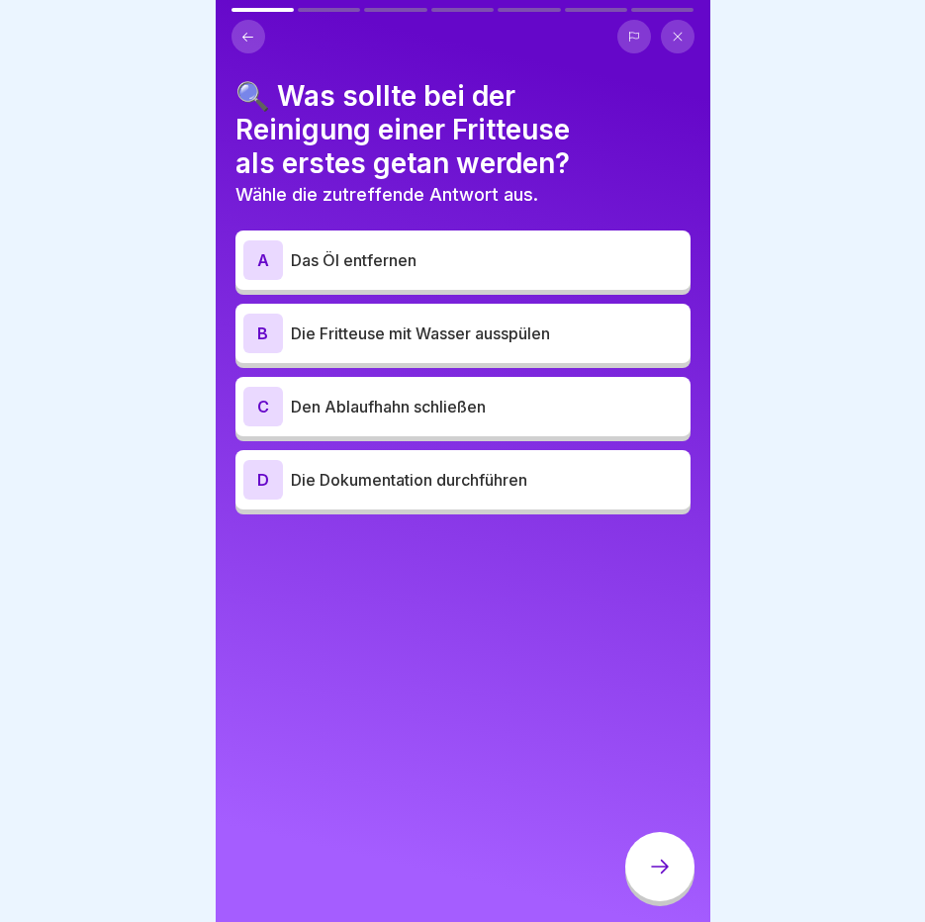
scroll to position [15, 0]
click at [446, 248] on p "Das Öl entfernen" at bounding box center [487, 260] width 392 height 24
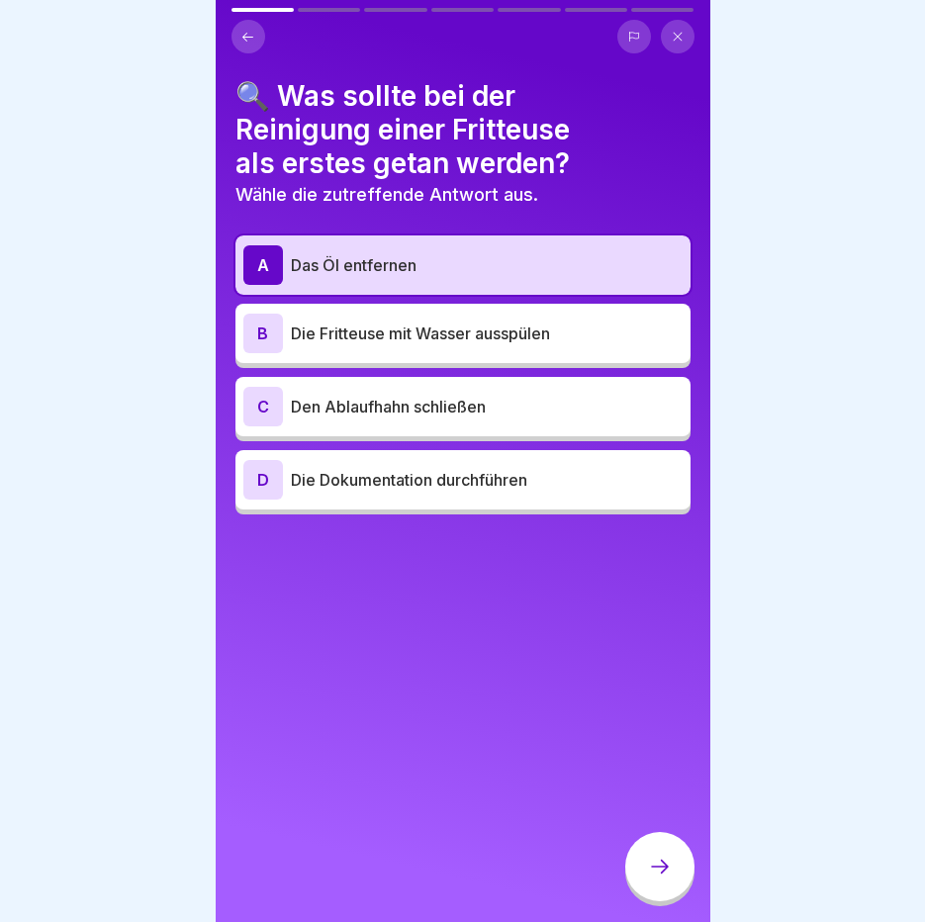
click at [669, 873] on icon at bounding box center [660, 867] width 24 height 24
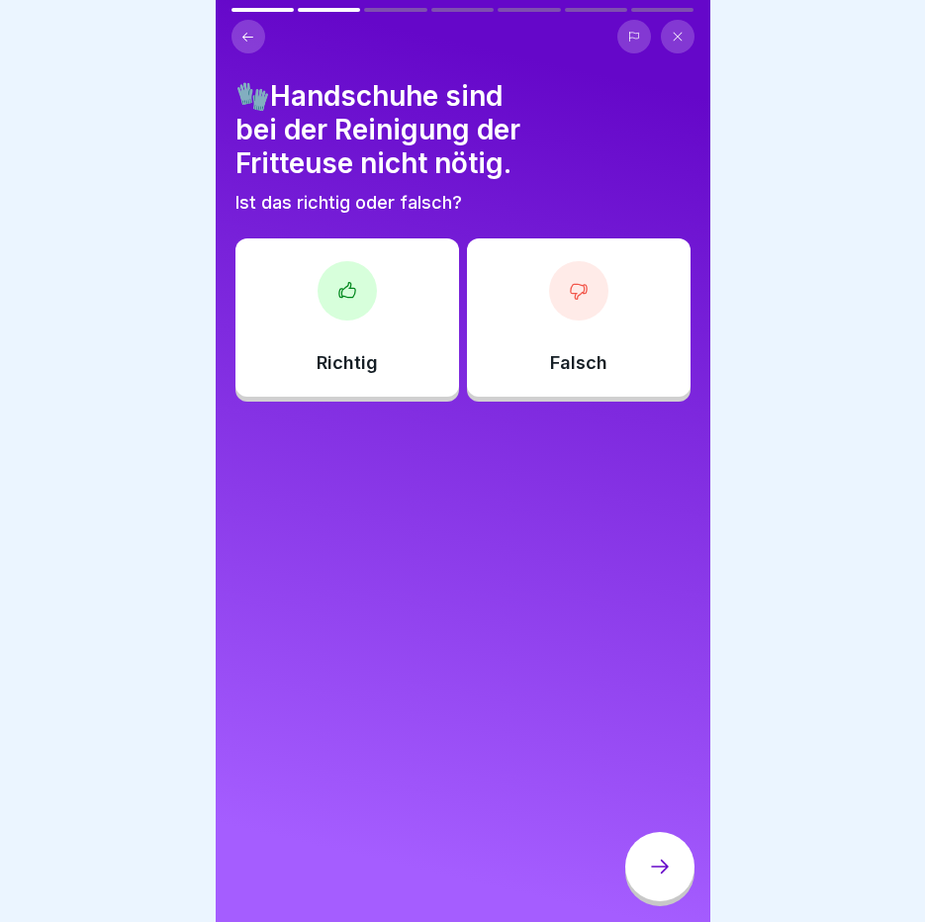
click at [584, 309] on div "Falsch" at bounding box center [579, 317] width 224 height 158
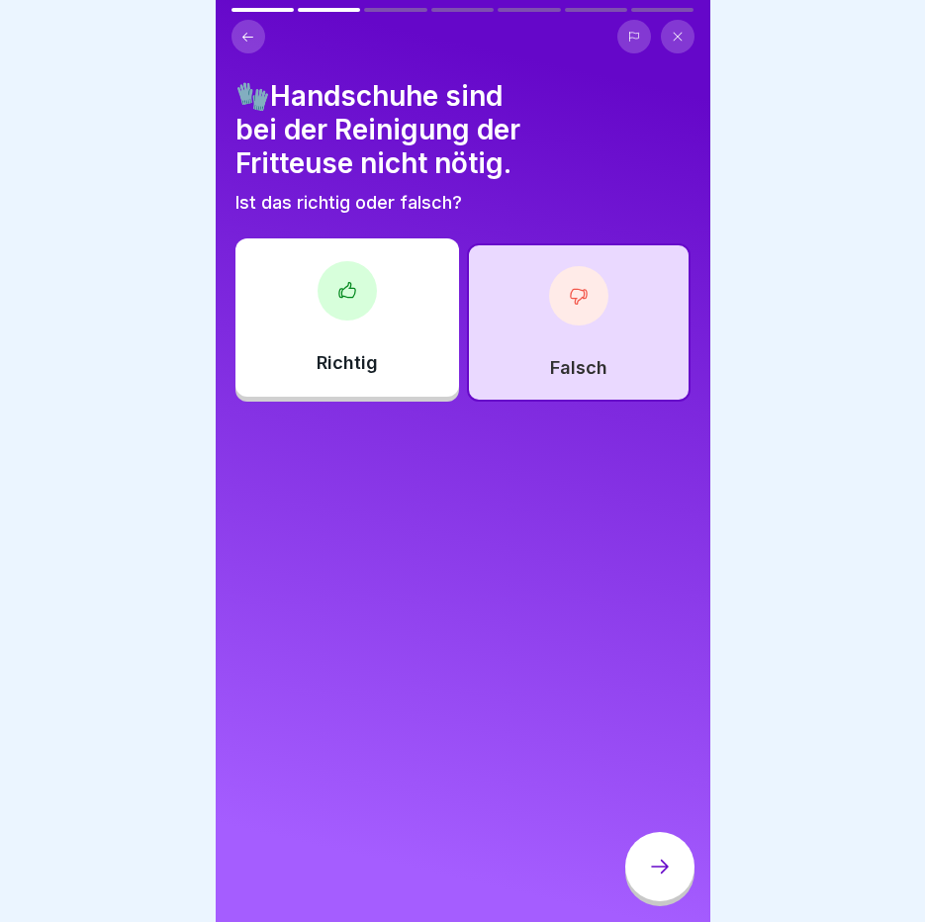
click at [677, 874] on div at bounding box center [659, 866] width 69 height 69
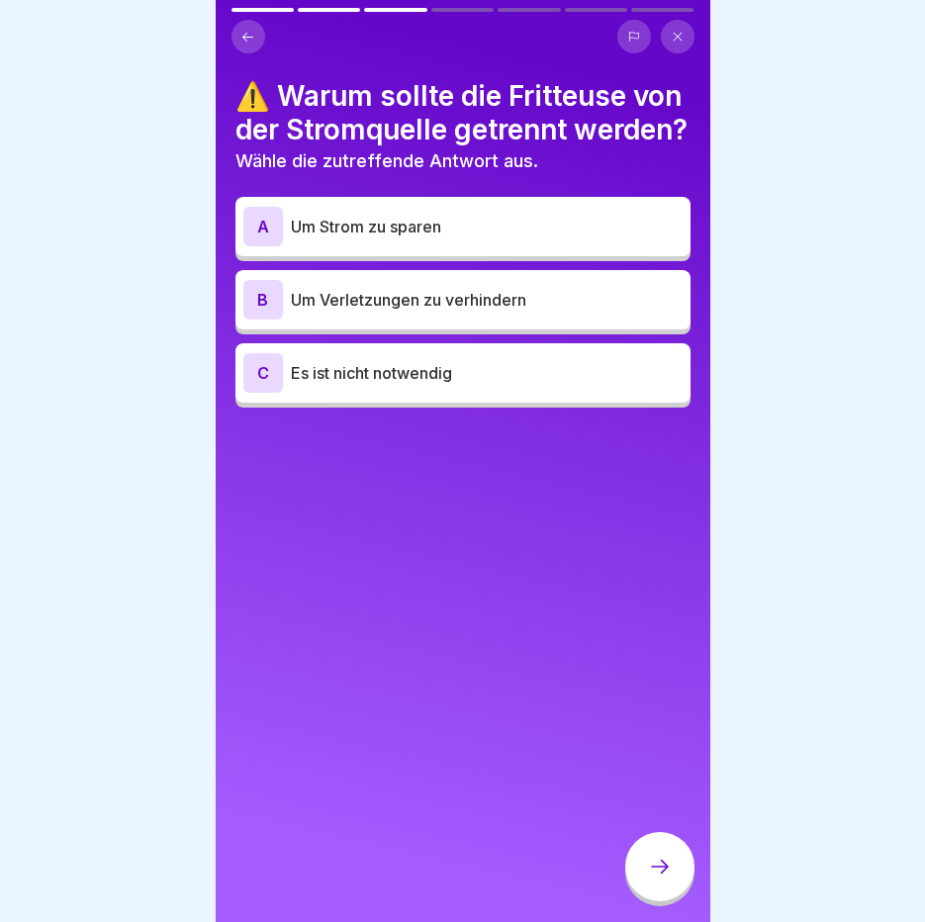
click at [502, 312] on p "Um Verletzungen zu verhindern" at bounding box center [487, 300] width 392 height 24
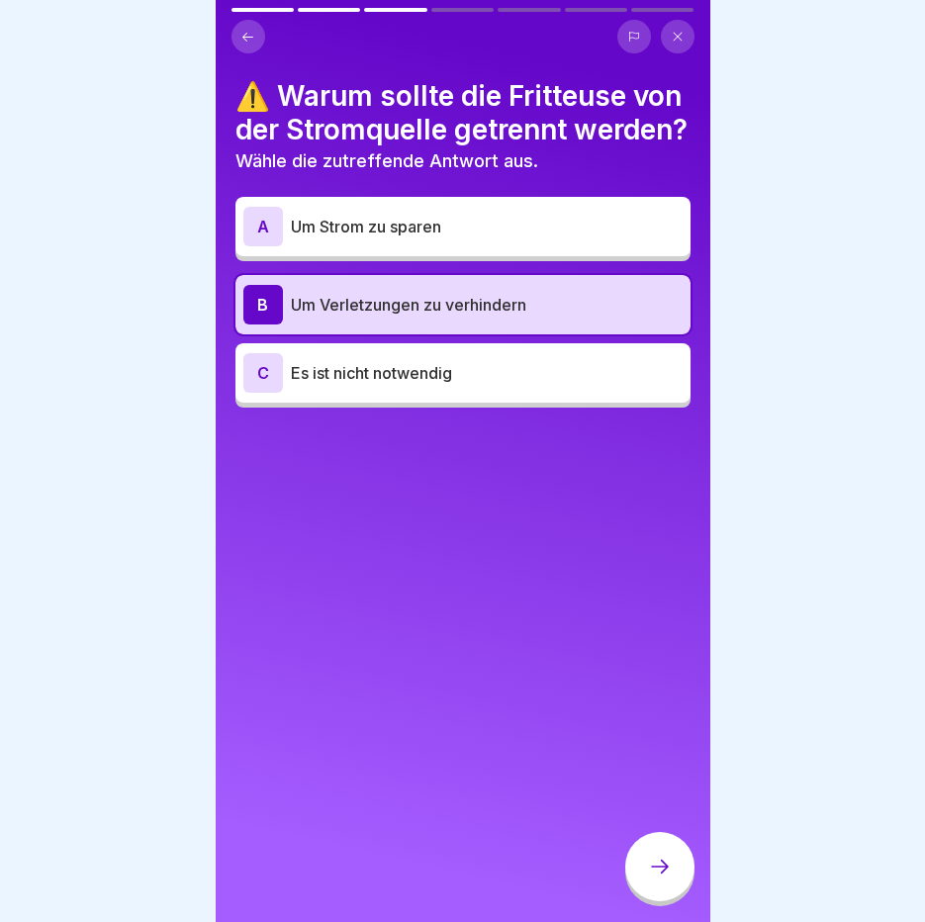
click at [667, 866] on icon at bounding box center [660, 867] width 24 height 24
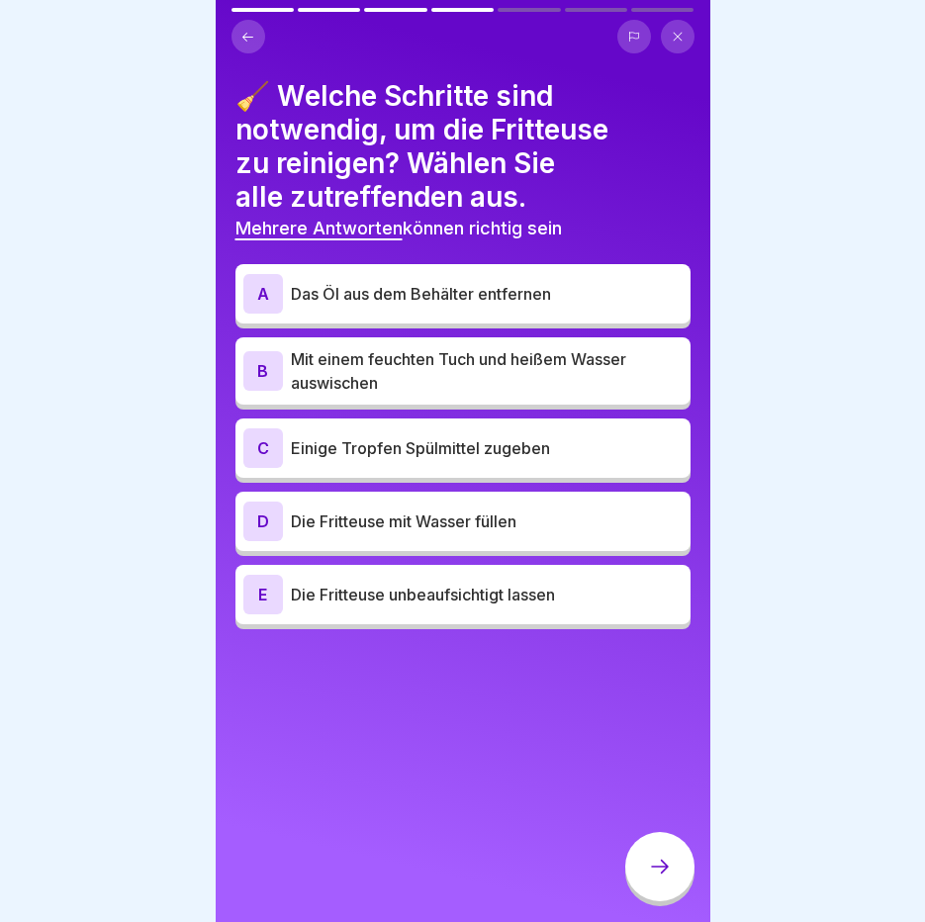
click at [398, 284] on p "Das Öl aus dem Behälter entfernen" at bounding box center [487, 294] width 392 height 24
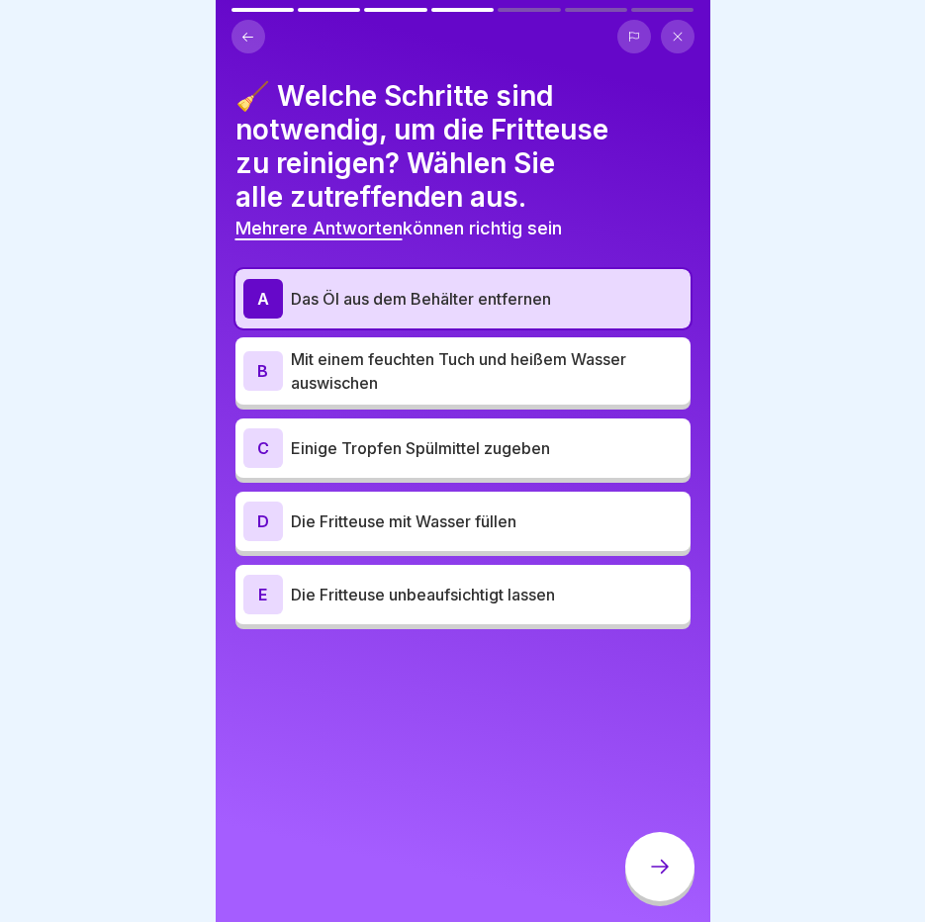
click at [400, 354] on p "Mit einem feuchten Tuch und heißem Wasser auswischen" at bounding box center [487, 370] width 392 height 47
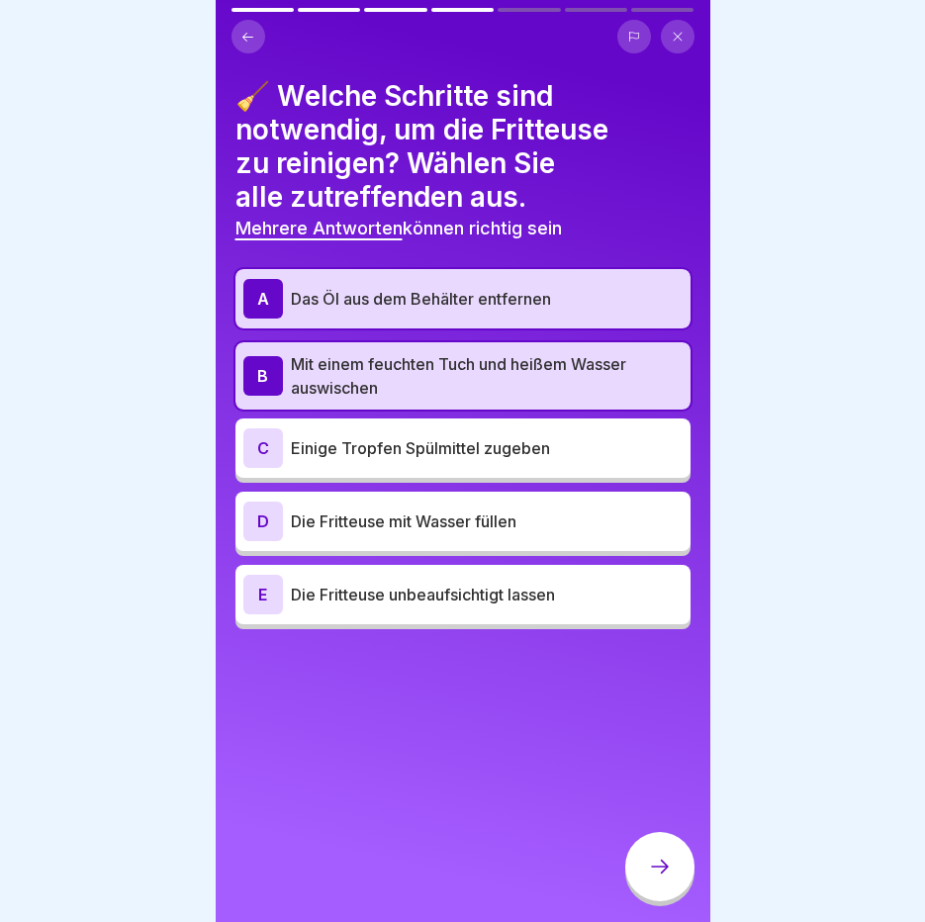
click at [663, 865] on icon at bounding box center [660, 867] width 24 height 24
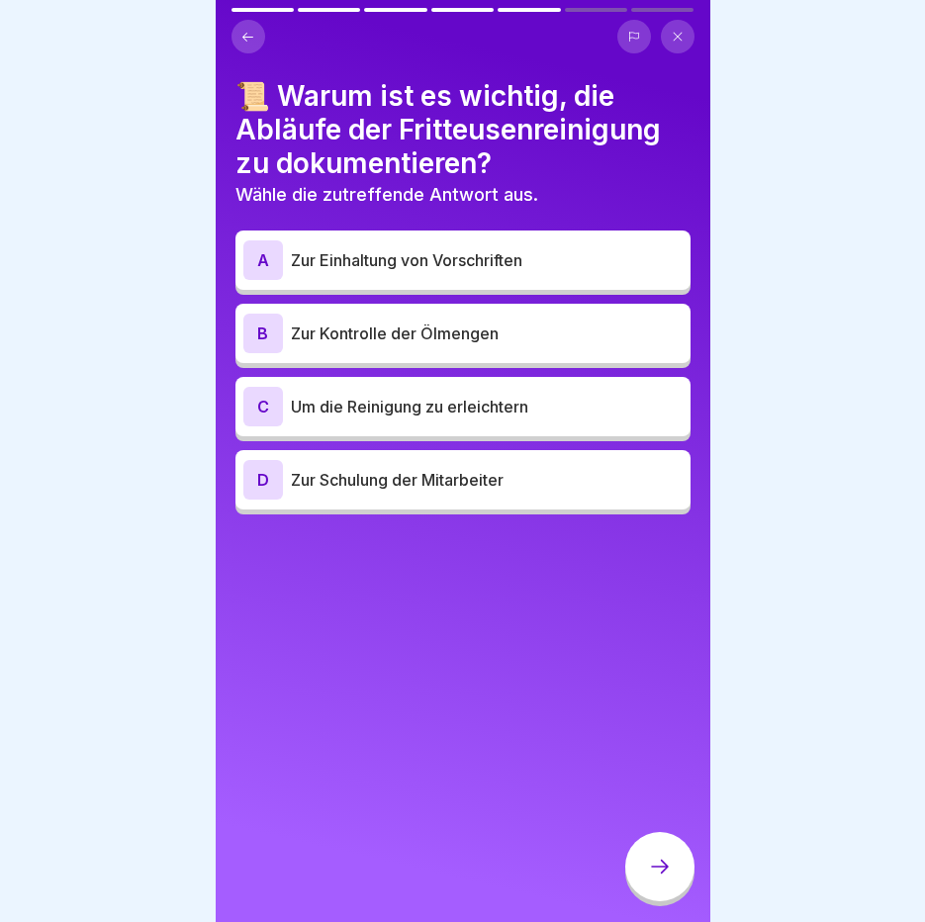
click at [451, 468] on p "Zur Schulung der Mitarbeiter" at bounding box center [487, 480] width 392 height 24
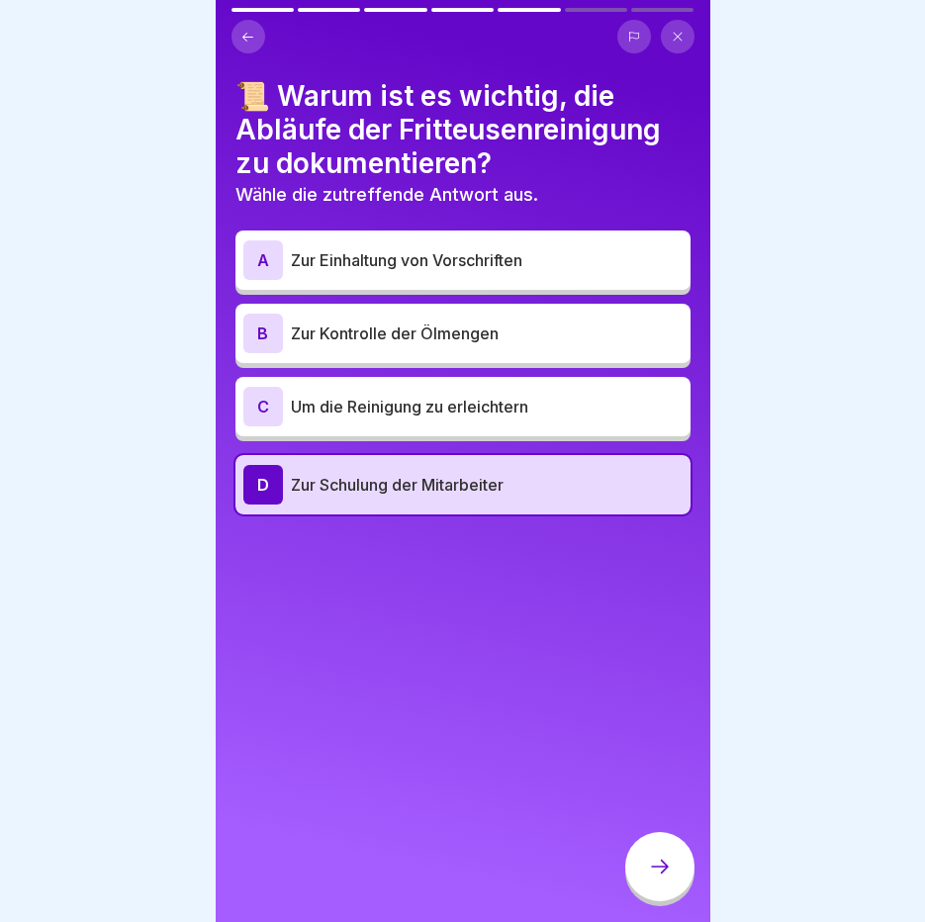
click at [644, 858] on div at bounding box center [659, 866] width 69 height 69
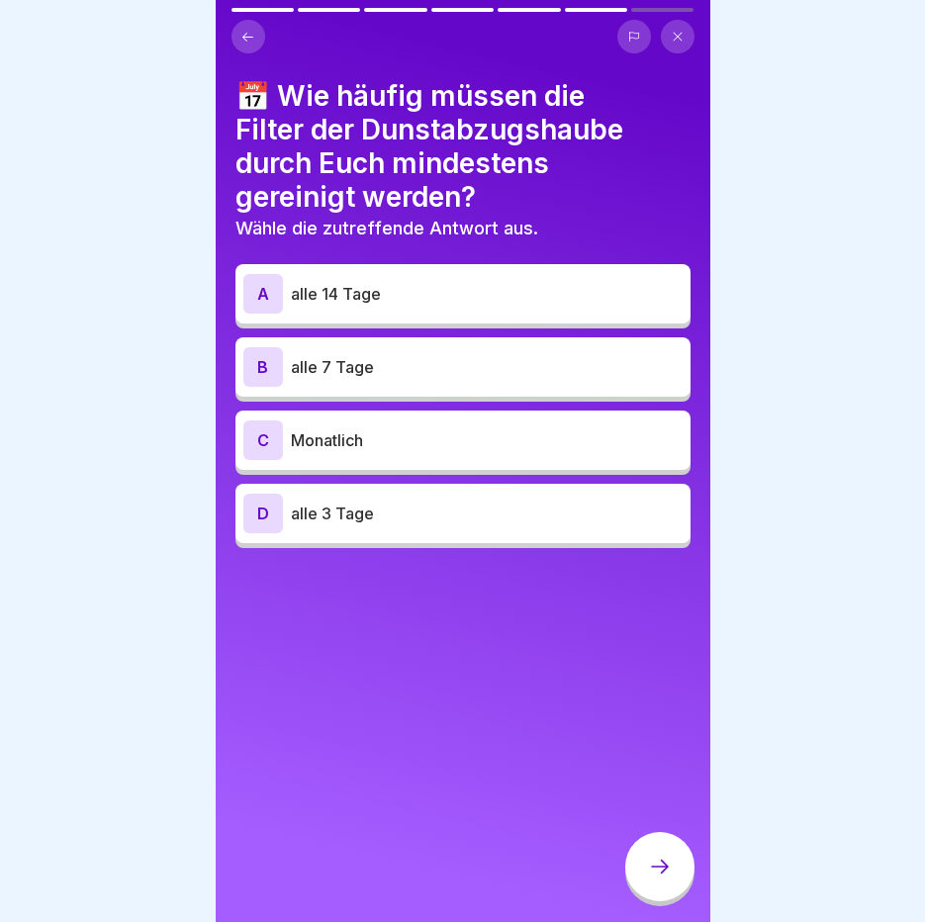
click at [451, 274] on div "A alle 14 Tage" at bounding box center [462, 294] width 439 height 40
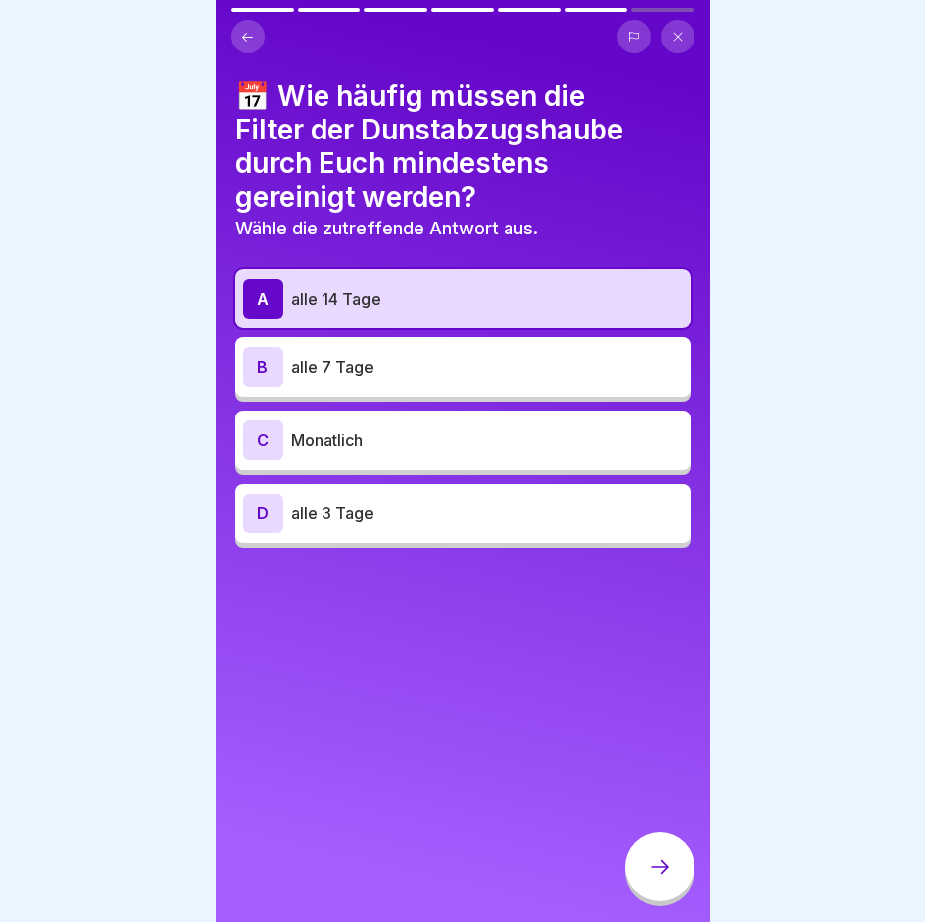
click at [681, 871] on div at bounding box center [659, 866] width 69 height 69
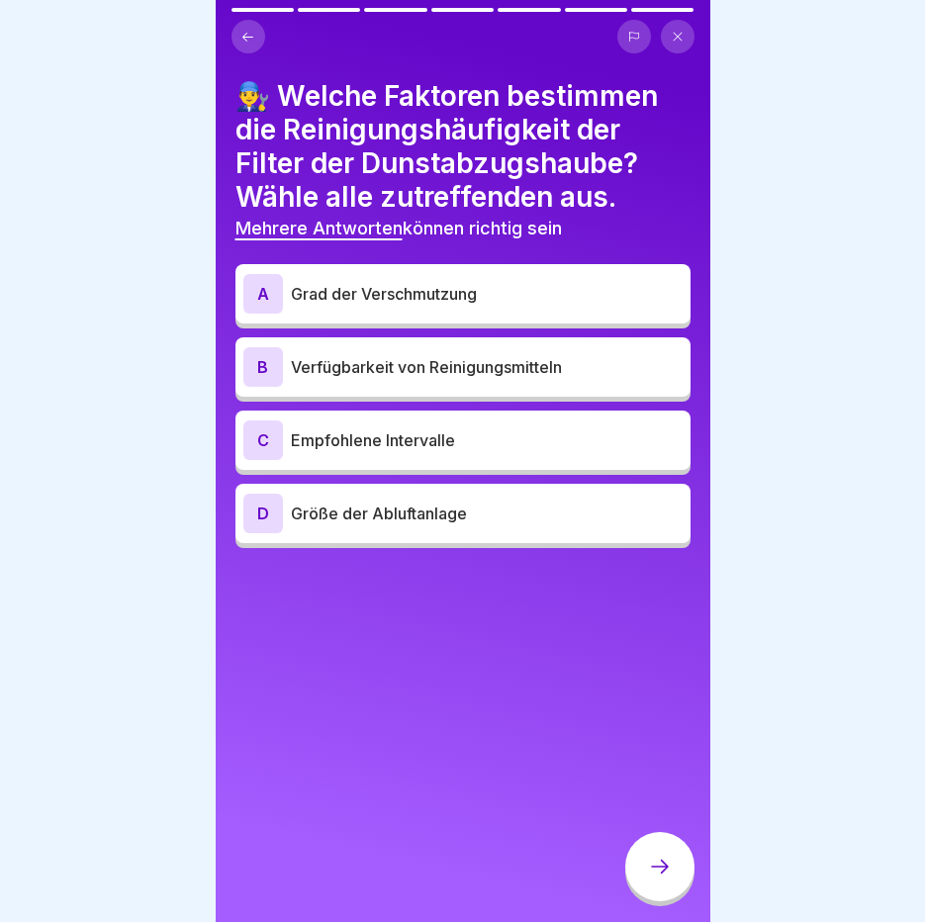
click at [482, 435] on p "Empfohlene Intervalle" at bounding box center [487, 440] width 392 height 24
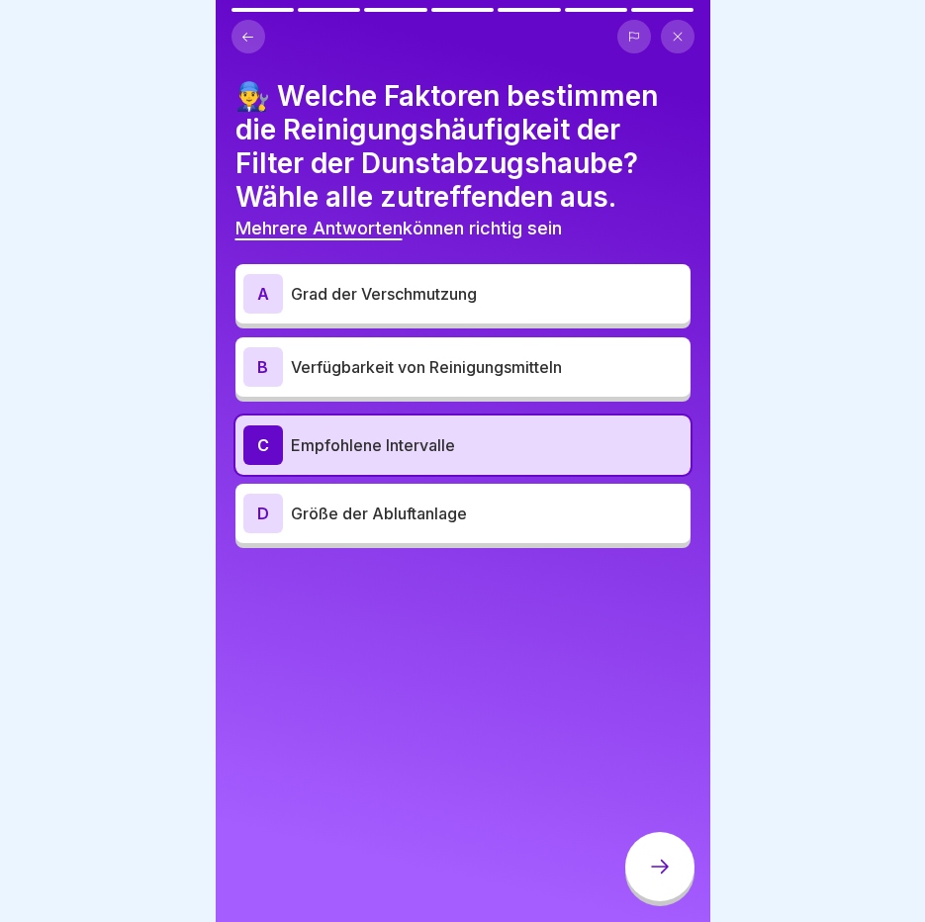
click at [652, 853] on div at bounding box center [659, 866] width 69 height 69
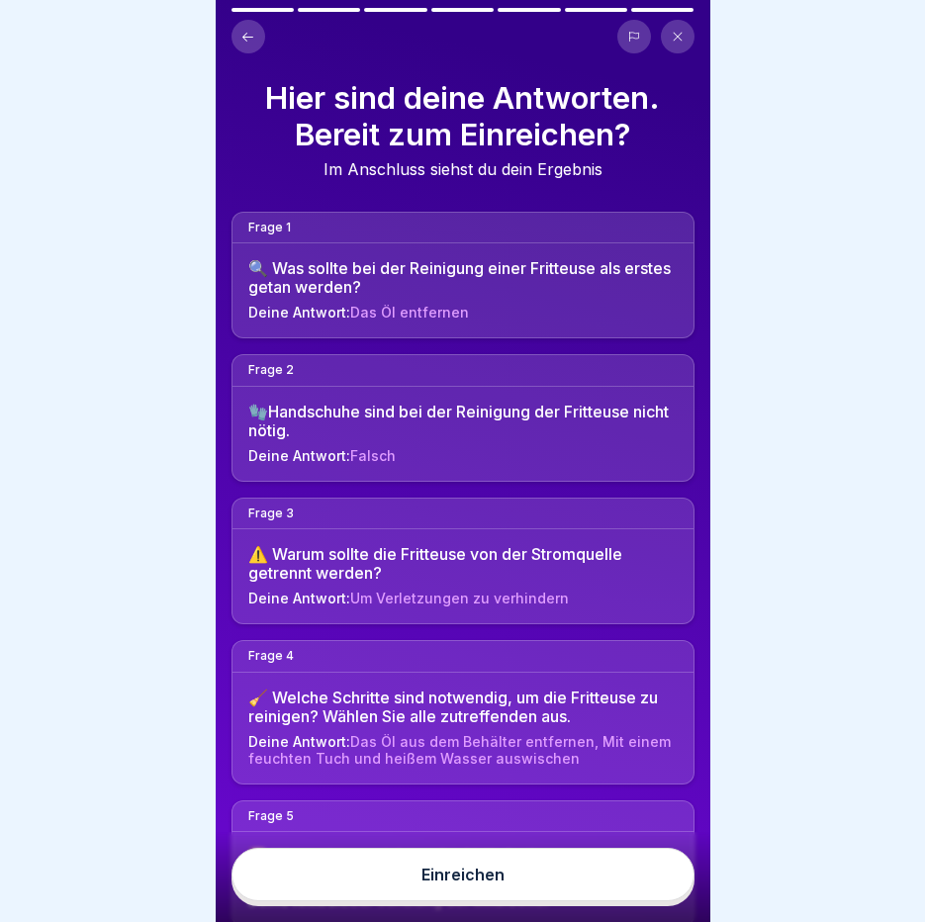
click at [646, 865] on button "Einreichen" at bounding box center [463, 874] width 463 height 53
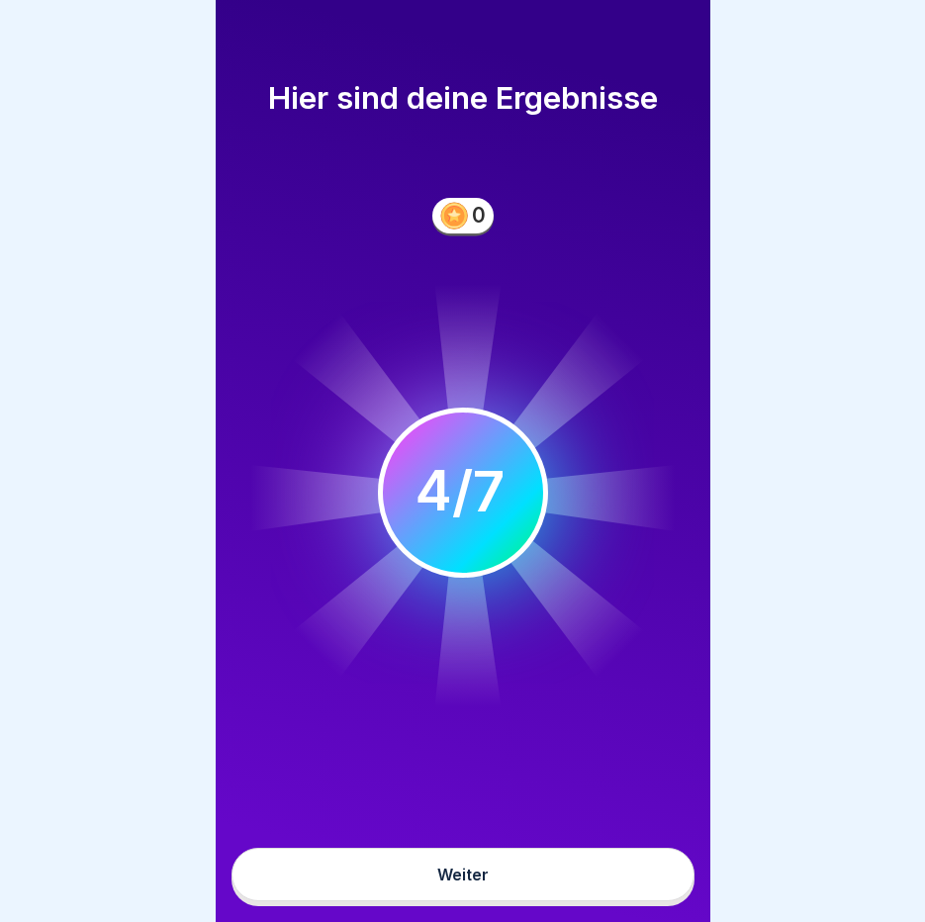
click at [646, 865] on button "Weiter" at bounding box center [463, 874] width 463 height 53
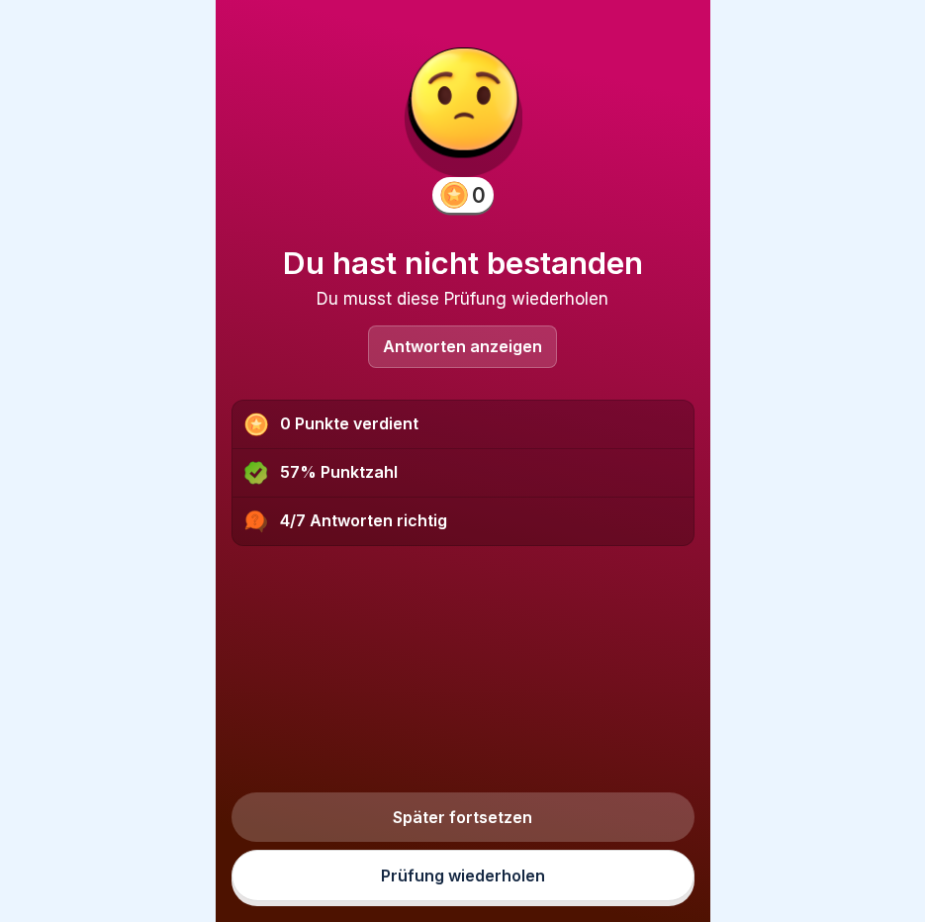
click at [494, 338] on p "Antworten anzeigen" at bounding box center [462, 346] width 159 height 17
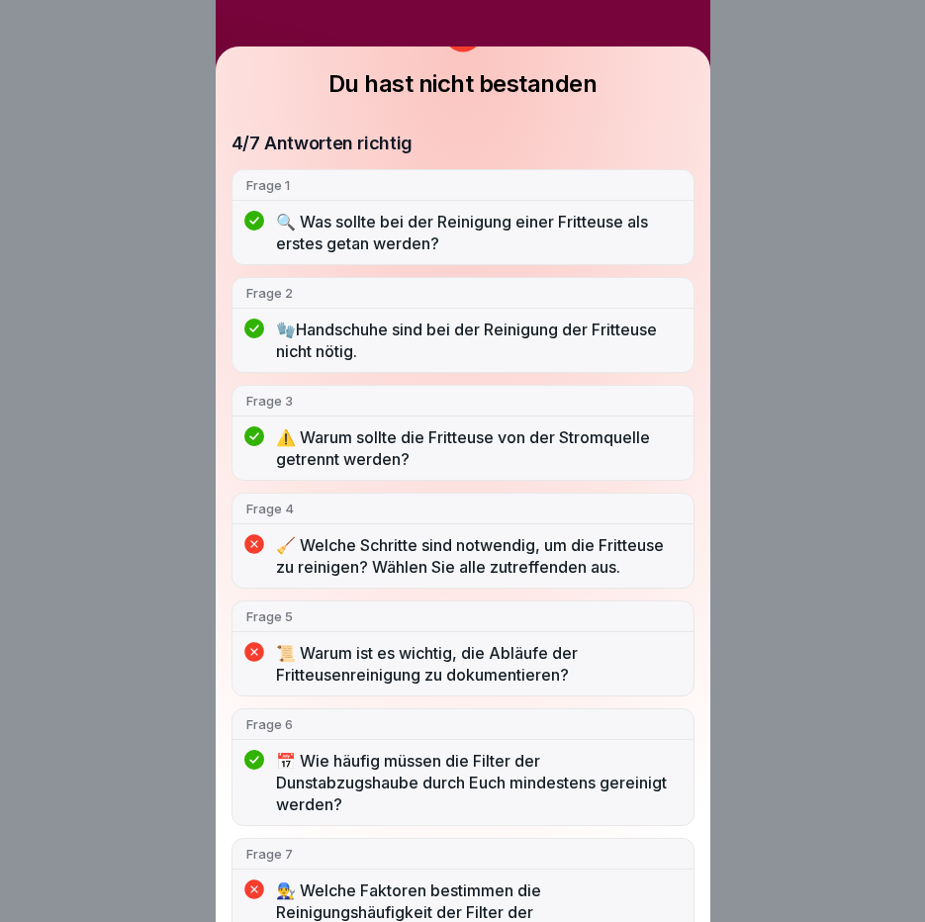
scroll to position [155, 0]
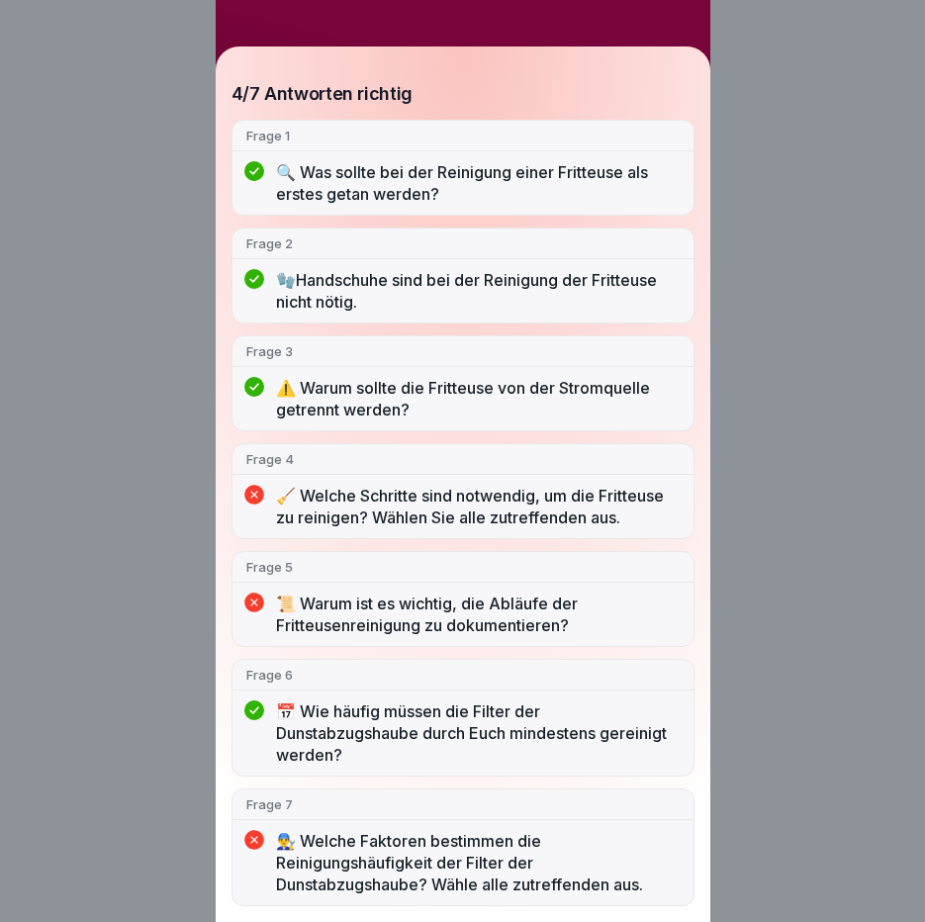
click at [434, 492] on p "🧹 Welche Schritte sind notwendig, um die Fritteuse zu reinigen? Wählen Sie alle…" at bounding box center [478, 507] width 404 height 44
click at [791, 542] on div "Du hast nicht bestanden 4/7 Antworten richtig Frage 1 🔍 Was sollte bei der Rein…" at bounding box center [462, 461] width 925 height 922
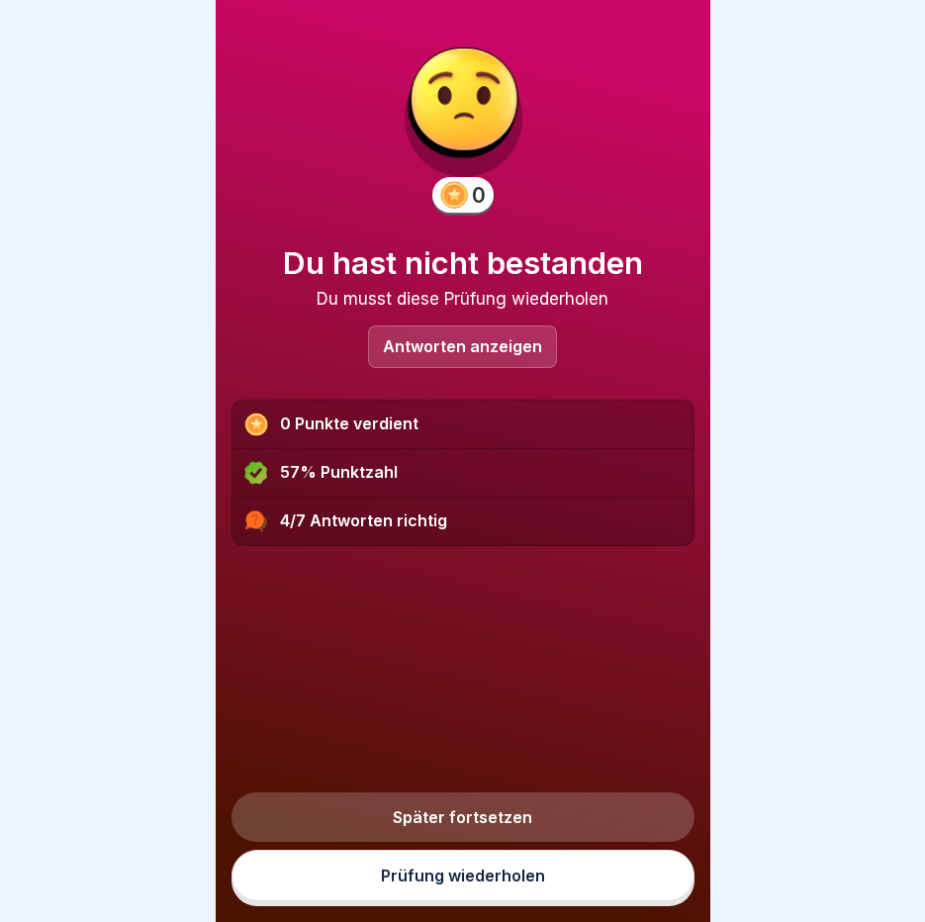
click at [464, 879] on link "Prüfung wiederholen" at bounding box center [463, 875] width 463 height 51
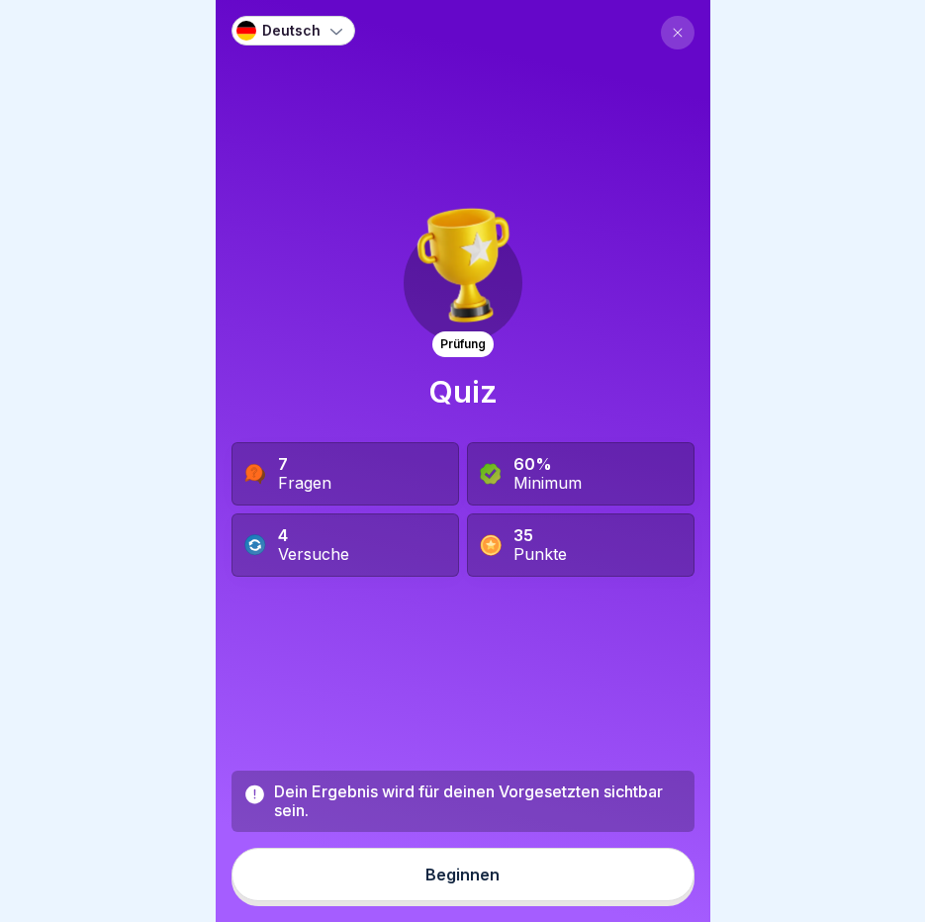
click at [465, 884] on div "Beginnen" at bounding box center [462, 875] width 74 height 18
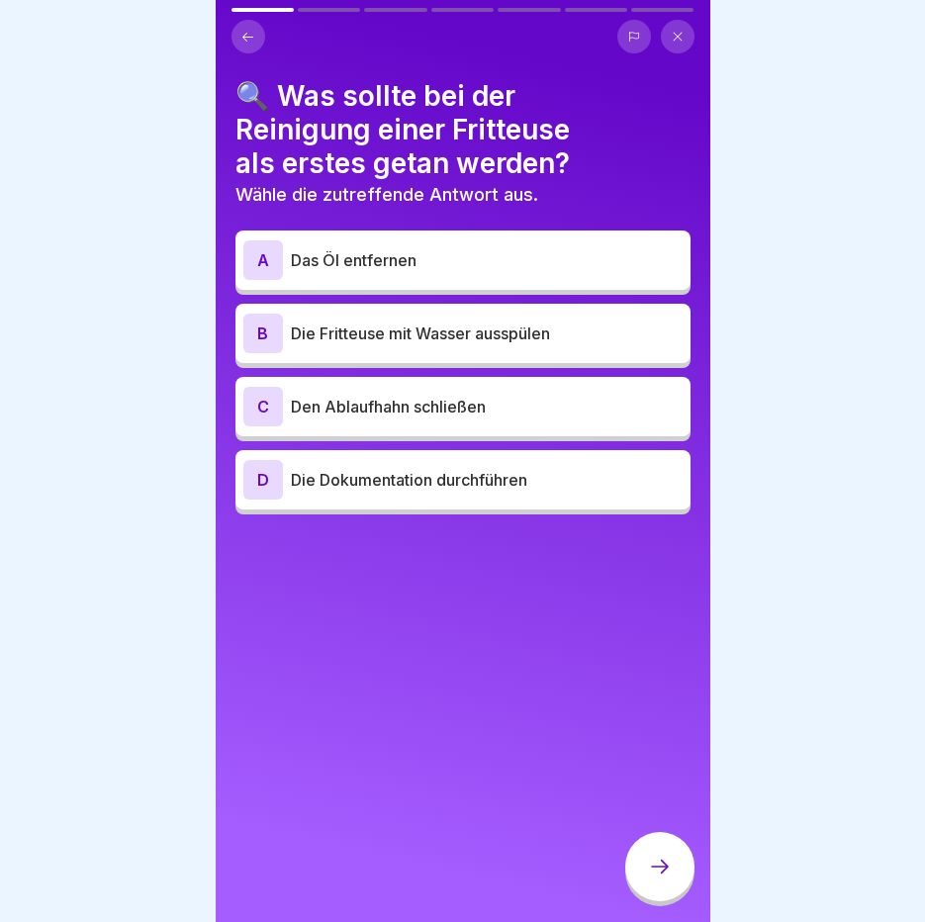
click at [449, 257] on p "Das Öl entfernen" at bounding box center [487, 260] width 392 height 24
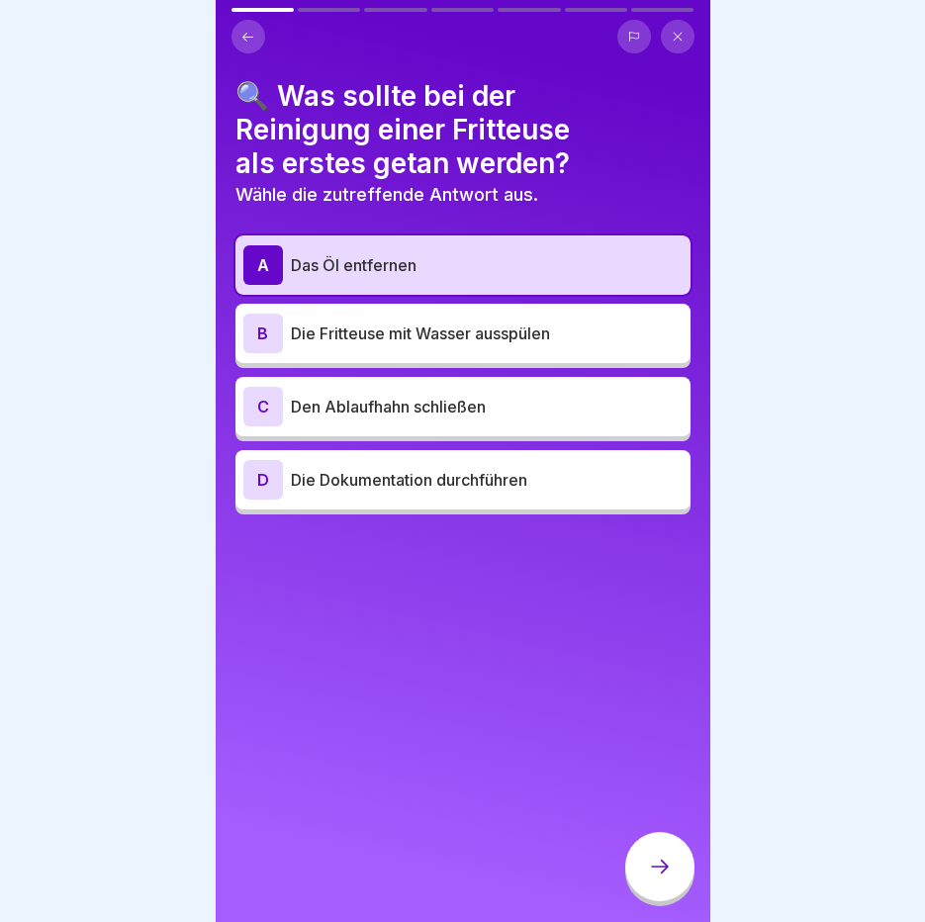
click at [643, 889] on div at bounding box center [659, 866] width 69 height 69
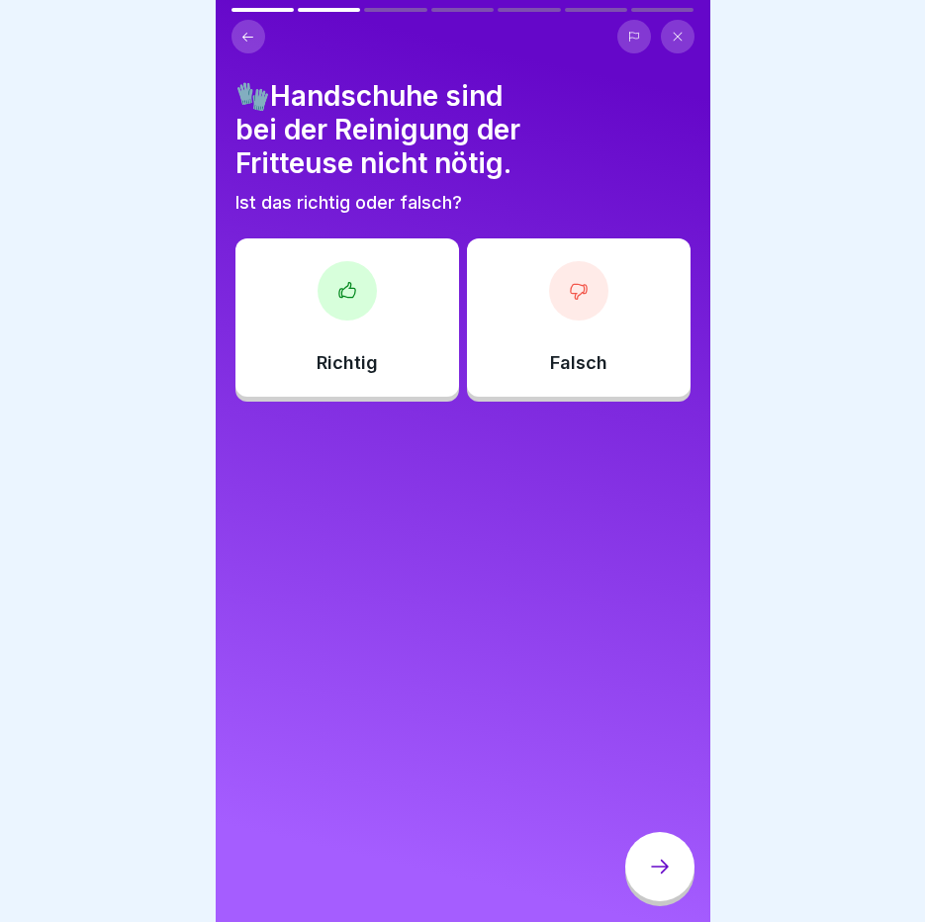
click at [534, 333] on div "Falsch" at bounding box center [579, 317] width 224 height 158
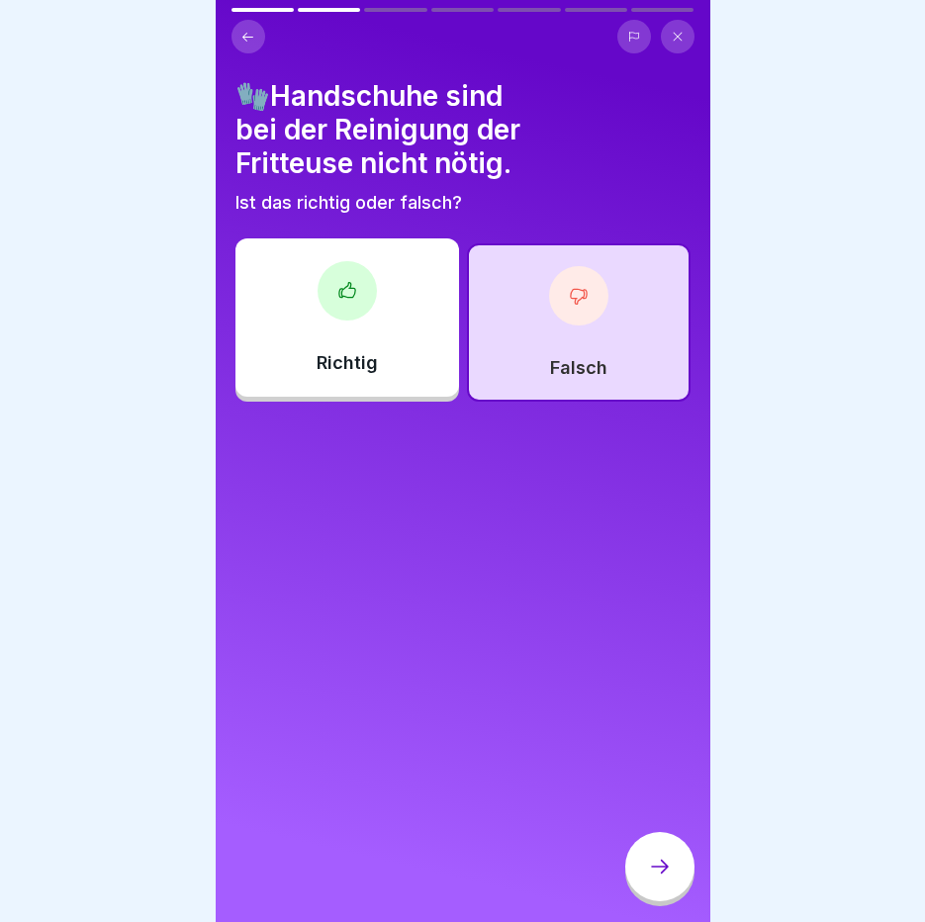
click at [677, 897] on div at bounding box center [659, 866] width 69 height 69
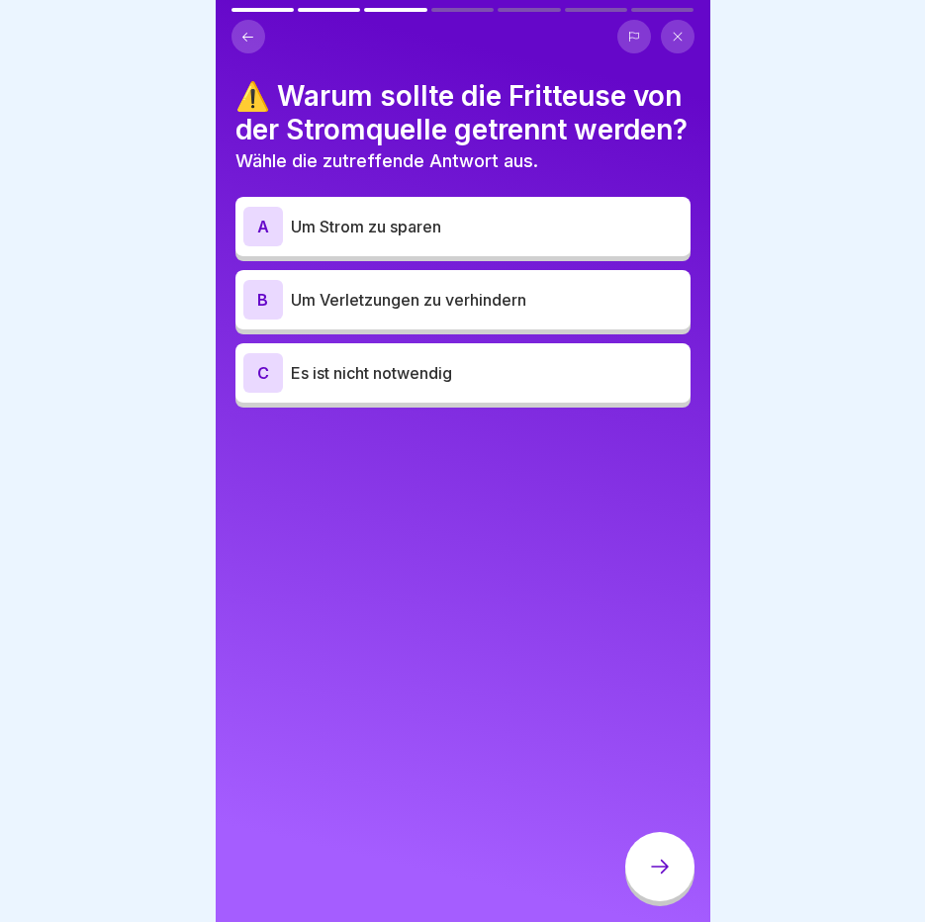
click at [552, 320] on div "B Um Verletzungen zu verhindern" at bounding box center [462, 300] width 439 height 40
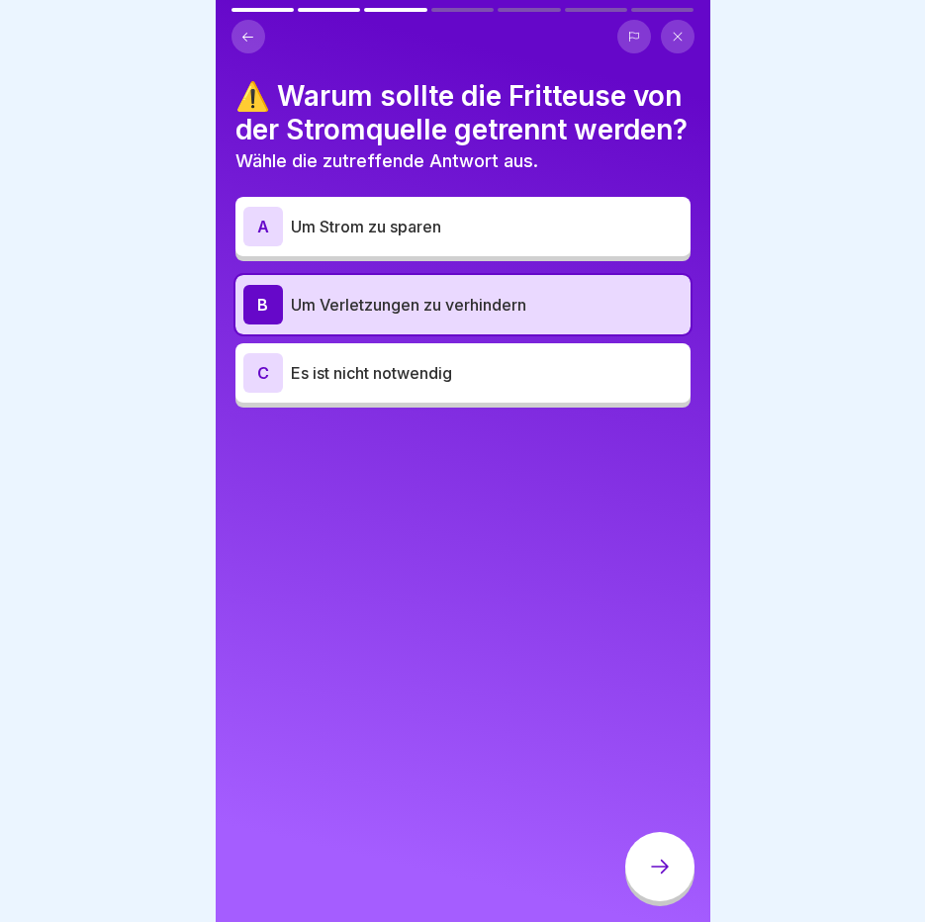
click at [667, 856] on div at bounding box center [659, 866] width 69 height 69
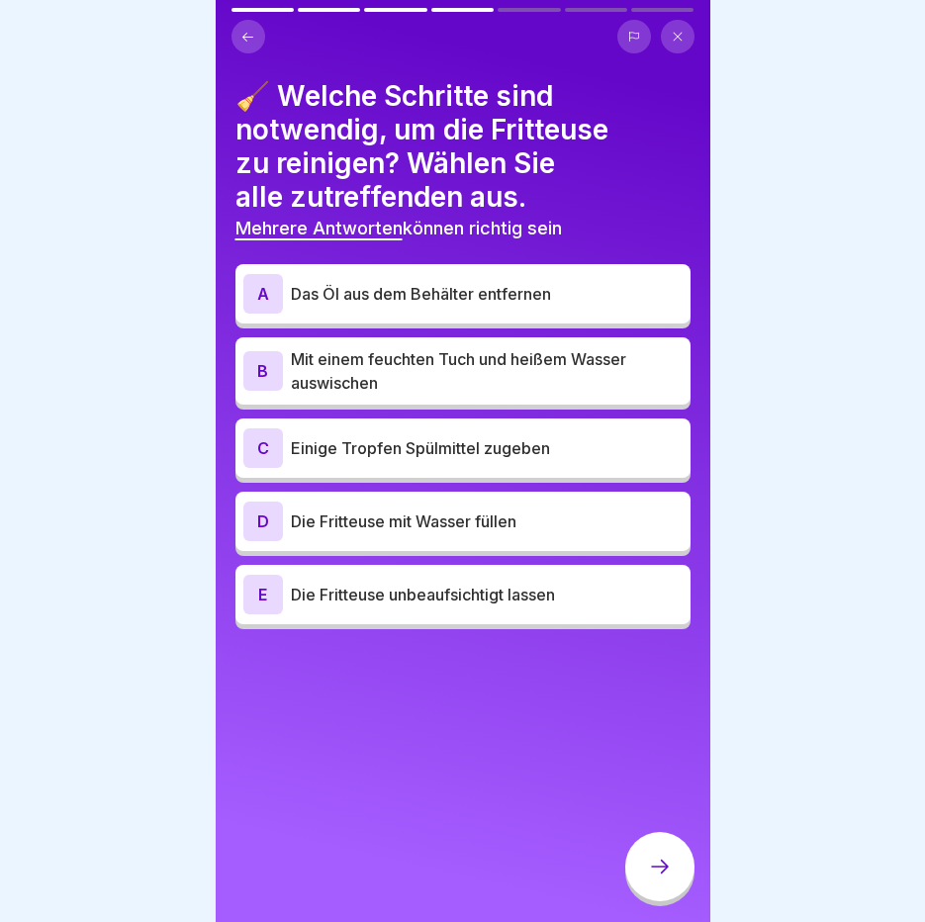
click at [526, 288] on p "Das Öl aus dem Behälter entfernen" at bounding box center [487, 294] width 392 height 24
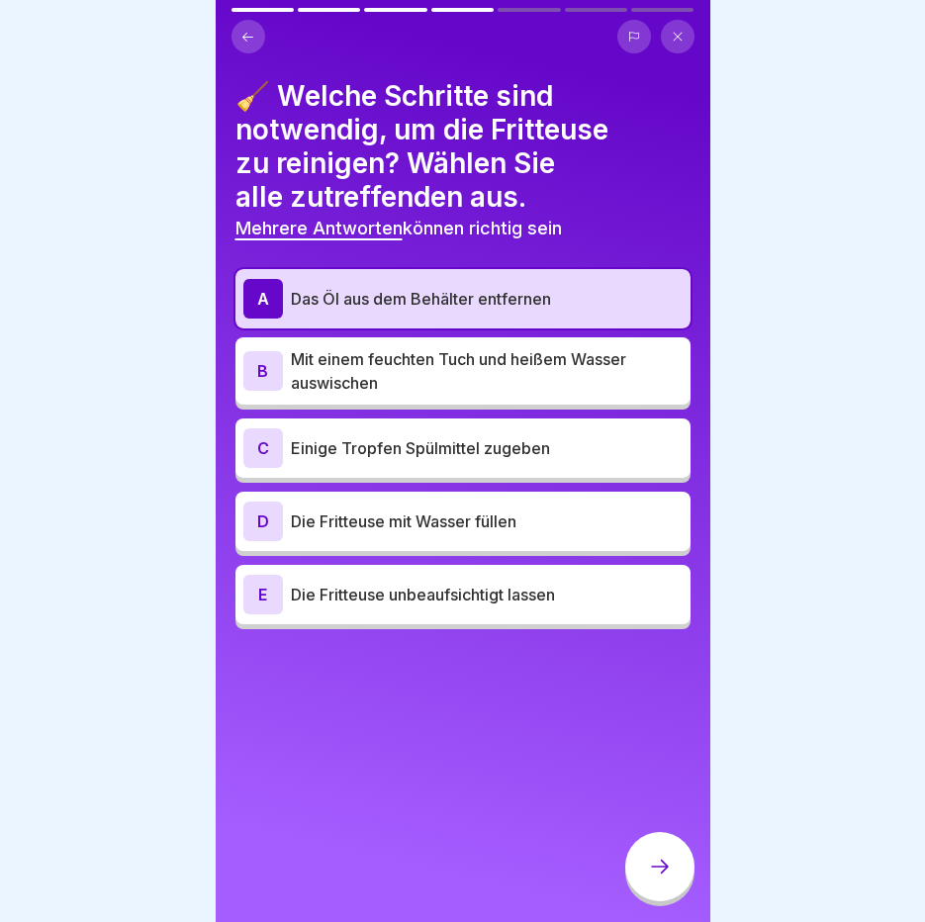
click at [511, 363] on p "Mit einem feuchten Tuch und heißem Wasser auswischen" at bounding box center [487, 370] width 392 height 47
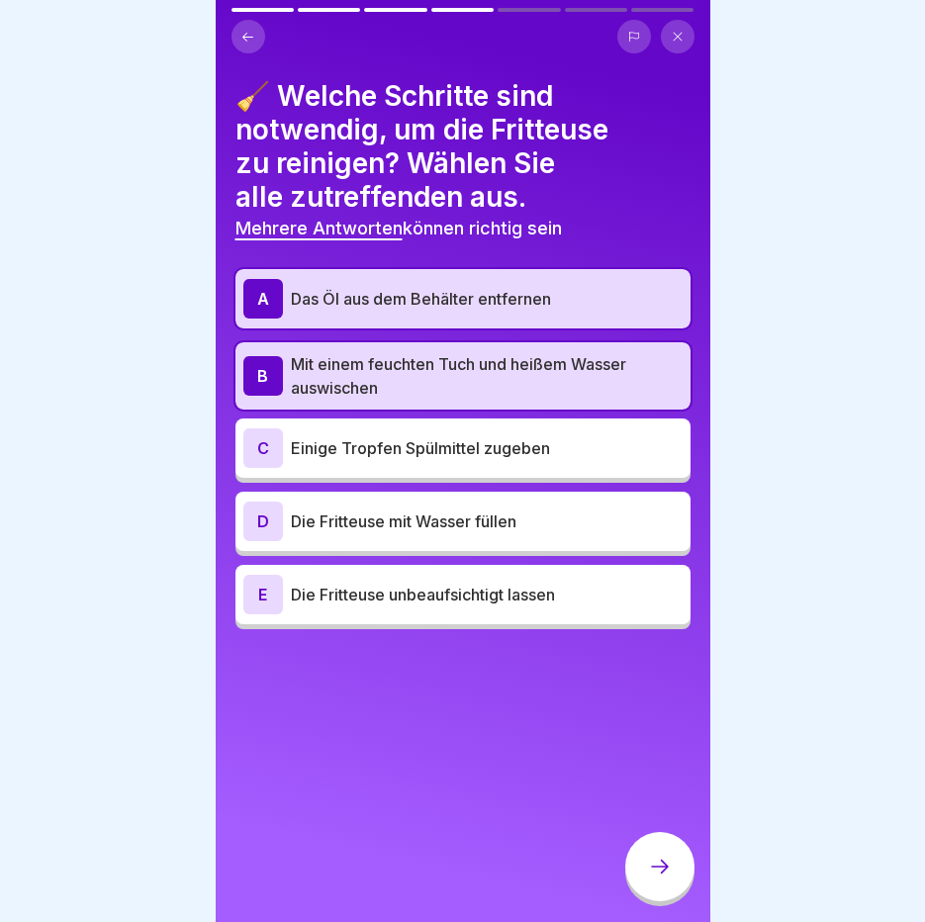
click at [516, 526] on p "Die Fritteuse mit Wasser füllen" at bounding box center [487, 522] width 392 height 24
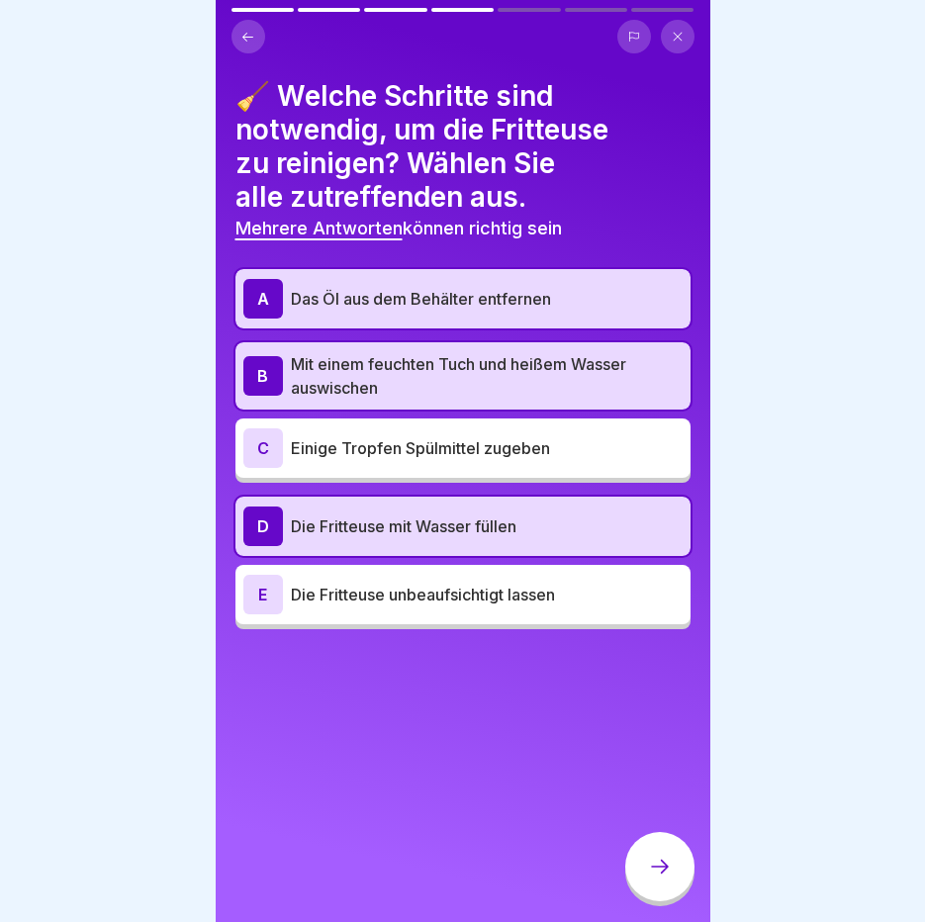
click at [516, 526] on p "Die Fritteuse mit Wasser füllen" at bounding box center [487, 527] width 392 height 24
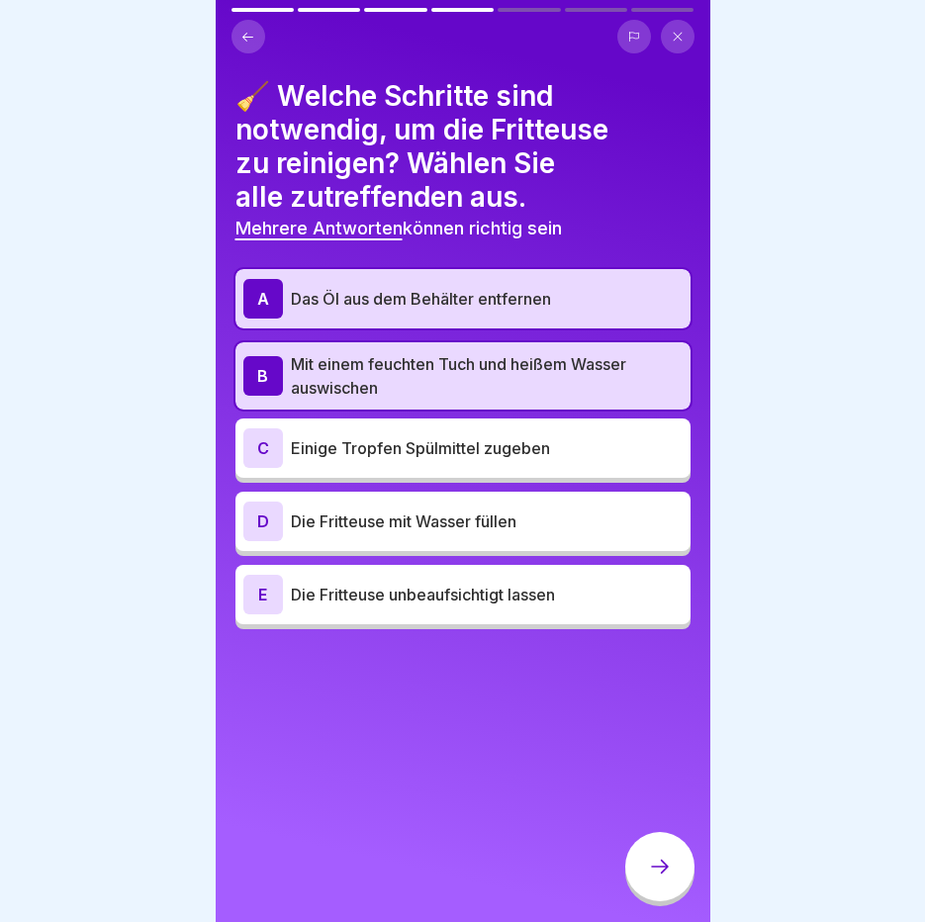
click at [550, 447] on p "Einige Tropfen Spülmittel zugeben" at bounding box center [487, 448] width 392 height 24
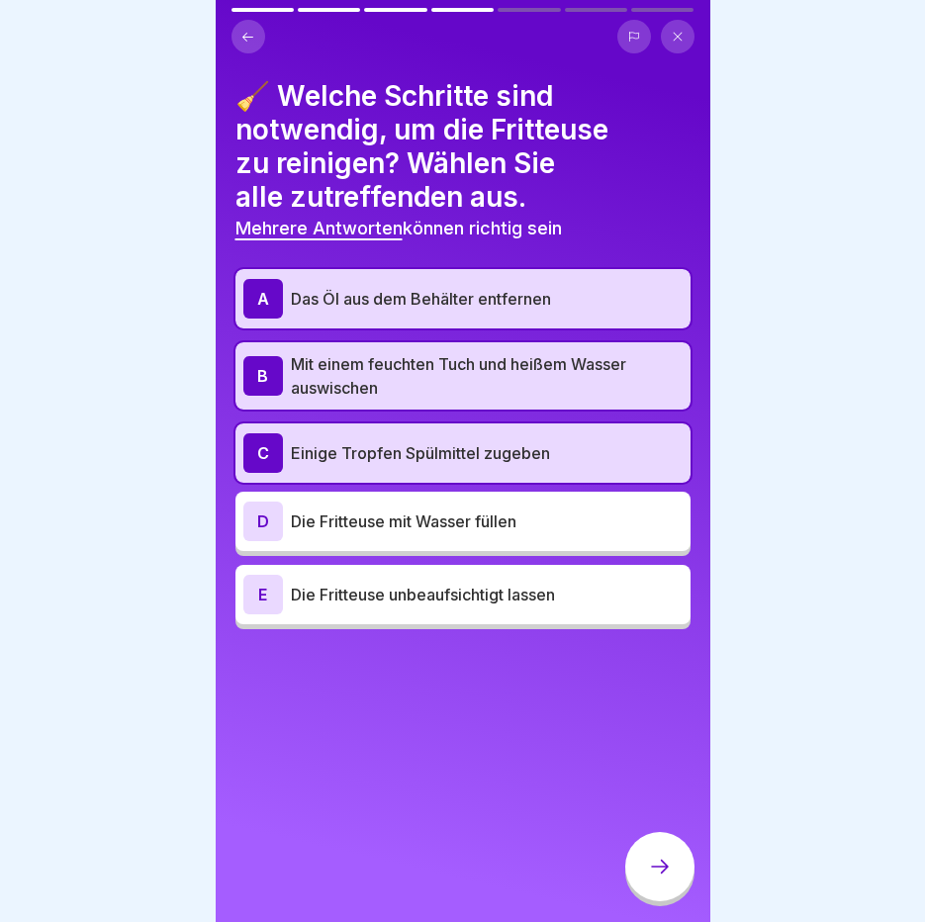
click at [658, 879] on icon at bounding box center [660, 867] width 24 height 24
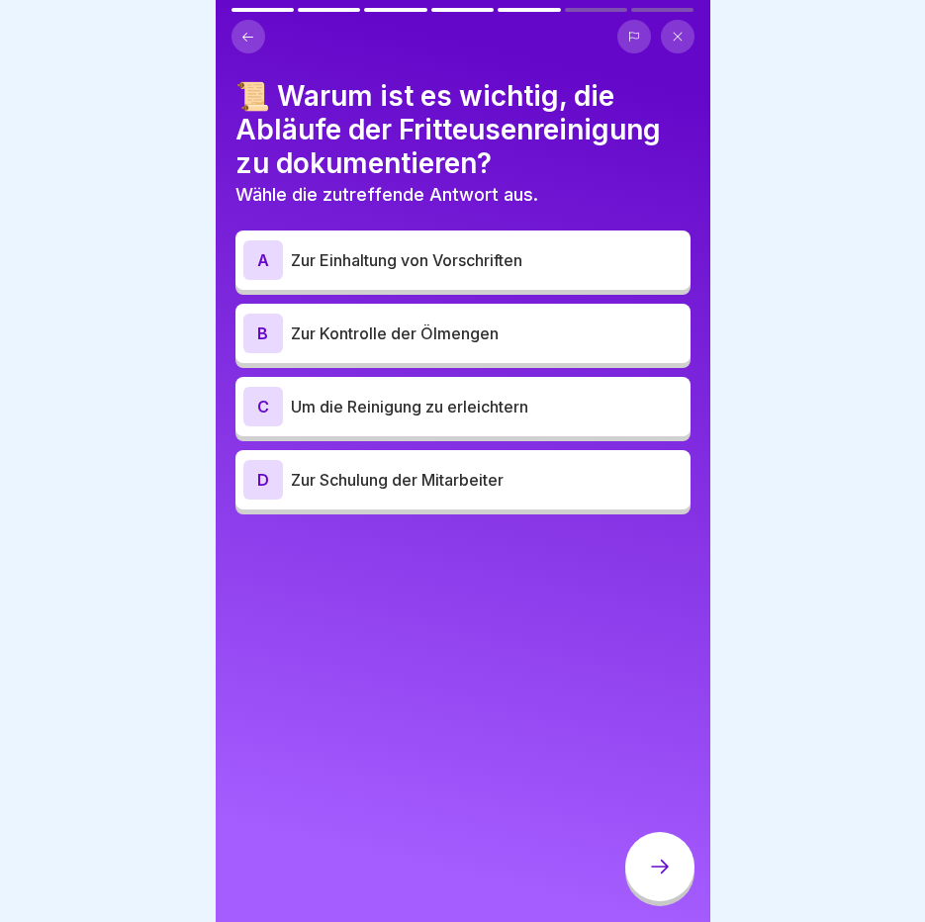
click at [468, 339] on p "Zur Kontrolle der Ölmengen" at bounding box center [487, 334] width 392 height 24
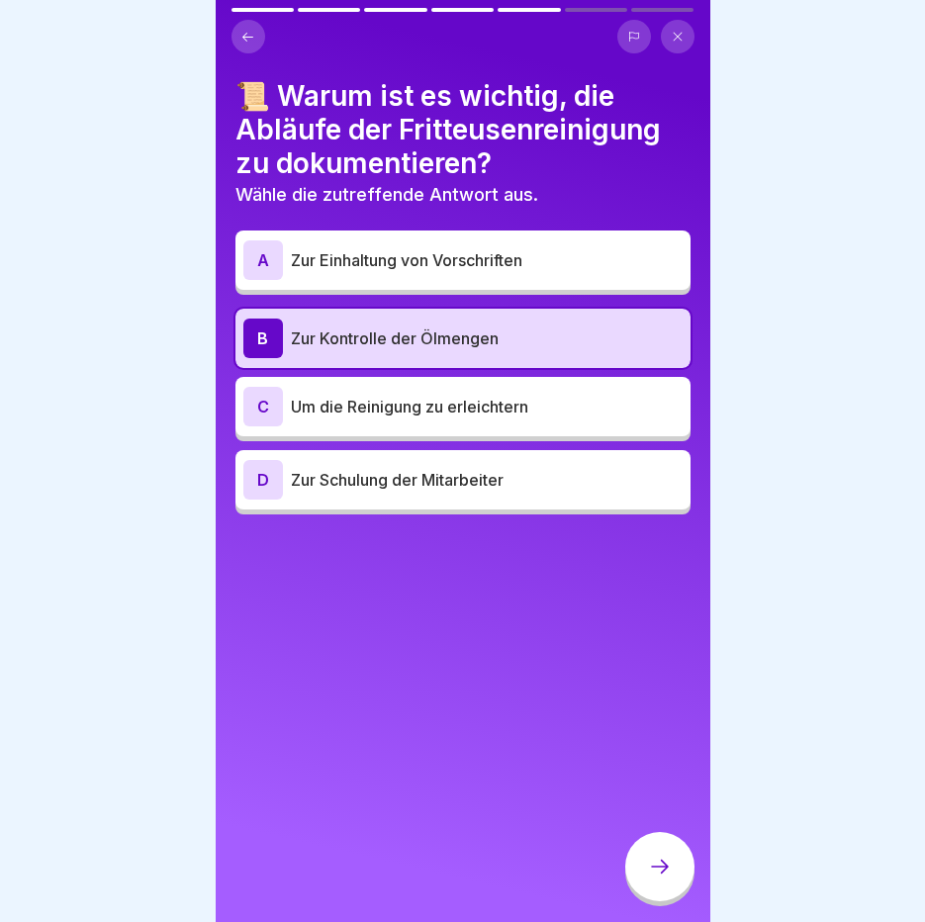
click at [509, 264] on p "Zur Einhaltung von Vorschriften" at bounding box center [487, 260] width 392 height 24
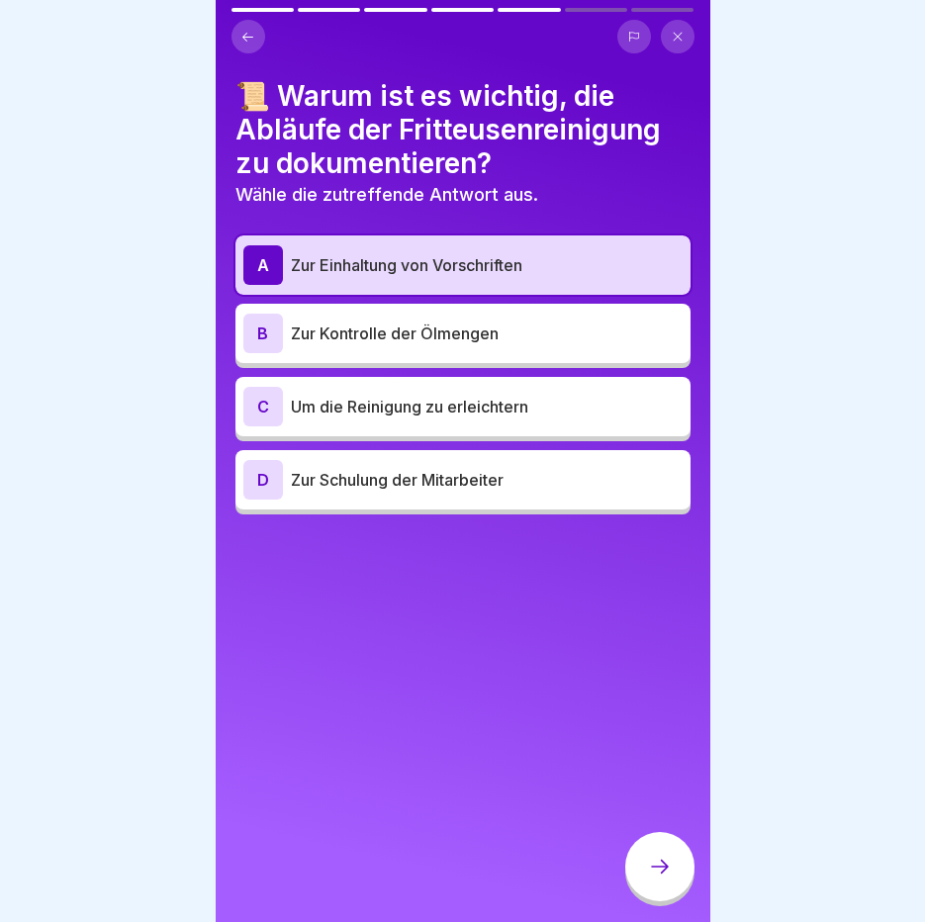
click at [683, 876] on div at bounding box center [659, 866] width 69 height 69
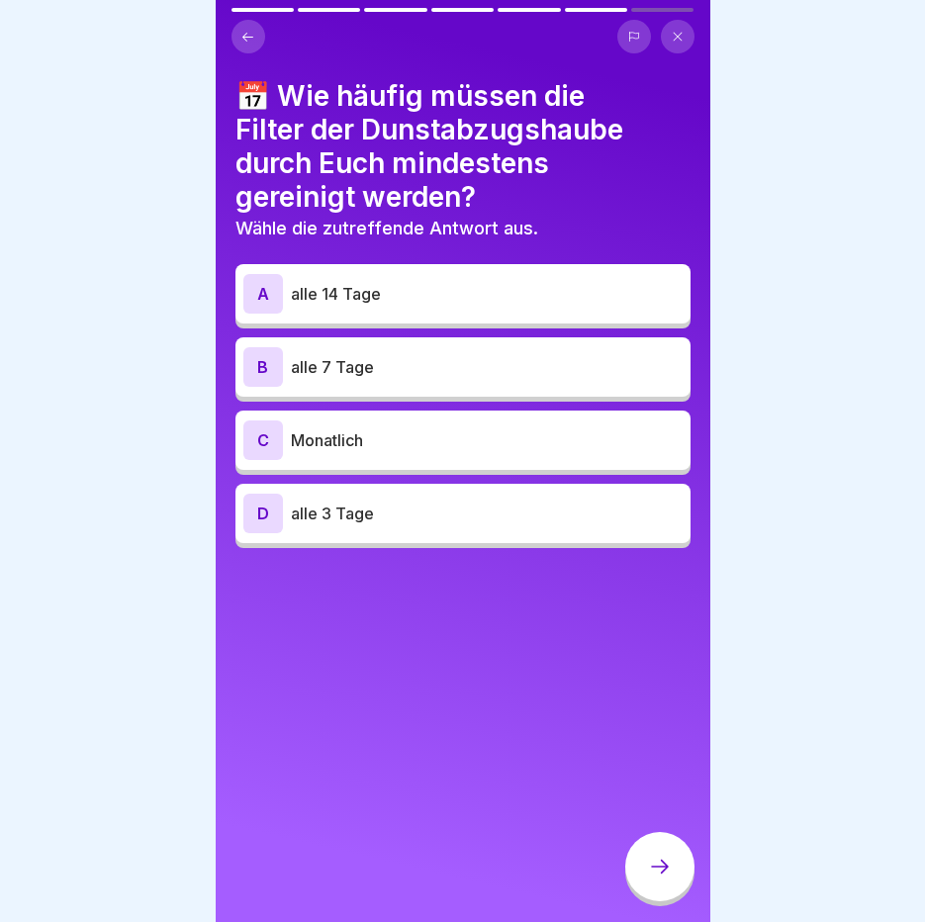
click at [479, 282] on p "alle 14 Tage" at bounding box center [487, 294] width 392 height 24
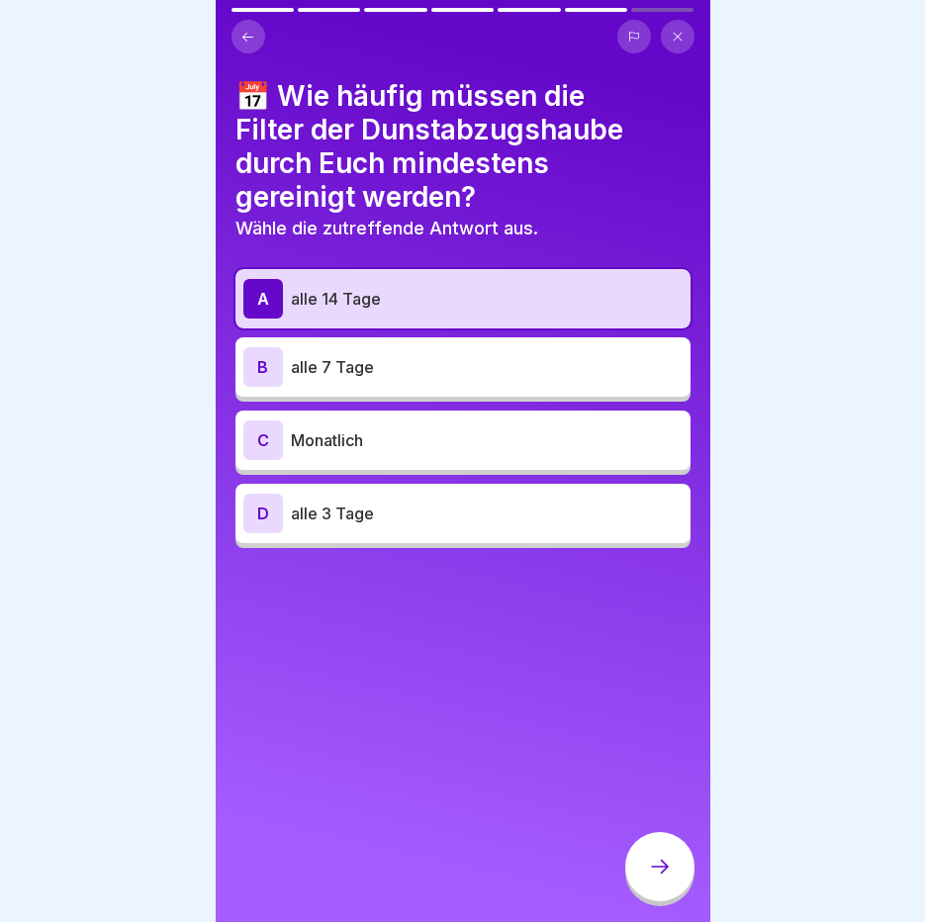
click at [662, 873] on icon at bounding box center [660, 867] width 24 height 24
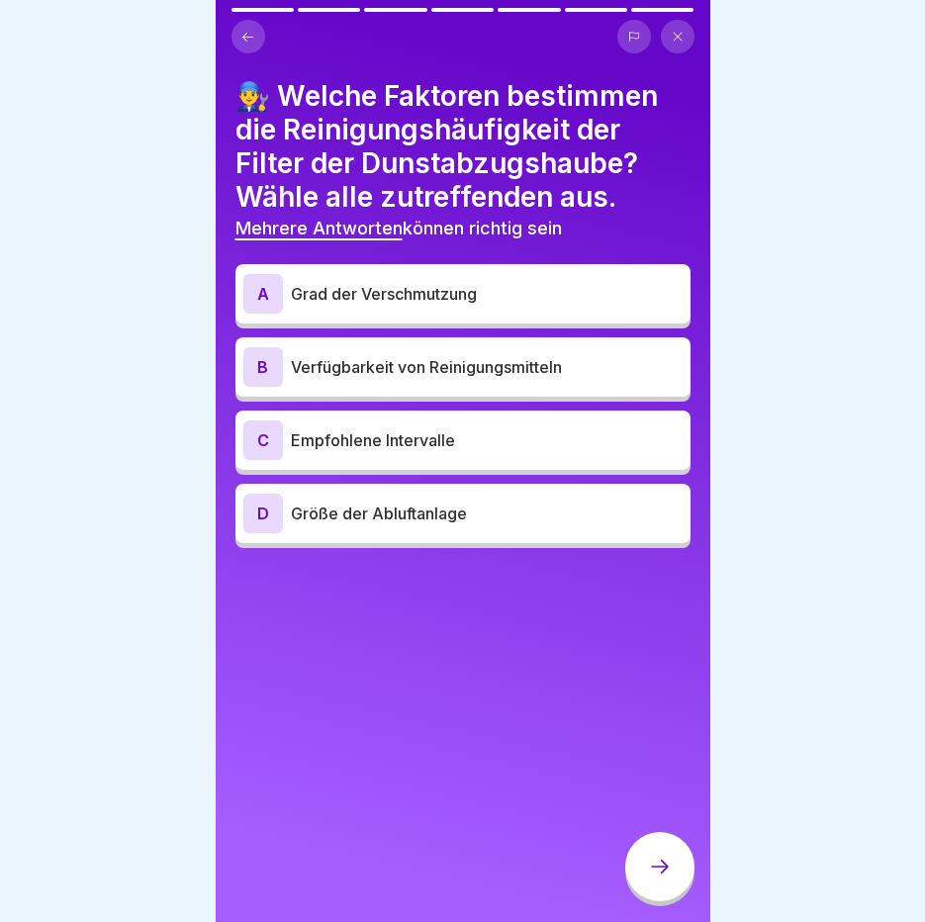
click at [431, 305] on p "Grad der Verschmutzung" at bounding box center [487, 294] width 392 height 24
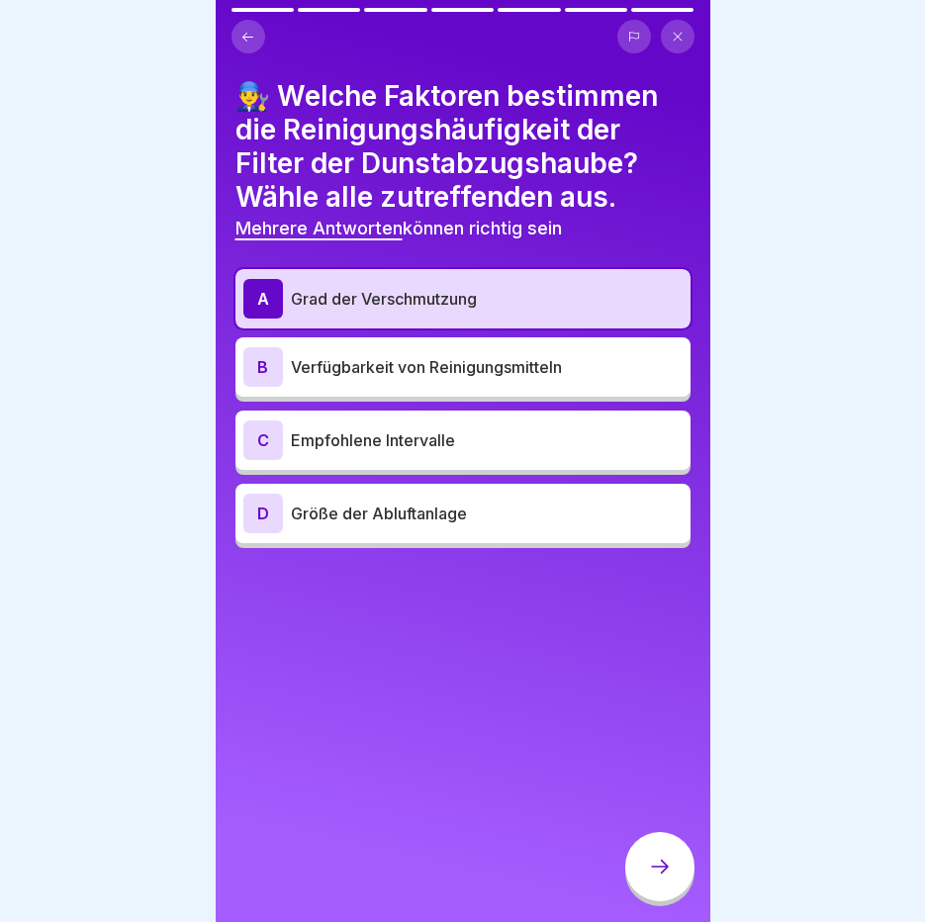
click at [636, 870] on div at bounding box center [659, 866] width 69 height 69
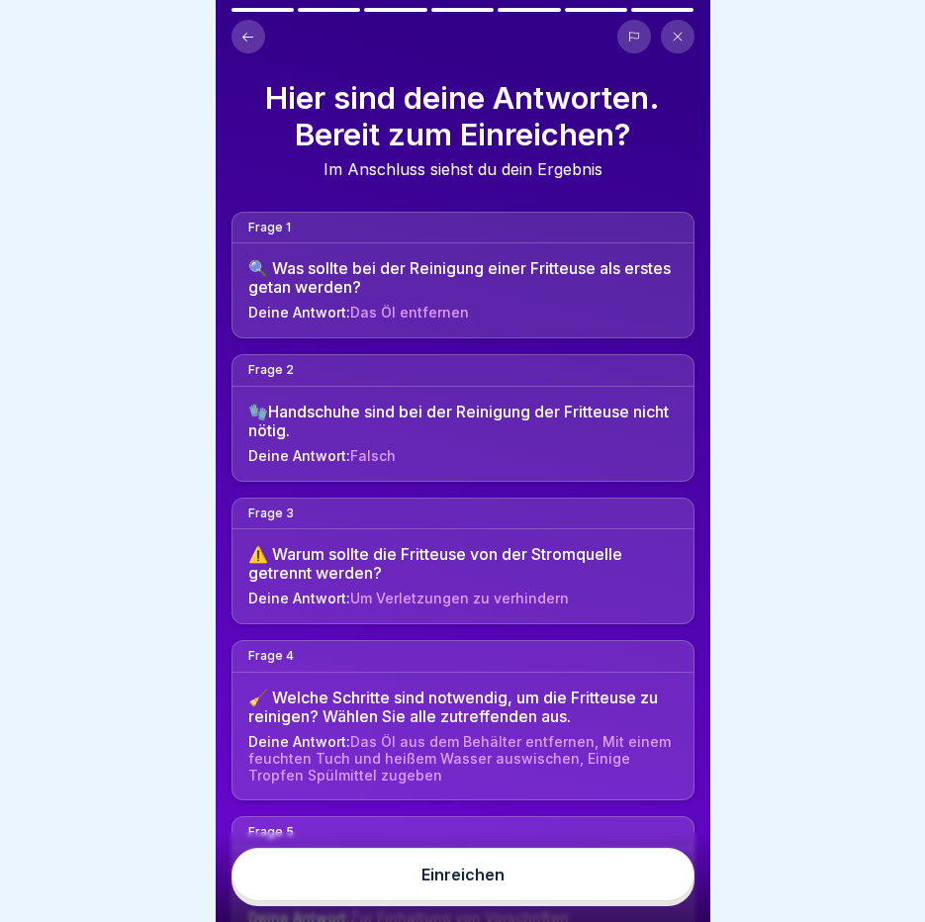
click at [619, 894] on button "Einreichen" at bounding box center [463, 874] width 463 height 53
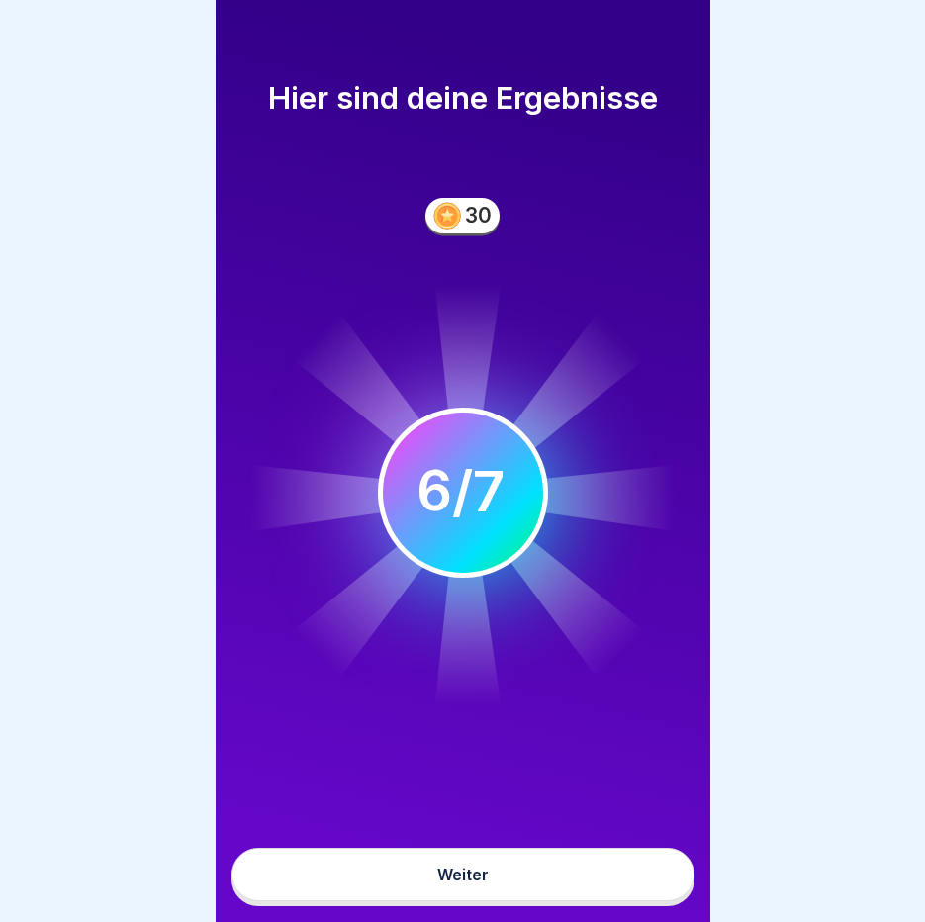
click at [619, 894] on button "Weiter" at bounding box center [463, 874] width 463 height 53
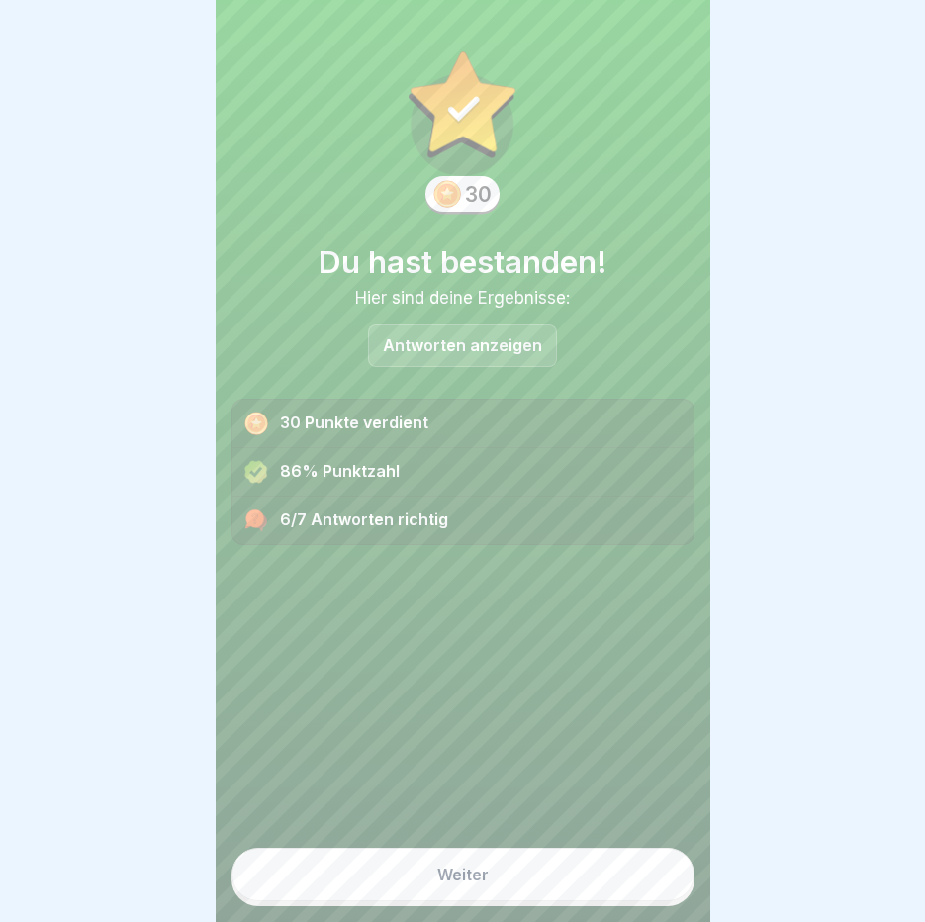
click at [448, 339] on p "Antworten anzeigen" at bounding box center [462, 345] width 159 height 17
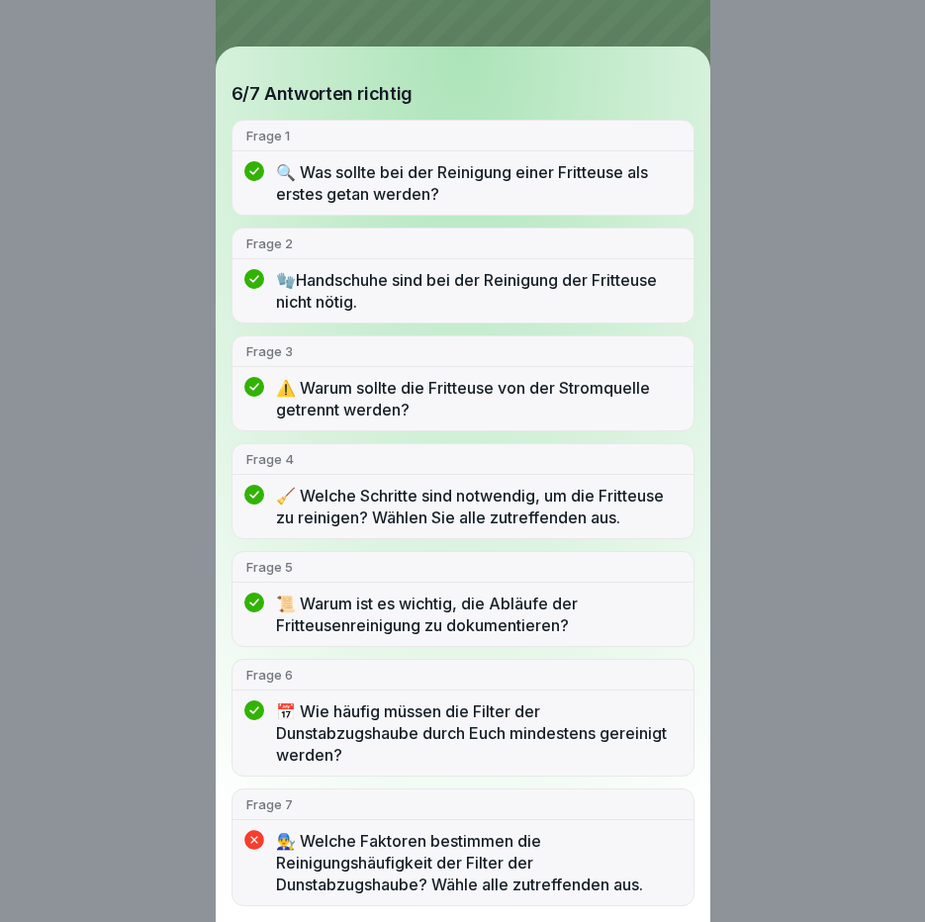
scroll to position [15, 0]
click at [474, 862] on p "👨‍🔧 Welche Faktoren bestimmen die Reinigungshäufigkeit der Filter der Dunstabzu…" at bounding box center [478, 862] width 404 height 65
click at [809, 324] on div "Du hast bestanden! 6/7 Antworten richtig Frage 1 🔍 Was sollte bei der Reinigung…" at bounding box center [462, 461] width 925 height 922
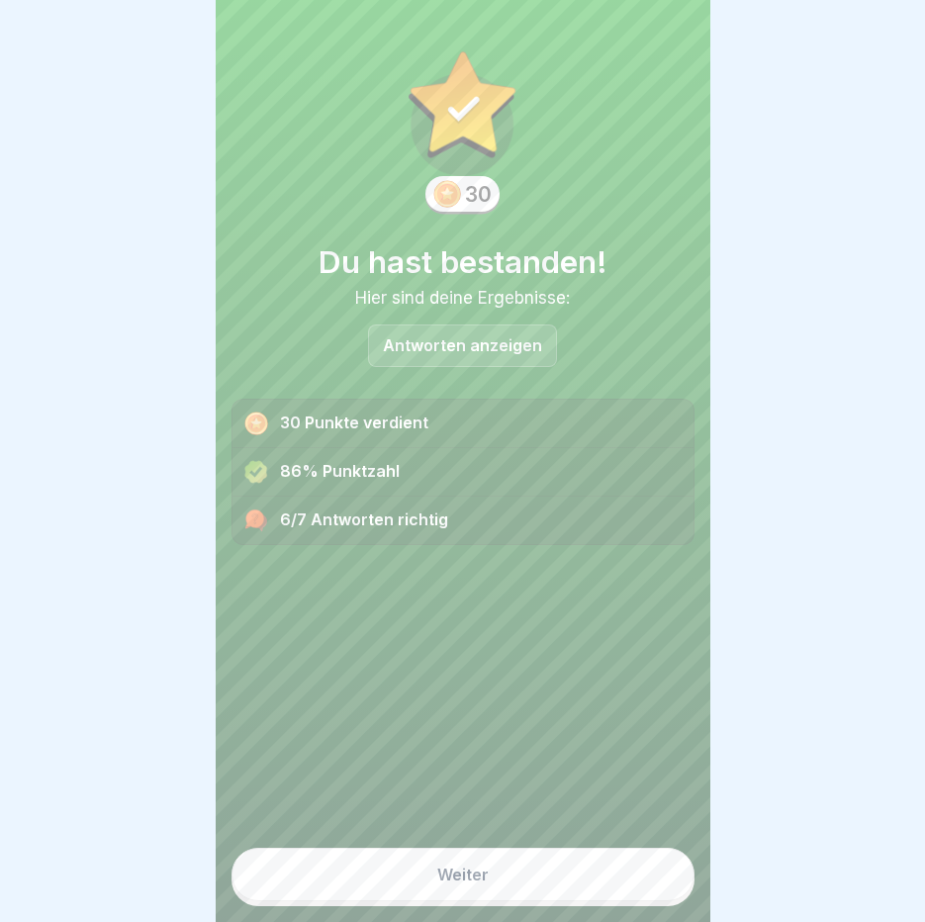
click at [591, 859] on button "Weiter" at bounding box center [463, 874] width 463 height 53
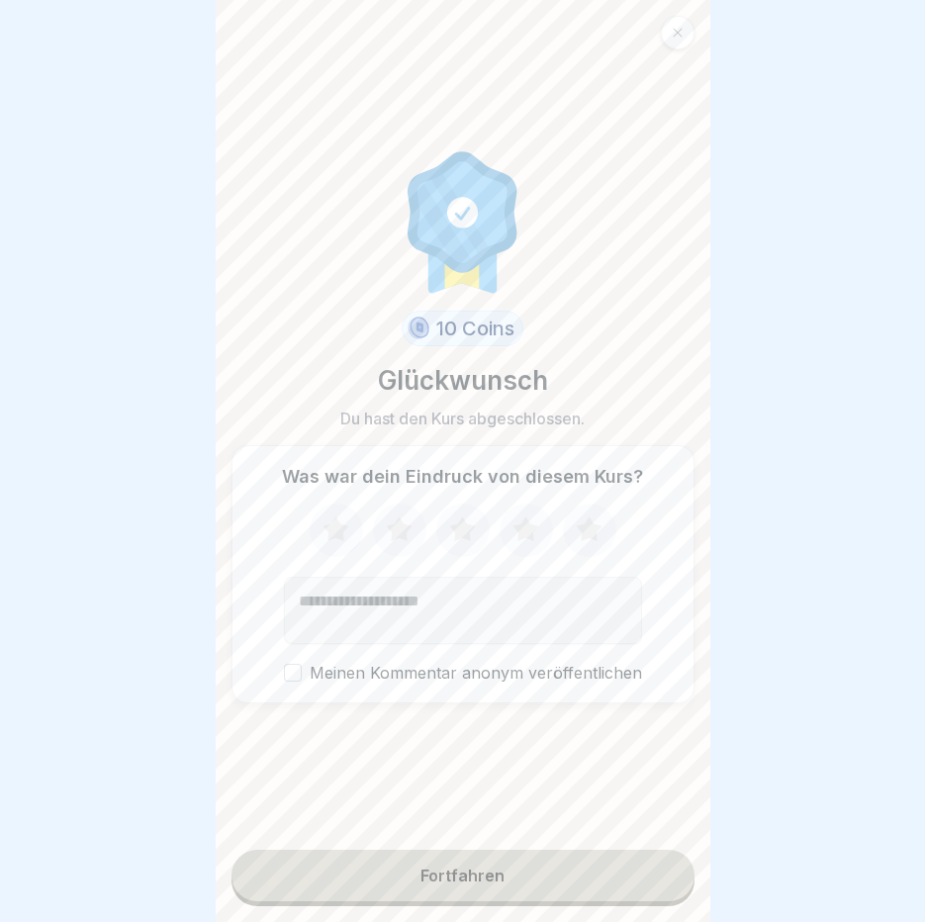
click at [440, 882] on div "Fortfahren" at bounding box center [463, 876] width 84 height 18
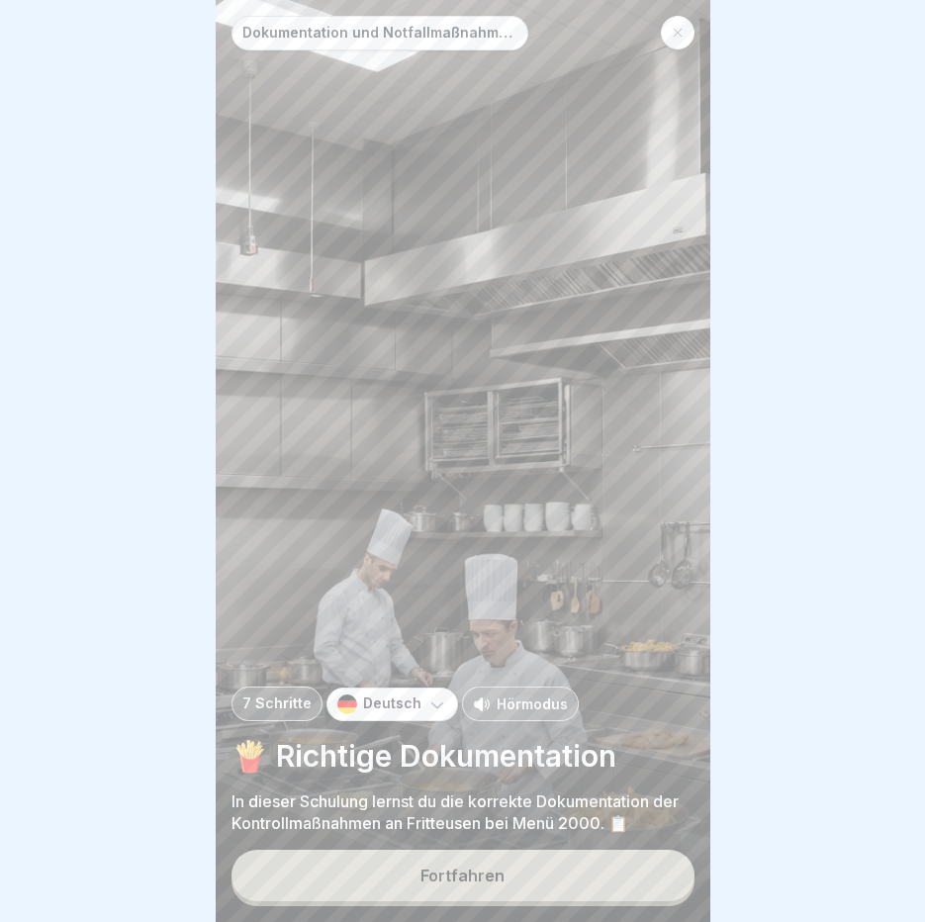
click at [481, 703] on icon at bounding box center [482, 704] width 16 height 14
click at [473, 868] on button "Fortfahren" at bounding box center [463, 875] width 463 height 51
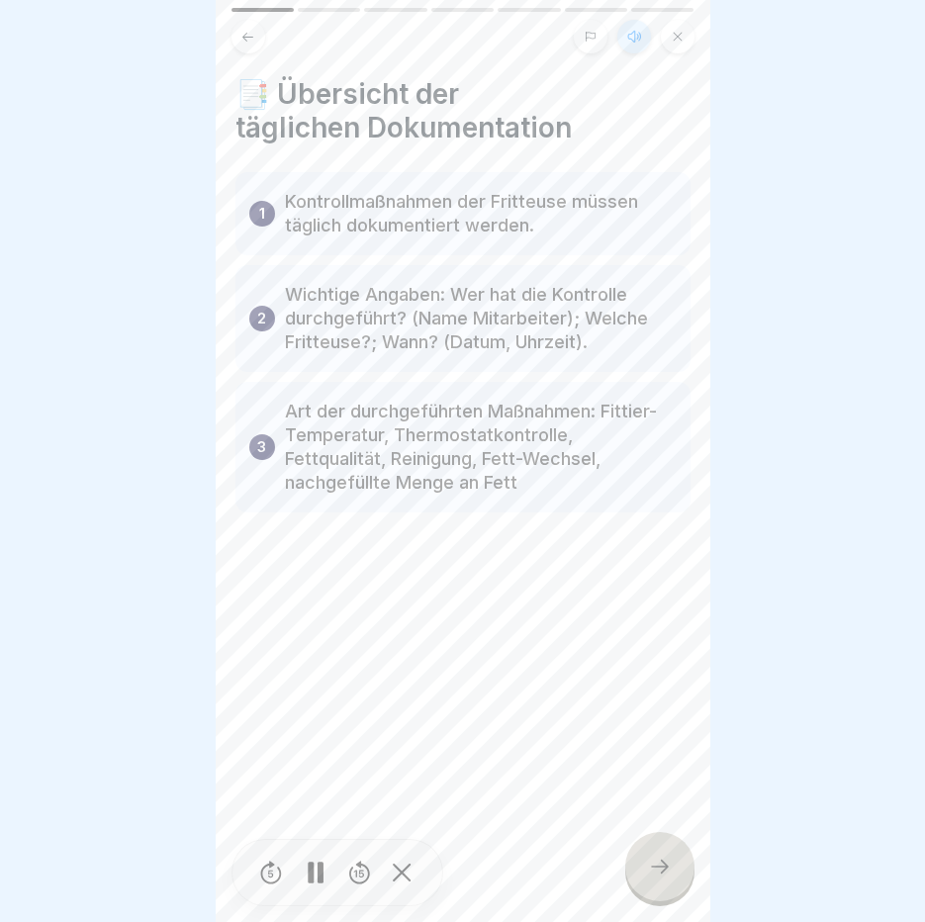
click at [308, 878] on rect at bounding box center [311, 873] width 6 height 22
click at [644, 870] on div at bounding box center [659, 866] width 69 height 69
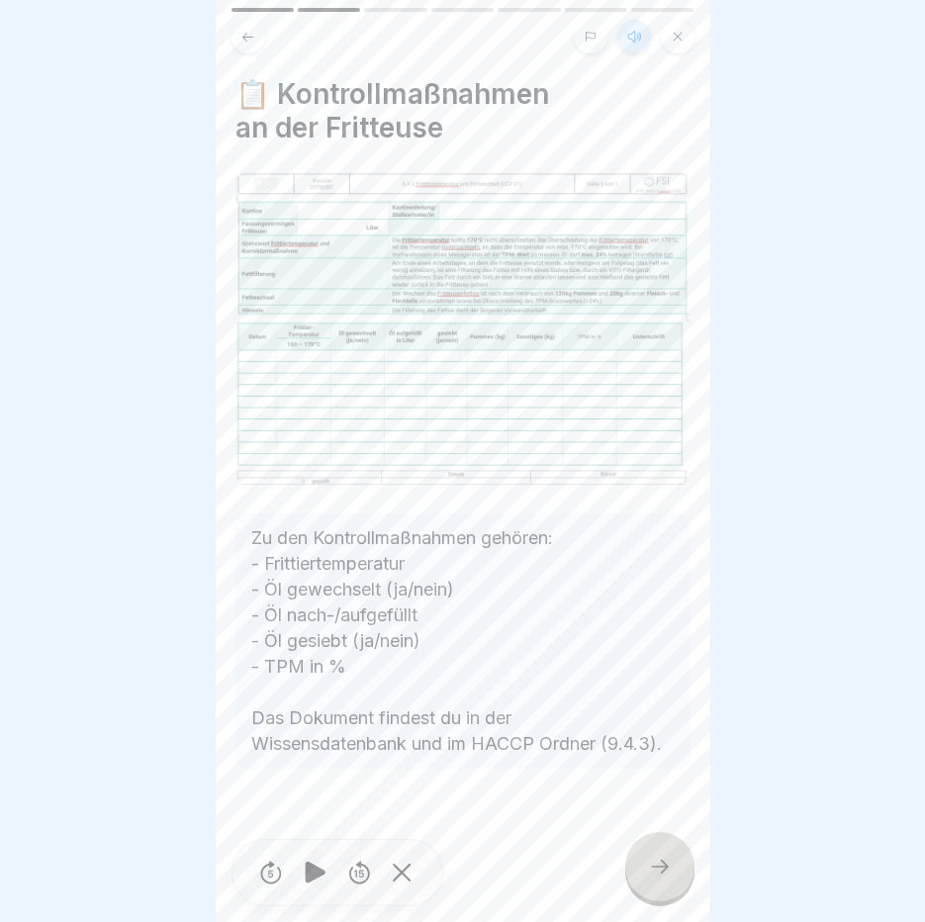
click at [644, 871] on div at bounding box center [659, 866] width 69 height 69
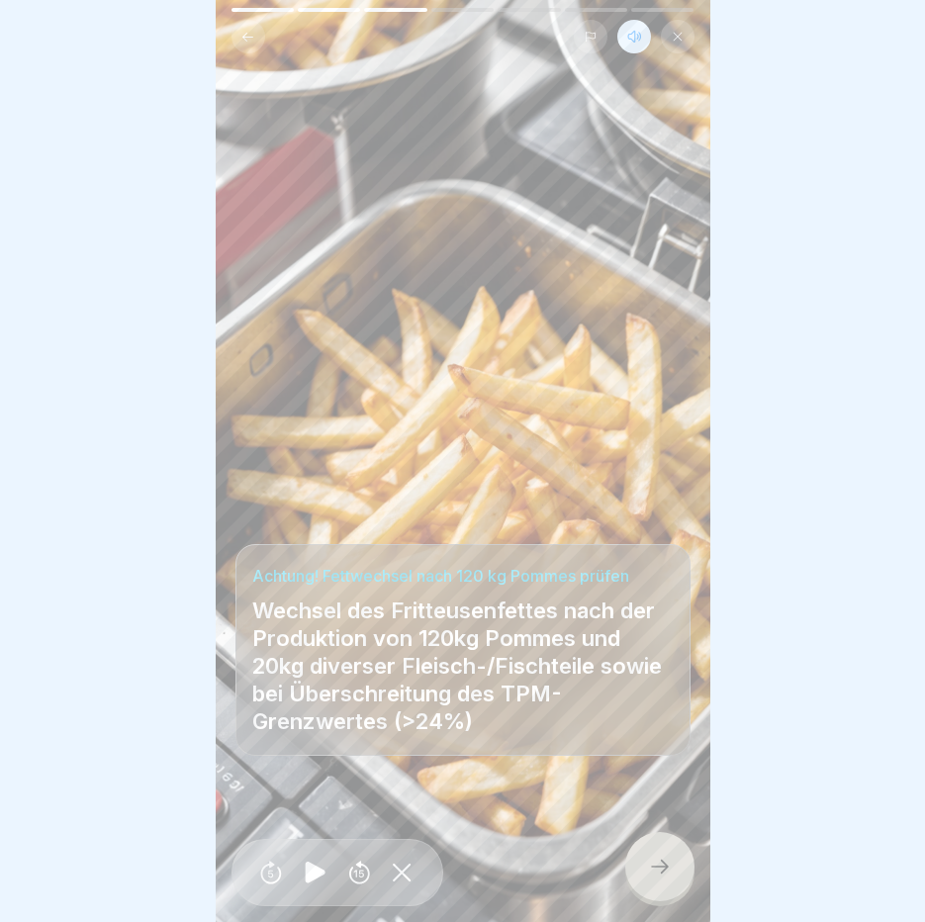
click at [644, 871] on div at bounding box center [659, 866] width 69 height 69
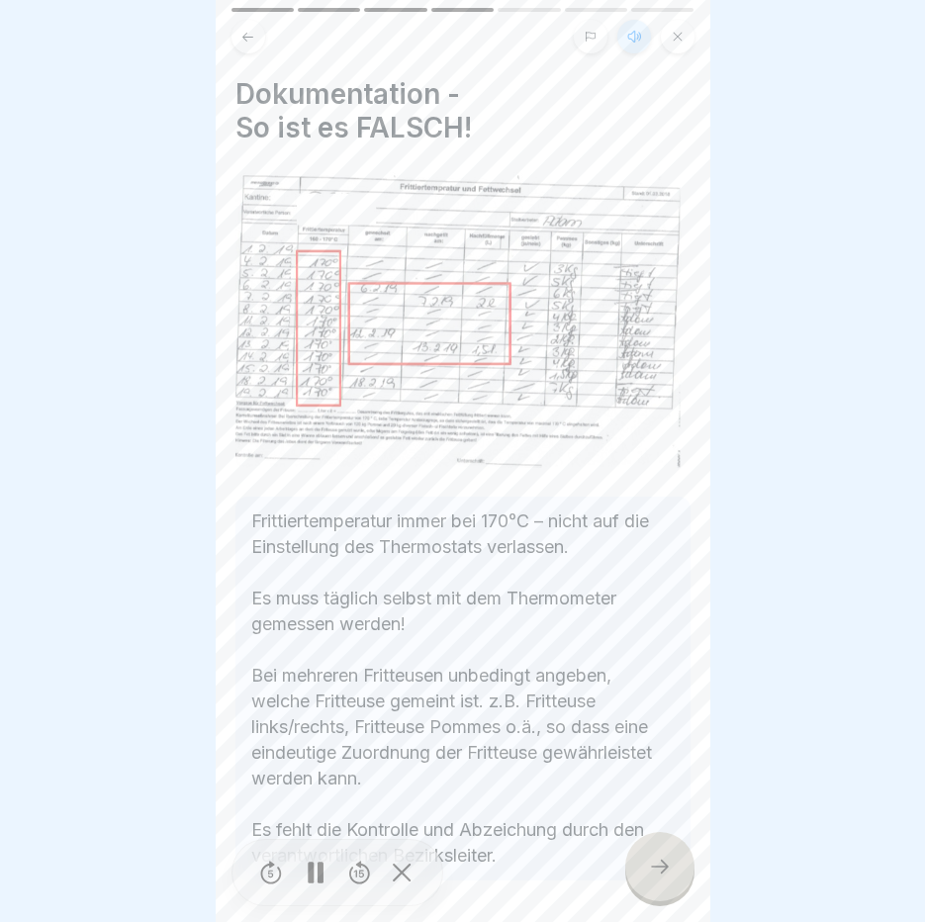
click at [644, 871] on div at bounding box center [659, 866] width 69 height 69
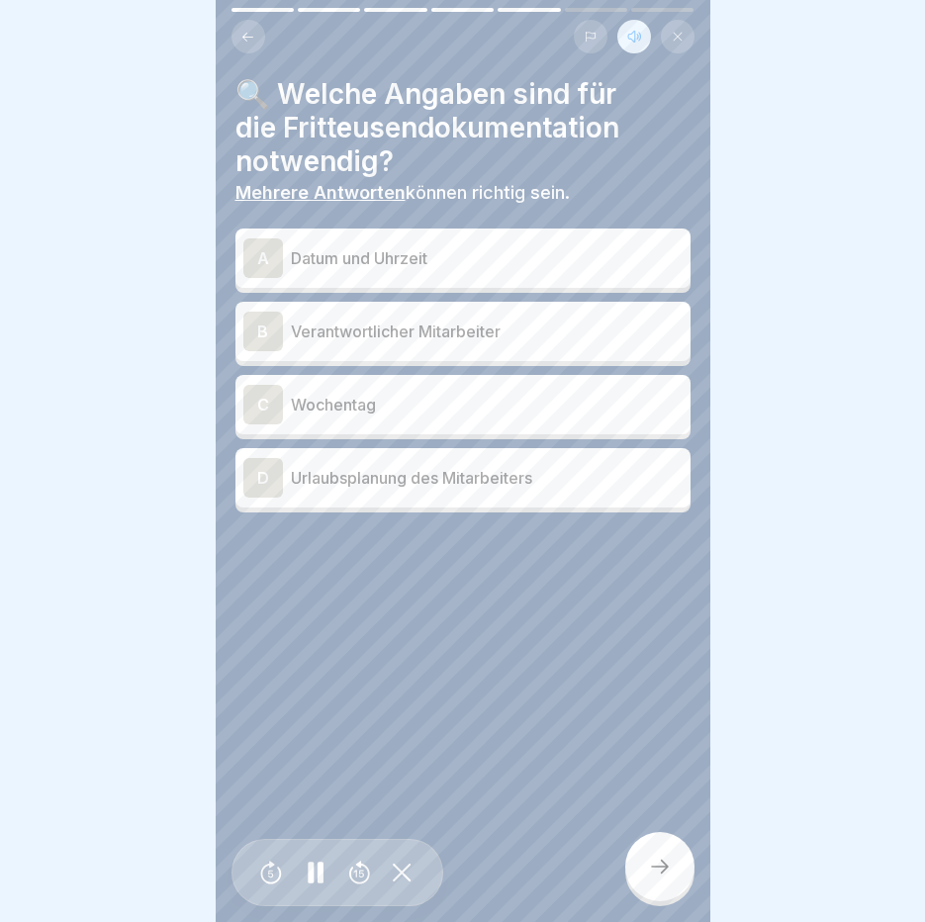
click at [359, 229] on div "A Datum und Uhrzeit" at bounding box center [462, 258] width 455 height 59
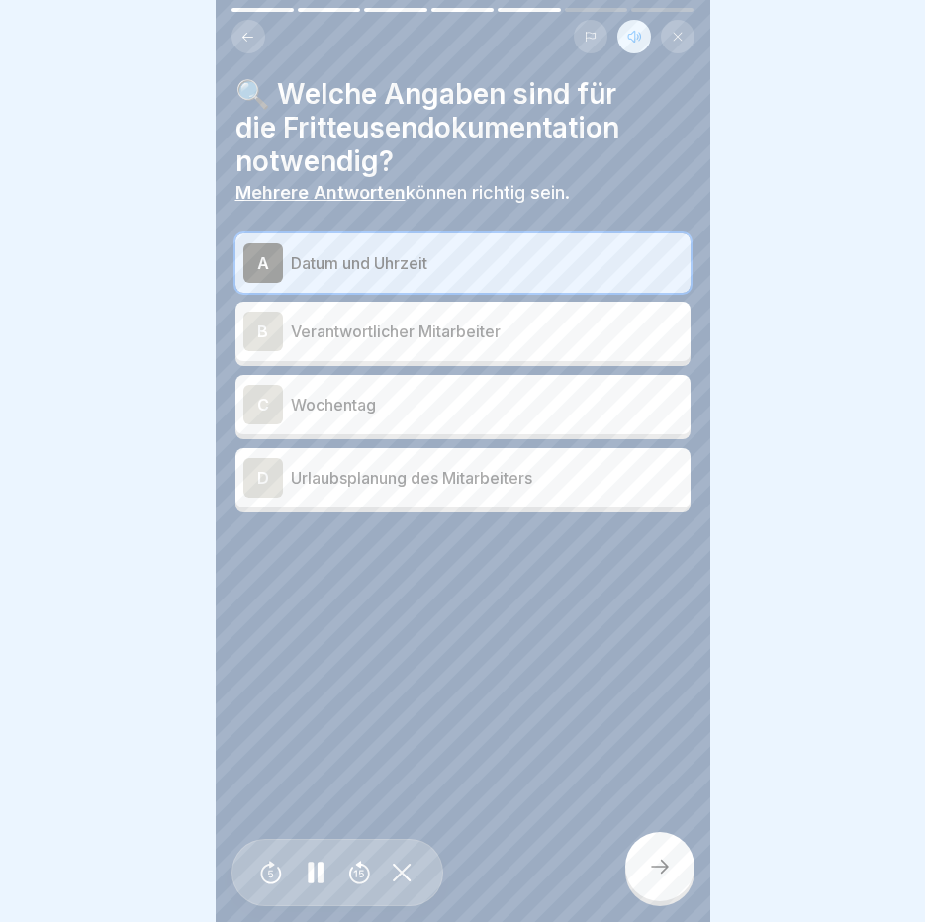
click at [434, 323] on p "Verantwortlicher Mitarbeiter" at bounding box center [487, 332] width 392 height 24
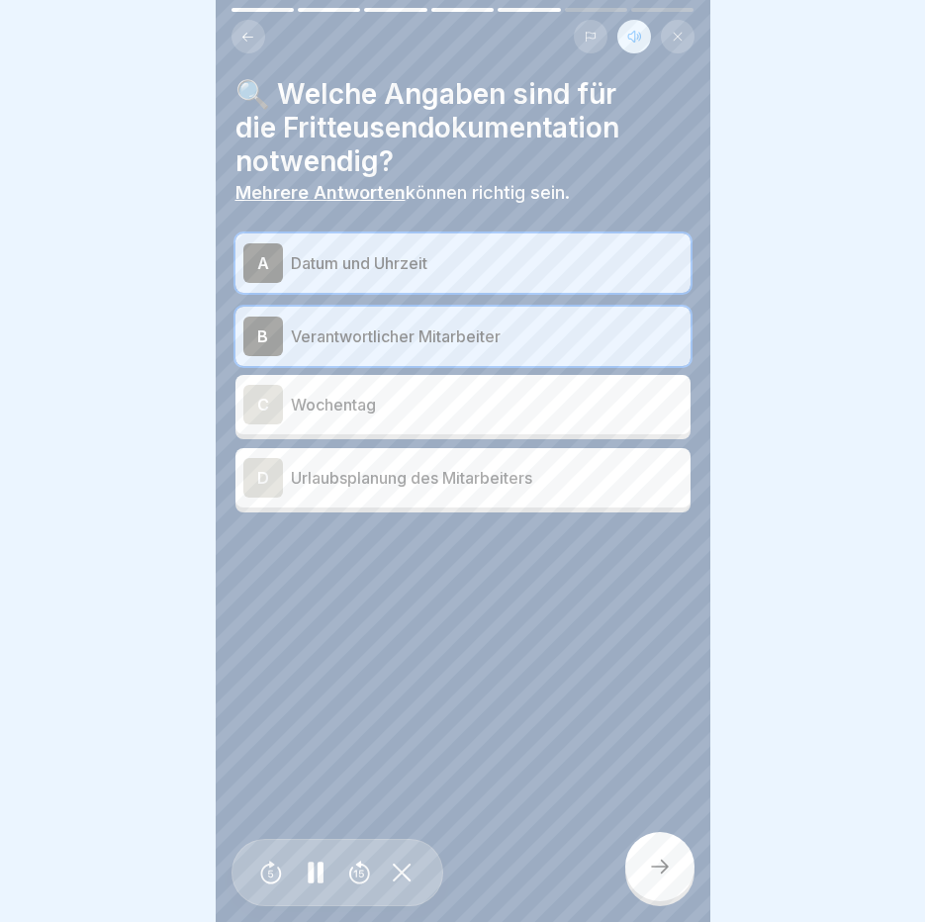
click at [672, 857] on div at bounding box center [659, 866] width 69 height 69
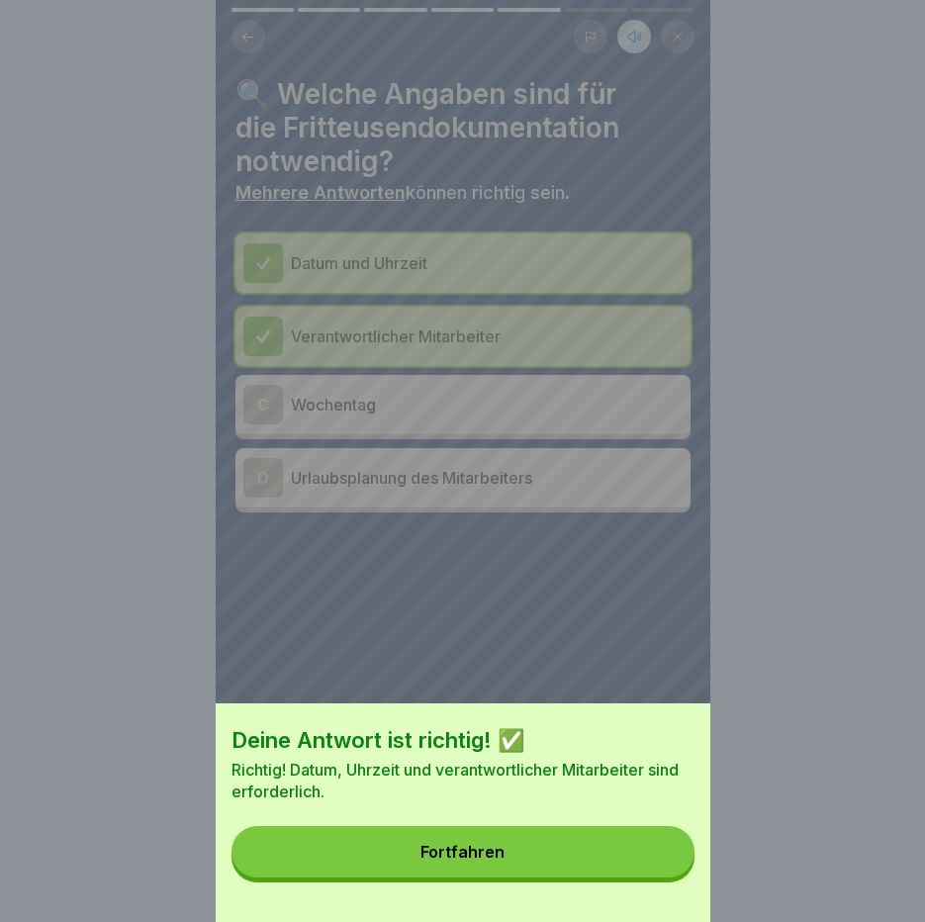
click at [672, 857] on button "Fortfahren" at bounding box center [463, 851] width 463 height 51
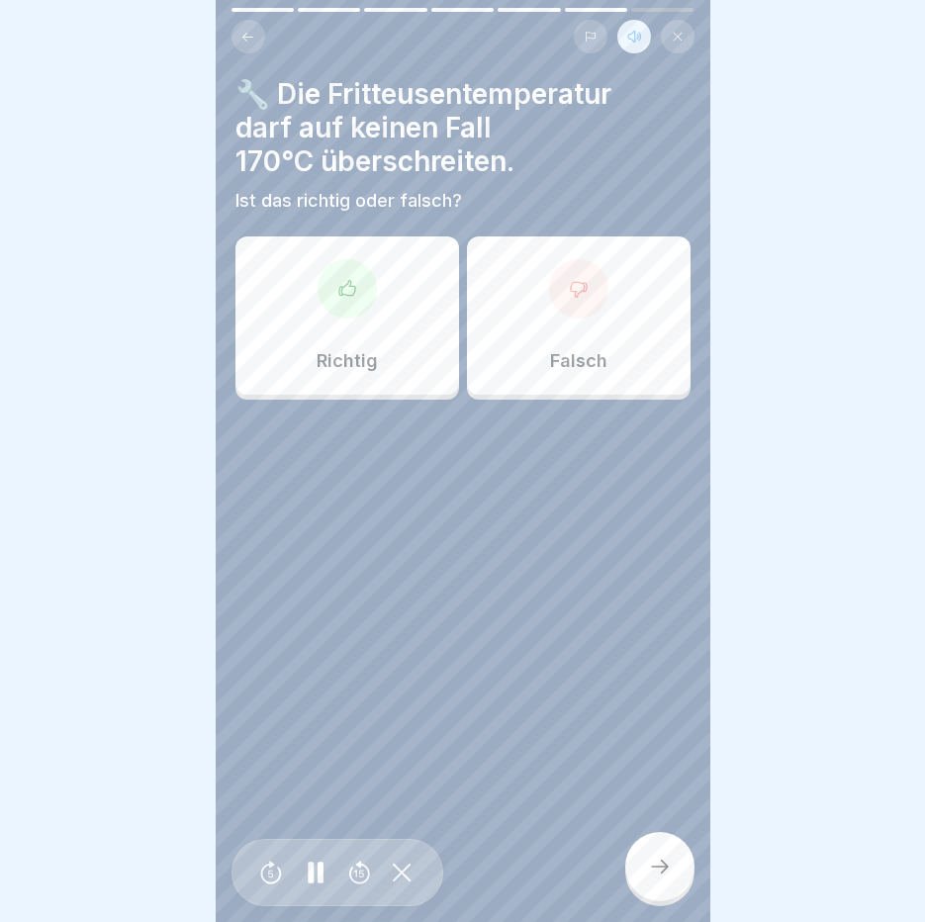
click at [637, 343] on div "Falsch" at bounding box center [579, 315] width 224 height 158
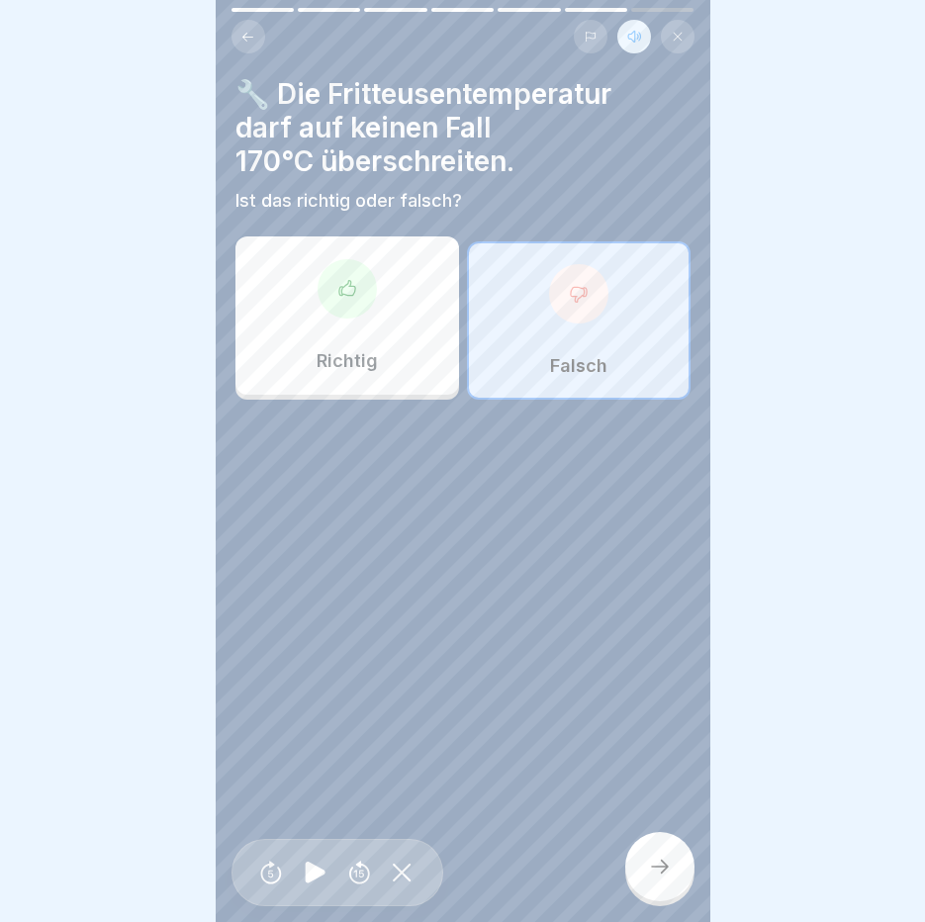
click at [658, 868] on icon at bounding box center [660, 867] width 24 height 24
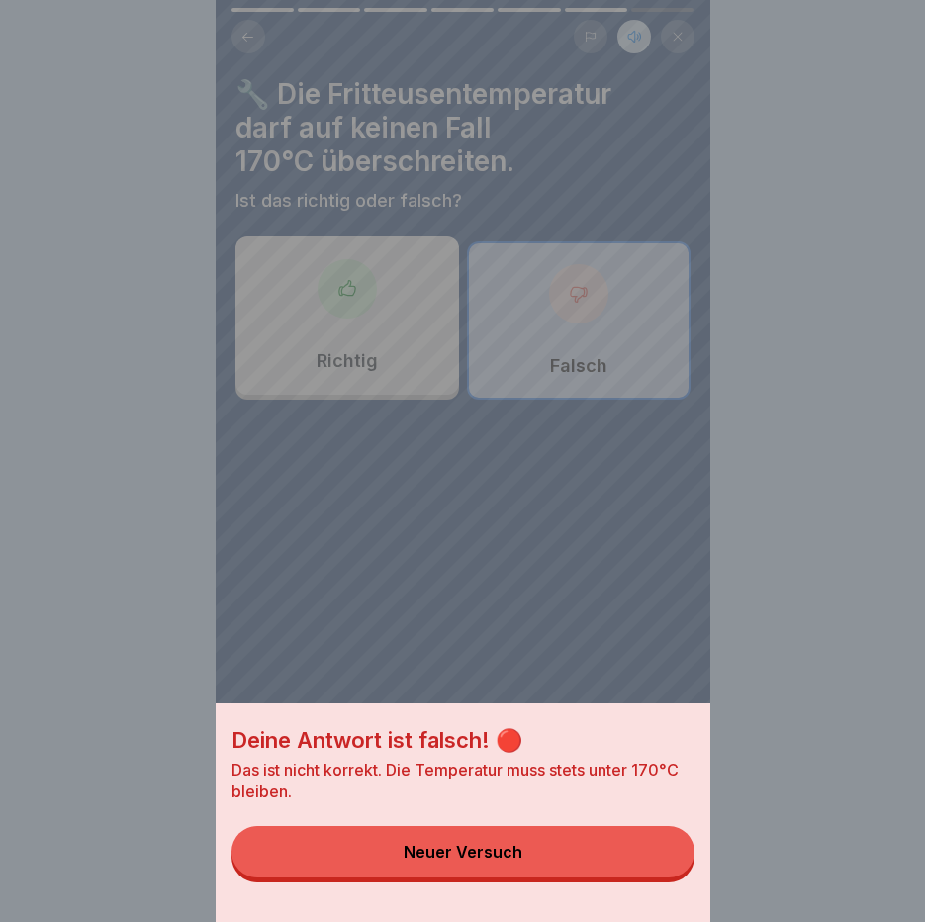
click at [658, 868] on button "Neuer Versuch" at bounding box center [463, 851] width 463 height 51
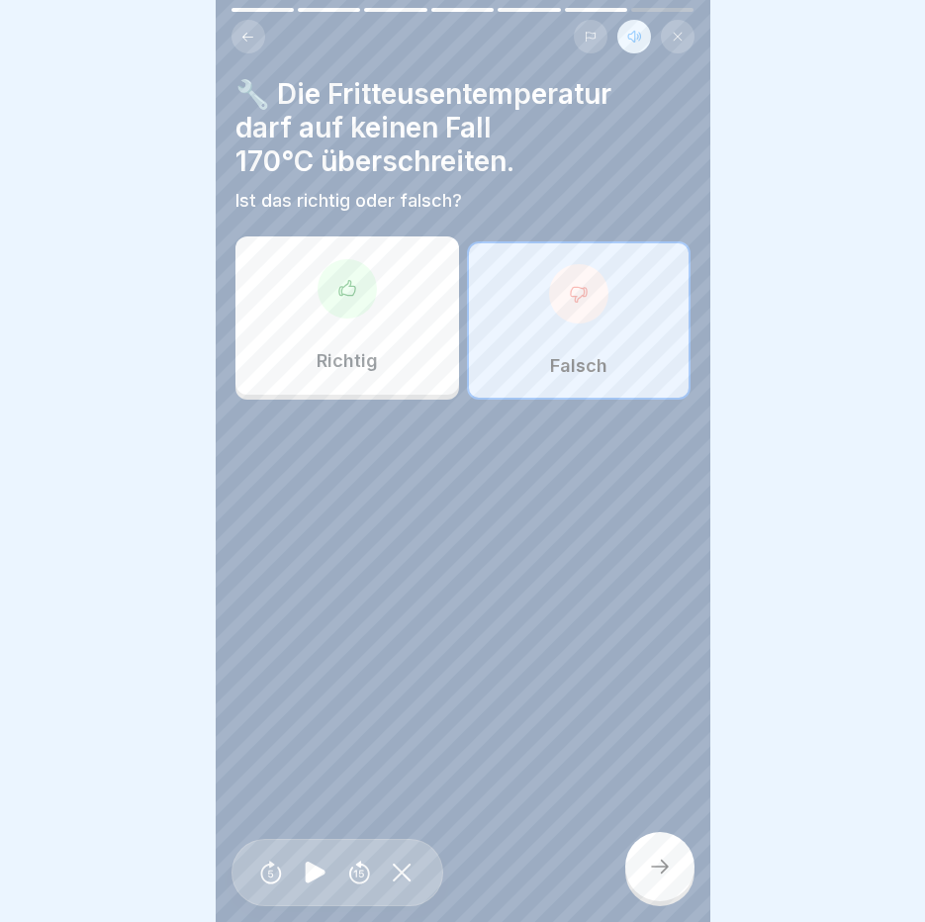
click at [533, 311] on div "Falsch" at bounding box center [579, 320] width 224 height 158
click at [387, 286] on div "Richtig" at bounding box center [347, 315] width 224 height 158
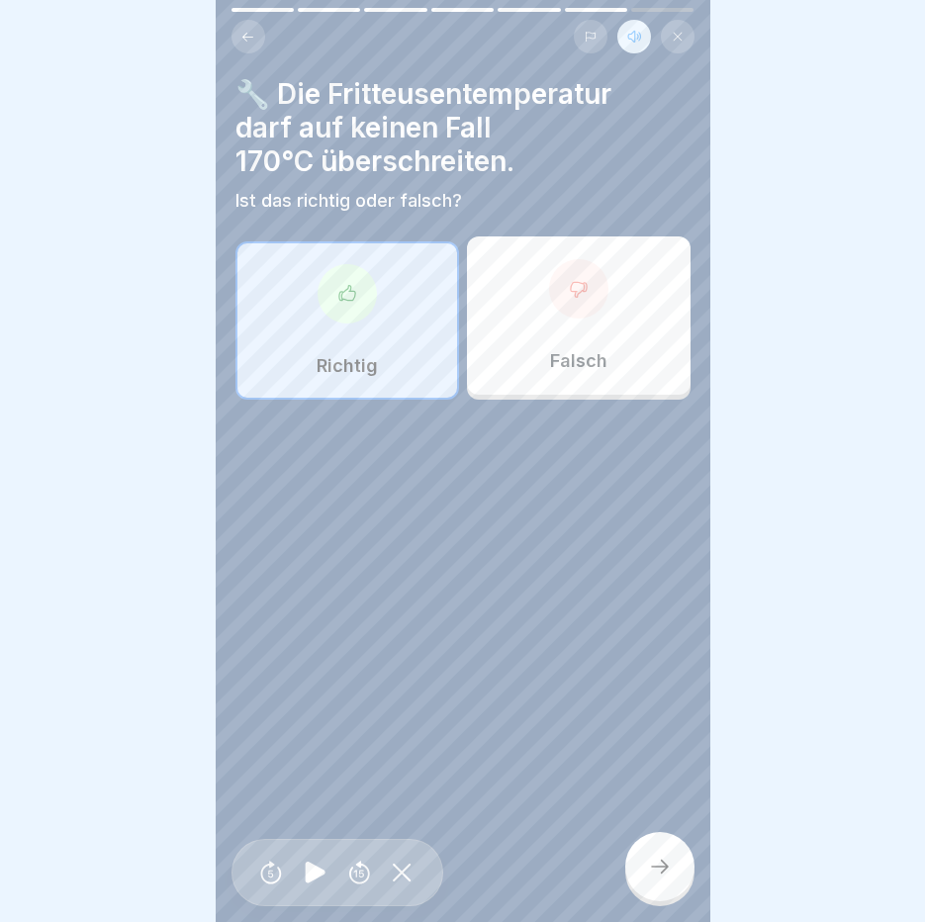
click at [663, 848] on div at bounding box center [659, 866] width 69 height 69
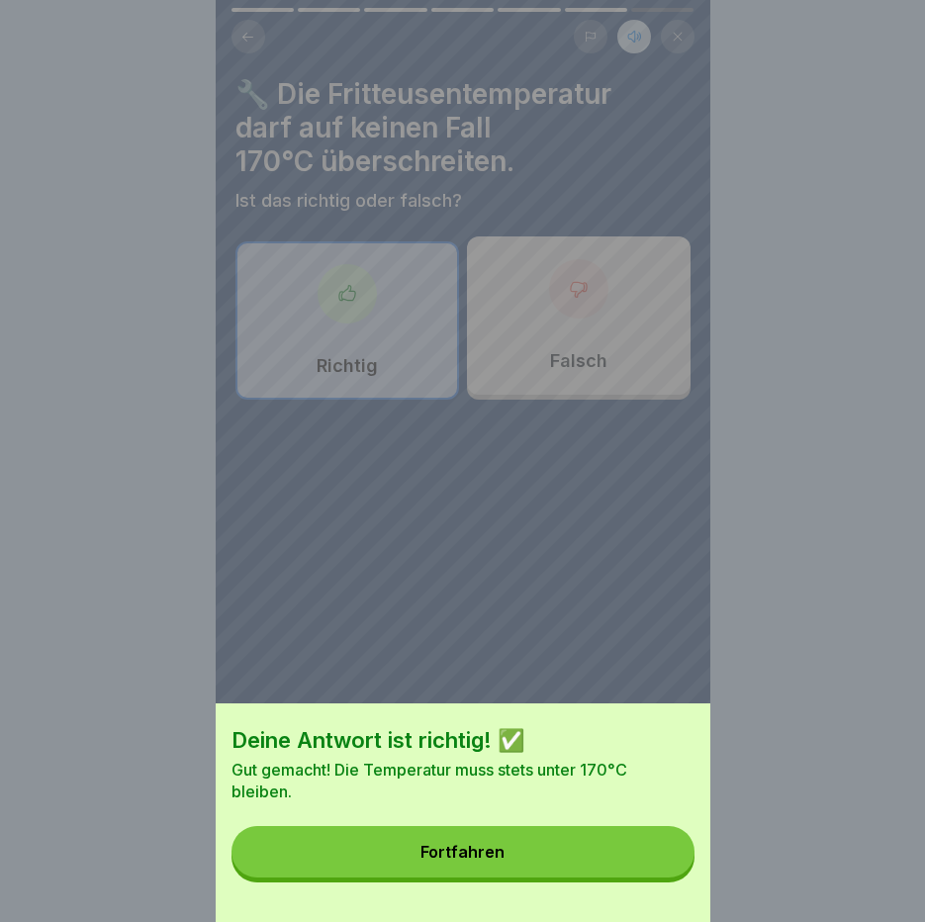
click at [610, 907] on div "Deine Antwort ist richtig! ✅ Gut gemacht! Die Temperatur muss stets unter 170°C…" at bounding box center [463, 812] width 495 height 219
click at [624, 878] on button "Fortfahren" at bounding box center [463, 851] width 463 height 51
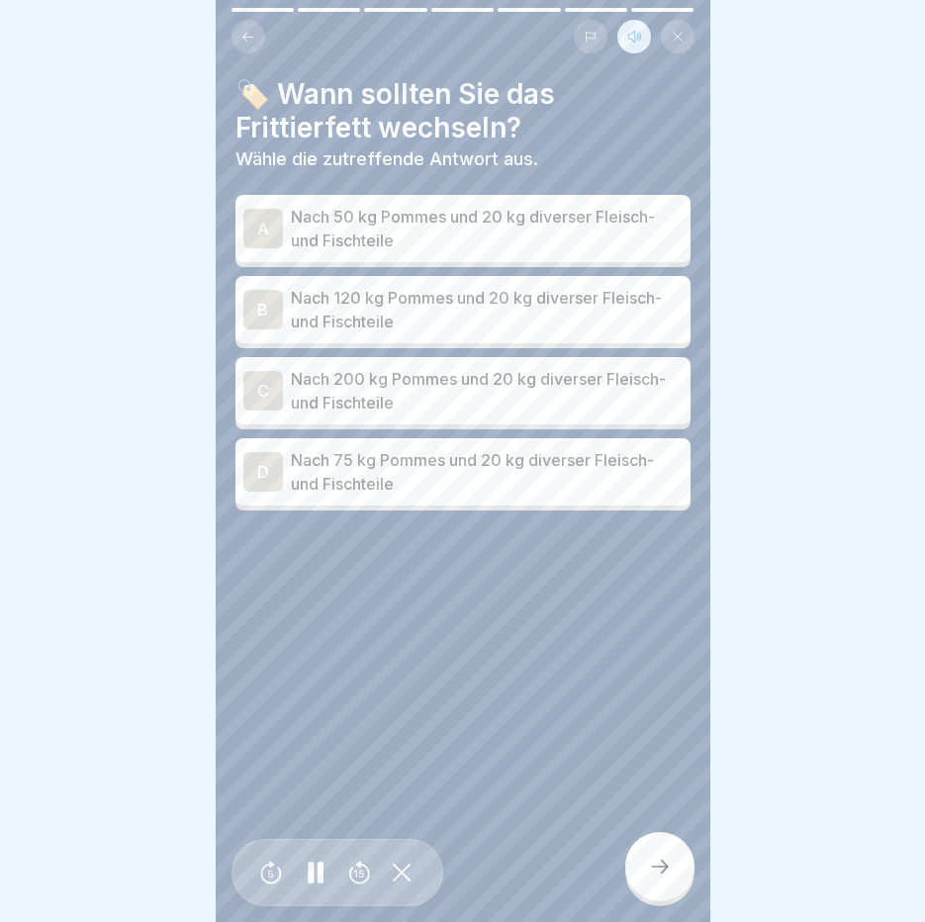
click at [499, 286] on p "Nach 120 kg Pommes und 20 kg diverser Fleisch- und Fischteile" at bounding box center [487, 309] width 392 height 47
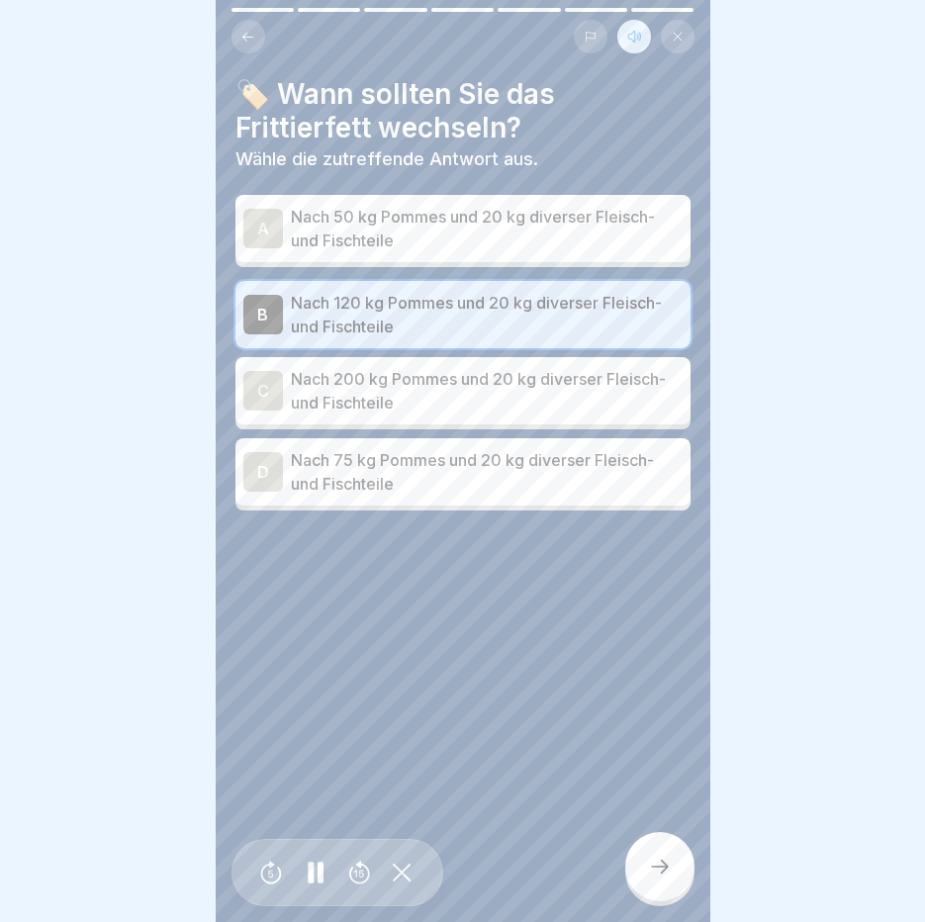
click at [659, 824] on div "🏷️ Wann sollten Sie das Frittierfett wechseln? Wähle die zutreffende Antwort au…" at bounding box center [463, 461] width 495 height 922
click at [657, 845] on div at bounding box center [659, 866] width 69 height 69
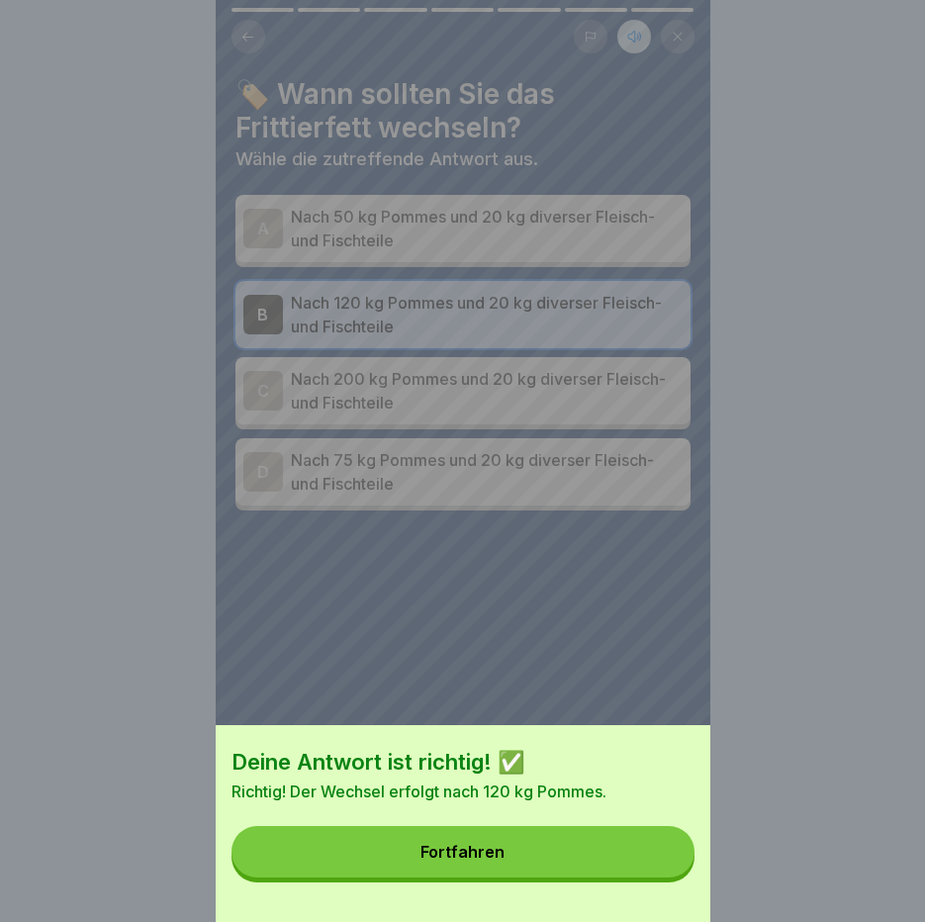
click at [653, 850] on button "Fortfahren" at bounding box center [463, 851] width 463 height 51
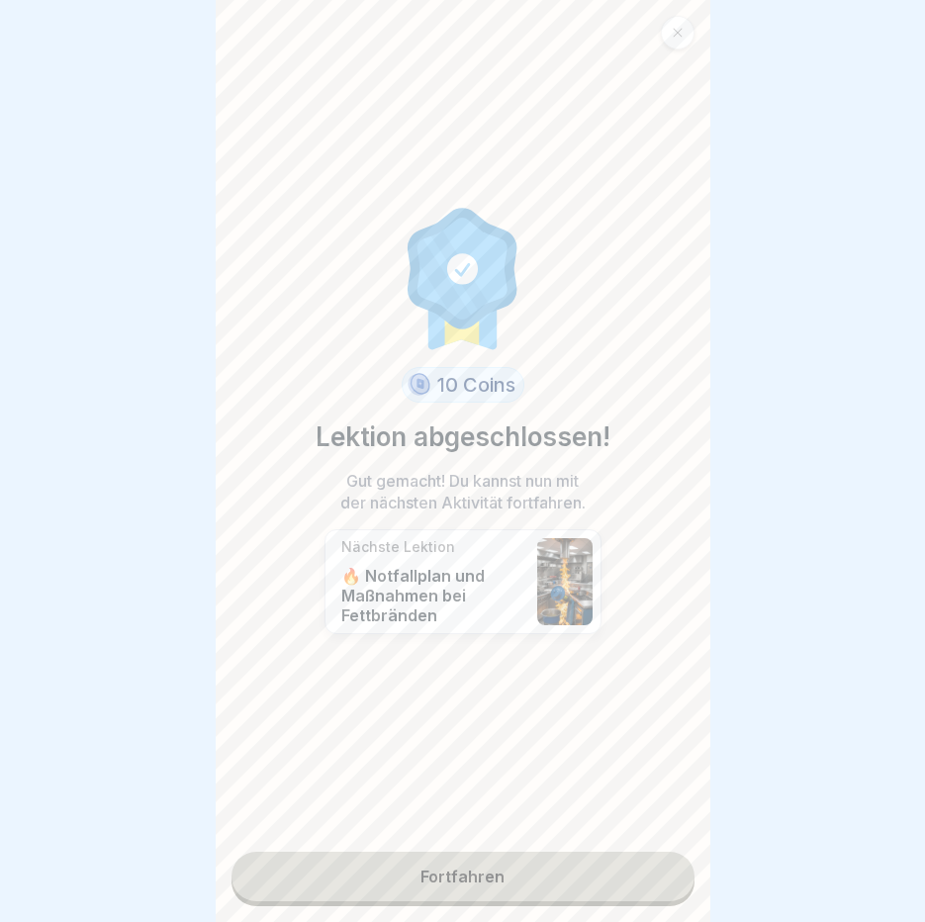
click at [609, 886] on div "10 Coins Lektion abgeschlossen! Gut gemacht! Du kannst nun mit der nächsten Akt…" at bounding box center [463, 461] width 495 height 922
click at [502, 856] on link "Fortfahren" at bounding box center [463, 876] width 463 height 49
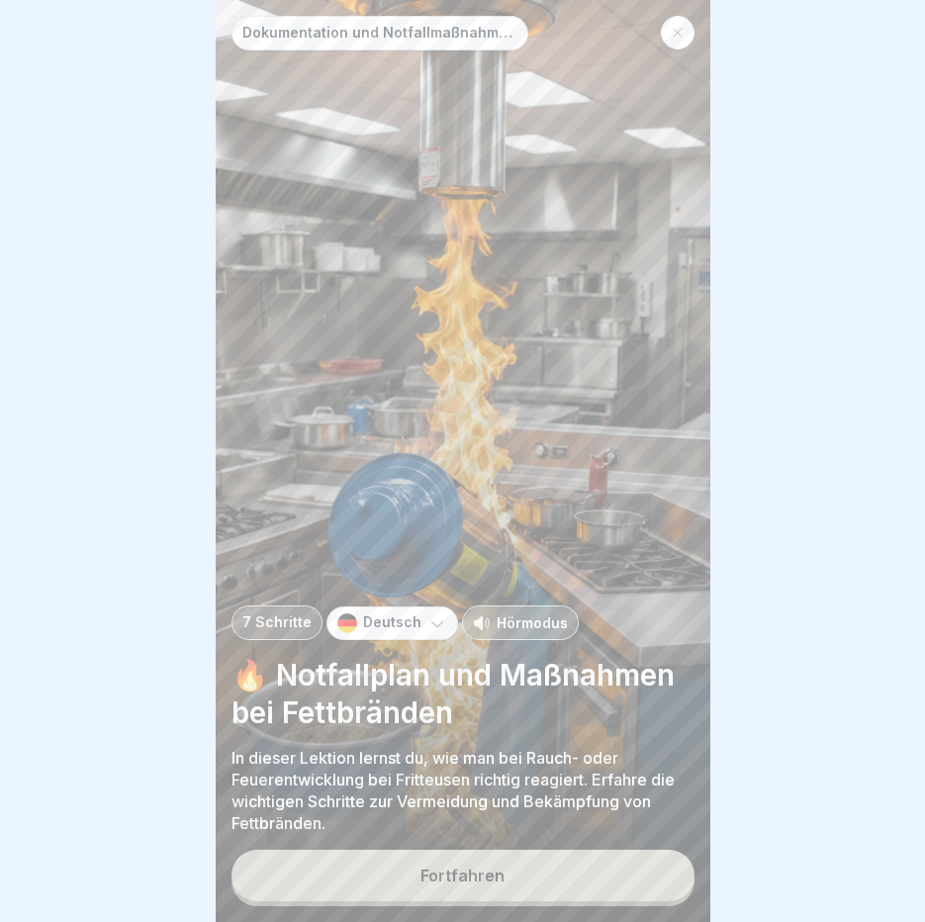
click at [509, 630] on p "Hörmodus" at bounding box center [532, 622] width 71 height 21
click at [505, 890] on button "Fortfahren" at bounding box center [463, 875] width 463 height 51
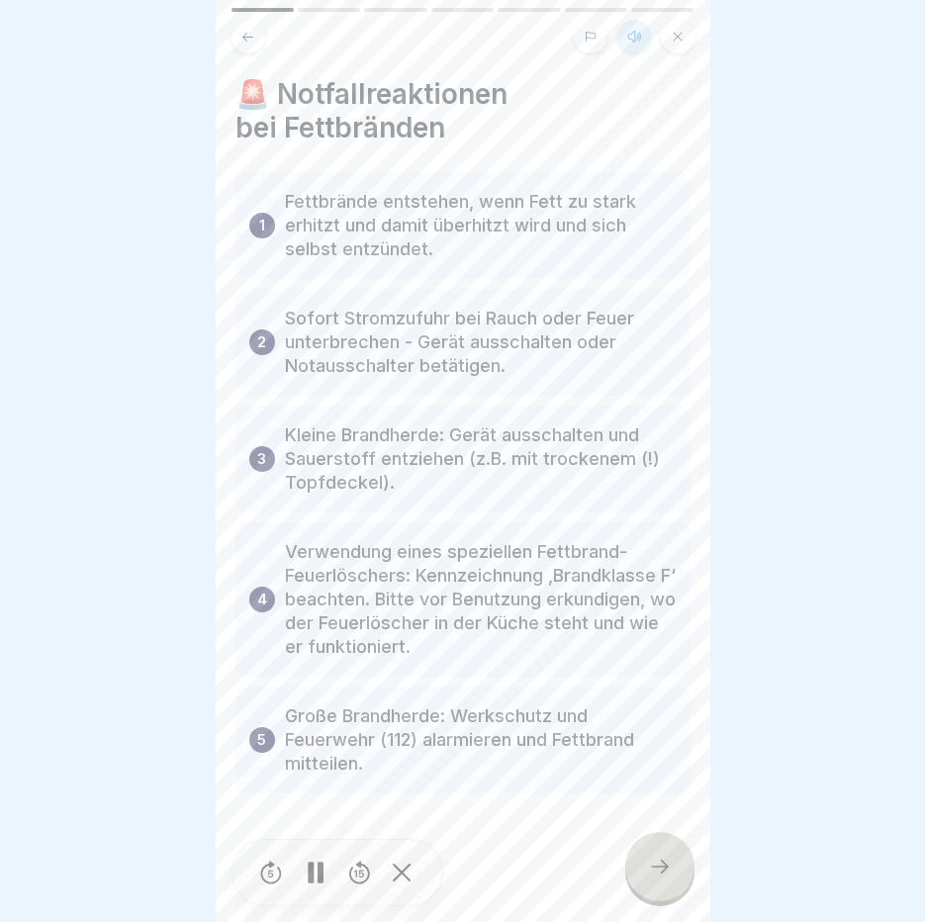
click at [324, 873] on div at bounding box center [316, 873] width 40 height 45
click at [648, 869] on icon at bounding box center [660, 867] width 24 height 24
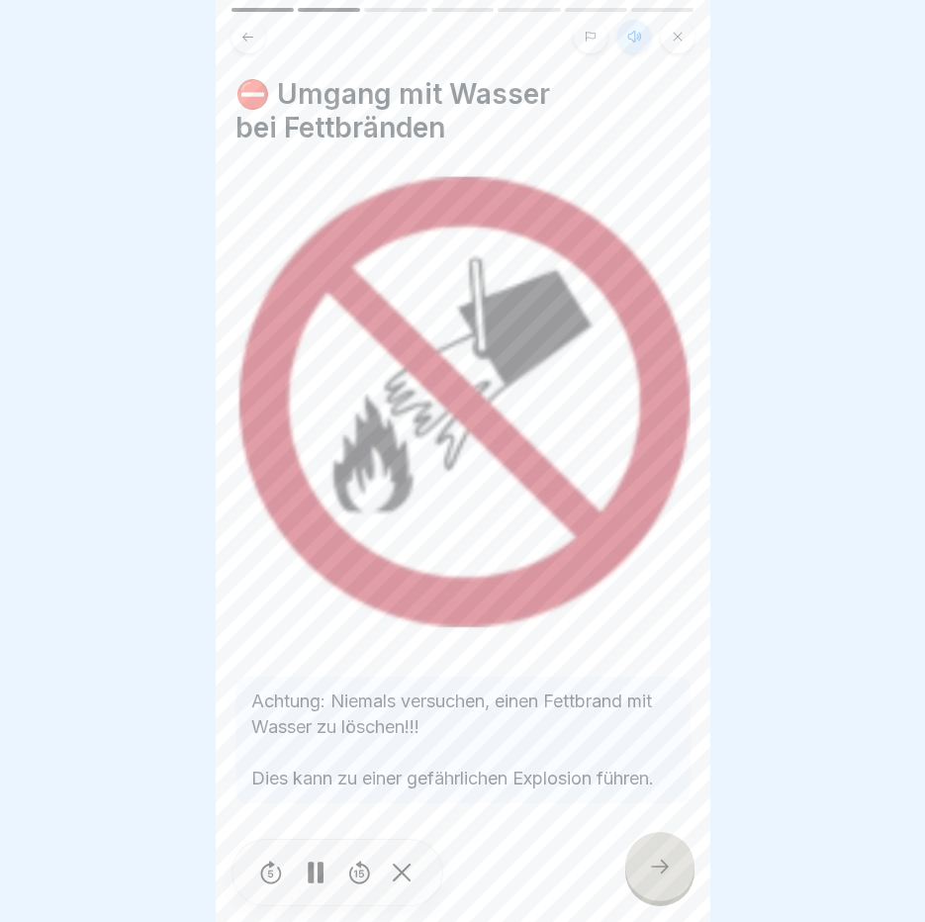
click at [648, 869] on icon at bounding box center [660, 867] width 24 height 24
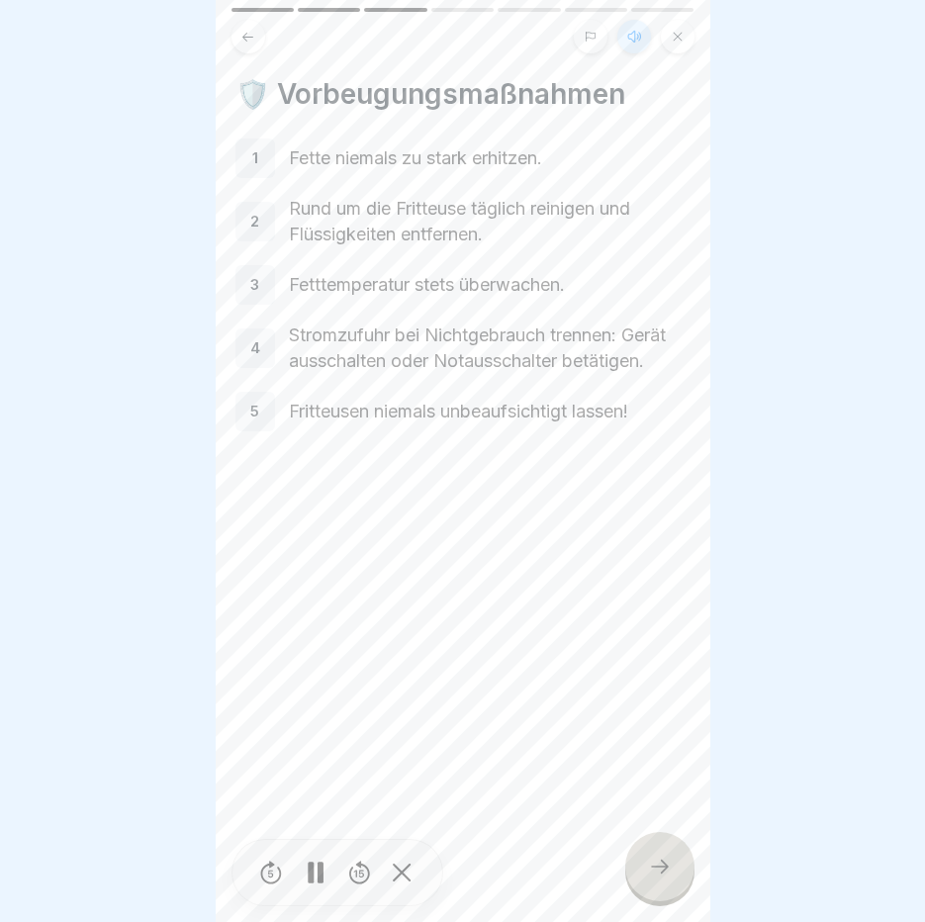
click at [648, 869] on icon at bounding box center [660, 867] width 24 height 24
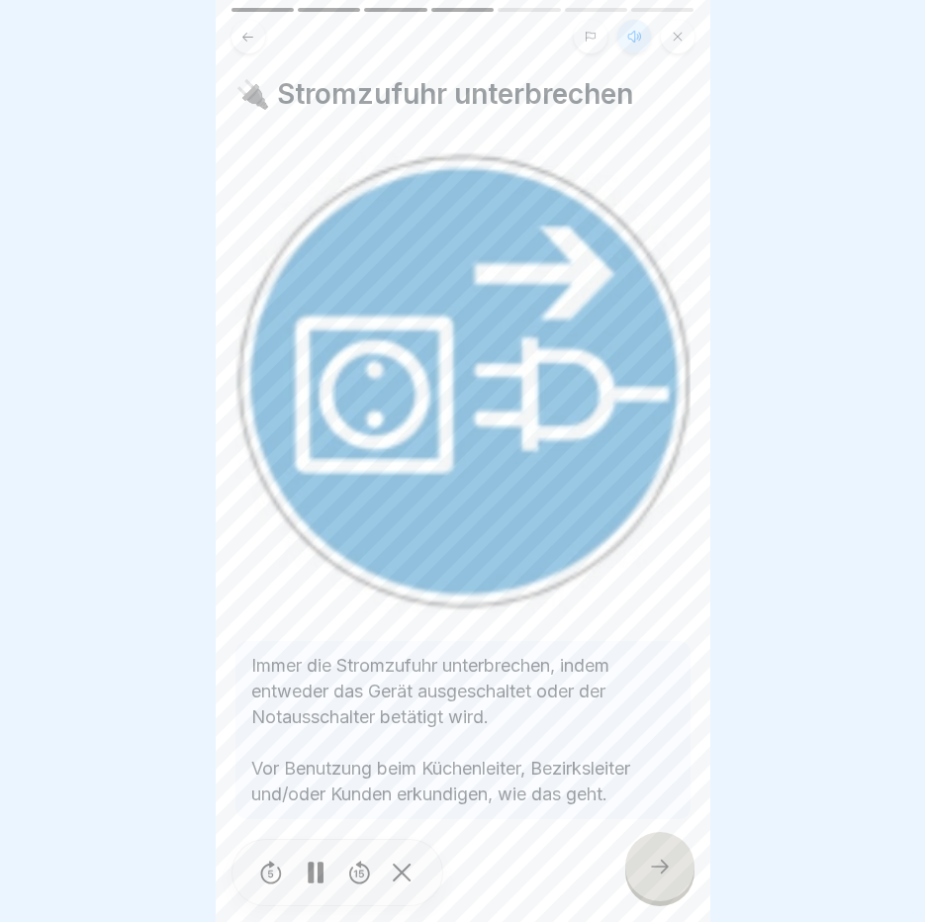
click at [648, 869] on icon at bounding box center [660, 867] width 24 height 24
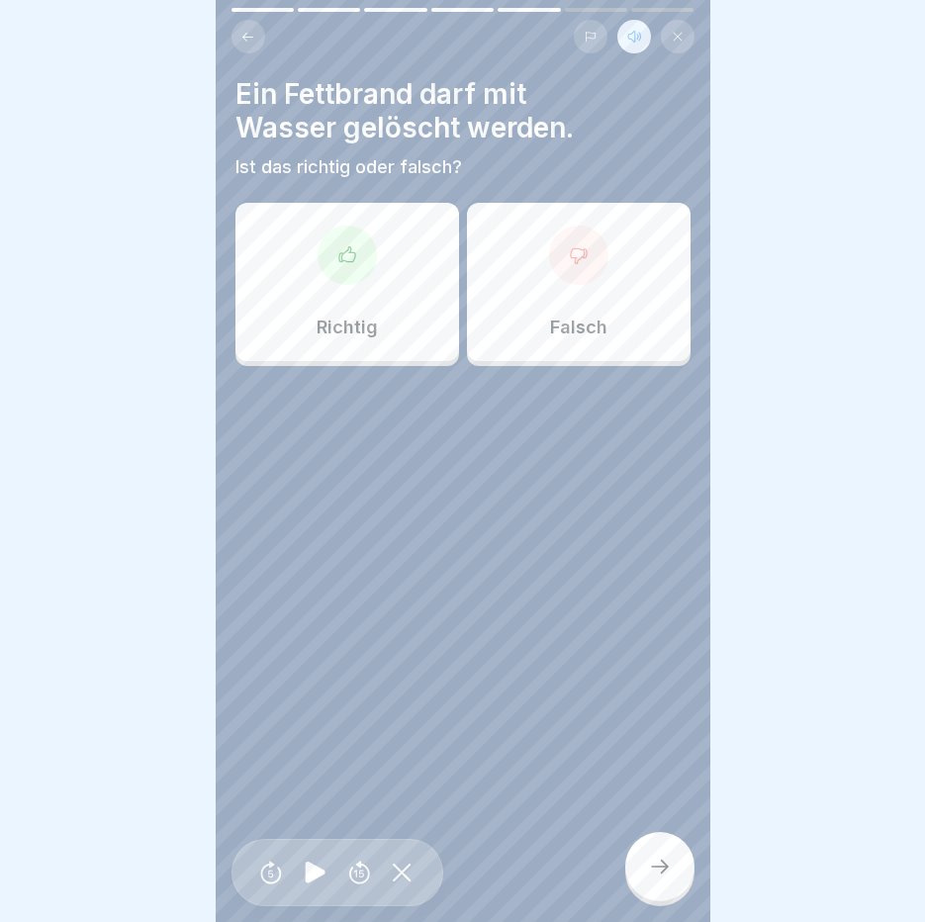
click at [621, 250] on div "Falsch" at bounding box center [579, 282] width 224 height 158
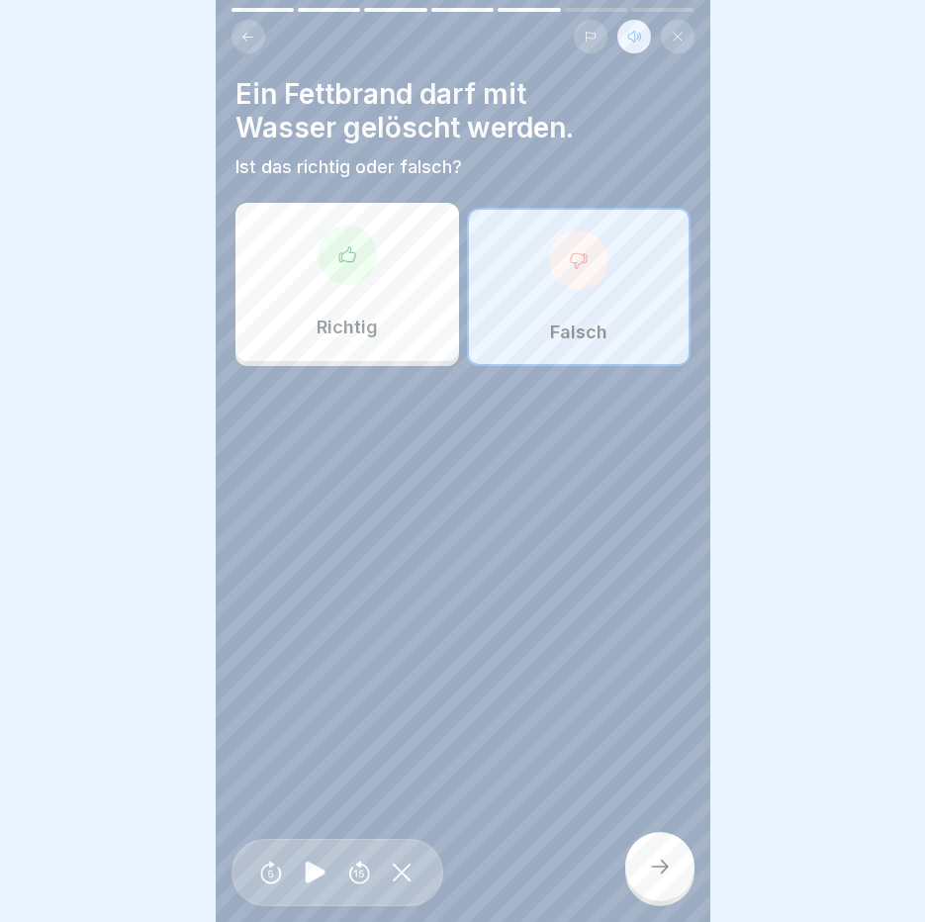
click at [673, 865] on div at bounding box center [659, 866] width 69 height 69
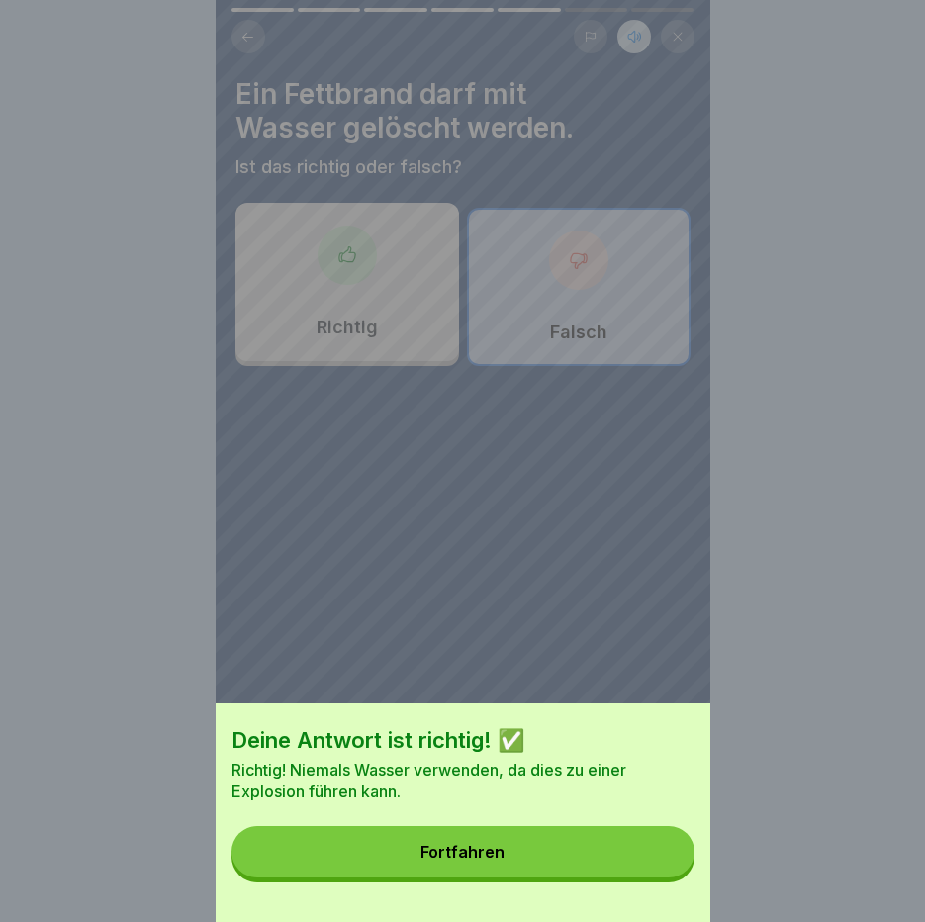
click at [673, 865] on button "Fortfahren" at bounding box center [463, 851] width 463 height 51
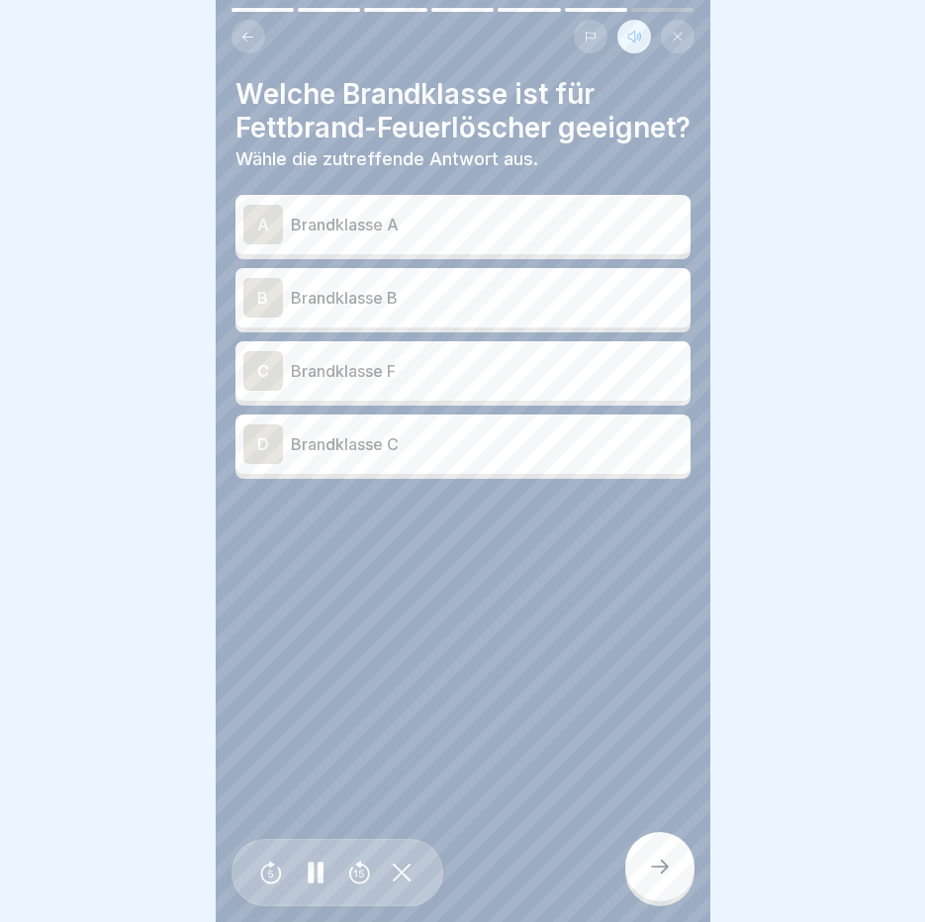
click at [492, 236] on p "Brandklasse A" at bounding box center [487, 225] width 392 height 24
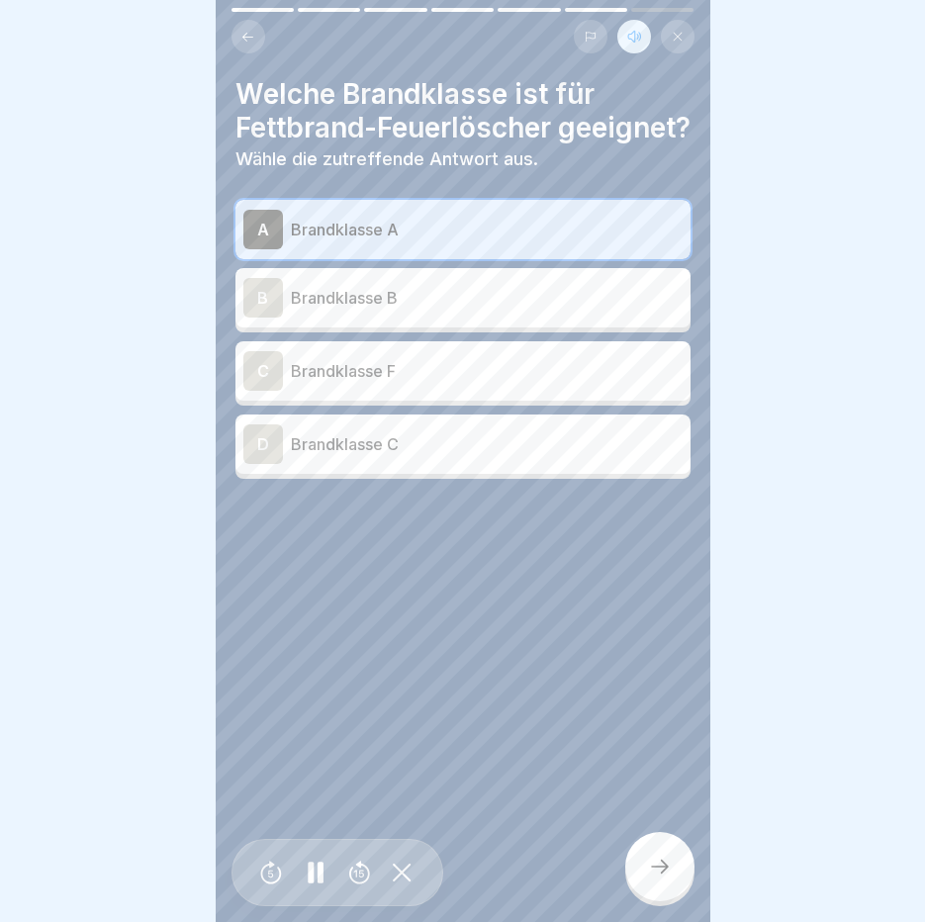
click at [661, 849] on div at bounding box center [659, 866] width 69 height 69
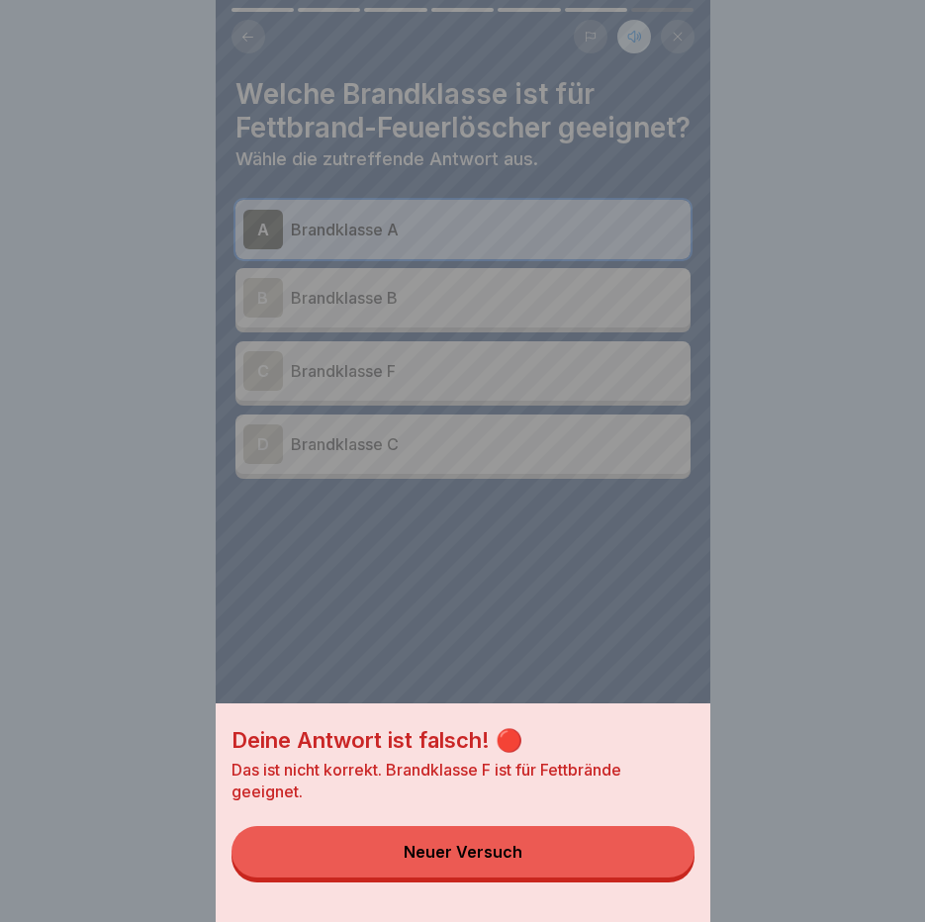
click at [661, 849] on button "Neuer Versuch" at bounding box center [463, 851] width 463 height 51
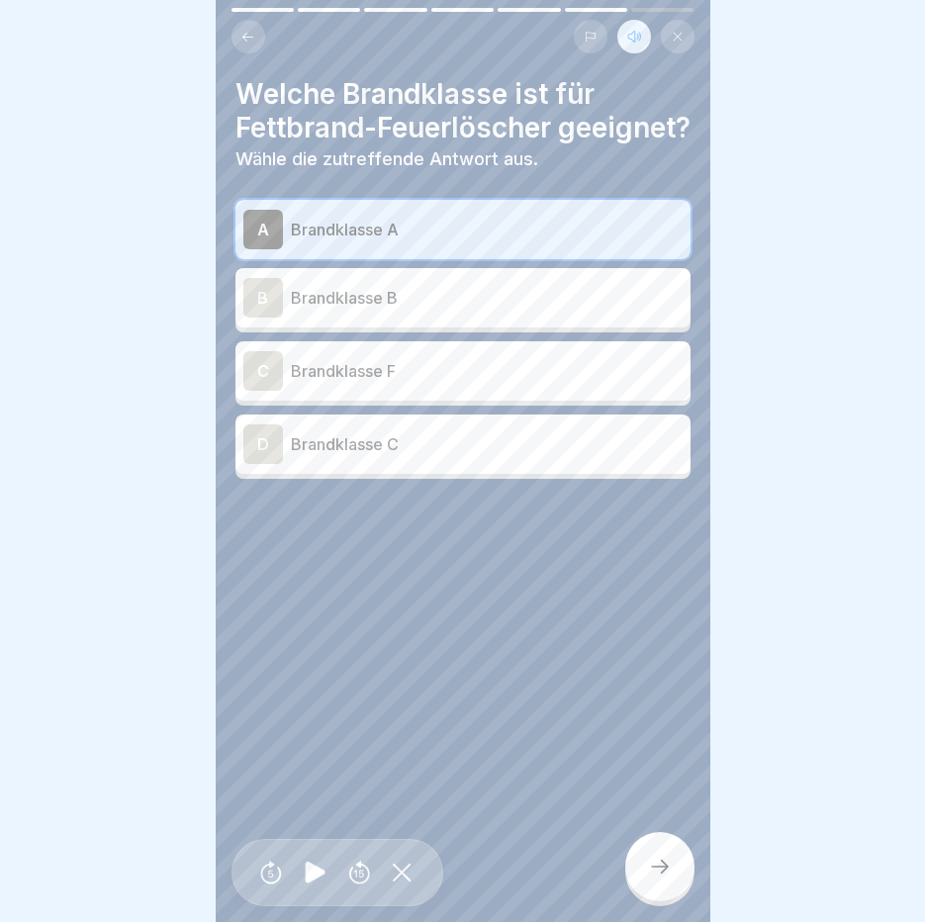
click at [499, 310] on p "Brandklasse B" at bounding box center [487, 298] width 392 height 24
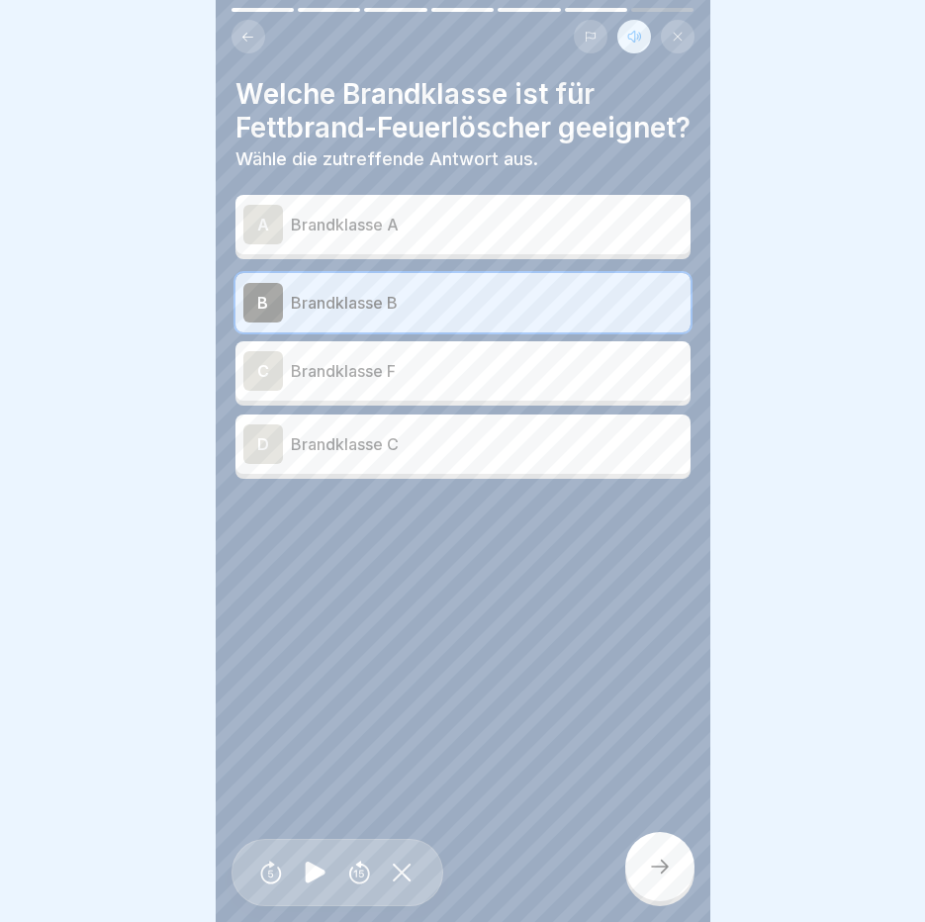
click at [664, 877] on icon at bounding box center [660, 867] width 24 height 24
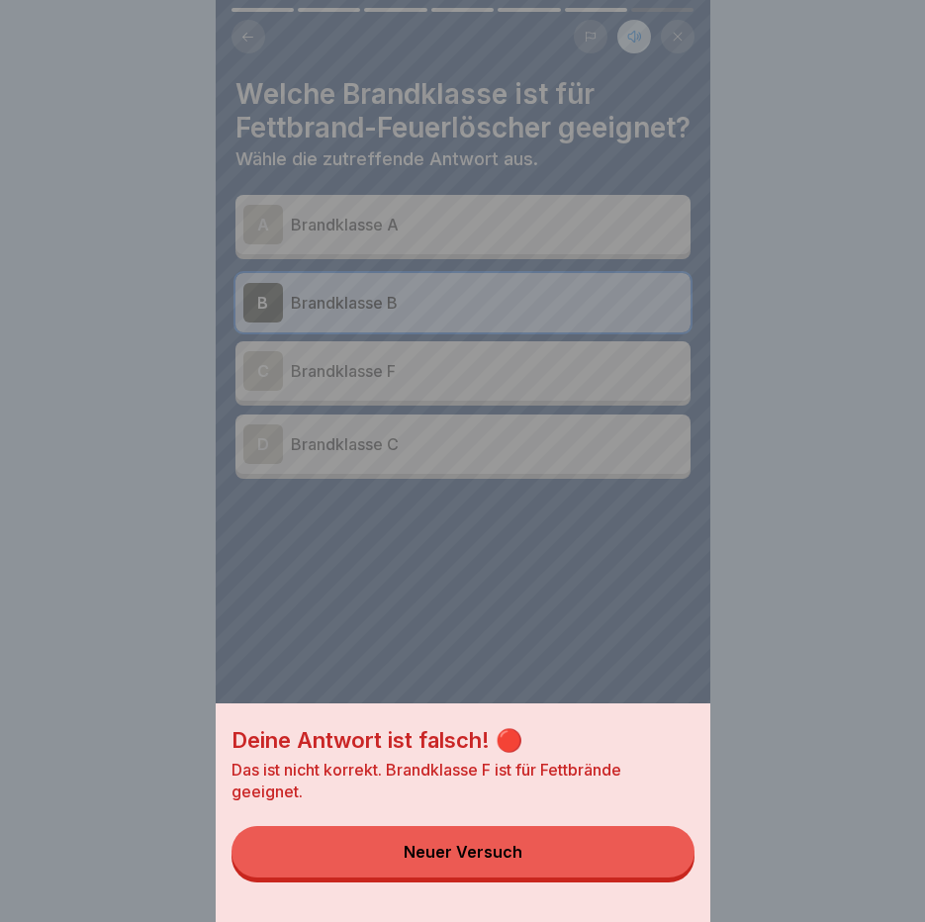
click at [627, 326] on div "Deine Antwort ist falsch! 🔴 Das ist nicht korrekt. Brandklasse F ist für Fettbr…" at bounding box center [463, 461] width 495 height 922
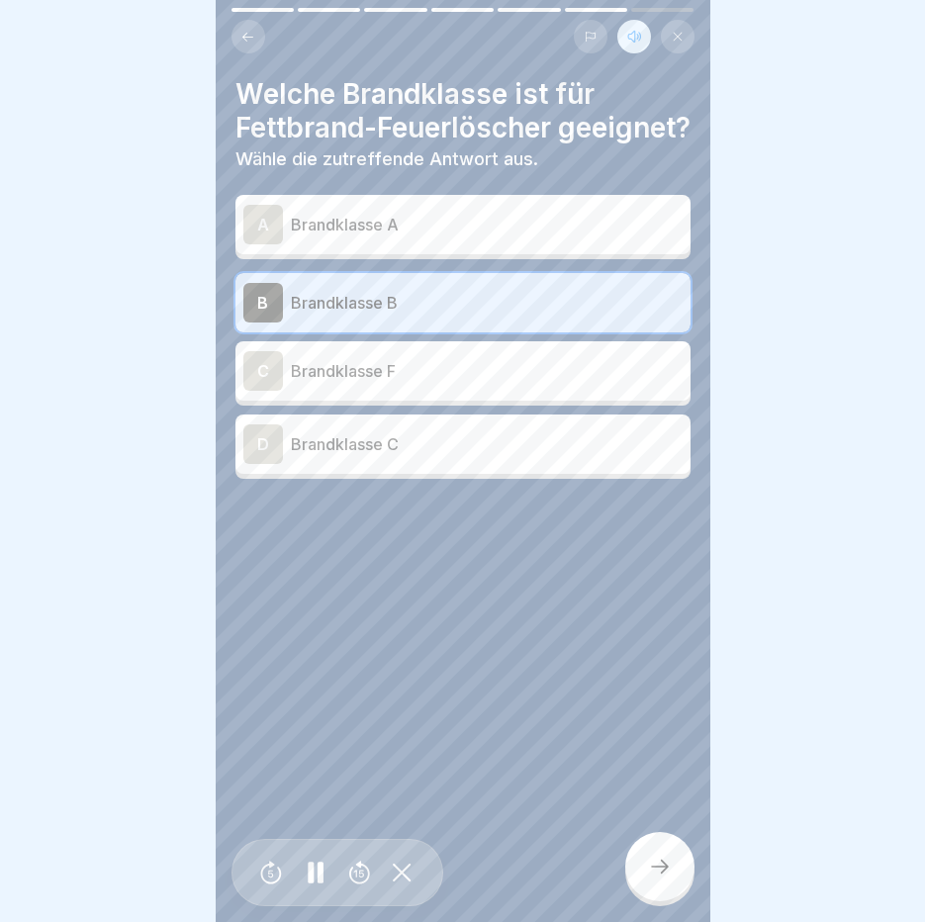
click at [469, 401] on div "C Brandklasse F" at bounding box center [462, 370] width 455 height 59
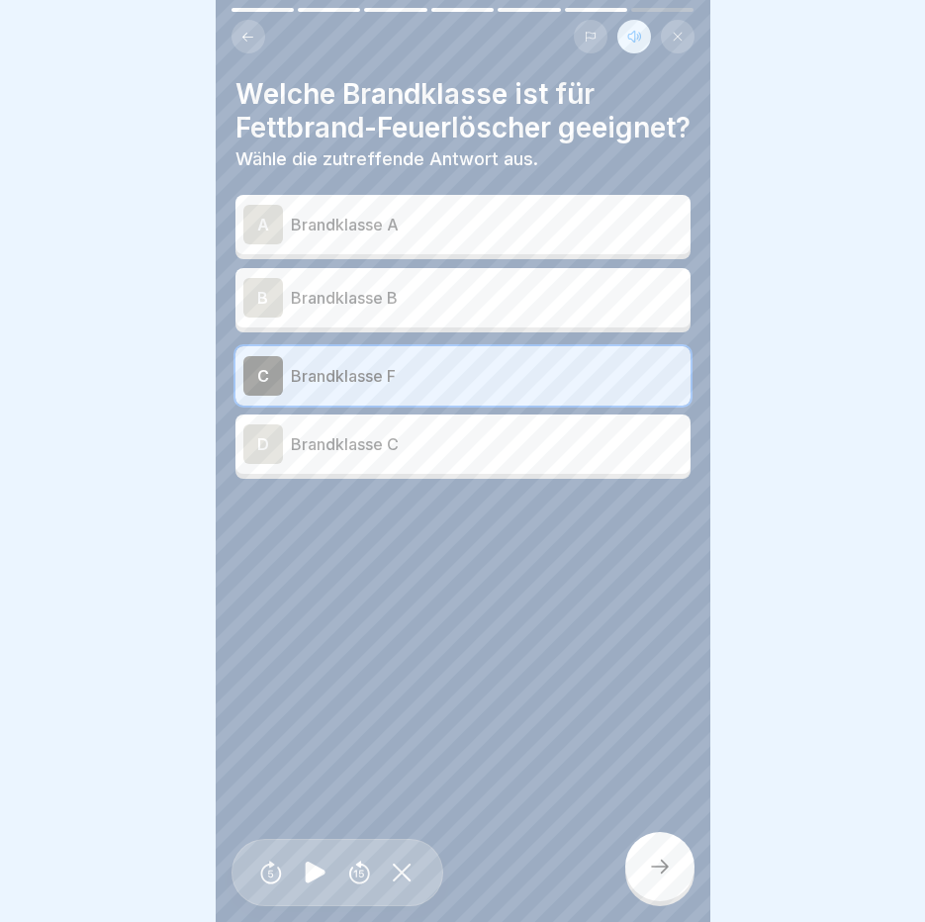
click at [647, 846] on div at bounding box center [659, 866] width 69 height 69
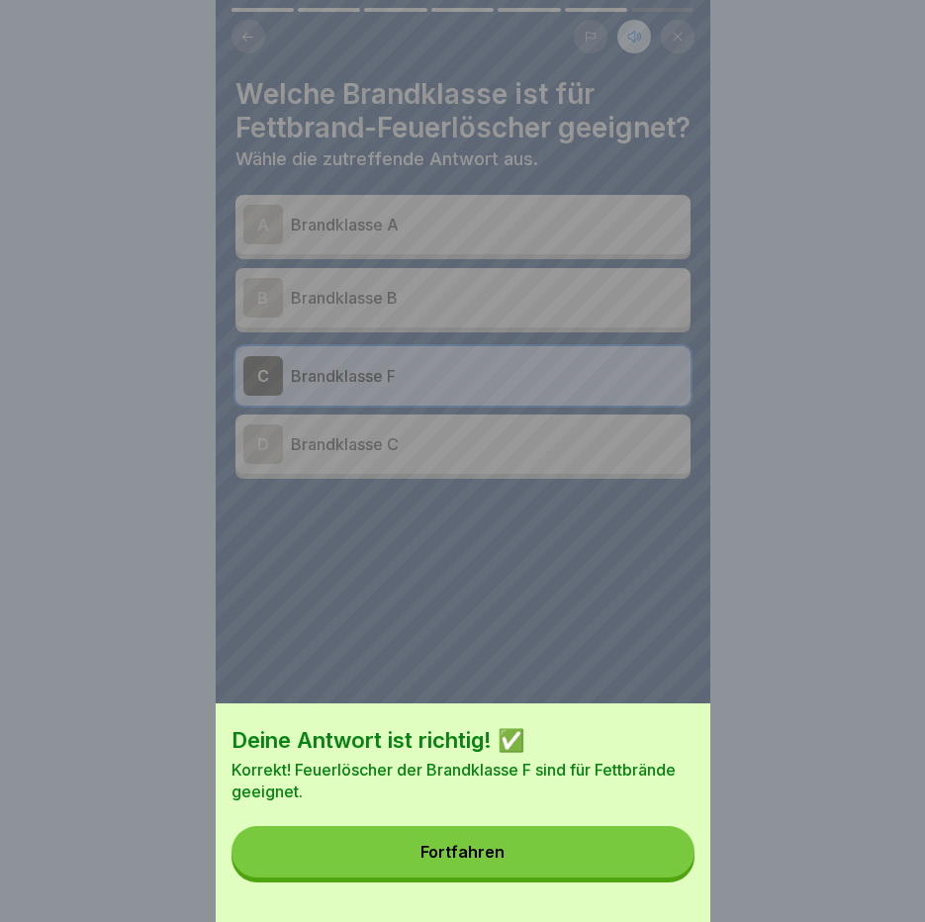
click at [647, 846] on button "Fortfahren" at bounding box center [463, 851] width 463 height 51
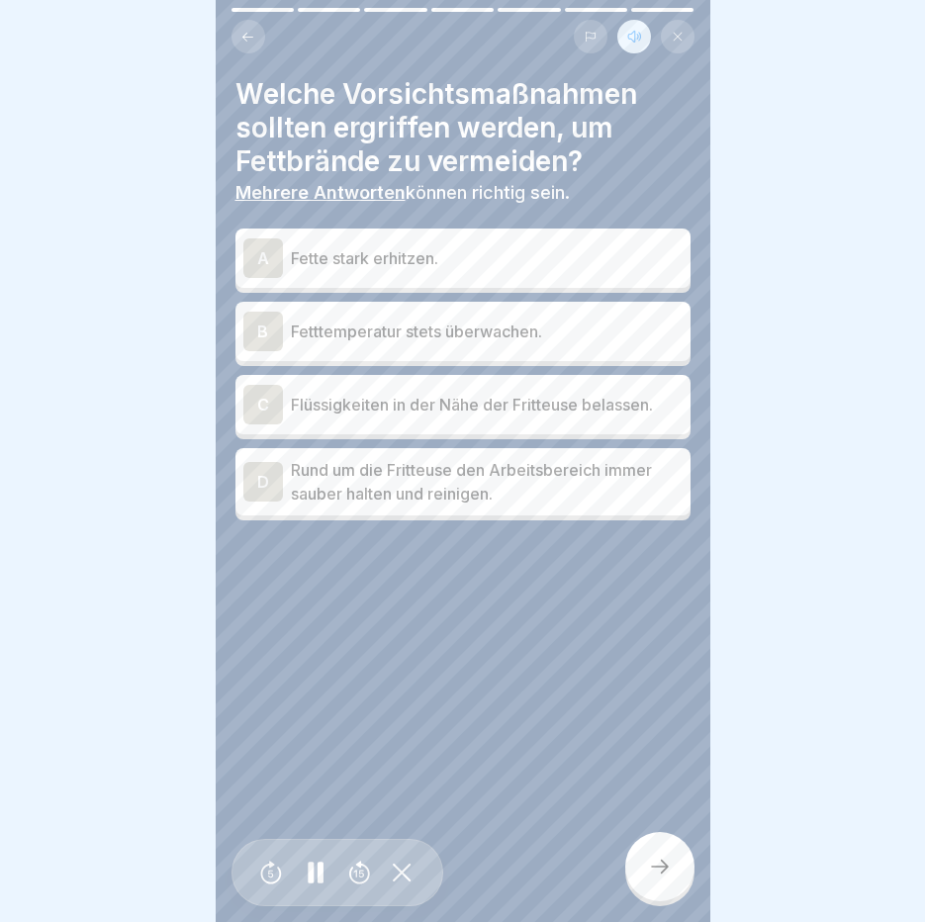
click at [540, 337] on div "B Fetttemperatur stets überwachen." at bounding box center [462, 331] width 455 height 59
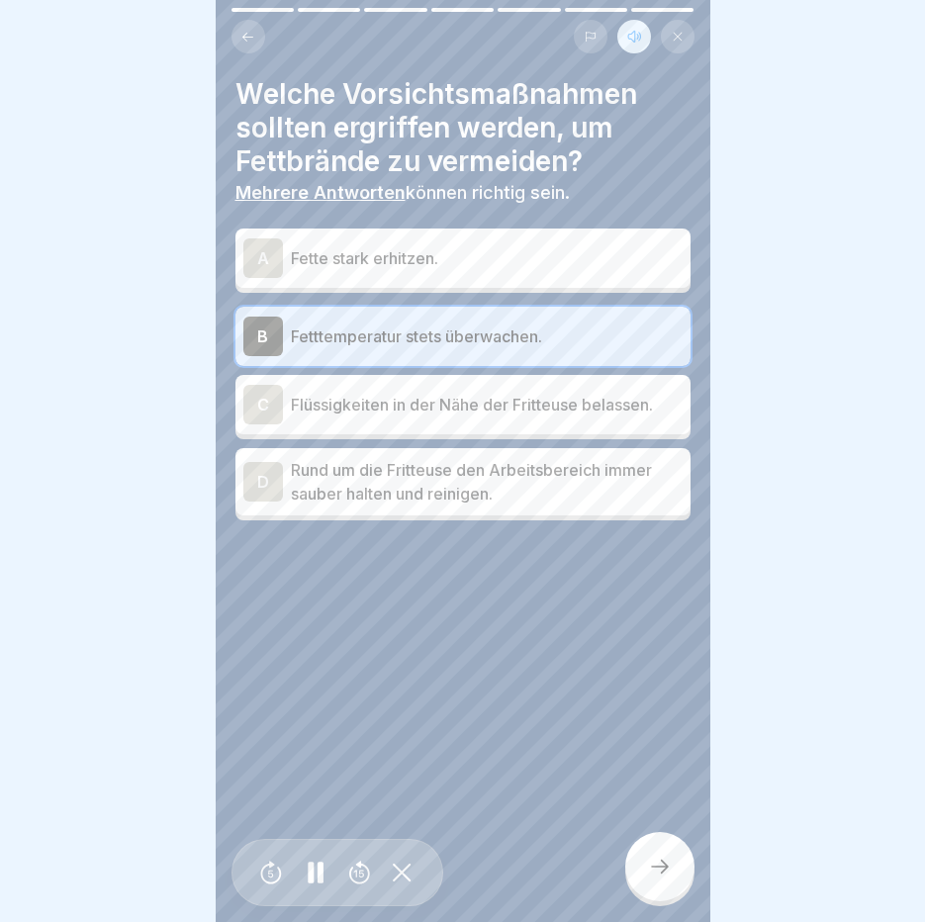
click at [508, 496] on div "D Rund um die Fritteuse den Arbeitsbereich immer sauber halten und reinigen." at bounding box center [462, 481] width 455 height 67
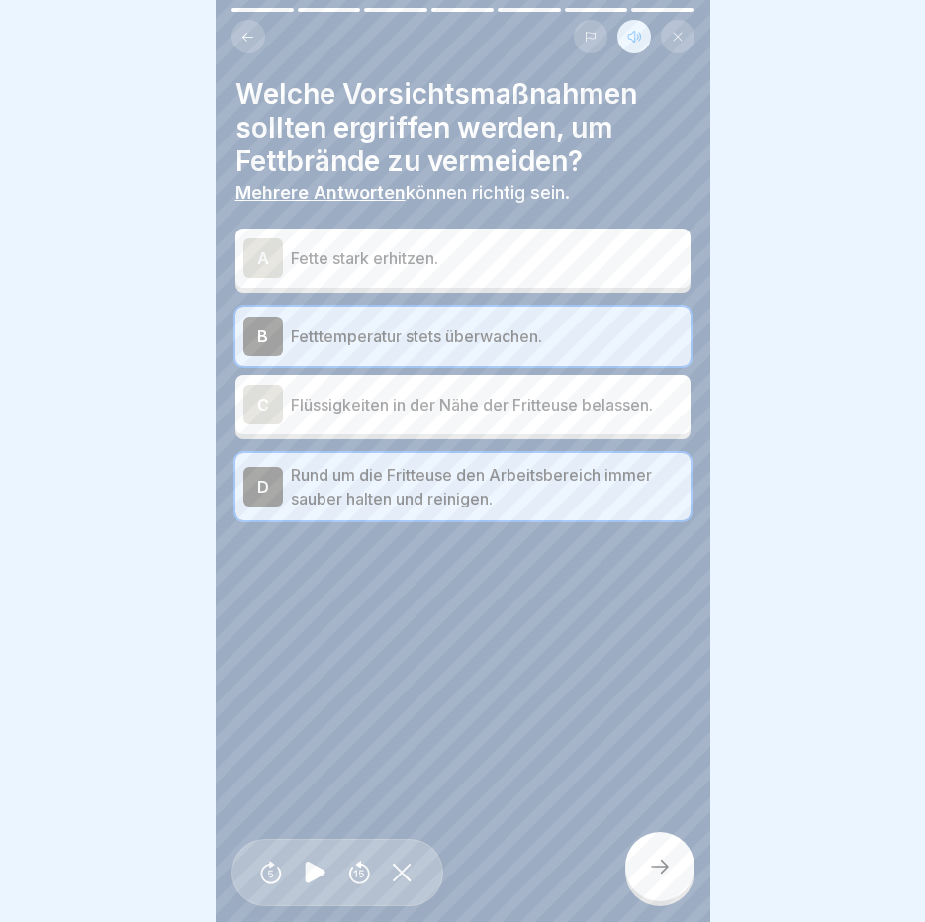
click at [650, 864] on icon at bounding box center [660, 867] width 24 height 24
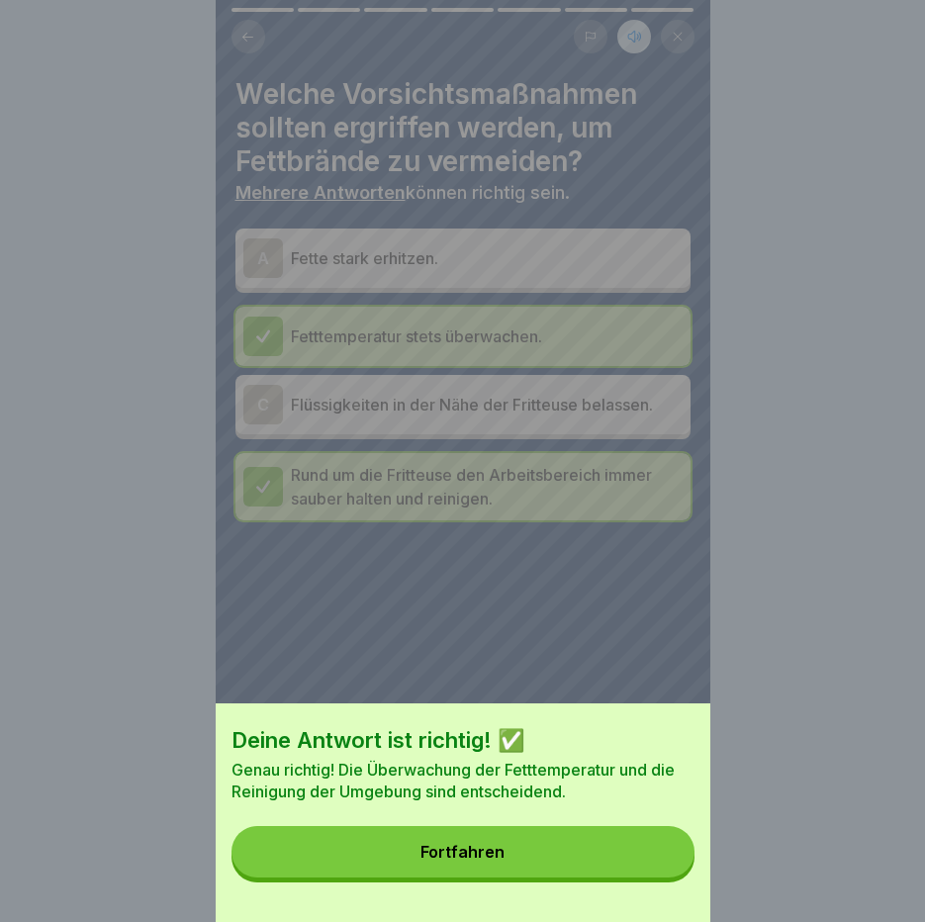
click at [650, 864] on button "Fortfahren" at bounding box center [463, 851] width 463 height 51
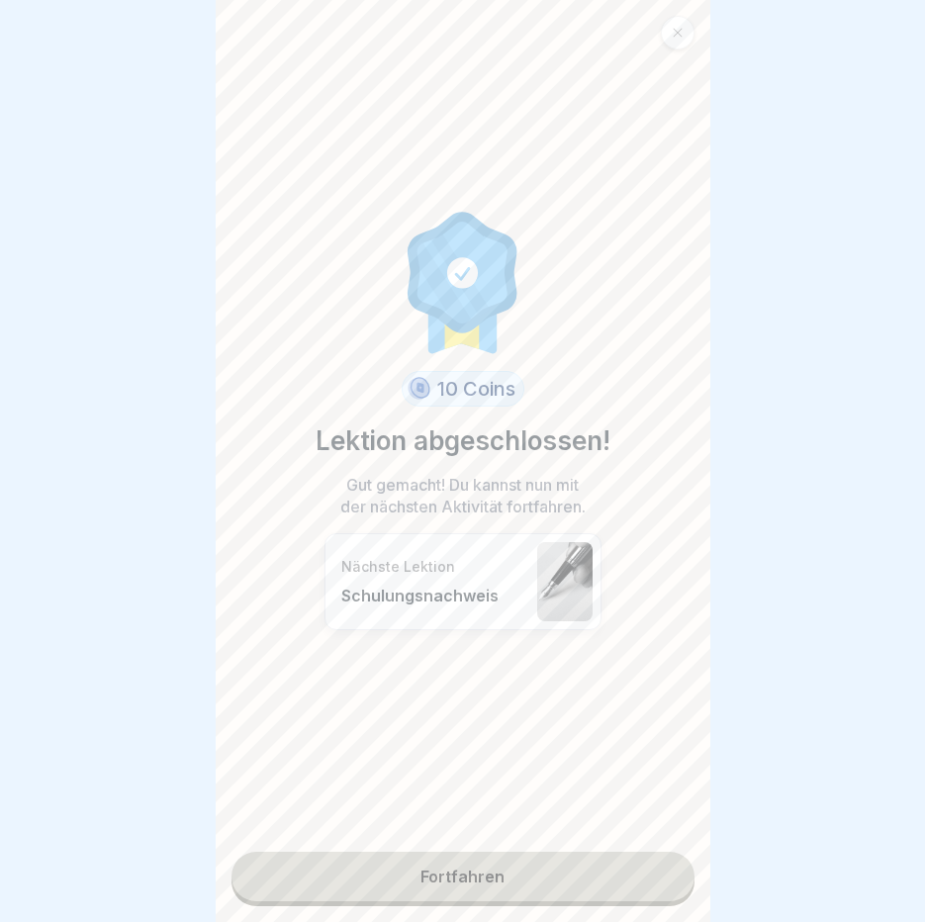
click at [643, 864] on link "Fortfahren" at bounding box center [463, 876] width 463 height 49
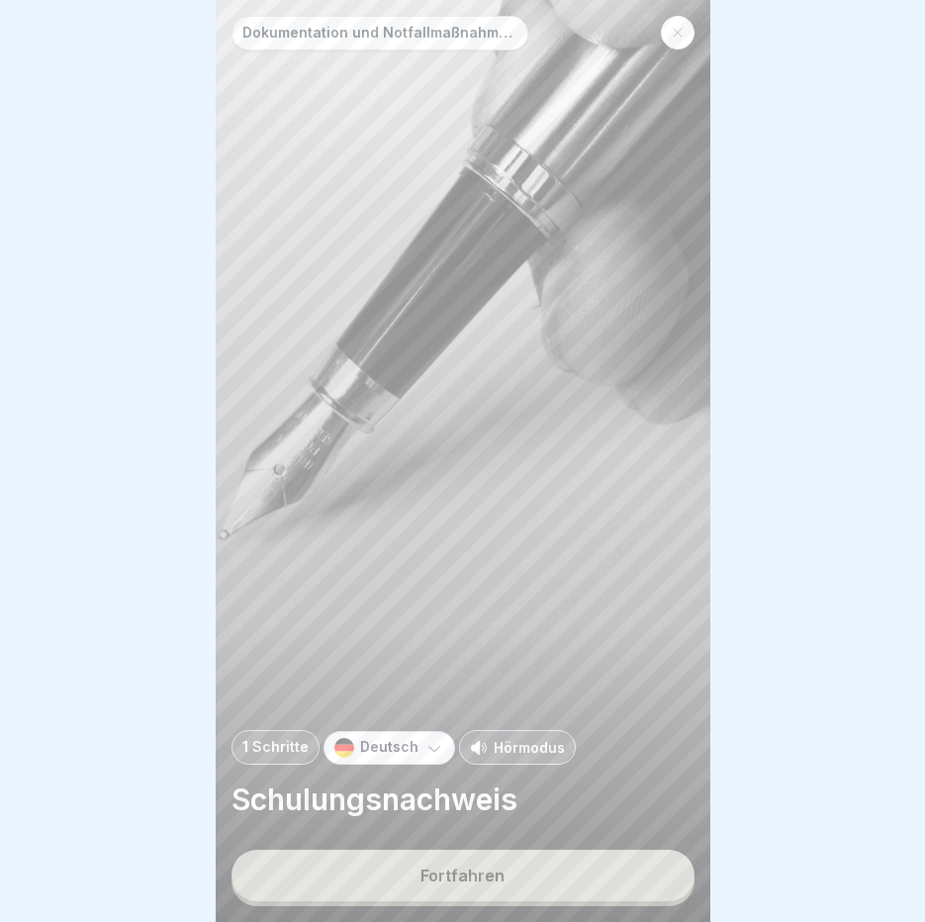
click at [494, 752] on p "Hörmodus" at bounding box center [529, 747] width 71 height 21
click at [505, 889] on button "Fortfahren" at bounding box center [463, 875] width 463 height 51
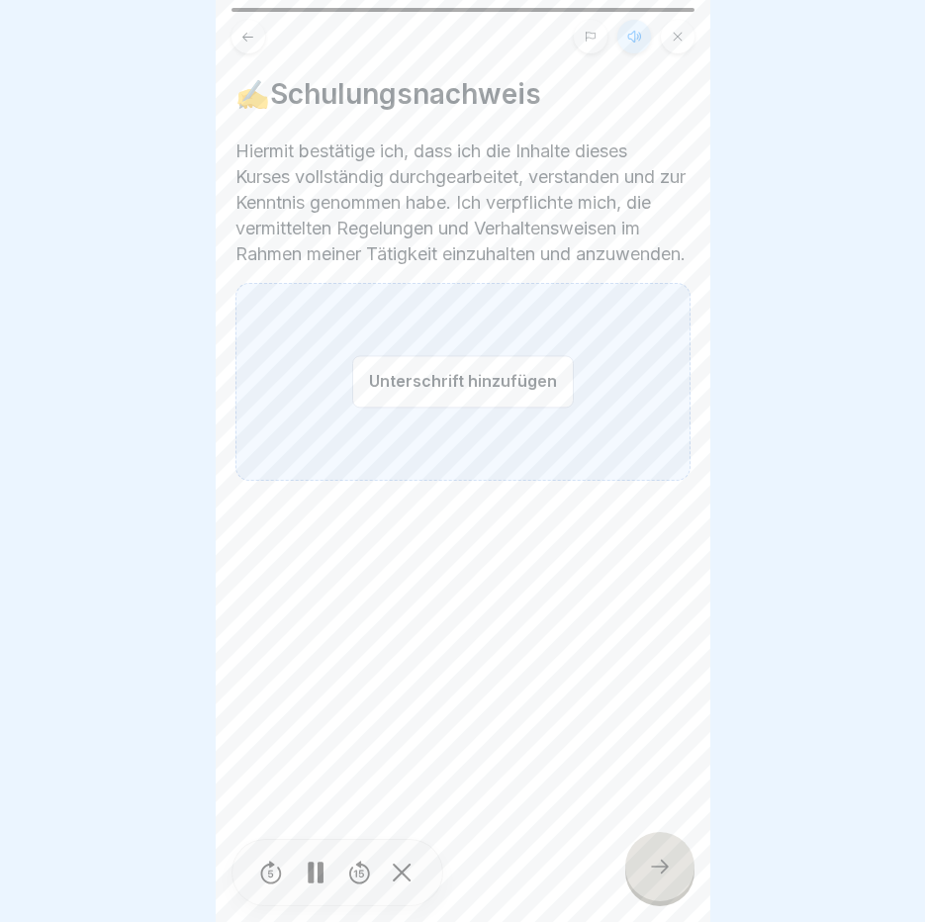
click at [431, 387] on button "Unterschrift hinzufügen" at bounding box center [463, 381] width 222 height 52
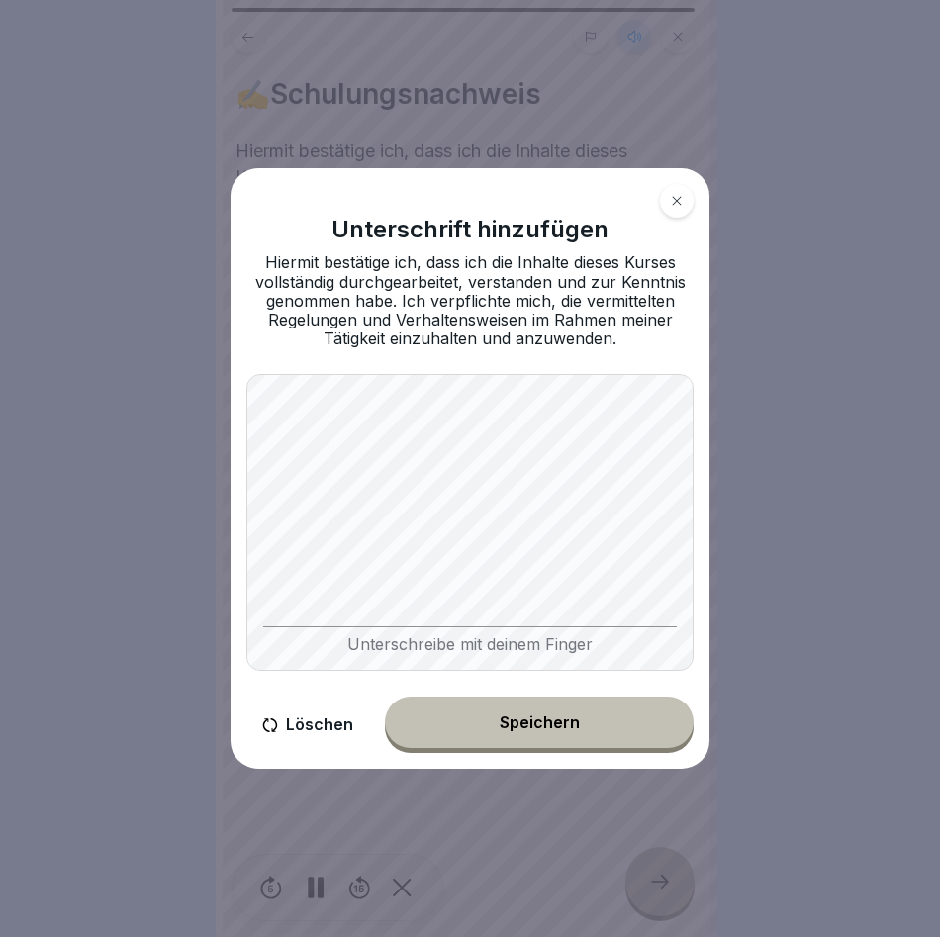
click at [518, 719] on div "Speichern" at bounding box center [540, 722] width 80 height 18
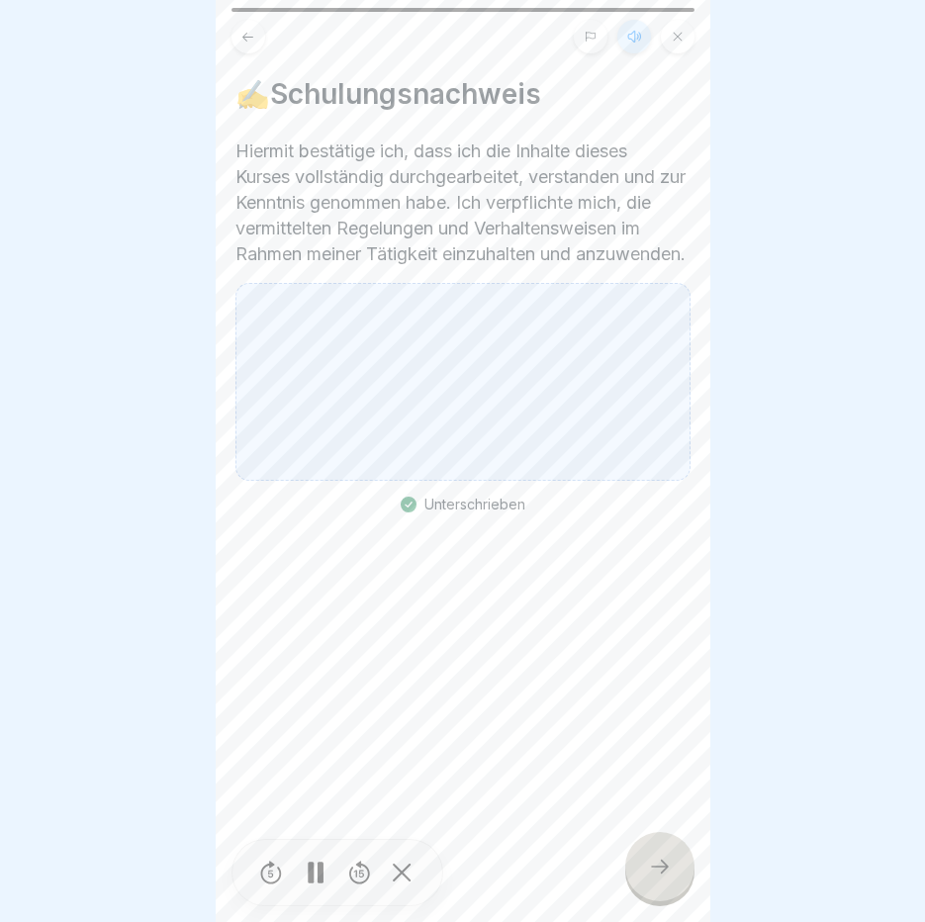
click at [668, 879] on icon at bounding box center [660, 867] width 24 height 24
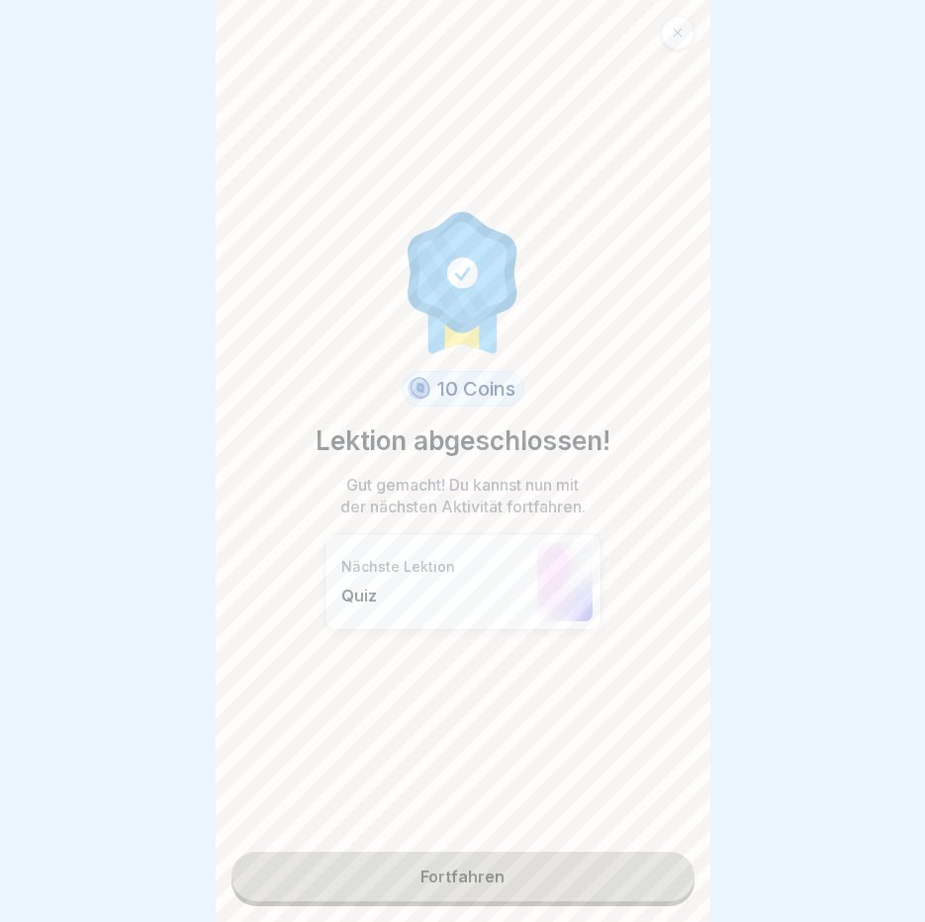
click at [455, 869] on link "Fortfahren" at bounding box center [463, 876] width 463 height 49
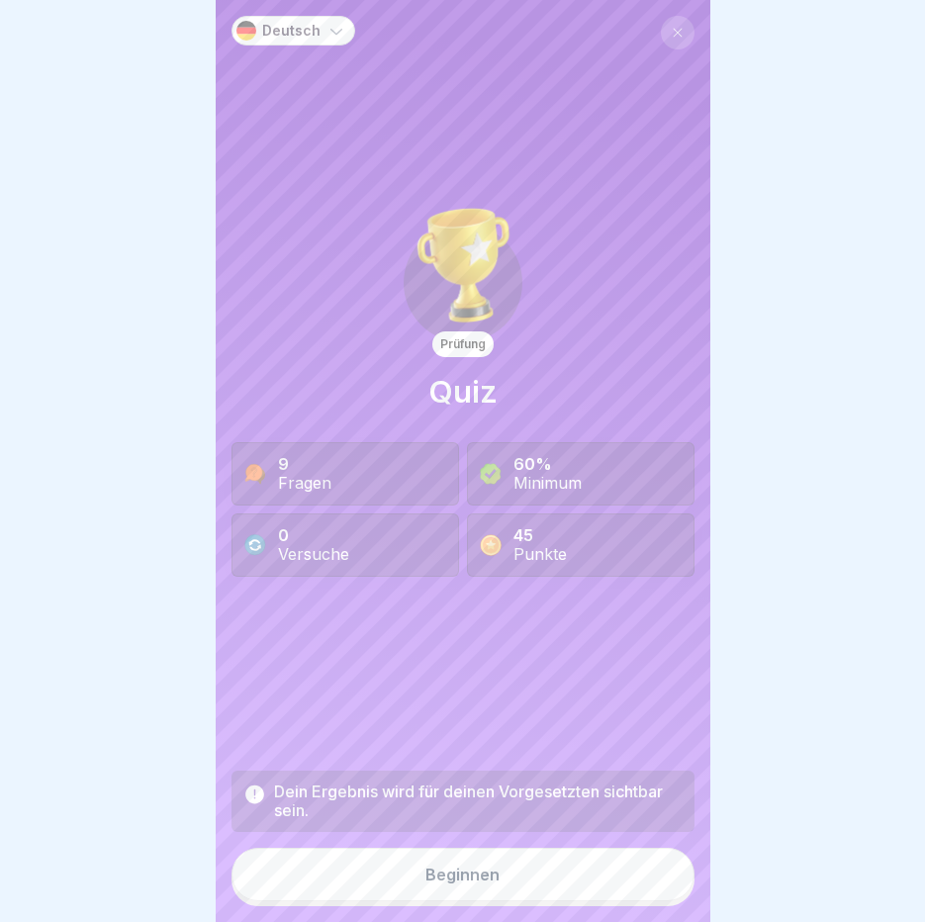
click at [451, 906] on div "Dein Ergebnis wird für deinen Vorgesetzten sichtbar sein. Beginnen" at bounding box center [463, 839] width 463 height 136
click at [447, 901] on button "Beginnen" at bounding box center [463, 874] width 463 height 53
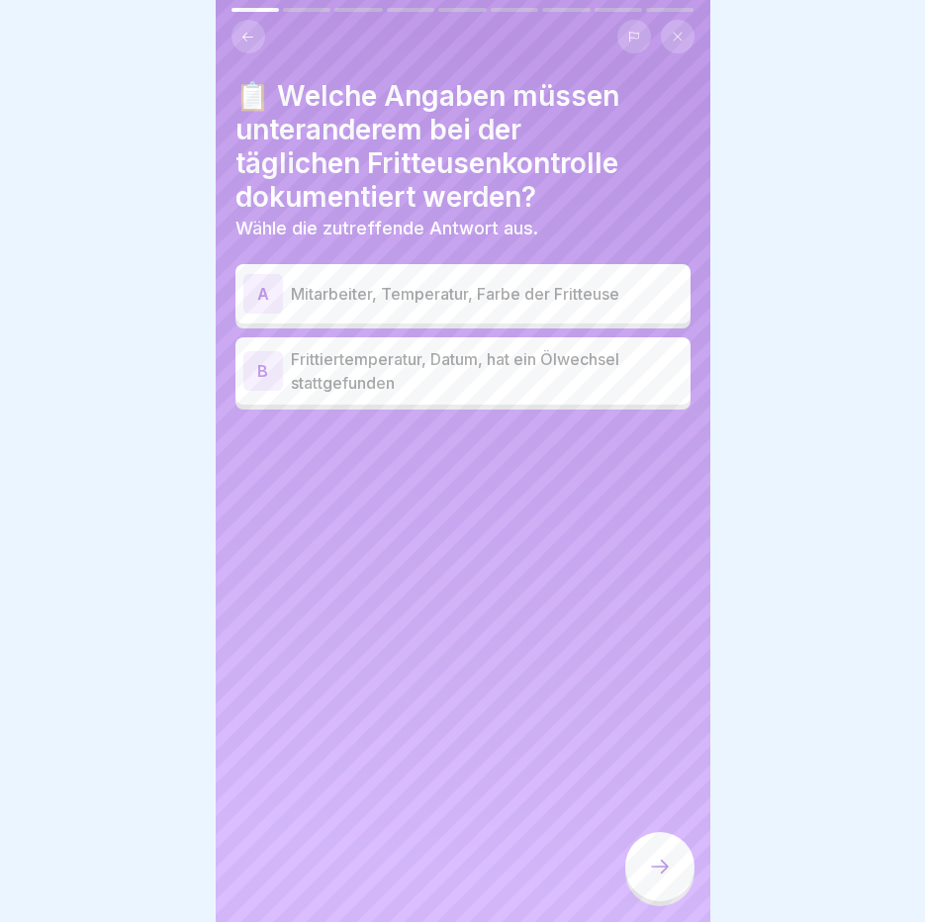
click at [416, 363] on p "Frittiertemperatur, Datum, hat ein Ölwechsel stattgefunden" at bounding box center [487, 370] width 392 height 47
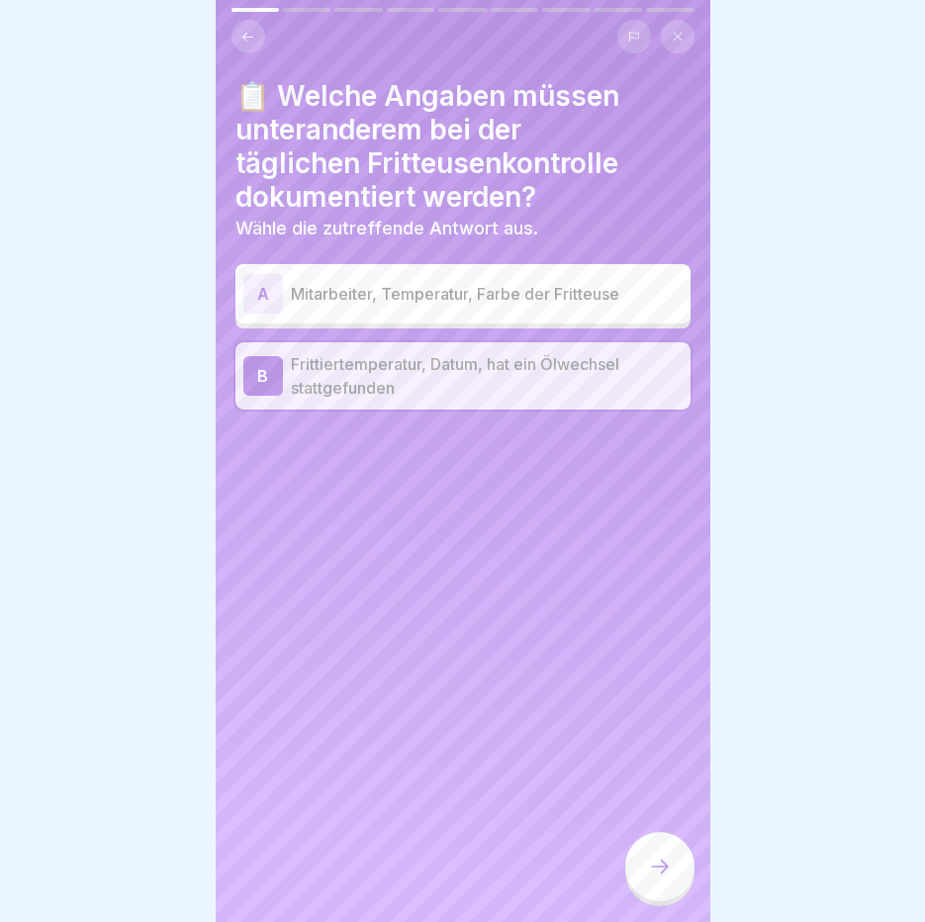
click at [655, 875] on icon at bounding box center [660, 867] width 24 height 24
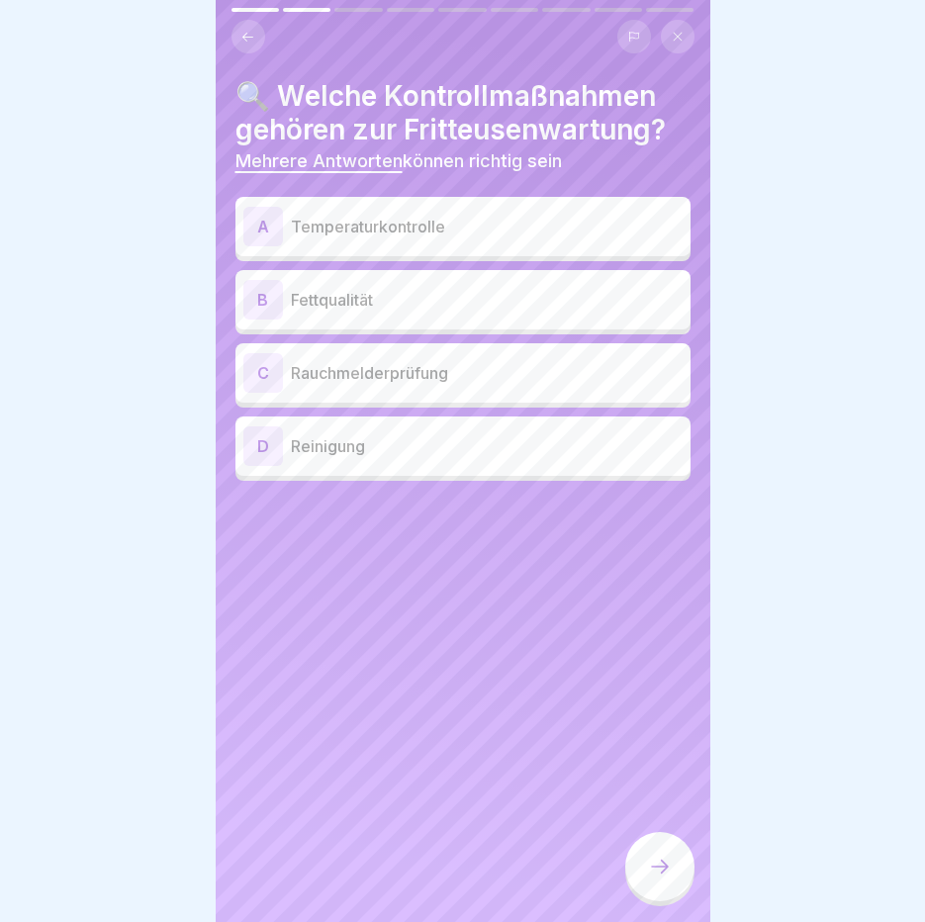
click at [495, 222] on p "Temperaturkontrolle" at bounding box center [487, 227] width 392 height 24
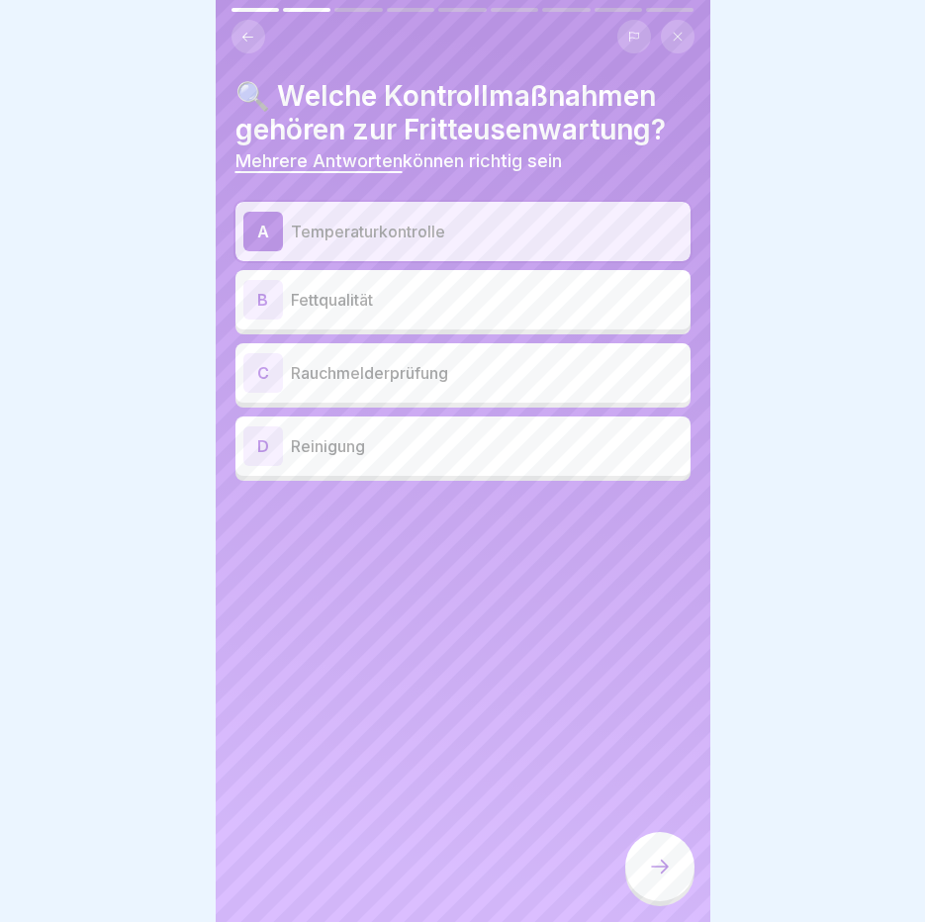
click at [490, 291] on p "Fettqualität" at bounding box center [487, 300] width 392 height 24
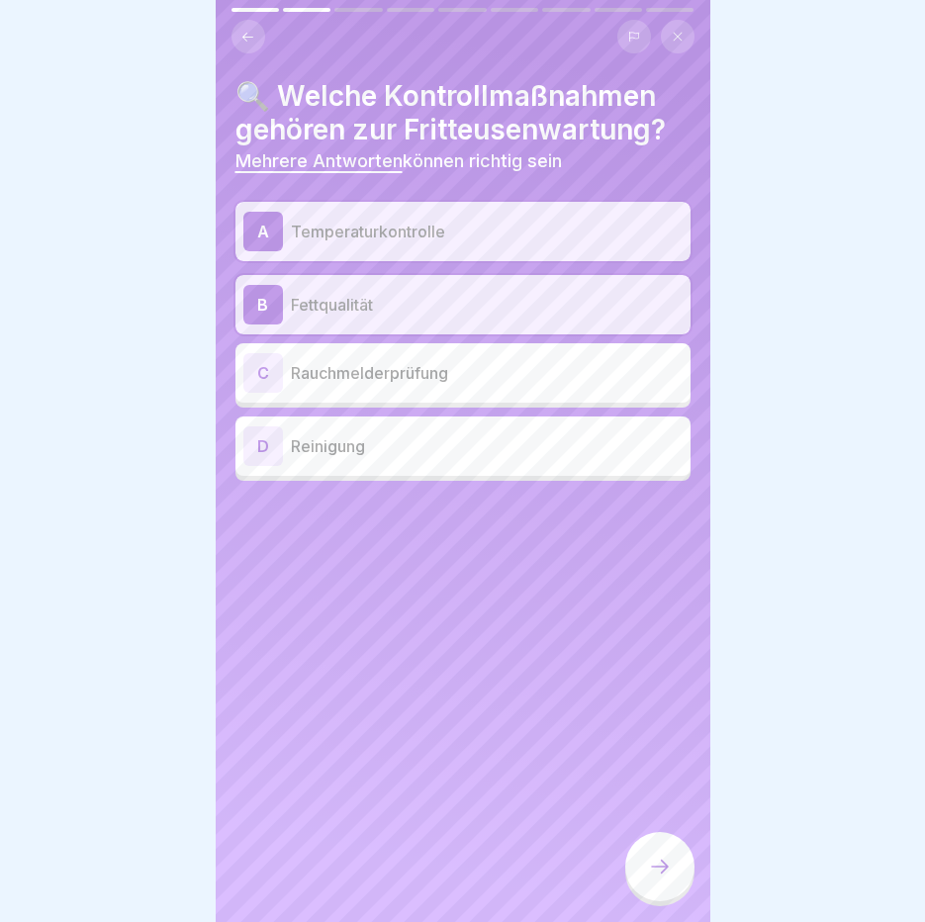
click at [488, 439] on p "Reinigung" at bounding box center [487, 446] width 392 height 24
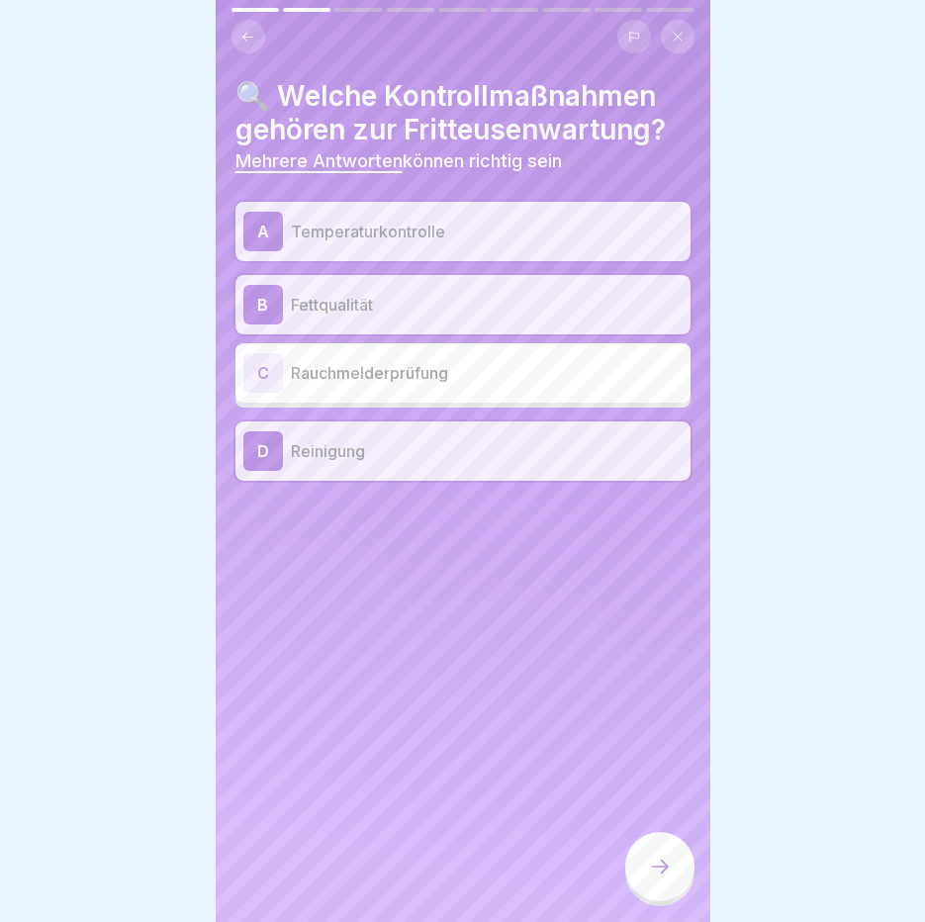
click at [652, 879] on icon at bounding box center [660, 867] width 24 height 24
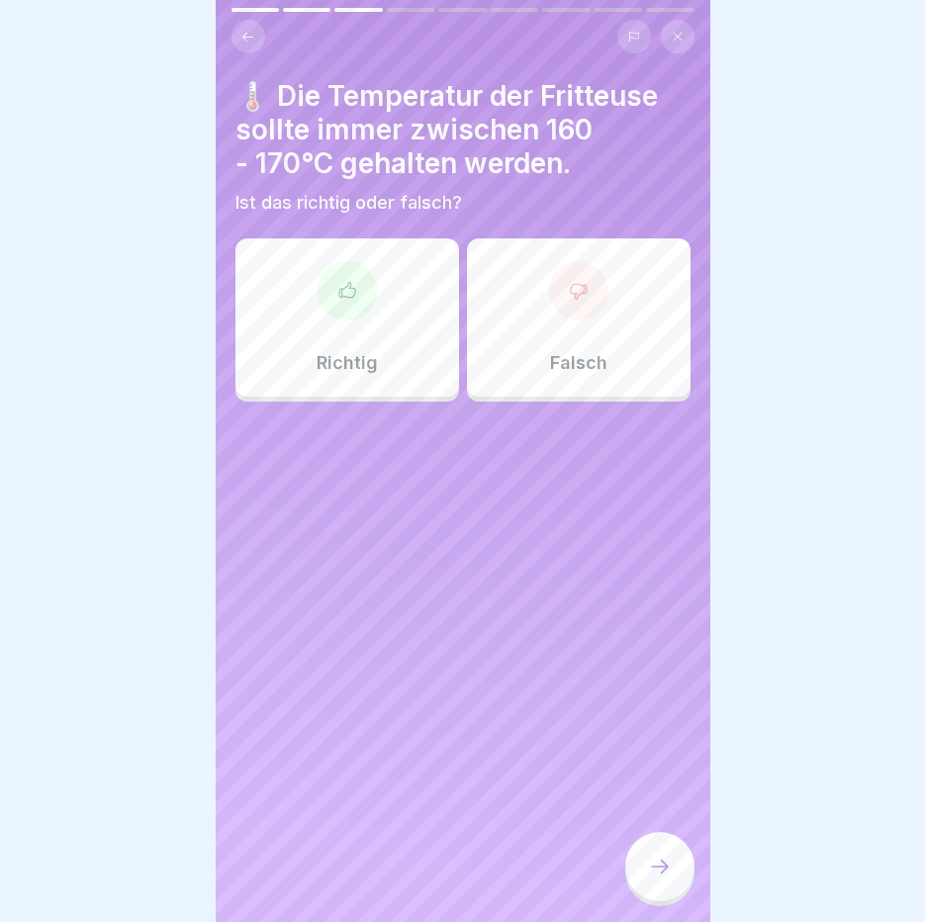
click at [403, 304] on div "Richtig" at bounding box center [347, 317] width 224 height 158
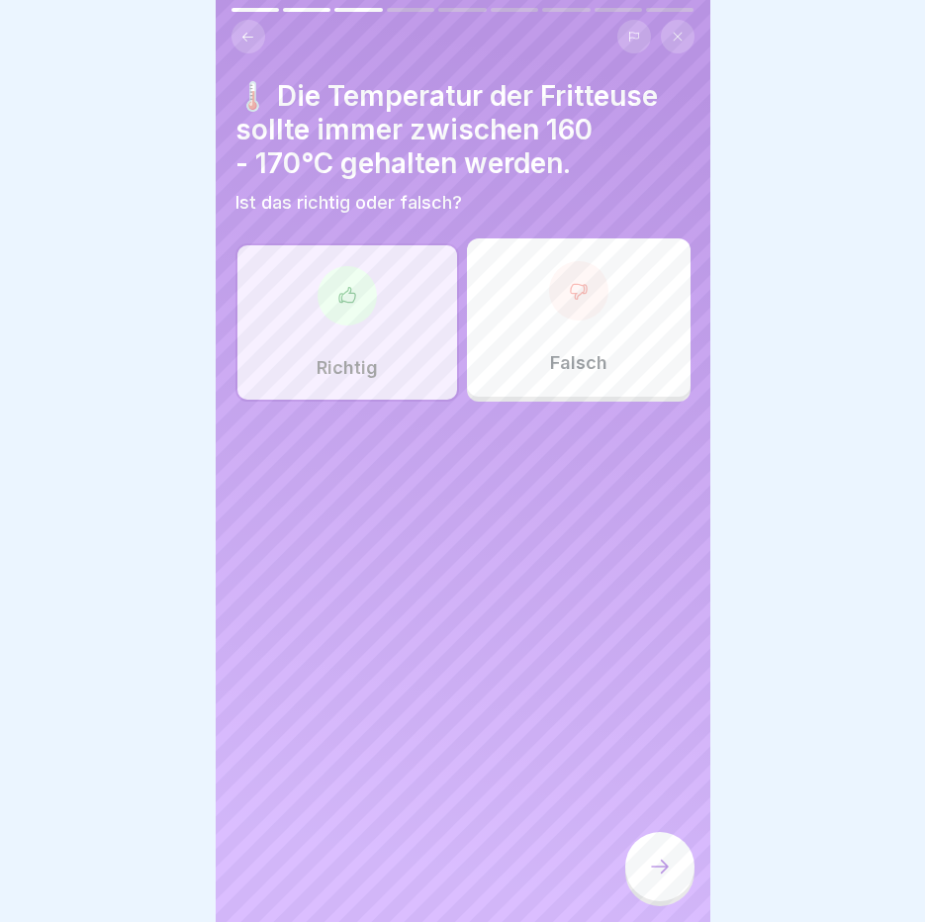
click at [652, 879] on icon at bounding box center [660, 867] width 24 height 24
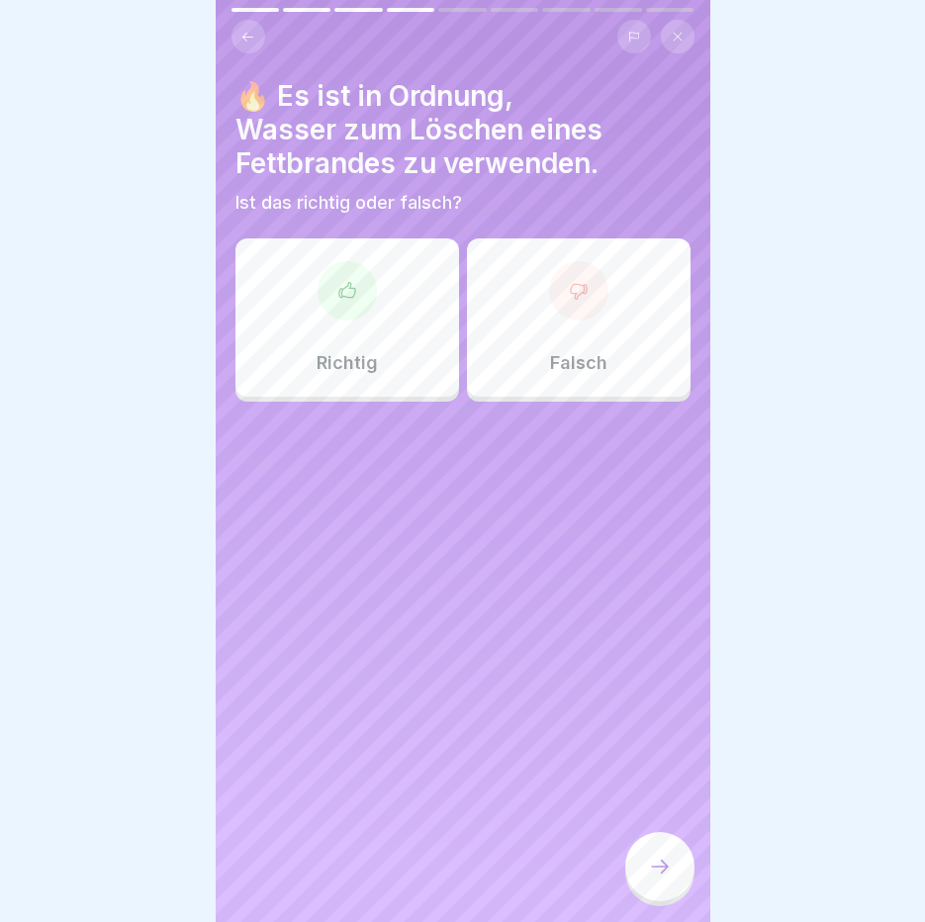
click at [534, 338] on div "Falsch" at bounding box center [579, 317] width 224 height 158
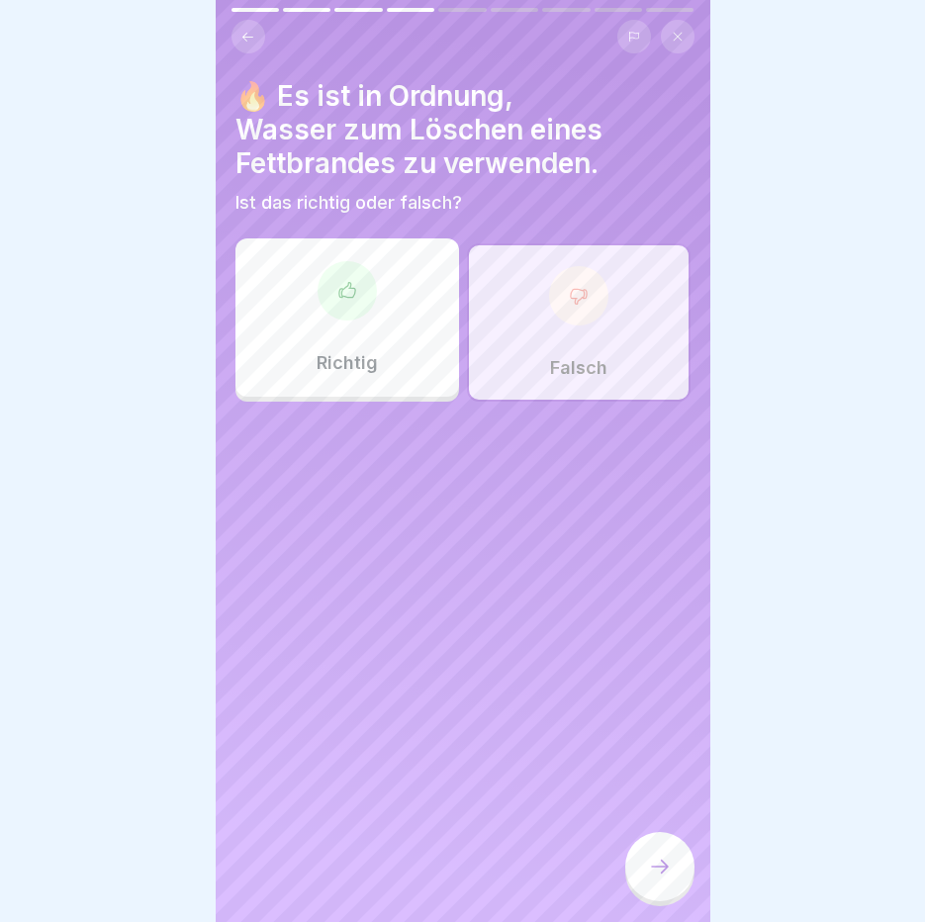
click at [684, 875] on div at bounding box center [659, 866] width 69 height 69
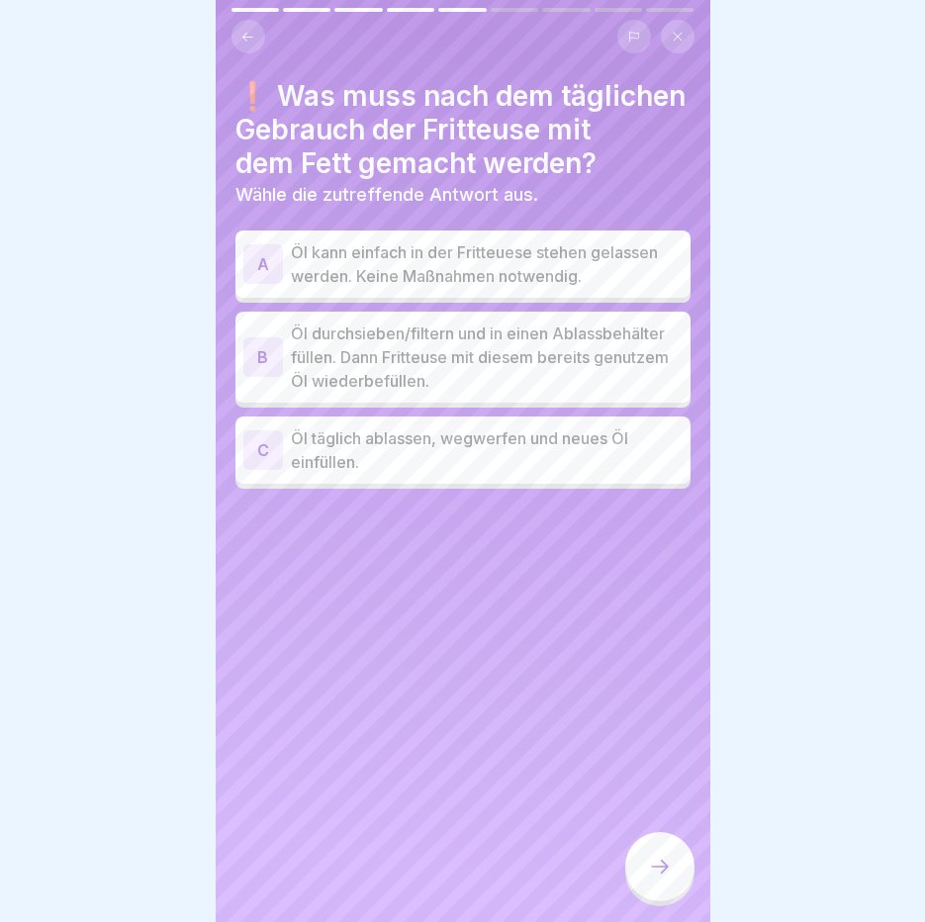
click at [381, 368] on p "Öl durchsieben/filtern und in einen Ablassbehälter füllen. Dann Fritteuse mit d…" at bounding box center [487, 357] width 392 height 71
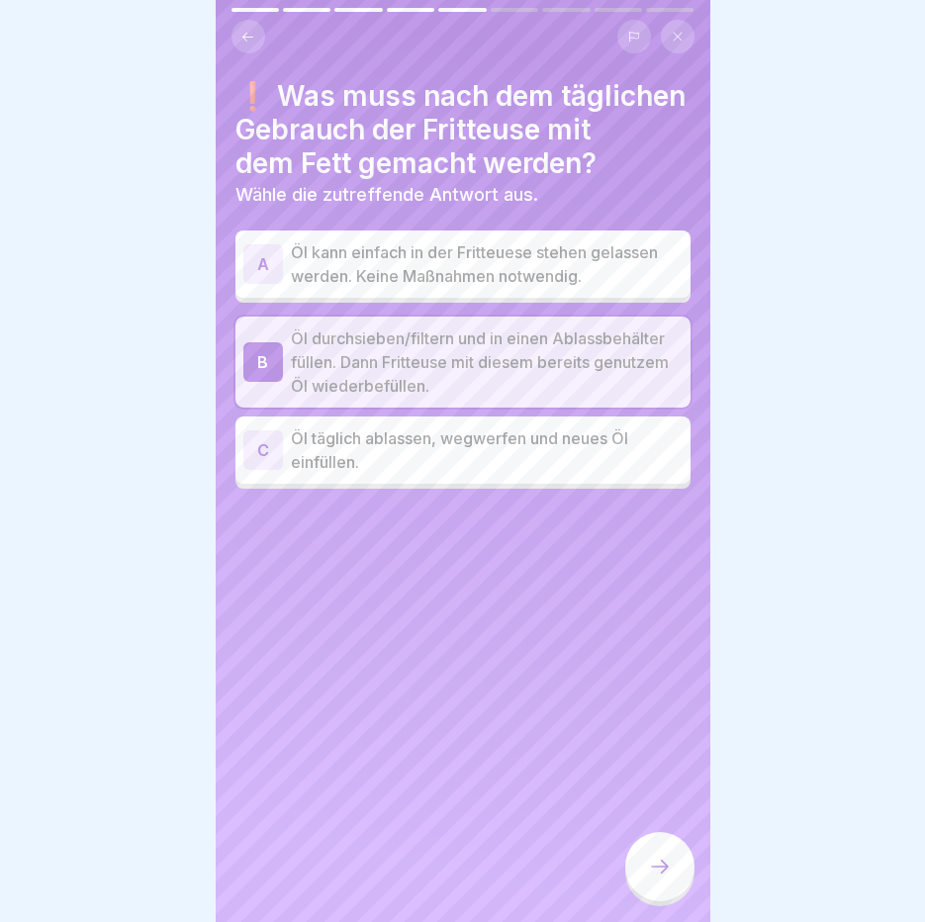
click at [650, 876] on icon at bounding box center [660, 867] width 24 height 24
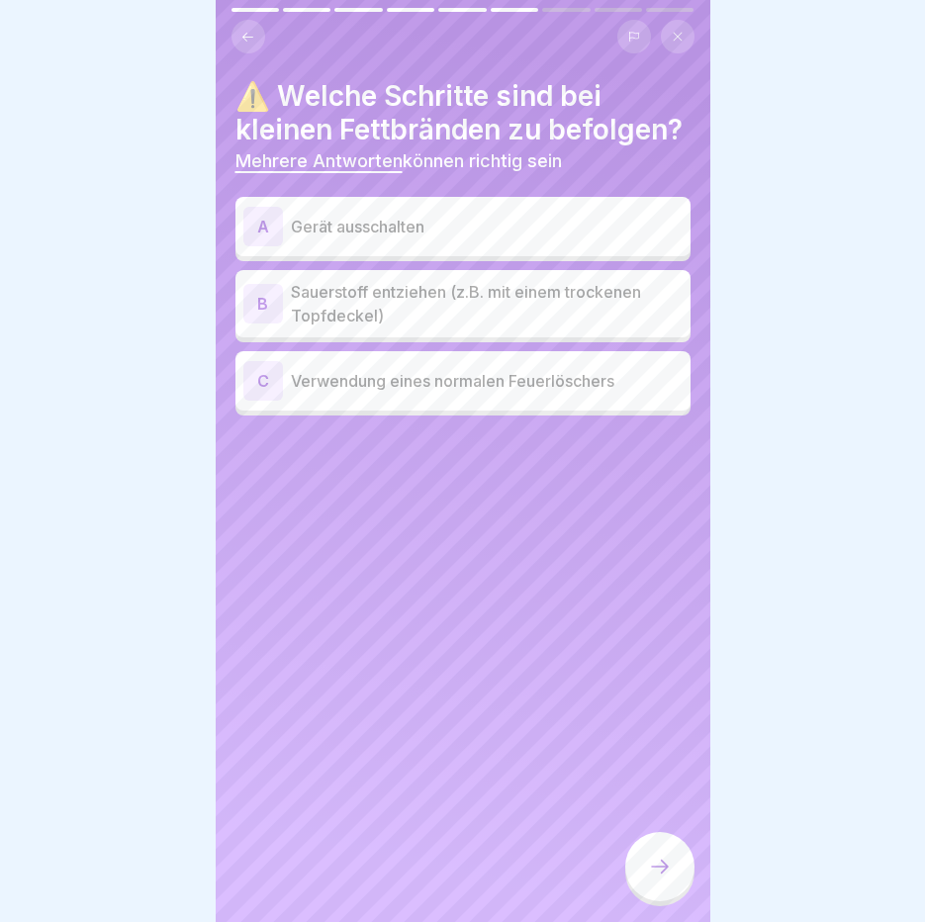
click at [377, 238] on p "Gerät ausschalten" at bounding box center [487, 227] width 392 height 24
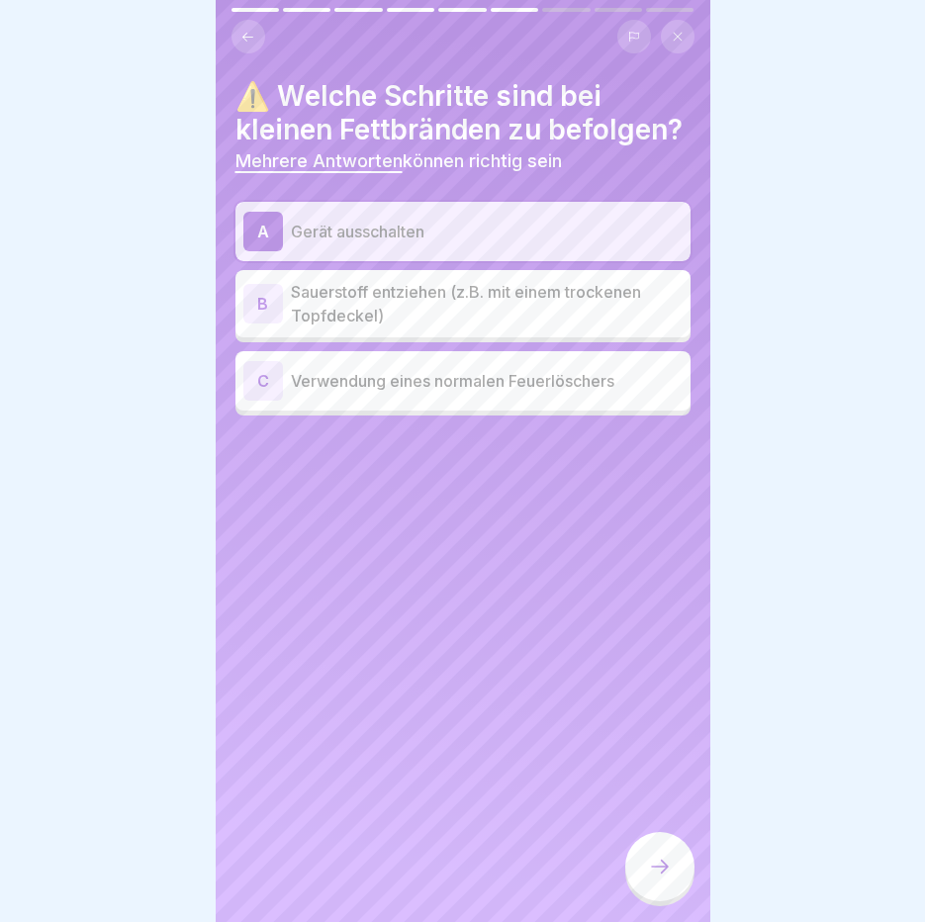
click at [461, 328] on p "Sauerstoff entziehen (z.B. mit einem trockenen Topfdeckel)" at bounding box center [487, 303] width 392 height 47
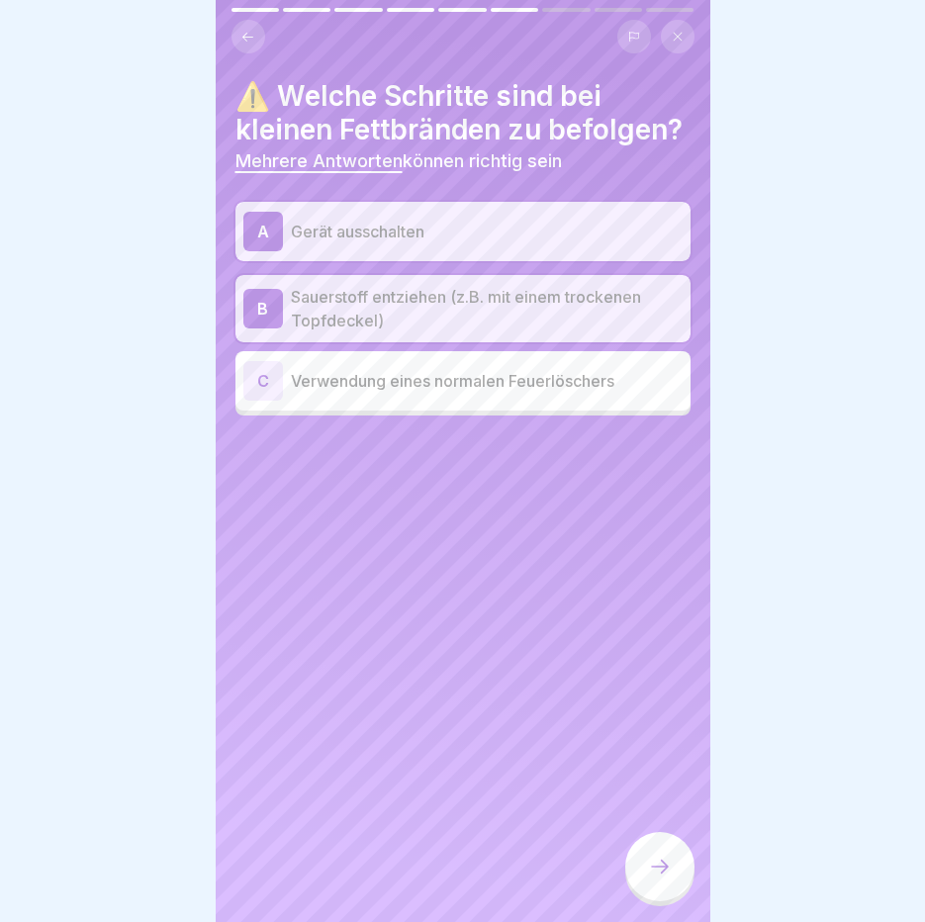
click at [673, 890] on div at bounding box center [659, 866] width 69 height 69
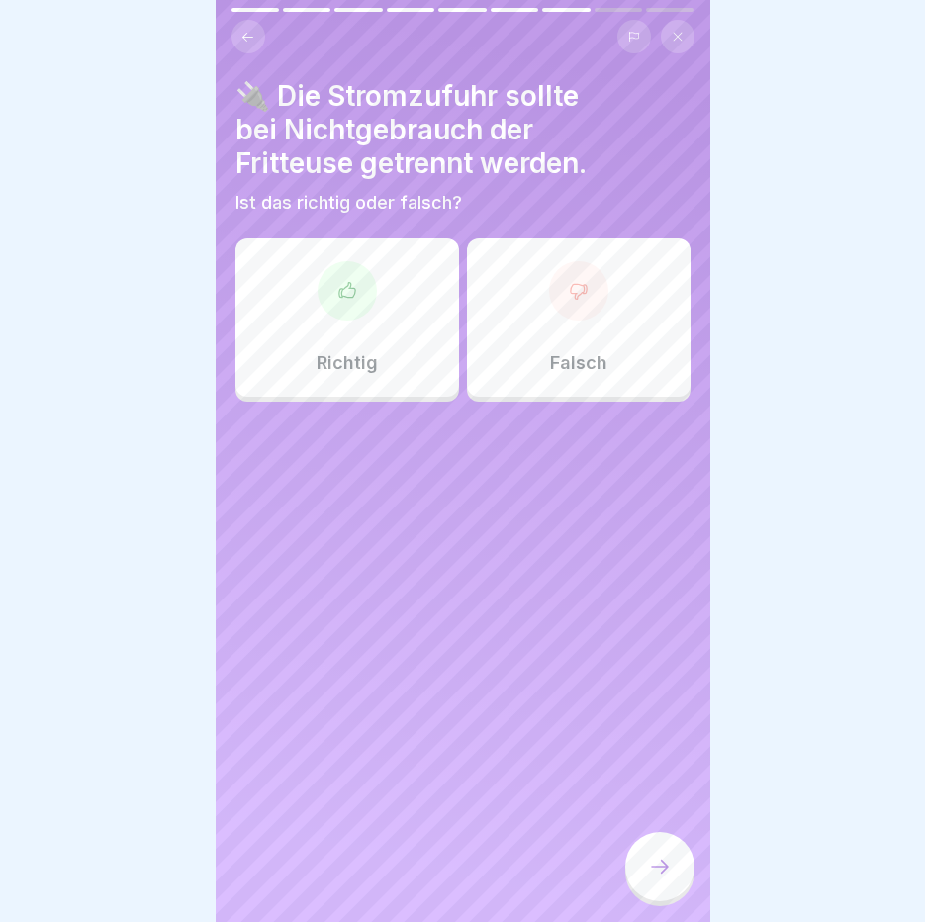
click at [347, 345] on div "Richtig" at bounding box center [347, 317] width 224 height 158
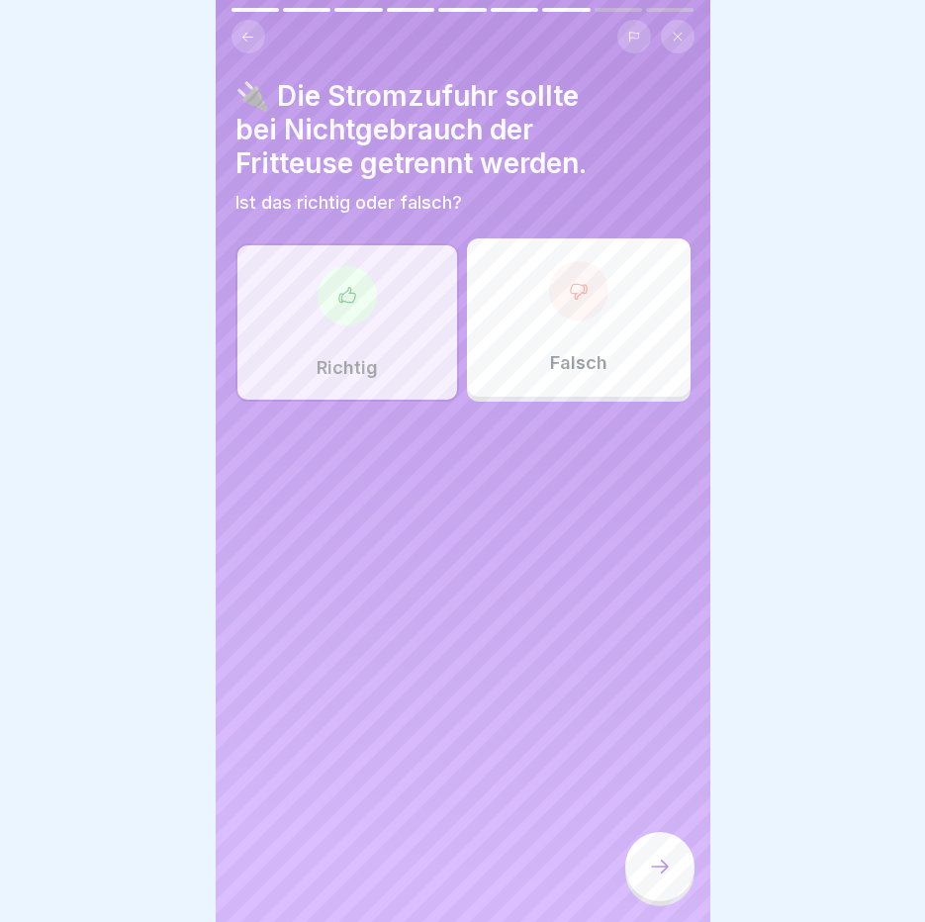
click at [678, 901] on div at bounding box center [659, 866] width 69 height 69
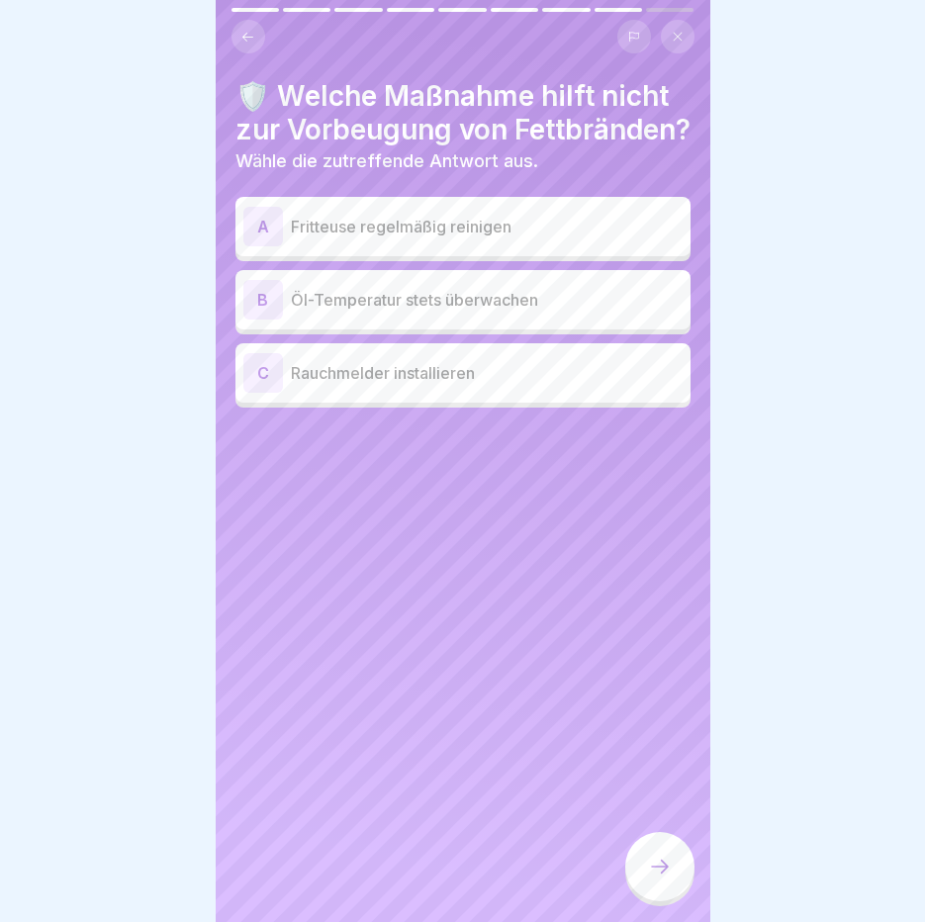
click at [487, 385] on p "Rauchmelder installieren" at bounding box center [487, 373] width 392 height 24
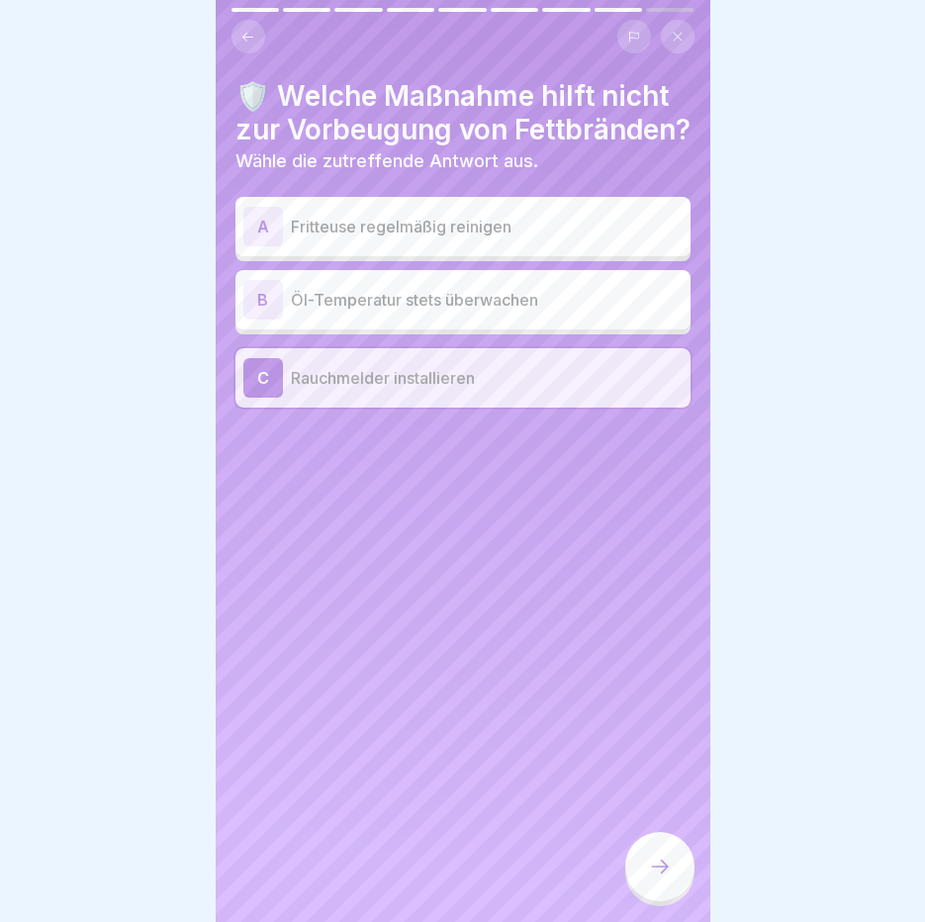
click at [663, 860] on div at bounding box center [659, 866] width 69 height 69
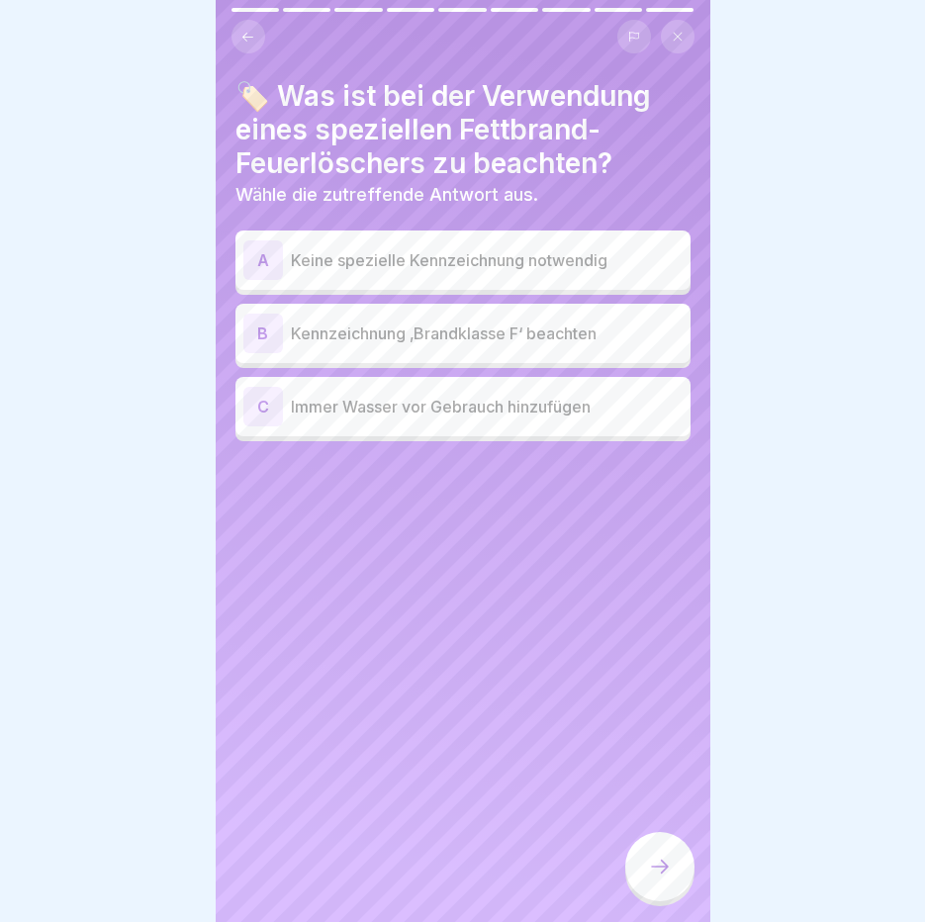
click at [412, 345] on div "B Kennzeichnung ‚Brandklasse F‘ beachten" at bounding box center [462, 334] width 439 height 40
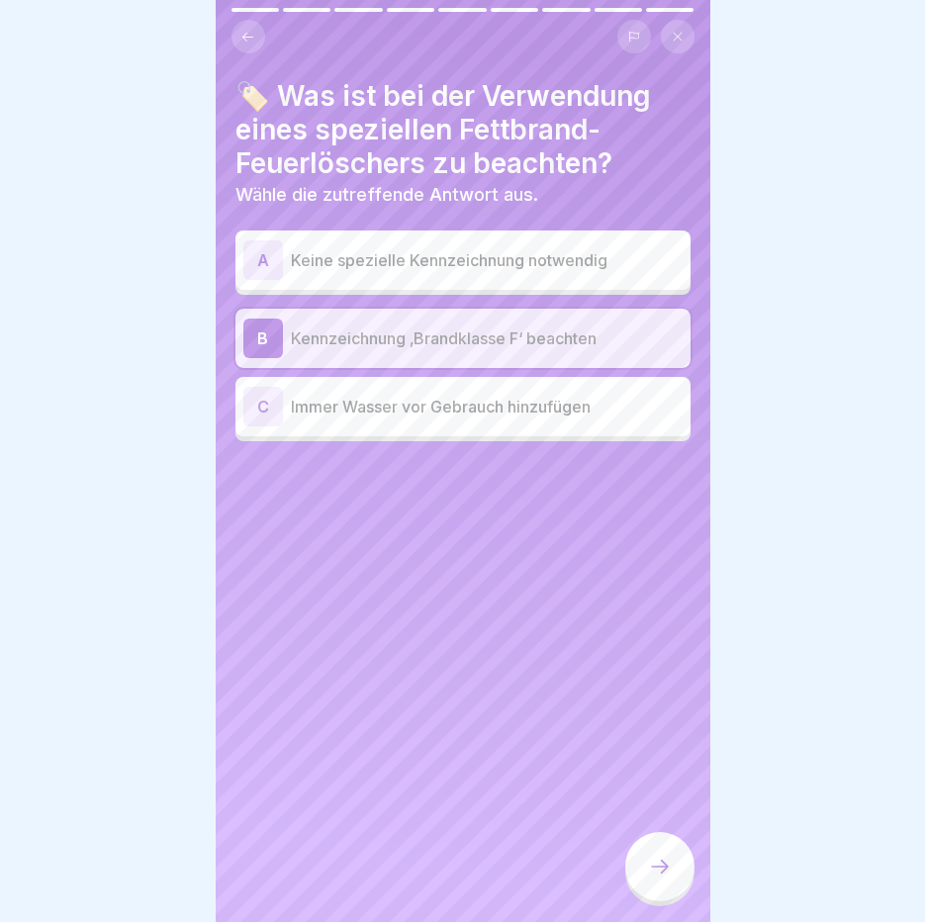
click at [659, 879] on icon at bounding box center [660, 867] width 24 height 24
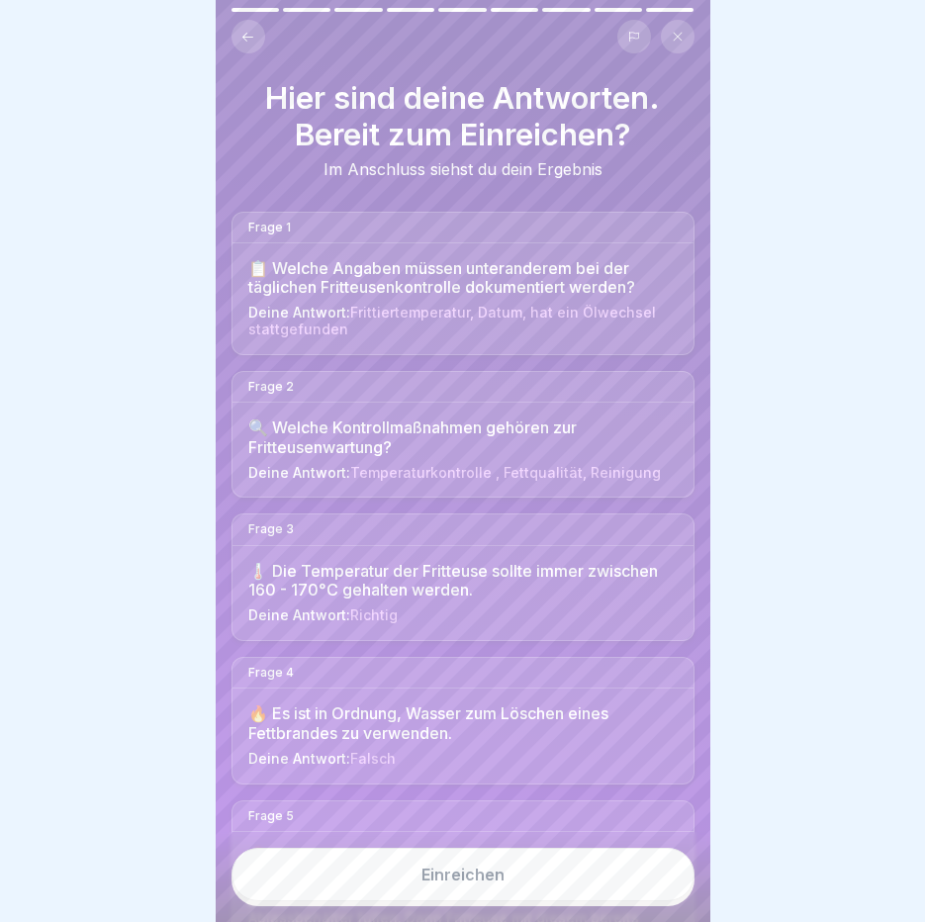
click at [628, 901] on button "Einreichen" at bounding box center [463, 874] width 463 height 53
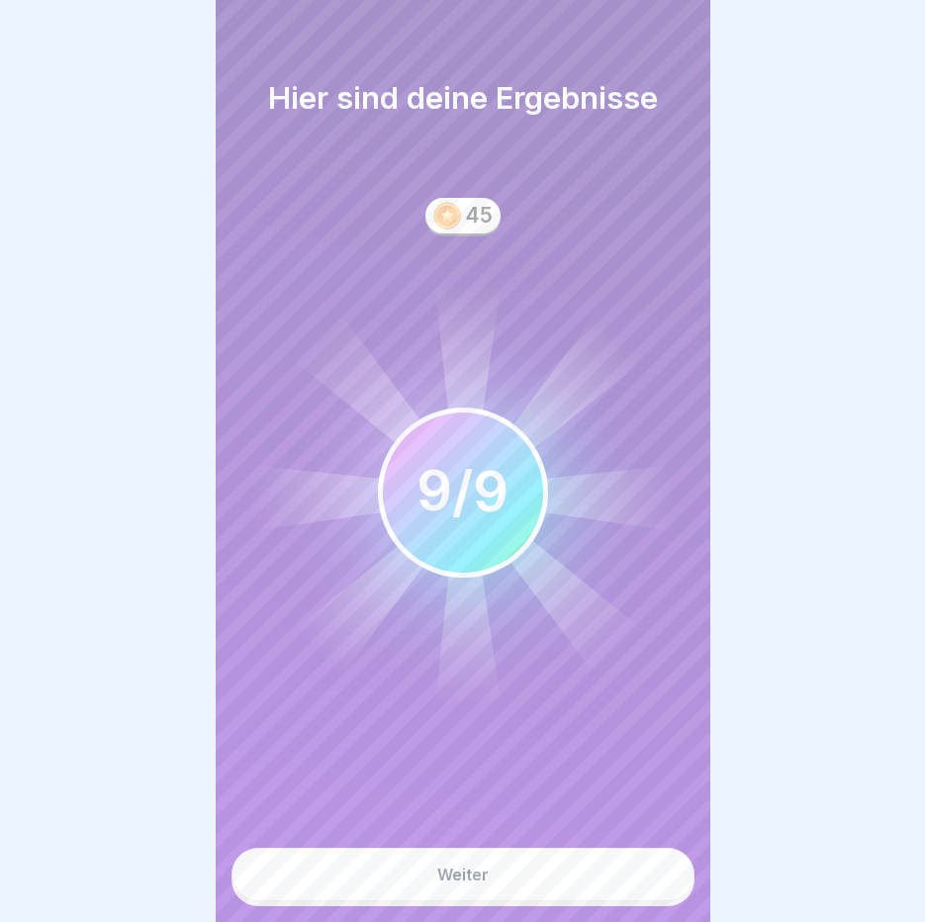
click at [541, 901] on button "Weiter" at bounding box center [463, 874] width 463 height 53
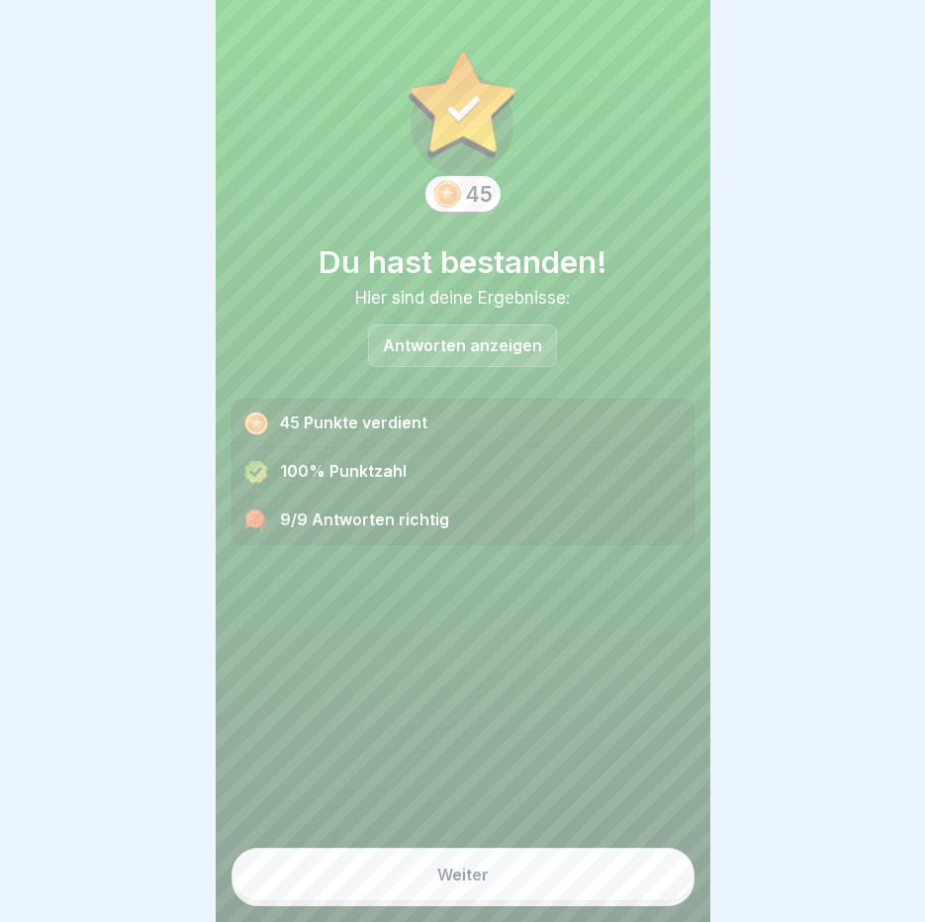
click at [541, 901] on button "Weiter" at bounding box center [463, 874] width 463 height 53
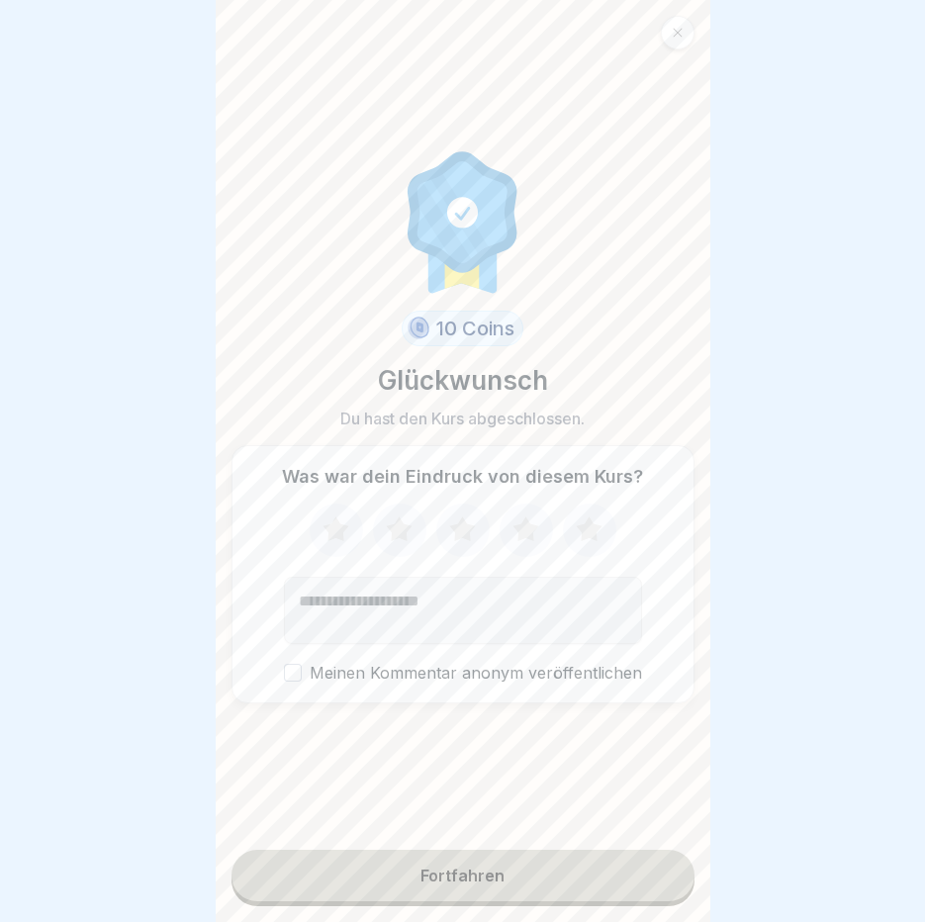
click at [541, 901] on button "Fortfahren" at bounding box center [463, 875] width 463 height 51
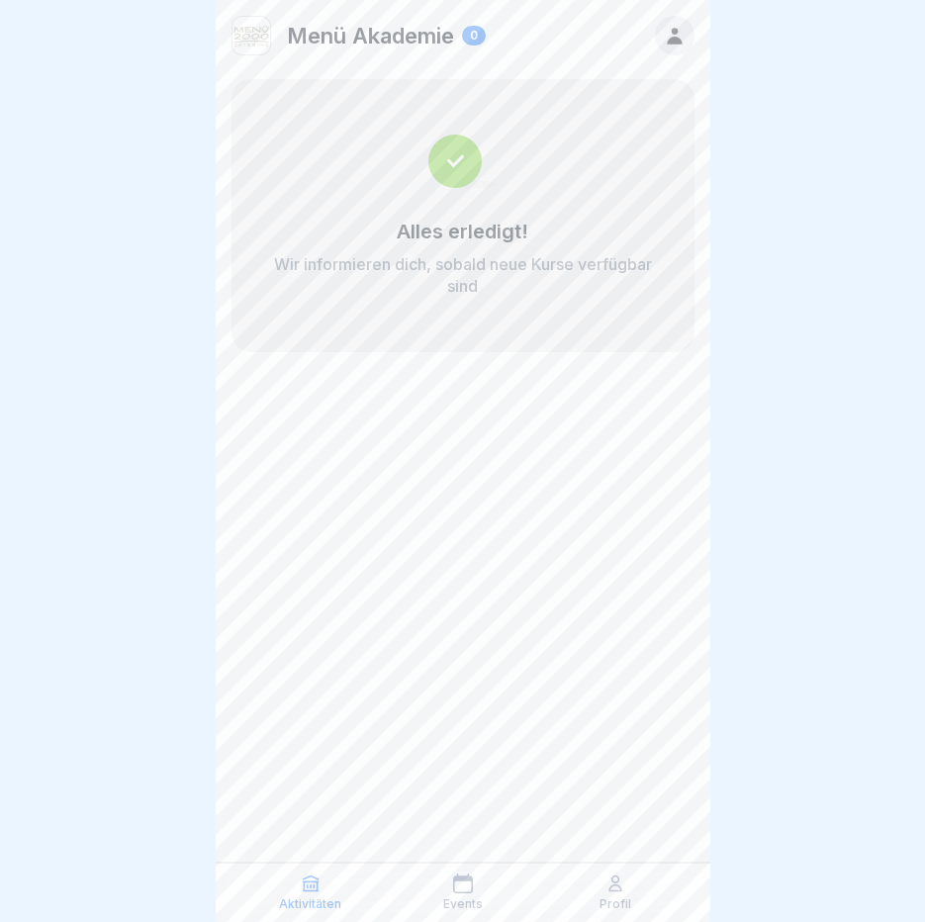
click at [501, 288] on p "Wir informieren dich, sobald neue Kurse verfügbar sind" at bounding box center [463, 275] width 384 height 44
click at [534, 221] on div "Alles erledigt! Wir informieren dich, sobald neue Kurse verfügbar sind" at bounding box center [463, 258] width 384 height 77
click at [316, 885] on icon at bounding box center [311, 884] width 20 height 20
click at [492, 893] on div "Events" at bounding box center [463, 893] width 142 height 38
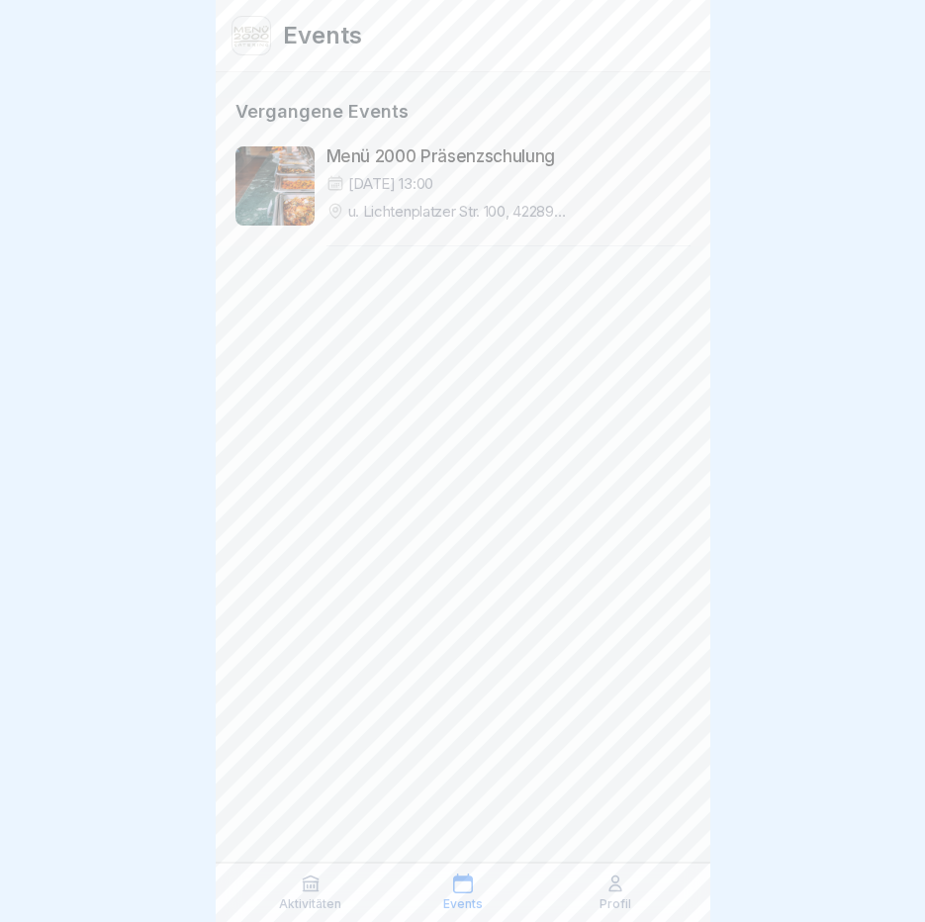
click at [480, 893] on div "Events" at bounding box center [463, 893] width 142 height 38
click at [603, 886] on div "Profil" at bounding box center [615, 893] width 142 height 38
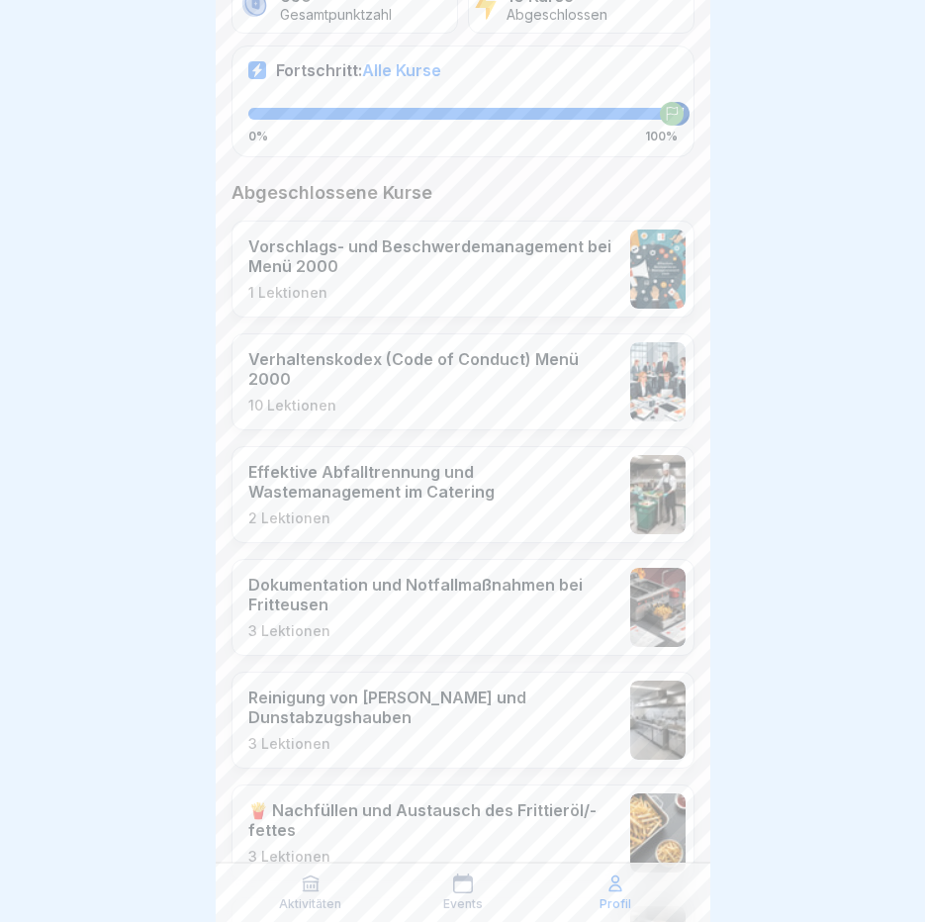
scroll to position [396, 0]
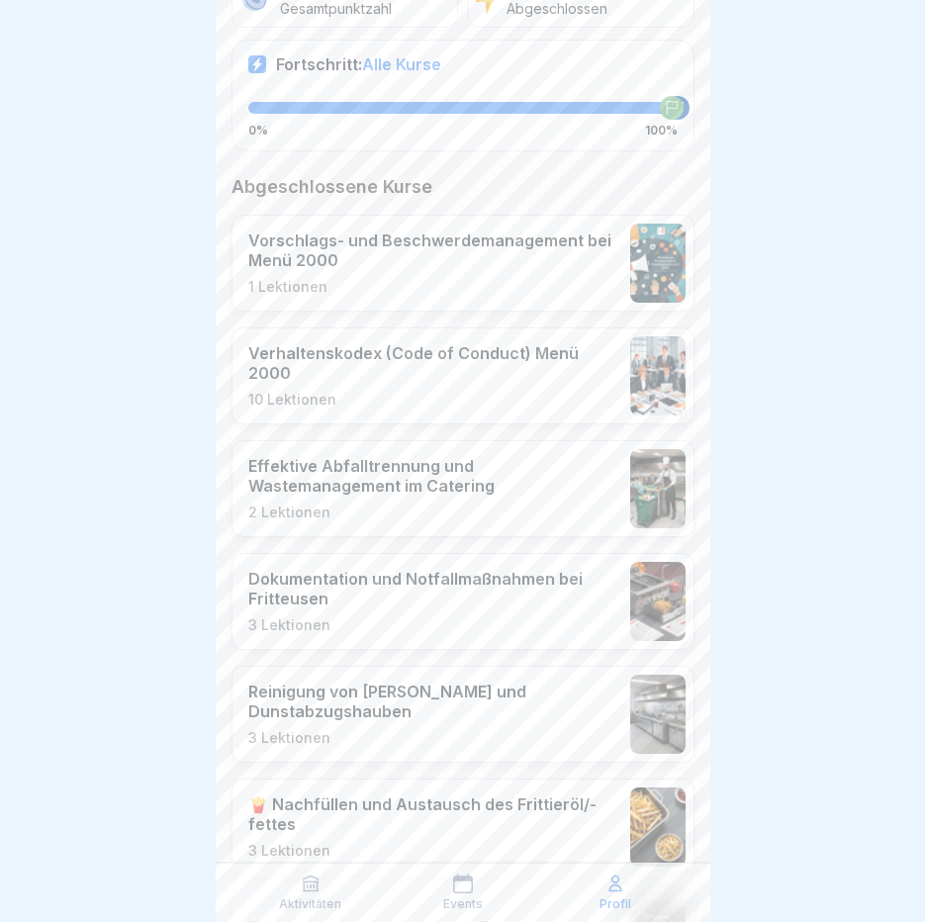
click at [451, 288] on p "1 Lektionen" at bounding box center [434, 287] width 372 height 18
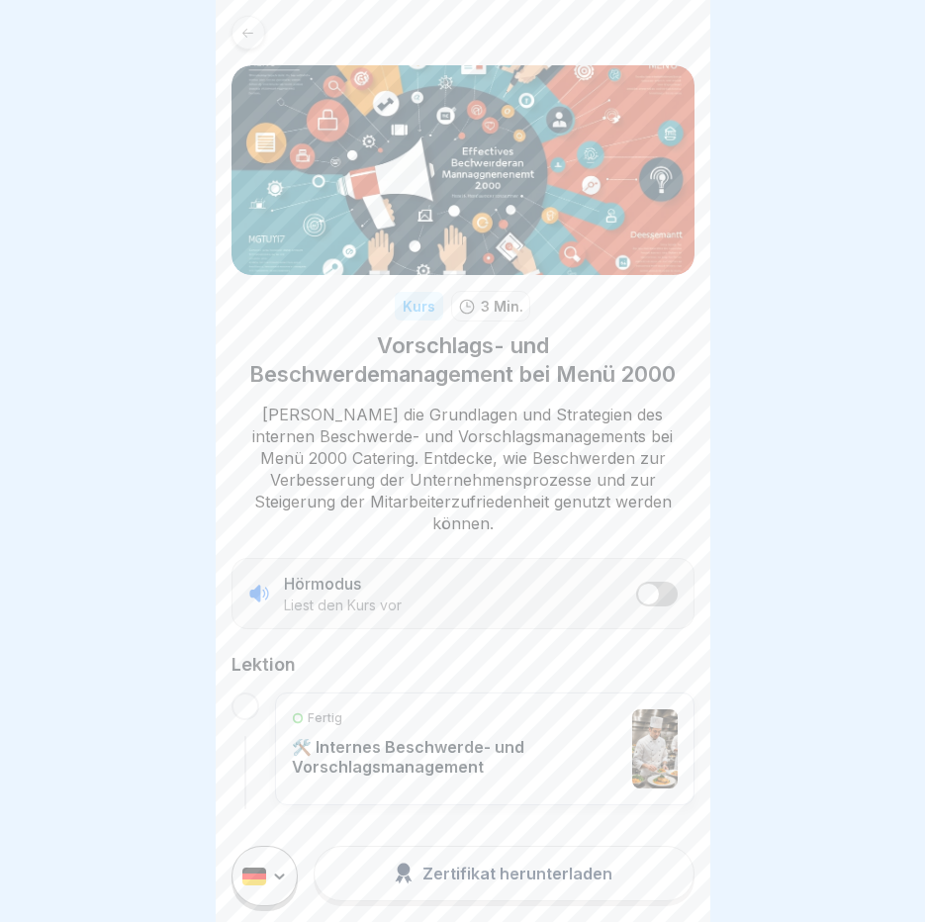
click at [253, 36] on icon at bounding box center [247, 33] width 15 height 15
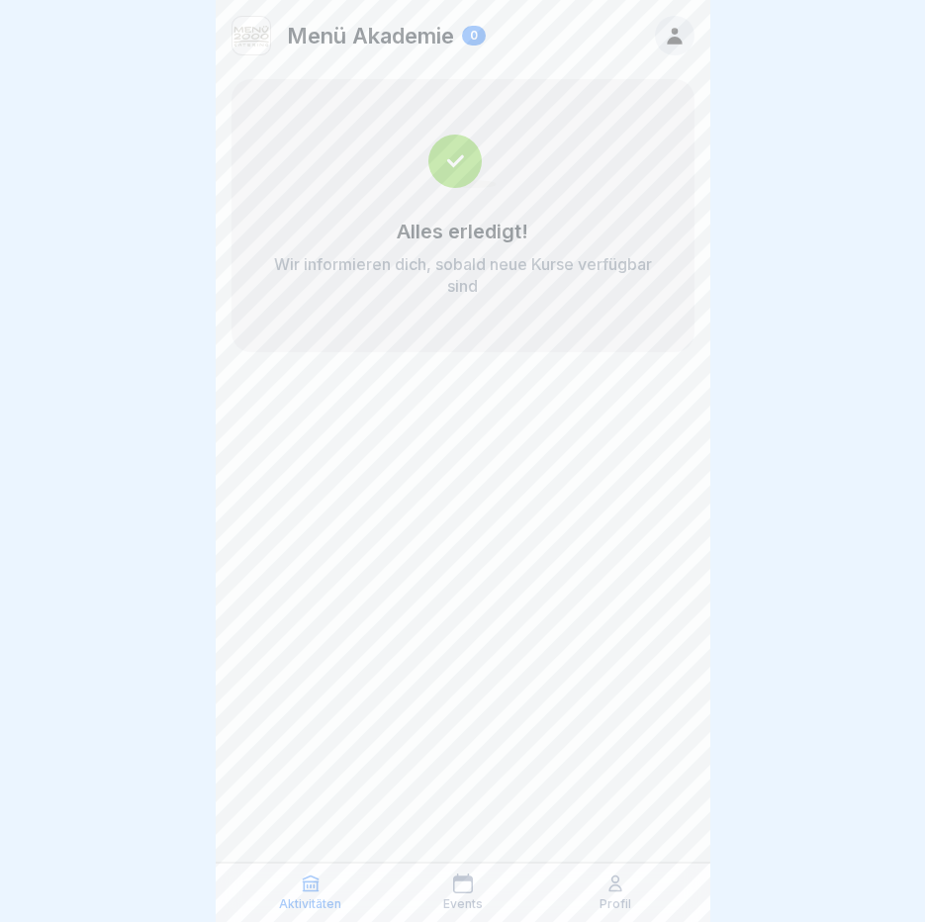
click at [319, 907] on p "Aktivitäten" at bounding box center [310, 904] width 62 height 14
click at [299, 884] on div "Aktivitäten" at bounding box center [310, 893] width 142 height 38
click at [670, 46] on icon at bounding box center [675, 36] width 22 height 22
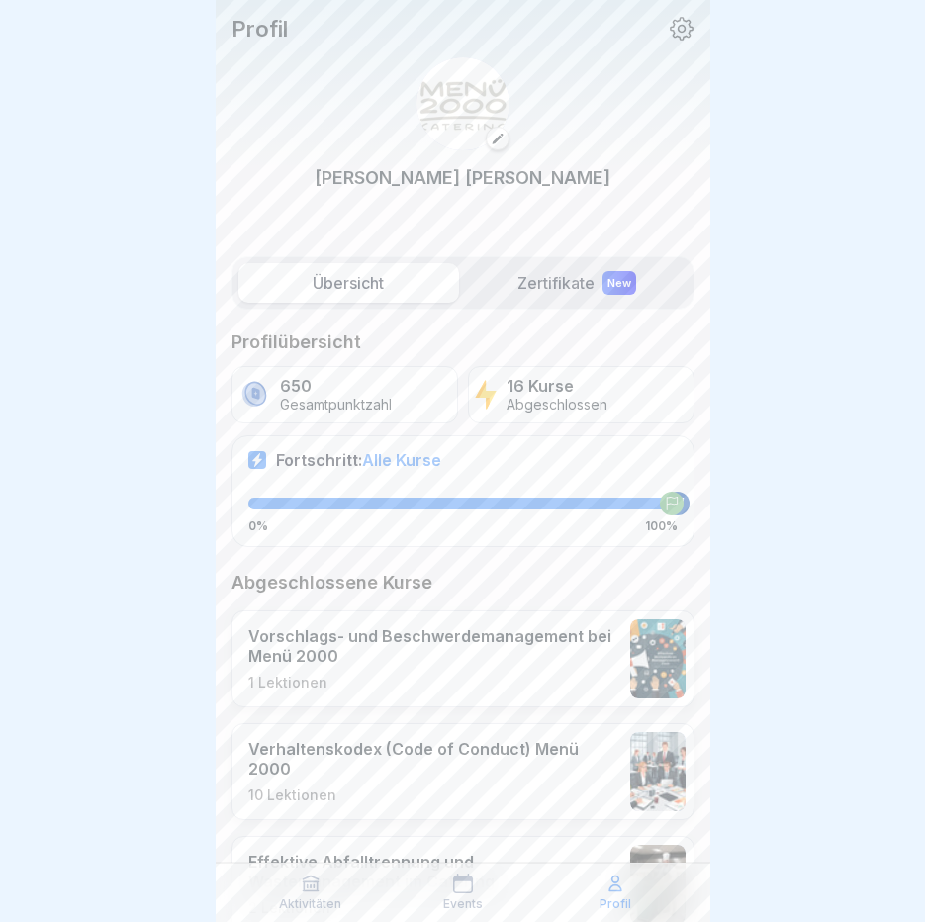
click at [670, 28] on icon at bounding box center [682, 29] width 24 height 24
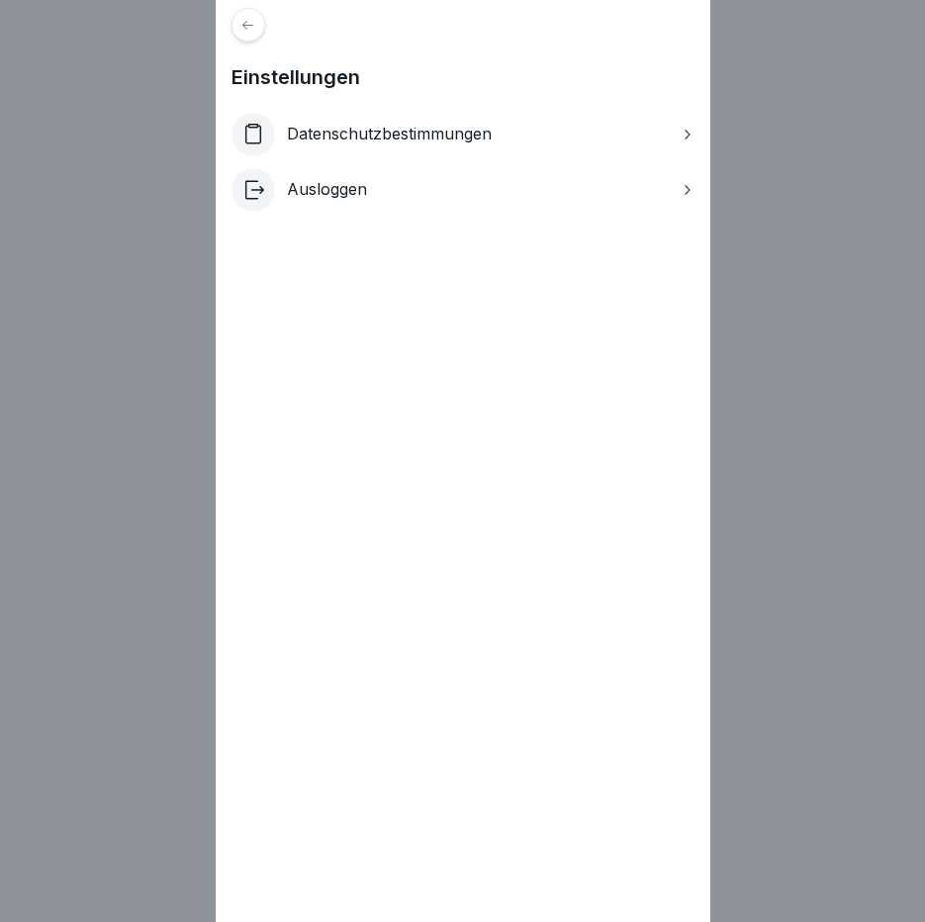
click at [255, 24] on icon at bounding box center [247, 25] width 15 height 15
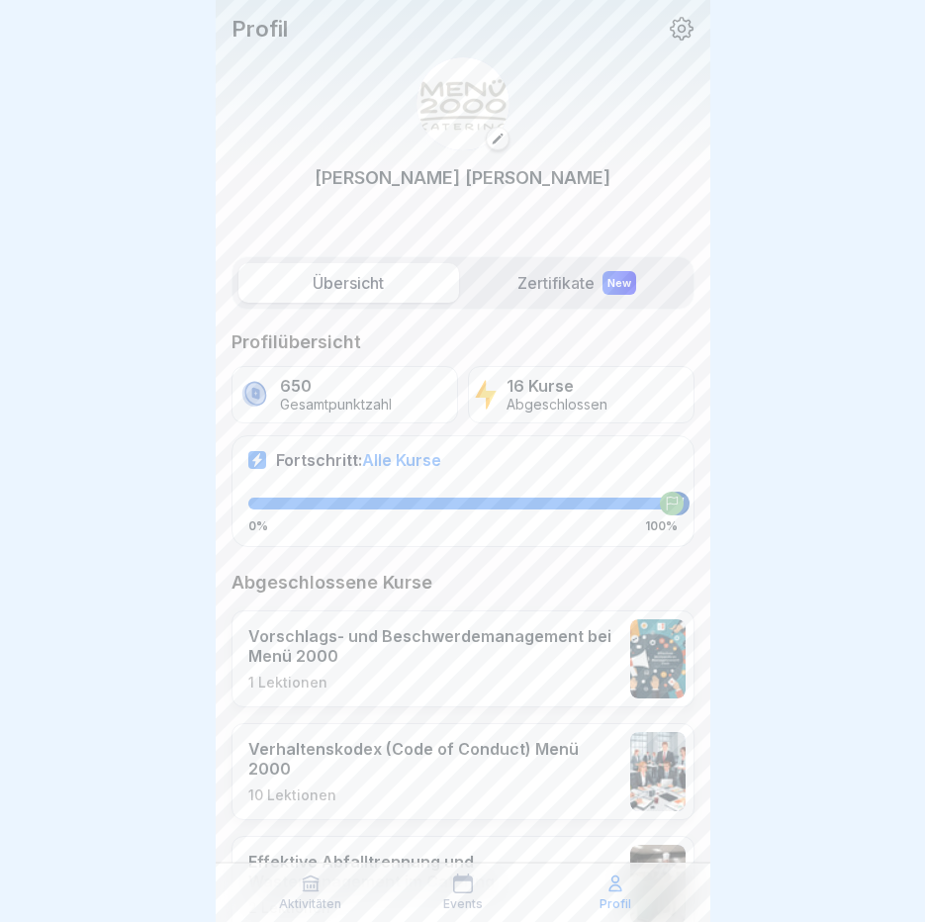
click at [339, 377] on p "650" at bounding box center [336, 386] width 112 height 19
